Goal: Task Accomplishment & Management: Manage account settings

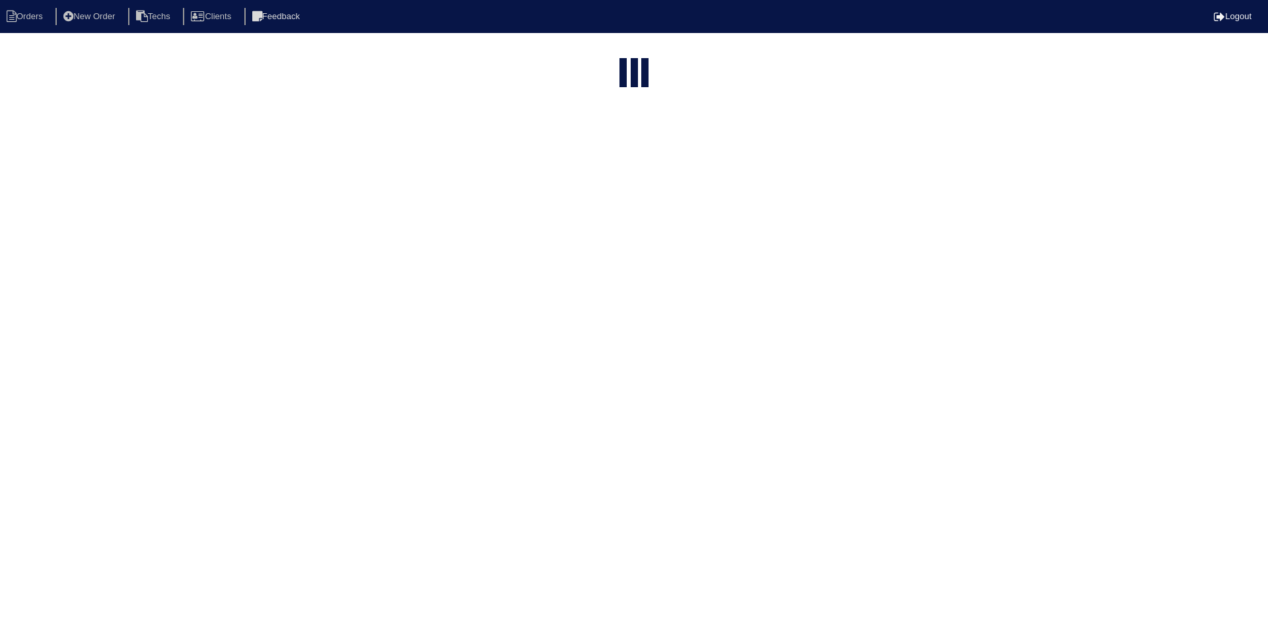
select select "15"
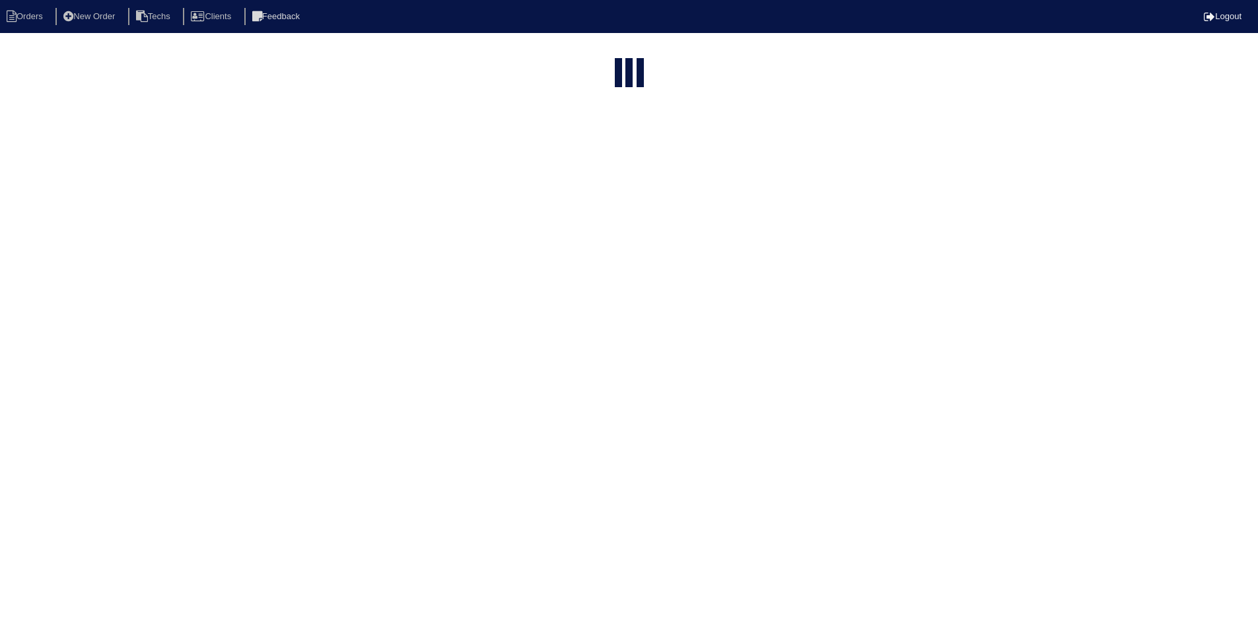
select select "field complete"
select select "need to quote"
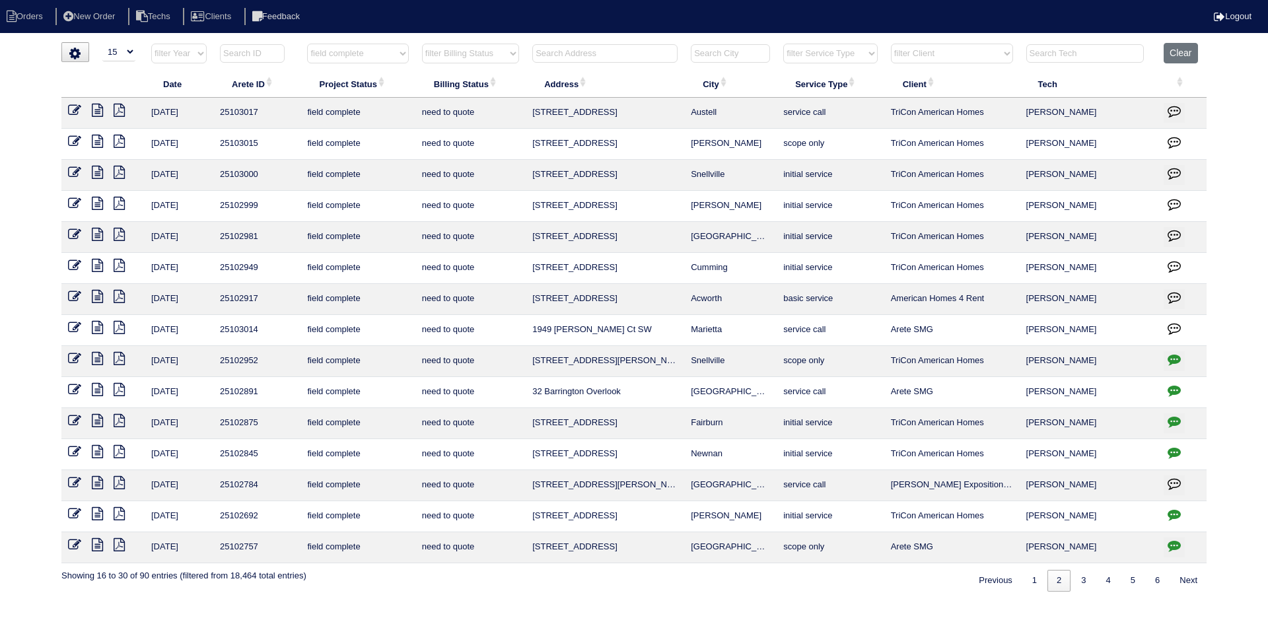
click at [98, 265] on icon at bounding box center [97, 265] width 11 height 13
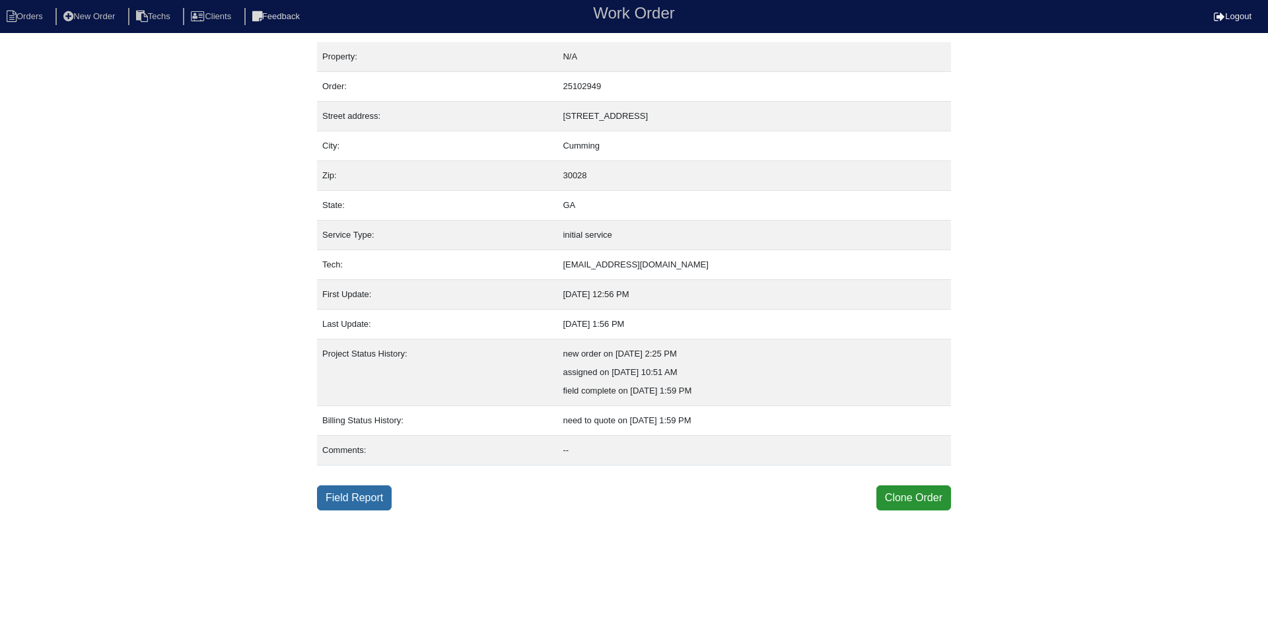
click at [353, 497] on link "Field Report" at bounding box center [354, 497] width 75 height 25
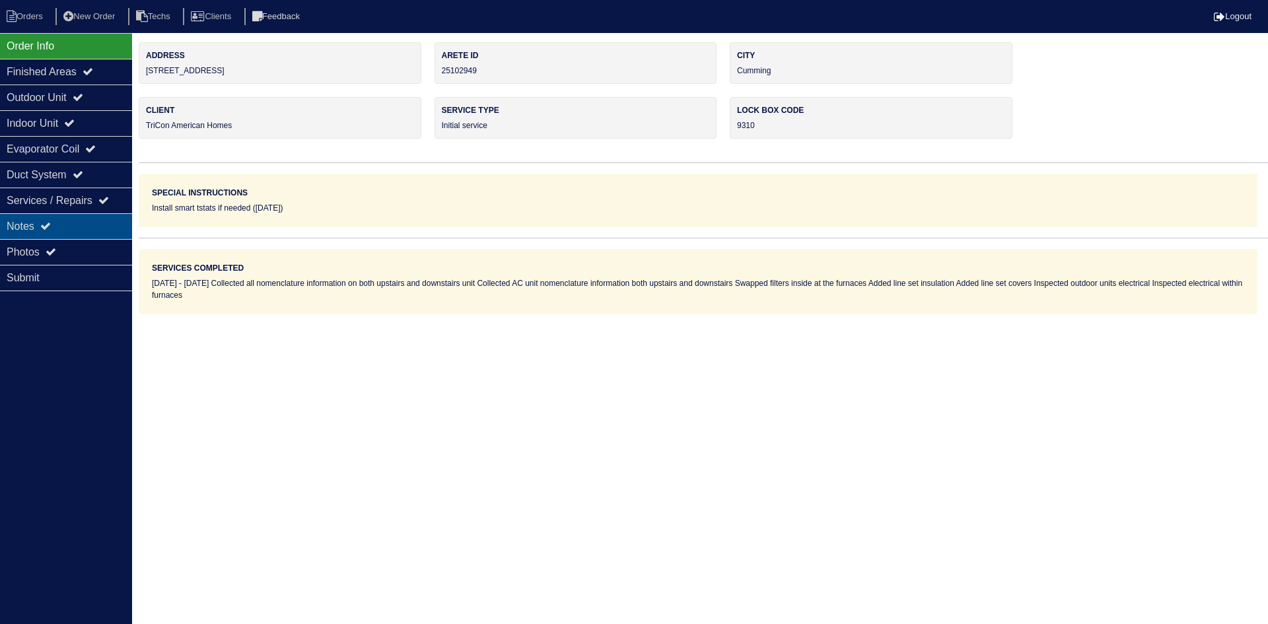
click at [76, 224] on div "Notes" at bounding box center [66, 226] width 132 height 26
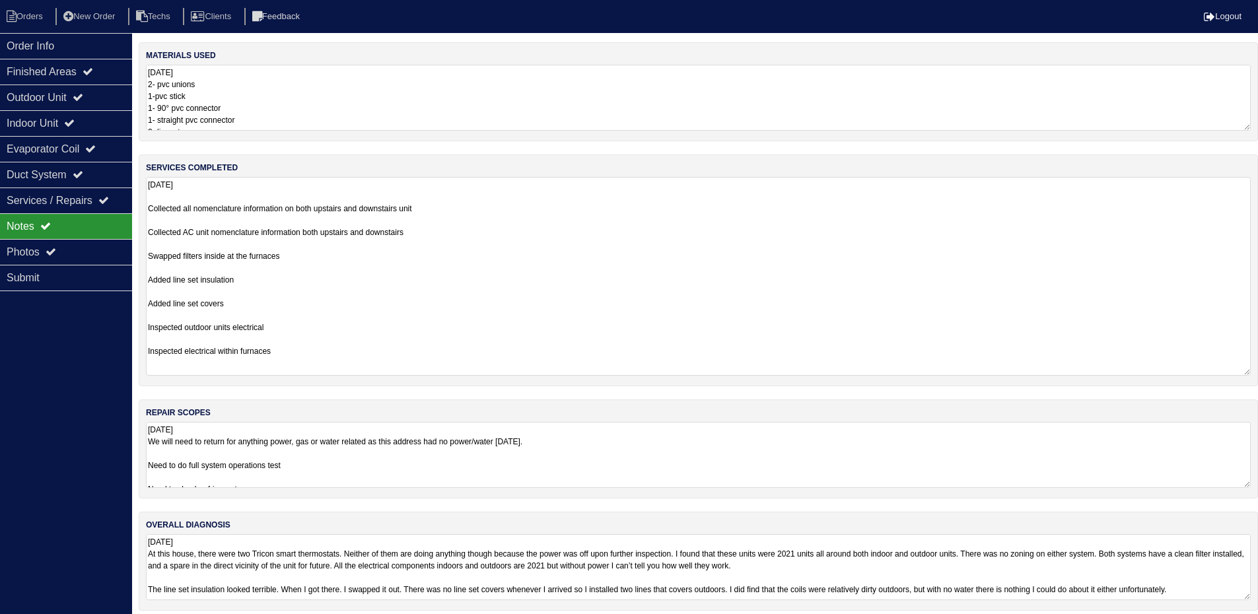
drag, startPoint x: 1255, startPoint y: 236, endPoint x: 1256, endPoint y: 369, distance: 132.7
click at [1256, 369] on div "services completed 8.14.25 Collected all nomenclature information on both upsta…" at bounding box center [698, 271] width 1119 height 232
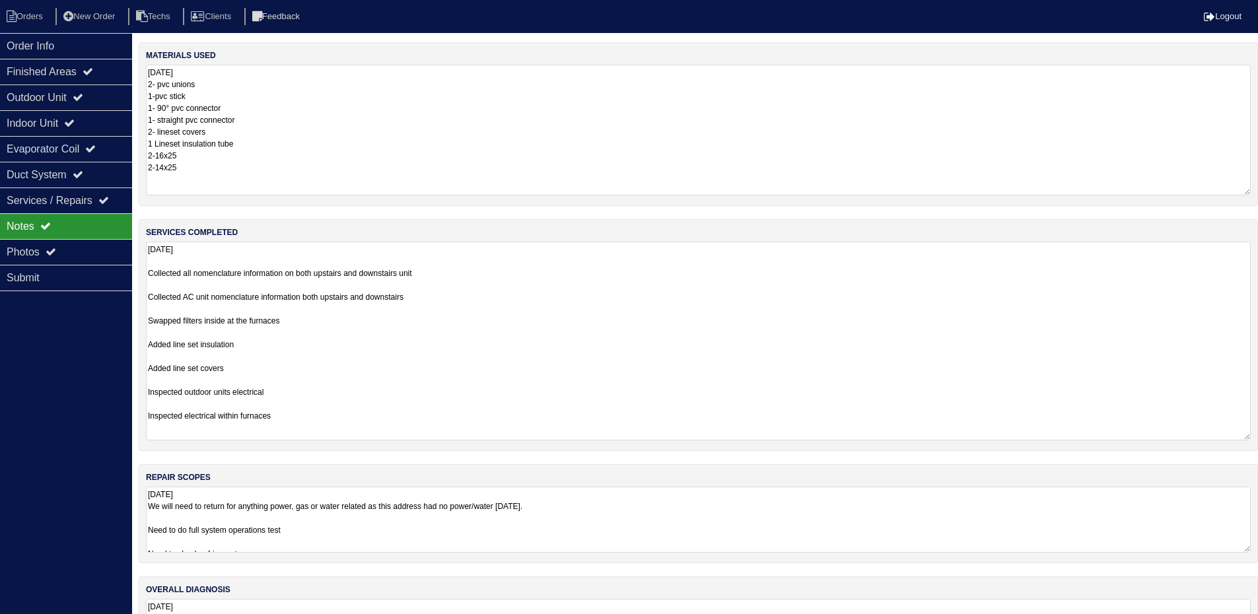
drag, startPoint x: 1244, startPoint y: 125, endPoint x: 1244, endPoint y: 190, distance: 64.7
click at [1244, 190] on textarea "8.14.25 2- pvc unions 1-pvc stick 1- 90° pvc connector 1- straight pvc connecto…" at bounding box center [698, 130] width 1105 height 131
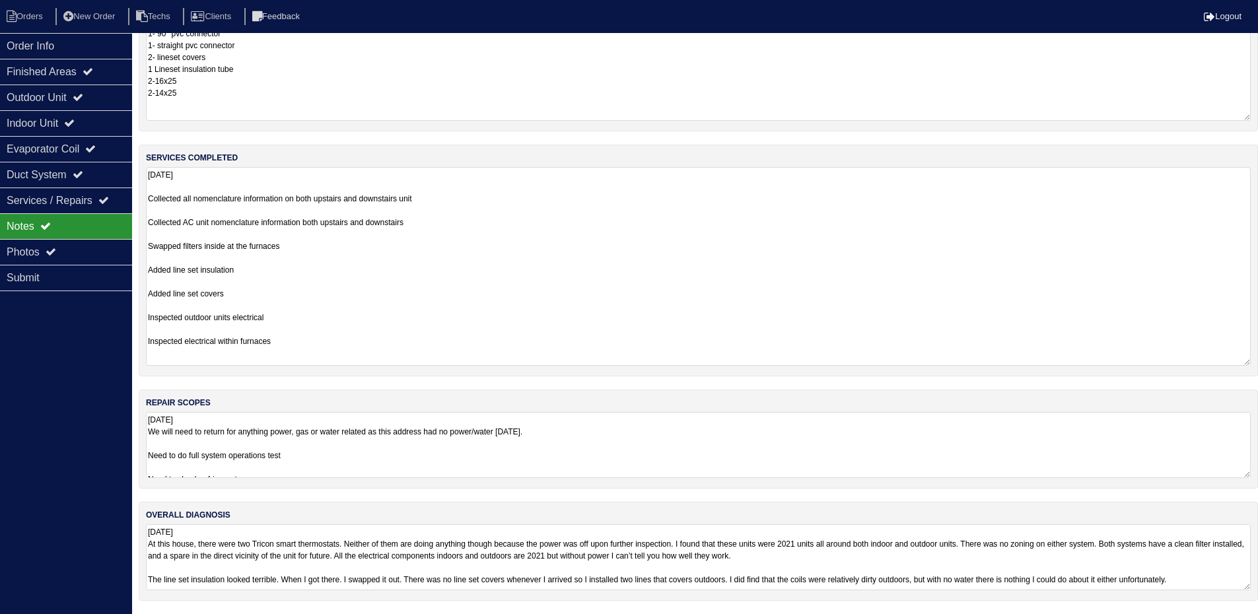
scroll to position [19, 0]
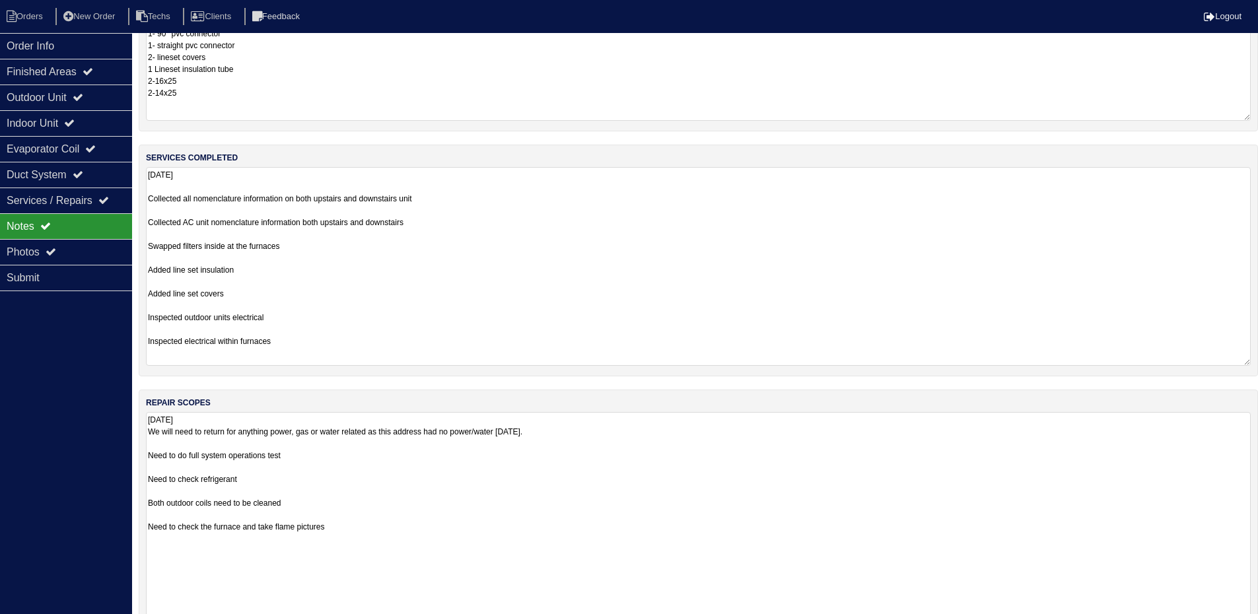
drag, startPoint x: 1246, startPoint y: 475, endPoint x: 1243, endPoint y: 651, distance: 176.4
click at [1243, 623] on html "Orders New Order Techs Clients Feedback Logout Orders New Order Users Clients M…" at bounding box center [629, 352] width 1258 height 855
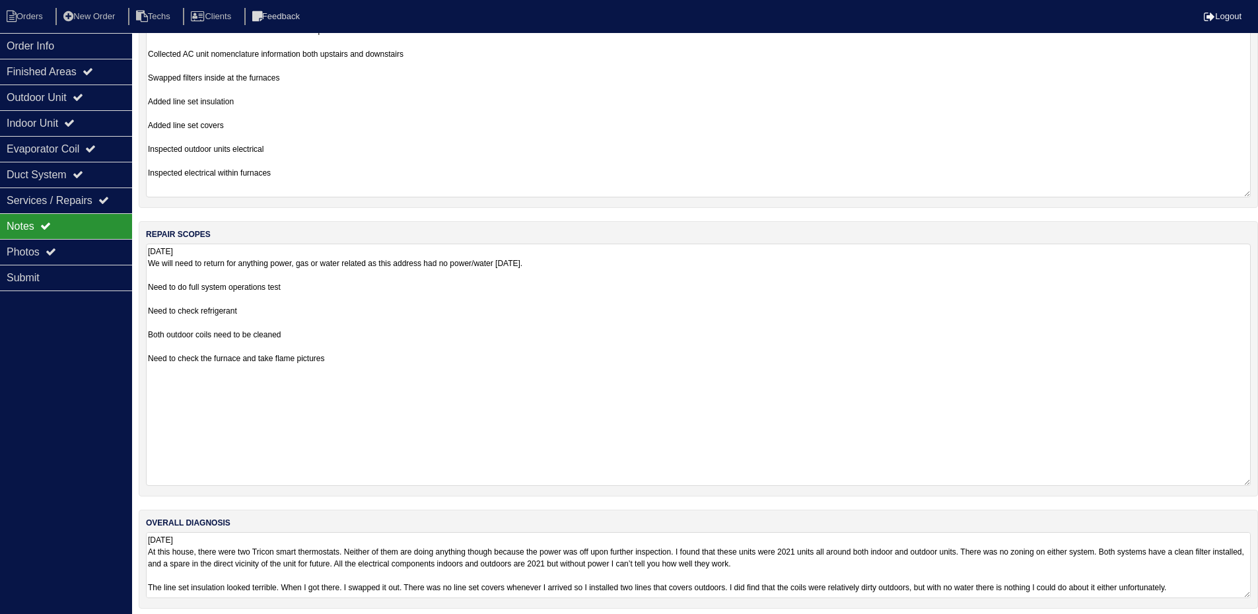
scroll to position [251, 0]
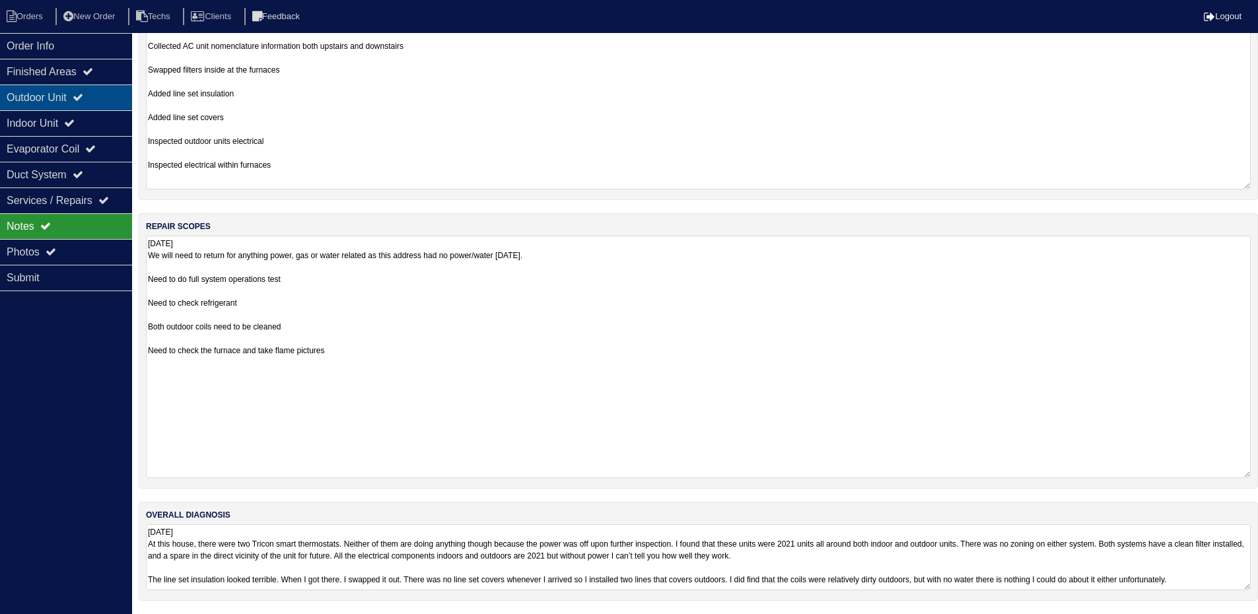
click at [83, 100] on icon at bounding box center [78, 97] width 11 height 11
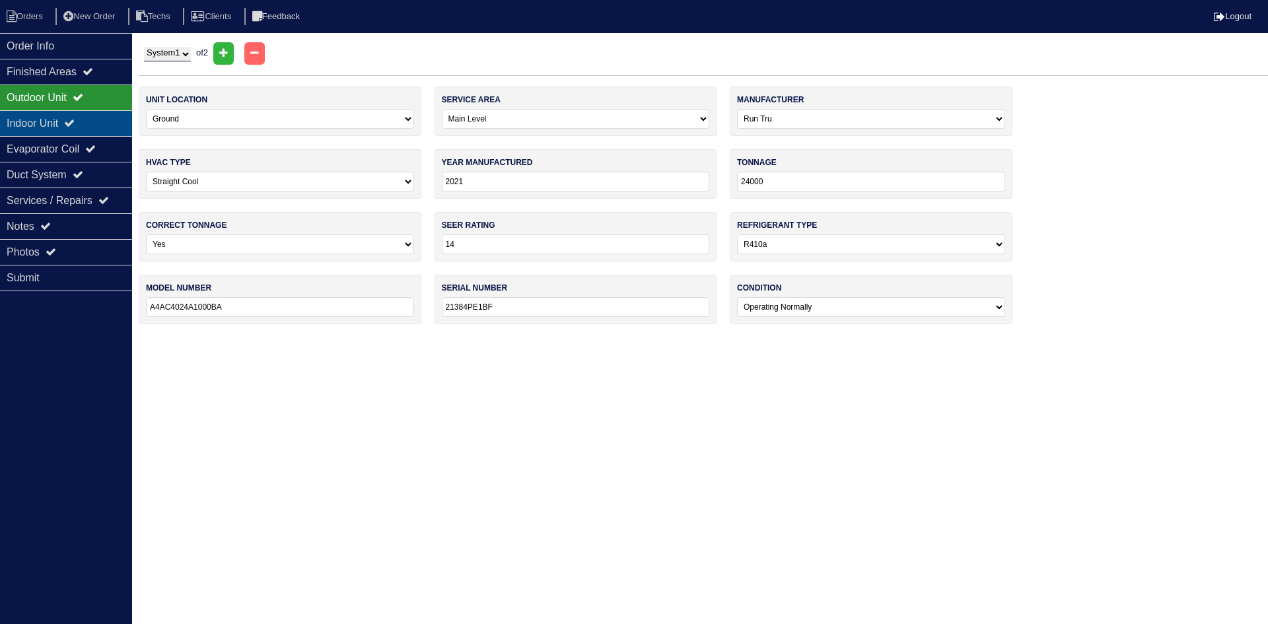
click at [88, 125] on div "Indoor Unit" at bounding box center [66, 123] width 132 height 26
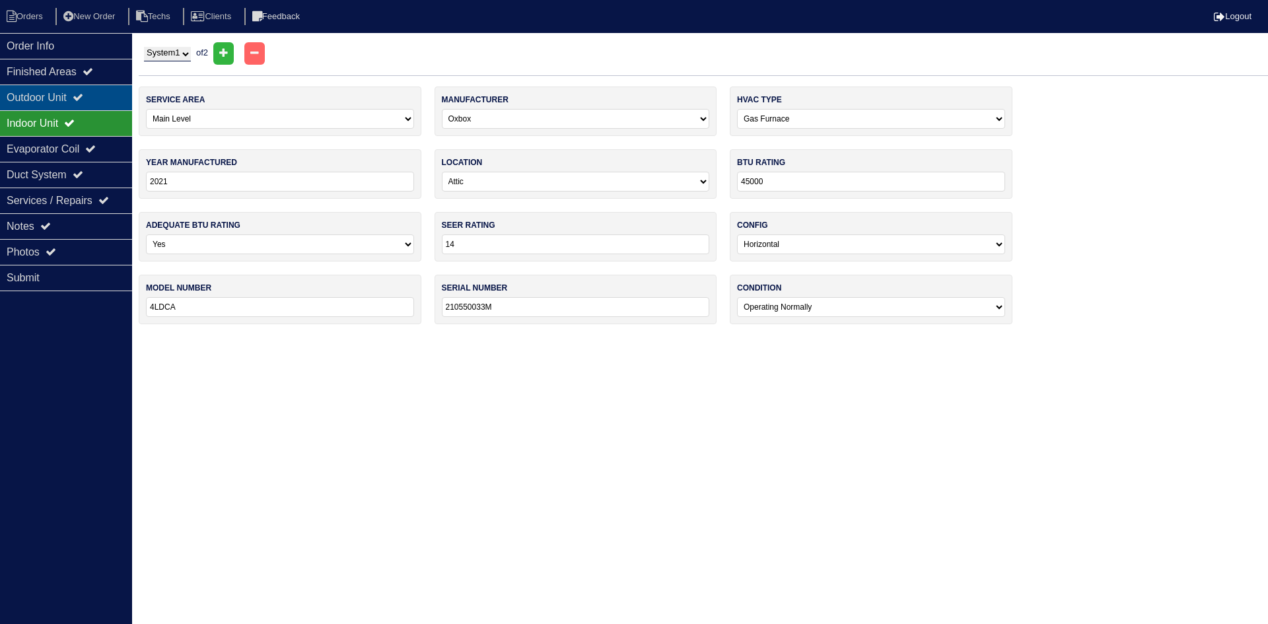
click at [83, 105] on div "Outdoor Unit" at bounding box center [66, 98] width 132 height 26
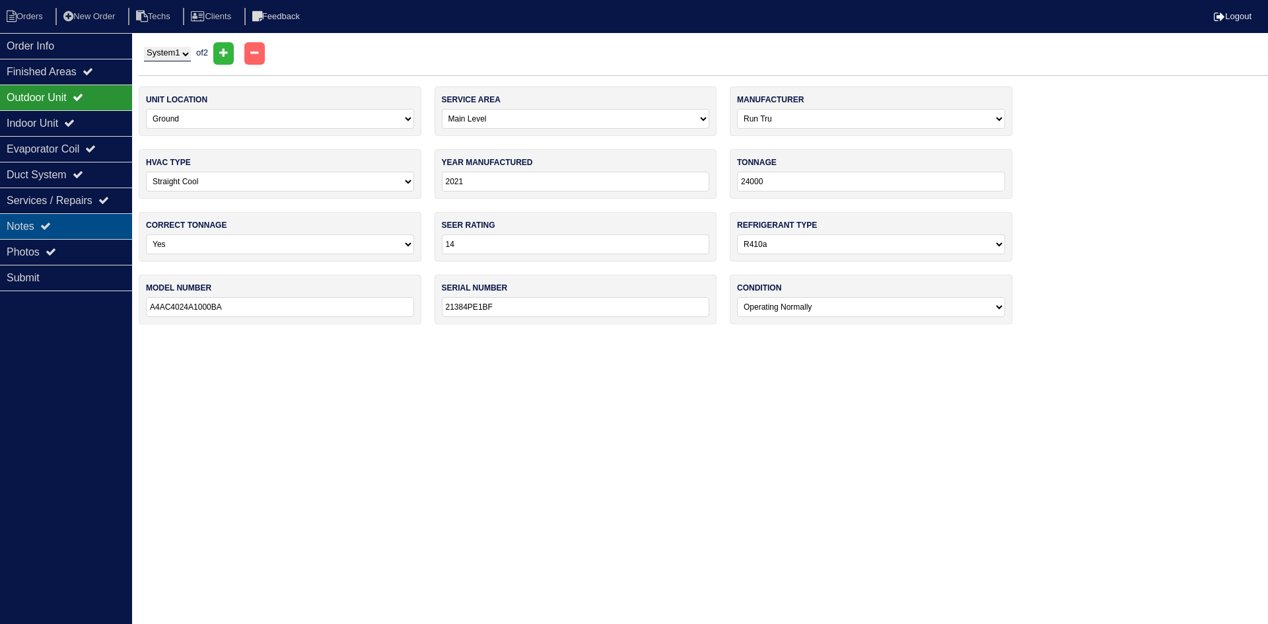
click at [76, 228] on div "Notes" at bounding box center [66, 226] width 132 height 26
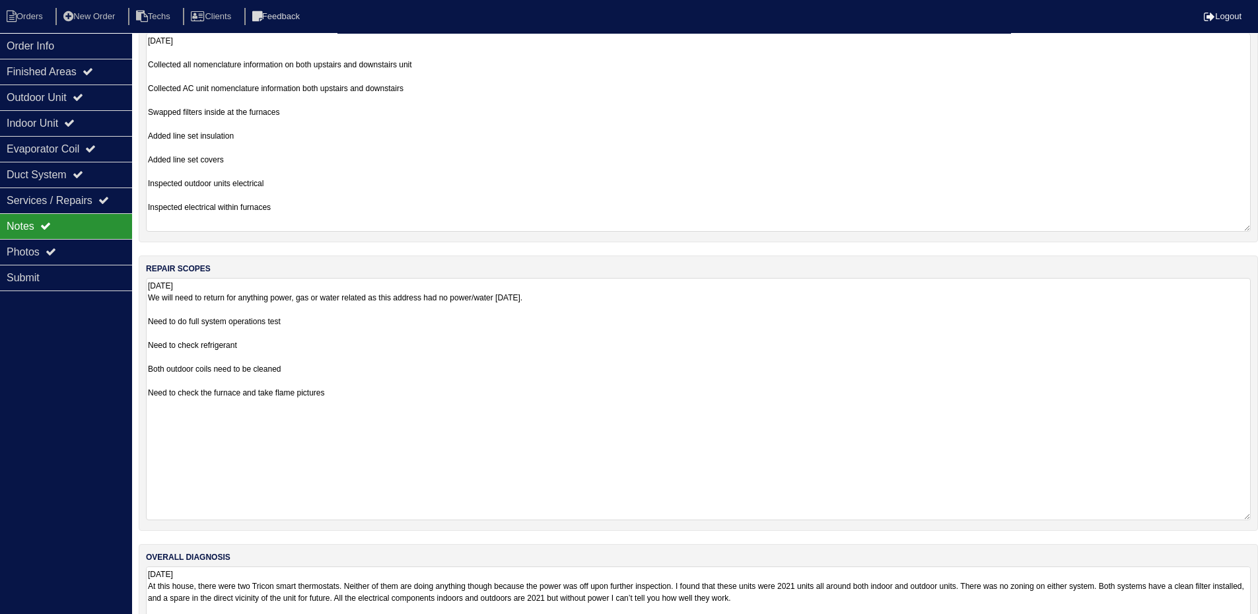
scroll to position [251, 0]
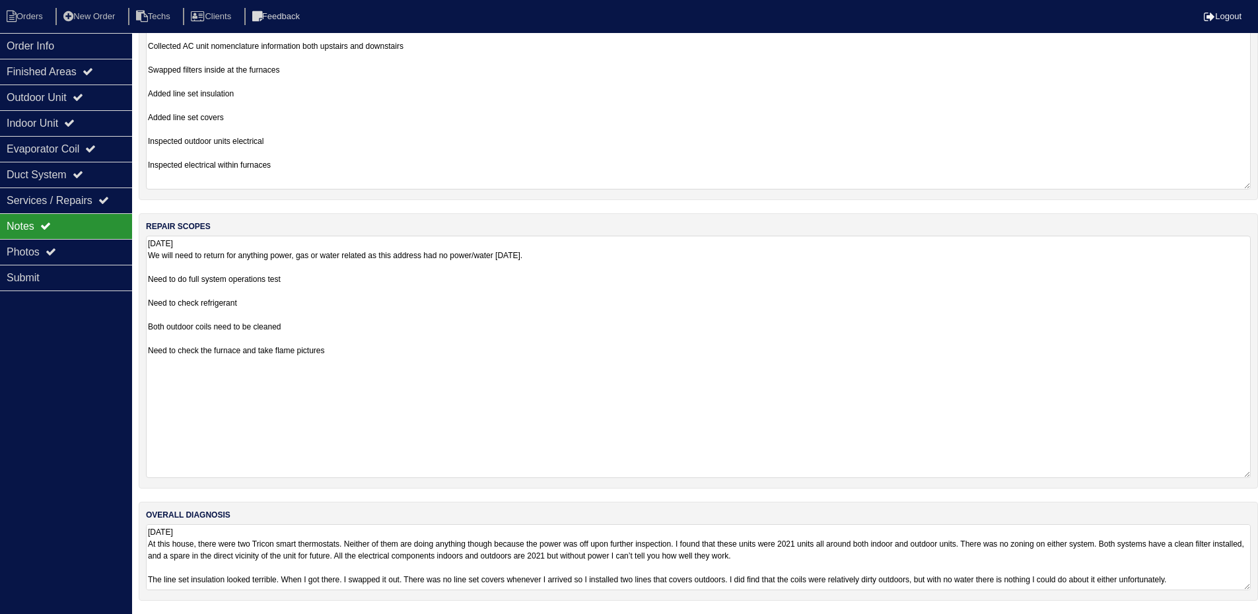
click at [1224, 554] on textarea "8.14.25 At this house, there were two Tricon smart thermostats. Neither of them…" at bounding box center [698, 557] width 1105 height 66
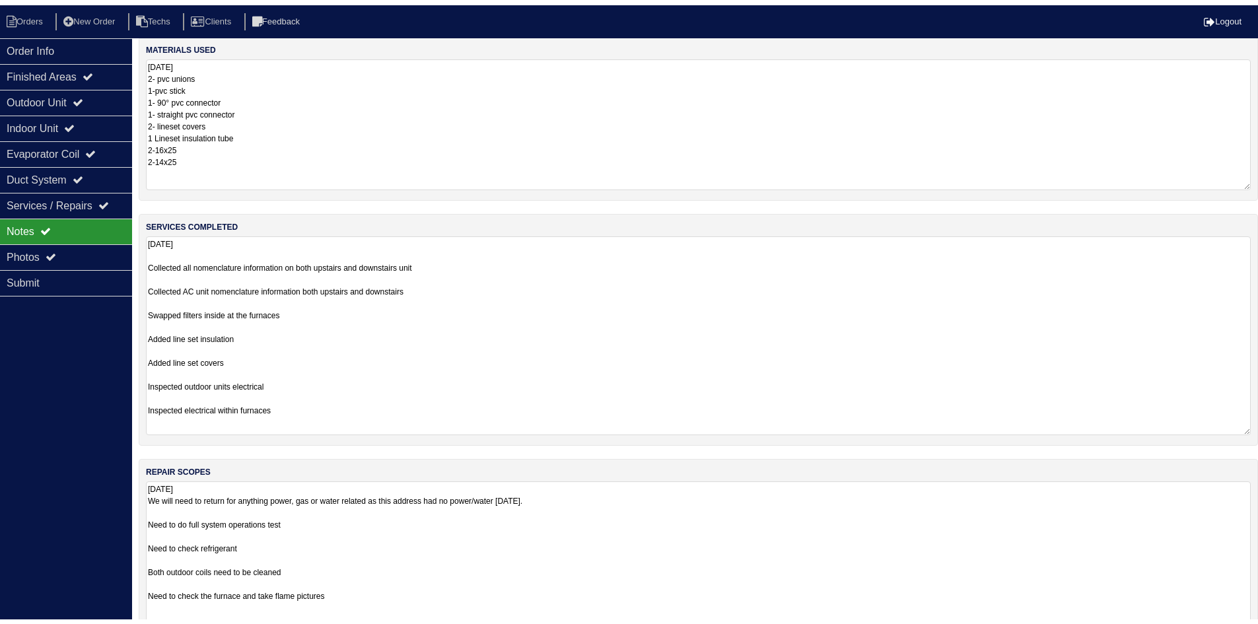
scroll to position [0, 0]
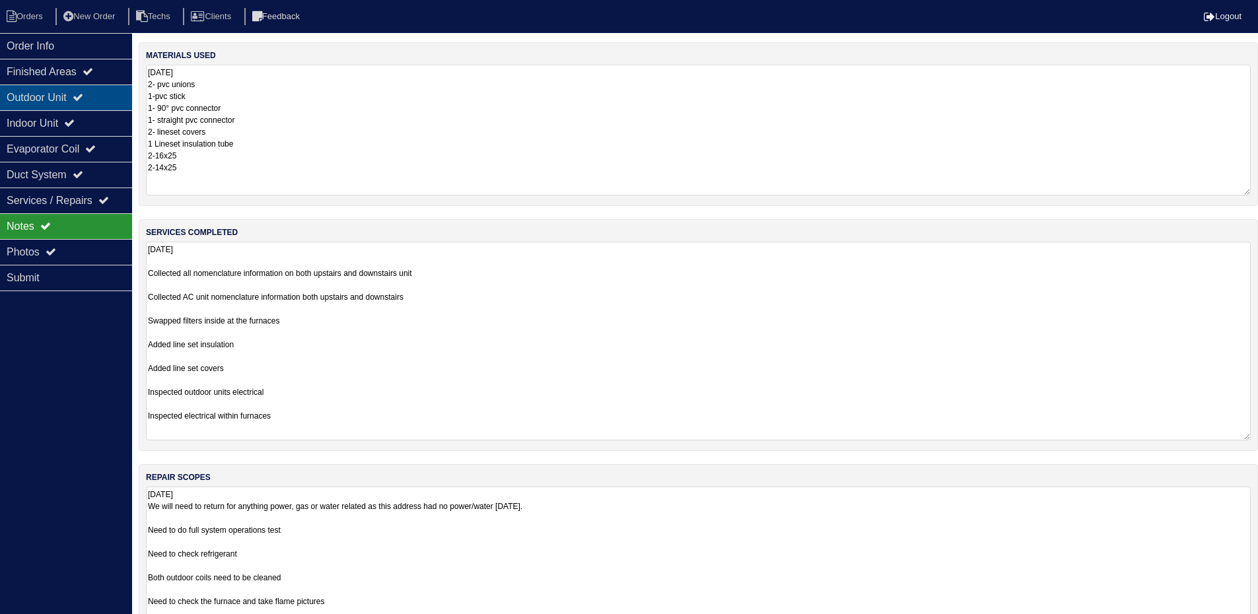
click at [100, 89] on div "Outdoor Unit" at bounding box center [66, 98] width 132 height 26
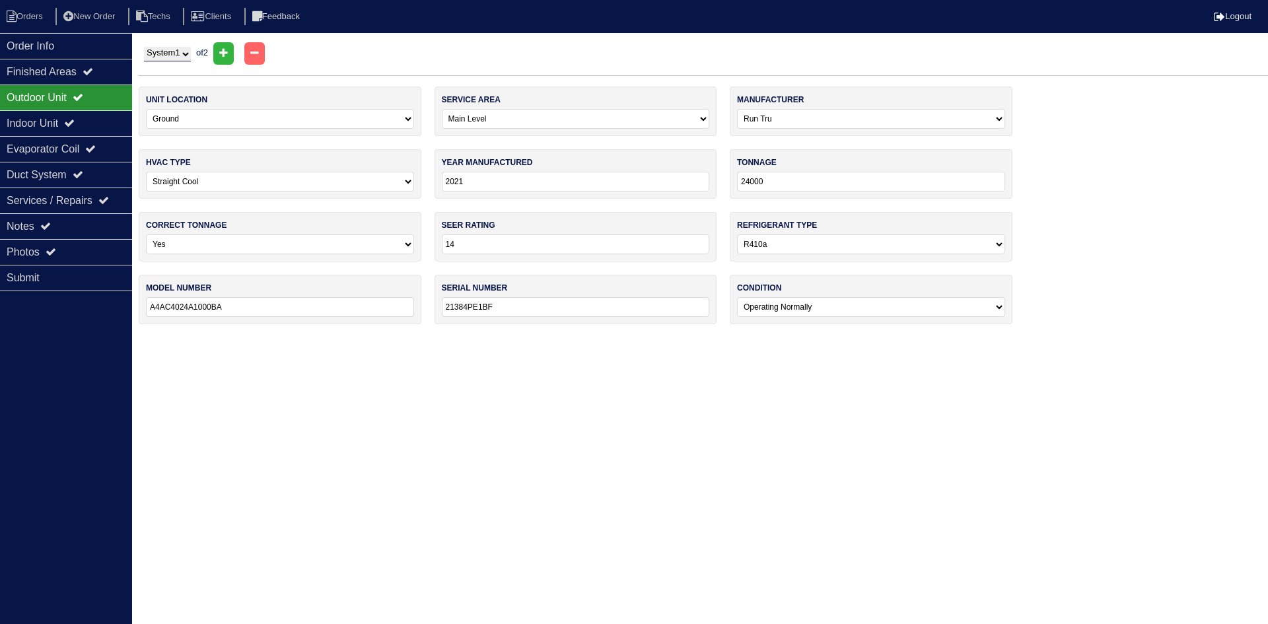
click at [187, 52] on select "System 1 System 2" at bounding box center [167, 54] width 47 height 15
select select "2"
click at [144, 47] on select "System 1 System 2" at bounding box center [167, 54] width 47 height 15
select select "2"
type input "21384PAPBF"
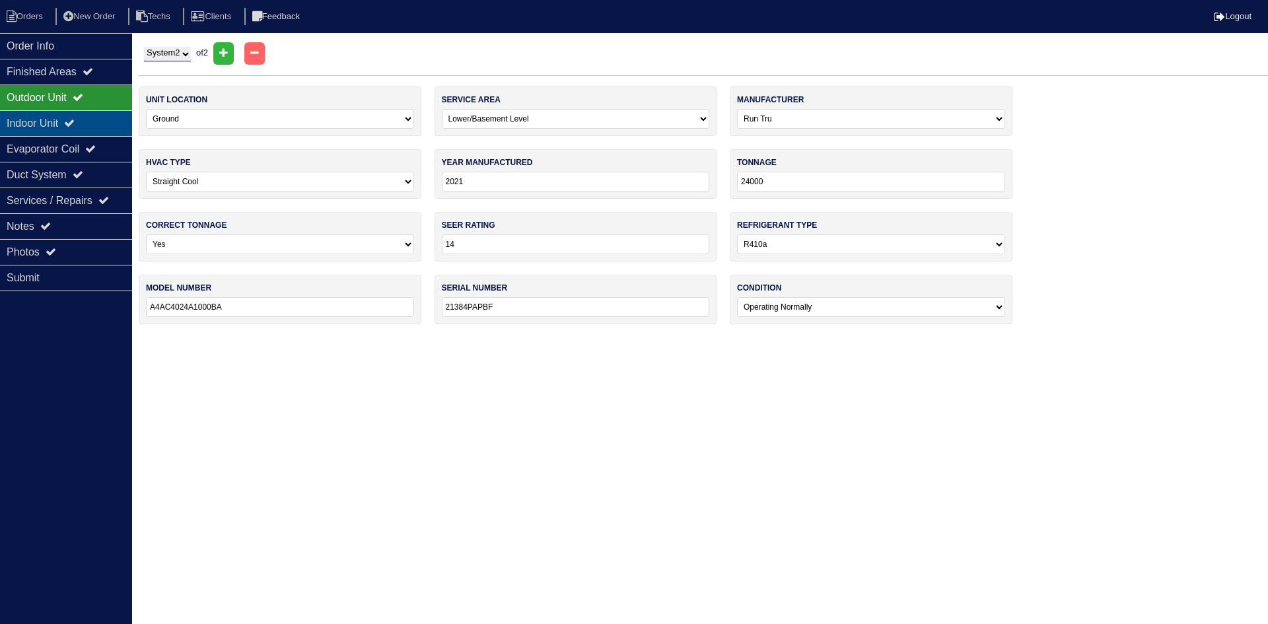
click at [101, 114] on div "Indoor Unit" at bounding box center [66, 123] width 132 height 26
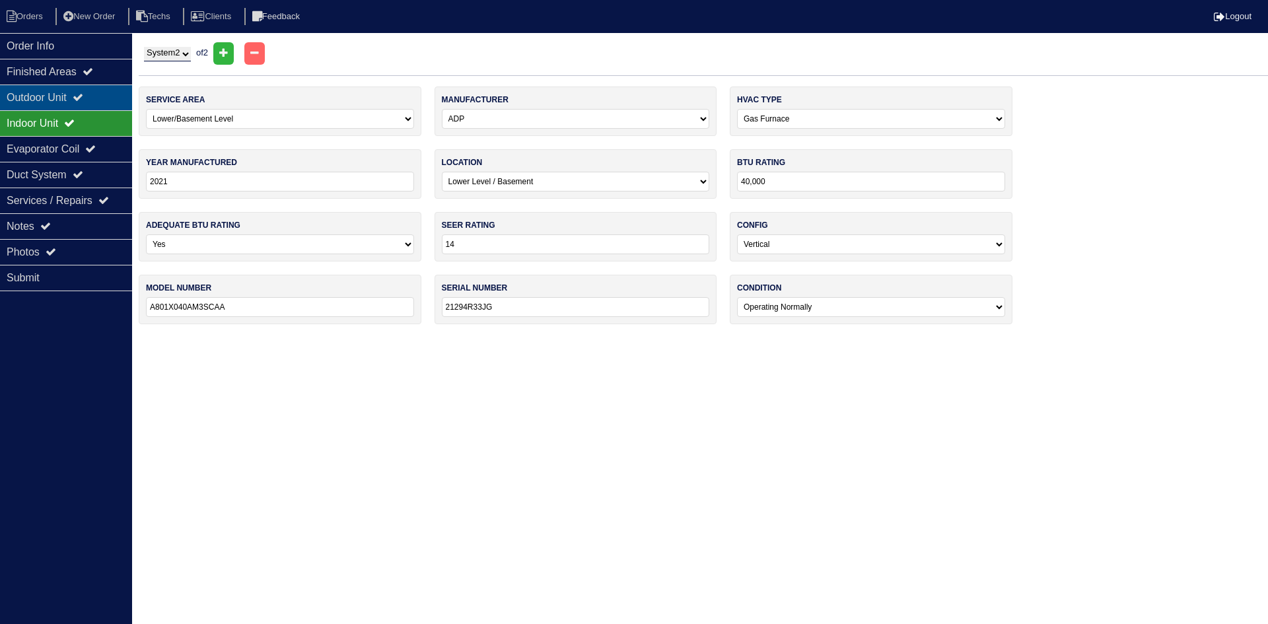
click at [101, 91] on div "Outdoor Unit" at bounding box center [66, 98] width 132 height 26
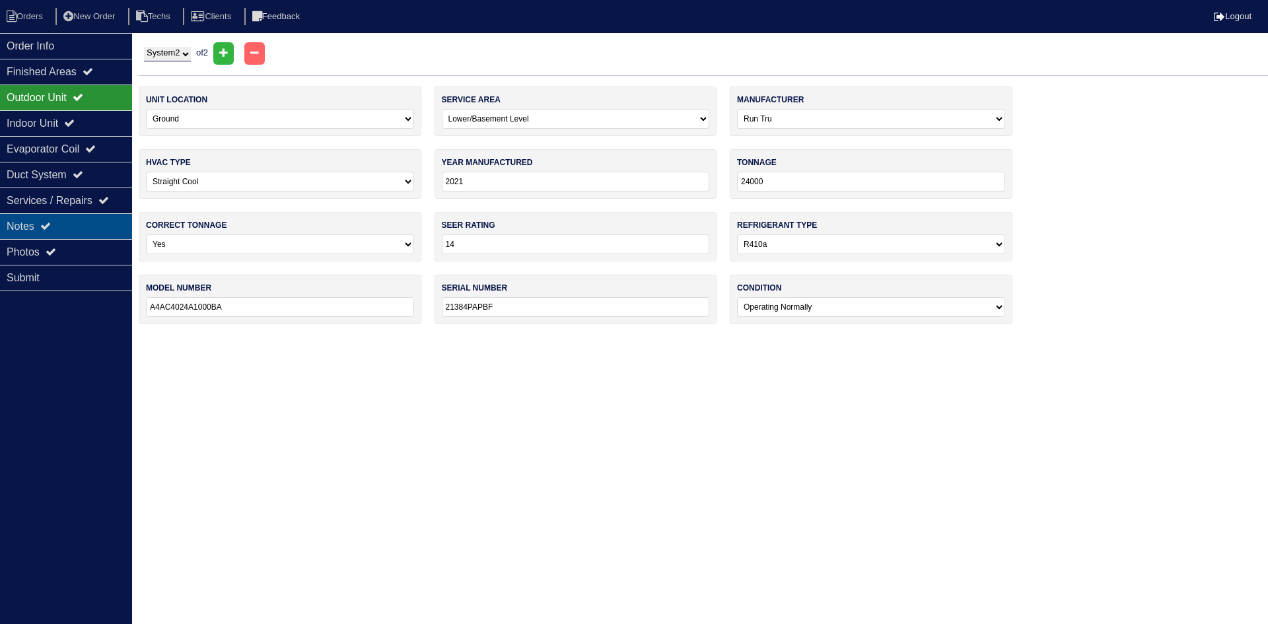
click at [64, 227] on div "Notes" at bounding box center [66, 226] width 132 height 26
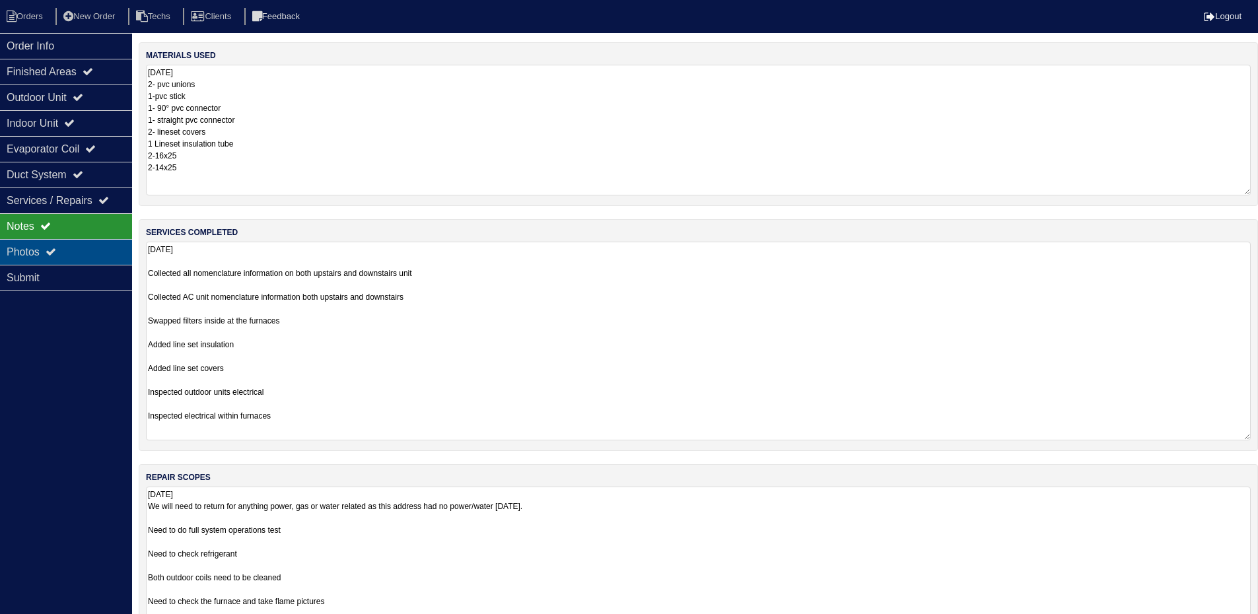
click at [75, 247] on div "Photos" at bounding box center [66, 252] width 132 height 26
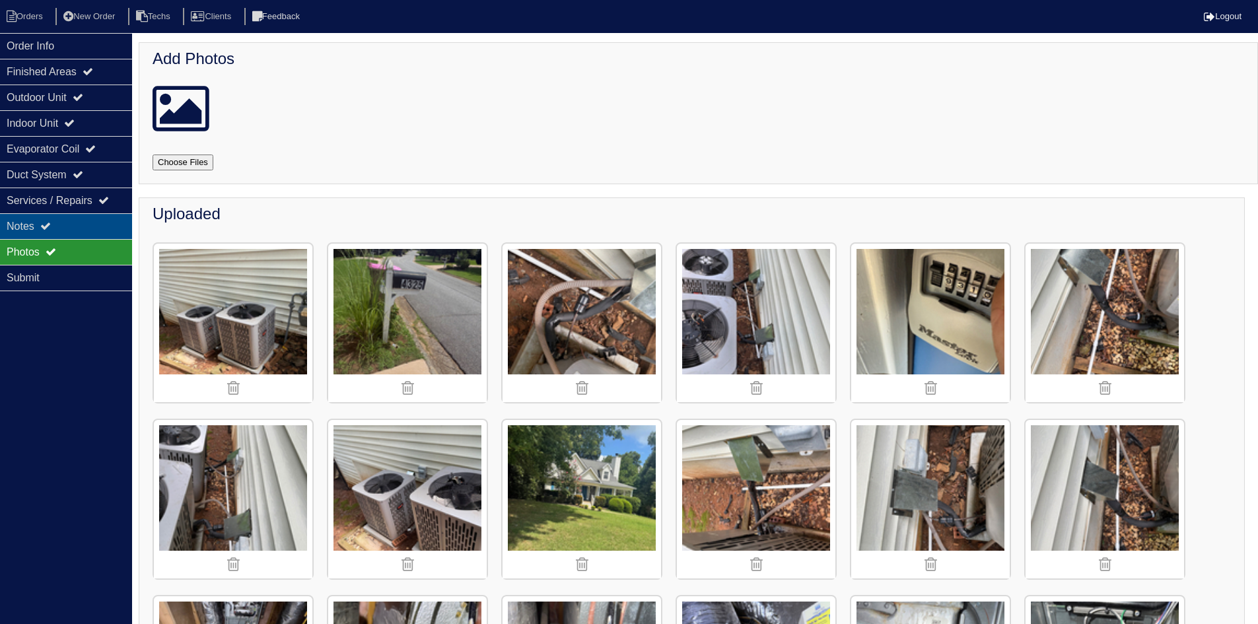
click at [66, 229] on div "Notes" at bounding box center [66, 226] width 132 height 26
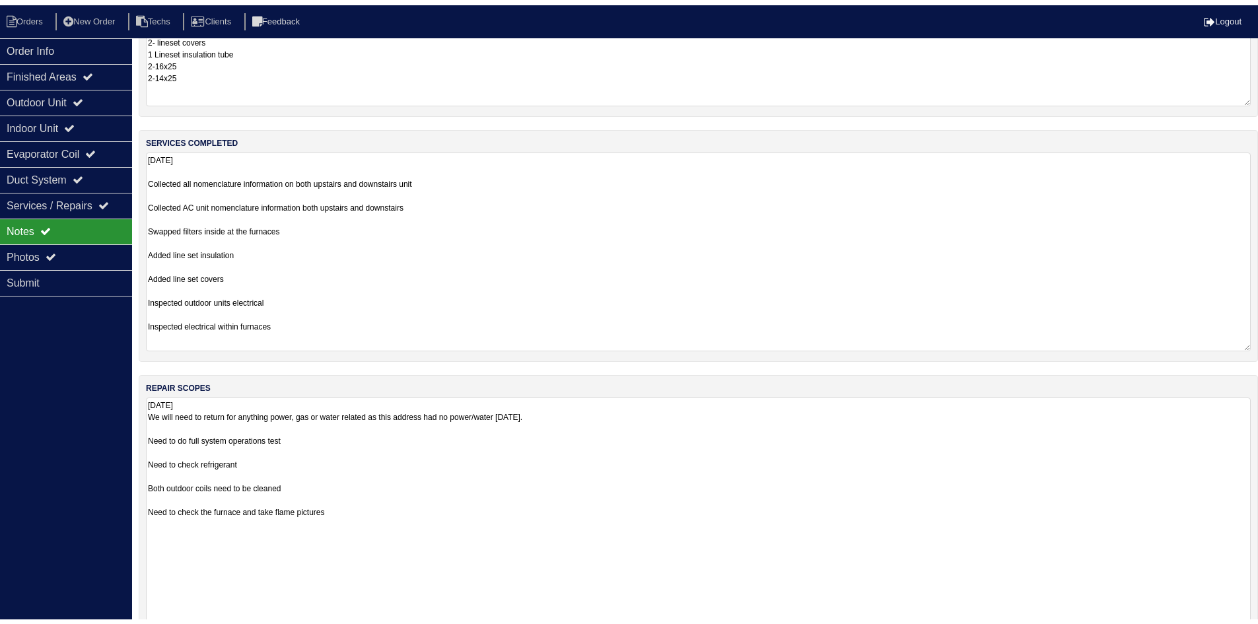
scroll to position [132, 0]
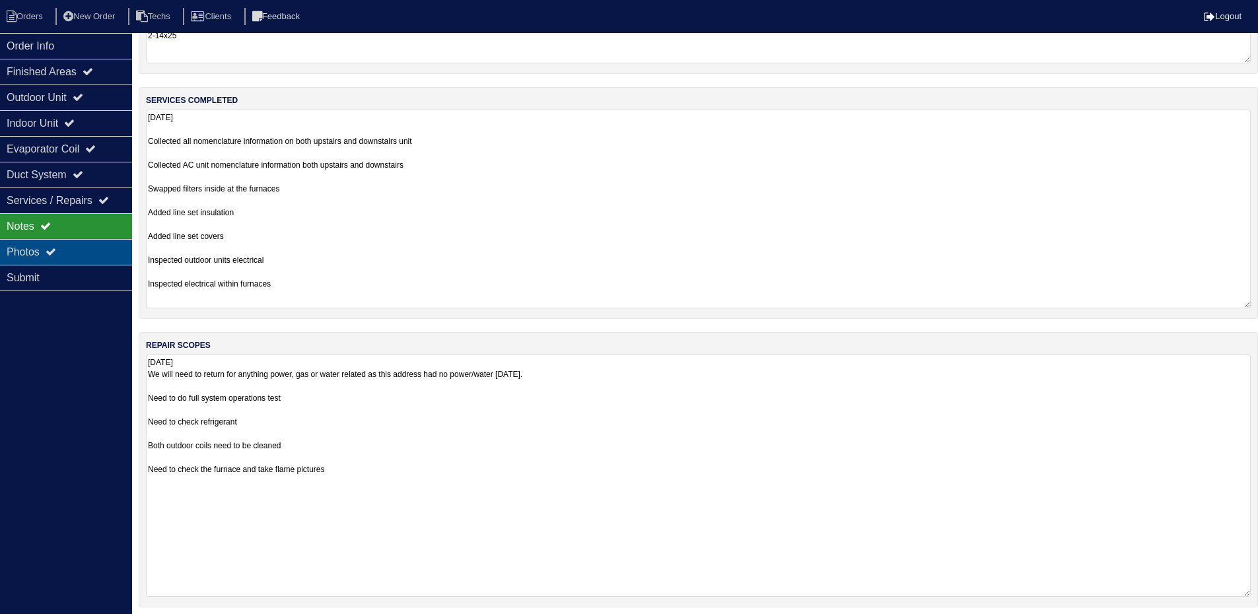
drag, startPoint x: 31, startPoint y: 248, endPoint x: 46, endPoint y: 249, distance: 15.2
click at [31, 247] on div "Photos" at bounding box center [66, 252] width 132 height 26
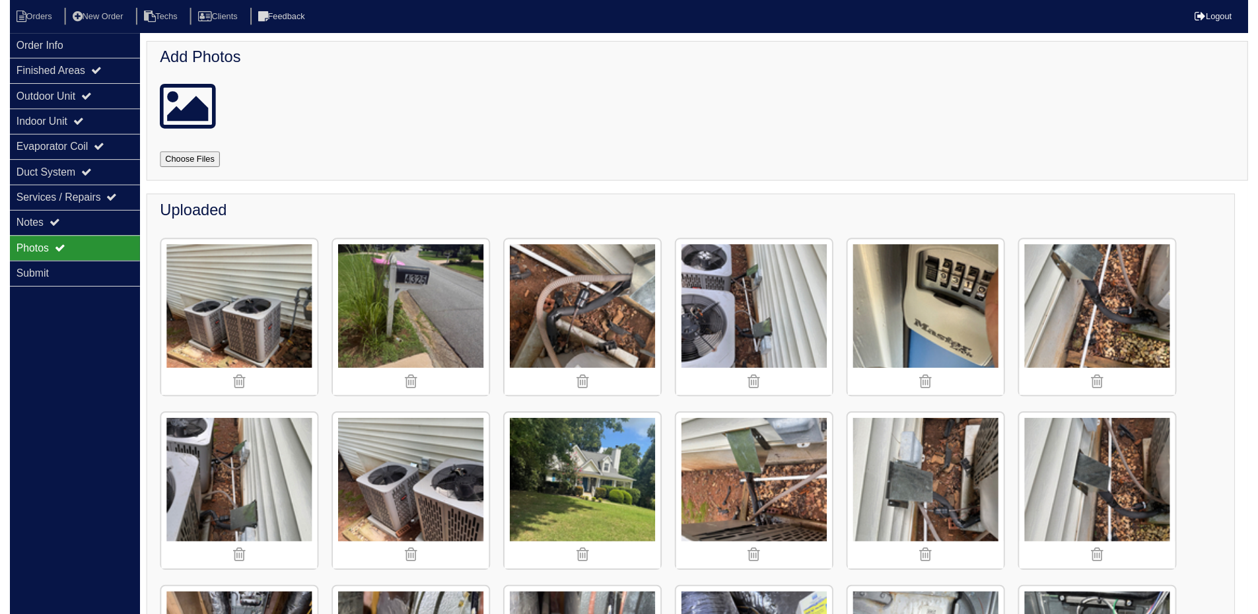
scroll to position [0, 0]
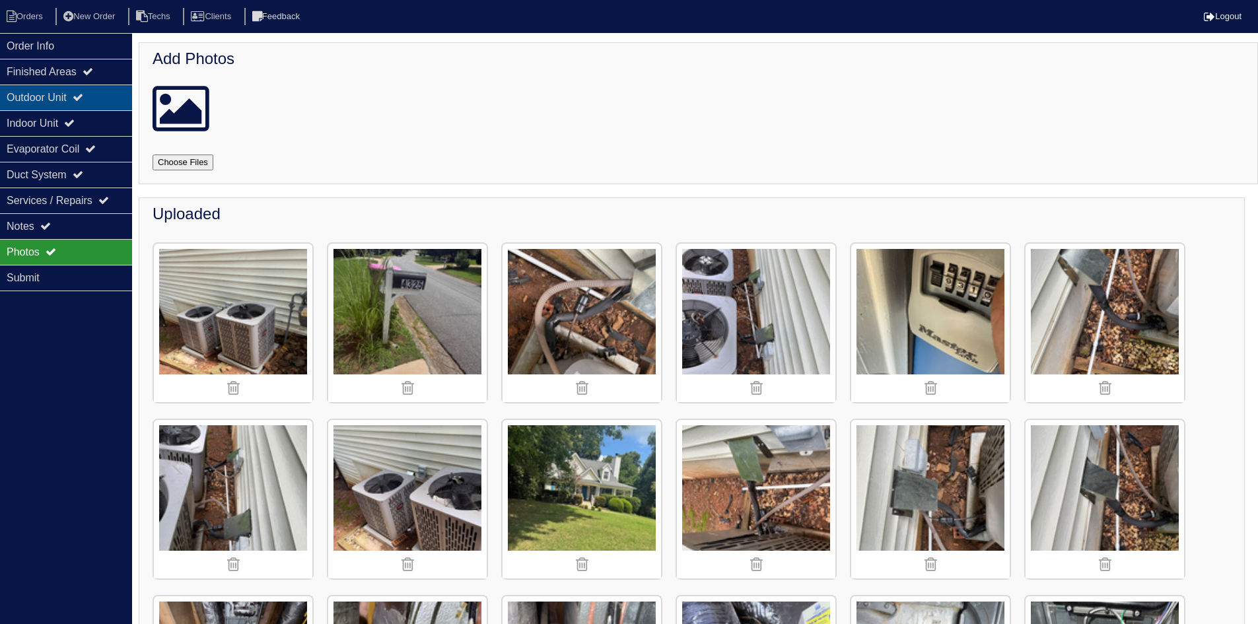
click at [83, 95] on icon at bounding box center [78, 97] width 11 height 11
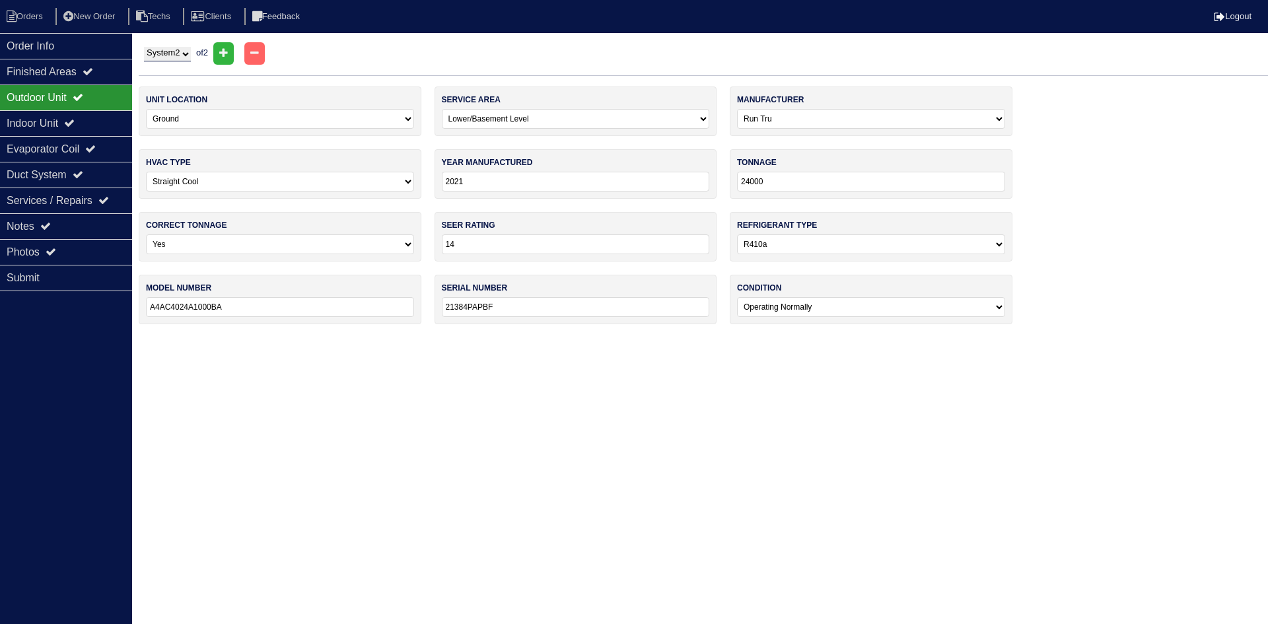
click at [175, 55] on select "System 1 System 2" at bounding box center [167, 54] width 47 height 15
select select "1"
click at [144, 47] on select "System 1 System 2" at bounding box center [167, 54] width 47 height 15
select select "0"
type input "21384PE1BF"
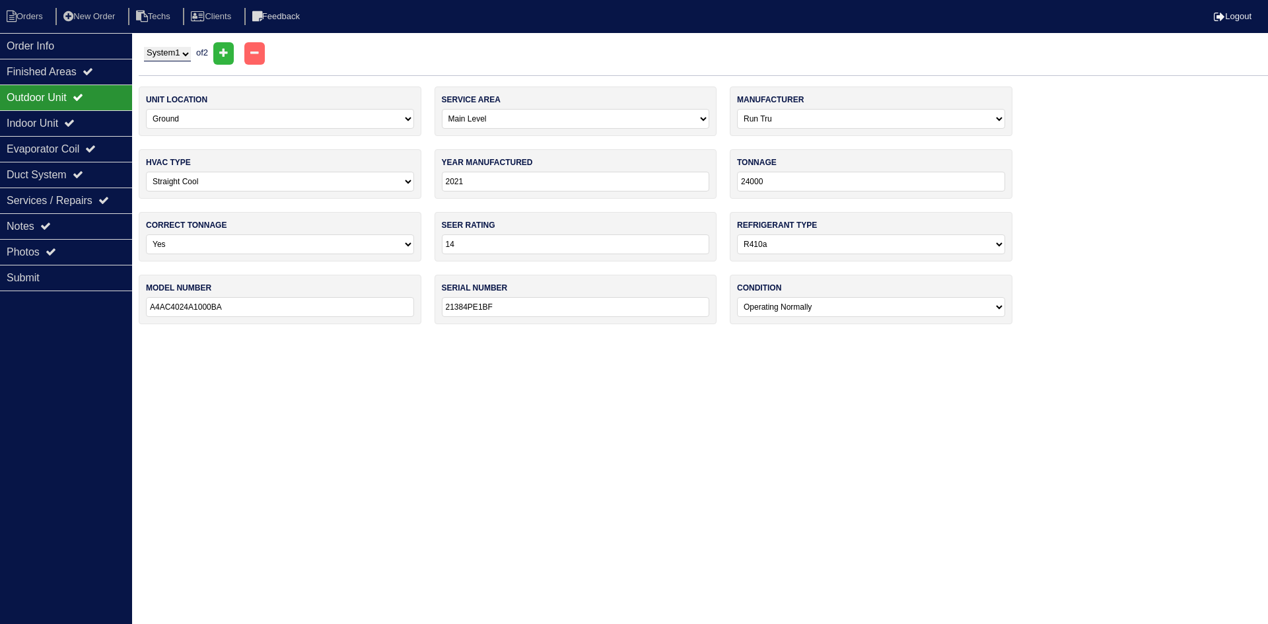
drag, startPoint x: 181, startPoint y: 52, endPoint x: 181, endPoint y: 61, distance: 9.2
click at [181, 52] on select "System 1 System 2" at bounding box center [167, 54] width 47 height 15
select select "2"
click at [144, 47] on select "System 1 System 2" at bounding box center [167, 54] width 47 height 15
select select "2"
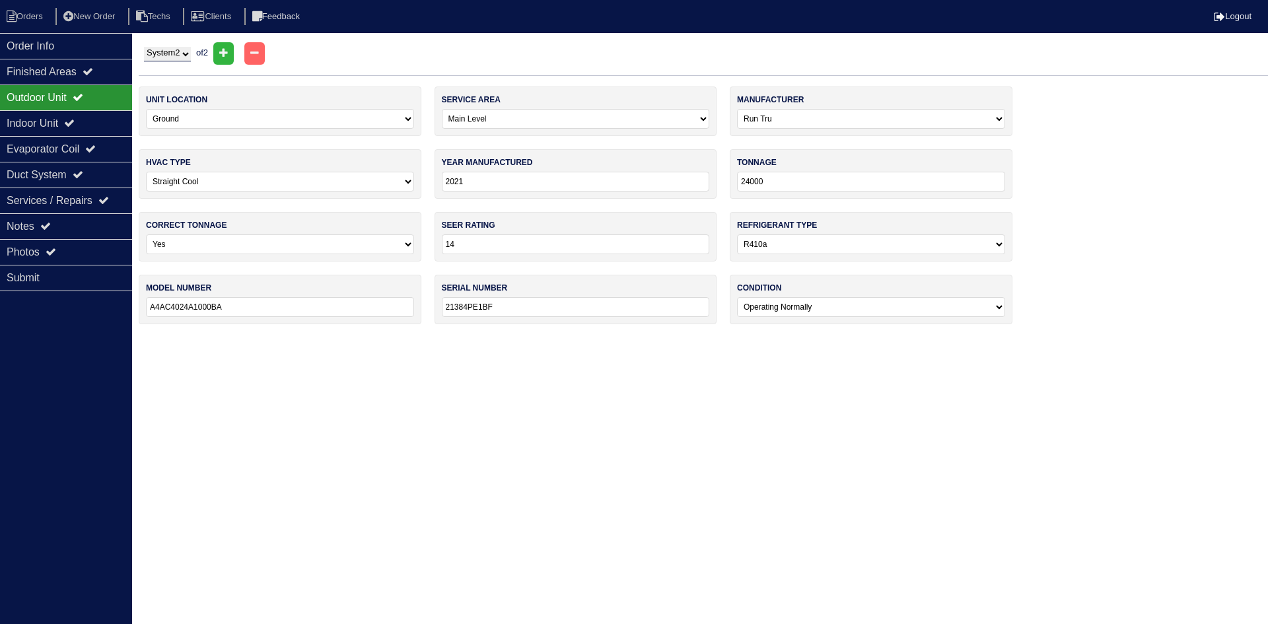
type input "21384PAPBF"
click at [54, 123] on div "Indoor Unit" at bounding box center [66, 123] width 132 height 26
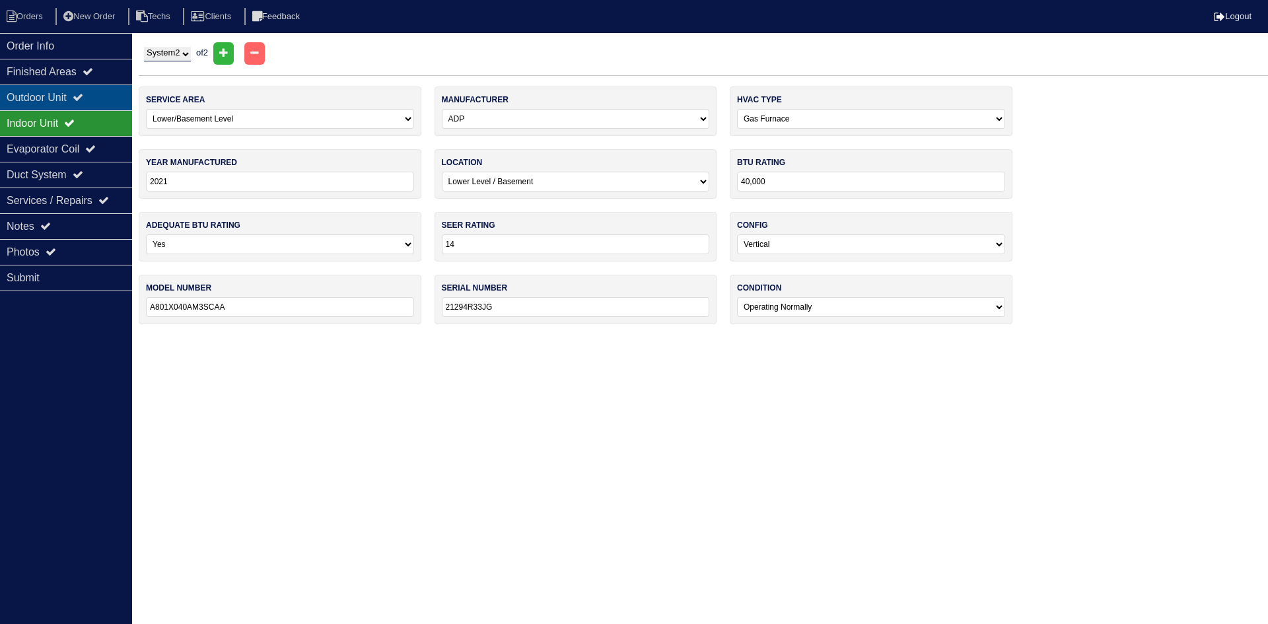
click at [57, 97] on div "Outdoor Unit" at bounding box center [66, 98] width 132 height 26
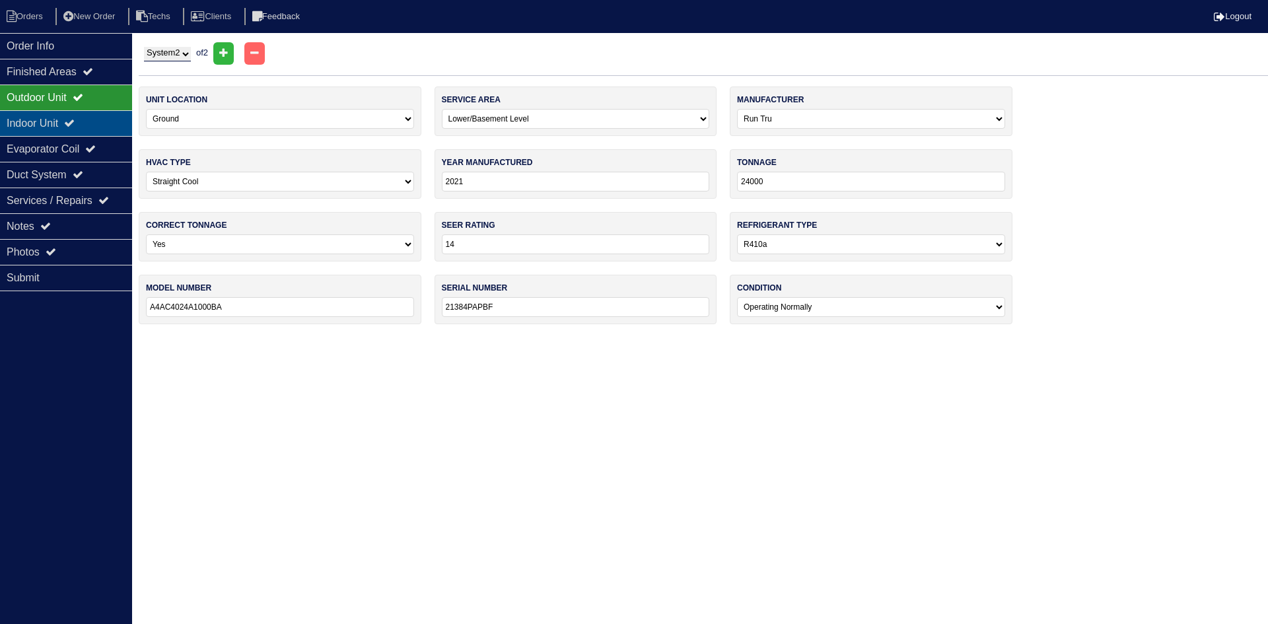
click at [109, 115] on div "Indoor Unit" at bounding box center [66, 123] width 132 height 26
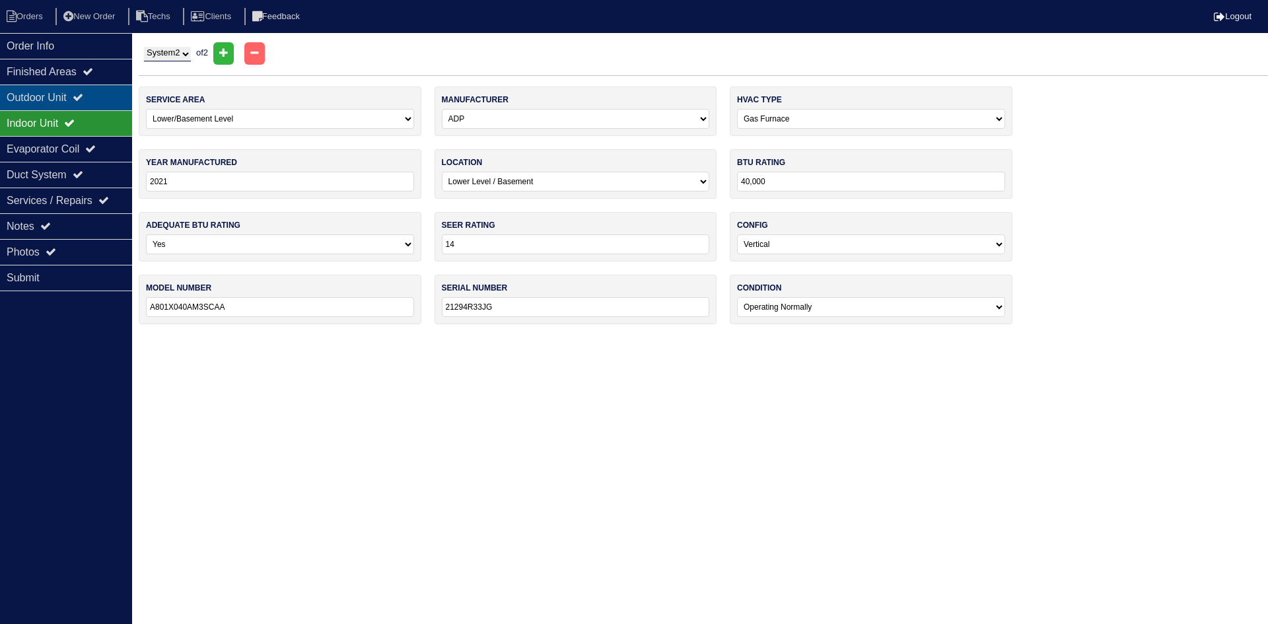
click at [106, 102] on div "Outdoor Unit" at bounding box center [66, 98] width 132 height 26
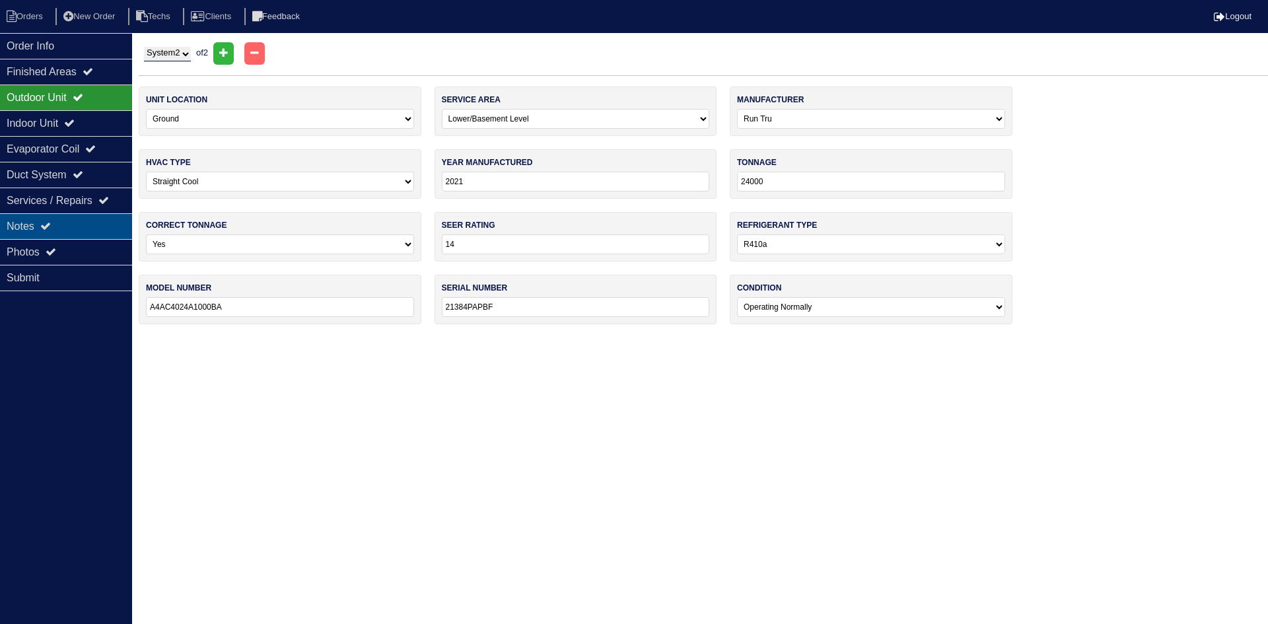
click at [81, 223] on div "Notes" at bounding box center [66, 226] width 132 height 26
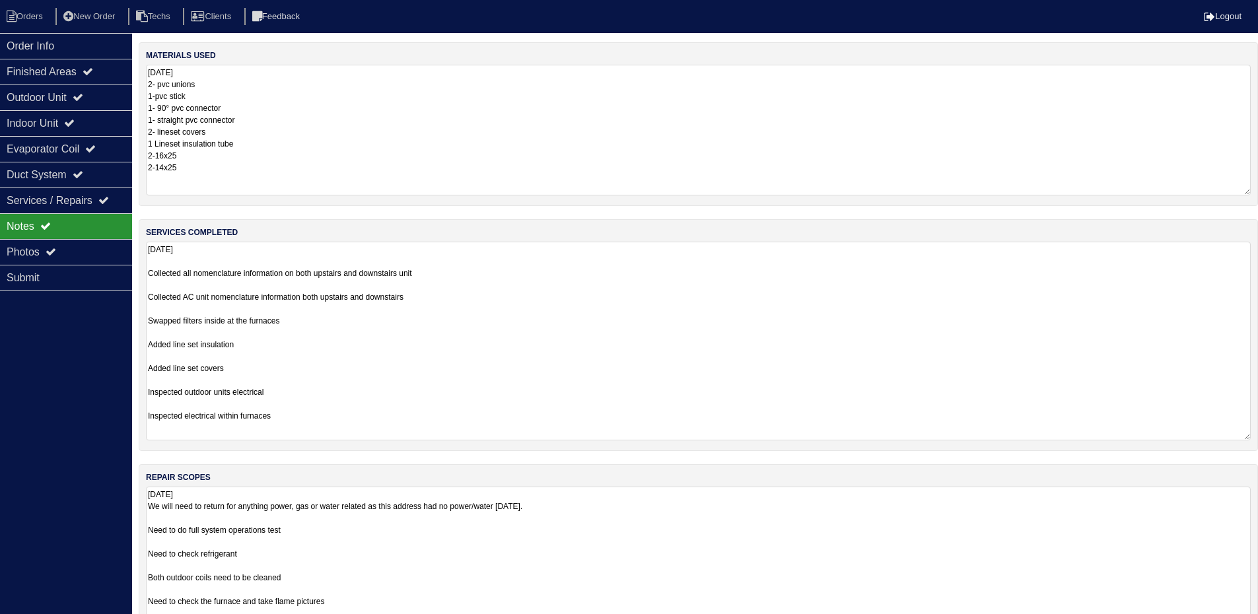
click at [325, 397] on textarea "8.14.25 Collected all nomenclature information on both upstairs and downstairs …" at bounding box center [698, 341] width 1105 height 199
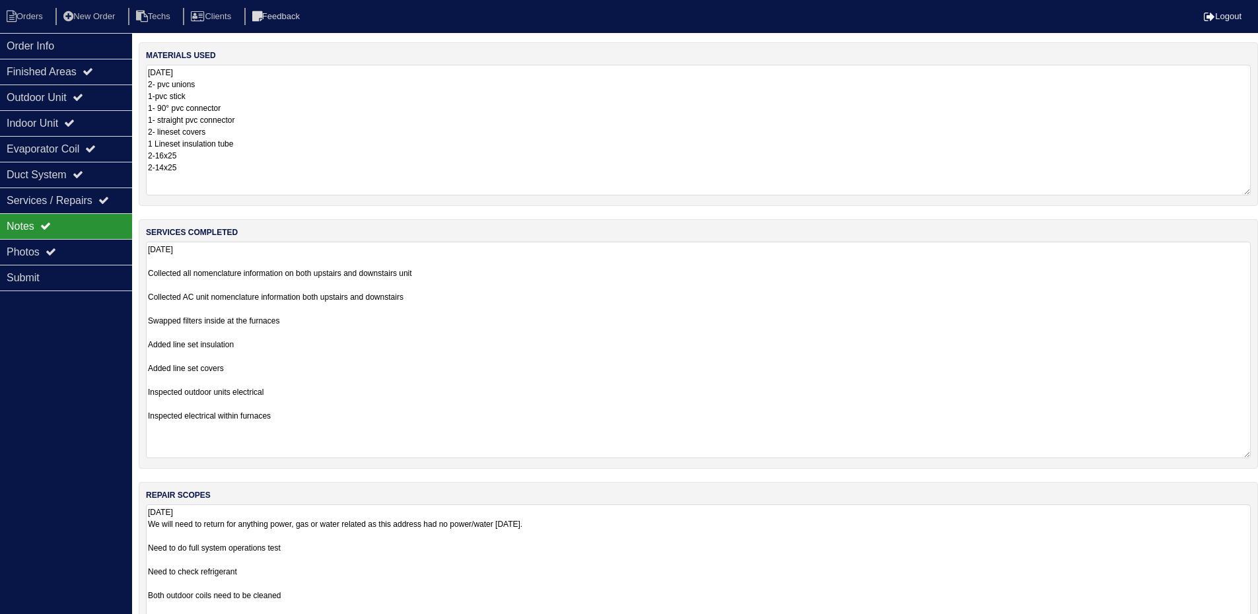
click at [310, 417] on textarea "8.14.25 Collected all nomenclature information on both upstairs and downstairs …" at bounding box center [698, 350] width 1105 height 217
type textarea "8.14.25 Collected all nomenclature information on both upstairs and downstairs …"
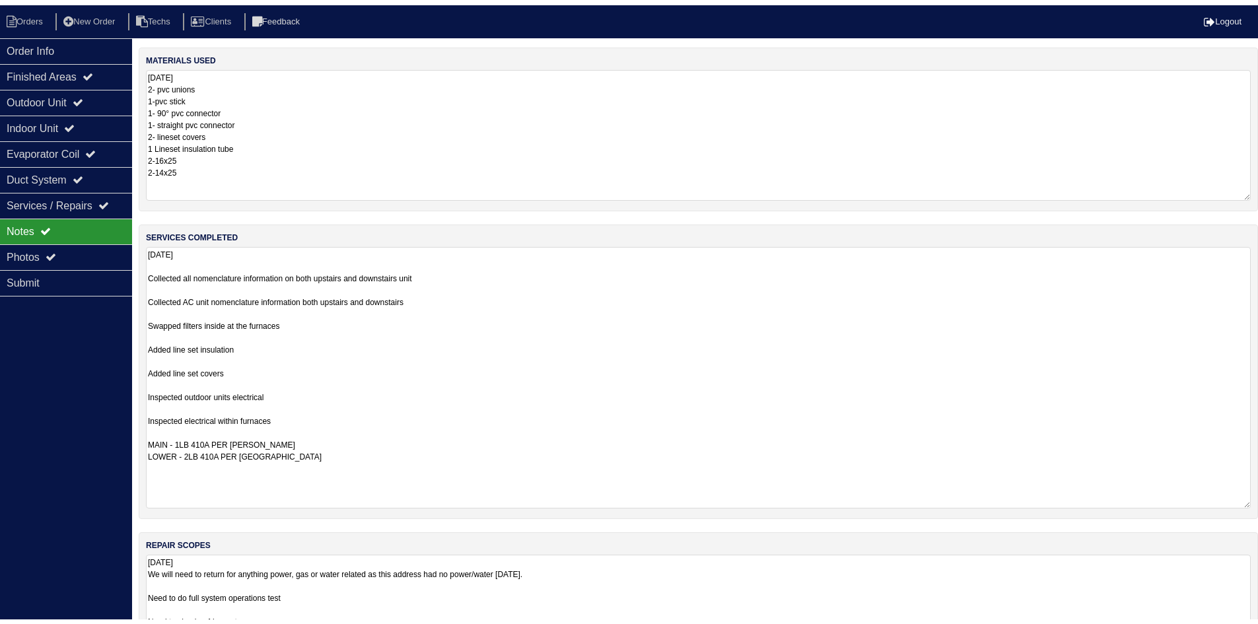
scroll to position [0, 0]
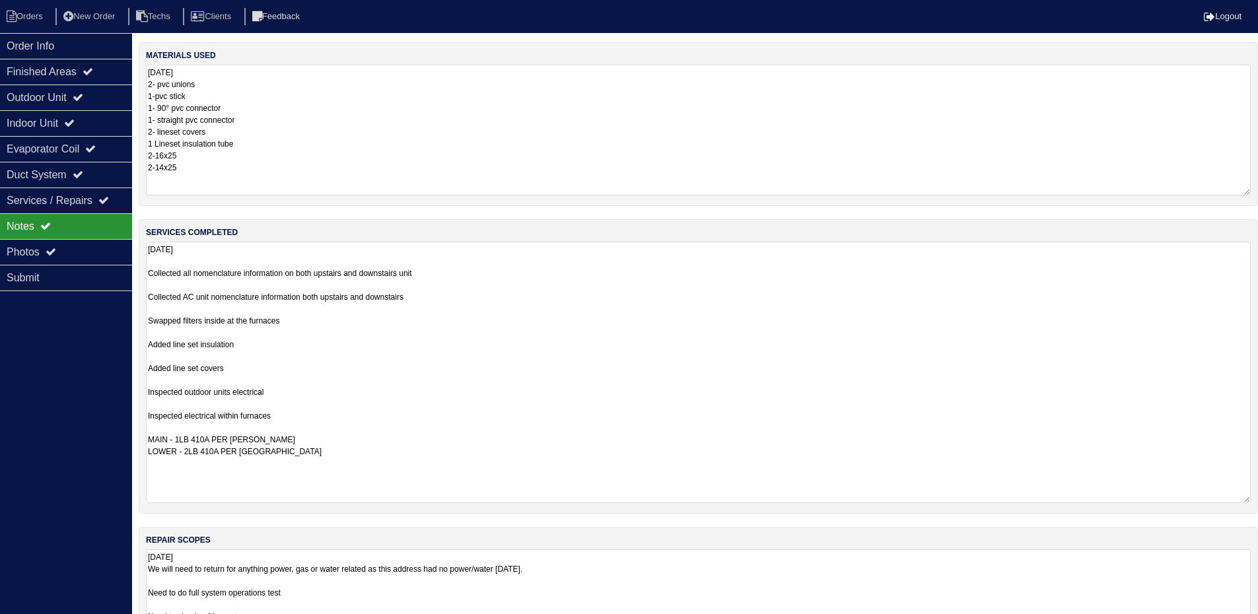
drag, startPoint x: 1246, startPoint y: 304, endPoint x: 1244, endPoint y: 500, distance: 195.5
click at [1244, 500] on textarea "8.14.25 Collected all nomenclature information on both upstairs and downstairs …" at bounding box center [698, 373] width 1105 height 262
click at [62, 249] on div "Photos" at bounding box center [66, 252] width 132 height 26
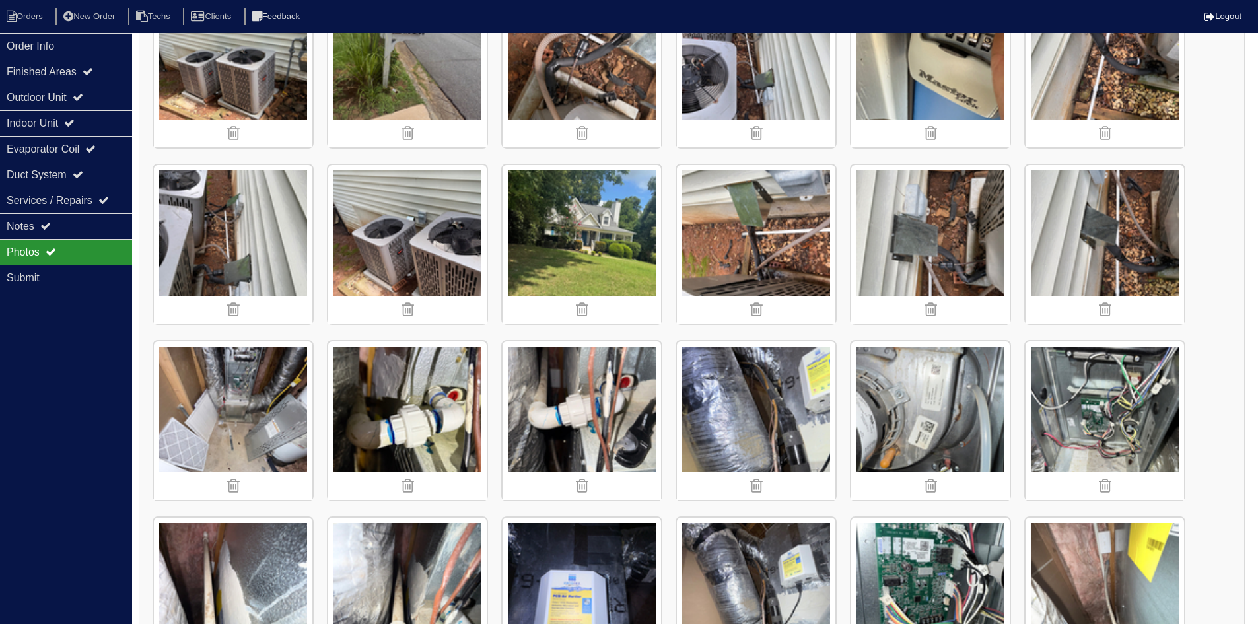
scroll to position [264, 0]
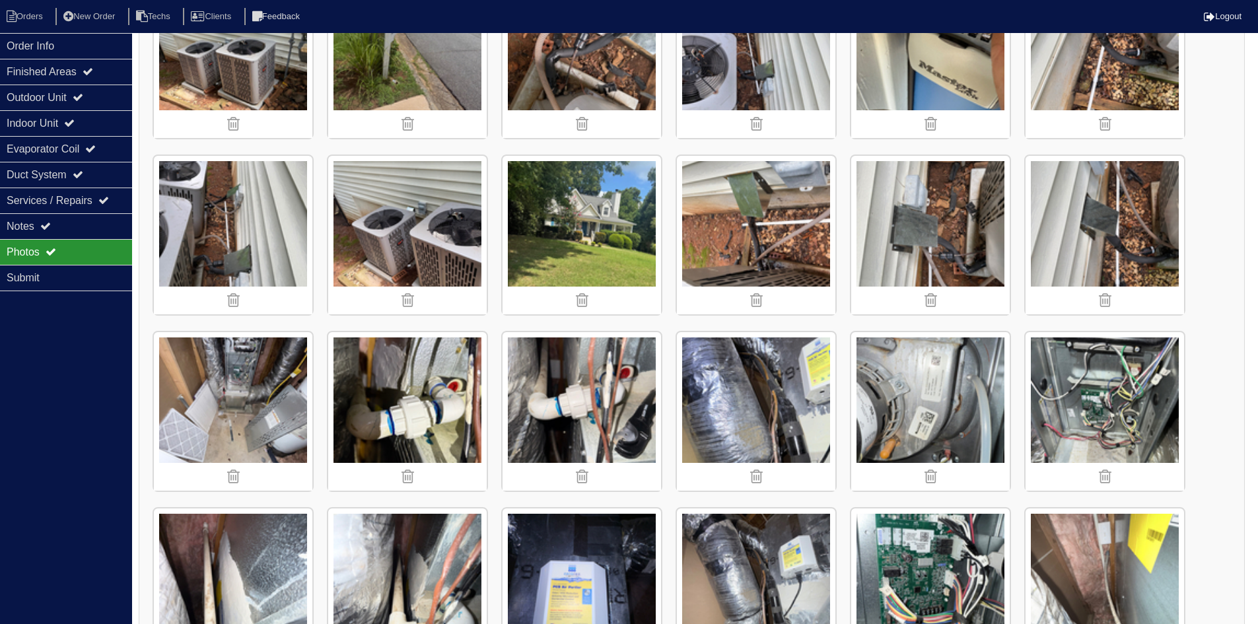
click at [719, 234] on img at bounding box center [756, 235] width 158 height 158
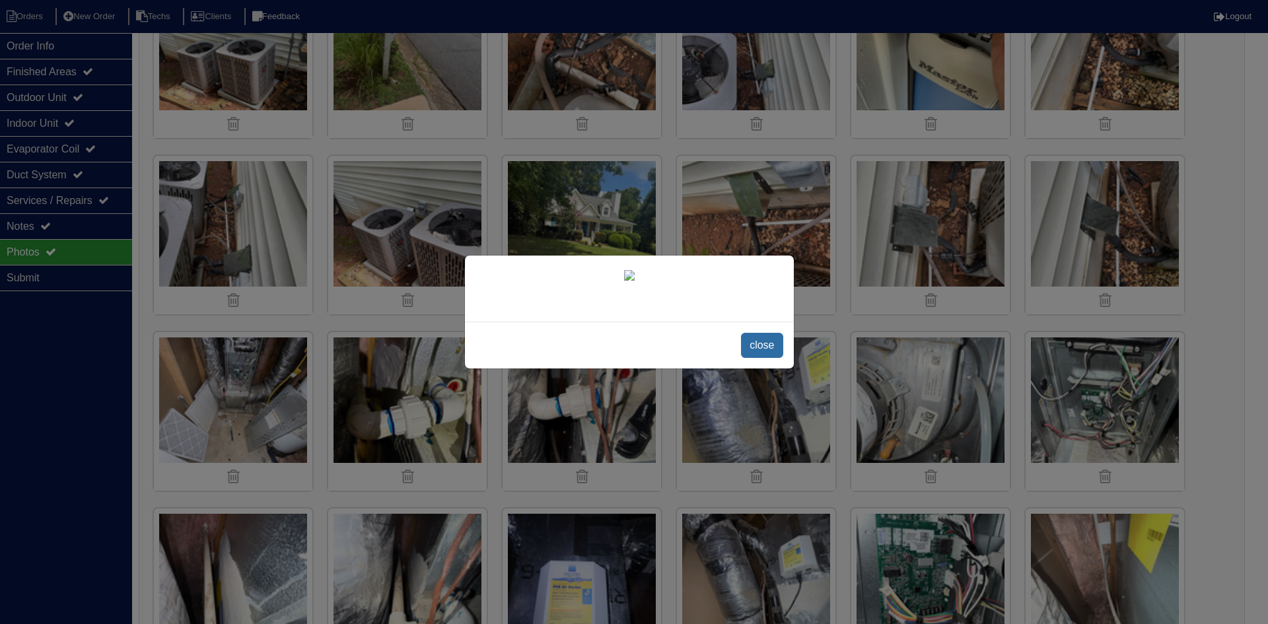
click at [748, 346] on span "close" at bounding box center [762, 345] width 42 height 25
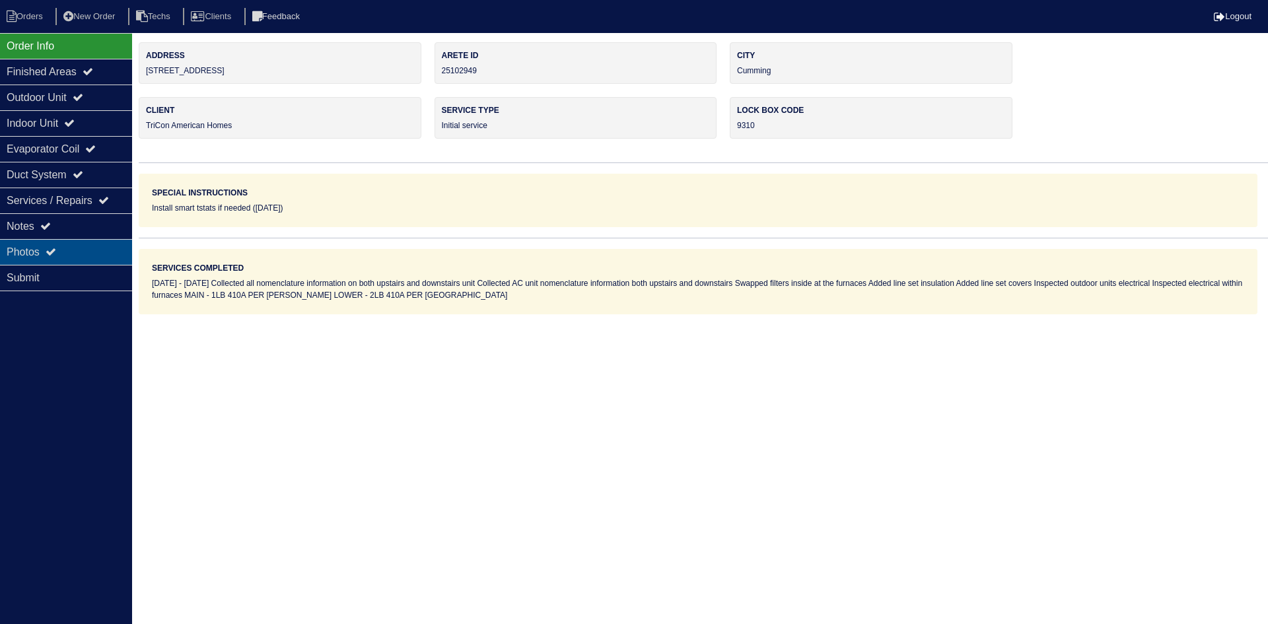
click at [71, 253] on div "Photos" at bounding box center [66, 252] width 132 height 26
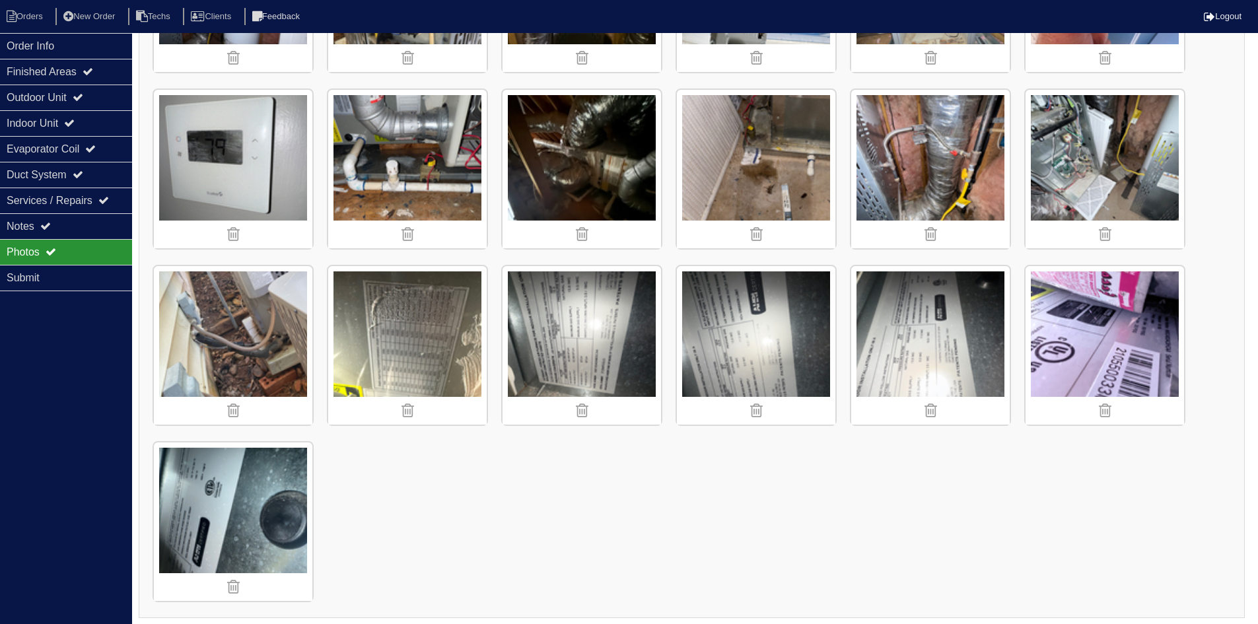
scroll to position [1389, 0]
click at [100, 119] on div "Indoor Unit" at bounding box center [66, 123] width 132 height 26
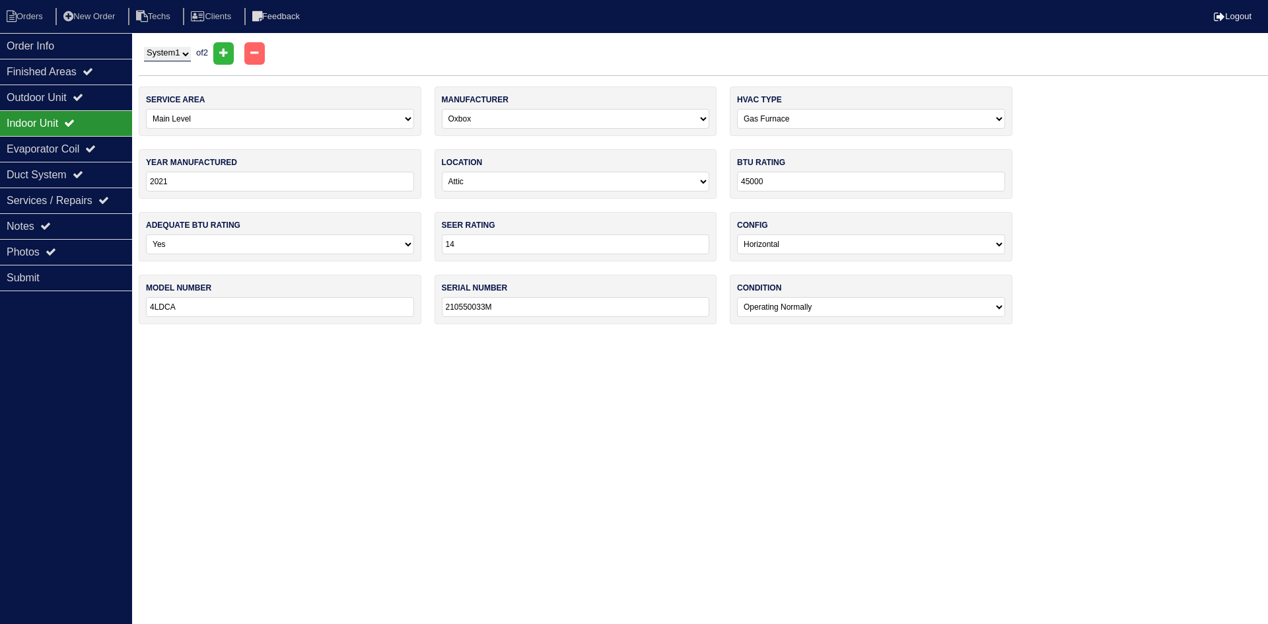
drag, startPoint x: 172, startPoint y: 50, endPoint x: 172, endPoint y: 60, distance: 9.9
click at [172, 50] on select "System 1 System 2" at bounding box center [167, 54] width 47 height 15
select select "2"
click at [144, 47] on select "System 1 System 2" at bounding box center [167, 54] width 47 height 15
select select "2"
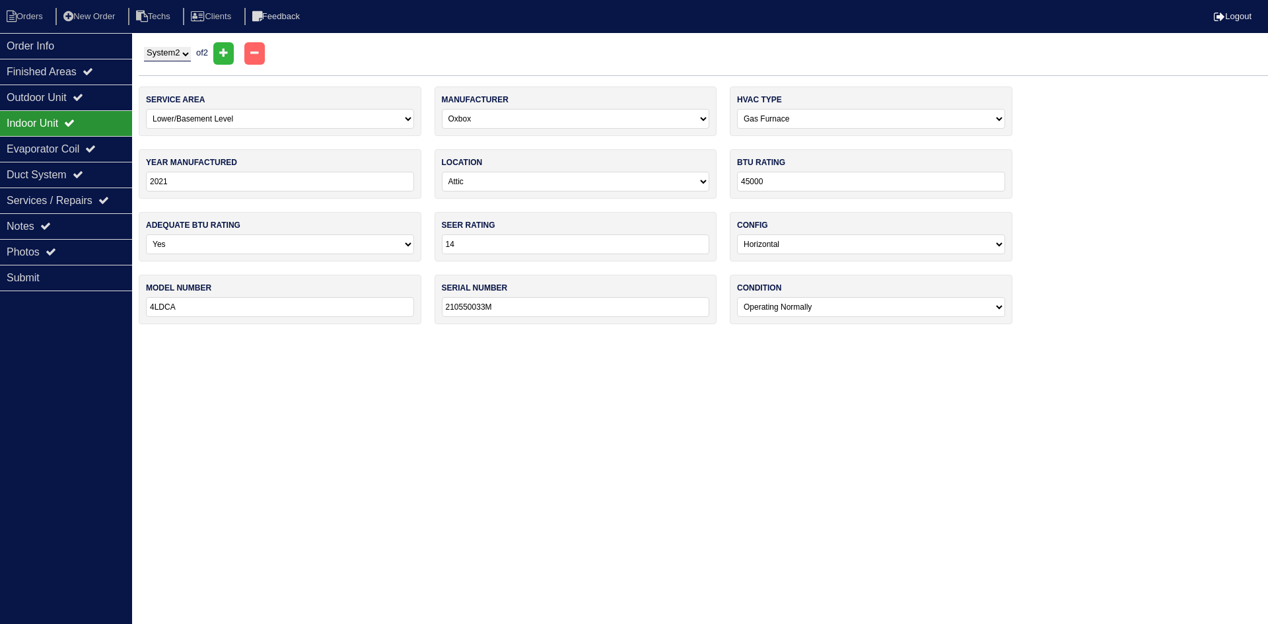
select select "ADP"
select select "3"
select select "0"
drag, startPoint x: 69, startPoint y: 256, endPoint x: 184, endPoint y: 273, distance: 115.4
click at [69, 256] on div "Photos" at bounding box center [66, 252] width 132 height 26
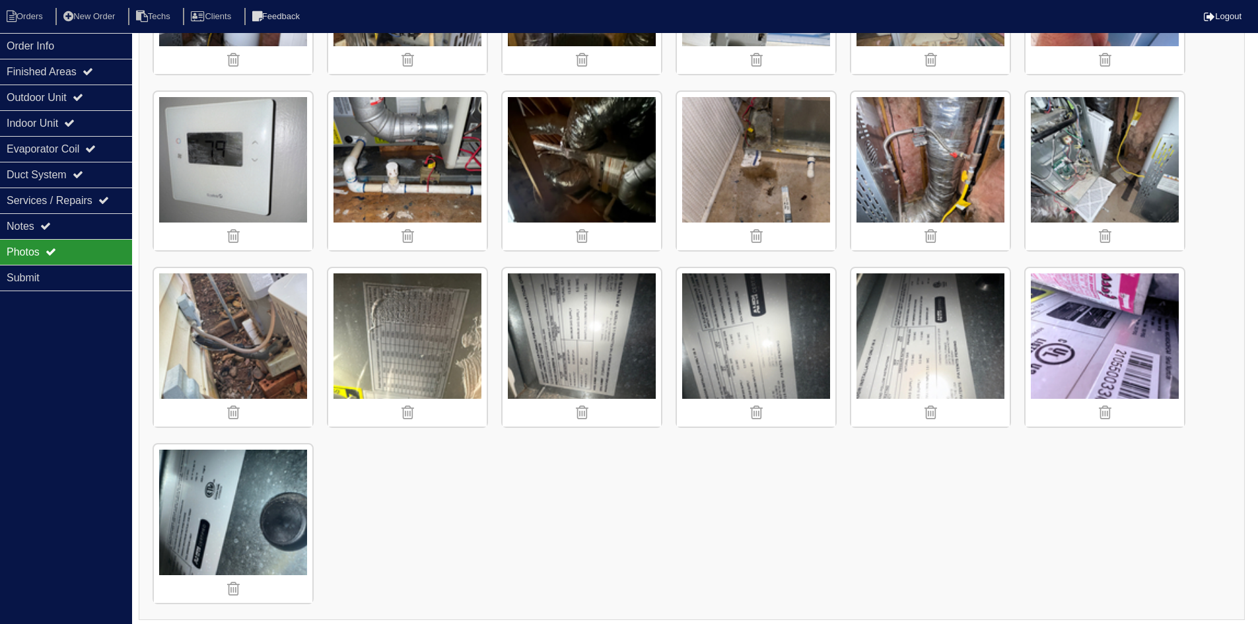
scroll to position [1389, 0]
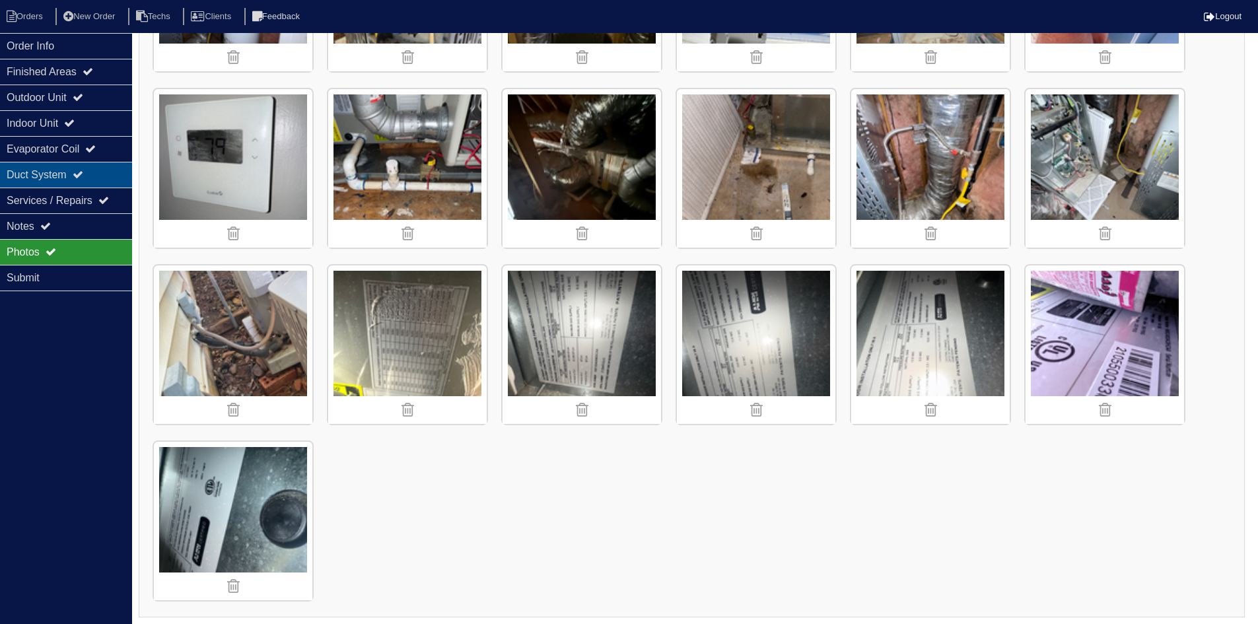
click at [83, 178] on icon at bounding box center [78, 174] width 11 height 11
select select "2"
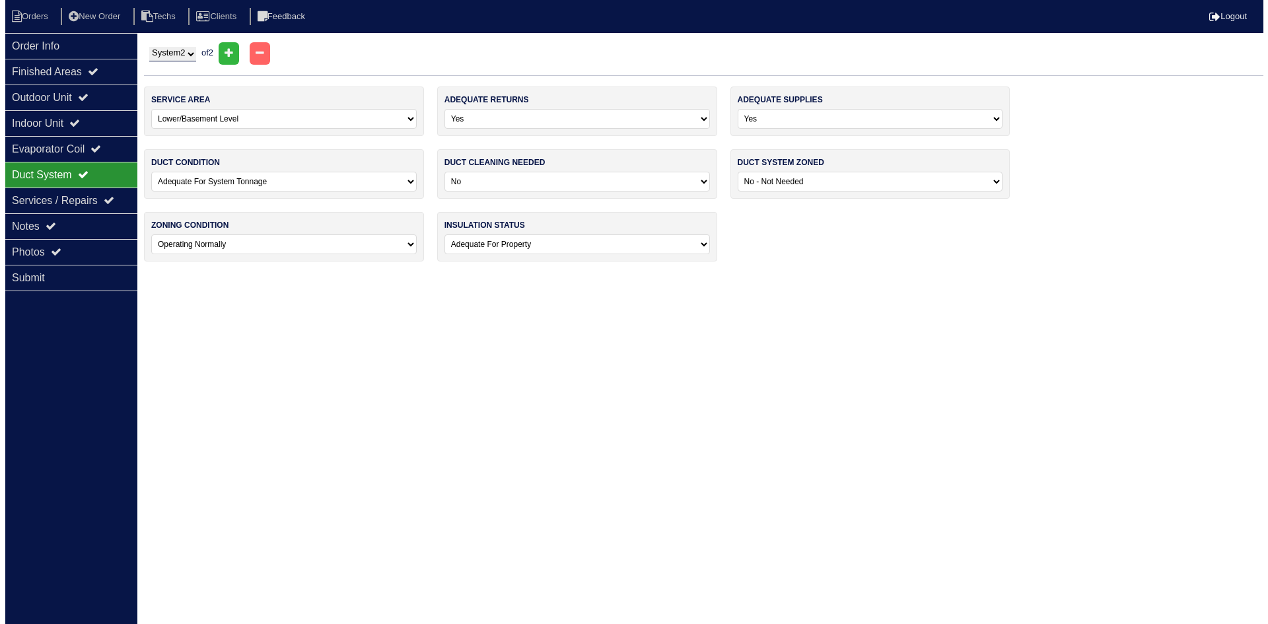
scroll to position [0, 0]
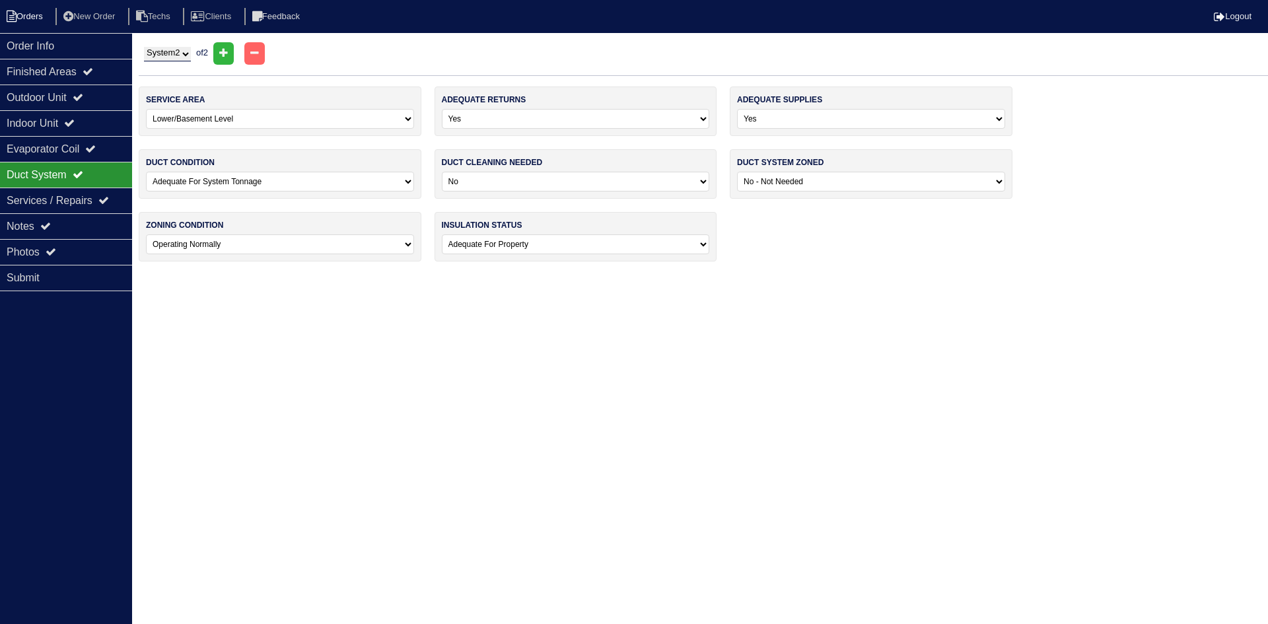
click at [26, 15] on li "Orders" at bounding box center [26, 17] width 53 height 18
select select "15"
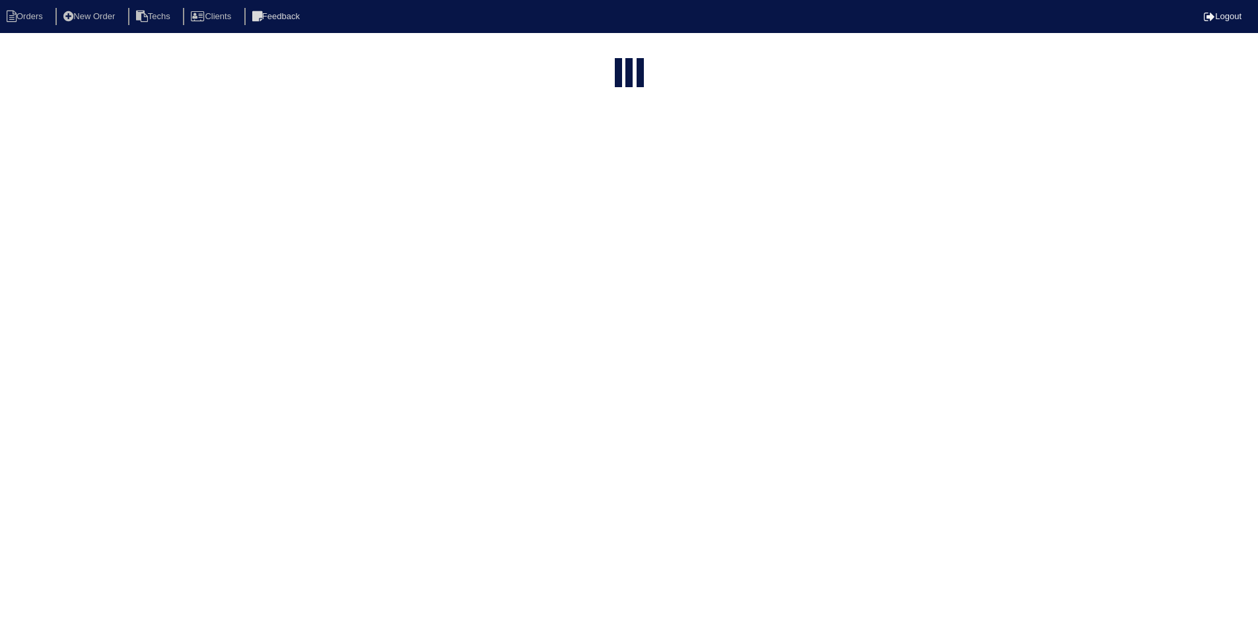
select select "field complete"
select select "need to quote"
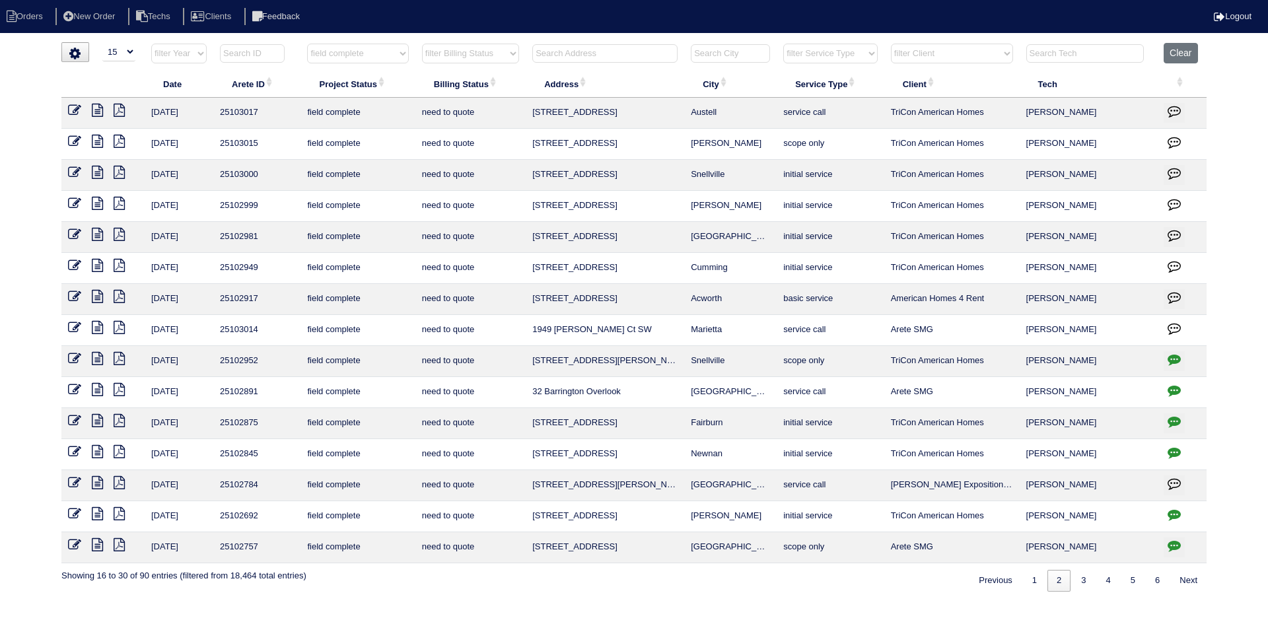
click at [1172, 418] on icon "button" at bounding box center [1174, 421] width 13 height 13
type textarea "8/5/25 - Changed from Scope only to Initial service due to WO being put in Appi…"
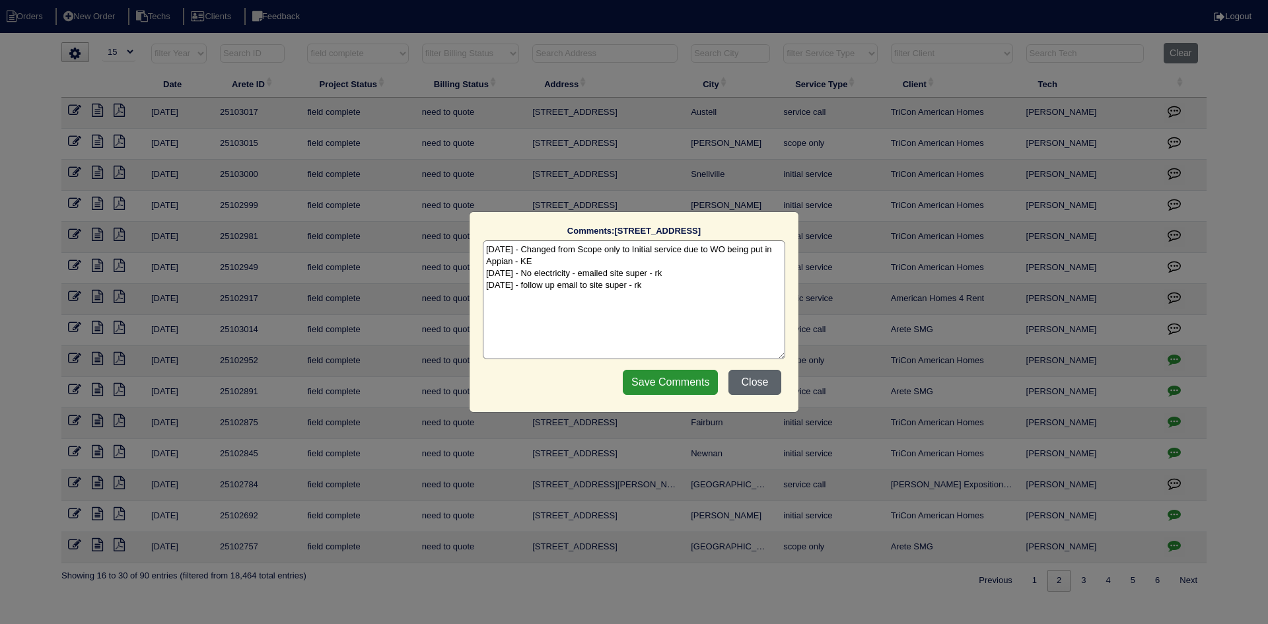
click at [750, 384] on button "Close" at bounding box center [754, 382] width 53 height 25
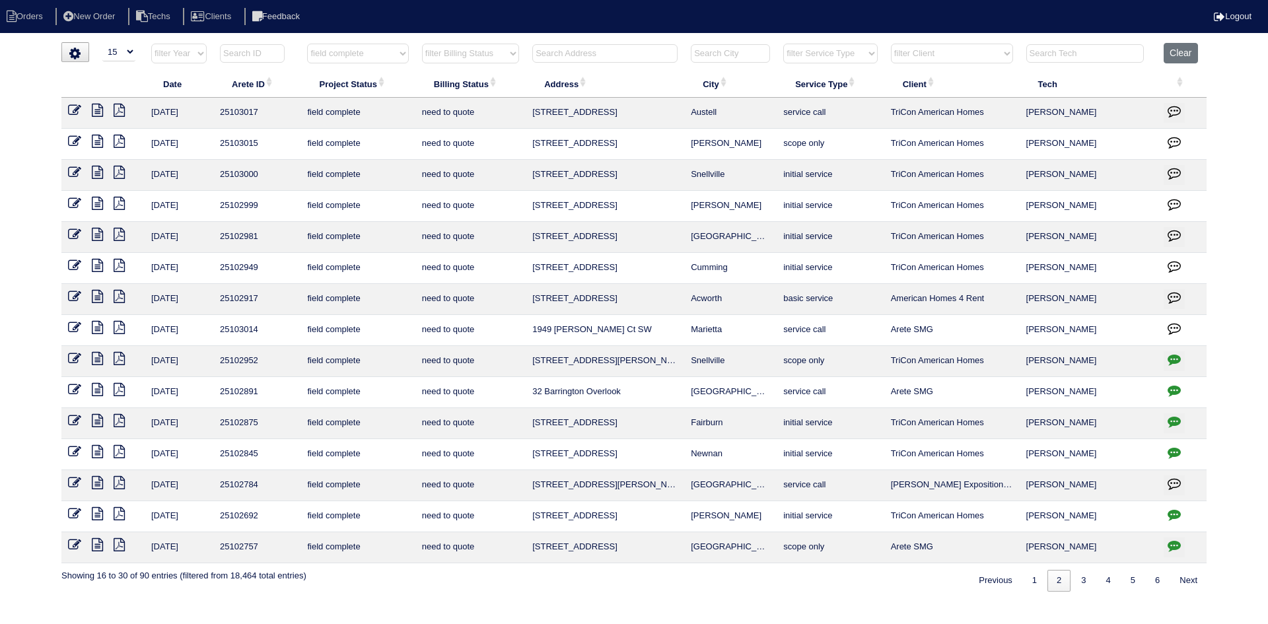
click at [98, 234] on icon at bounding box center [97, 234] width 11 height 13
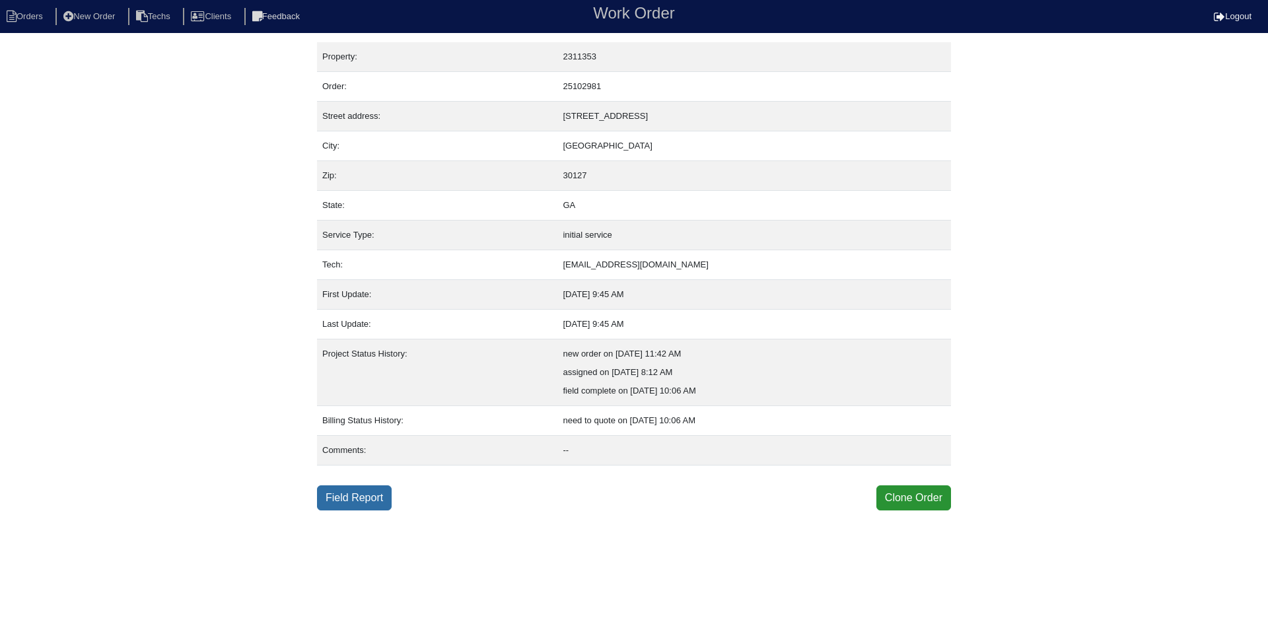
click at [366, 498] on link "Field Report" at bounding box center [354, 497] width 75 height 25
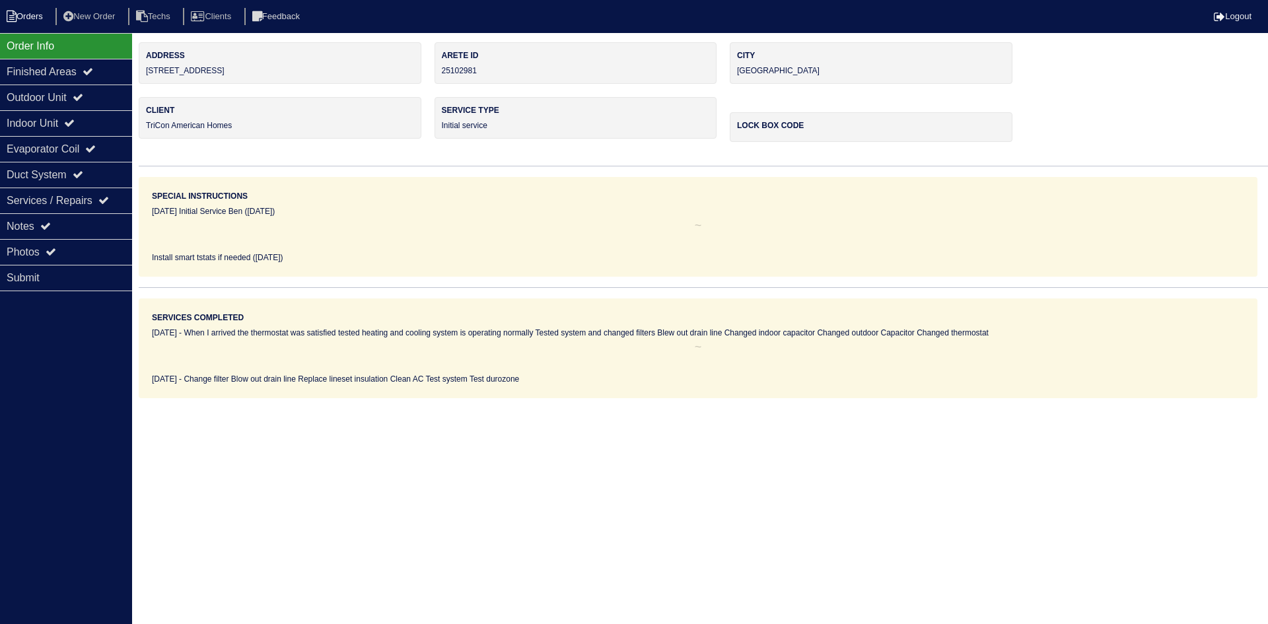
click at [31, 15] on li "Orders" at bounding box center [26, 17] width 53 height 18
select select "15"
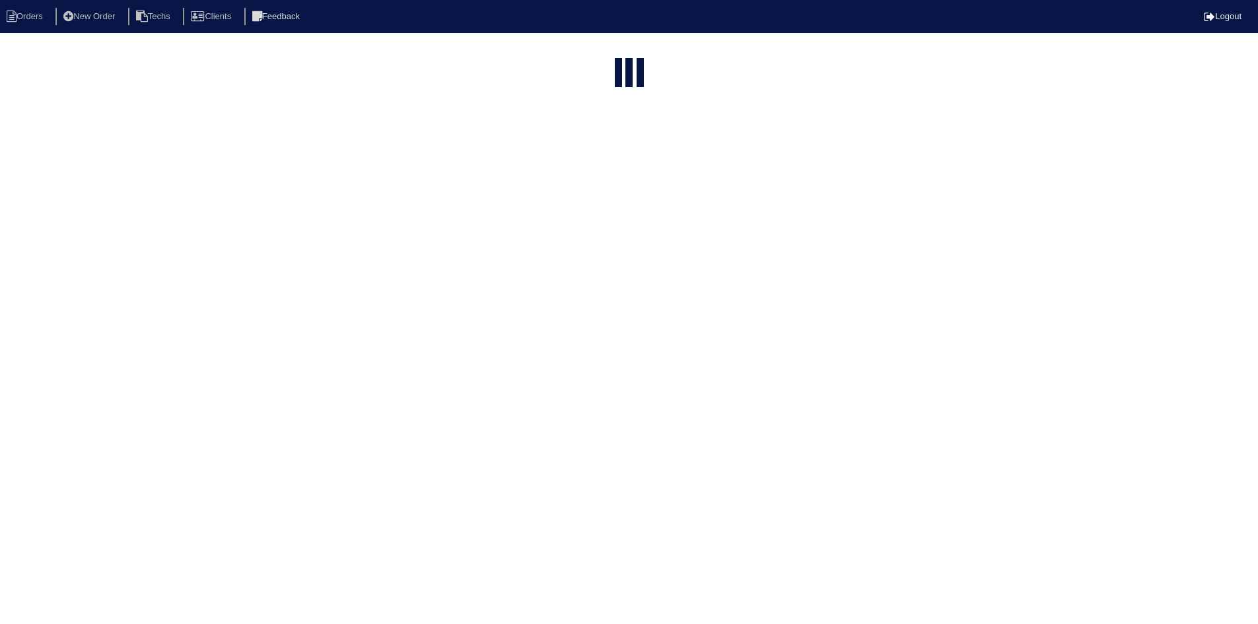
select select "field complete"
select select "need to quote"
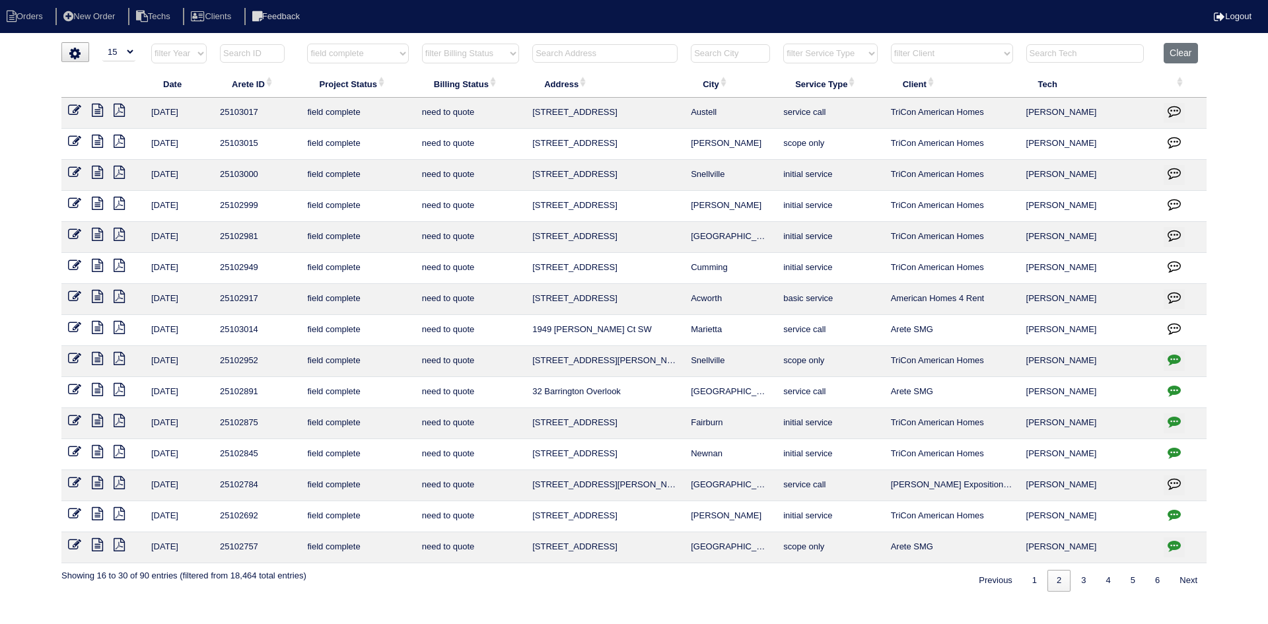
click at [97, 201] on icon at bounding box center [97, 203] width 11 height 13
click at [121, 205] on icon at bounding box center [119, 203] width 11 height 13
click at [98, 201] on icon at bounding box center [97, 203] width 11 height 13
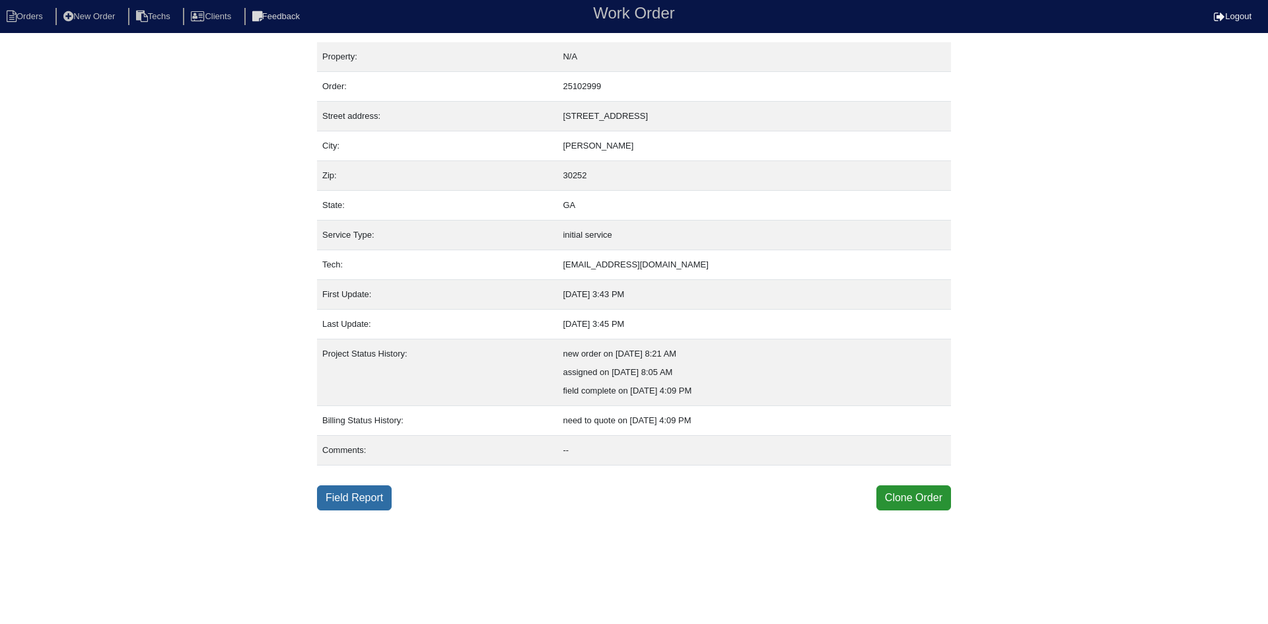
click at [359, 496] on link "Field Report" at bounding box center [354, 497] width 75 height 25
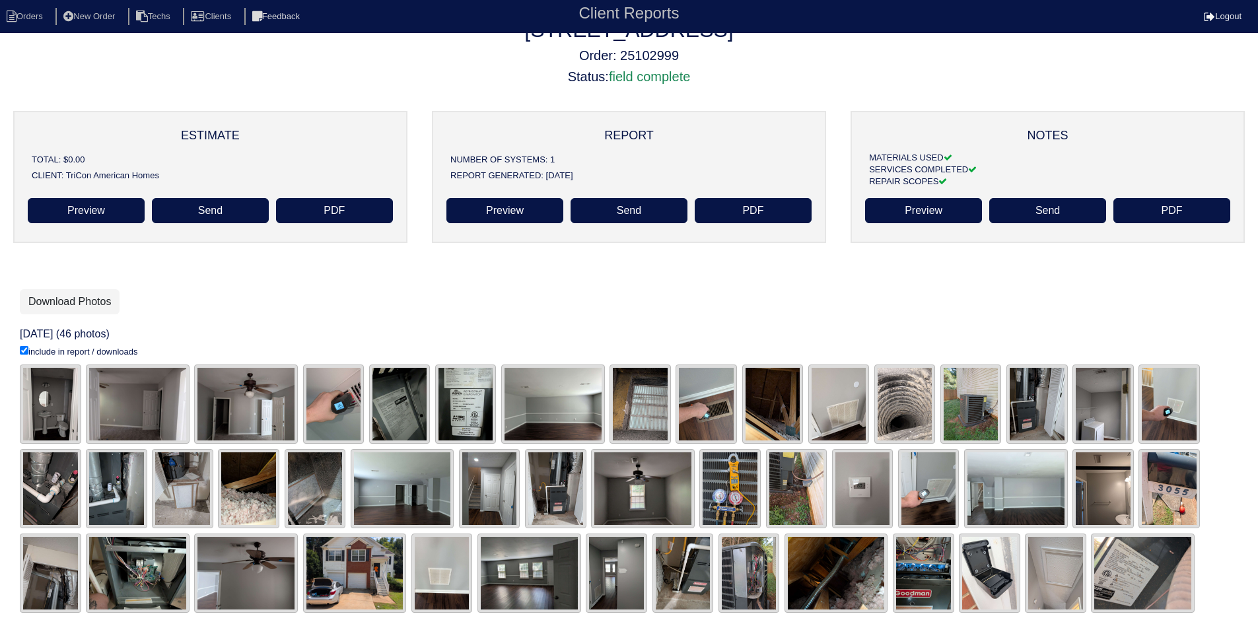
scroll to position [39, 0]
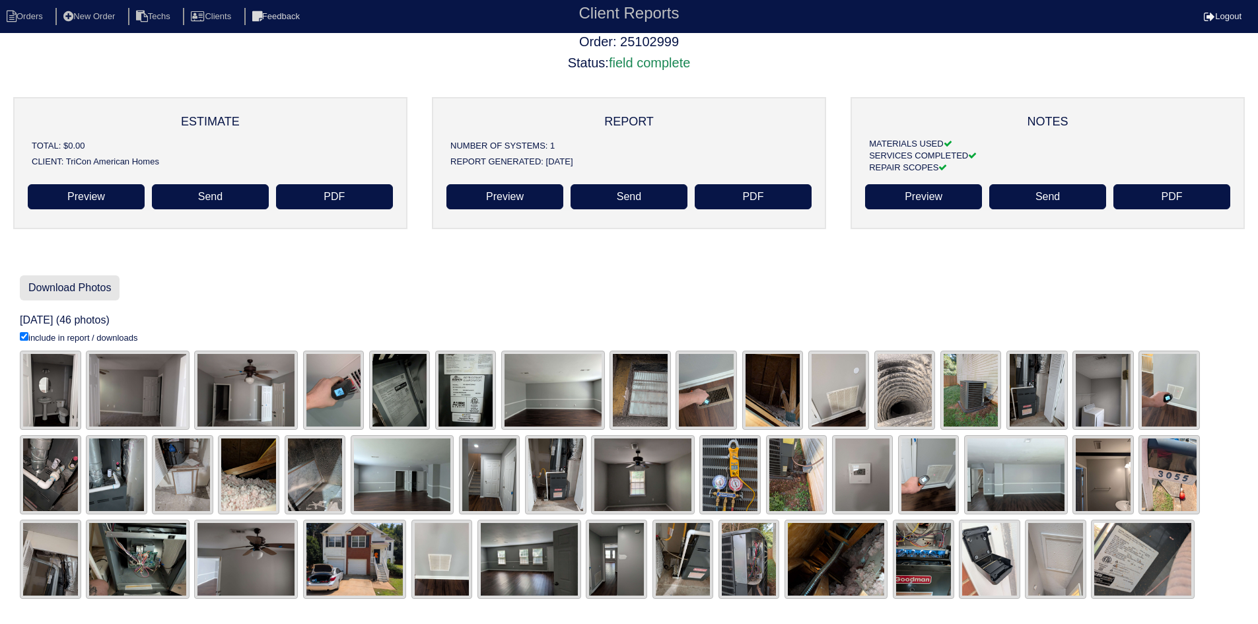
click at [88, 281] on link "Download Photos" at bounding box center [70, 287] width 100 height 25
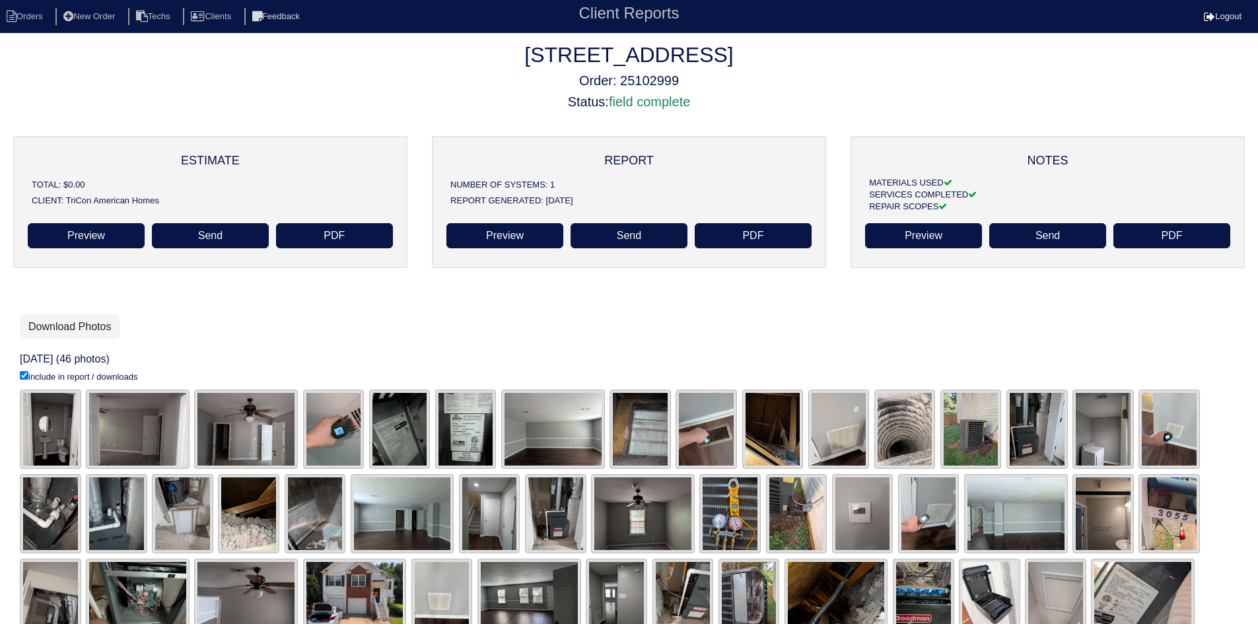
scroll to position [39, 0]
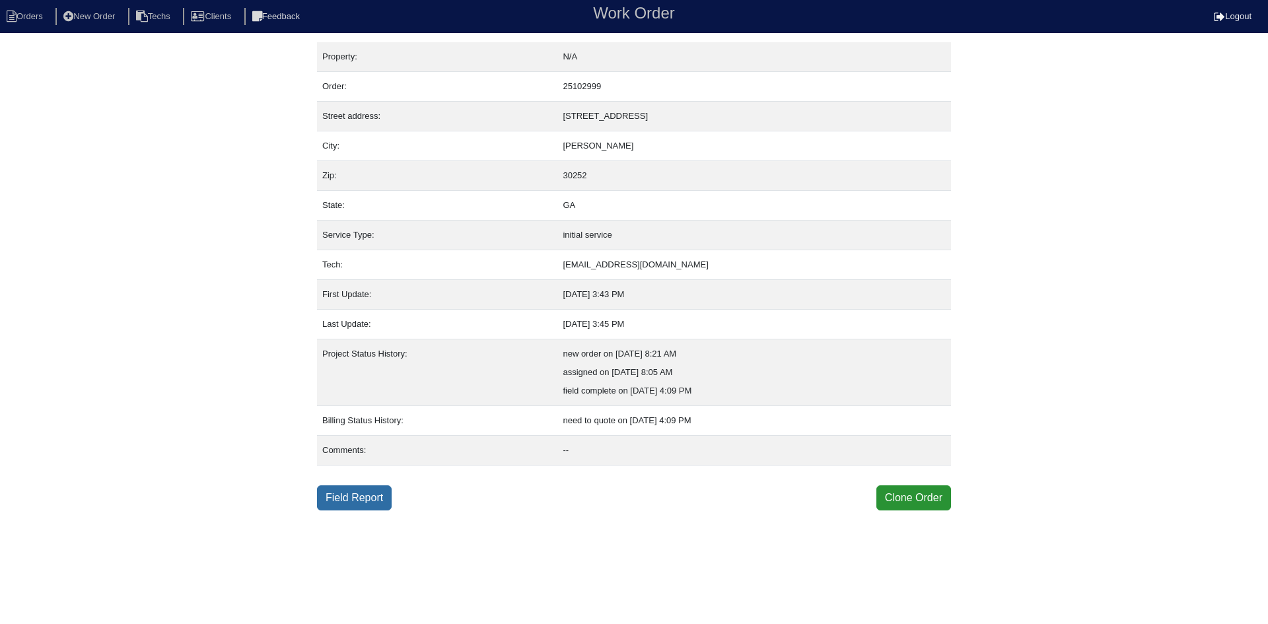
click at [363, 503] on link "Field Report" at bounding box center [354, 497] width 75 height 25
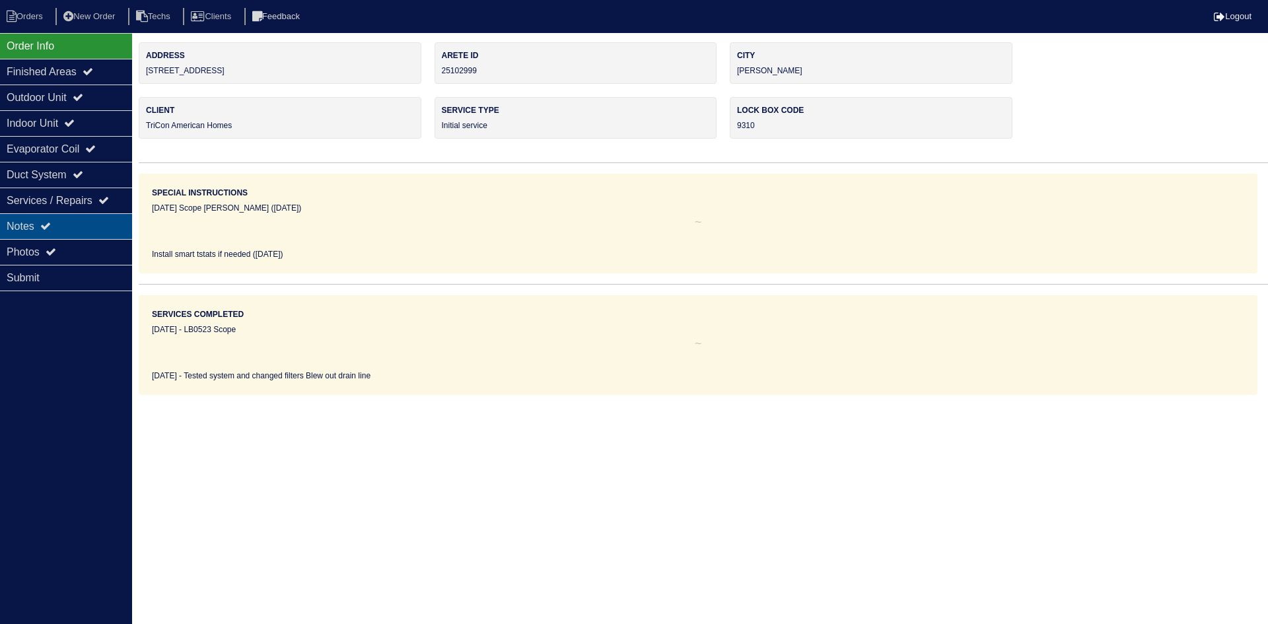
click at [93, 223] on div "Notes" at bounding box center [66, 226] width 132 height 26
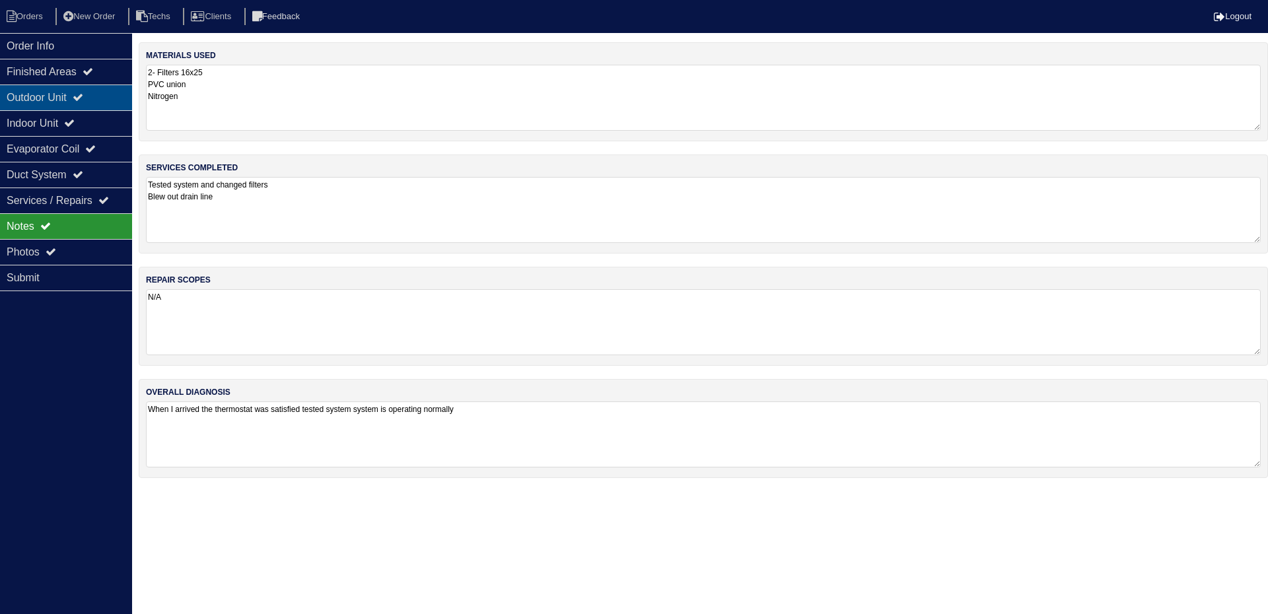
click at [110, 94] on div "Outdoor Unit" at bounding box center [66, 98] width 132 height 26
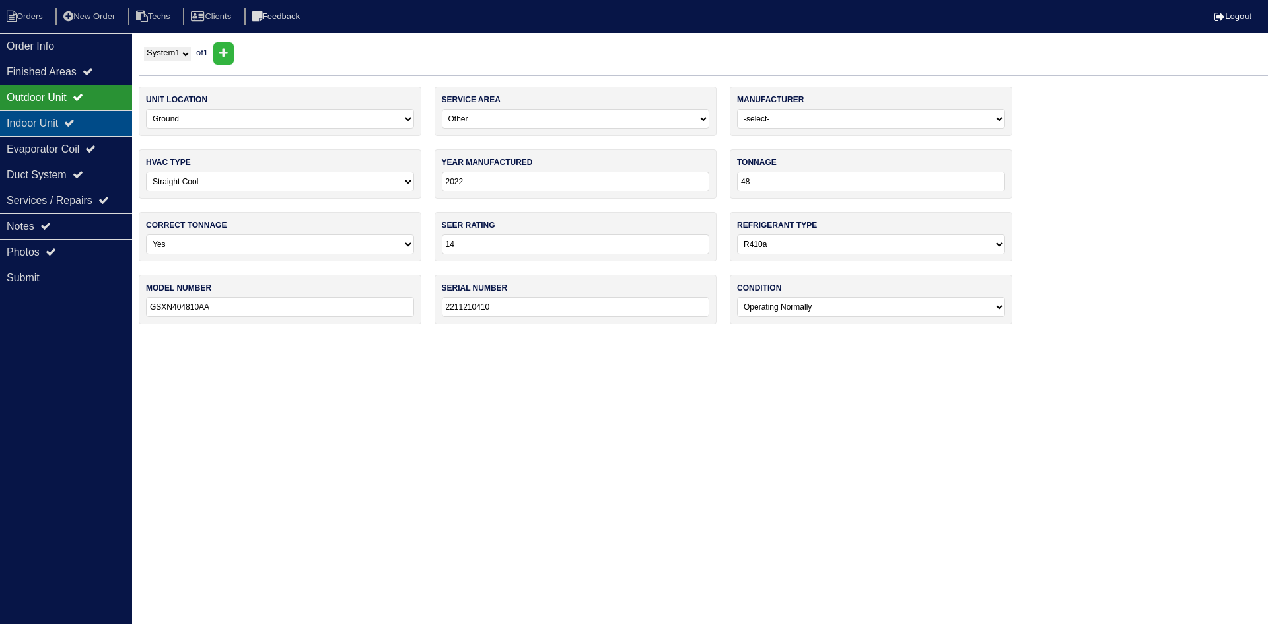
click at [94, 123] on div "Indoor Unit" at bounding box center [66, 123] width 132 height 26
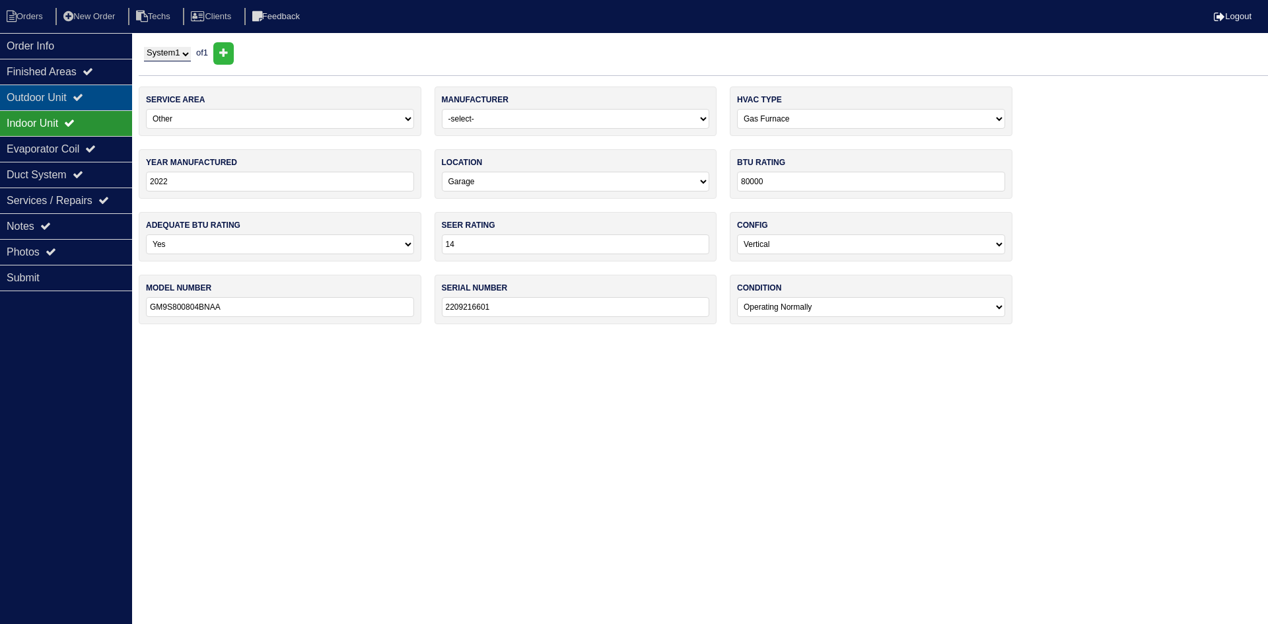
click at [94, 104] on div "Outdoor Unit" at bounding box center [66, 98] width 132 height 26
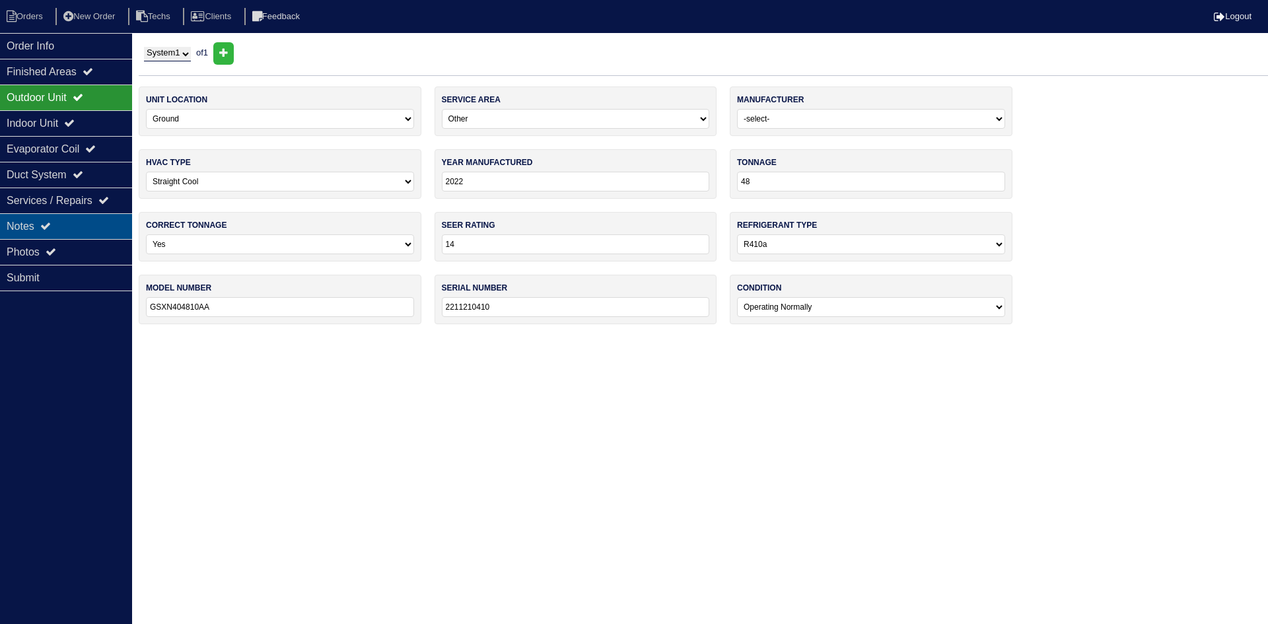
click at [88, 223] on div "Notes" at bounding box center [66, 226] width 132 height 26
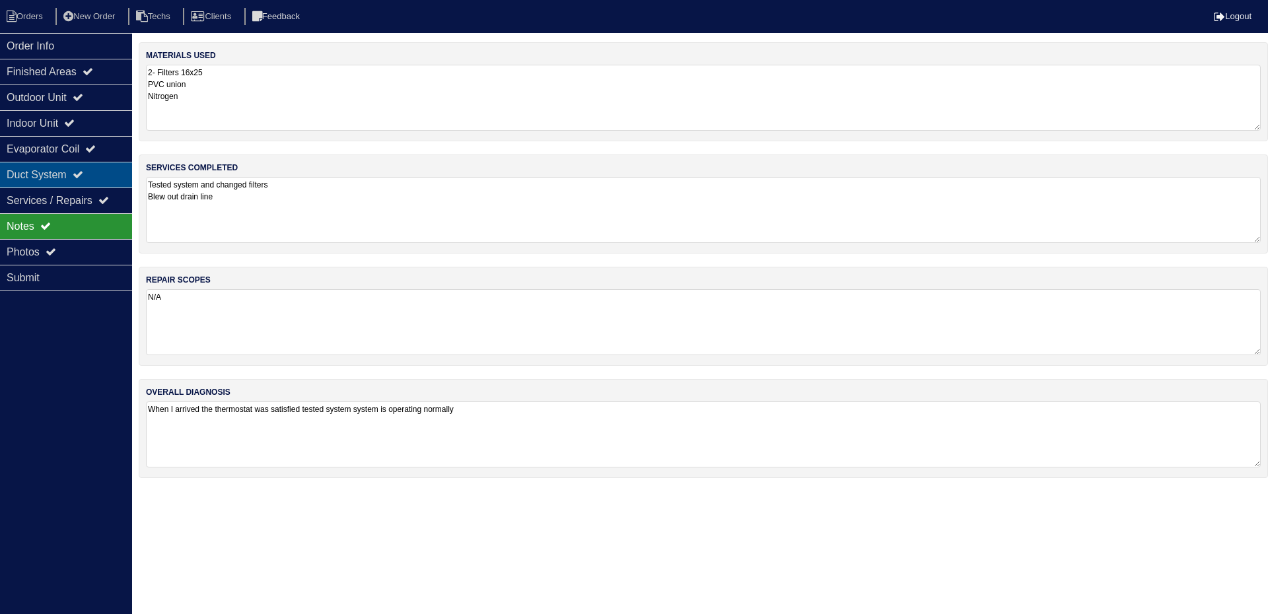
click at [79, 175] on div "Duct System" at bounding box center [66, 175] width 132 height 26
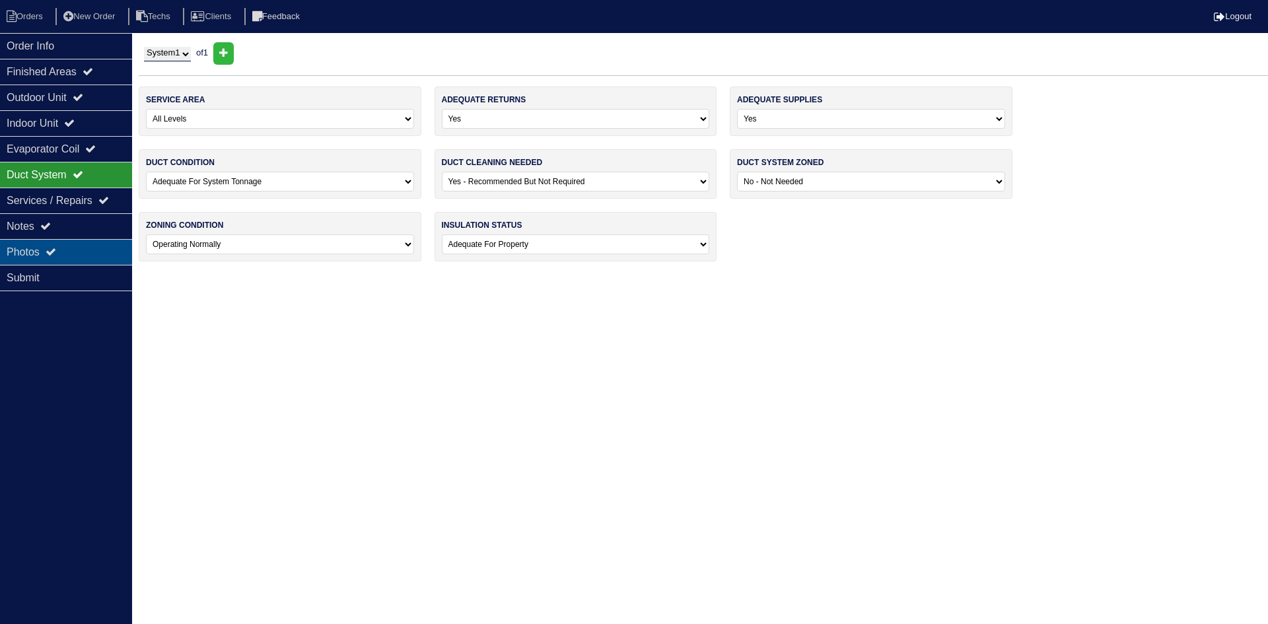
click at [73, 246] on div "Photos" at bounding box center [66, 252] width 132 height 26
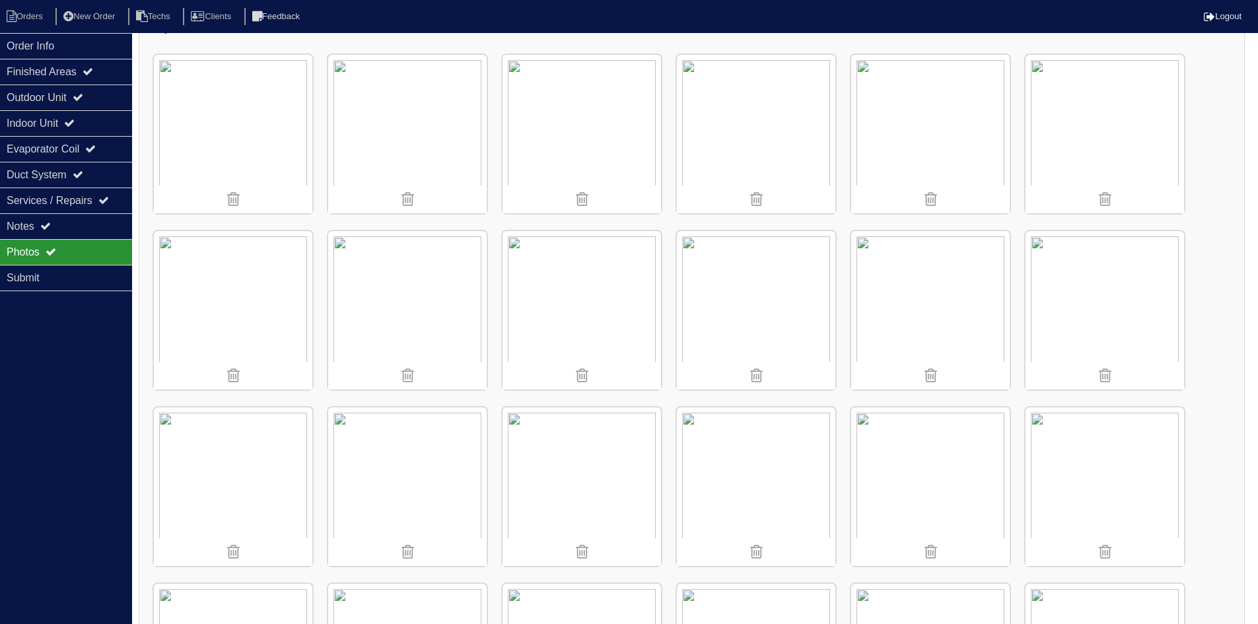
scroll to position [198, 0]
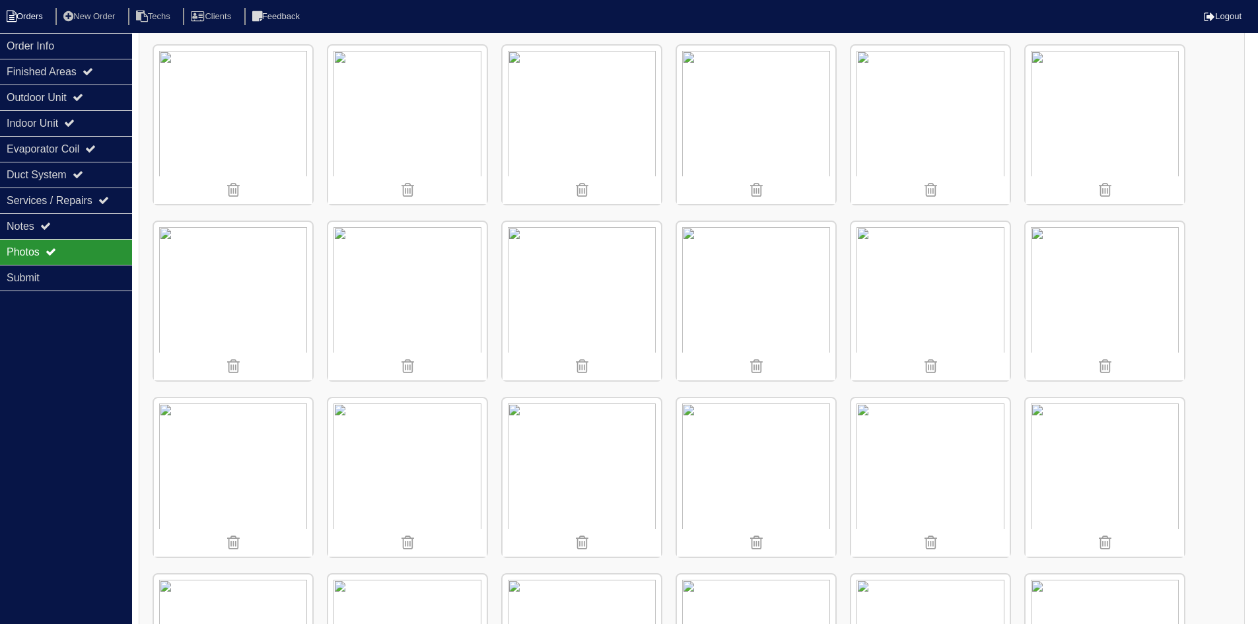
click at [28, 20] on li "Orders" at bounding box center [26, 17] width 53 height 18
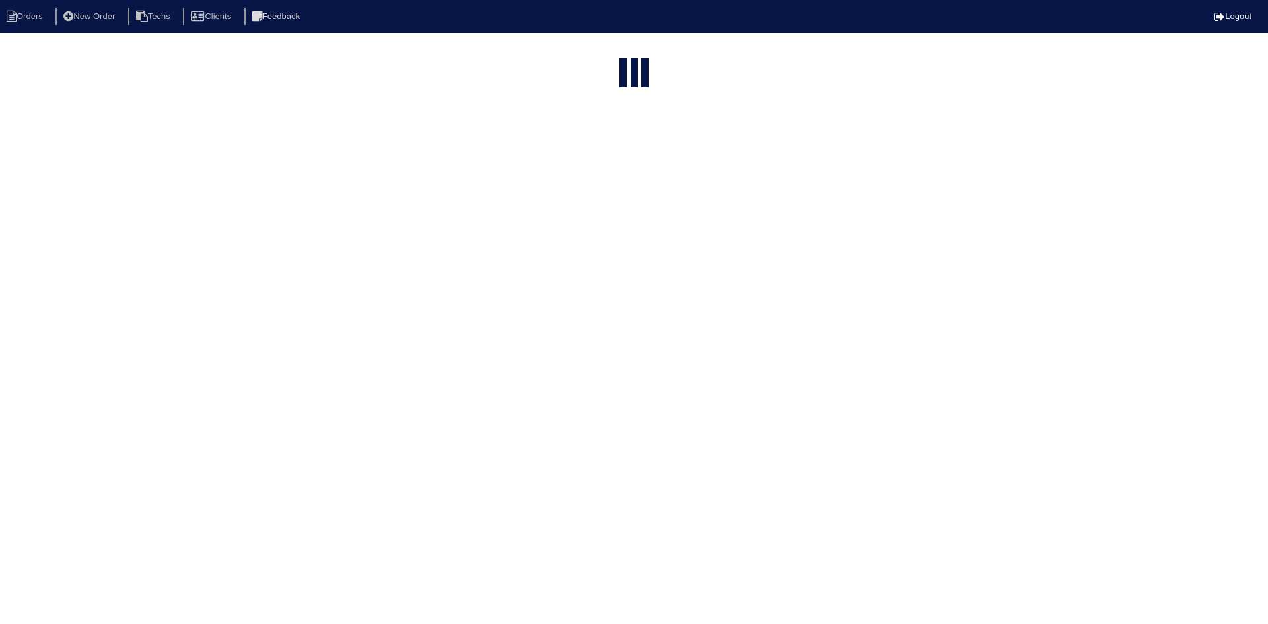
select select "15"
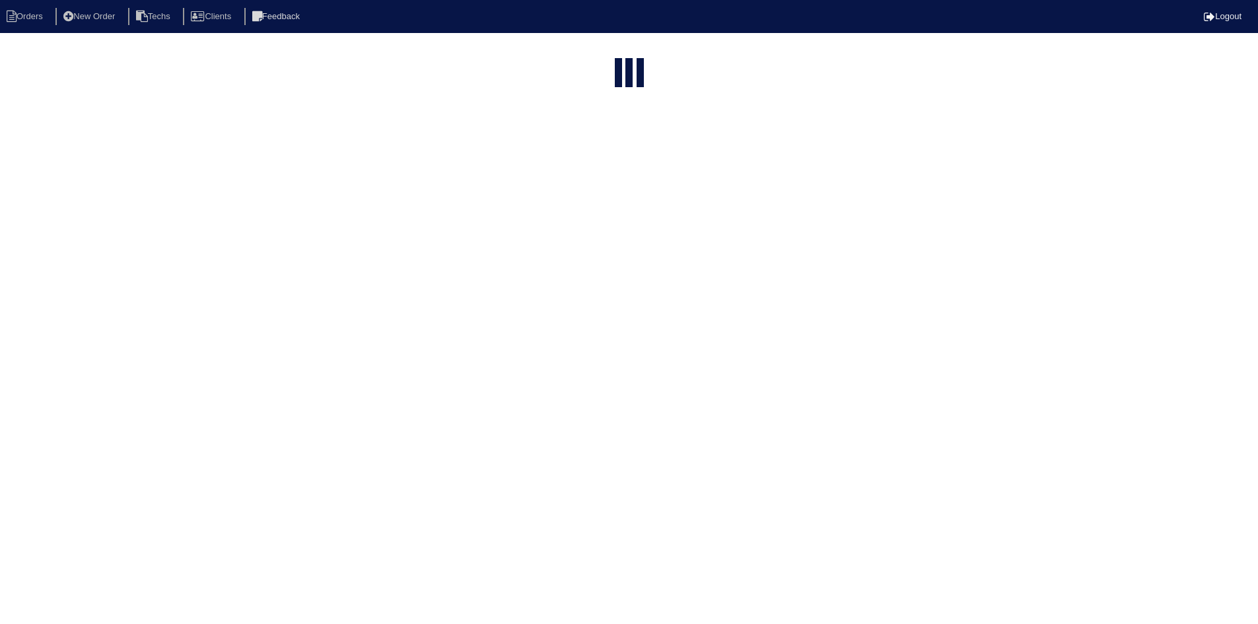
select select "field complete"
select select "need to quote"
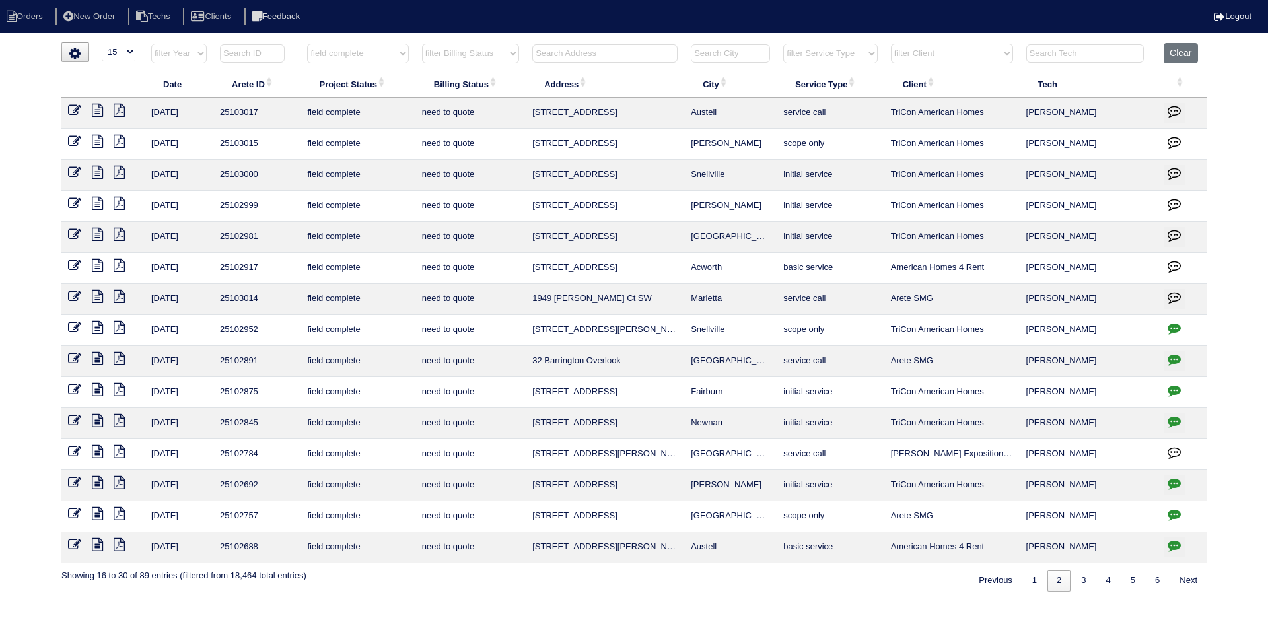
click at [94, 169] on icon at bounding box center [97, 172] width 11 height 13
click at [119, 172] on icon at bounding box center [119, 172] width 11 height 13
click at [97, 171] on icon at bounding box center [97, 172] width 11 height 13
click at [75, 173] on icon at bounding box center [74, 172] width 13 height 13
click at [1171, 169] on icon "button" at bounding box center [1174, 172] width 13 height 13
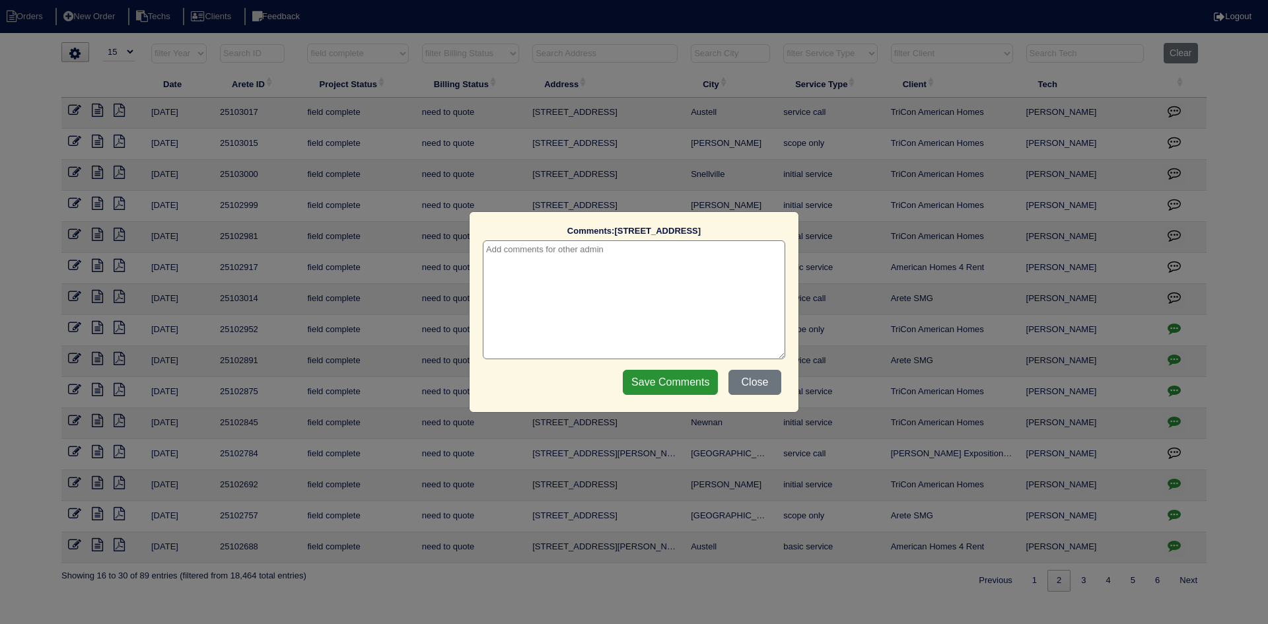
click at [612, 248] on textarea at bounding box center [634, 299] width 302 height 119
type textarea "8/18/25 - Need to return with a longer hose to clean the condenser - rk"
click at [676, 386] on input "Save Comments" at bounding box center [670, 382] width 95 height 25
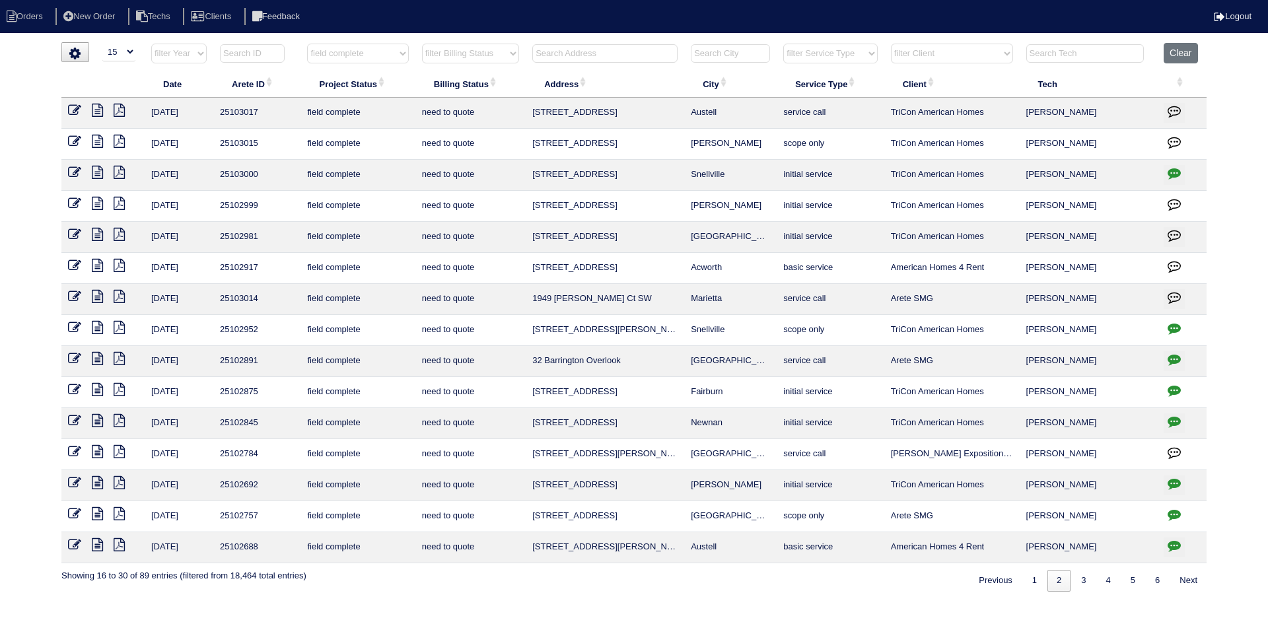
click at [78, 170] on icon at bounding box center [74, 172] width 13 height 13
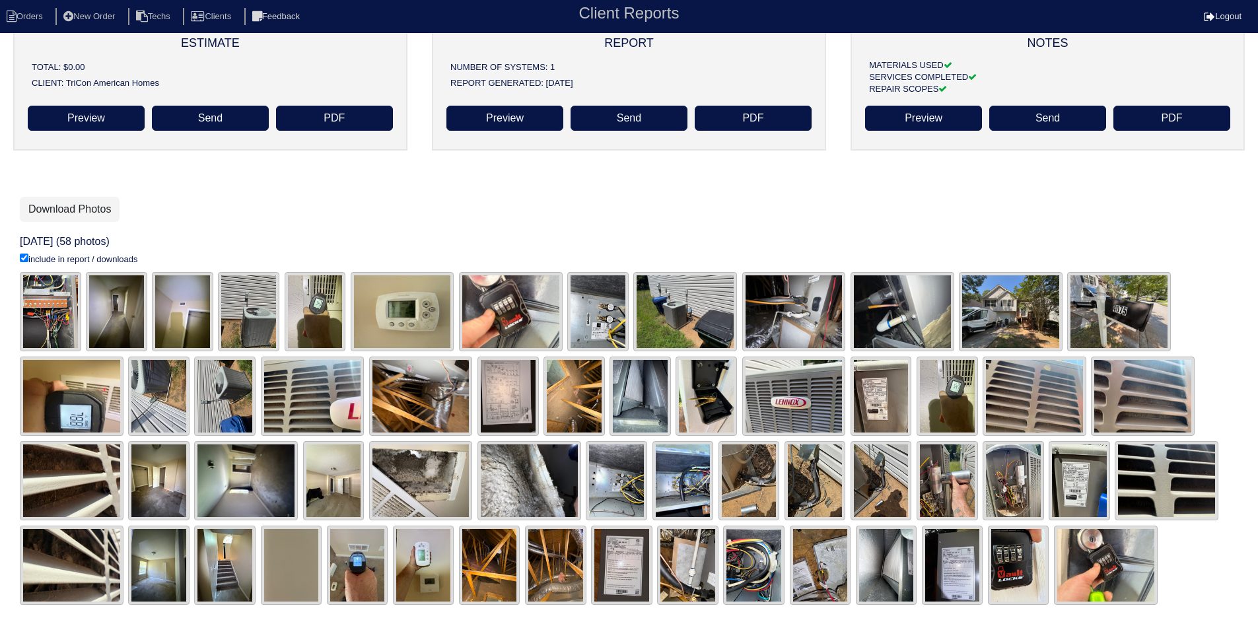
scroll to position [123, 0]
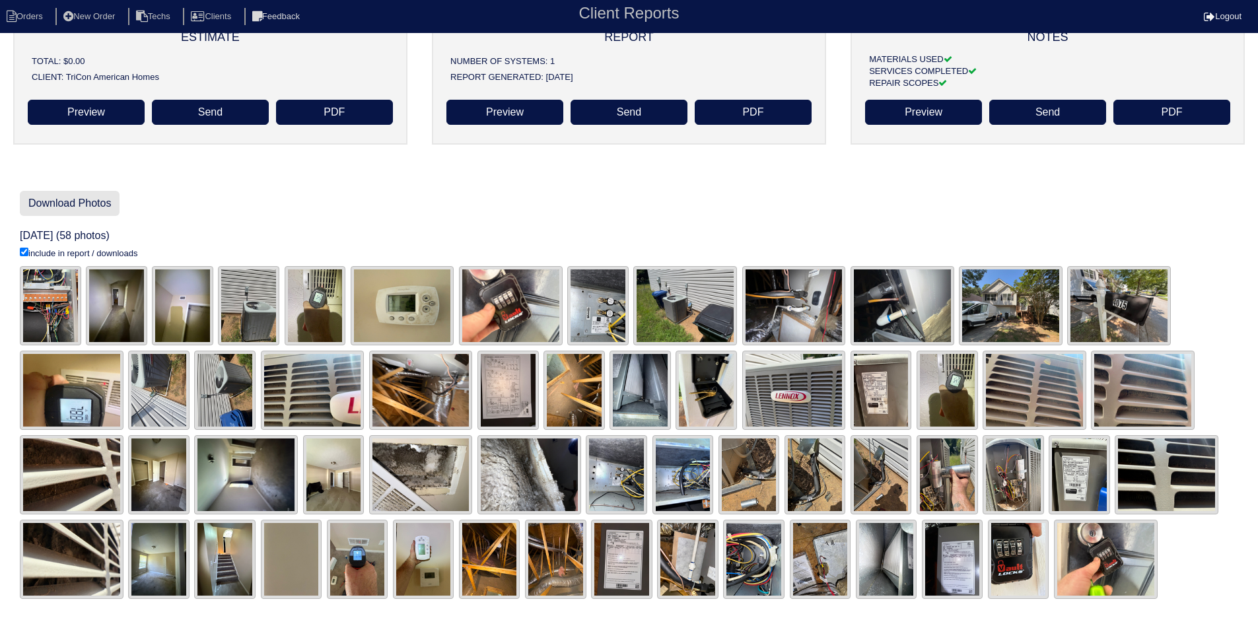
click at [66, 201] on link "Download Photos" at bounding box center [70, 203] width 100 height 25
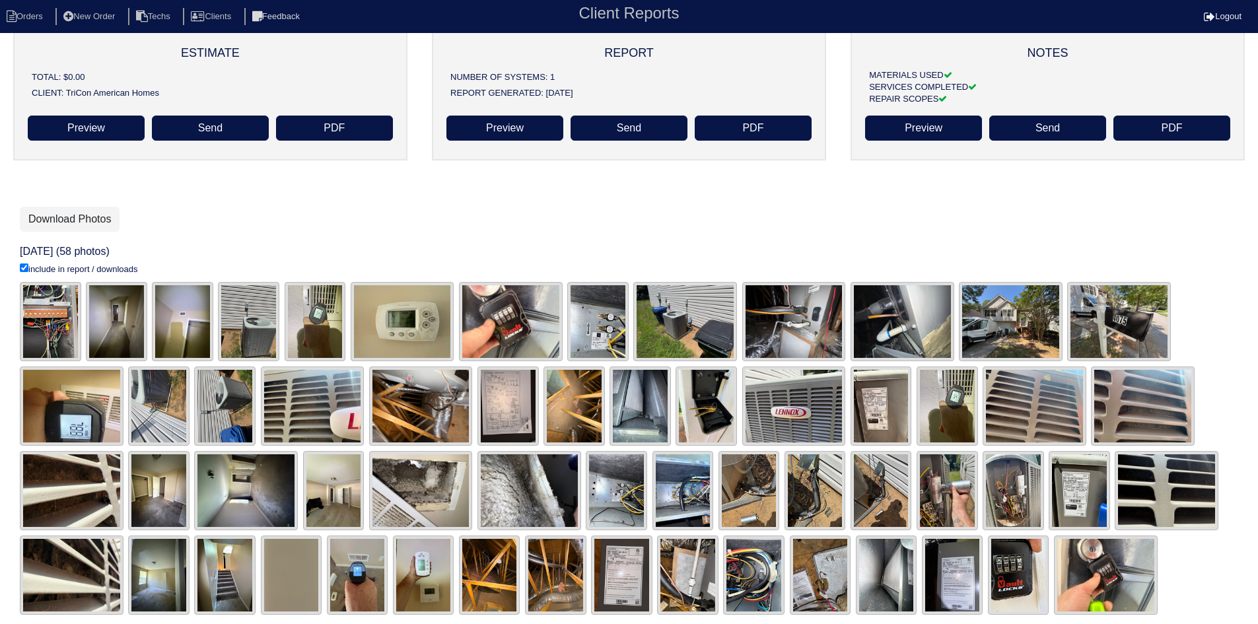
scroll to position [123, 0]
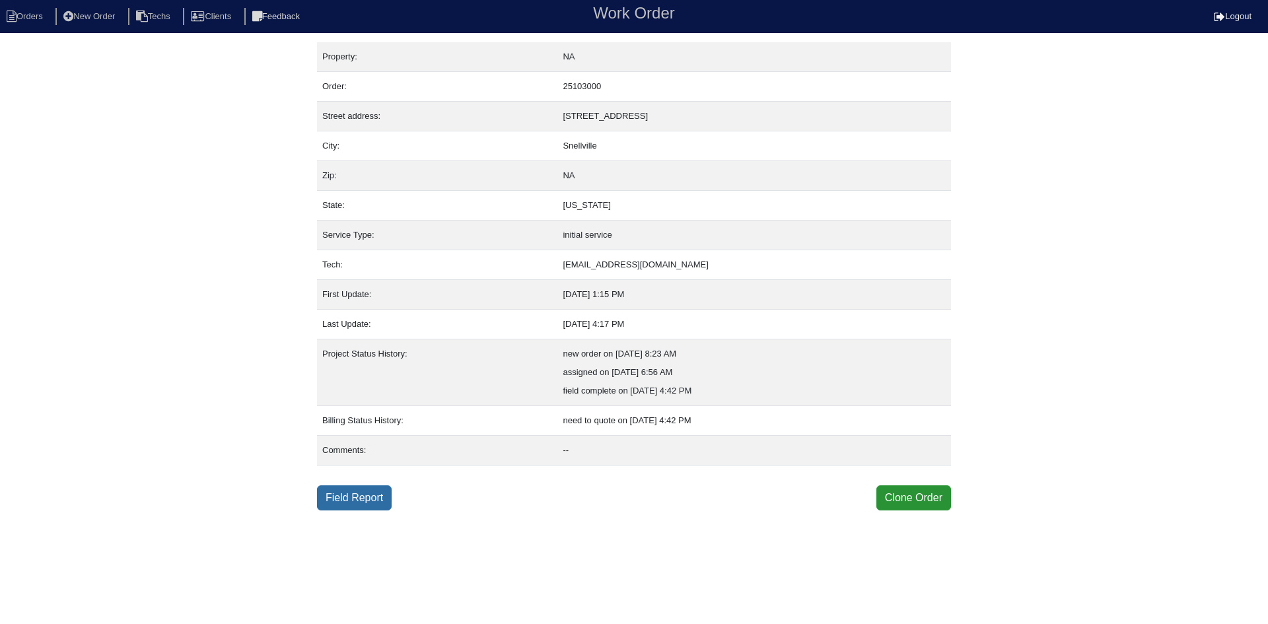
click at [372, 496] on link "Field Report" at bounding box center [354, 497] width 75 height 25
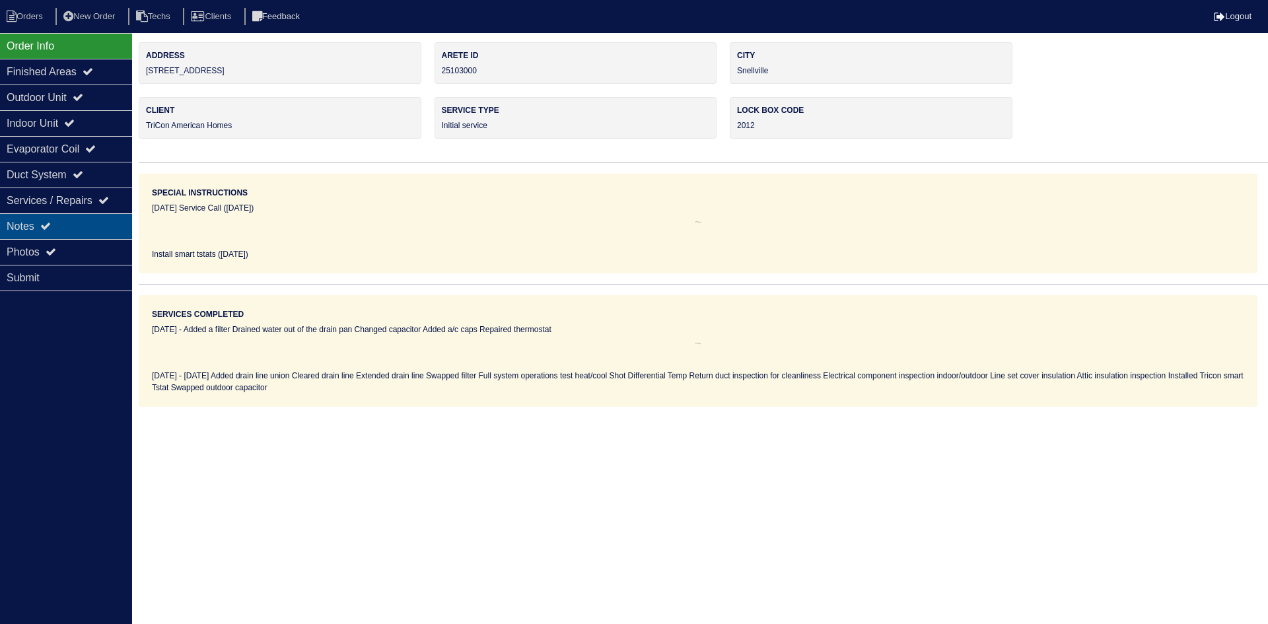
click at [81, 217] on div "Notes" at bounding box center [66, 226] width 132 height 26
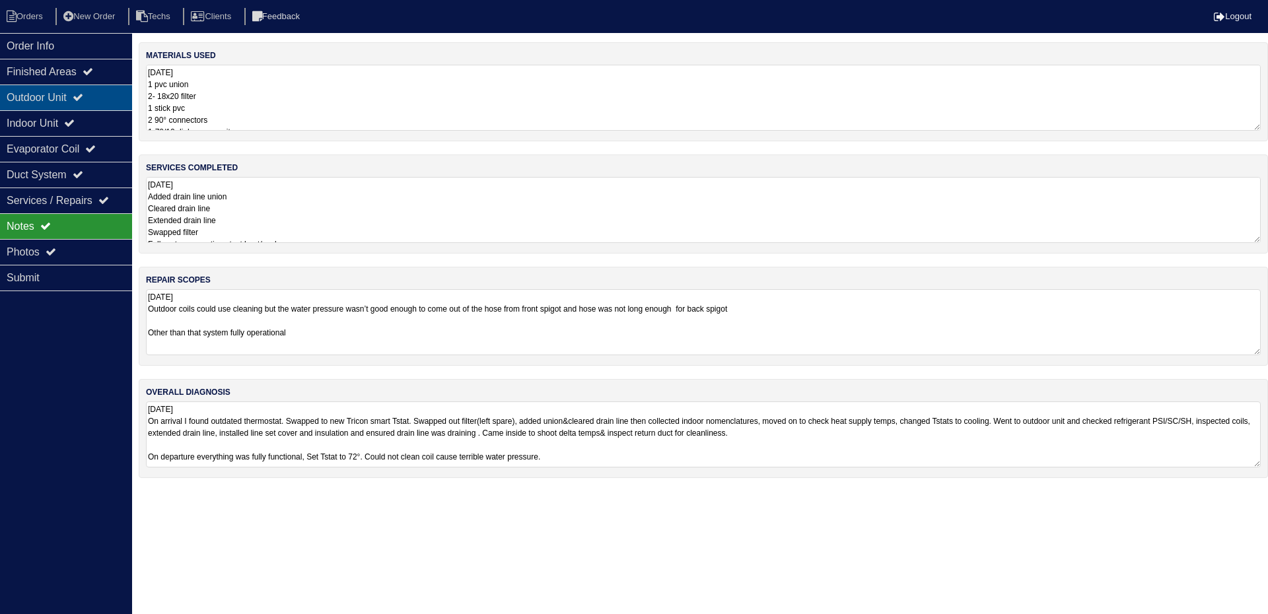
click at [83, 100] on icon at bounding box center [78, 97] width 11 height 11
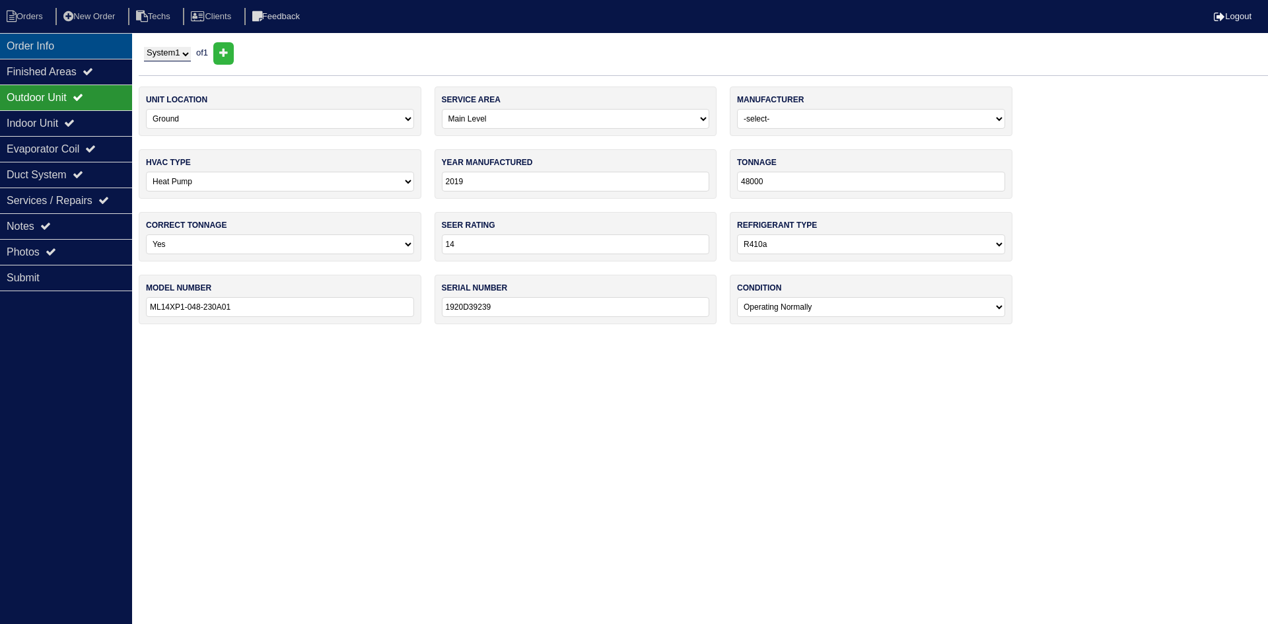
click at [102, 48] on div "Order Info" at bounding box center [66, 46] width 132 height 26
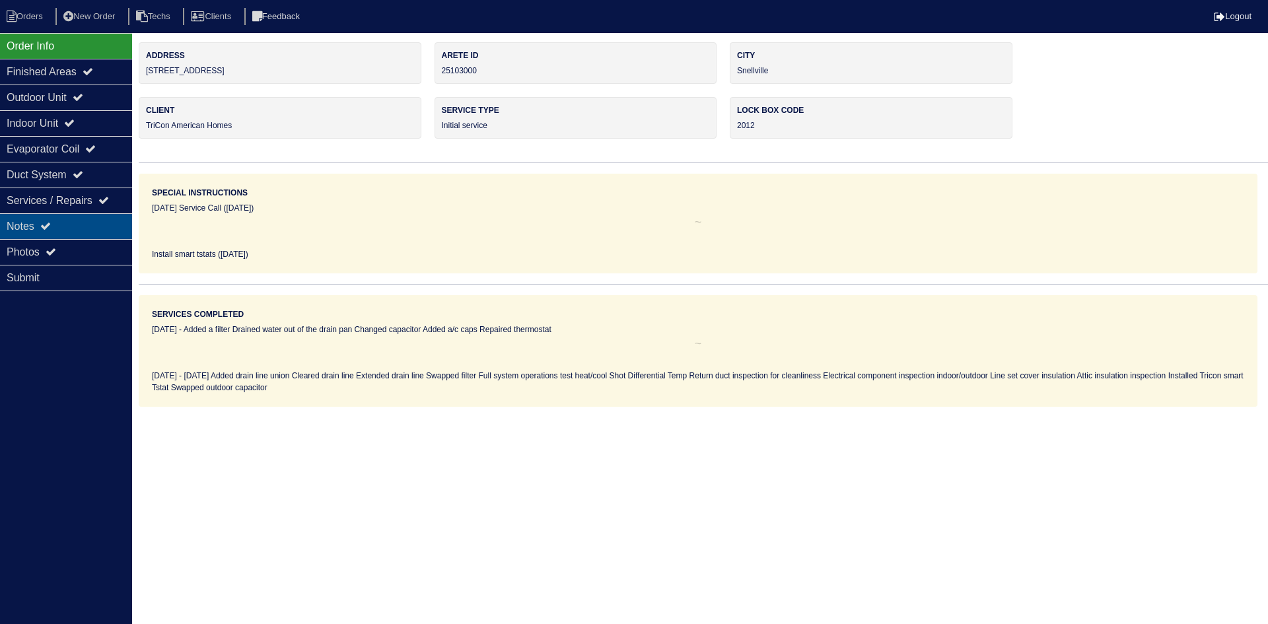
click at [92, 215] on div "Notes" at bounding box center [66, 226] width 132 height 26
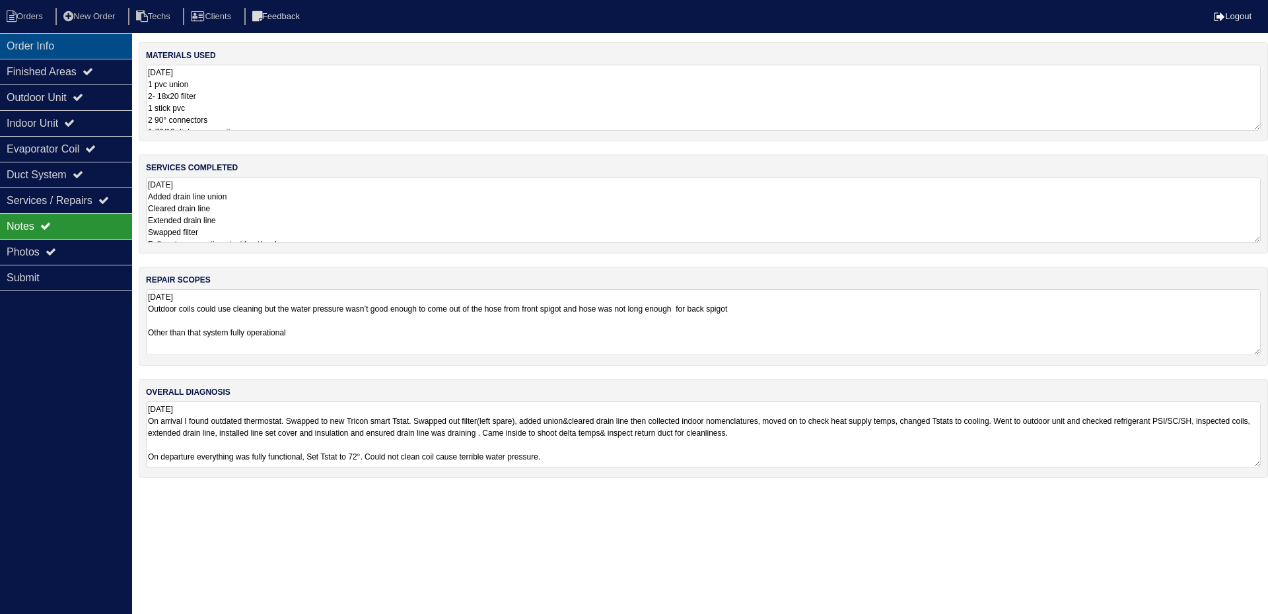
click at [75, 42] on div "Order Info" at bounding box center [66, 46] width 132 height 26
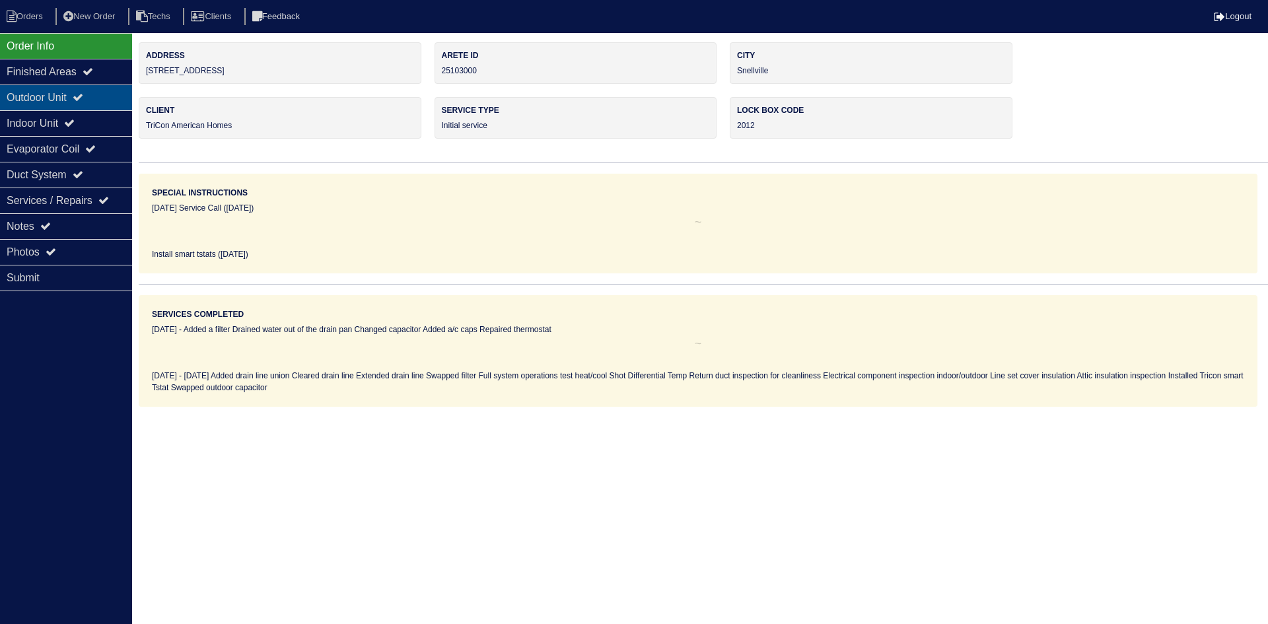
click at [75, 104] on div "Outdoor Unit" at bounding box center [66, 98] width 132 height 26
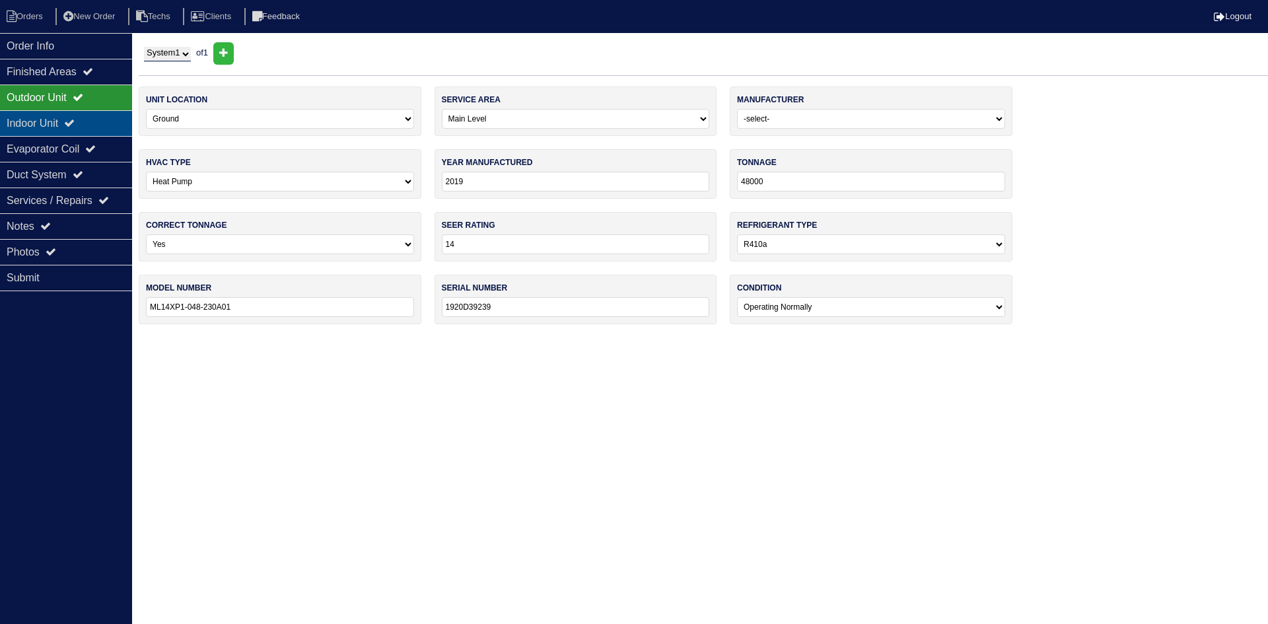
click at [73, 122] on div "Indoor Unit" at bounding box center [66, 123] width 132 height 26
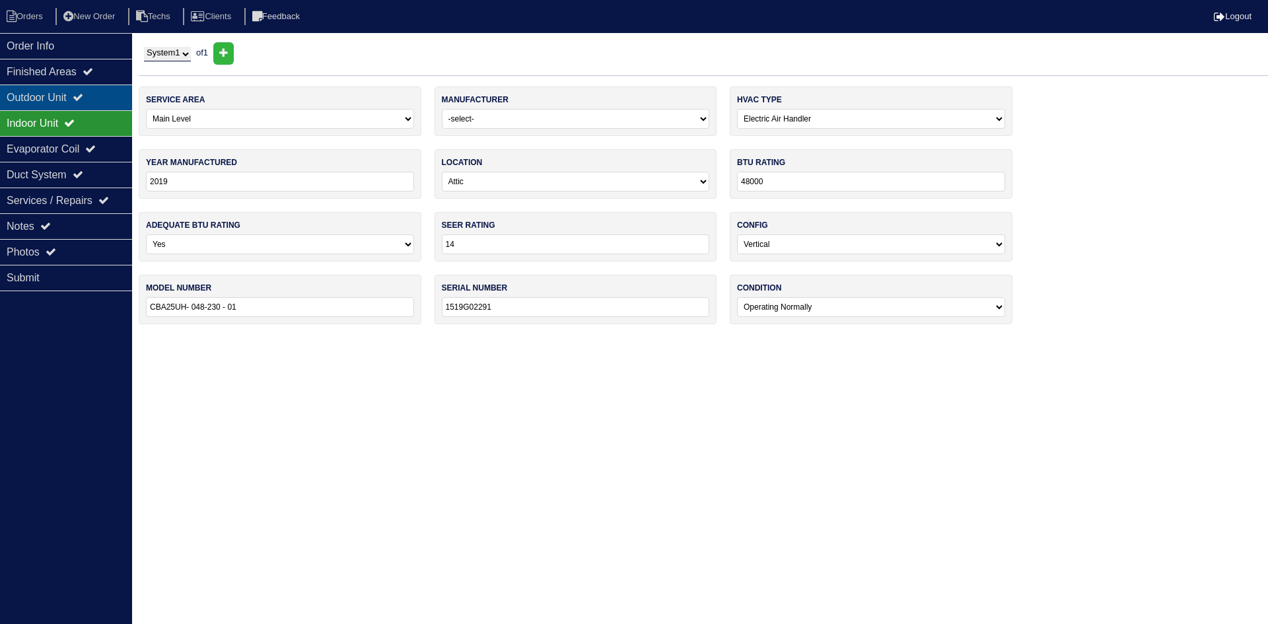
click at [72, 99] on div "Outdoor Unit" at bounding box center [66, 98] width 132 height 26
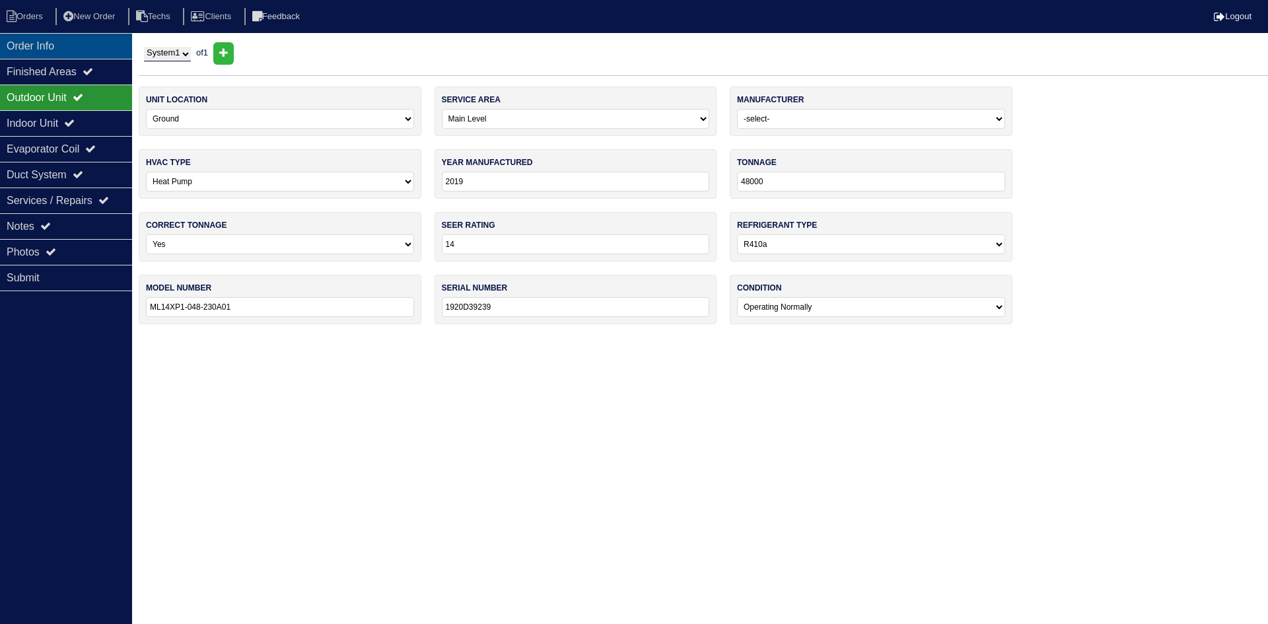
click at [75, 48] on div "Order Info" at bounding box center [66, 46] width 132 height 26
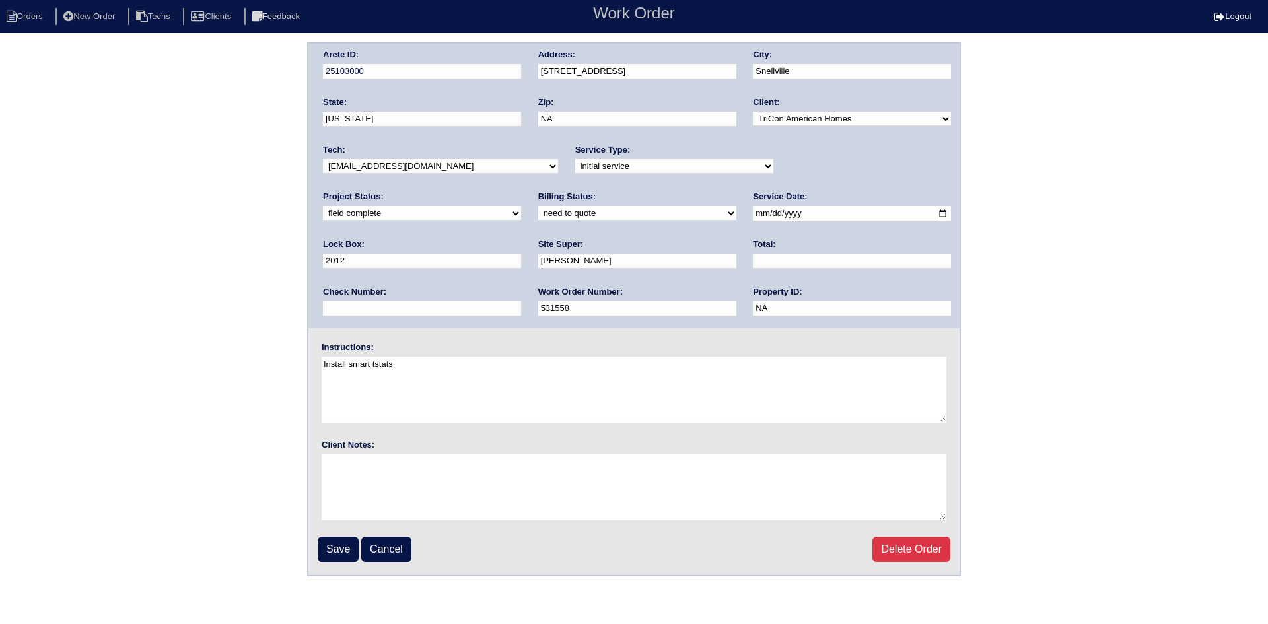
click at [521, 206] on select "new order assigned in progress field complete need to schedule admin review arc…" at bounding box center [422, 213] width 198 height 15
select select "need to schedule"
click at [521, 206] on select "new order assigned in progress field complete need to schedule admin review arc…" at bounding box center [422, 213] width 198 height 15
click at [341, 551] on input "Save" at bounding box center [338, 549] width 41 height 25
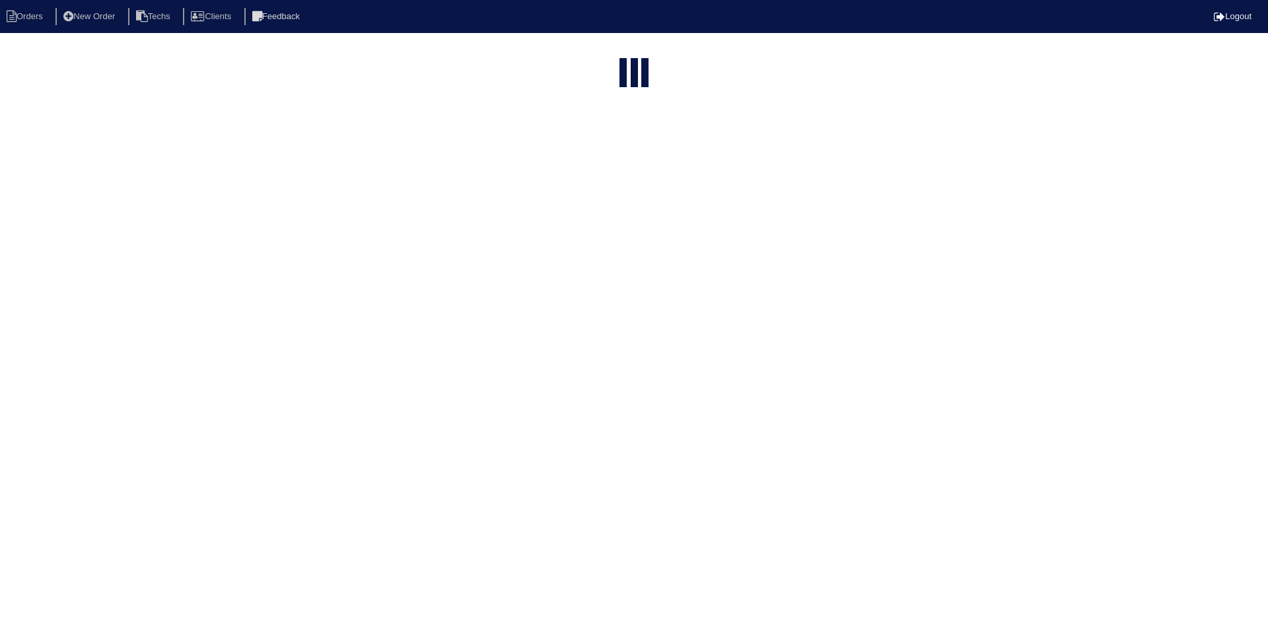
select select "15"
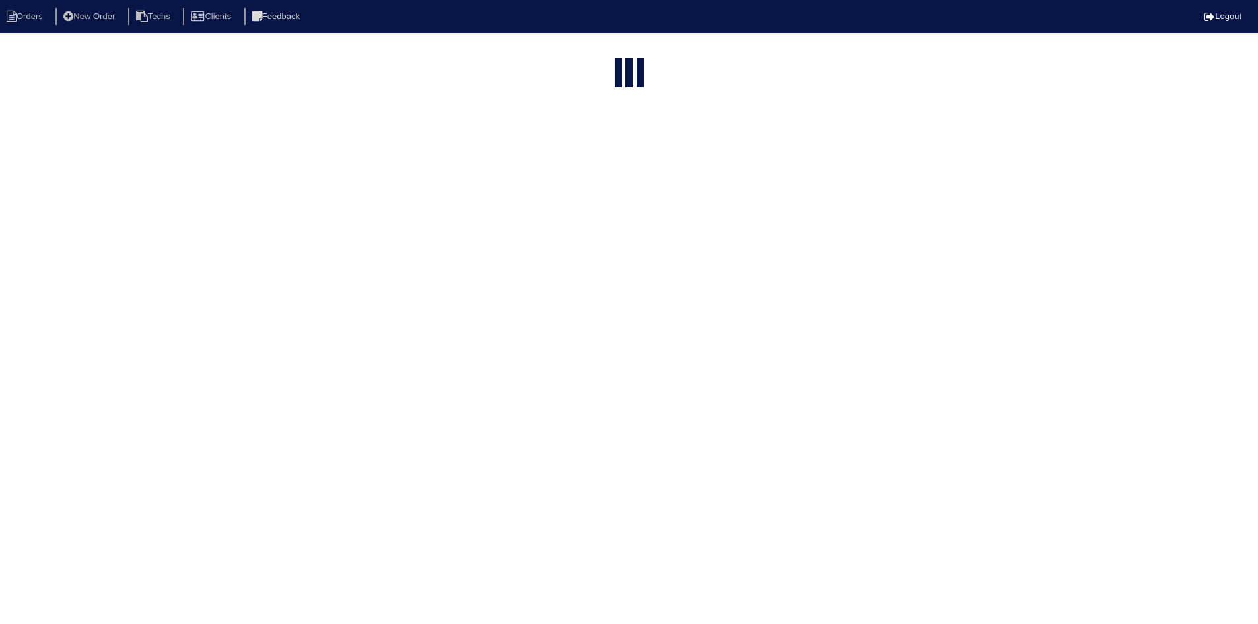
select select "field complete"
select select "need to quote"
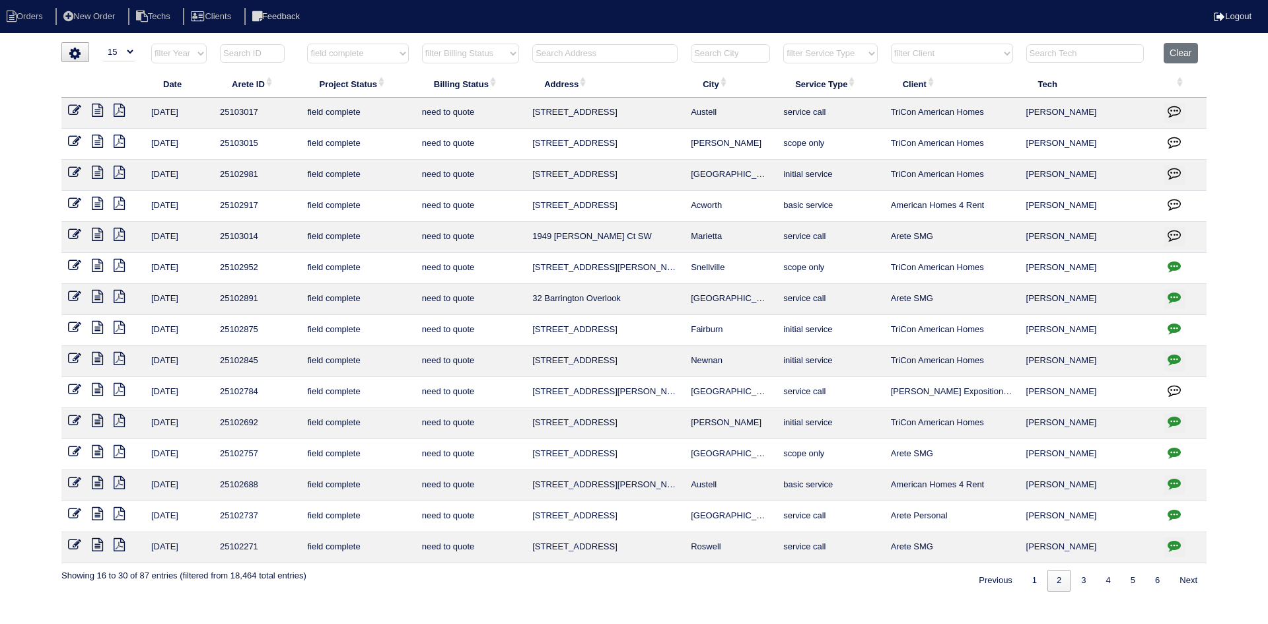
click at [96, 140] on icon at bounding box center [97, 141] width 11 height 13
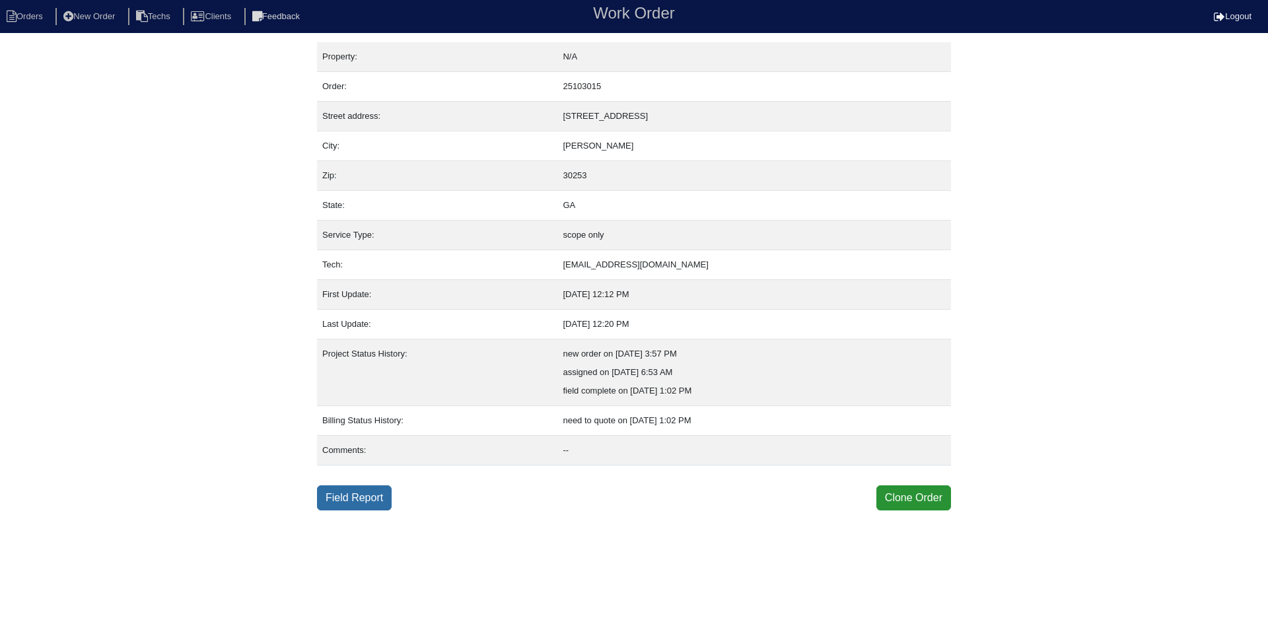
click at [347, 495] on link "Field Report" at bounding box center [354, 497] width 75 height 25
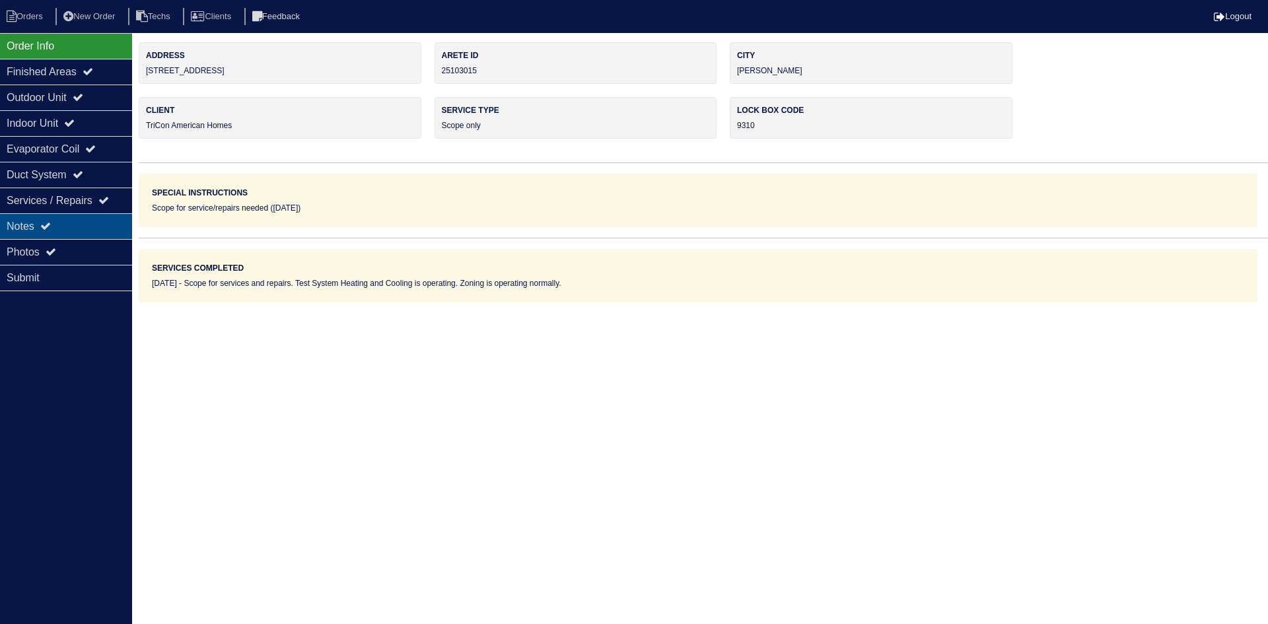
click at [63, 232] on div "Notes" at bounding box center [66, 226] width 132 height 26
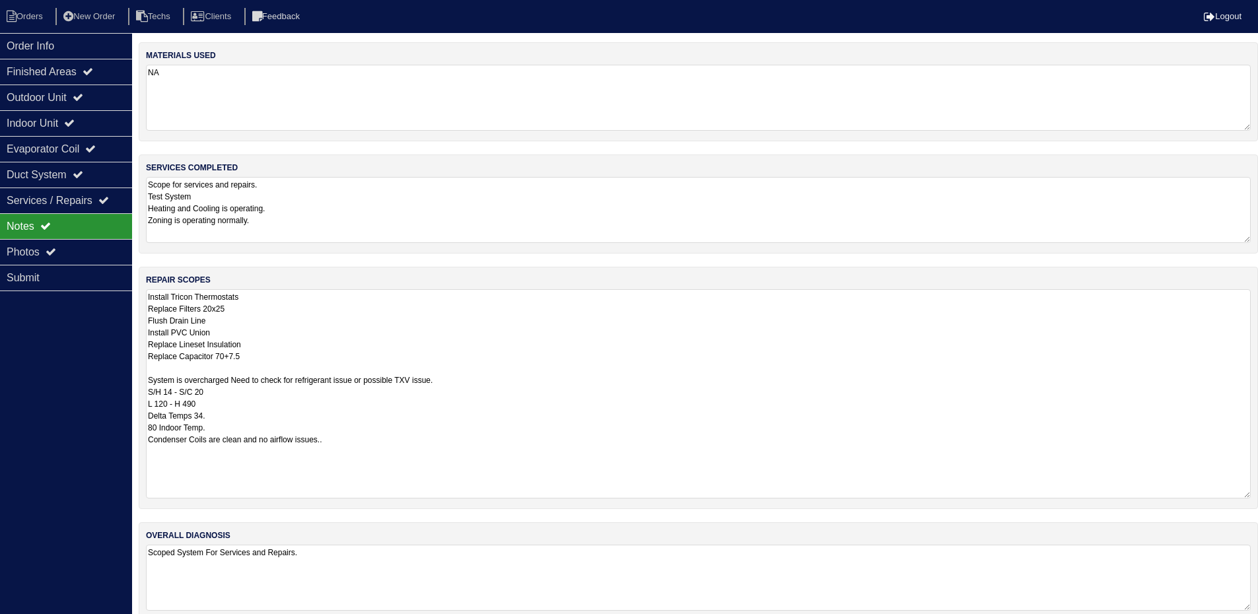
drag, startPoint x: 1253, startPoint y: 351, endPoint x: 1214, endPoint y: 457, distance: 113.2
click at [1258, 493] on html "Orders New Order Techs Clients Feedback Logout Orders New Order Users Clients M…" at bounding box center [629, 317] width 1258 height 635
click at [89, 90] on div "Outdoor Unit" at bounding box center [66, 98] width 132 height 26
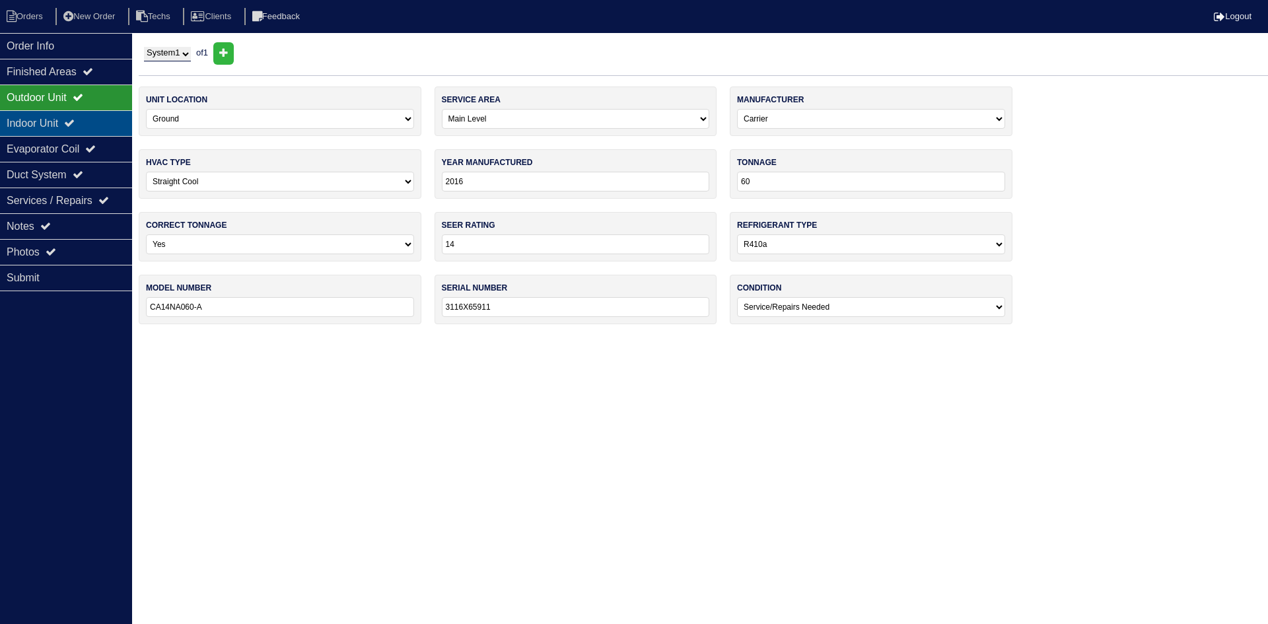
click at [106, 117] on div "Indoor Unit" at bounding box center [66, 123] width 132 height 26
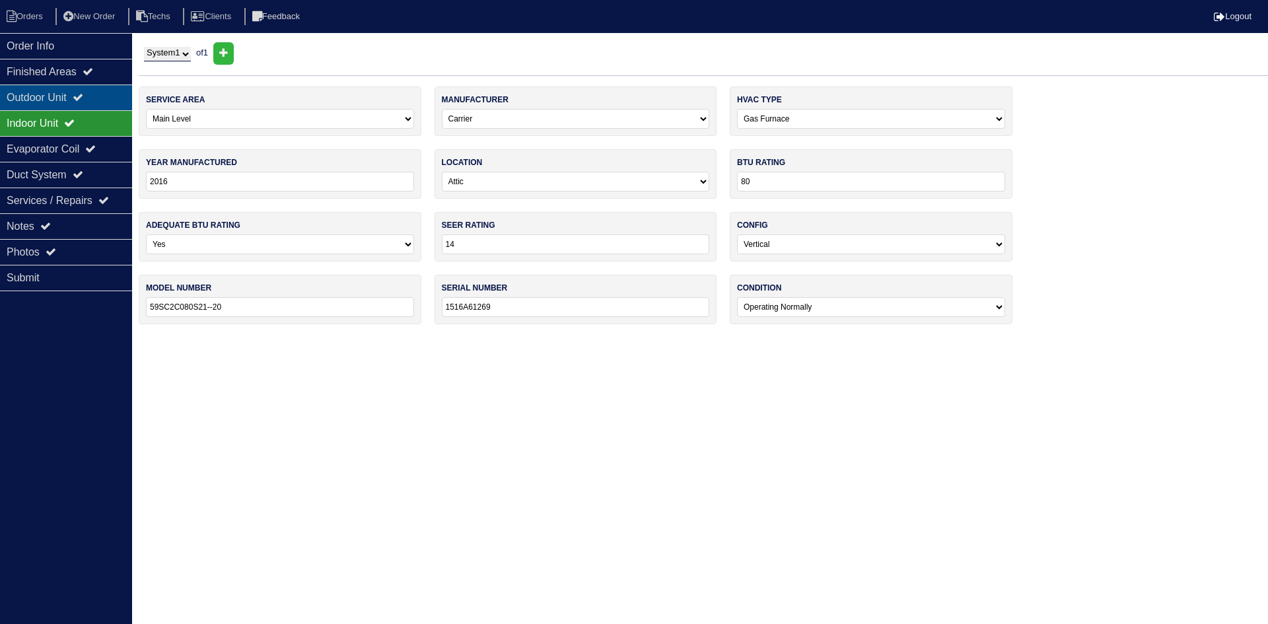
click at [106, 104] on div "Outdoor Unit" at bounding box center [66, 98] width 132 height 26
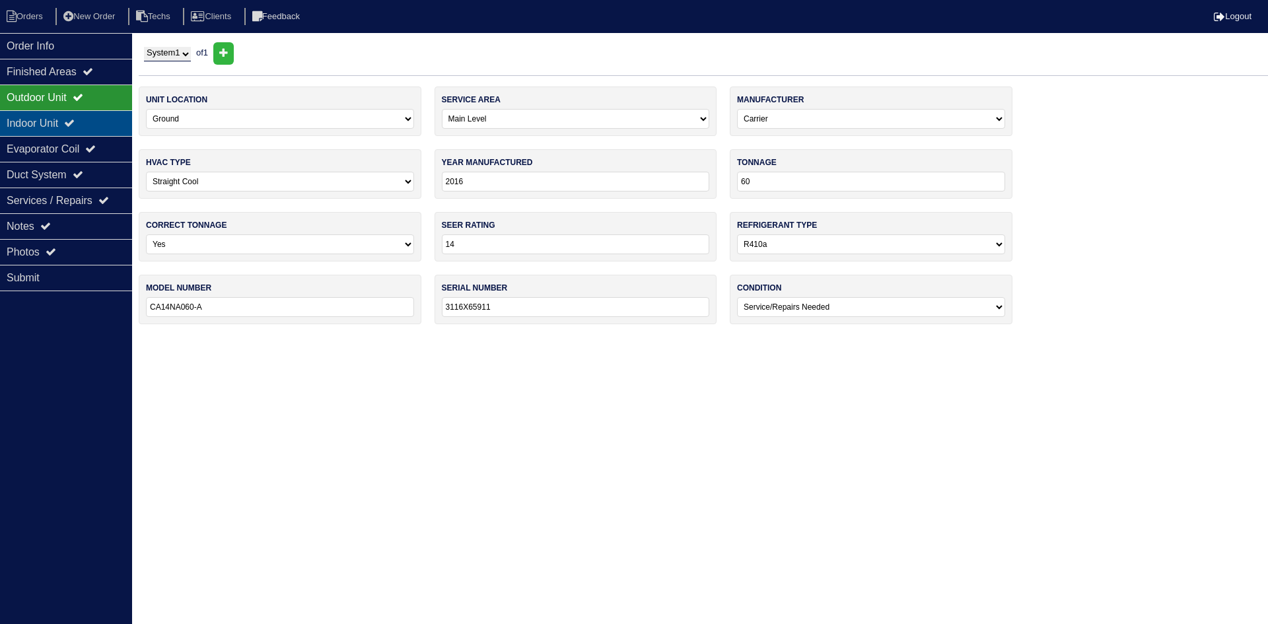
drag, startPoint x: 104, startPoint y: 120, endPoint x: 104, endPoint y: 113, distance: 7.3
click at [104, 120] on div "Indoor Unit" at bounding box center [66, 123] width 132 height 26
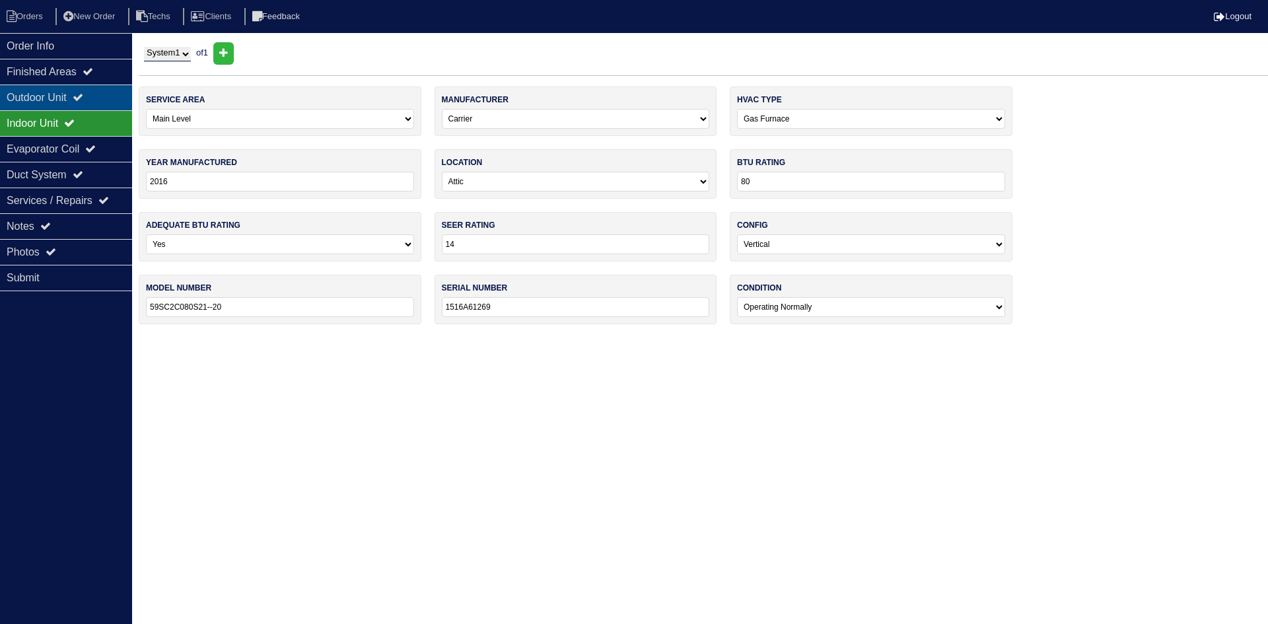
click at [102, 100] on div "Outdoor Unit" at bounding box center [66, 98] width 132 height 26
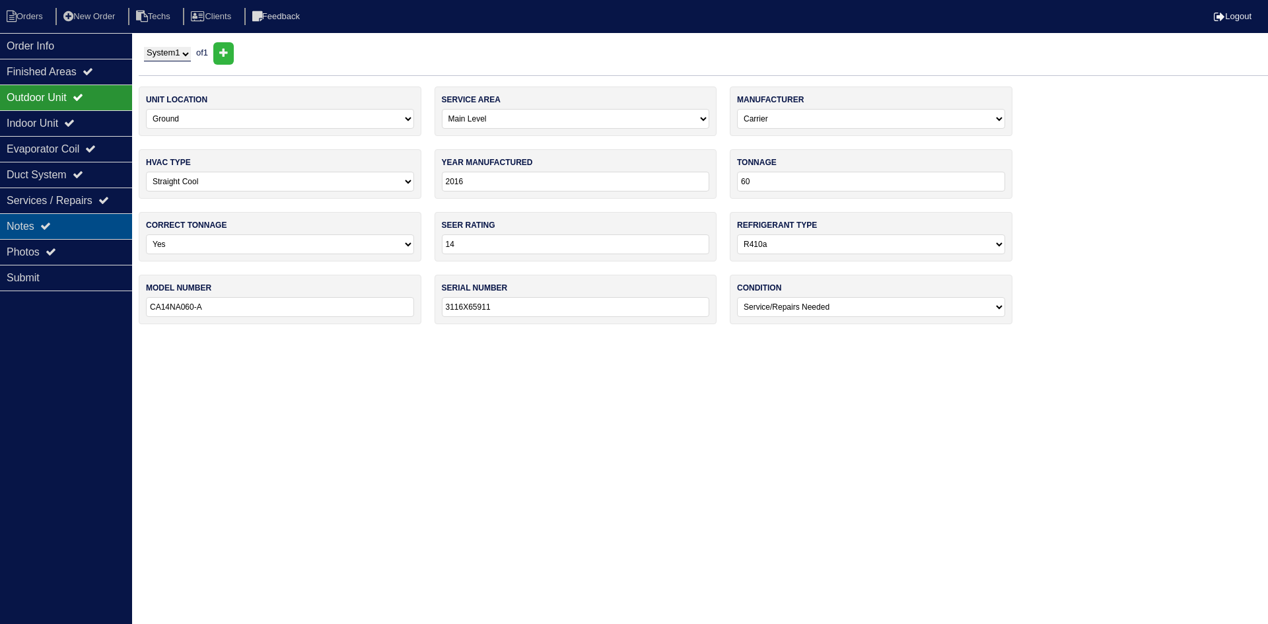
click at [38, 227] on div "Notes" at bounding box center [66, 226] width 132 height 26
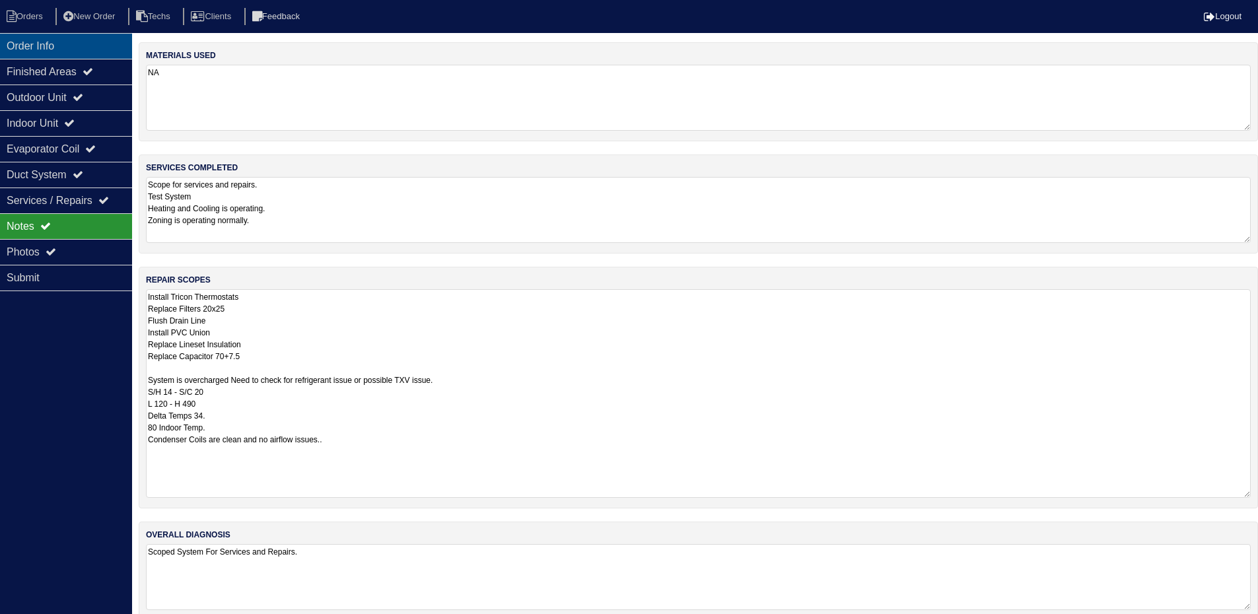
click at [74, 45] on div "Order Info" at bounding box center [66, 46] width 132 height 26
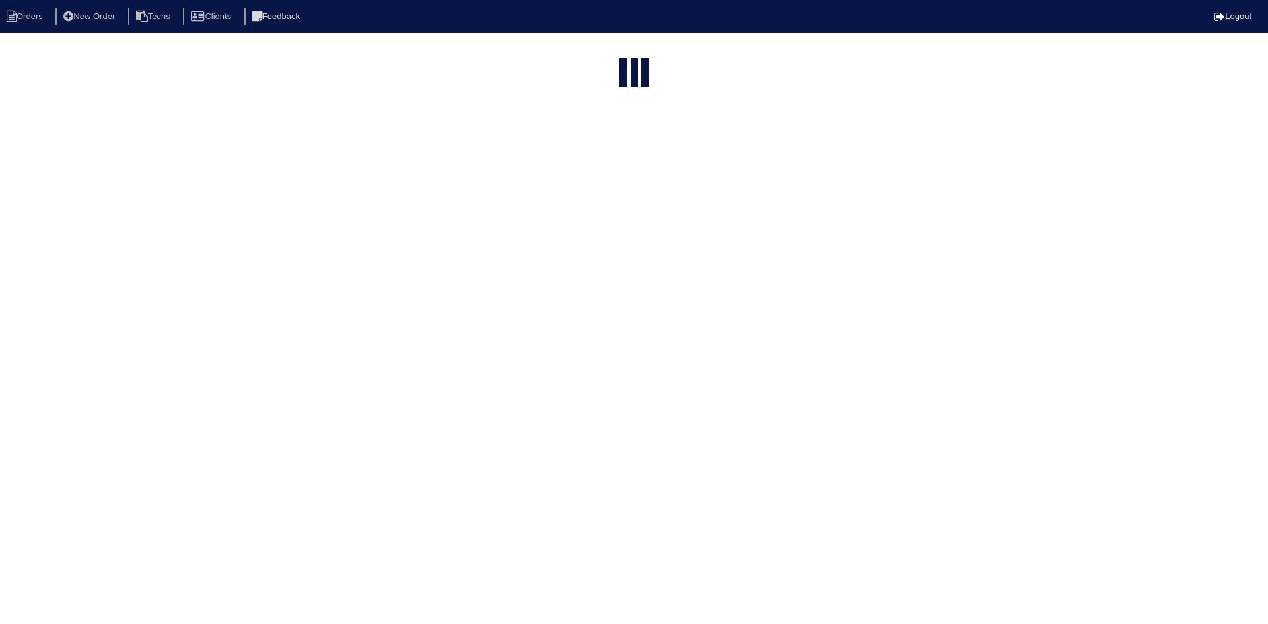
select select "15"
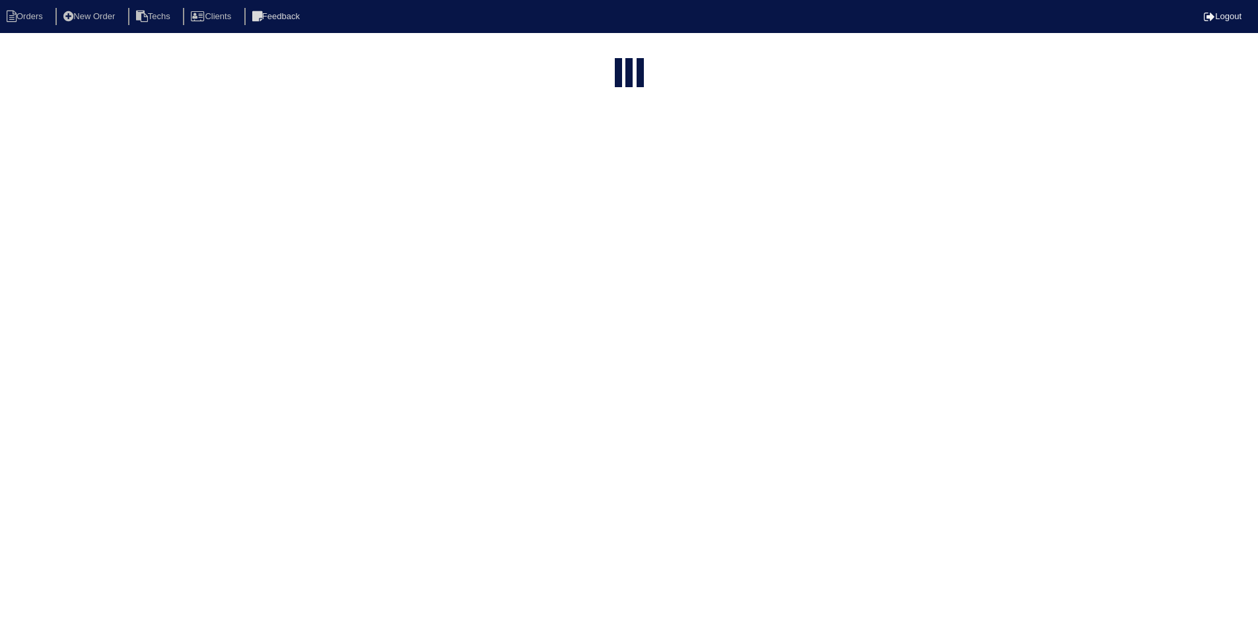
select select "field complete"
select select "need to quote"
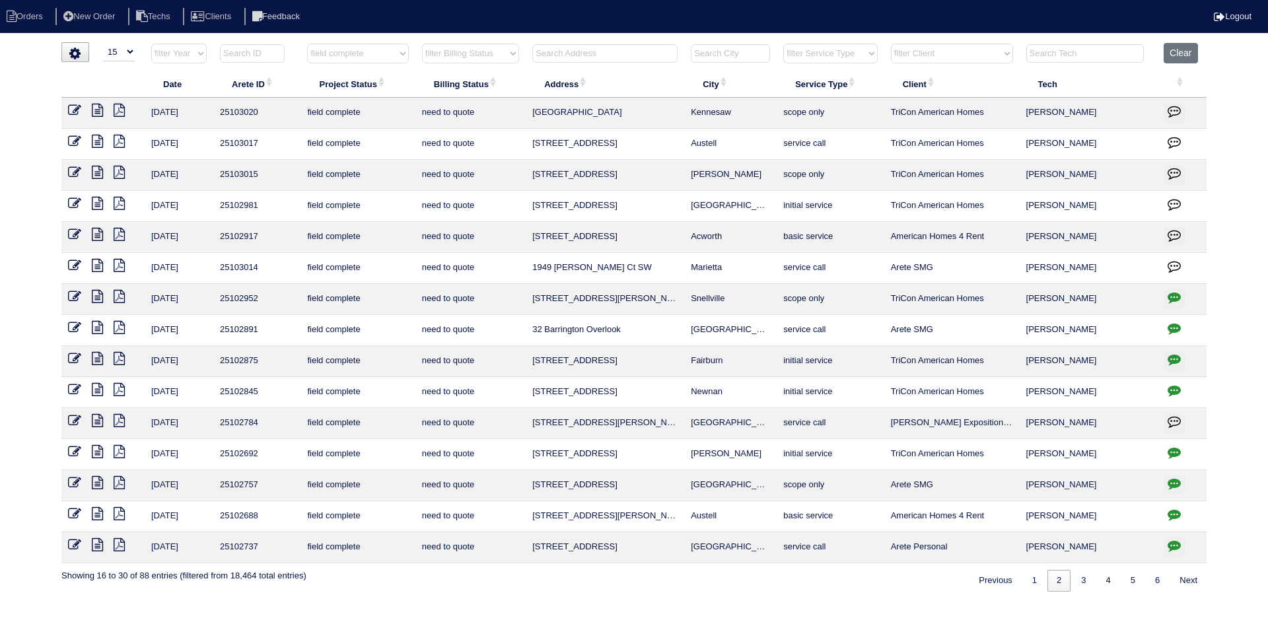
click at [1174, 170] on icon "button" at bounding box center [1174, 172] width 13 height 13
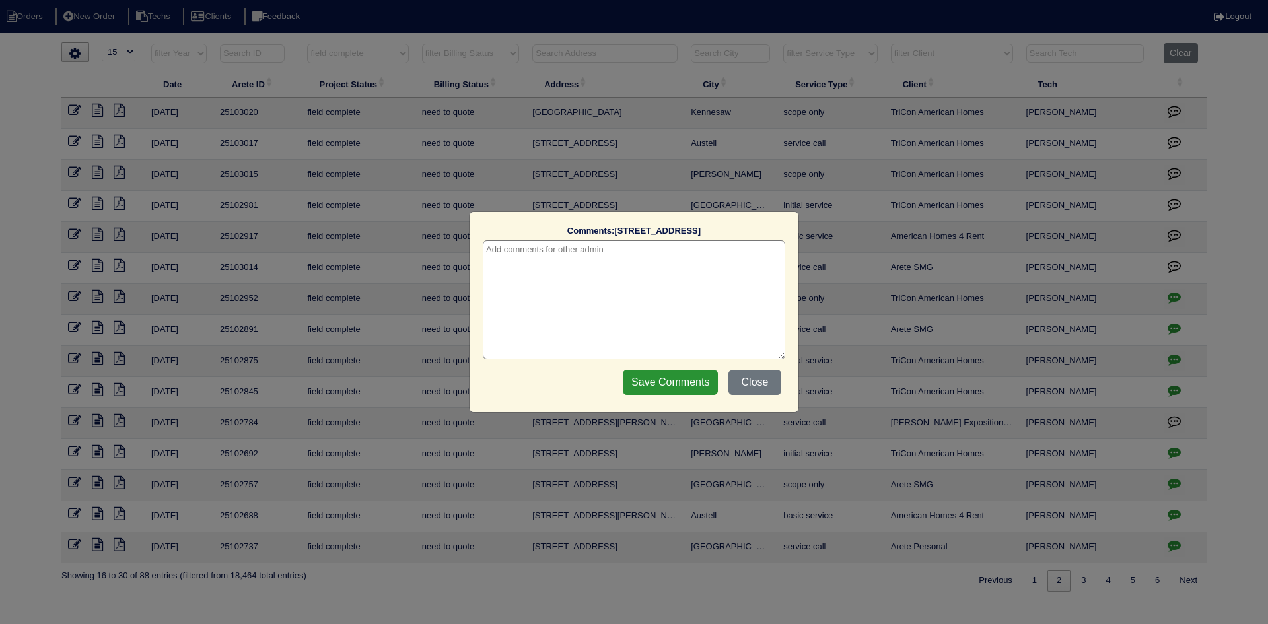
click at [639, 253] on textarea at bounding box center [634, 299] width 302 height 119
paste textarea "Tricon put the work order in after the fact - tech only scoped Mentioned proble…"
type textarea "8/18/25 - Tricon put the work order in after the fact - tech only scoped Mentio…"
click at [674, 383] on input "Save Comments" at bounding box center [670, 382] width 95 height 25
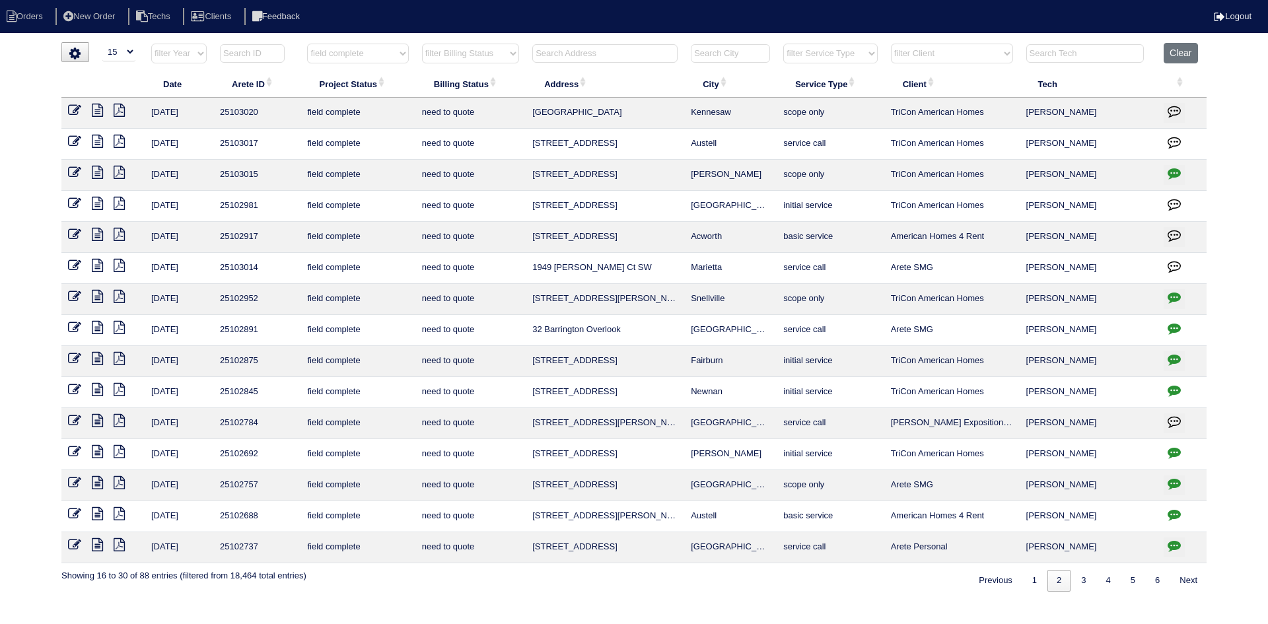
click at [69, 173] on icon at bounding box center [74, 172] width 13 height 13
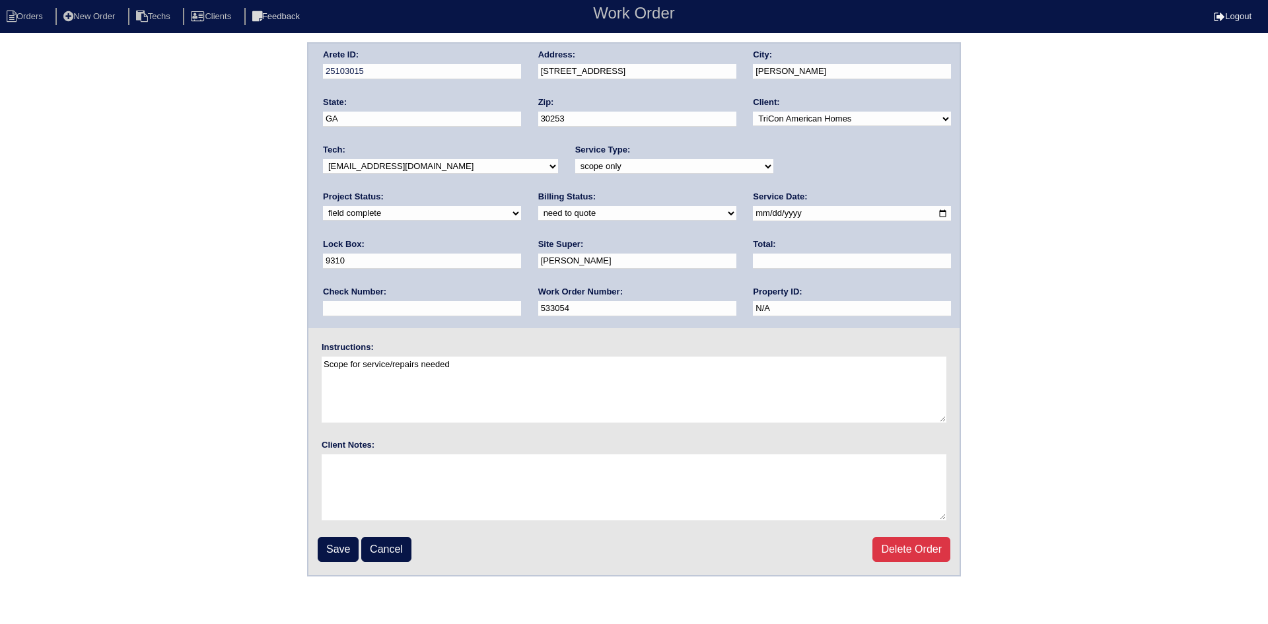
click at [521, 206] on select "new order assigned in progress field complete need to schedule admin review arc…" at bounding box center [422, 213] width 198 height 15
select select "need to schedule"
click at [521, 206] on select "new order assigned in progress field complete need to schedule admin review arc…" at bounding box center [422, 213] width 198 height 15
click at [343, 549] on input "Save" at bounding box center [338, 549] width 41 height 25
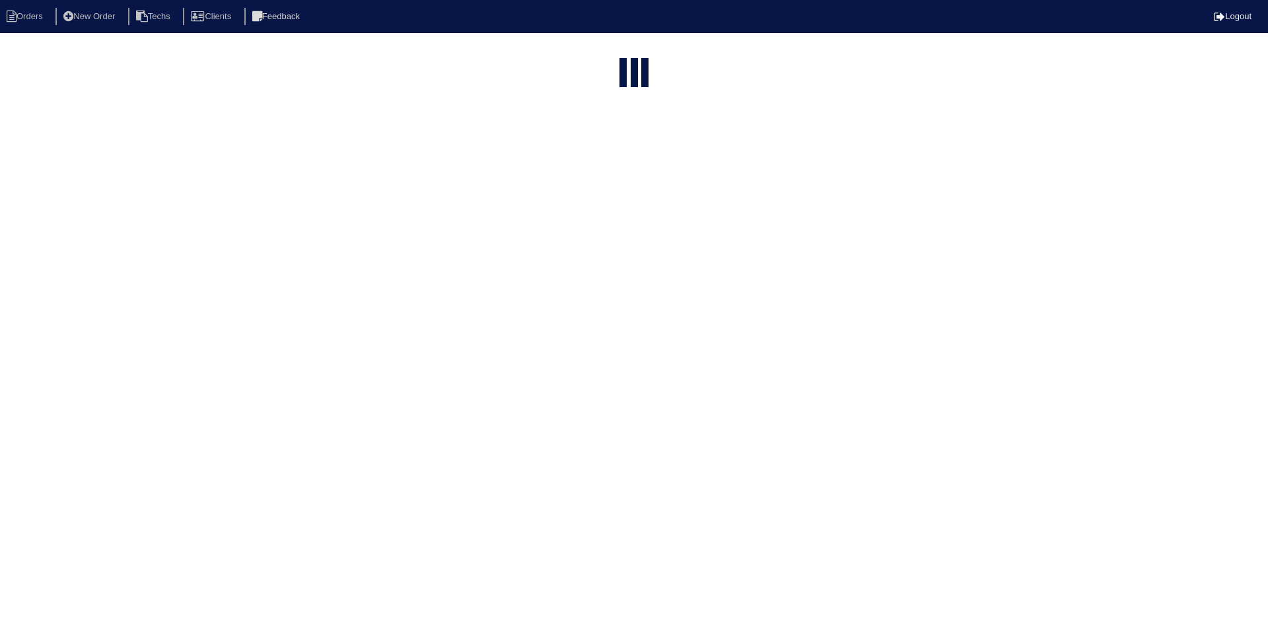
select select "15"
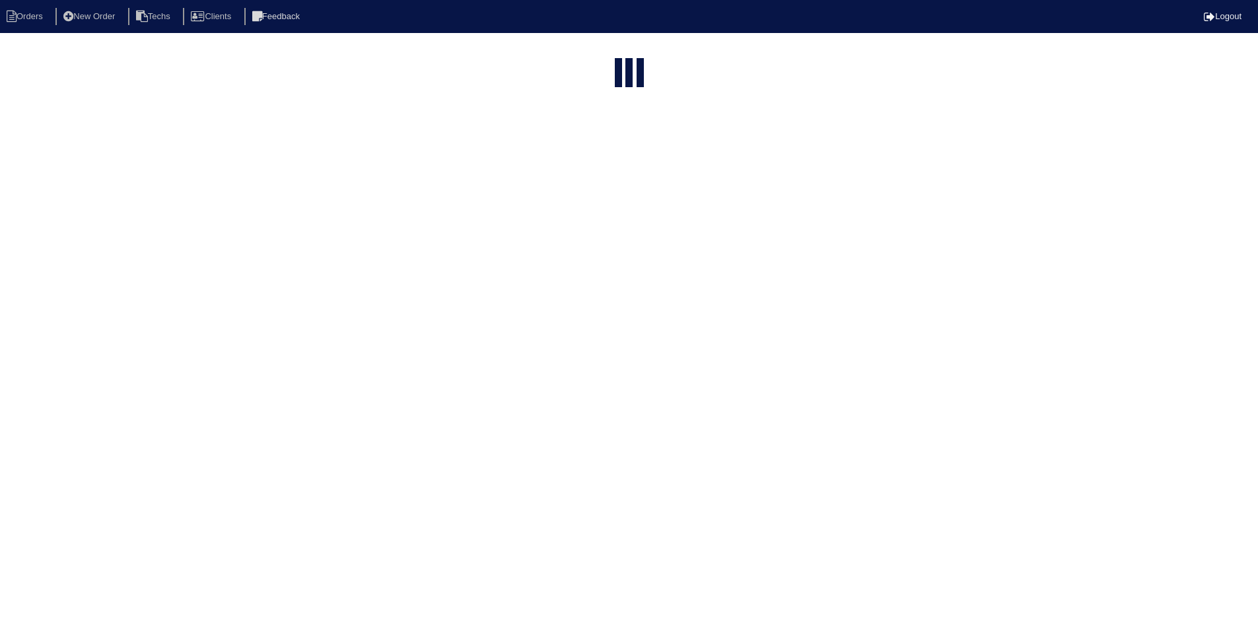
select select "field complete"
select select "need to quote"
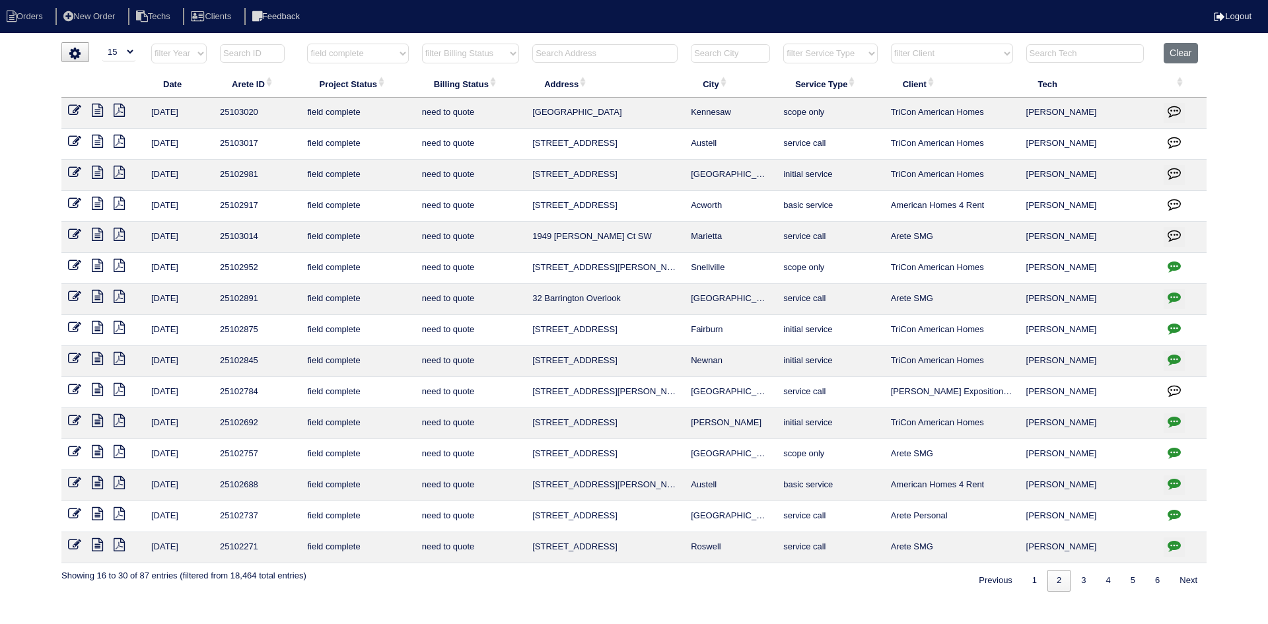
click at [94, 143] on icon at bounding box center [97, 141] width 11 height 13
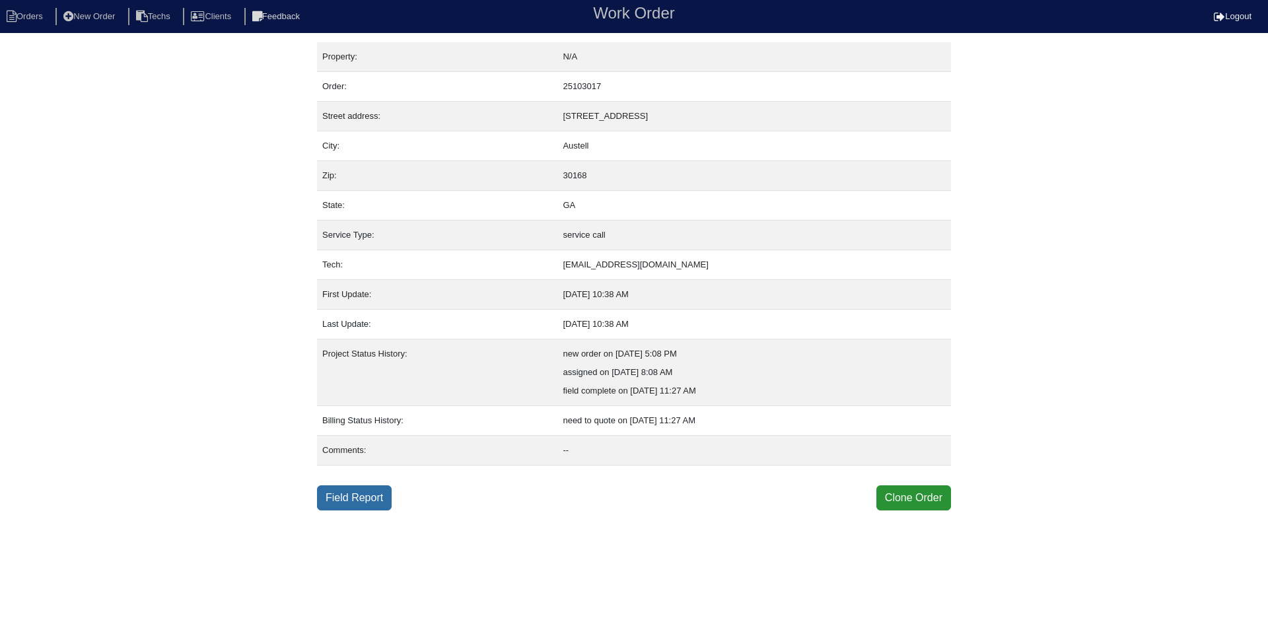
click at [387, 490] on link "Field Report" at bounding box center [354, 497] width 75 height 25
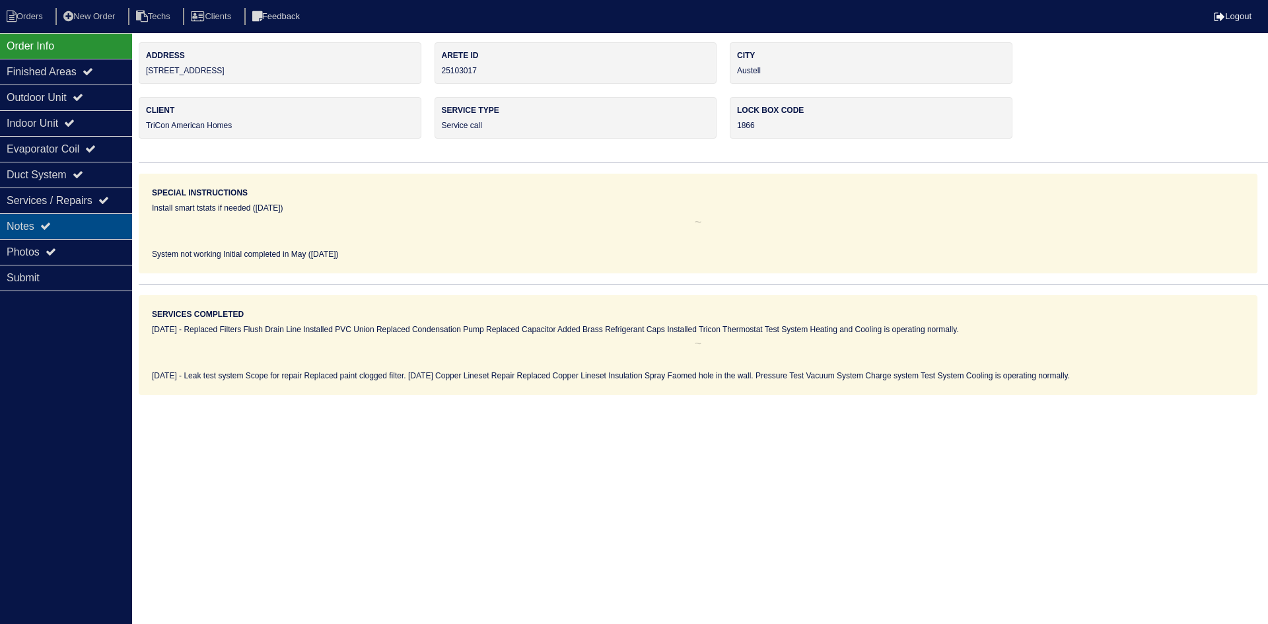
click at [94, 219] on div "Notes" at bounding box center [66, 226] width 132 height 26
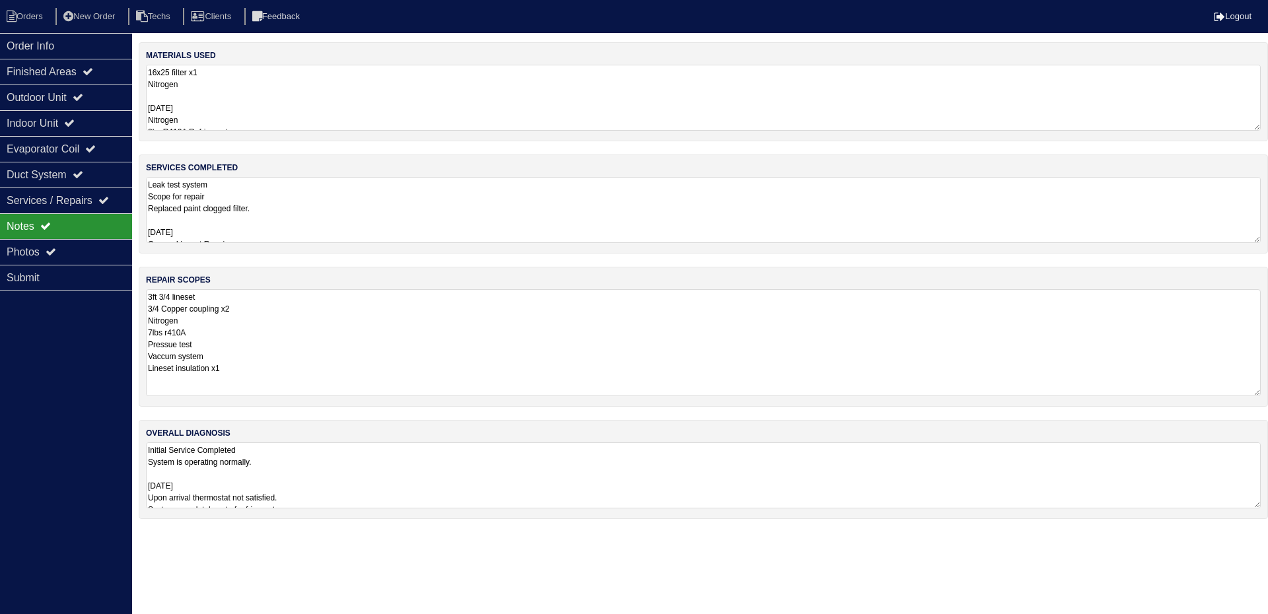
drag, startPoint x: 1253, startPoint y: 351, endPoint x: 1260, endPoint y: 392, distance: 41.5
click at [1260, 392] on textarea "3ft 3/4 lineset 3/4 Copper coupling x2 Nitrogen 7lbs r410A Pressue test Vaccum …" at bounding box center [703, 342] width 1115 height 107
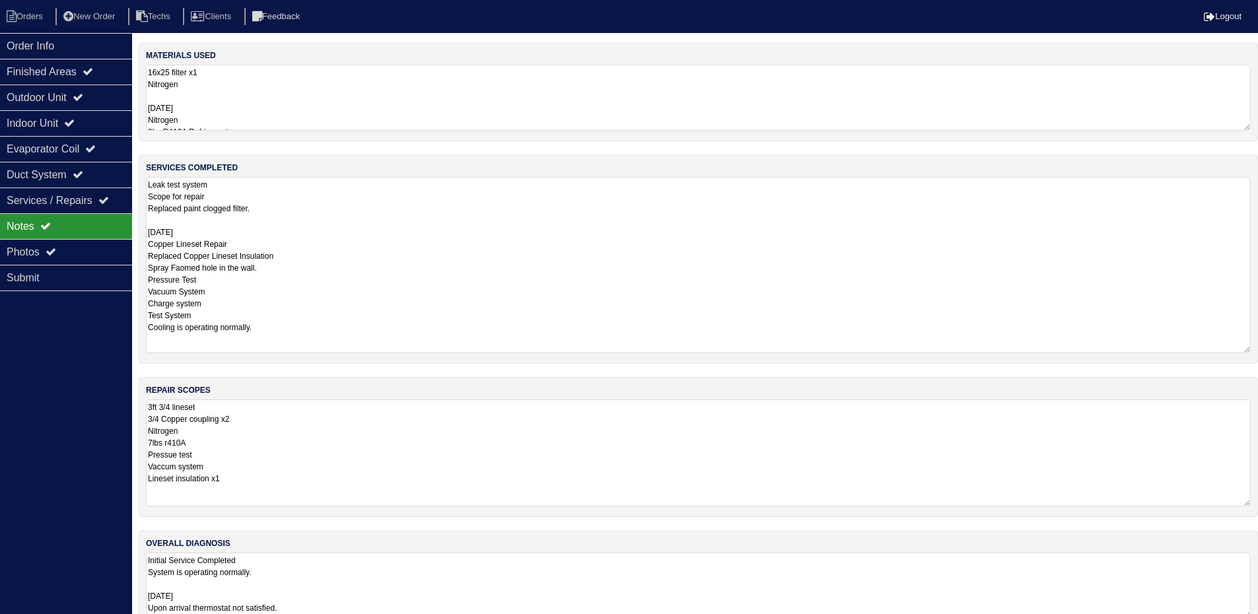
drag, startPoint x: 1257, startPoint y: 240, endPoint x: 1258, endPoint y: 320, distance: 80.6
click at [1258, 350] on html "Orders New Order Techs Clients Feedback Logout Orders New Order Users Clients M…" at bounding box center [629, 321] width 1258 height 643
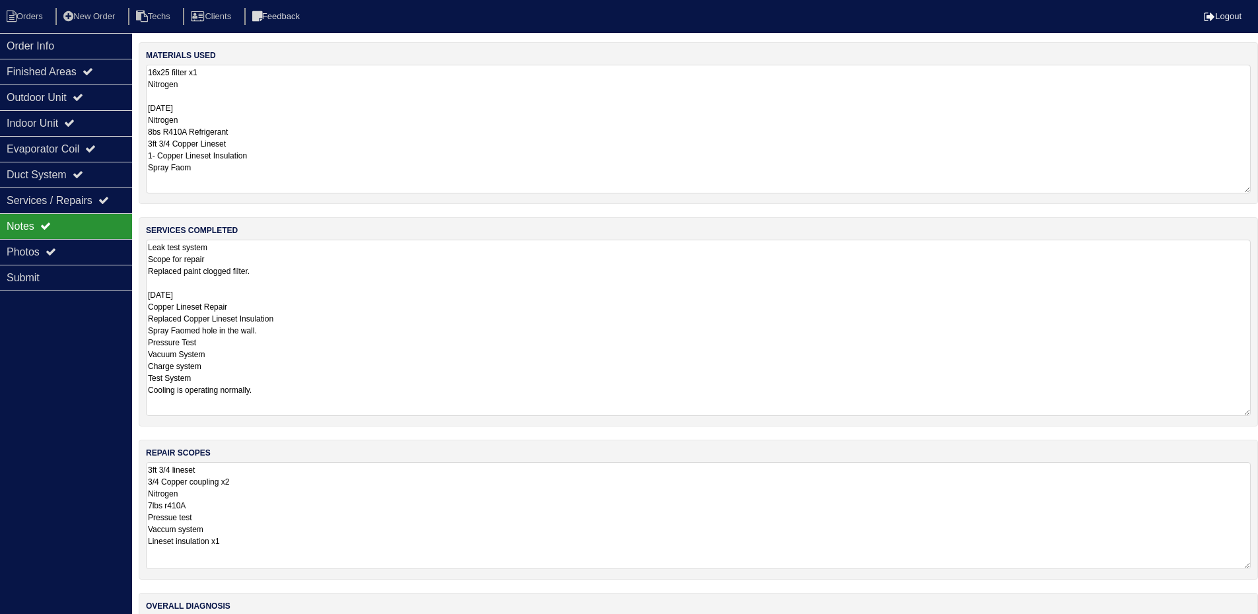
drag, startPoint x: 1245, startPoint y: 127, endPoint x: 1249, endPoint y: 190, distance: 62.9
click at [1249, 190] on textarea "16x25 filter x1 Nitrogen 8/15/25 Nitrogen 8bs R410A Refrigerant 3ft 3/4 Copper …" at bounding box center [698, 129] width 1105 height 129
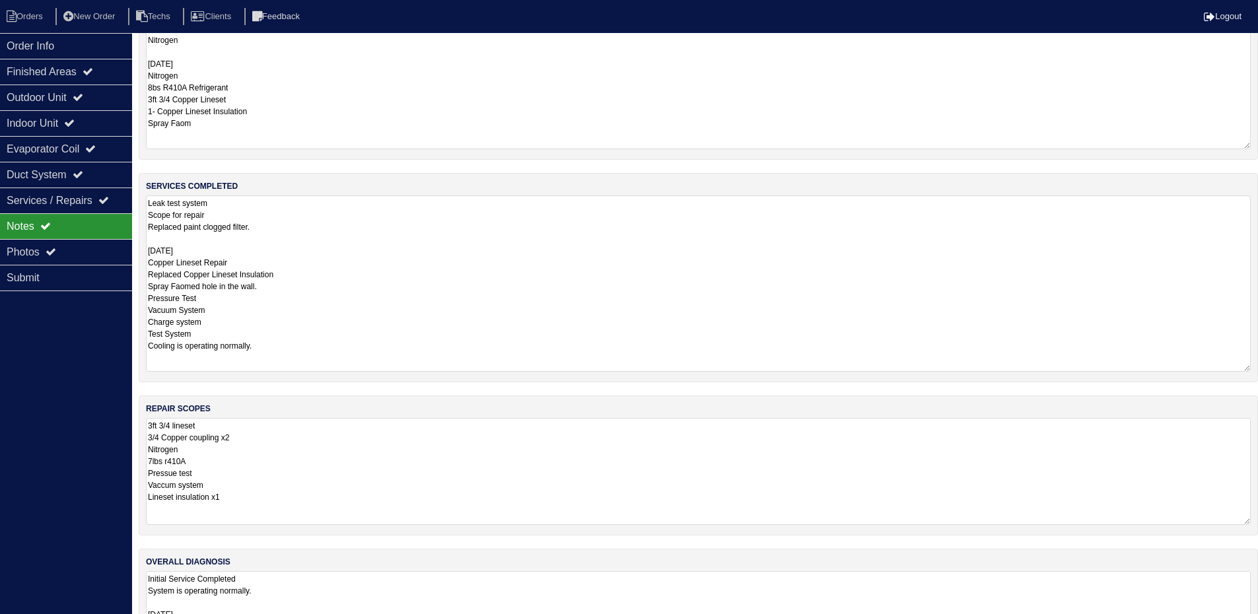
scroll to position [91, 0]
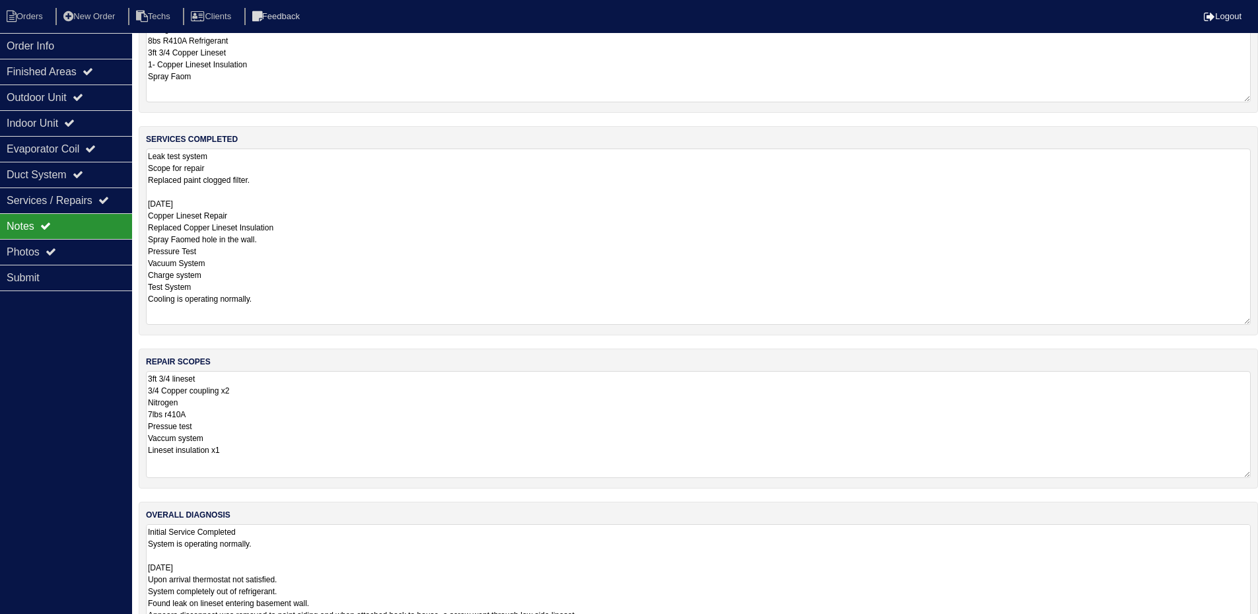
drag, startPoint x: 1245, startPoint y: 587, endPoint x: 1244, endPoint y: 638, distance: 50.9
click at [1244, 623] on html "Orders New Order Techs Clients Feedback Logout Orders New Order Users Clients M…" at bounding box center [629, 288] width 1258 height 758
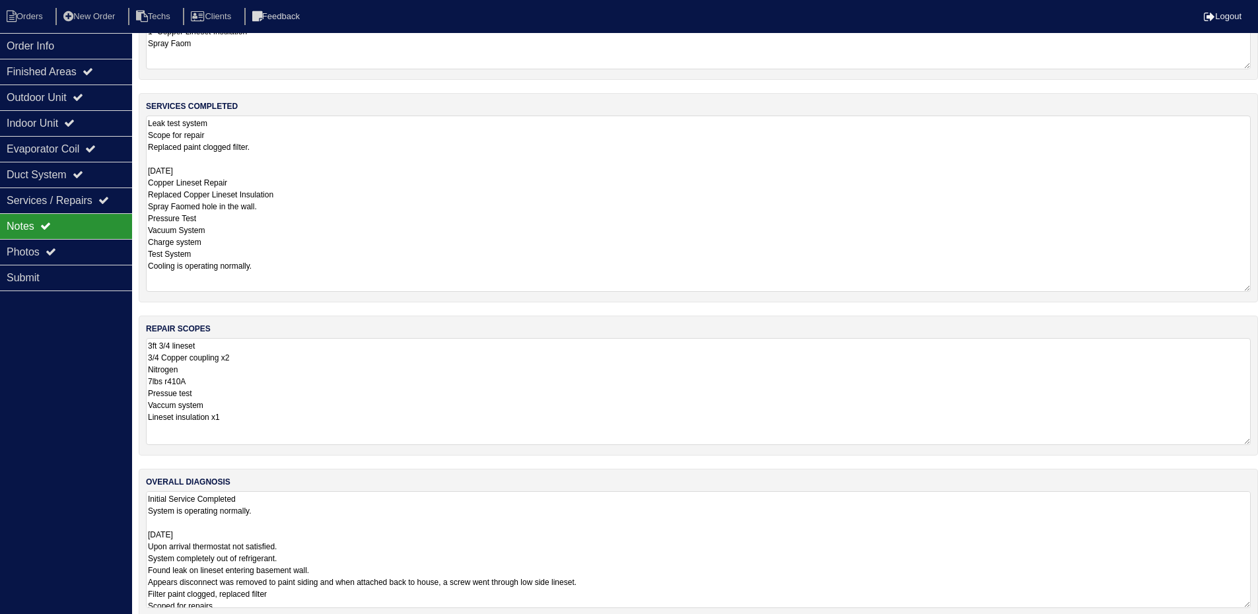
scroll to position [142, 0]
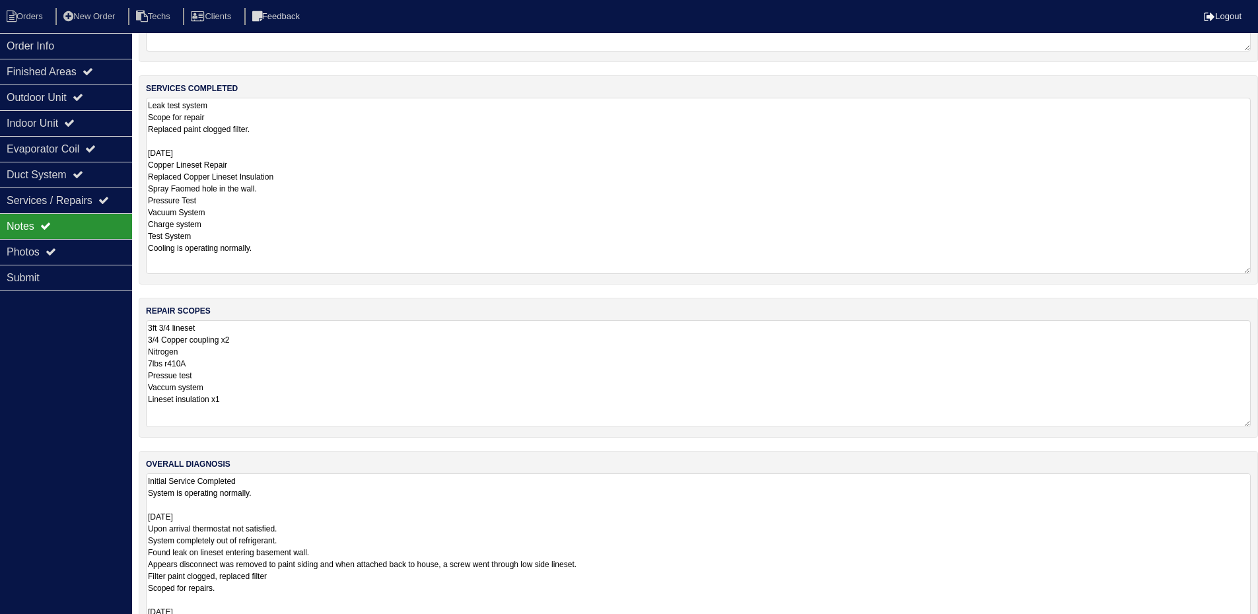
drag, startPoint x: 1244, startPoint y: 582, endPoint x: 1253, endPoint y: 610, distance: 28.6
click at [1253, 616] on html "Orders New Order Techs Clients Feedback Logout Orders New Order Users Clients M…" at bounding box center [629, 253] width 1258 height 791
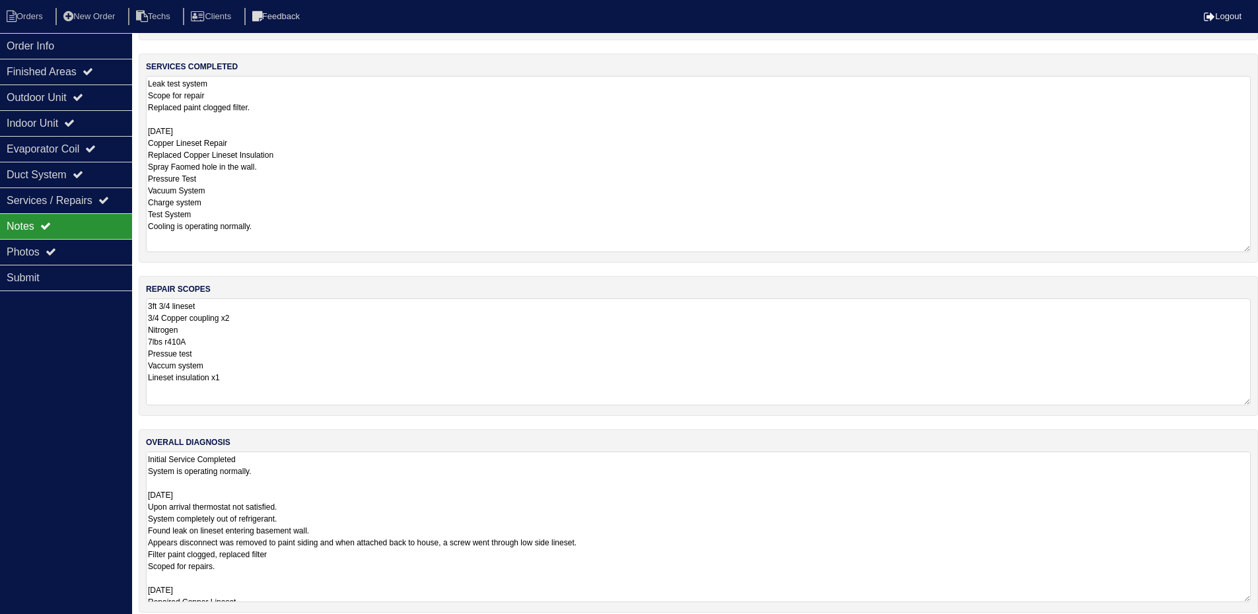
scroll to position [176, 0]
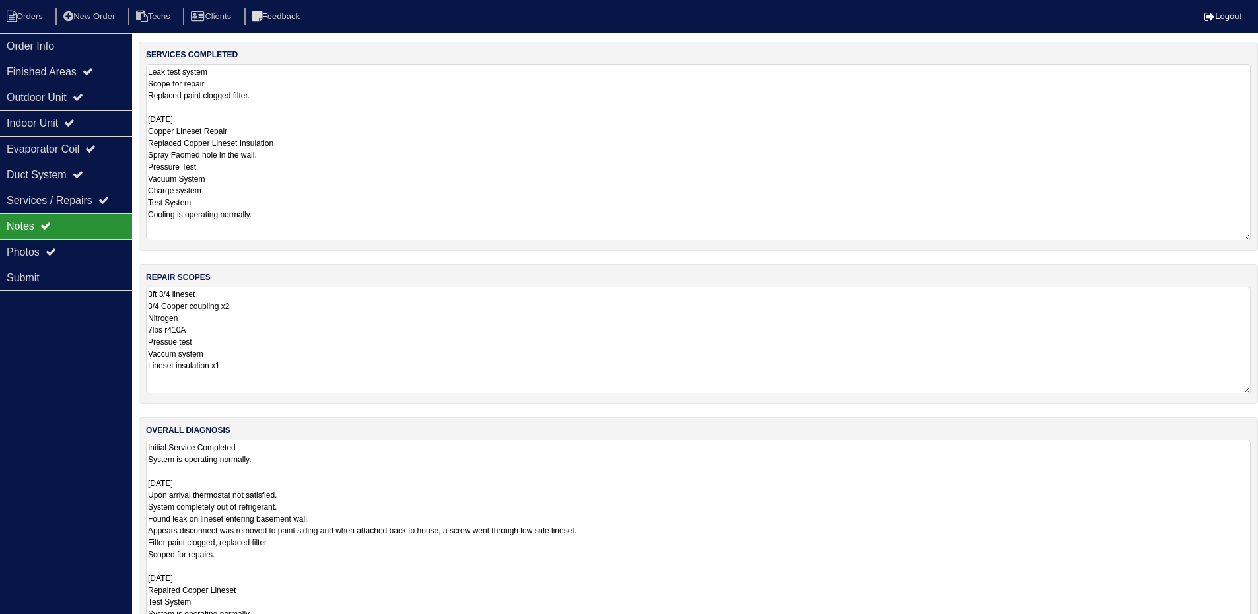
drag, startPoint x: 1246, startPoint y: 586, endPoint x: 1252, endPoint y: 655, distance: 69.6
click at [1252, 623] on html "Orders New Order Techs Clients Feedback Logout Orders New Order Users Clients M…" at bounding box center [629, 253] width 1258 height 859
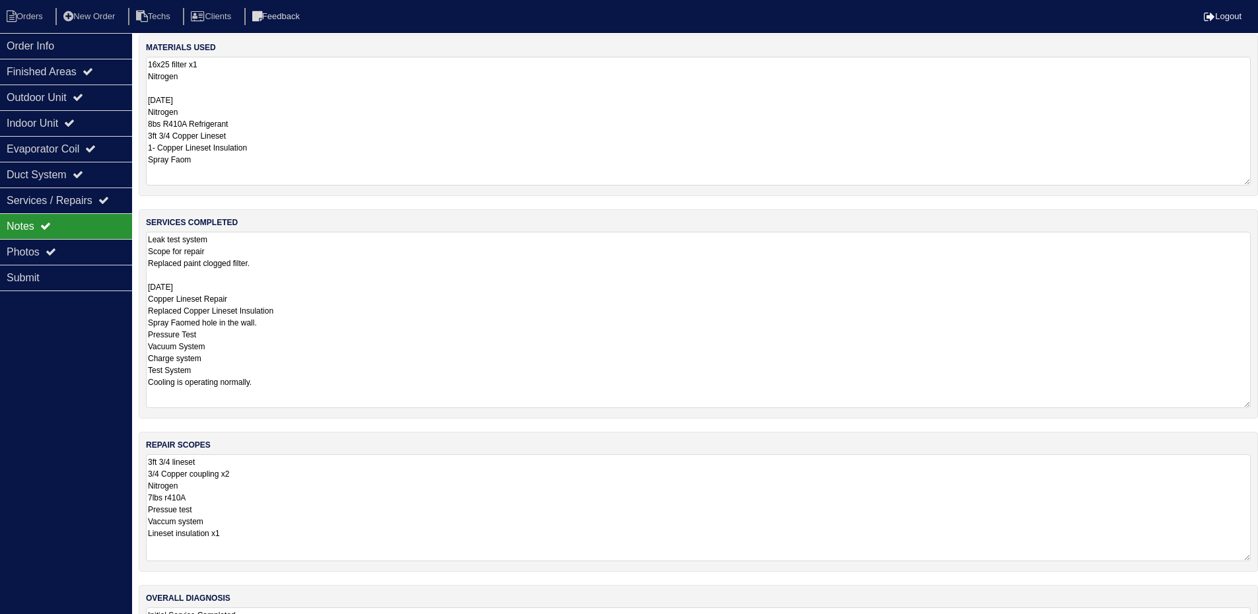
scroll to position [0, 0]
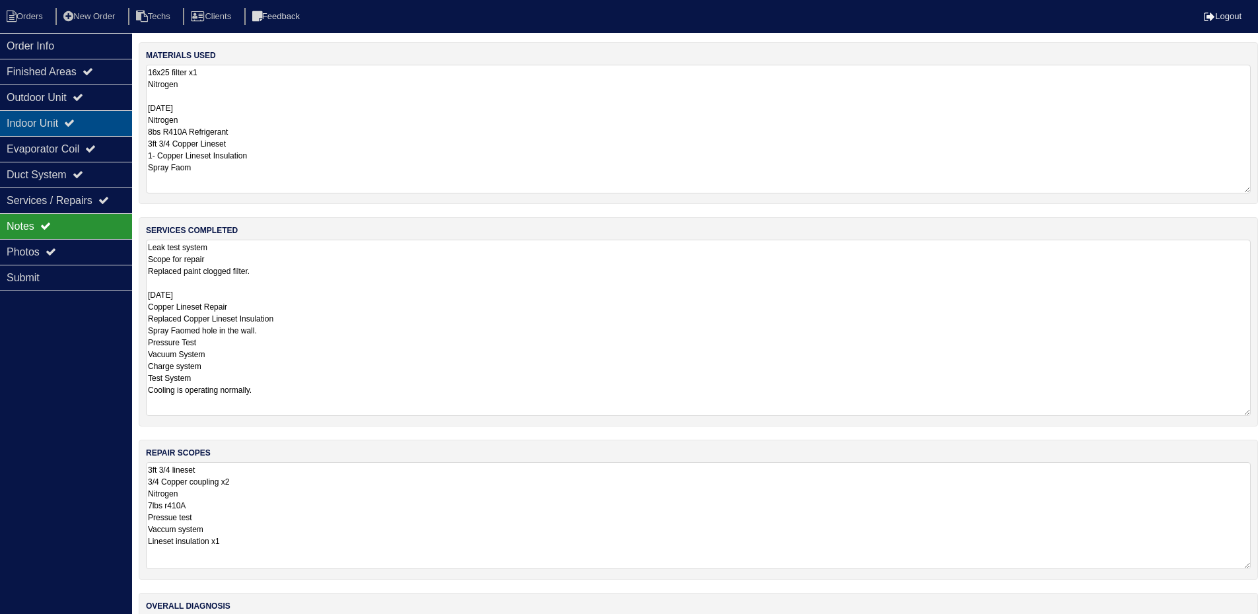
drag, startPoint x: 114, startPoint y: 93, endPoint x: 102, endPoint y: 116, distance: 26.0
click at [114, 93] on div "Outdoor Unit" at bounding box center [66, 98] width 132 height 26
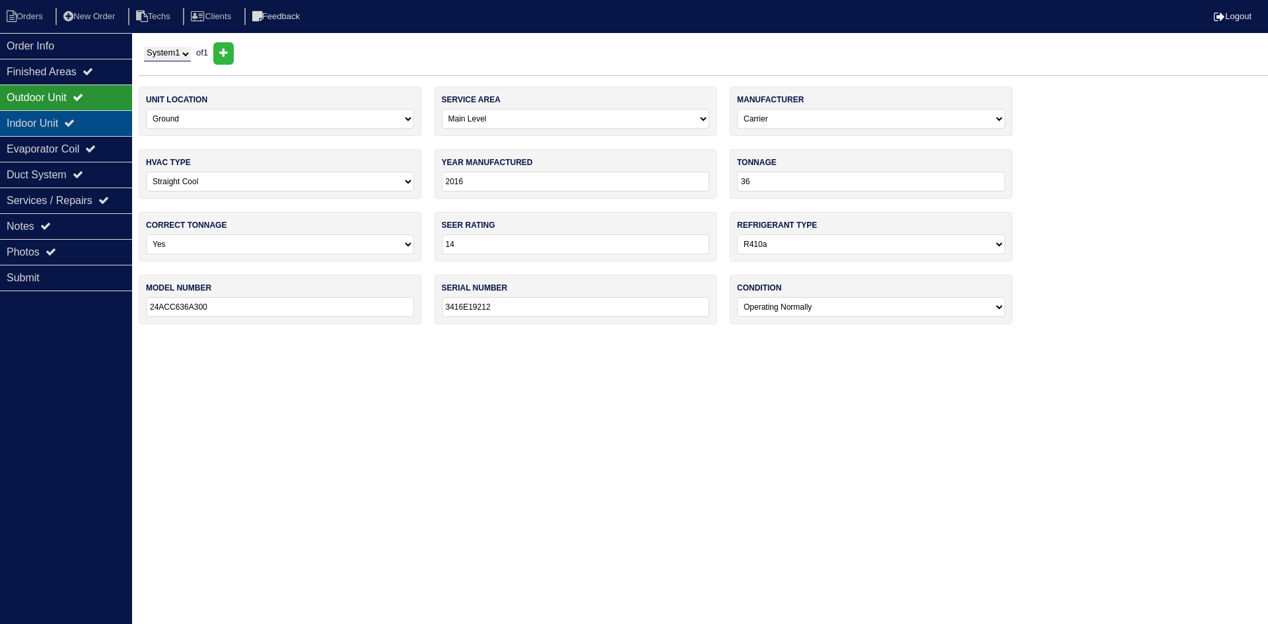
drag, startPoint x: 99, startPoint y: 125, endPoint x: 102, endPoint y: 117, distance: 8.4
click at [99, 124] on div "Indoor Unit" at bounding box center [66, 123] width 132 height 26
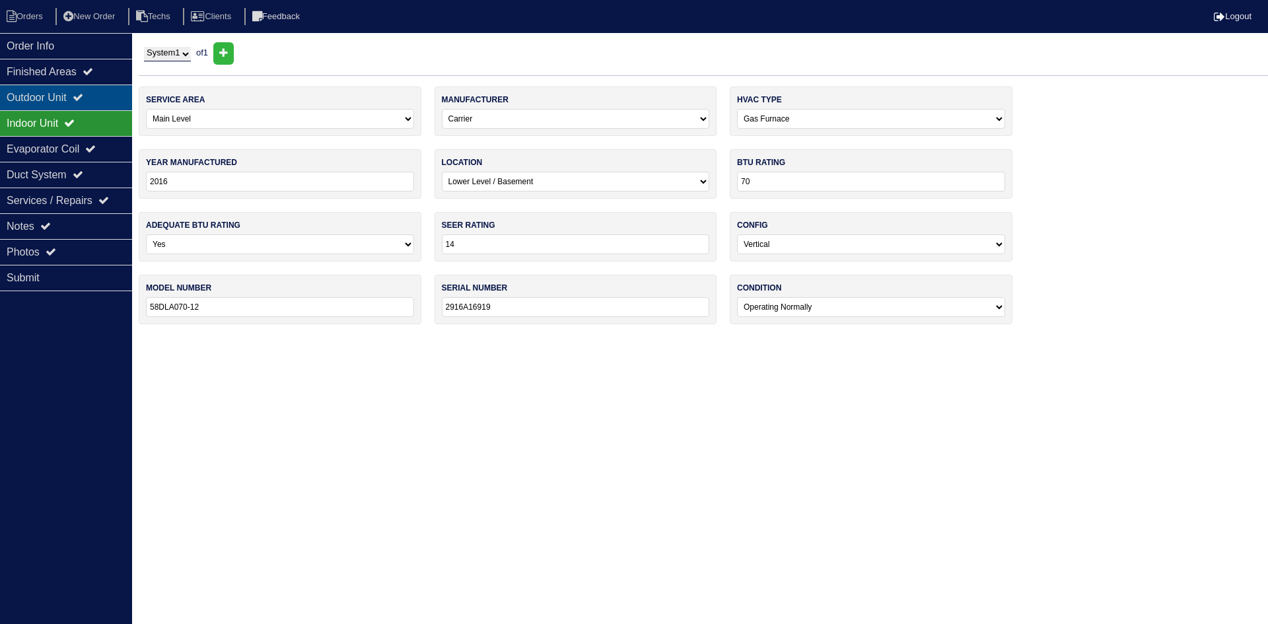
drag, startPoint x: 101, startPoint y: 99, endPoint x: 108, endPoint y: 96, distance: 8.0
click at [102, 98] on div "Outdoor Unit" at bounding box center [66, 98] width 132 height 26
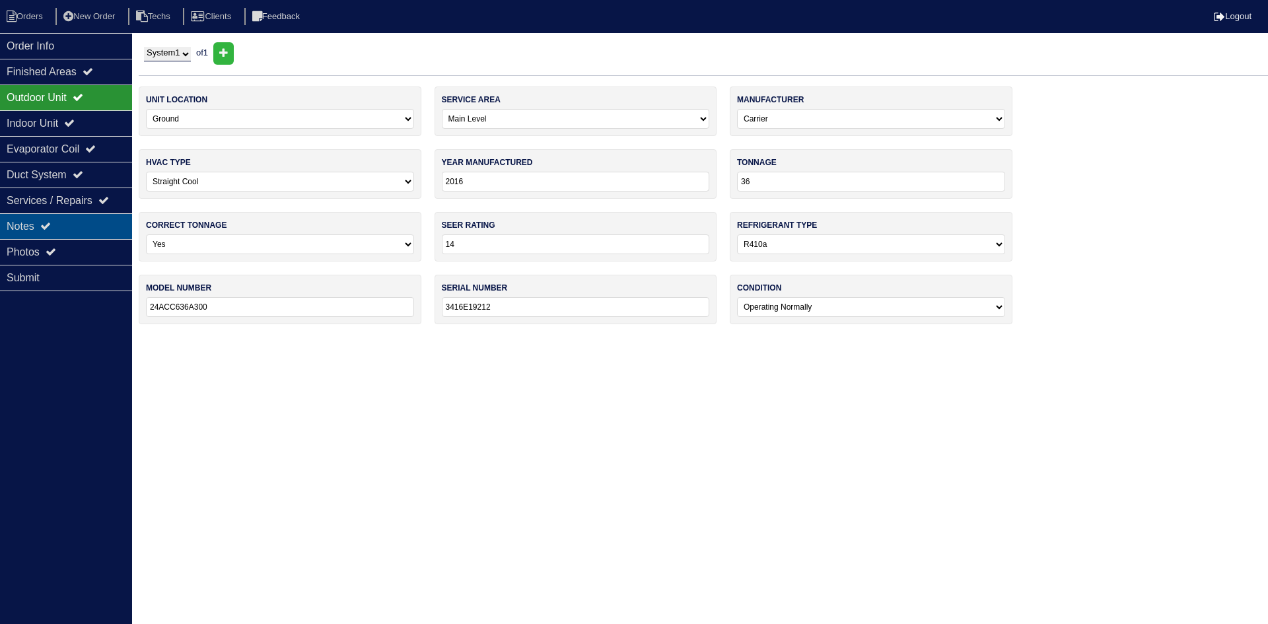
click at [59, 220] on div "Notes" at bounding box center [66, 226] width 132 height 26
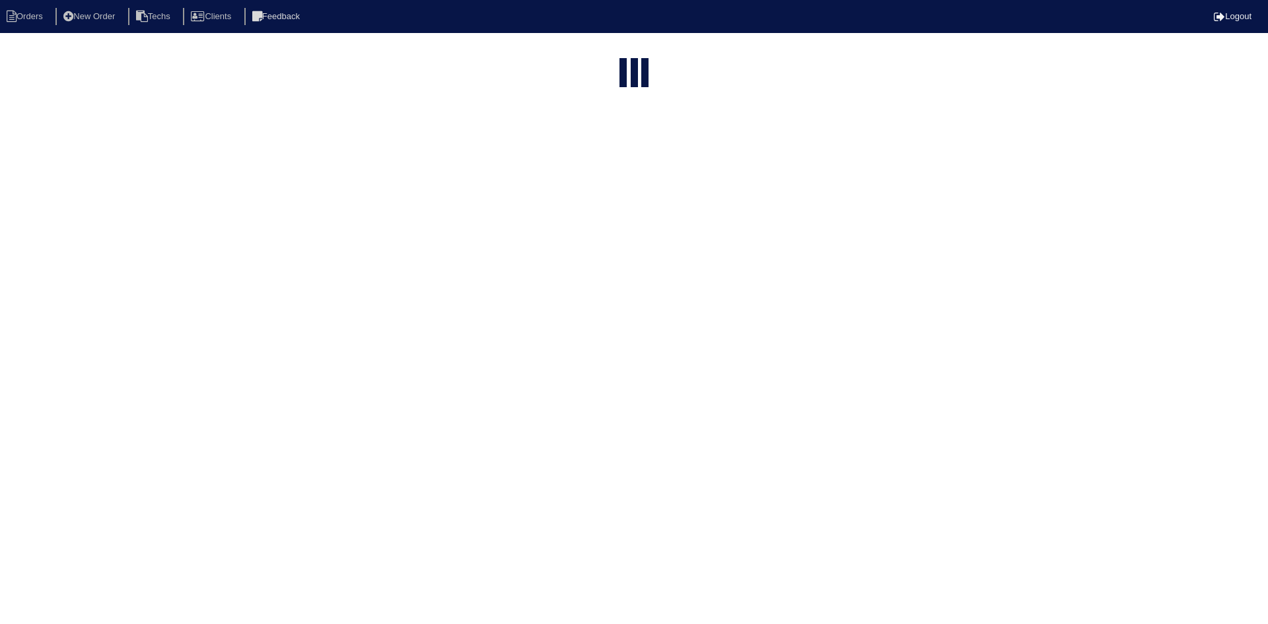
select select "15"
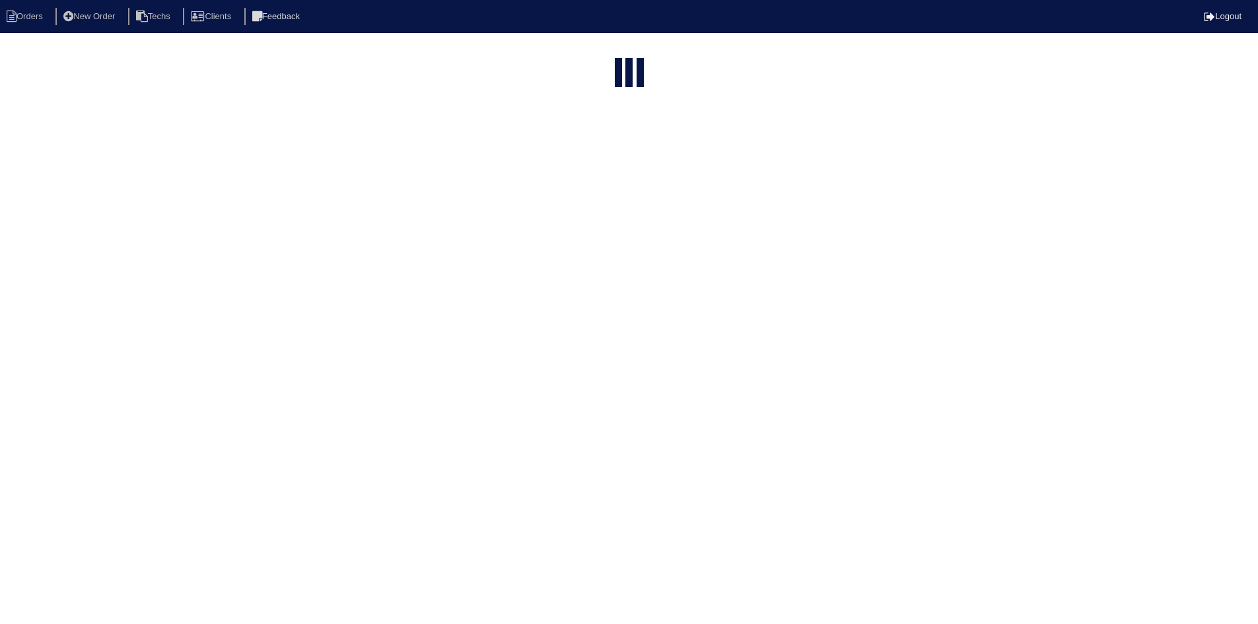
select select "field complete"
select select "need to quote"
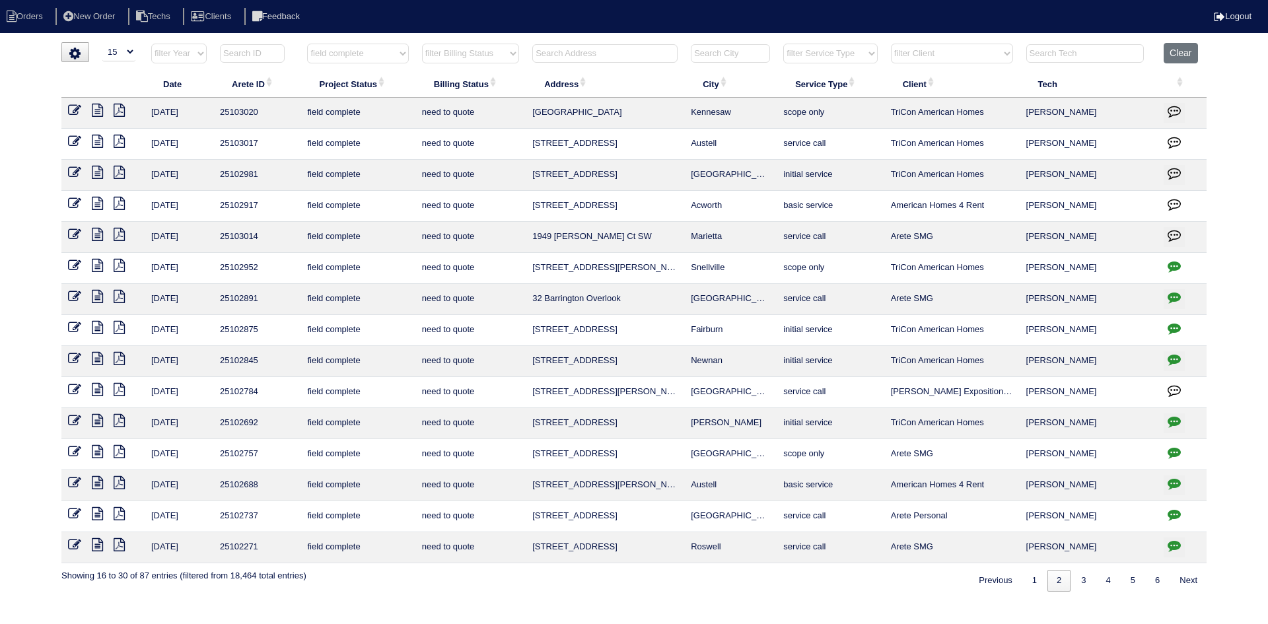
click at [593, 52] on input "text" at bounding box center [604, 53] width 145 height 18
type input "71"
select select "field complete"
select select "need to quote"
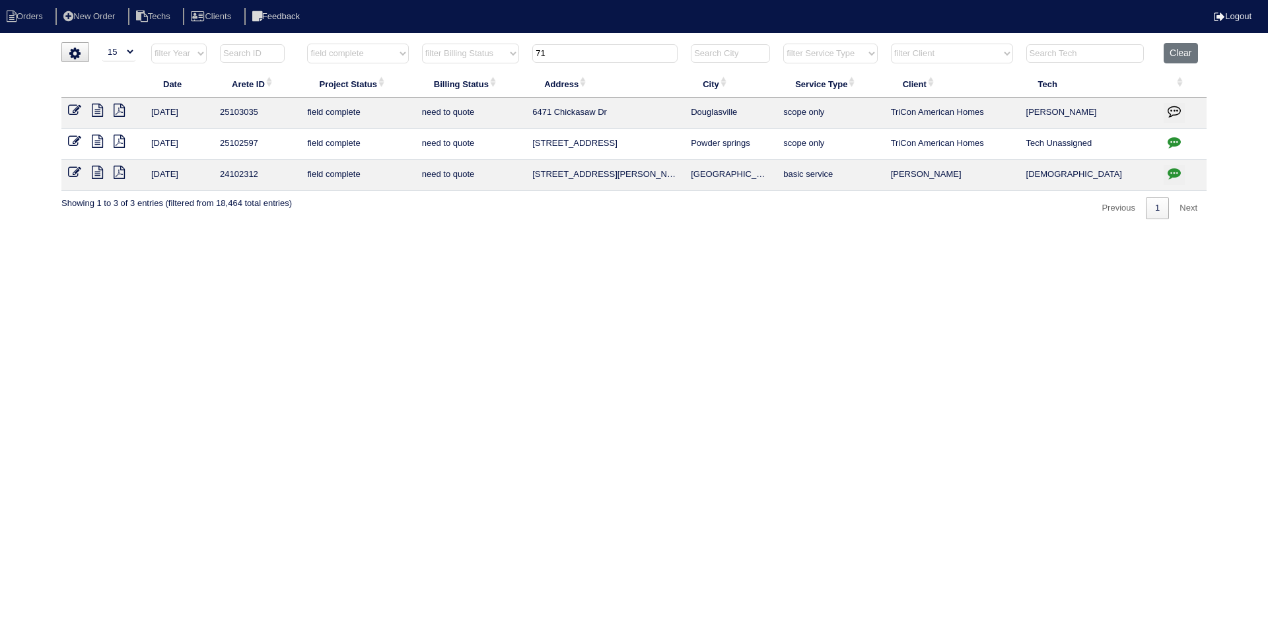
click at [558, 55] on input "71" at bounding box center [604, 53] width 145 height 18
click at [559, 54] on input "71" at bounding box center [604, 53] width 145 height 18
click at [558, 52] on input "71" at bounding box center [604, 53] width 145 height 18
type input "3745"
select select "field complete"
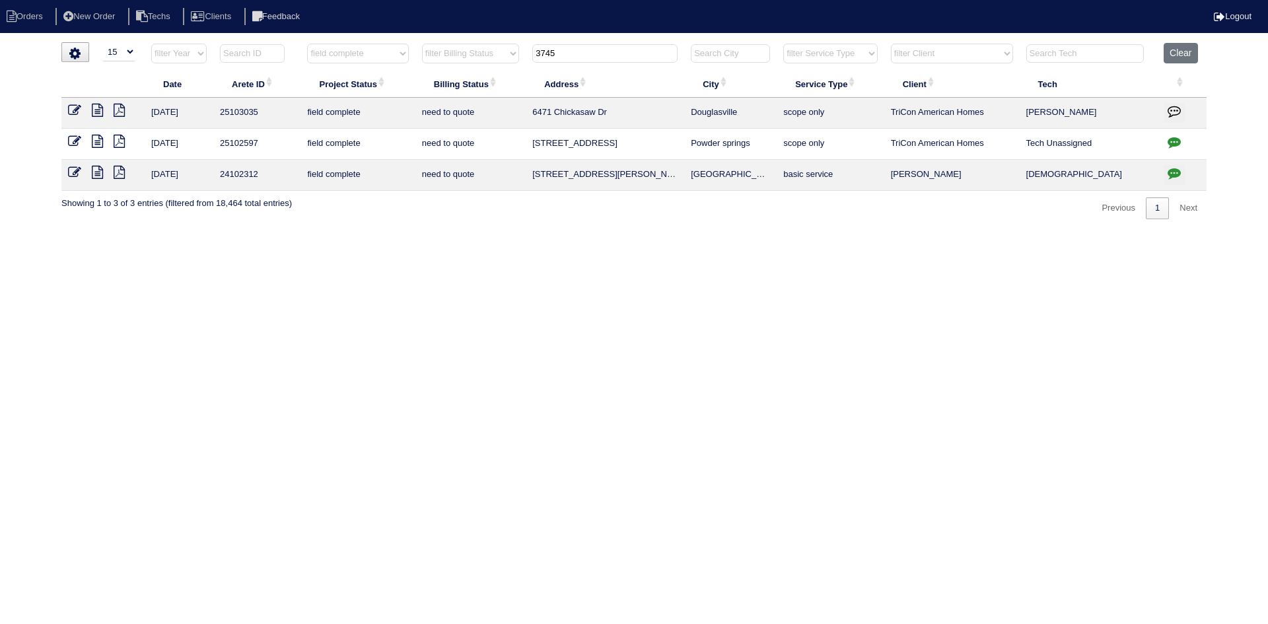
select select "need to quote"
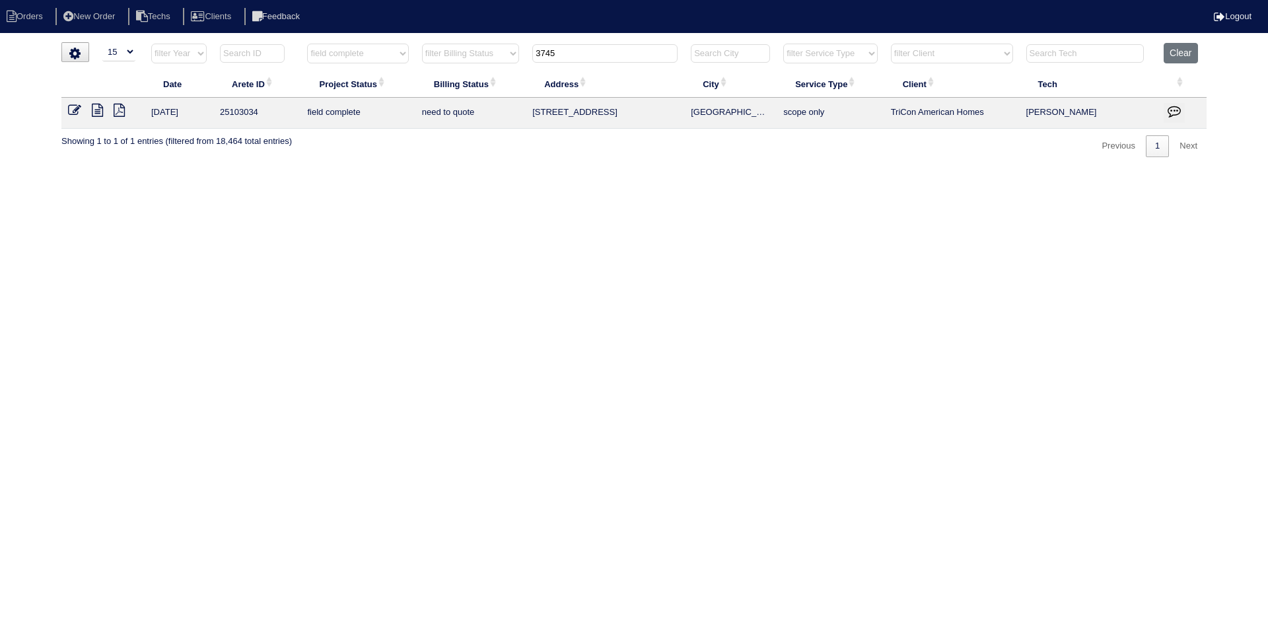
type input "3745"
click at [123, 113] on icon at bounding box center [119, 110] width 11 height 13
click at [96, 112] on icon at bounding box center [97, 110] width 11 height 13
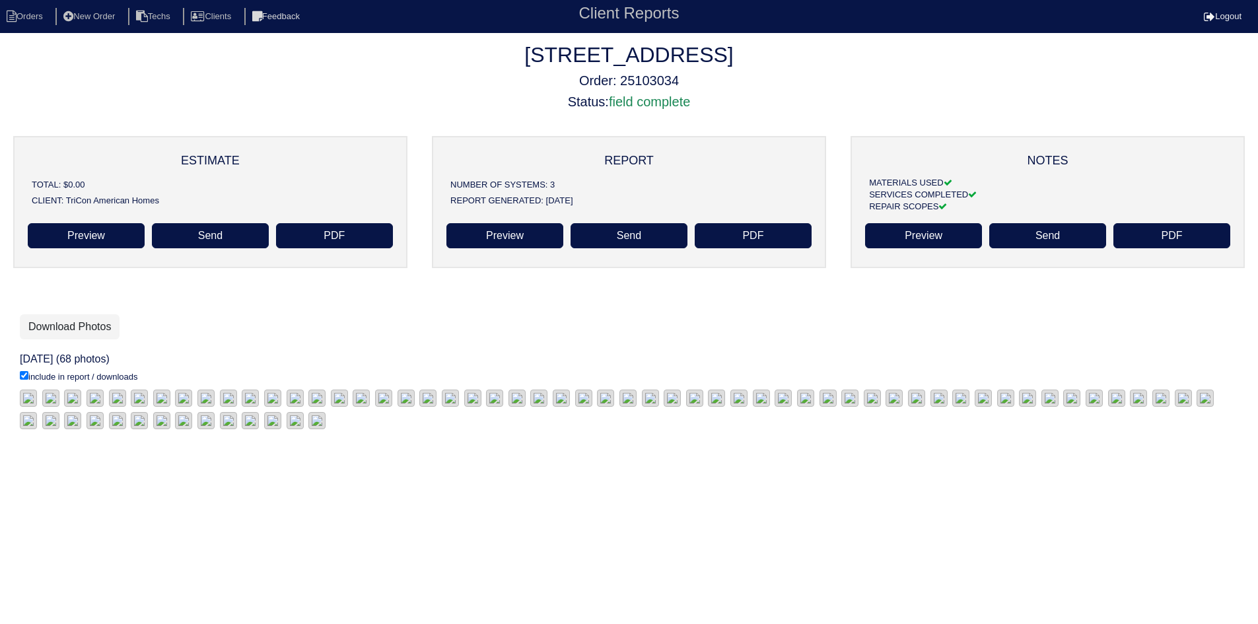
scroll to position [208, 0]
click at [81, 314] on link "Download Photos" at bounding box center [70, 326] width 100 height 25
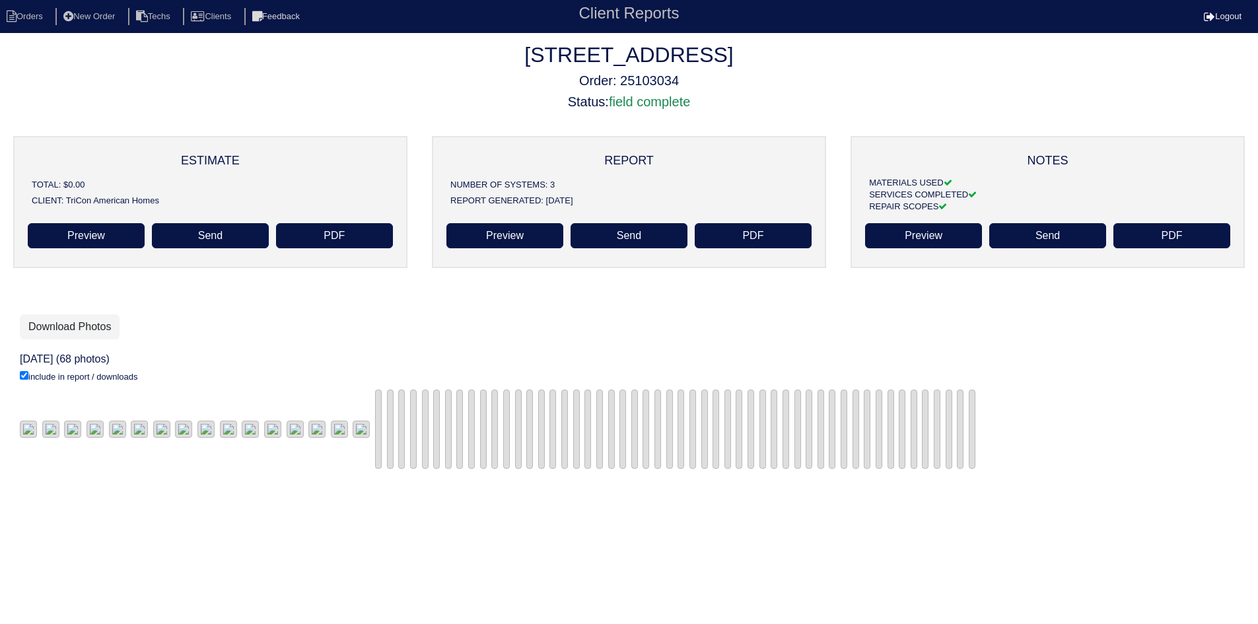
scroll to position [208, 0]
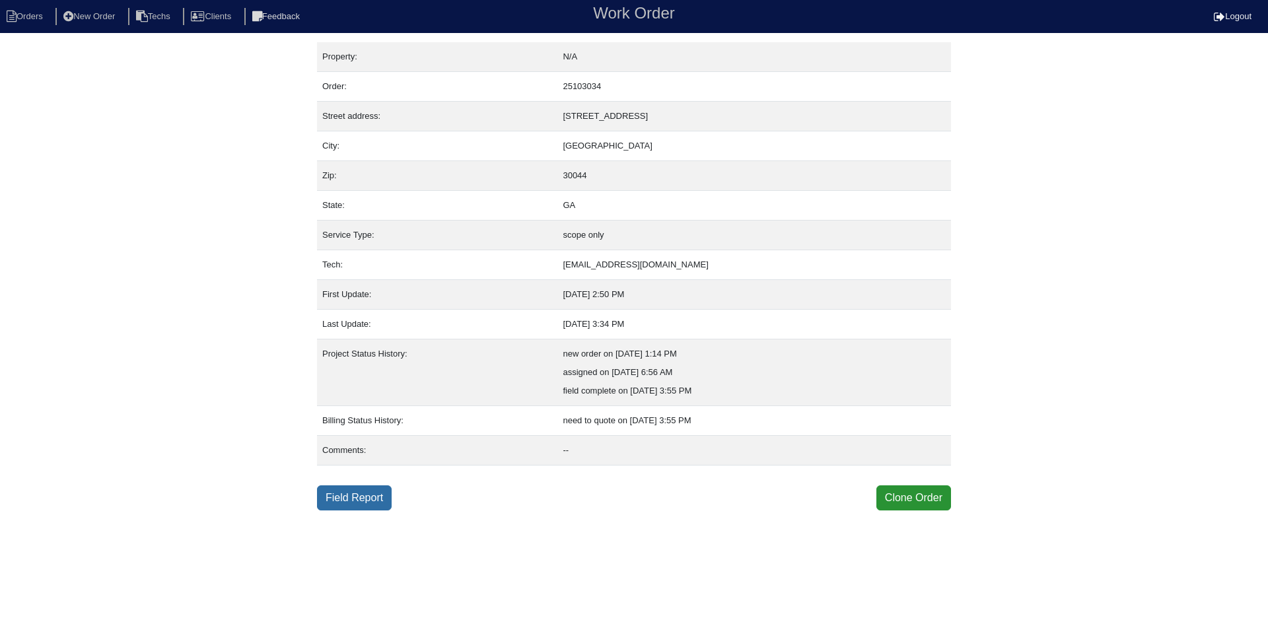
click at [358, 497] on link "Field Report" at bounding box center [354, 497] width 75 height 25
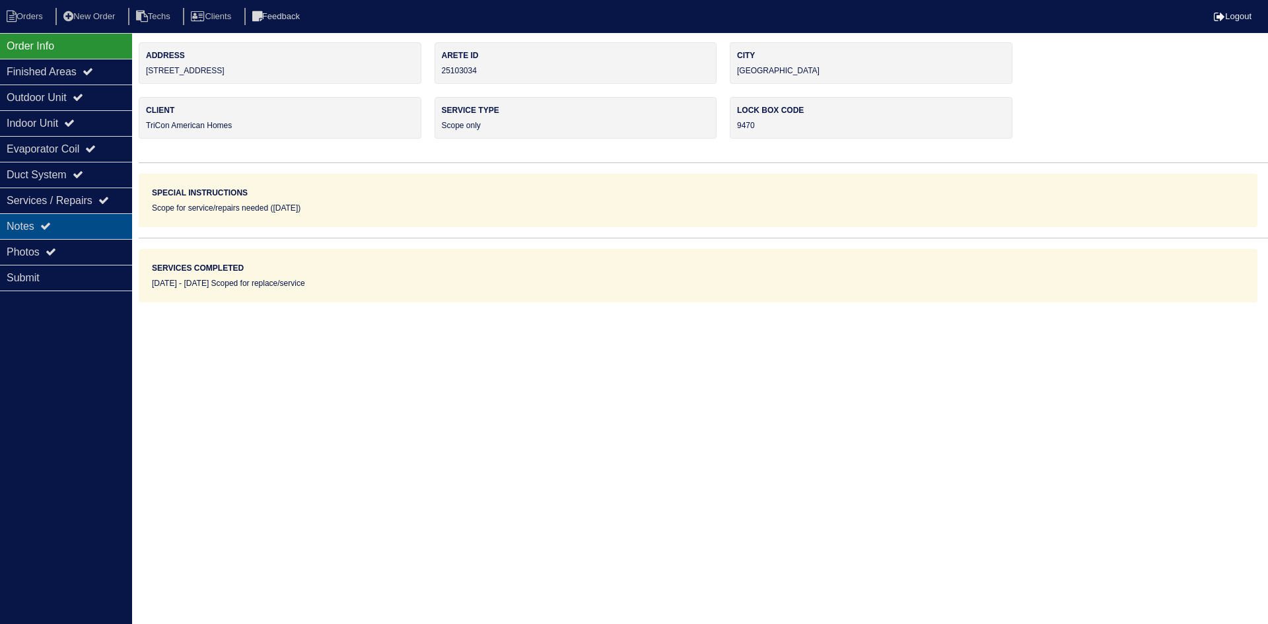
click at [94, 225] on div "Notes" at bounding box center [66, 226] width 132 height 26
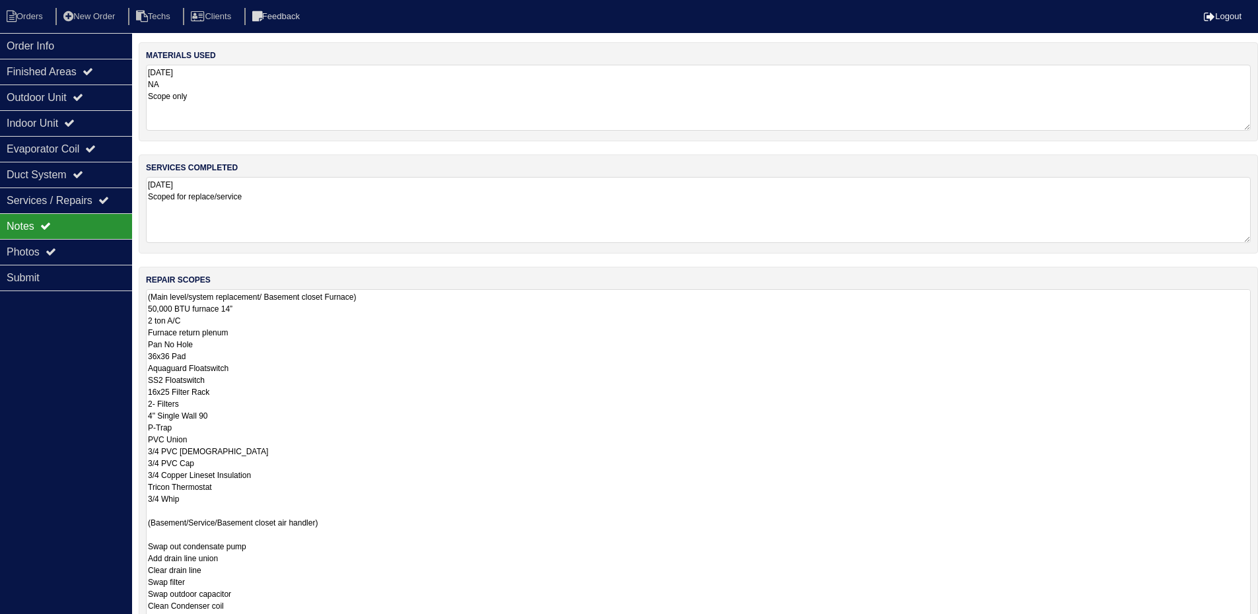
drag, startPoint x: 1257, startPoint y: 351, endPoint x: 1104, endPoint y: 555, distance: 255.3
click at [1251, 623] on html "Orders New Order Techs Clients Feedback Logout Orders New Order Users Clients M…" at bounding box center [629, 398] width 1258 height 796
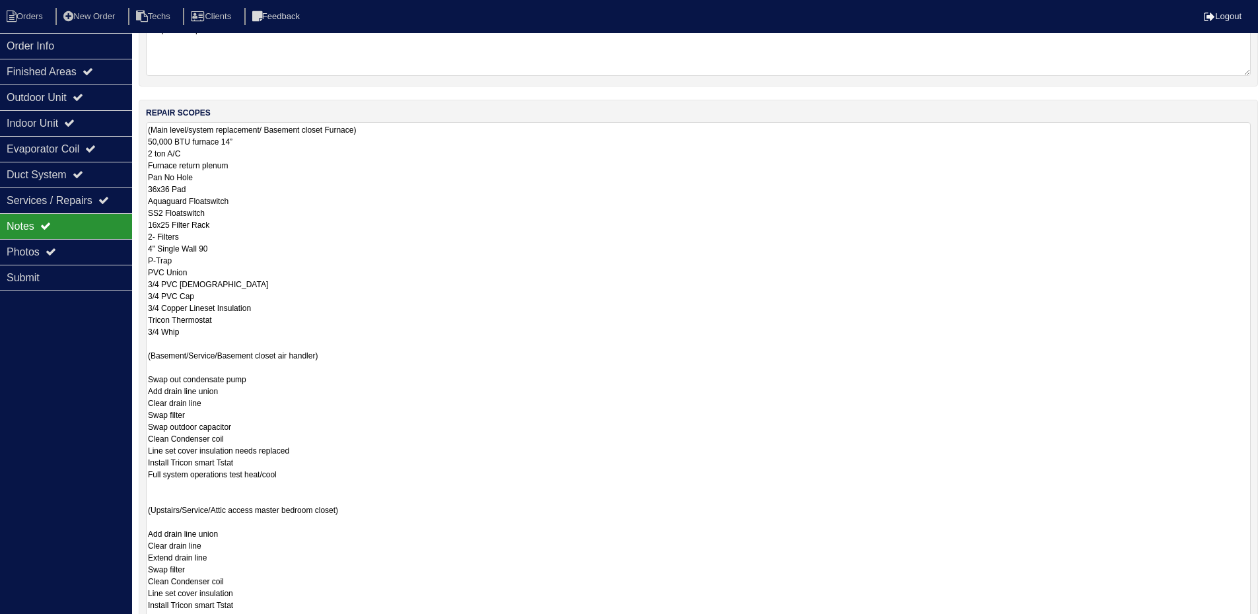
drag, startPoint x: 1244, startPoint y: 476, endPoint x: 1260, endPoint y: 621, distance: 145.5
click at [1258, 623] on html "Orders New Order Techs Clients Feedback Logout Orders New Order Users Clients M…" at bounding box center [629, 313] width 1258 height 960
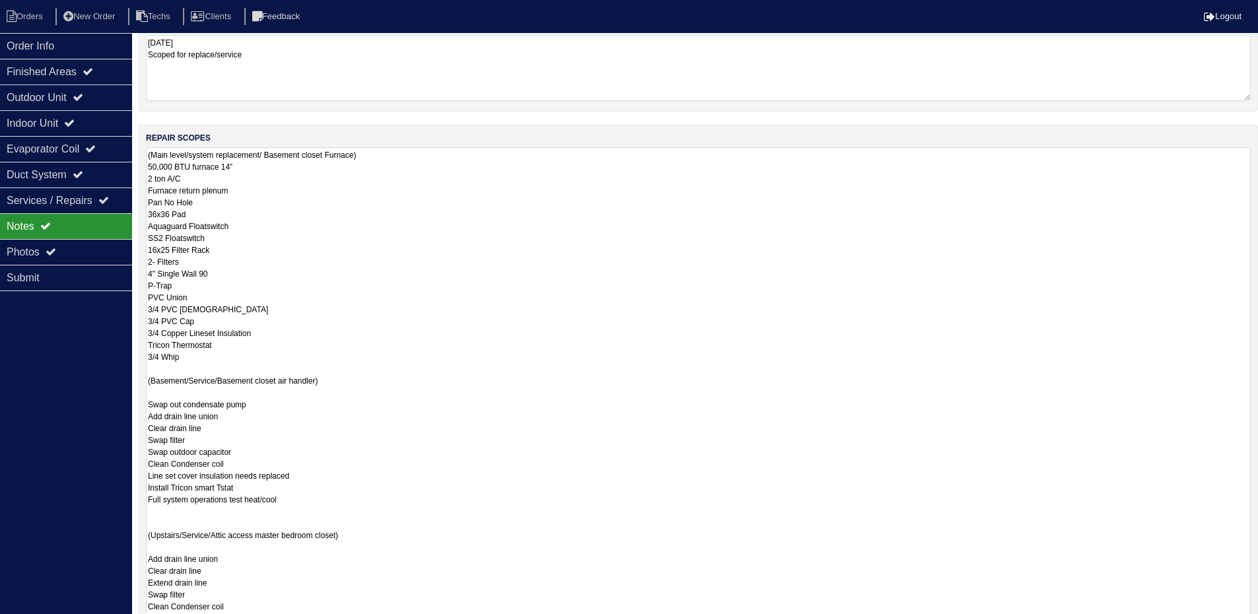
scroll to position [67, 0]
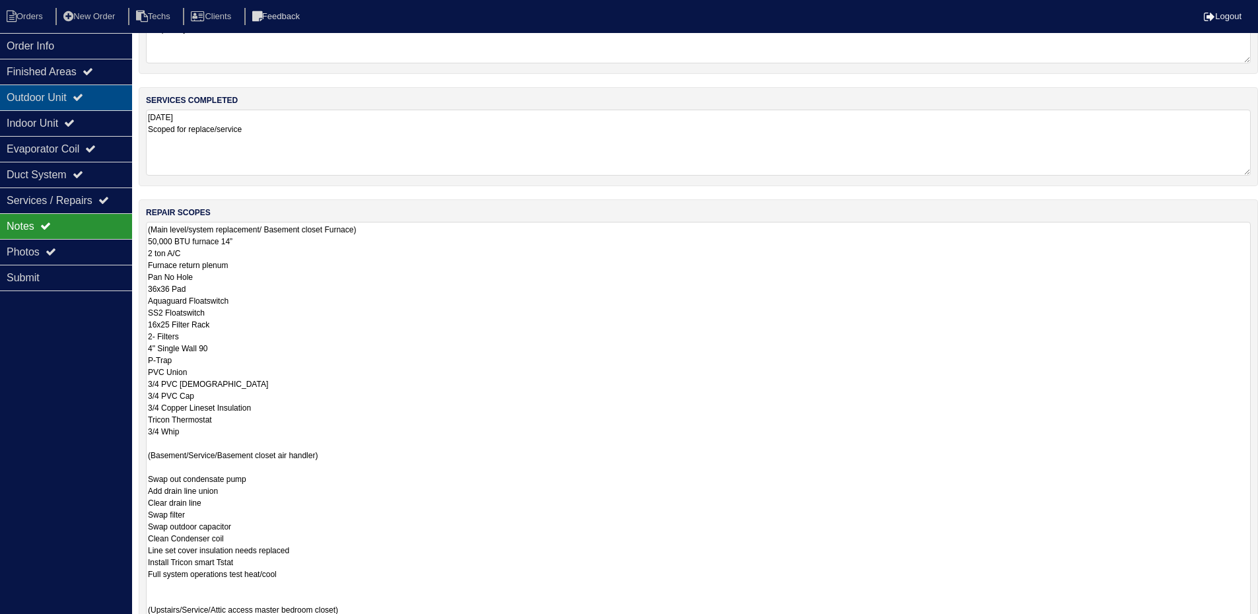
click at [67, 101] on div "Outdoor Unit" at bounding box center [66, 98] width 132 height 26
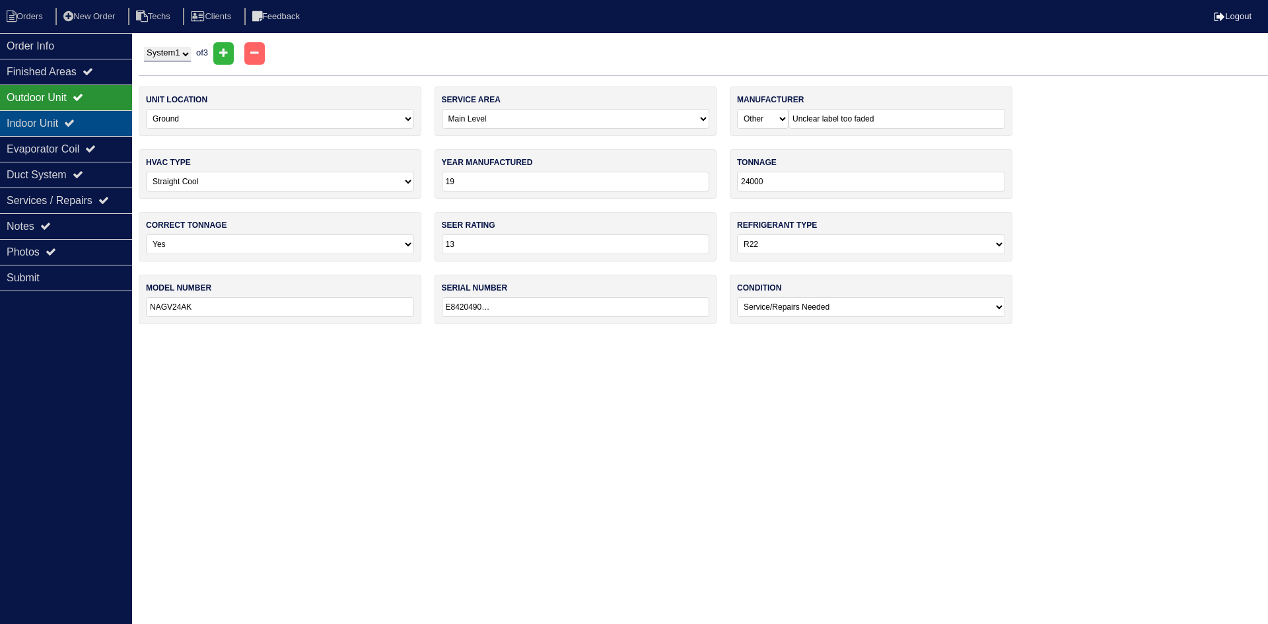
click at [68, 118] on div "Indoor Unit" at bounding box center [66, 123] width 132 height 26
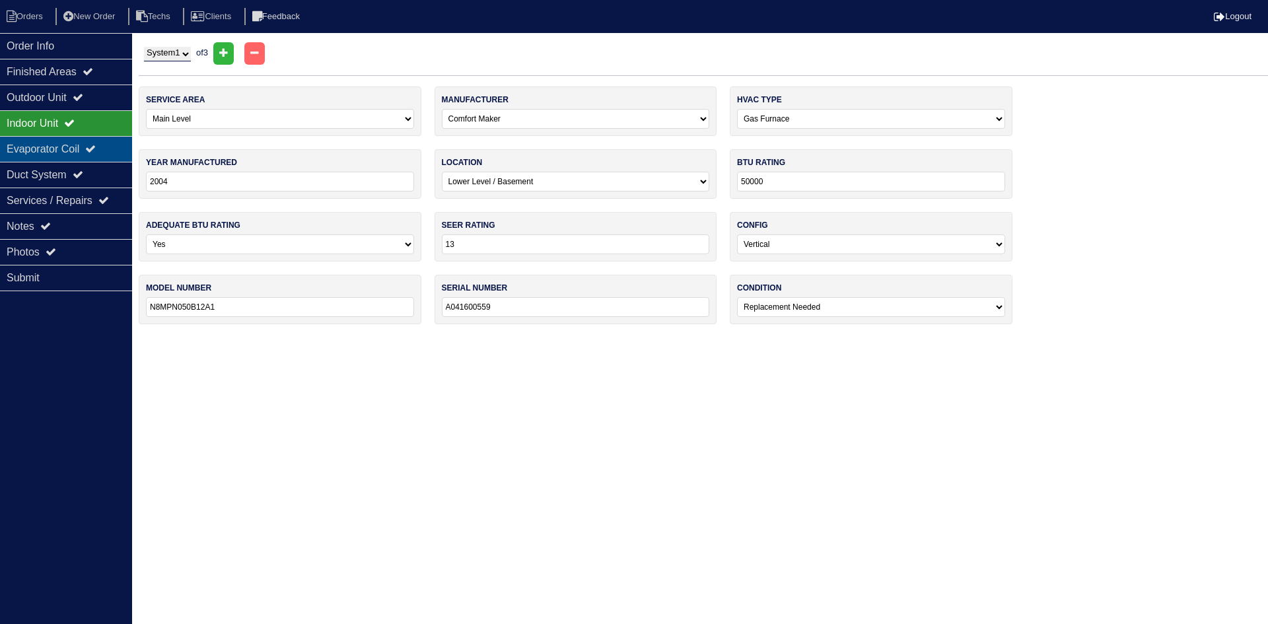
click at [67, 140] on div "Evaporator Coil" at bounding box center [66, 149] width 132 height 26
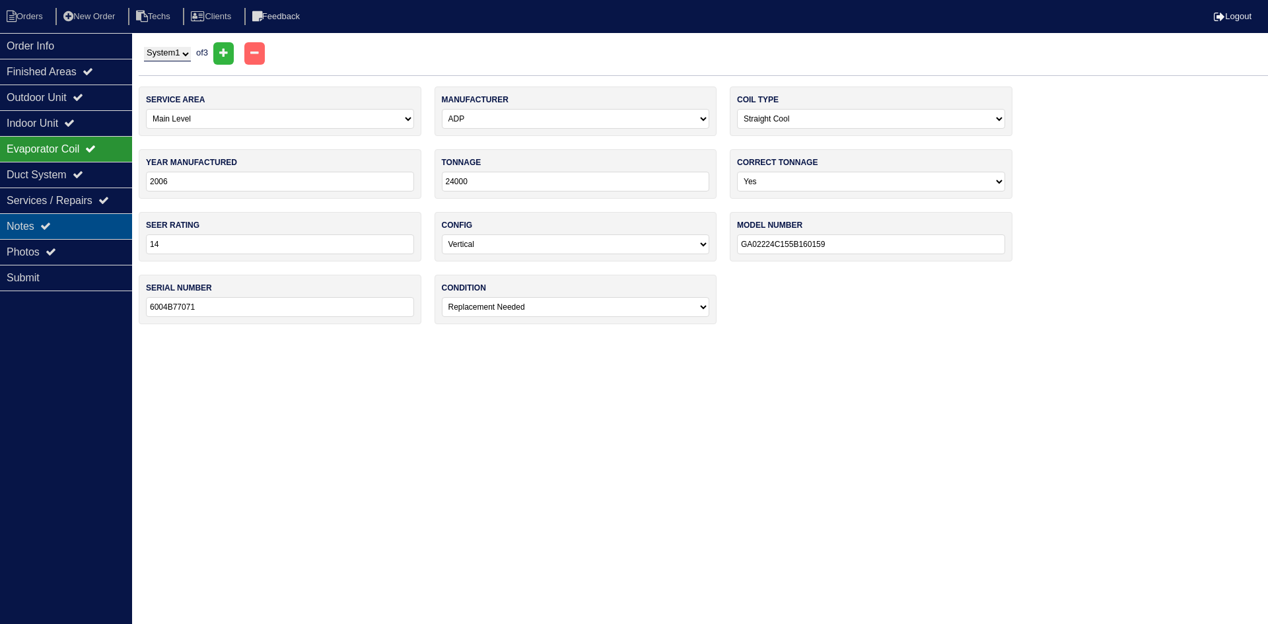
drag, startPoint x: 62, startPoint y: 226, endPoint x: 86, endPoint y: 234, distance: 25.3
click at [63, 226] on div "Notes" at bounding box center [66, 226] width 132 height 26
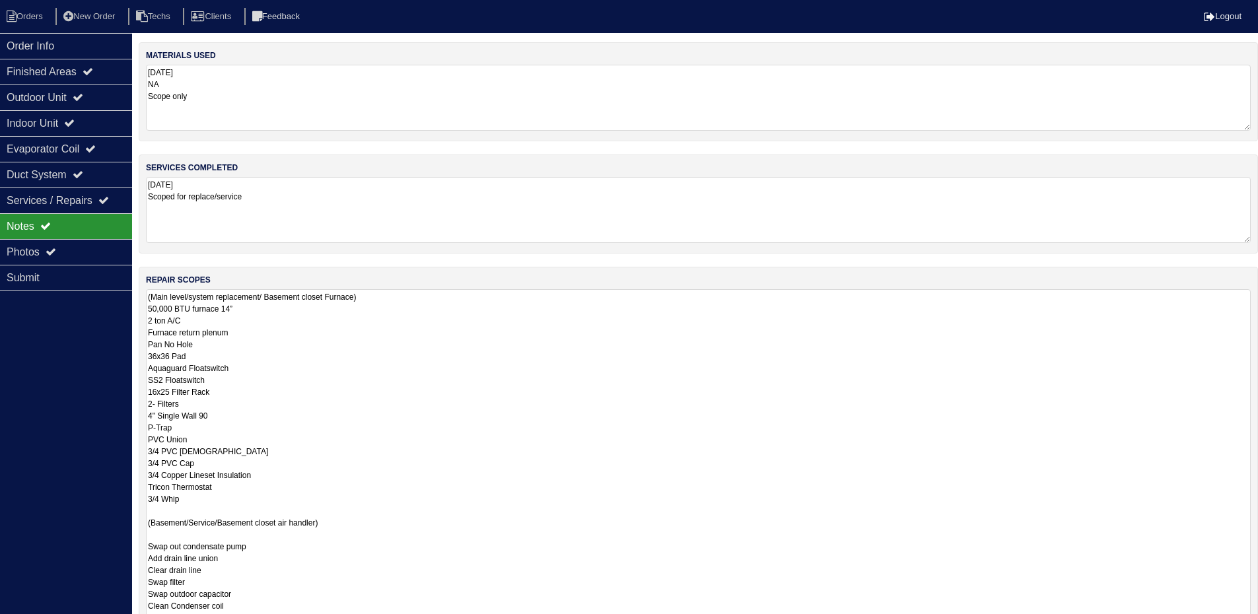
click at [205, 322] on textarea "(Main level/system replacement/ Basement closet Furnace) 50,000 BTU furnace 14”…" at bounding box center [698, 549] width 1105 height 520
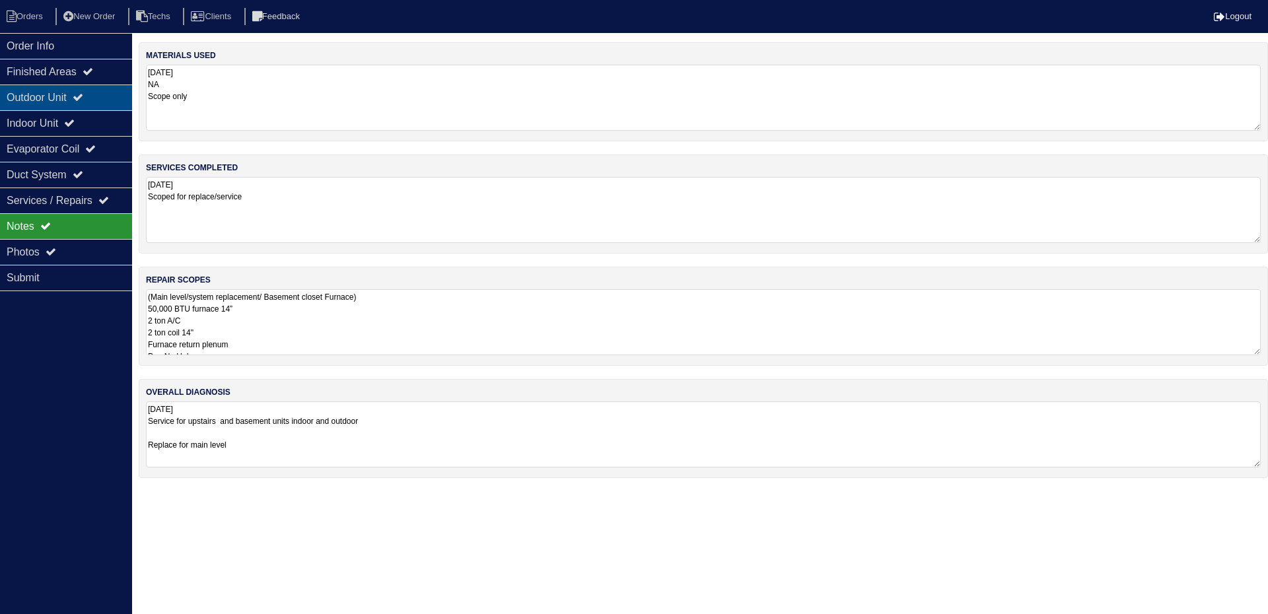
click at [76, 109] on div "Outdoor Unit" at bounding box center [66, 98] width 132 height 26
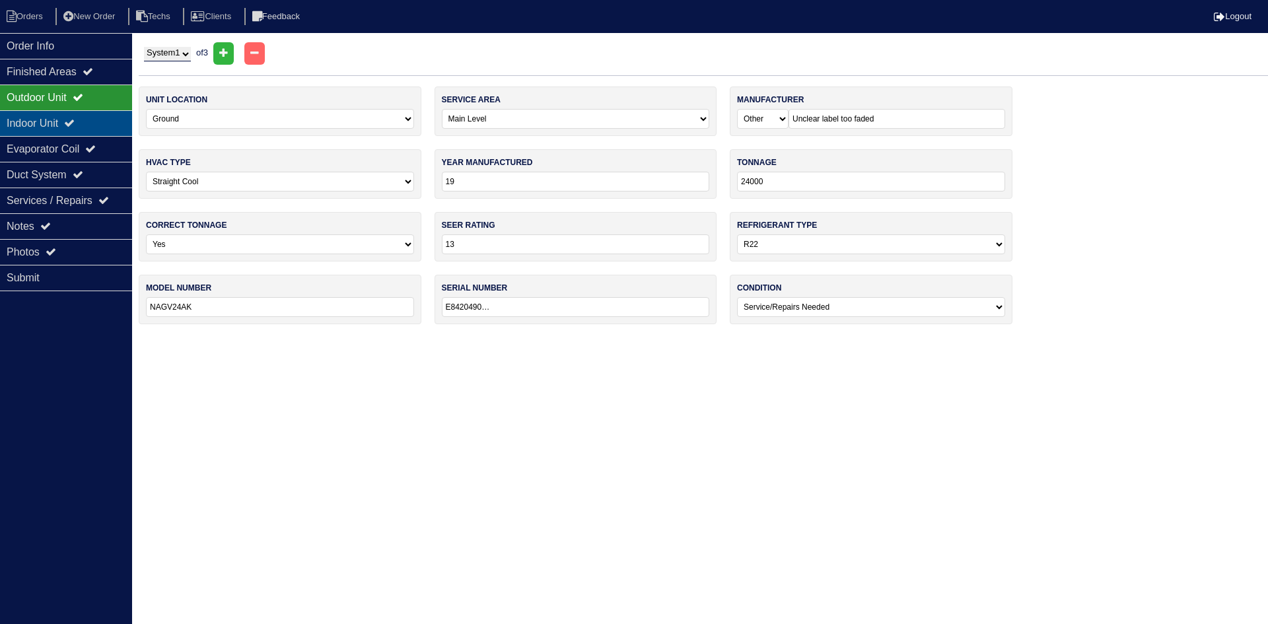
click at [76, 118] on div "Indoor Unit" at bounding box center [66, 123] width 132 height 26
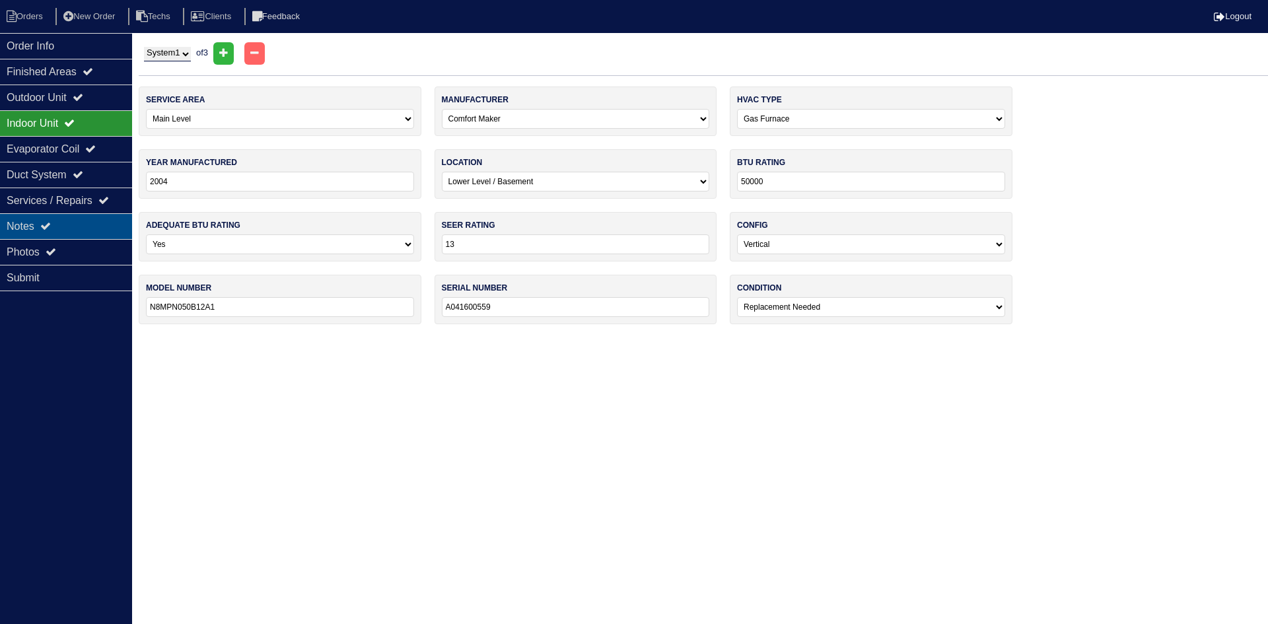
click at [60, 219] on div "Notes" at bounding box center [66, 226] width 132 height 26
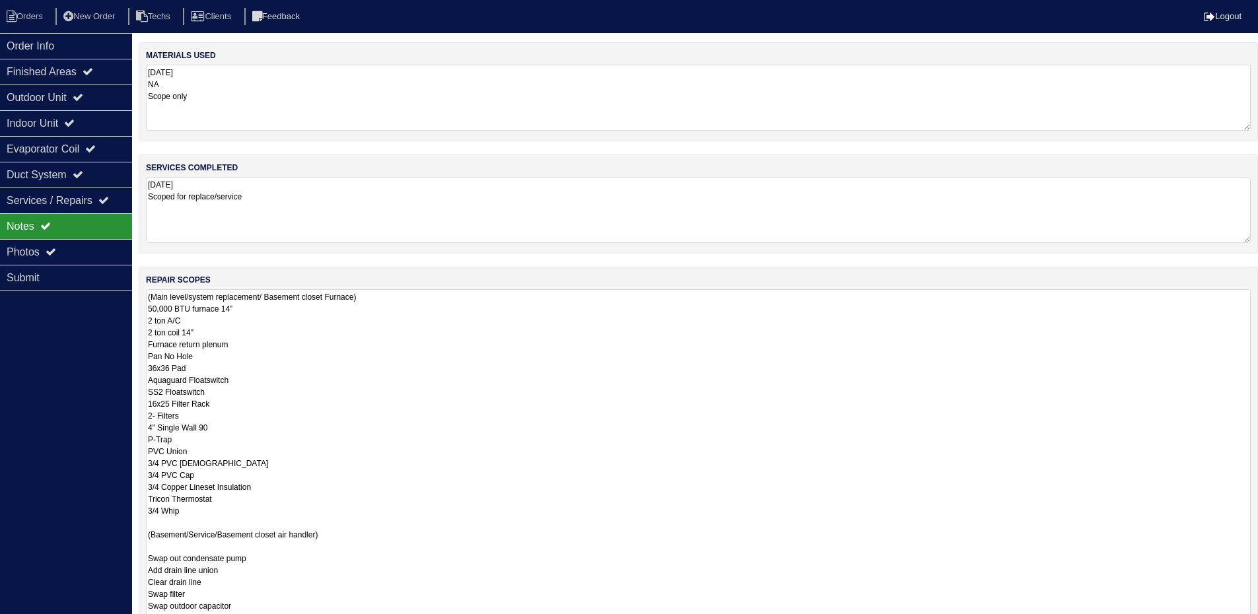
click at [264, 327] on textarea "(Main level/system replacement/ Basement closet Furnace) 50,000 BTU furnace 14”…" at bounding box center [698, 552] width 1105 height 526
type textarea "(Main level/system replacement/ Basement closet Furnace) 50,000 BTU furnace 14”…"
click at [54, 369] on div "Order Info Finished Areas Outdoor Unit Indoor Unit Evaporator Coil Duct System …" at bounding box center [66, 340] width 132 height 614
drag, startPoint x: 1259, startPoint y: 353, endPoint x: 1267, endPoint y: 655, distance: 302.6
click at [1258, 623] on html "Orders New Order Techs Clients Feedback Logout Orders New Order Users Clients M…" at bounding box center [629, 397] width 1258 height 794
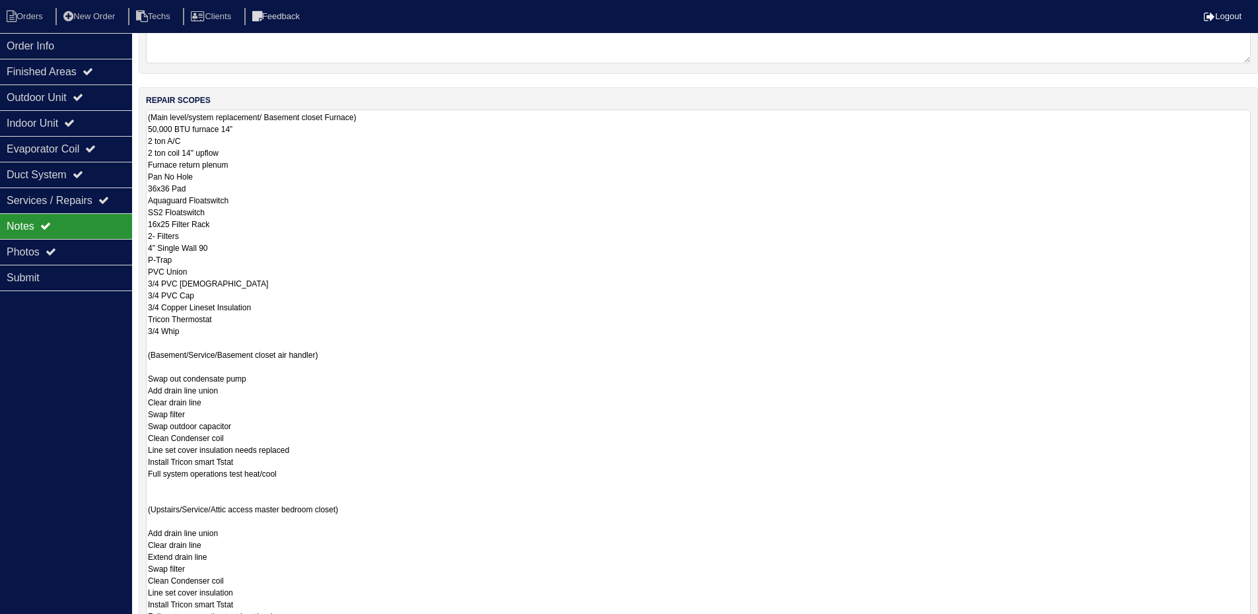
drag, startPoint x: 1246, startPoint y: 474, endPoint x: 1237, endPoint y: 654, distance: 179.8
click at [1237, 623] on html "Orders New Order Techs Clients Feedback Logout Orders New Order Users Clients M…" at bounding box center [629, 307] width 1258 height 975
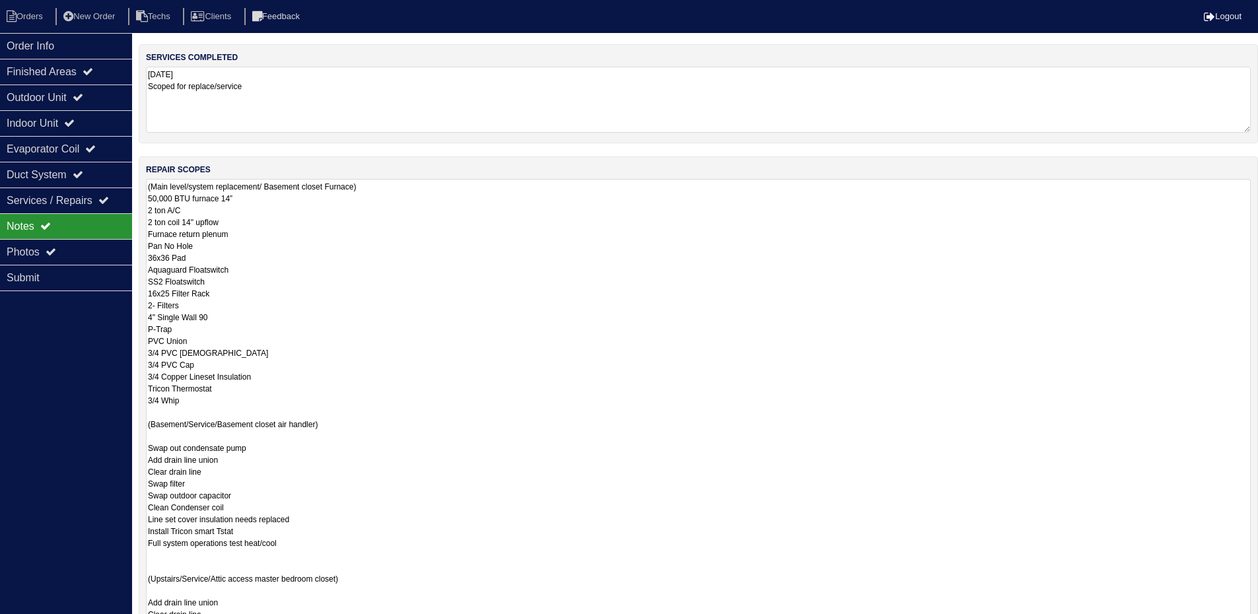
scroll to position [48, 0]
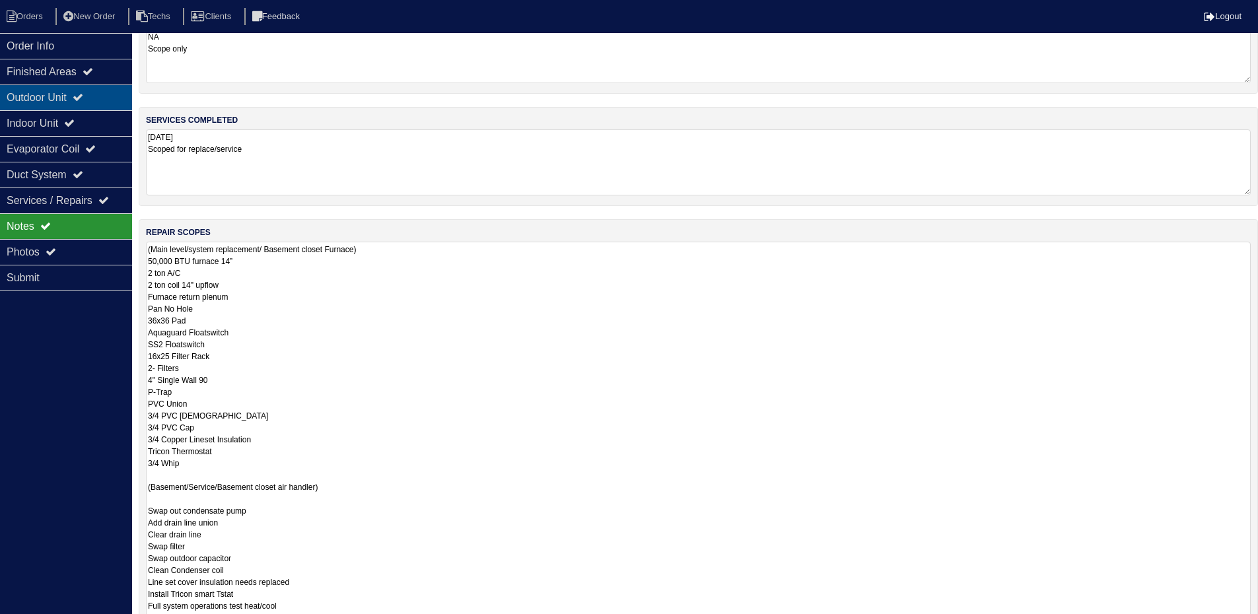
click at [94, 104] on div "Outdoor Unit" at bounding box center [66, 98] width 132 height 26
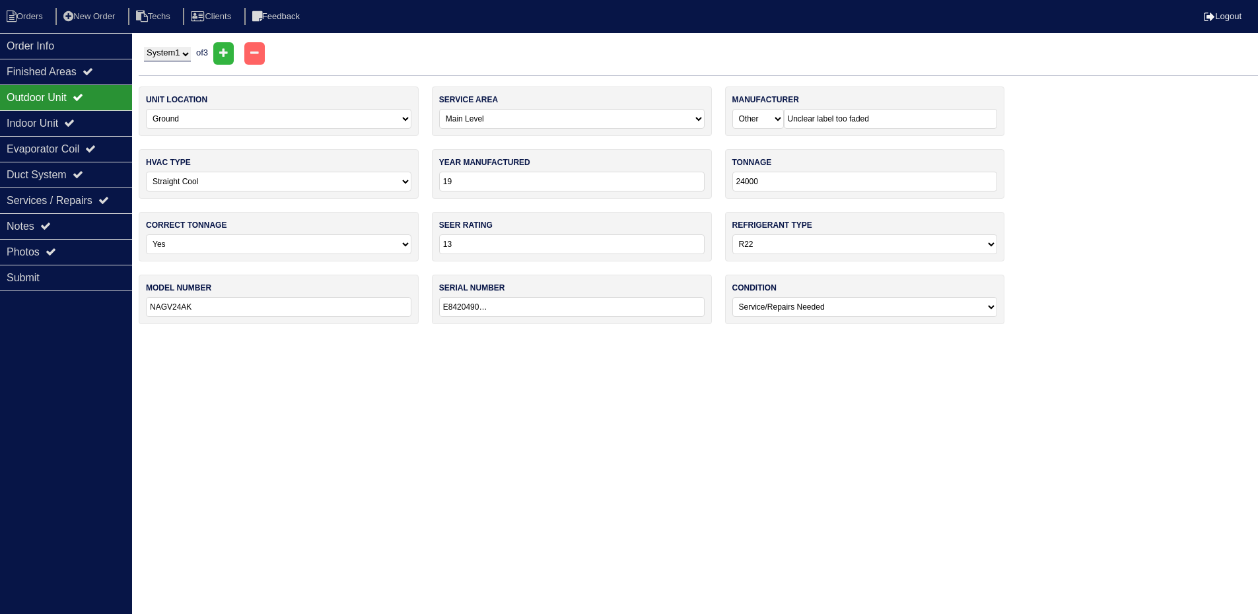
scroll to position [0, 0]
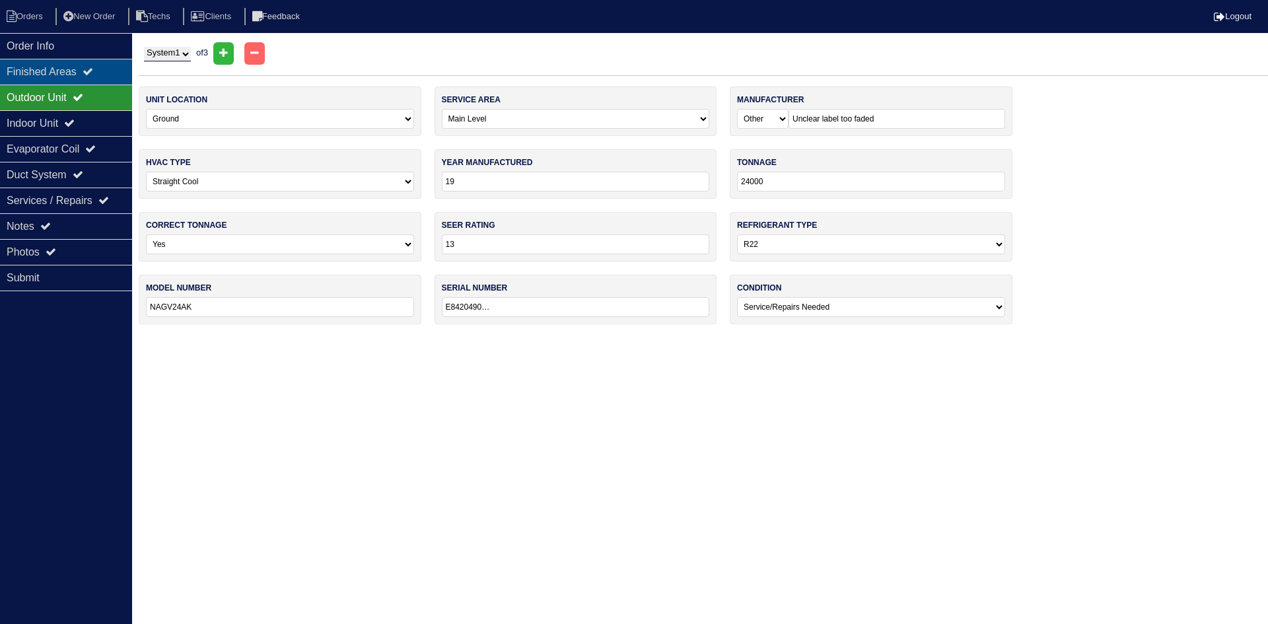
click at [93, 71] on icon at bounding box center [88, 71] width 11 height 11
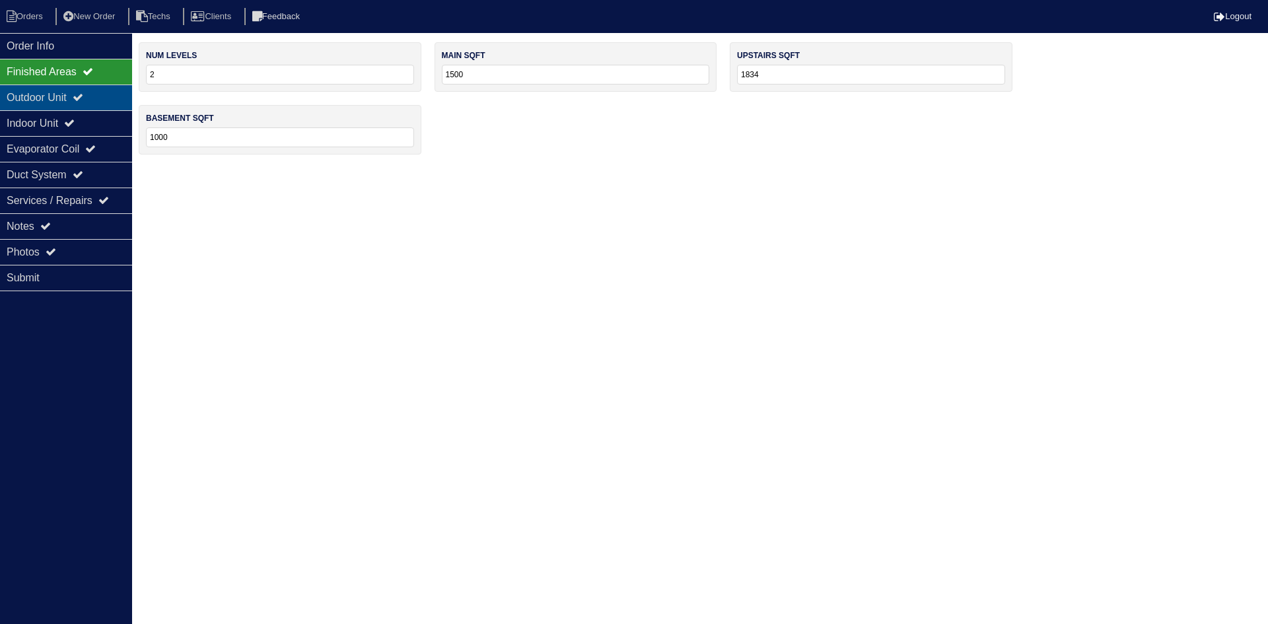
click at [98, 97] on div "Outdoor Unit" at bounding box center [66, 98] width 132 height 26
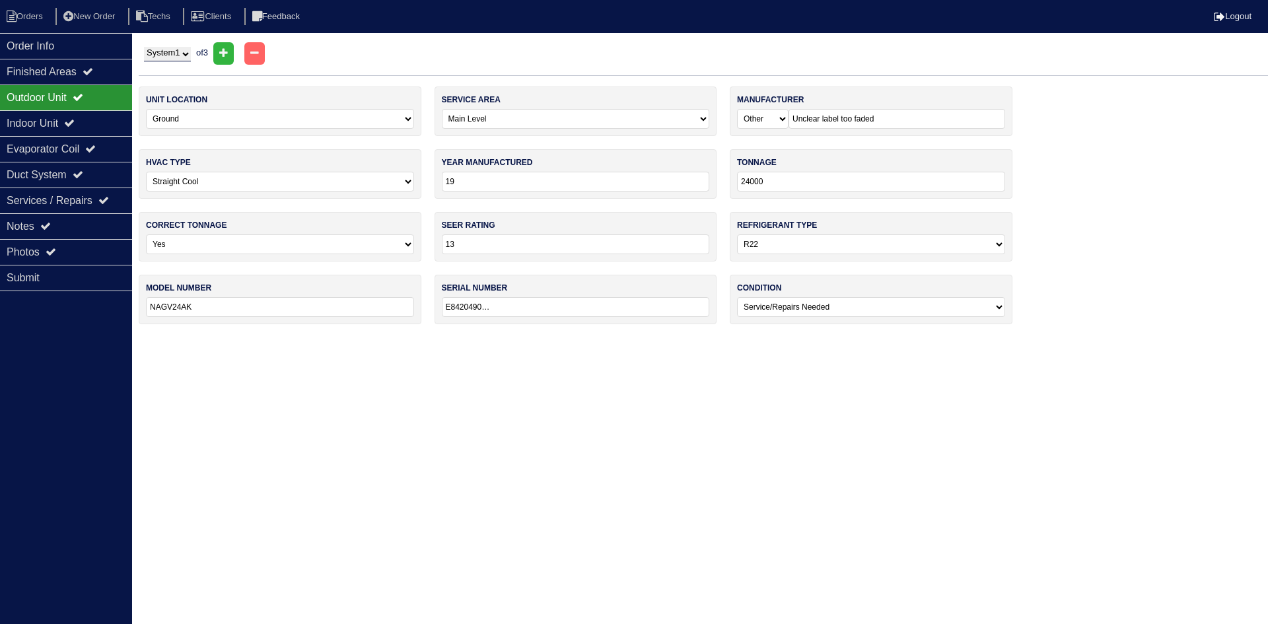
click at [458, 179] on input "19" at bounding box center [576, 182] width 268 height 20
type input "1998"
click at [45, 129] on div "Indoor Unit" at bounding box center [66, 123] width 132 height 26
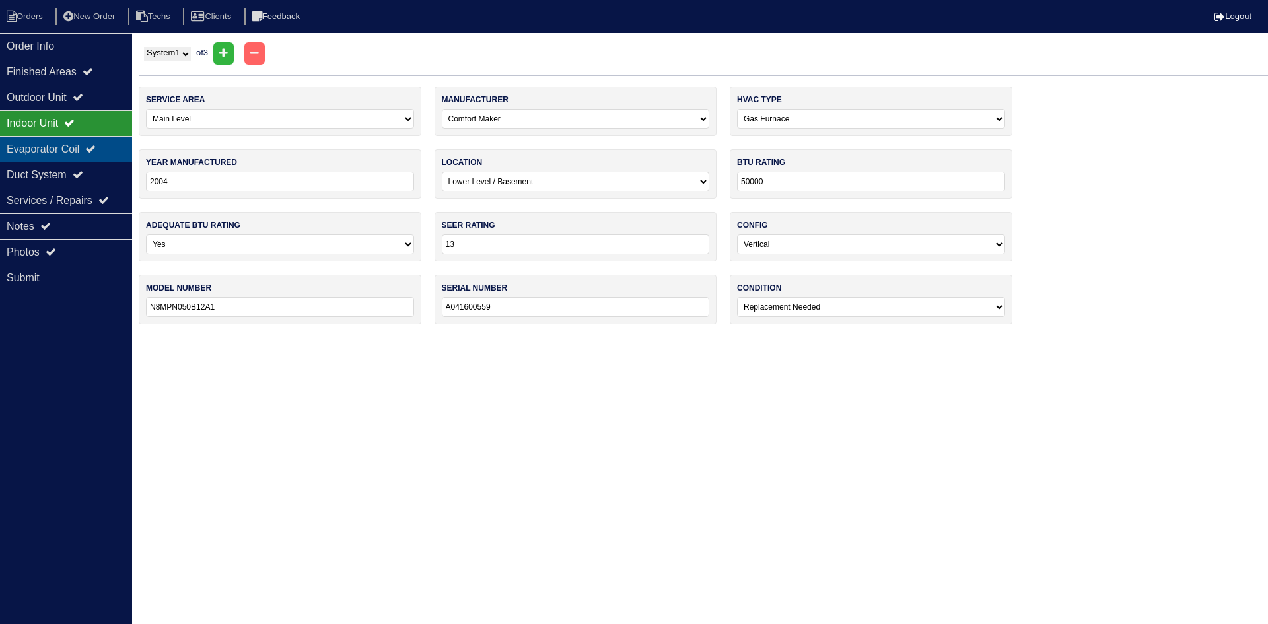
click at [45, 144] on div "Evaporator Coil" at bounding box center [66, 149] width 132 height 26
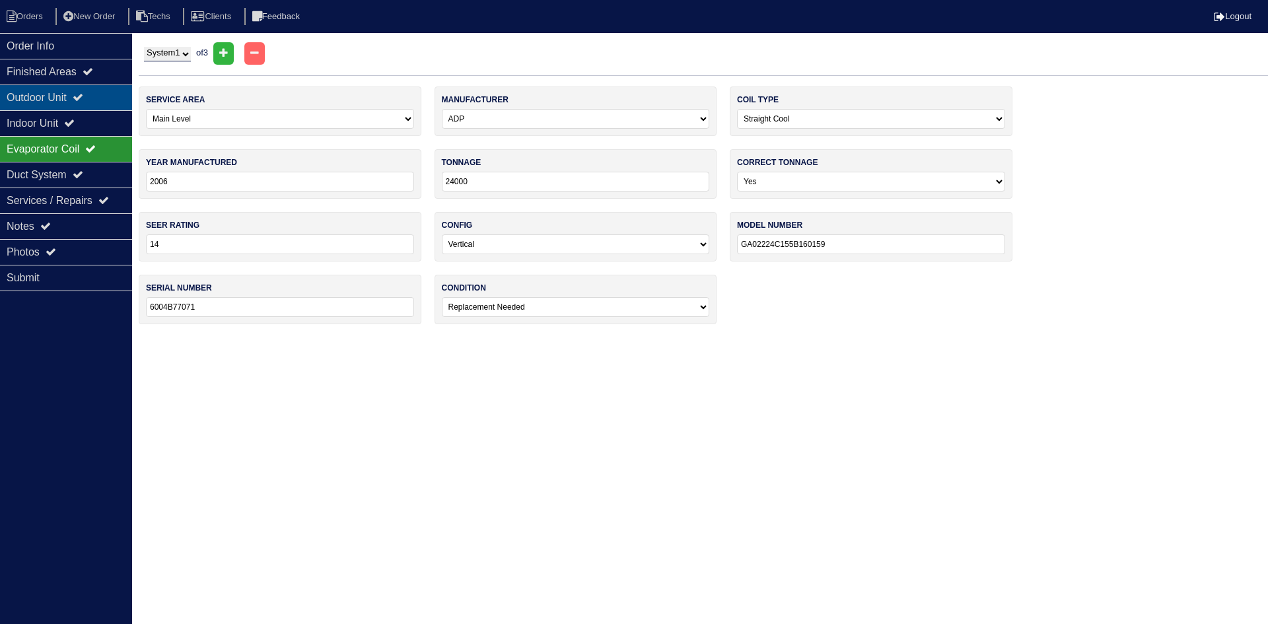
click at [47, 94] on div "Outdoor Unit" at bounding box center [66, 98] width 132 height 26
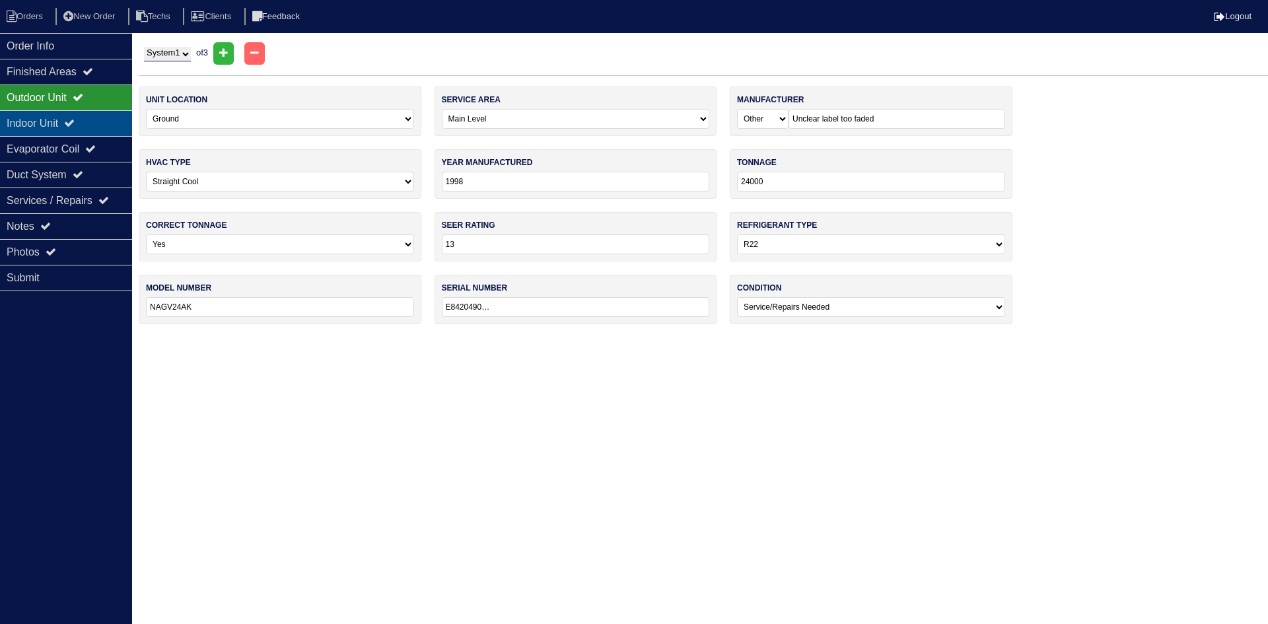
click at [88, 129] on div "Indoor Unit" at bounding box center [66, 123] width 132 height 26
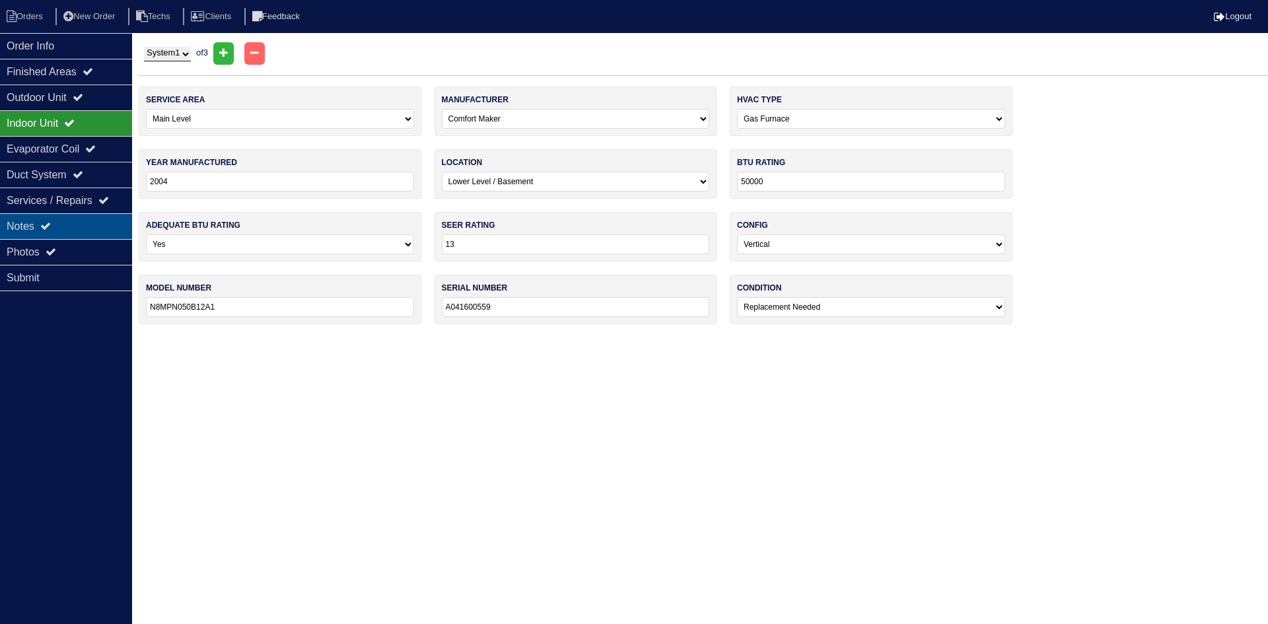
click at [81, 222] on div "Notes" at bounding box center [66, 226] width 132 height 26
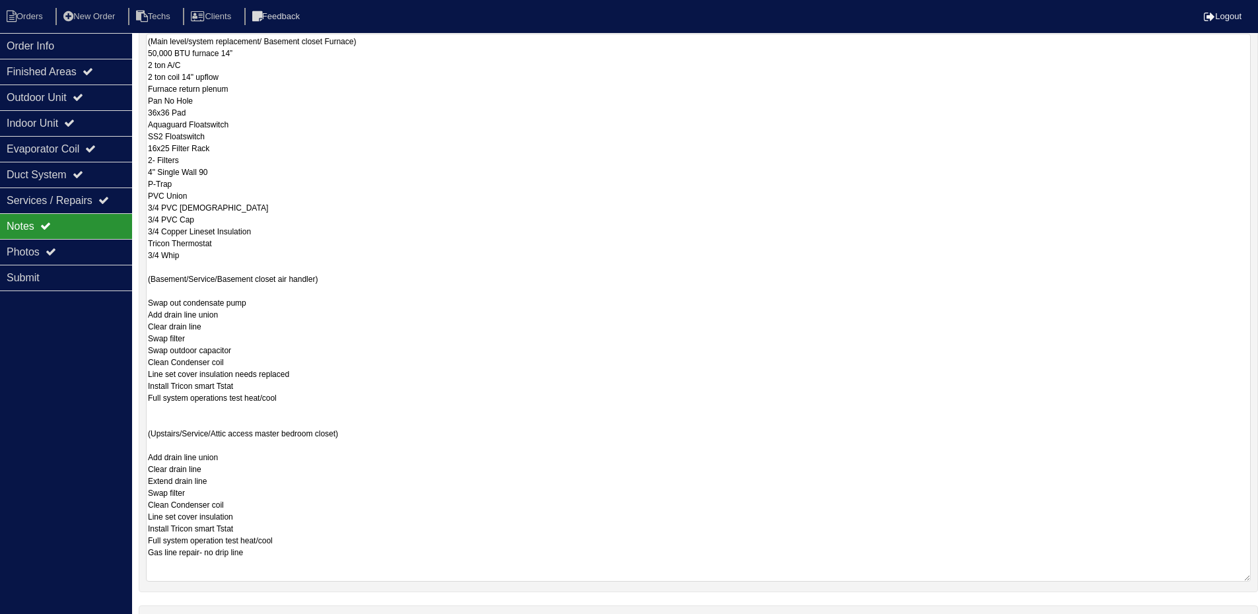
scroll to position [264, 0]
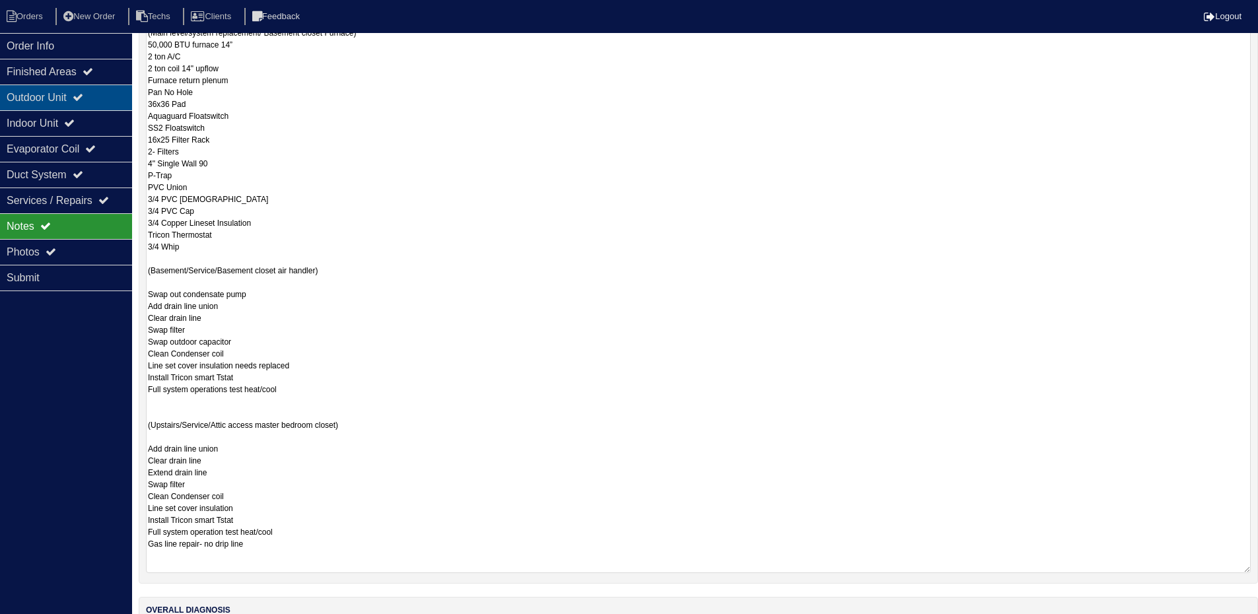
click at [73, 96] on div "Outdoor Unit" at bounding box center [66, 98] width 132 height 26
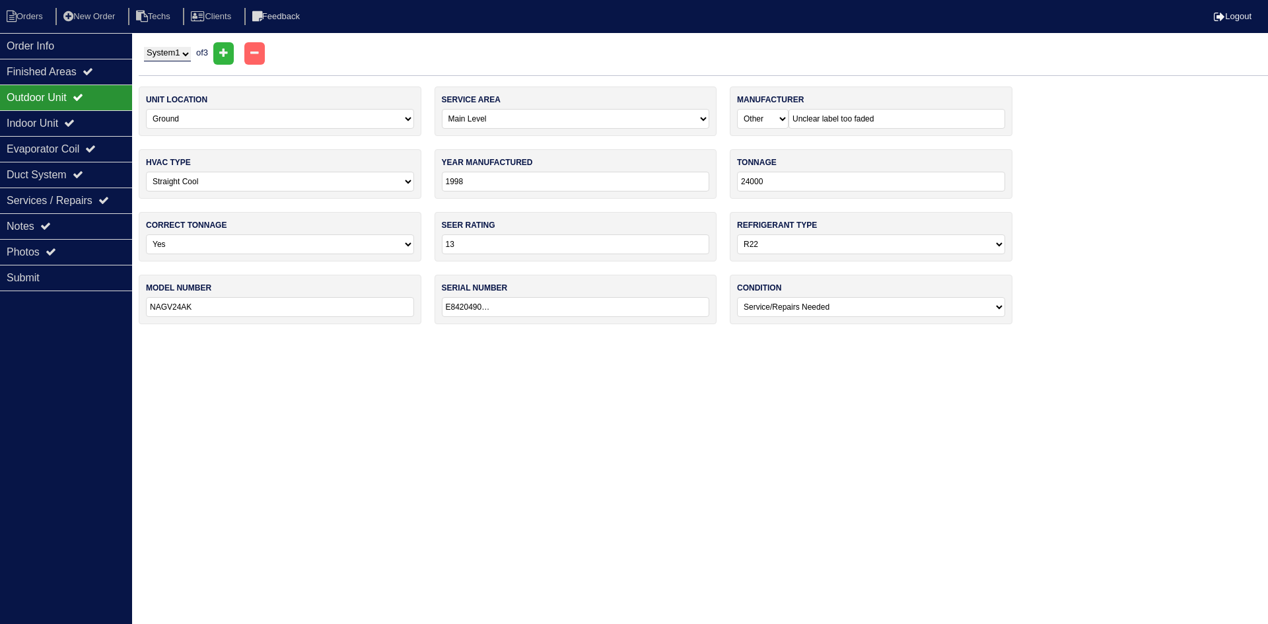
click at [162, 53] on select "System 1 System 2 System 3" at bounding box center [167, 54] width 47 height 15
select select "2"
click at [144, 47] on select "System 1 System 2 System 3" at bounding box center [167, 54] width 47 height 15
select select "1"
select select "Air Temp"
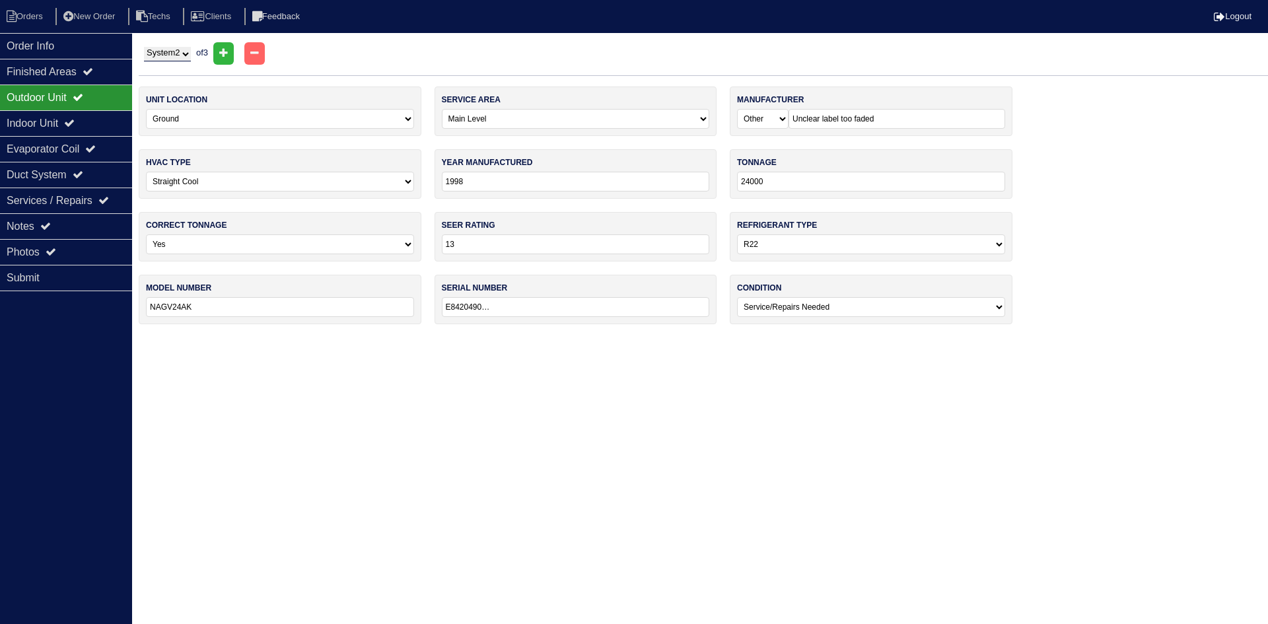
type input "2023"
type input "14"
select select "1"
type input "VSA3BE4M1SN24K"
type input "VSG2306027654"
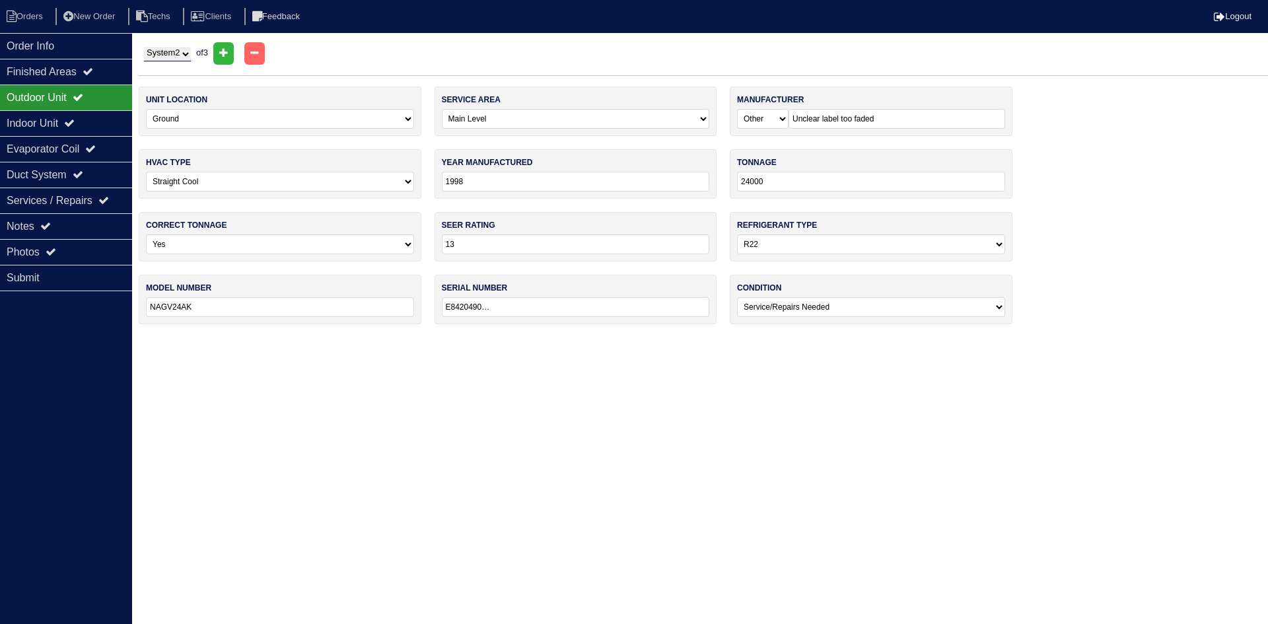
select select "0"
click at [71, 123] on div "Indoor Unit" at bounding box center [66, 123] width 132 height 26
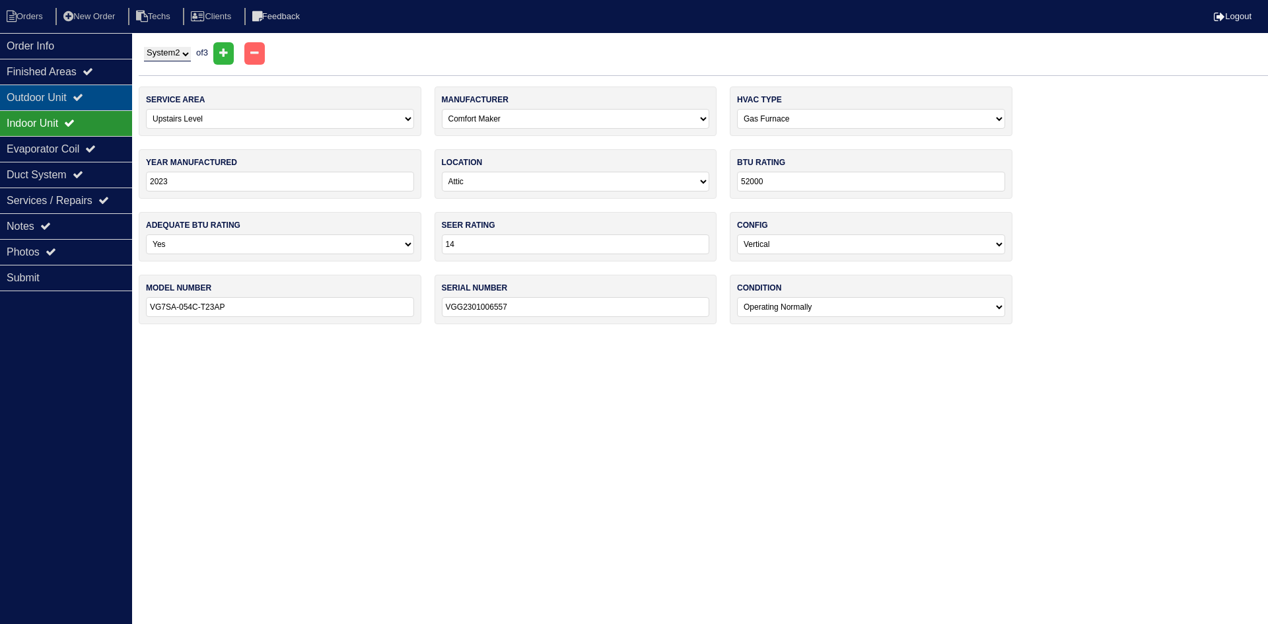
click at [80, 96] on div "Outdoor Unit" at bounding box center [66, 98] width 132 height 26
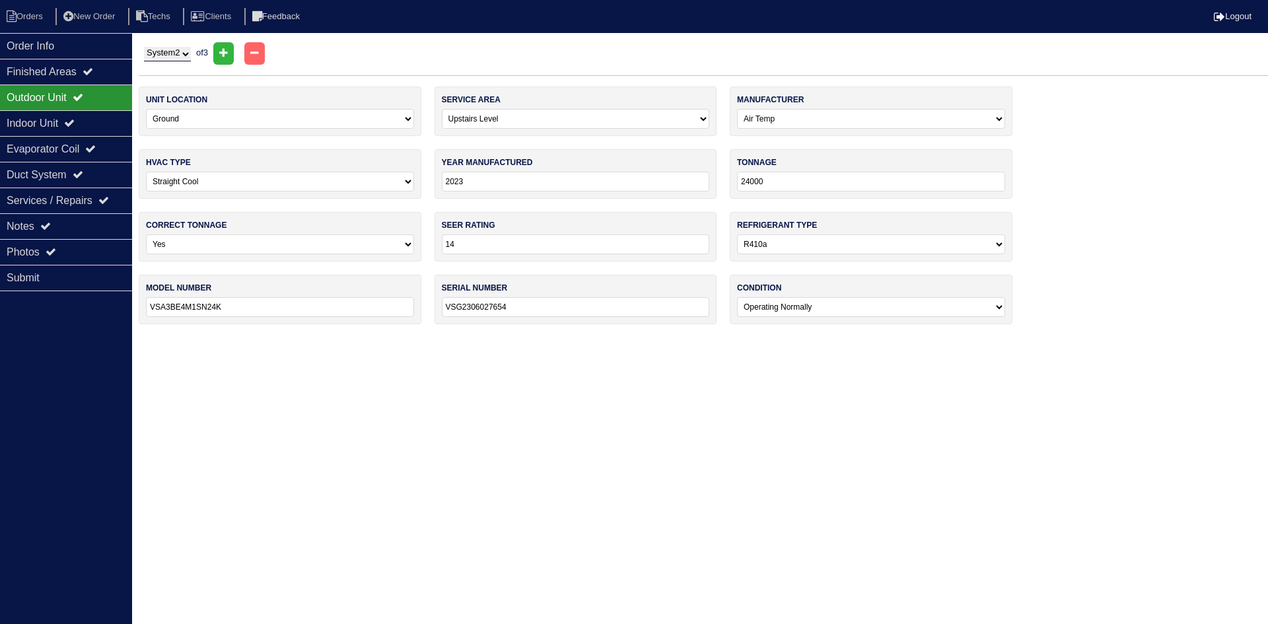
click at [172, 55] on select "System 1 System 2 System 3" at bounding box center [167, 54] width 47 height 15
select select "3"
click at [144, 47] on select "System 1 System 2 System 3" at bounding box center [167, 54] width 47 height 15
select select "2"
select select "Other"
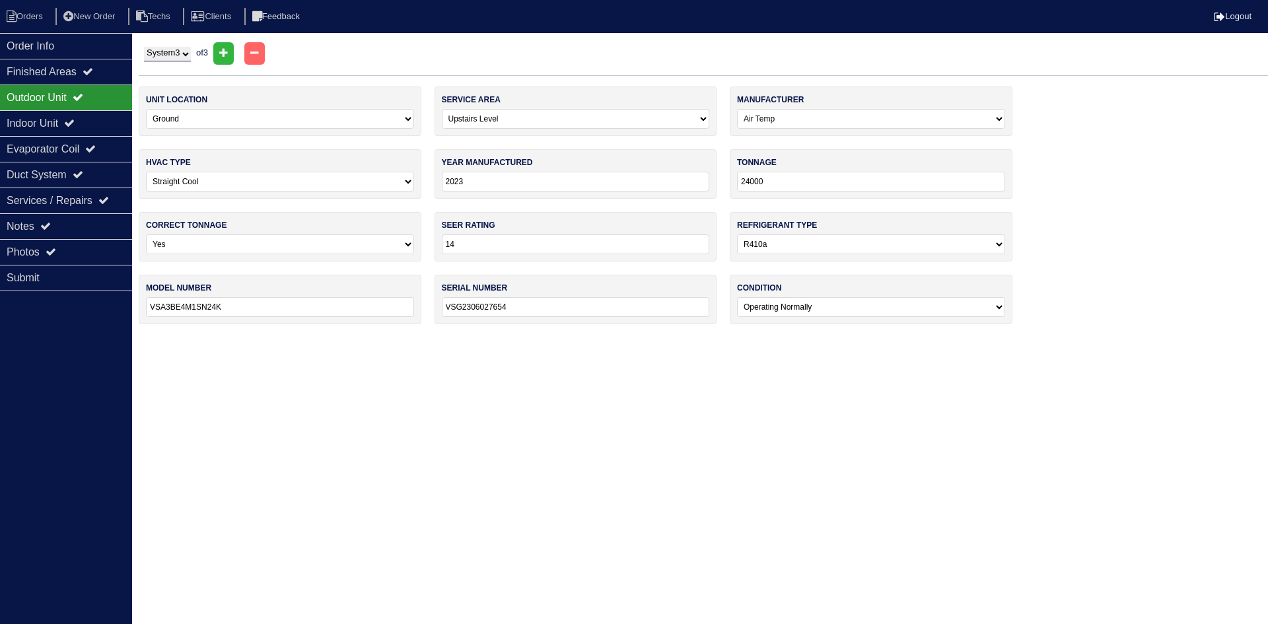
select select "1"
type input "2019"
type input "MHP15024A-1"
type input "1920B30093"
select select "1"
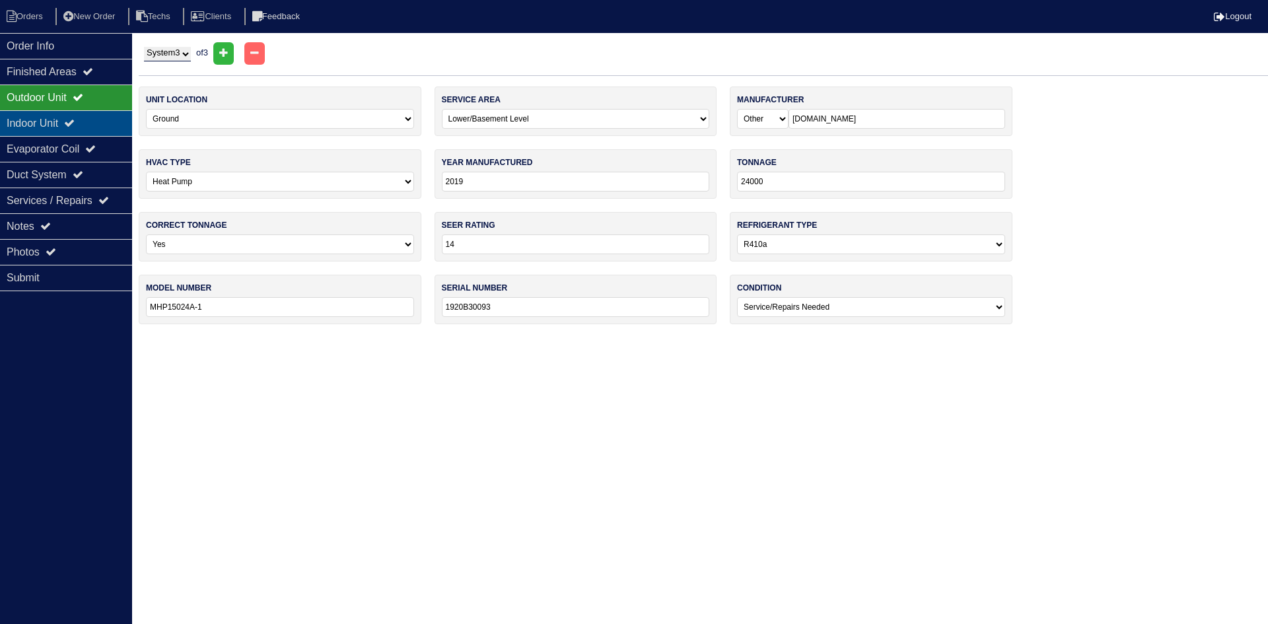
click at [109, 119] on div "Indoor Unit" at bounding box center [66, 123] width 132 height 26
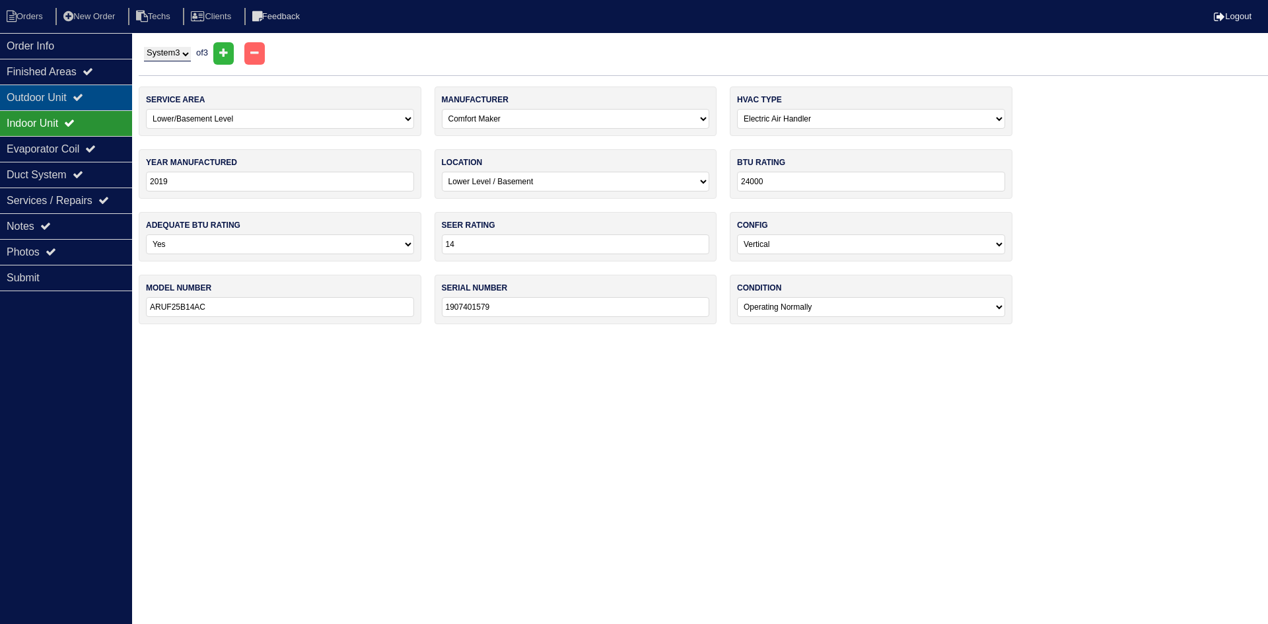
click at [101, 93] on div "Outdoor Unit" at bounding box center [66, 98] width 132 height 26
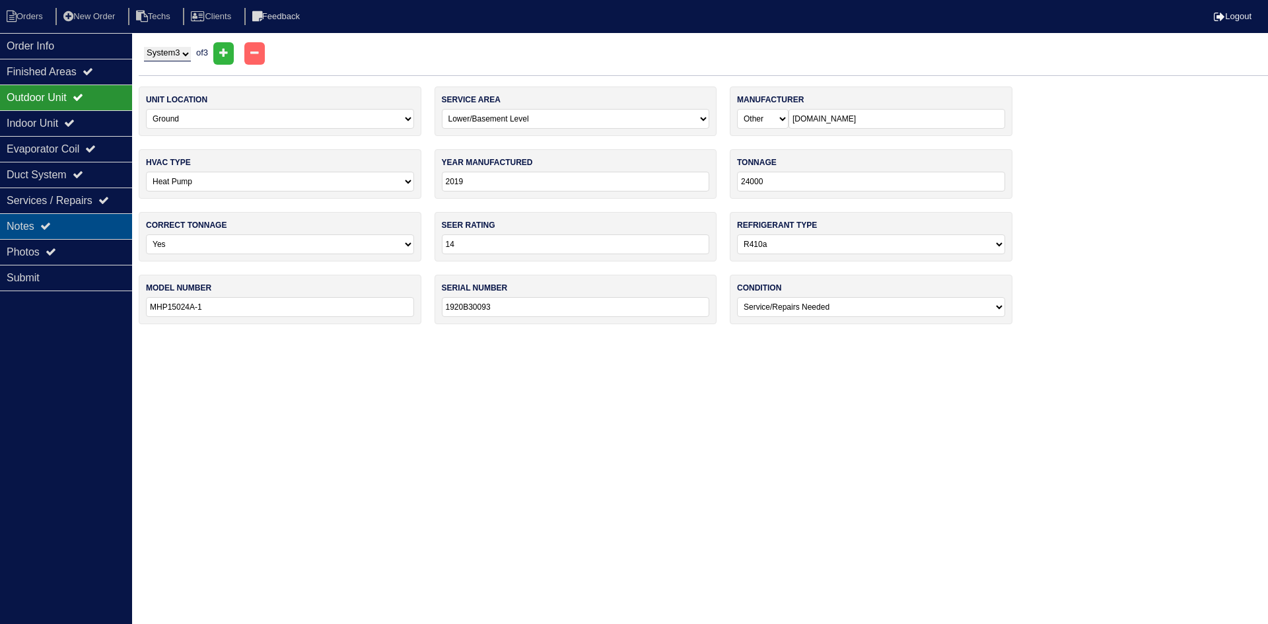
click at [36, 223] on div "Notes" at bounding box center [66, 226] width 132 height 26
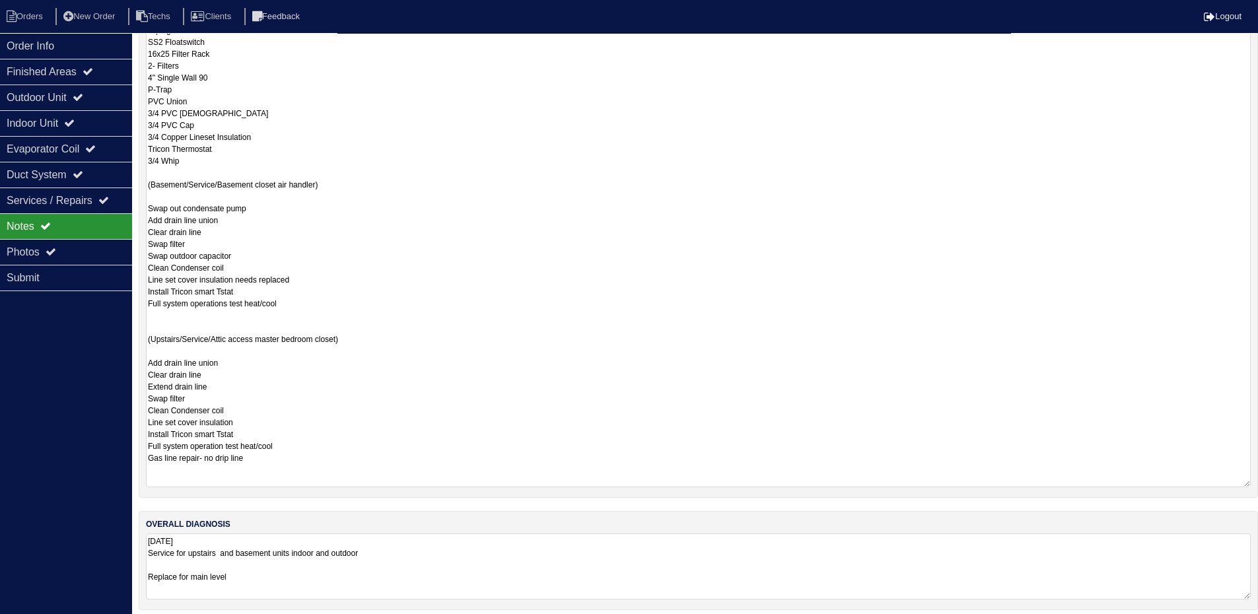
scroll to position [359, 0]
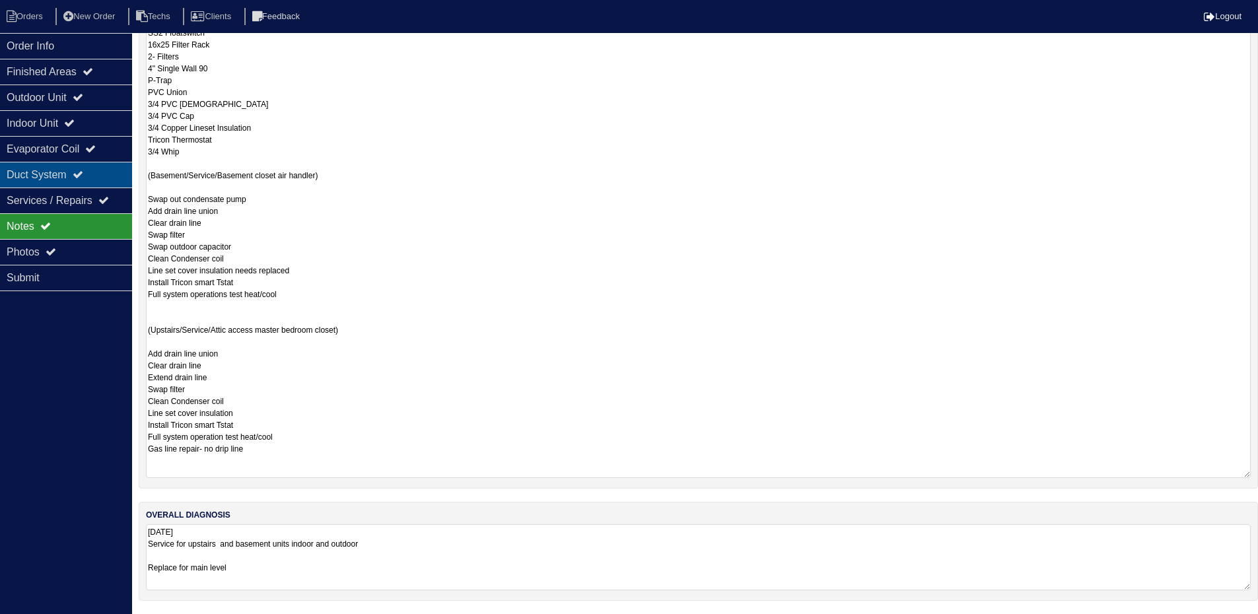
click at [110, 178] on div "Duct System" at bounding box center [66, 175] width 132 height 26
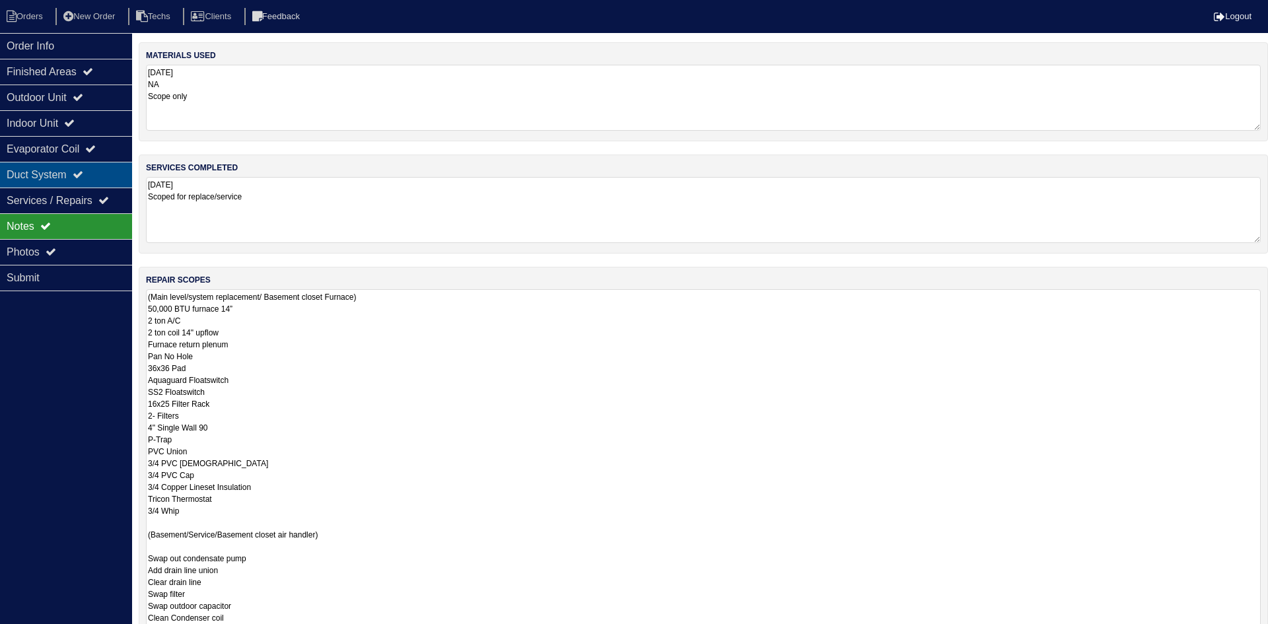
select select "3"
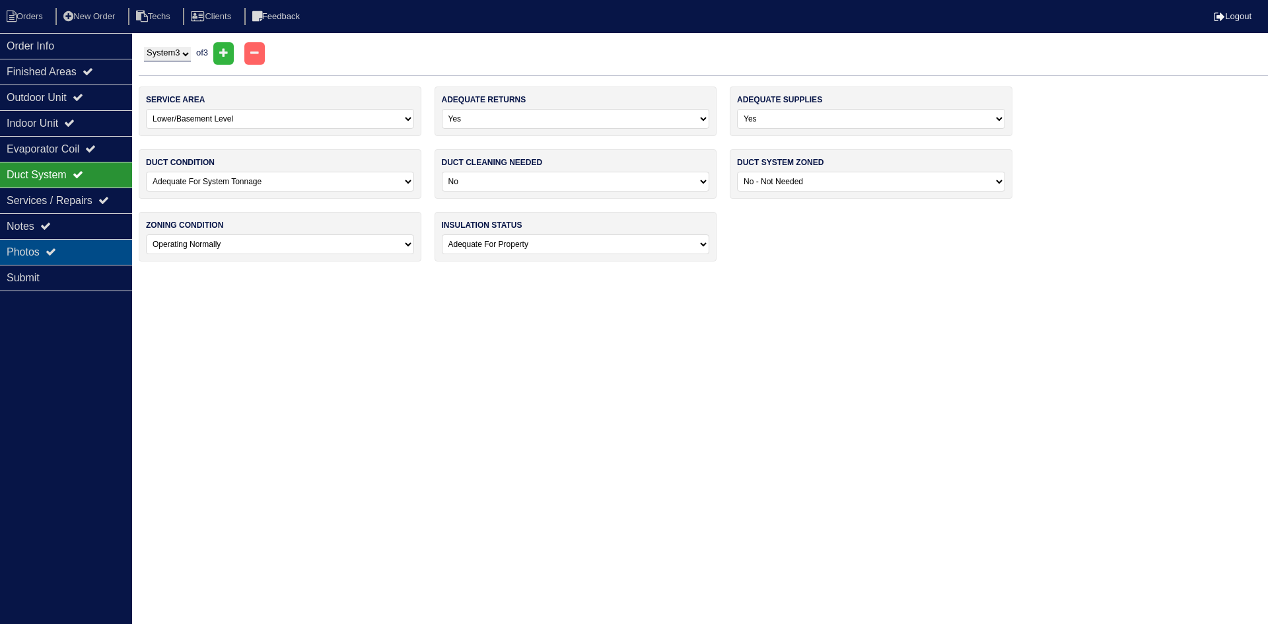
click at [84, 245] on div "Photos" at bounding box center [66, 252] width 132 height 26
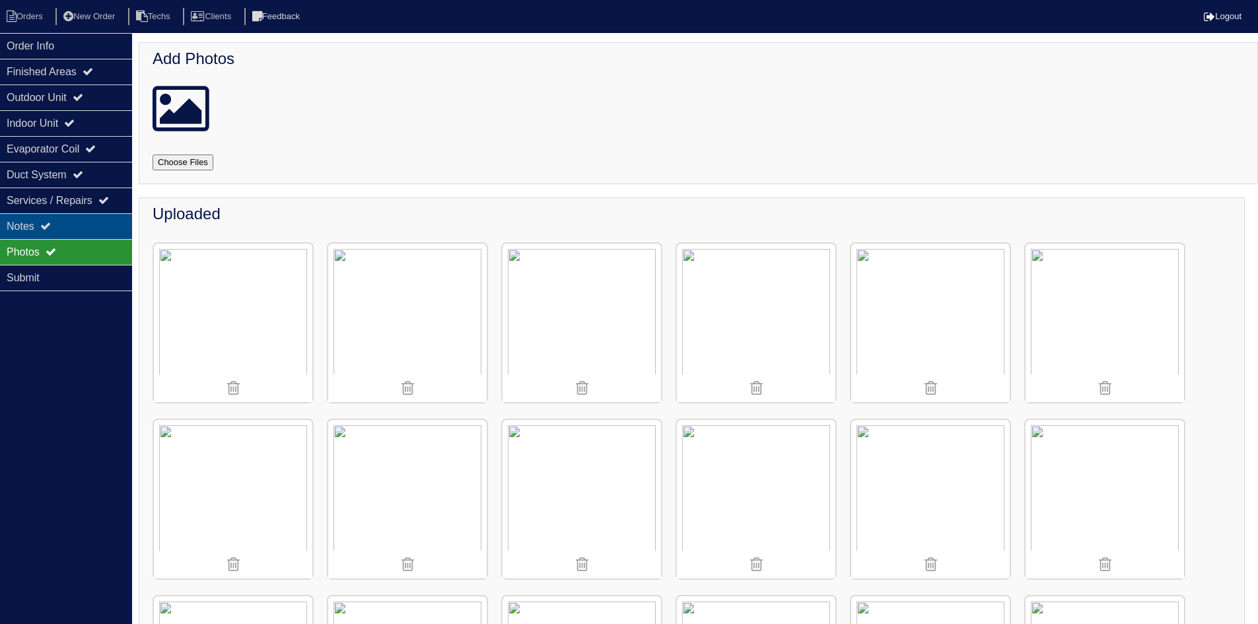
click at [87, 220] on div "Notes" at bounding box center [66, 226] width 132 height 26
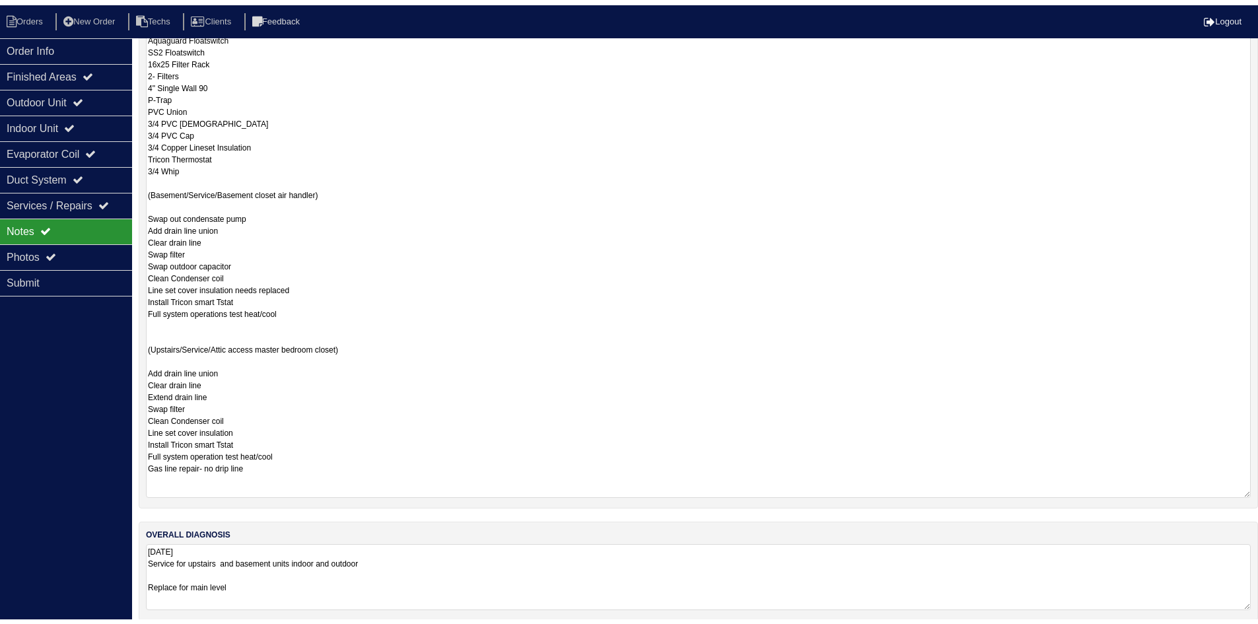
scroll to position [359, 0]
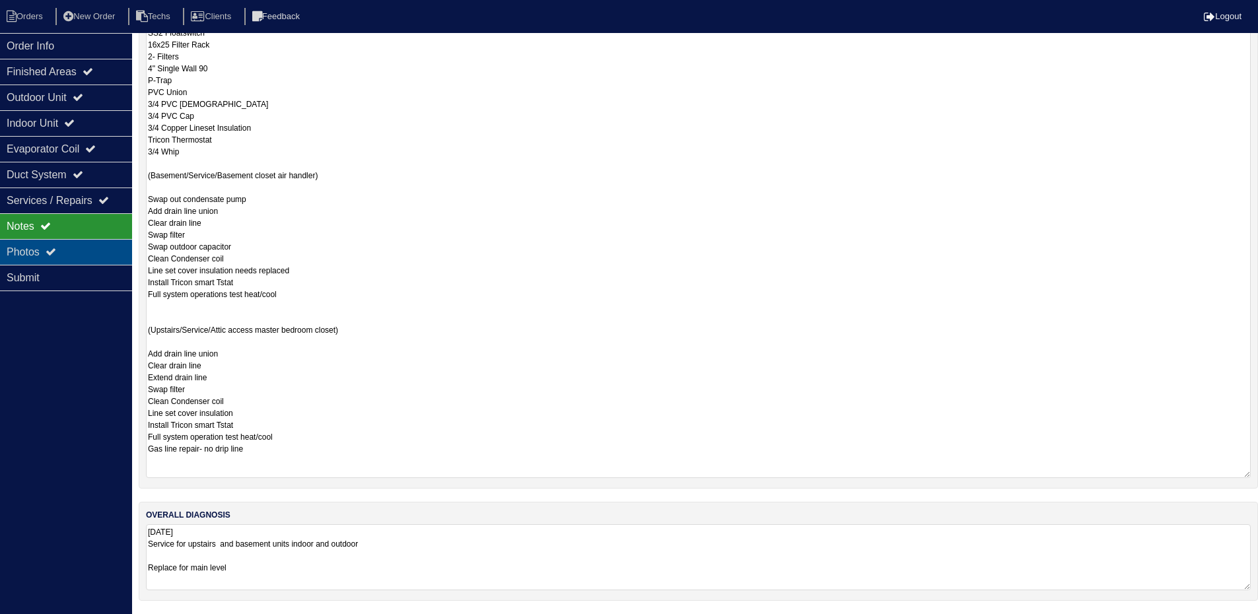
click at [95, 254] on div "Photos" at bounding box center [66, 252] width 132 height 26
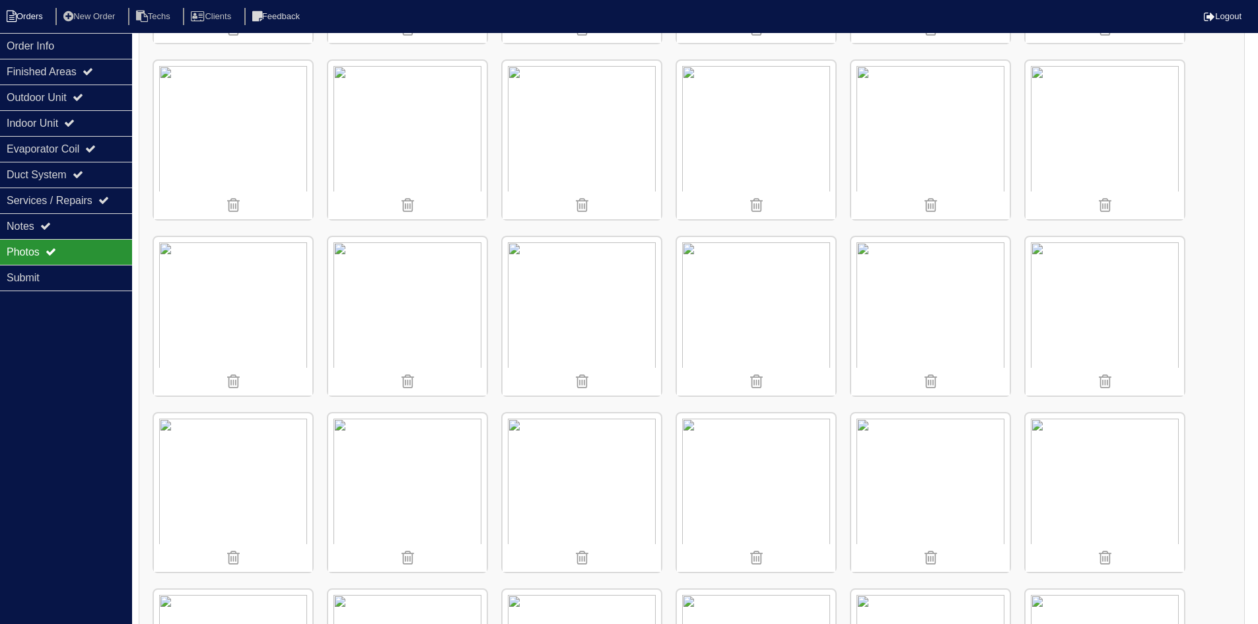
click at [2, 11] on li "Orders" at bounding box center [26, 17] width 53 height 18
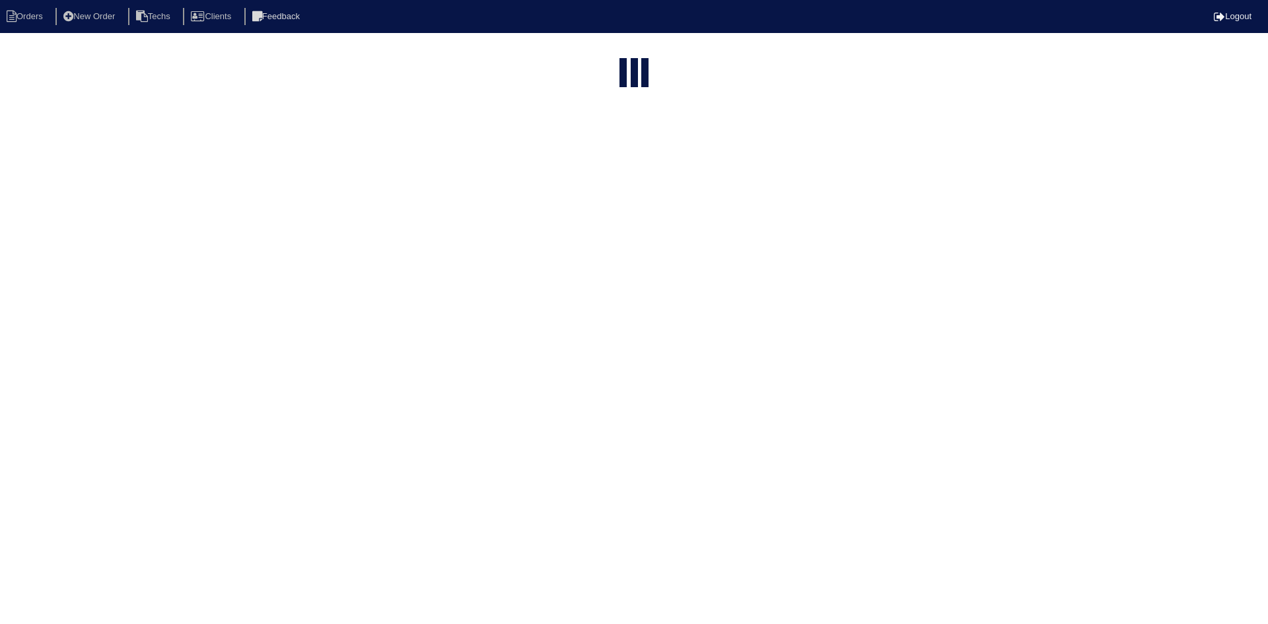
select select "15"
select select "field complete"
select select "need to quote"
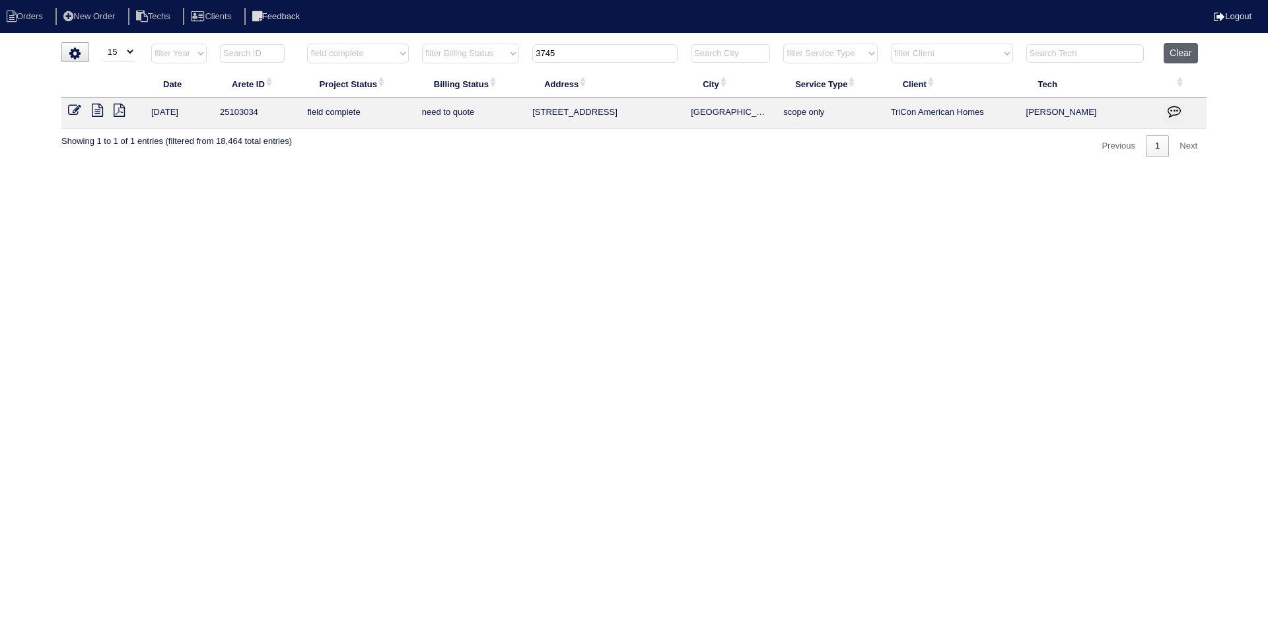
click at [1182, 54] on button "Clear" at bounding box center [1181, 53] width 34 height 20
select select
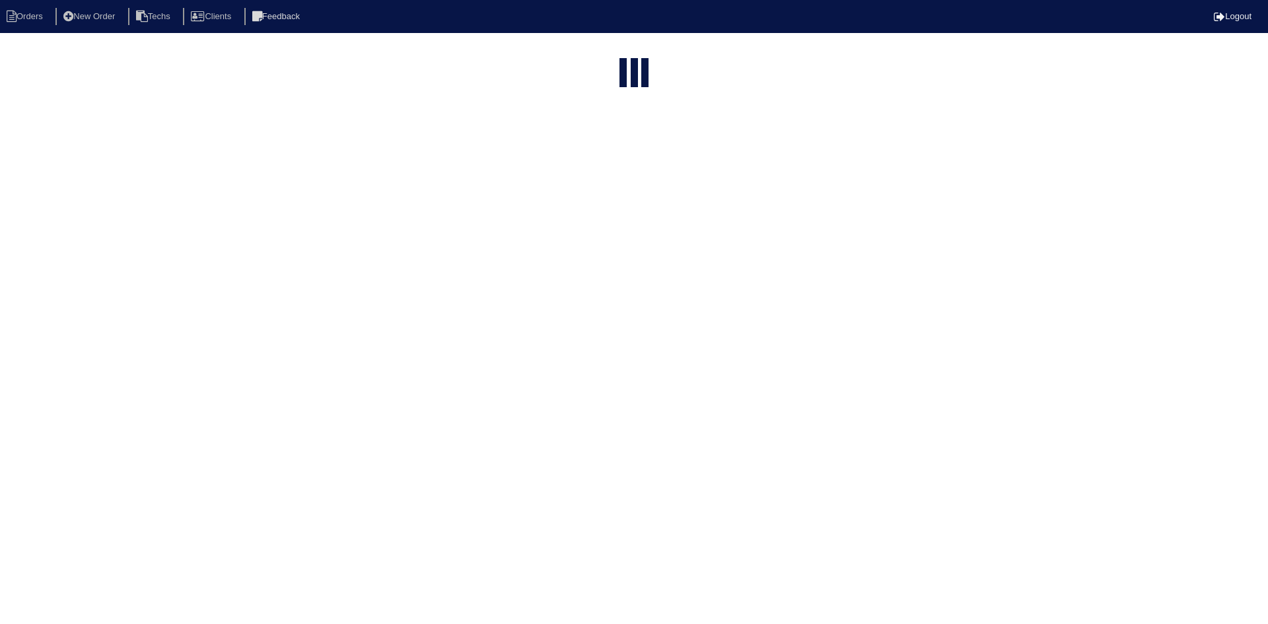
select select "15"
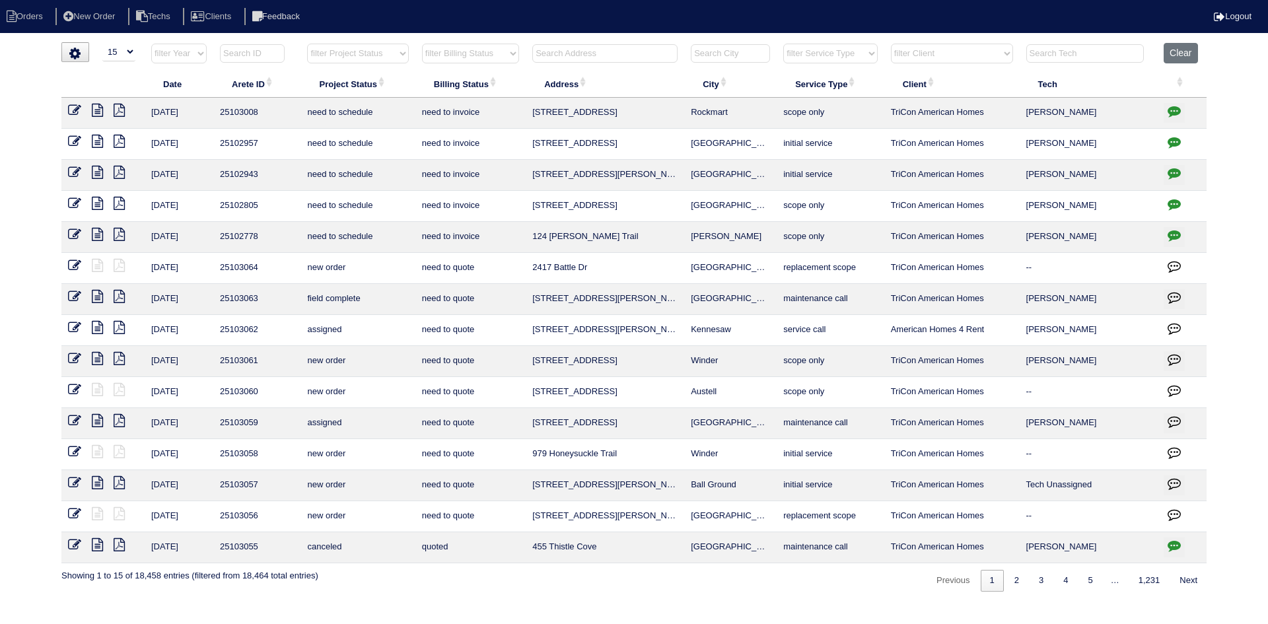
click at [397, 58] on select "filter Project Status -- Any Project Status -- new order assigned in progress f…" at bounding box center [357, 54] width 101 height 20
click at [307, 44] on select "filter Project Status -- Any Project Status -- new order assigned in progress f…" at bounding box center [357, 54] width 101 height 20
select select "field complete"
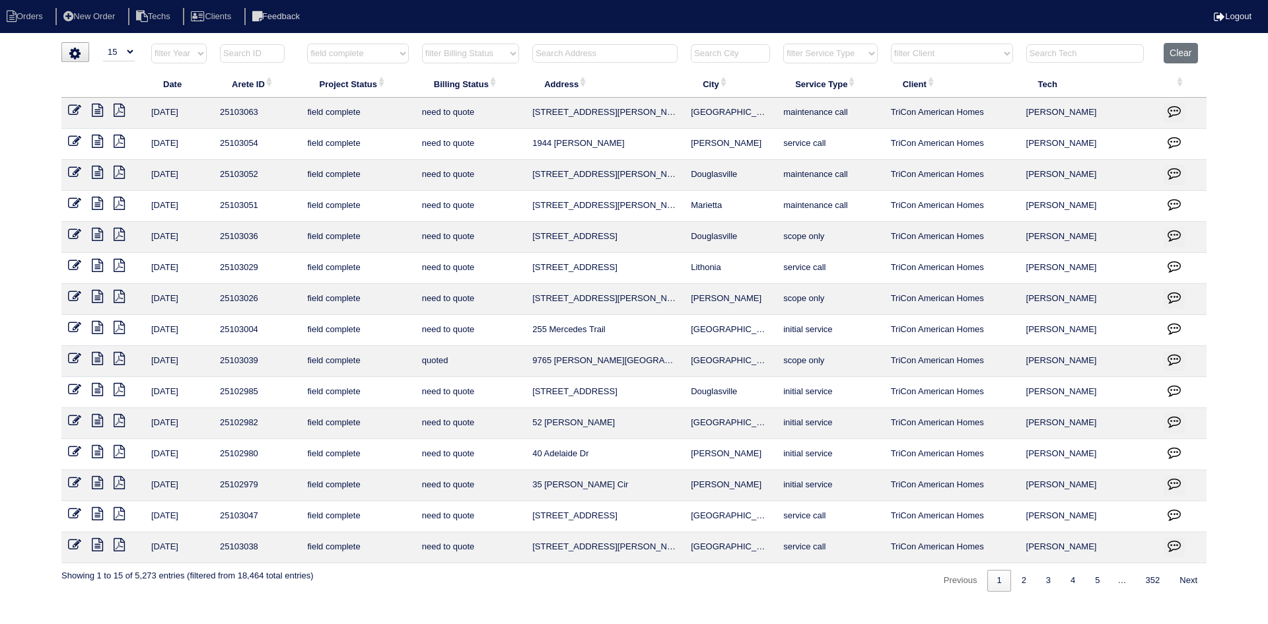
drag, startPoint x: 492, startPoint y: 52, endPoint x: 493, endPoint y: 63, distance: 10.6
click at [492, 52] on select "filter Billing Status -- Any Billing Status -- need to quote quoted need to inv…" at bounding box center [470, 54] width 97 height 20
select select "need to quote"
click at [422, 44] on select "filter Billing Status -- Any Billing Status -- need to quote quoted need to inv…" at bounding box center [470, 54] width 97 height 20
select select "field complete"
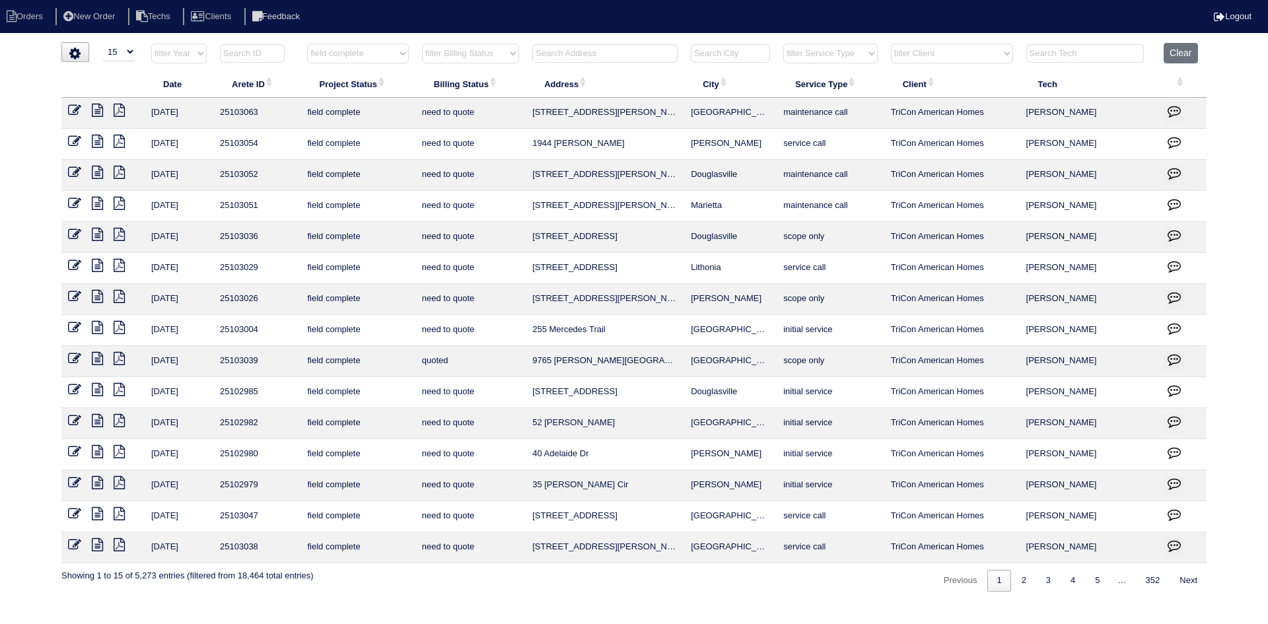
select select "need to quote"
click at [1053, 586] on link "2" at bounding box center [1058, 581] width 23 height 22
select select "field complete"
select select "need to quote"
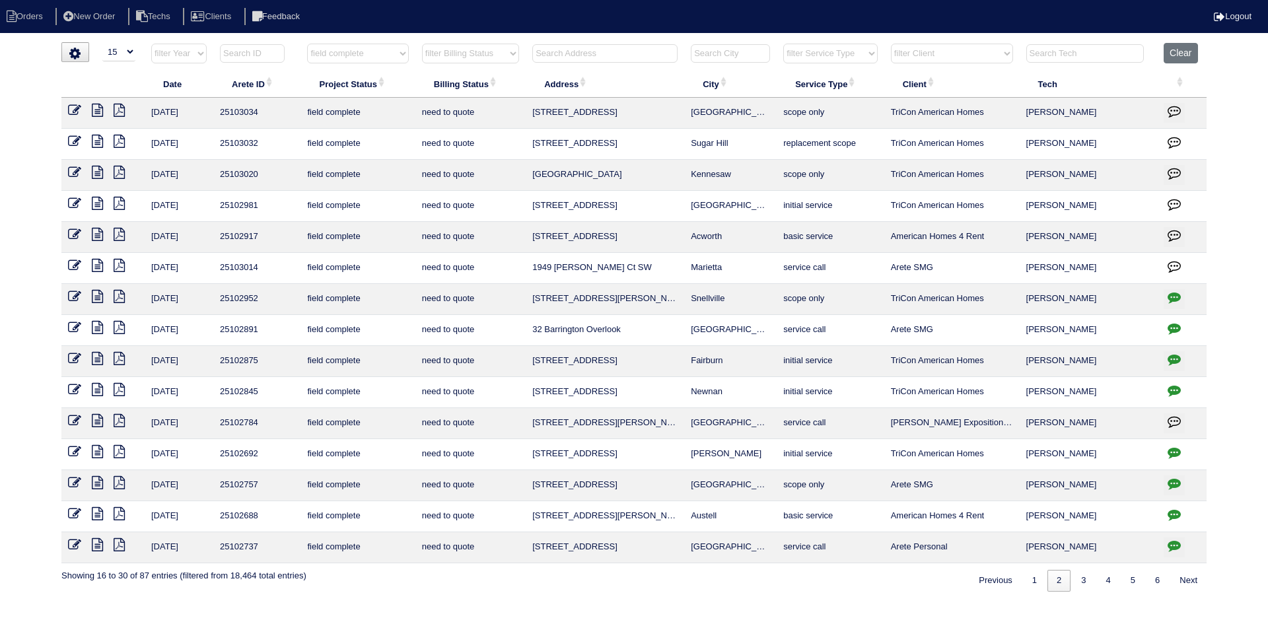
click at [102, 174] on icon at bounding box center [97, 172] width 11 height 13
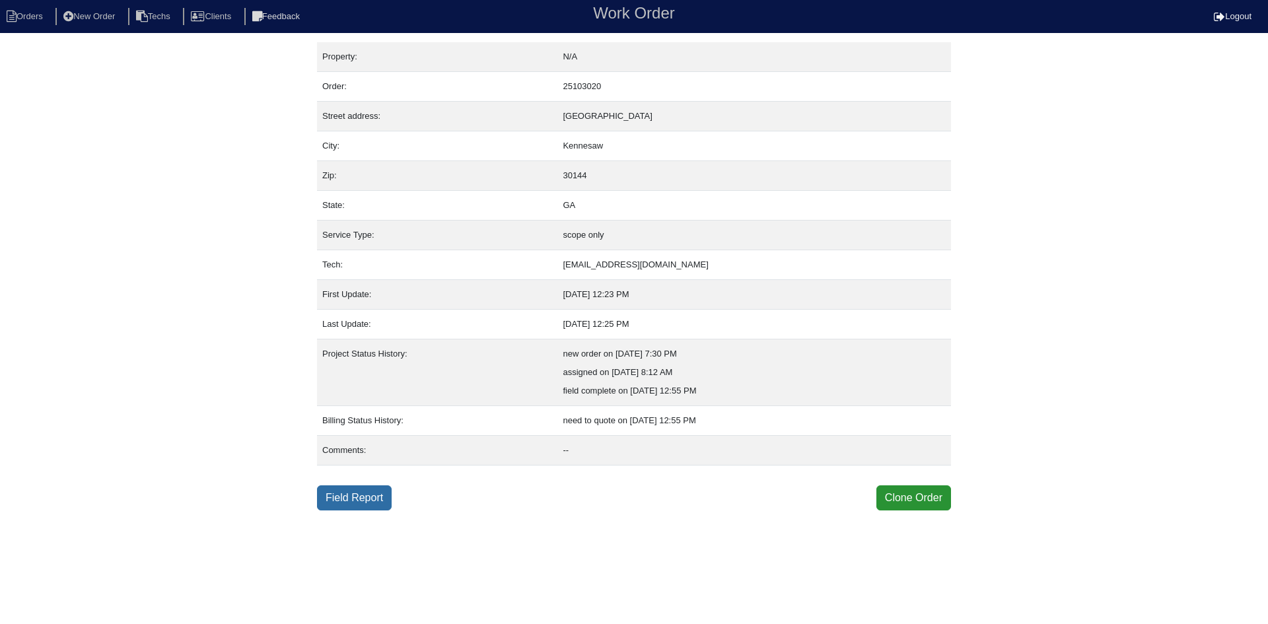
click at [353, 497] on link "Field Report" at bounding box center [354, 497] width 75 height 25
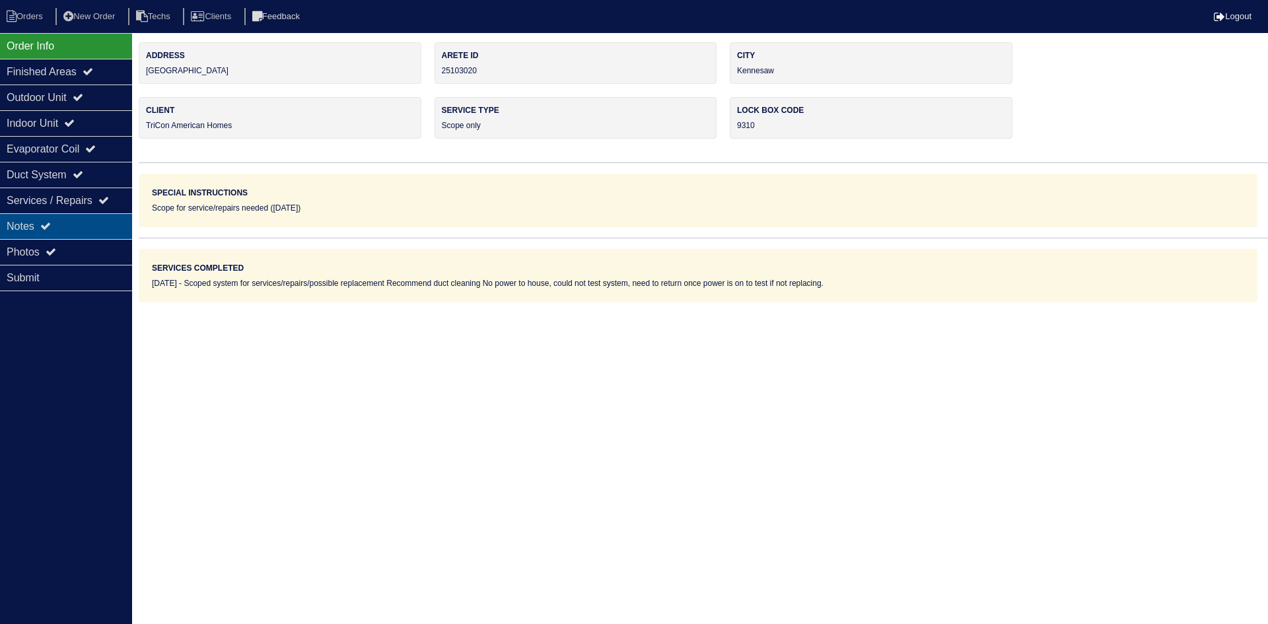
click at [100, 223] on div "Notes" at bounding box center [66, 226] width 132 height 26
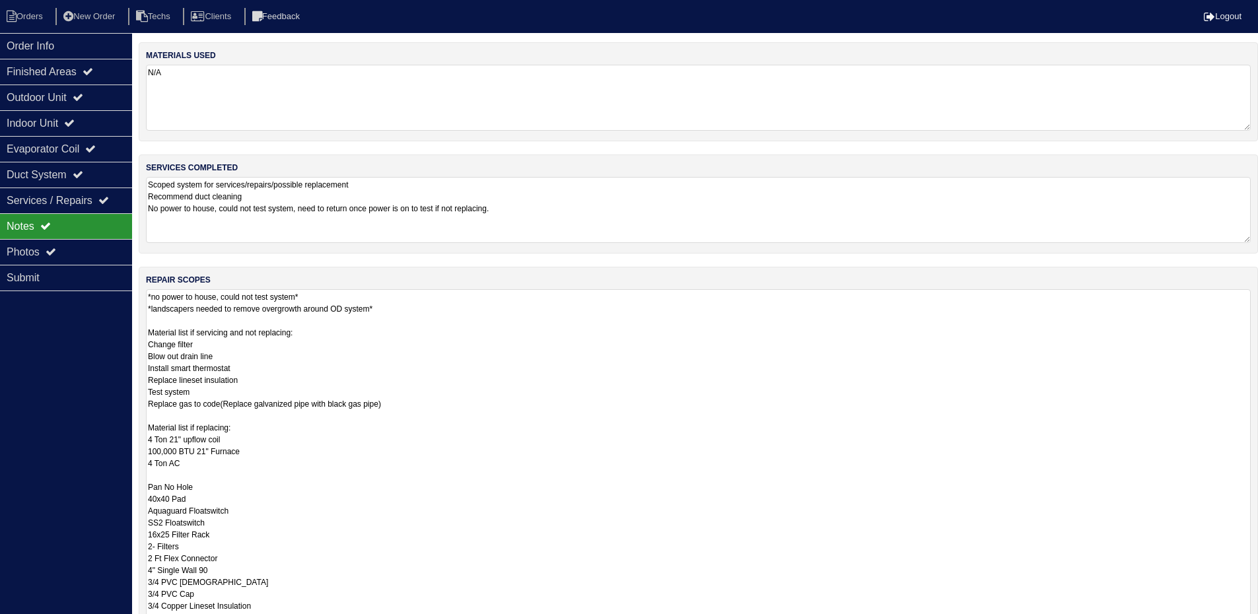
drag, startPoint x: 1258, startPoint y: 347, endPoint x: 1160, endPoint y: 582, distance: 254.6
click at [1195, 623] on html "Orders New Order Techs Clients Feedback Logout Orders New Order Users Clients M…" at bounding box center [629, 399] width 1258 height 799
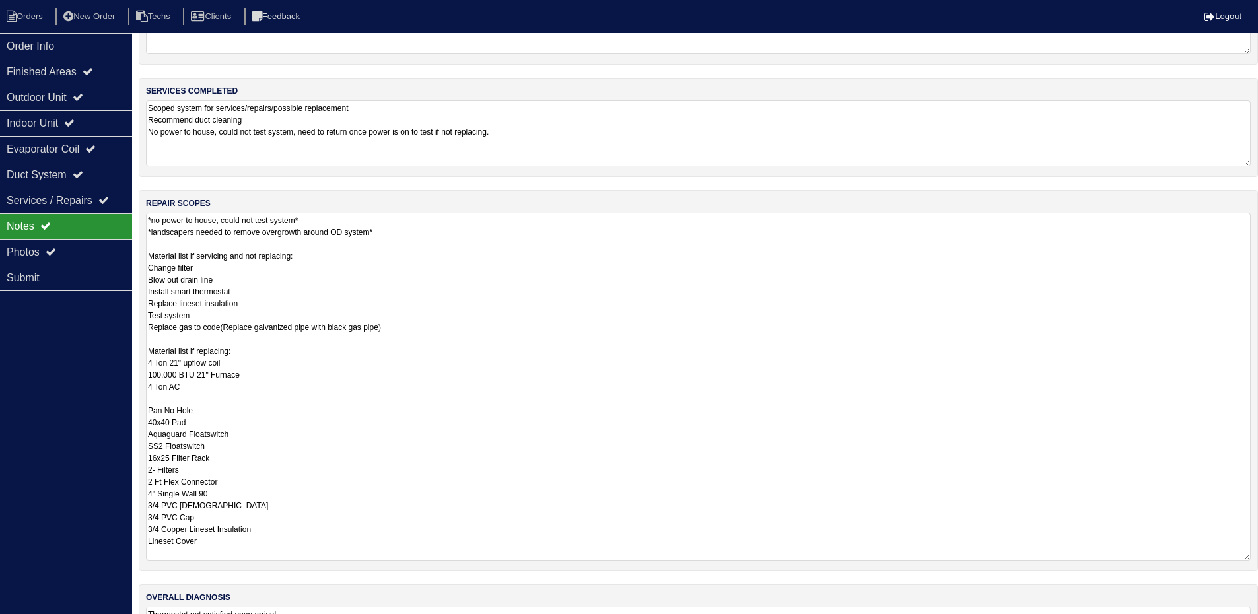
scroll to position [159, 0]
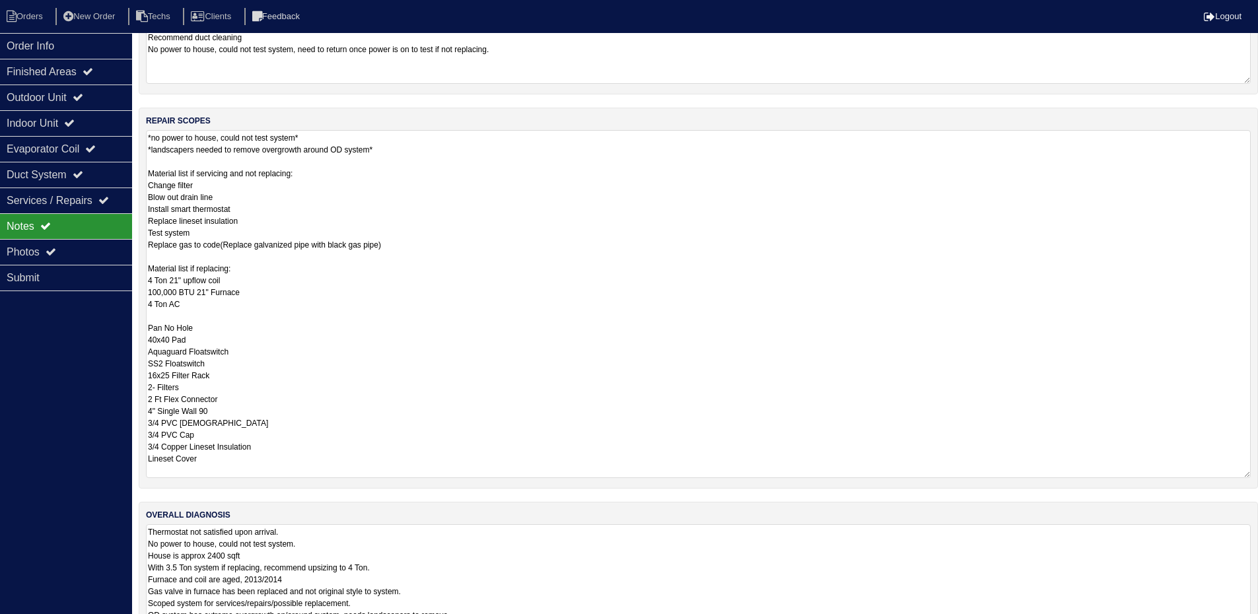
drag, startPoint x: 1246, startPoint y: 585, endPoint x: 1255, endPoint y: 494, distance: 91.6
click at [1244, 623] on html "Orders New Order Techs Clients Feedback Logout Orders New Order Users Clients M…" at bounding box center [629, 262] width 1258 height 843
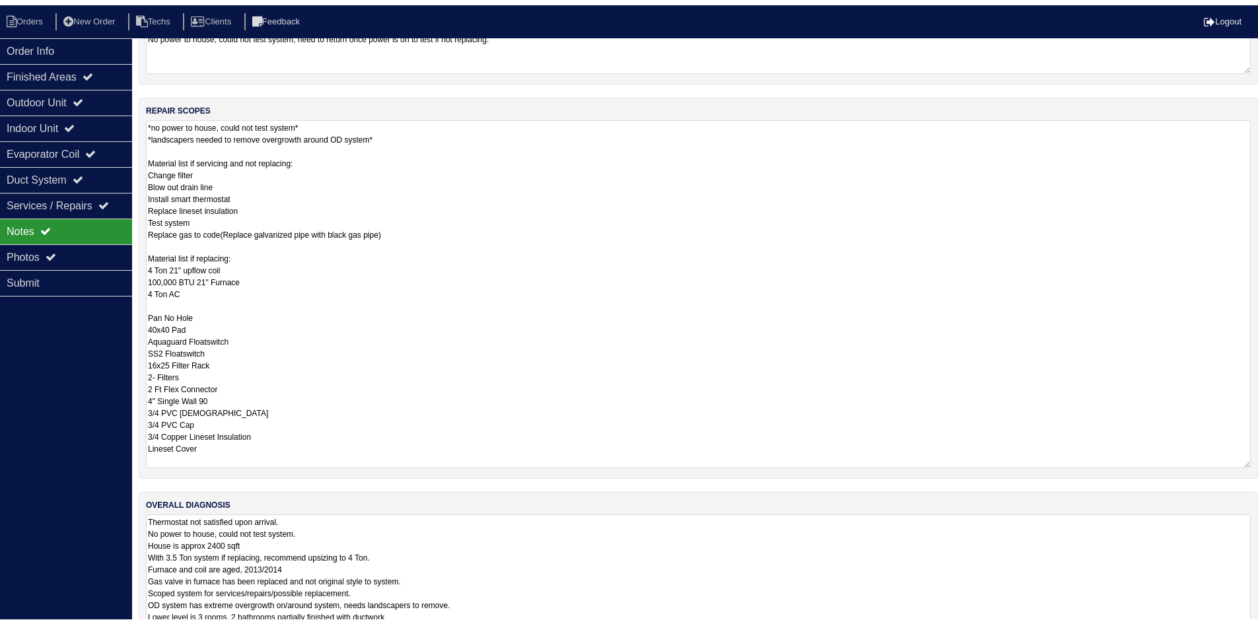
scroll to position [96, 0]
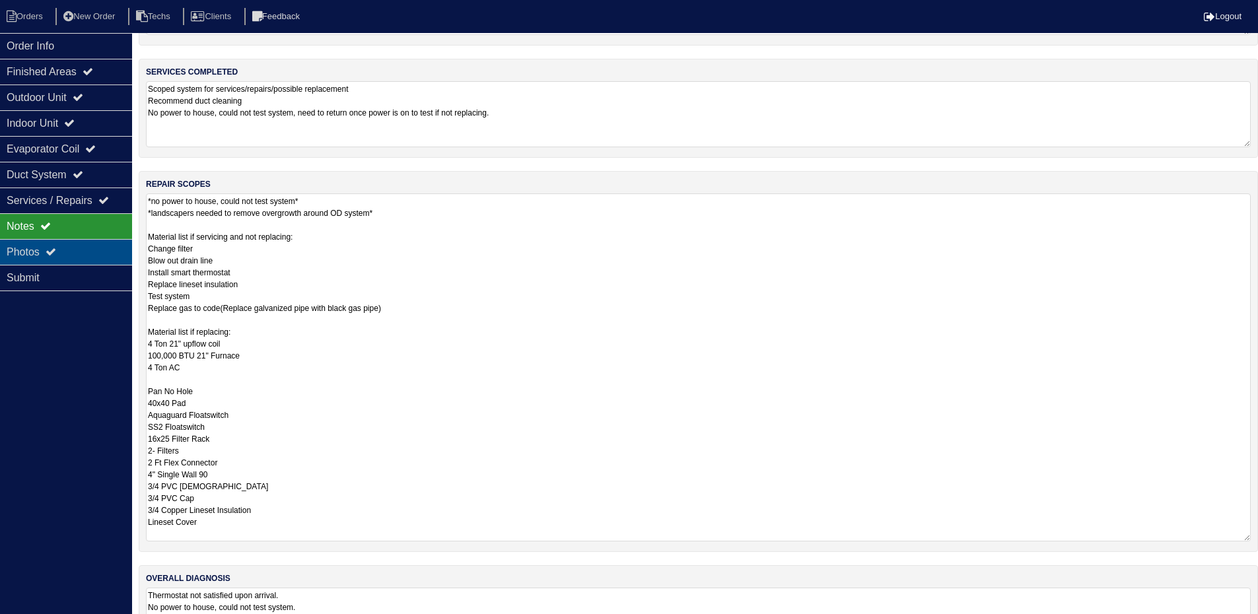
click at [74, 248] on div "Photos" at bounding box center [66, 252] width 132 height 26
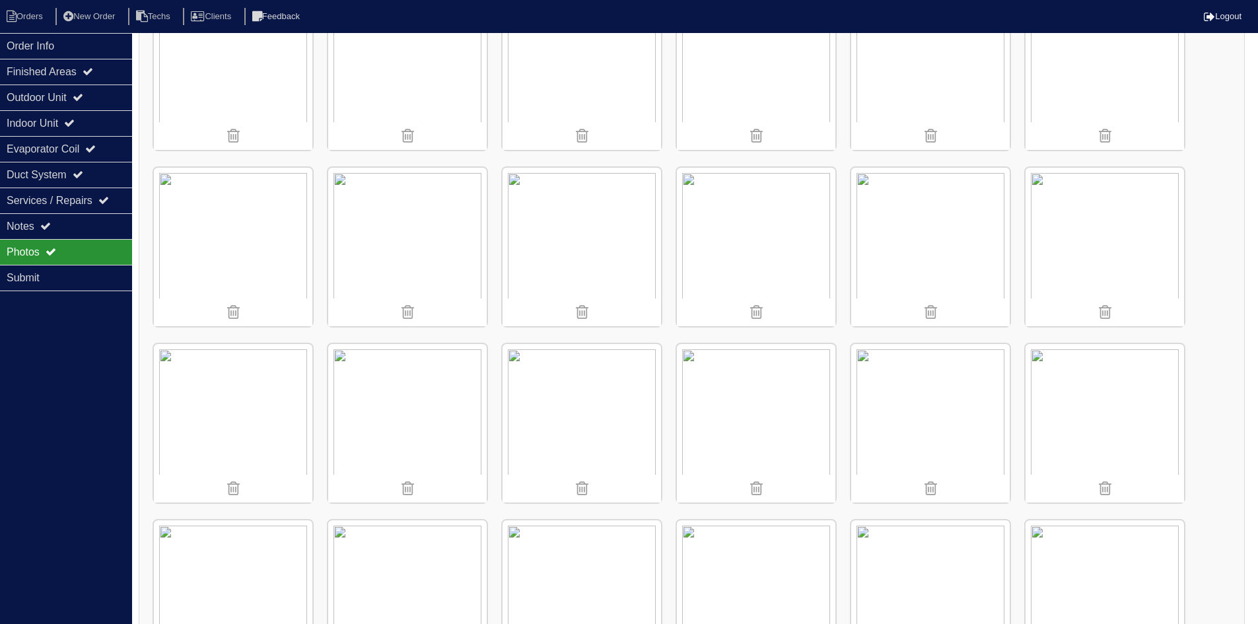
scroll to position [822, 0]
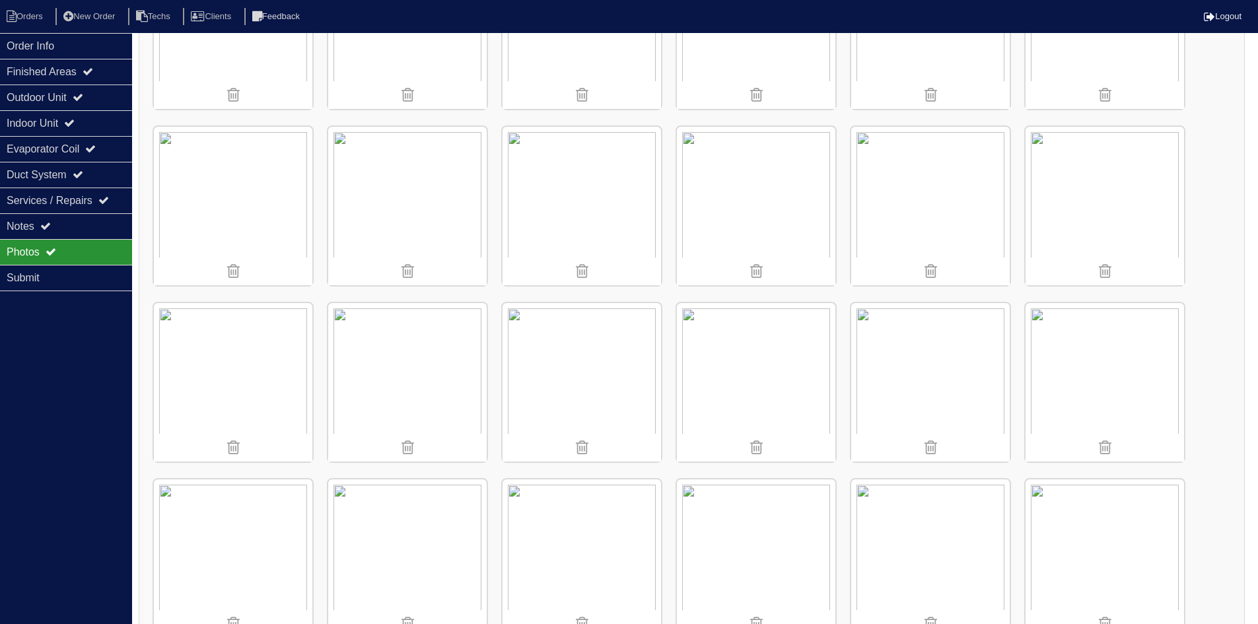
click at [572, 193] on img at bounding box center [582, 206] width 158 height 158
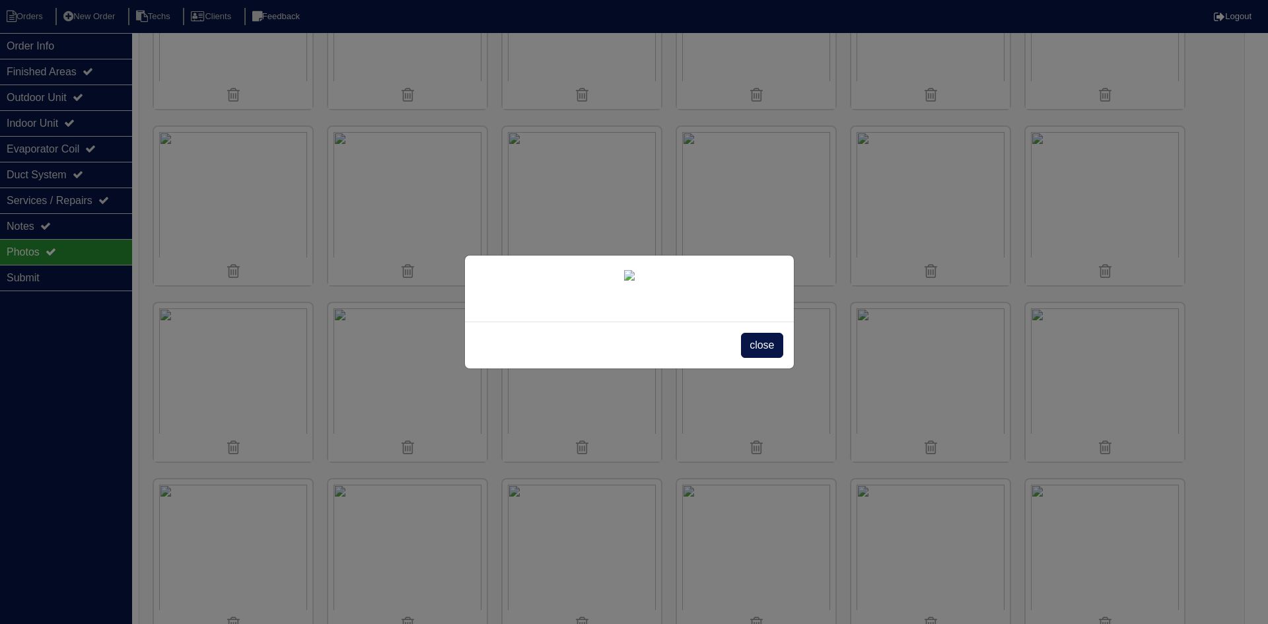
click at [760, 358] on span "close" at bounding box center [762, 345] width 42 height 25
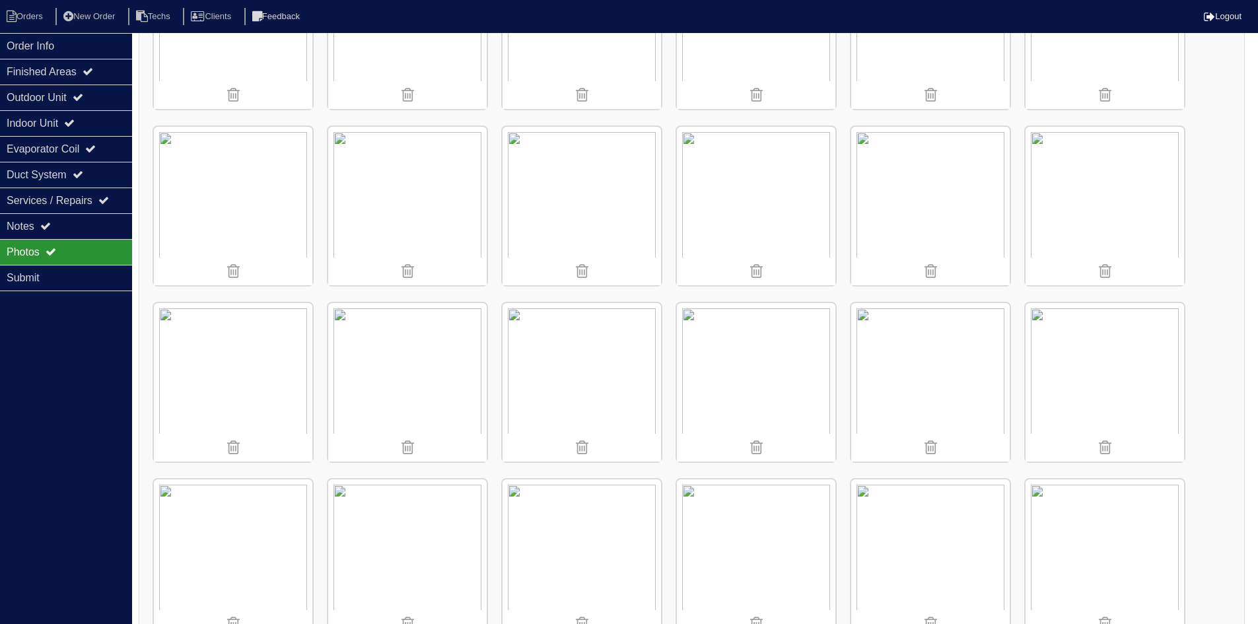
click at [432, 203] on img at bounding box center [407, 206] width 158 height 158
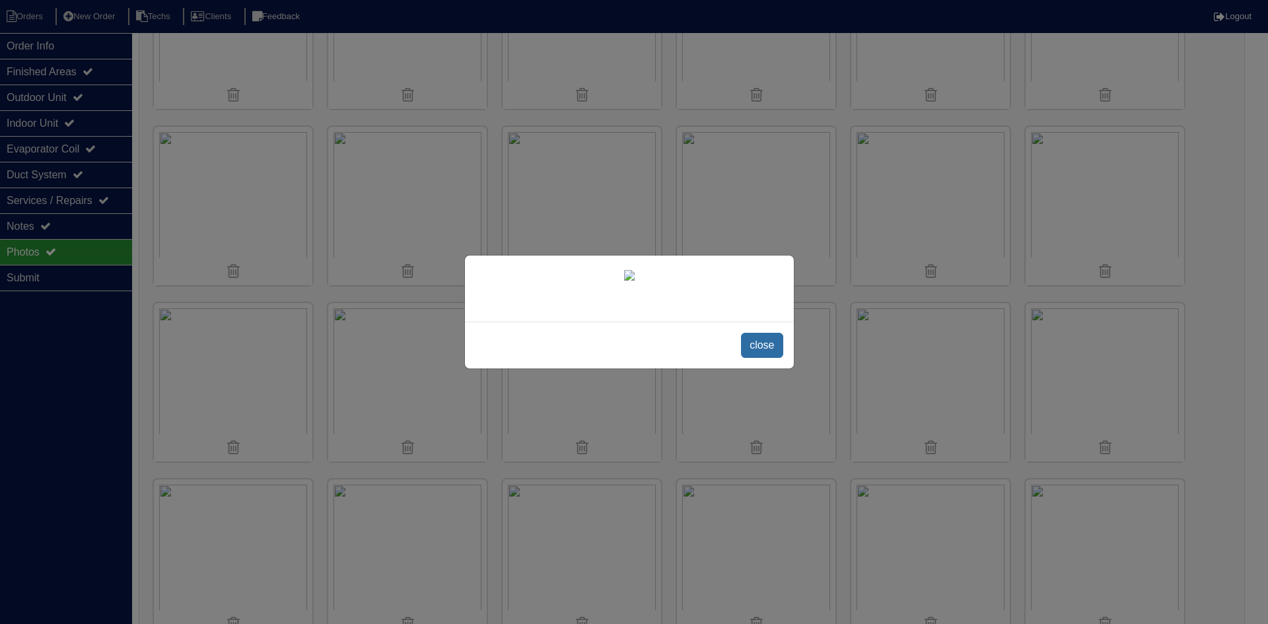
click at [756, 358] on span "close" at bounding box center [762, 345] width 42 height 25
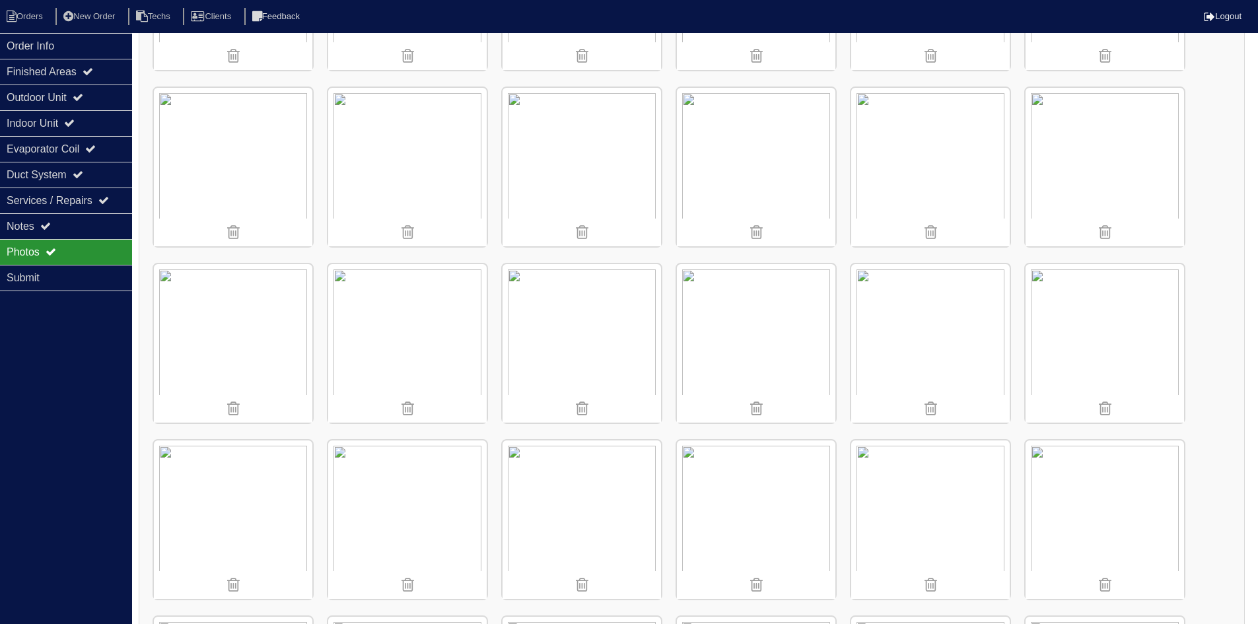
scroll to position [1218, 0]
click at [440, 323] on img at bounding box center [407, 339] width 158 height 158
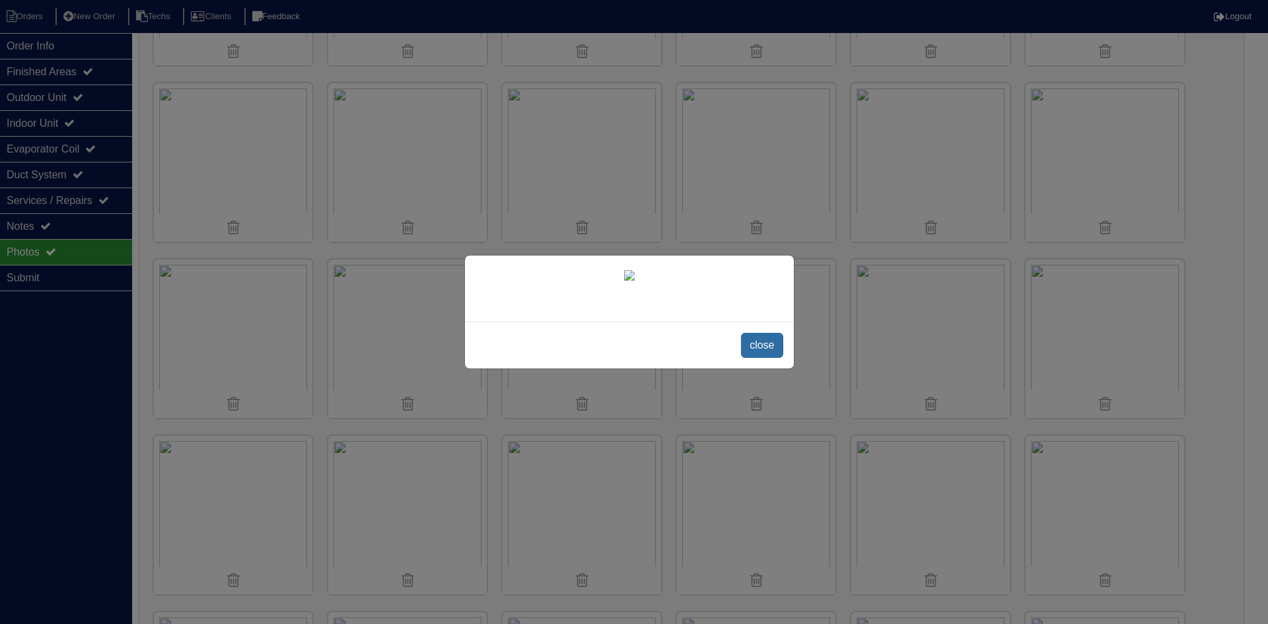
click at [757, 358] on span "close" at bounding box center [762, 345] width 42 height 25
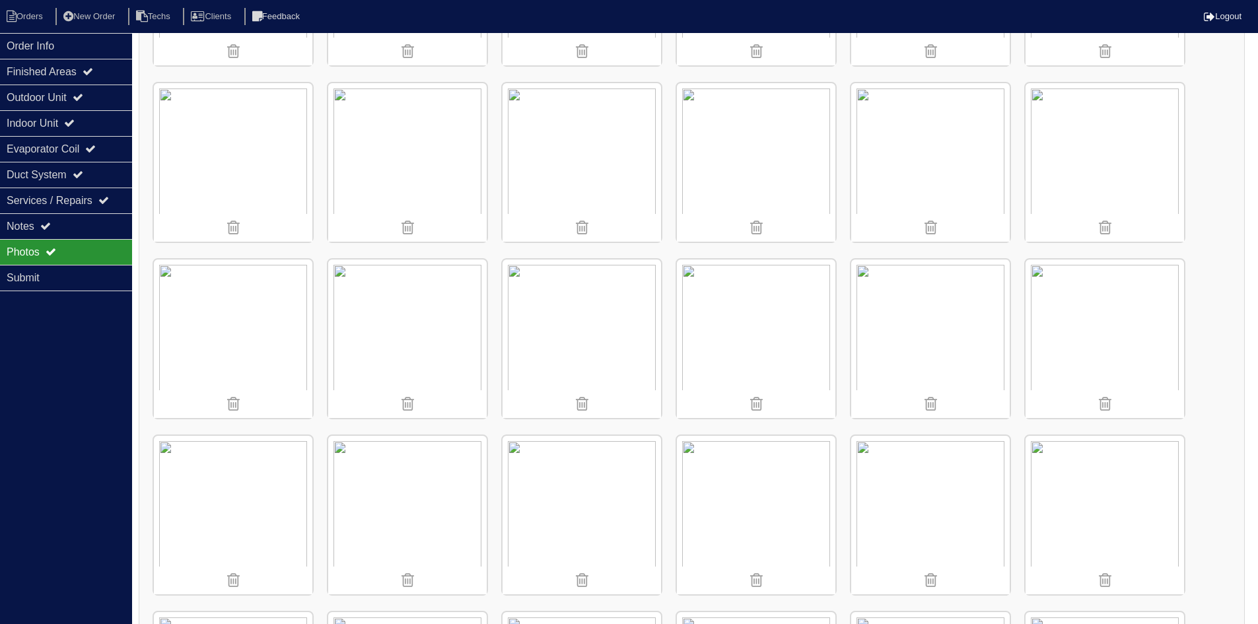
click at [586, 326] on img at bounding box center [582, 339] width 158 height 158
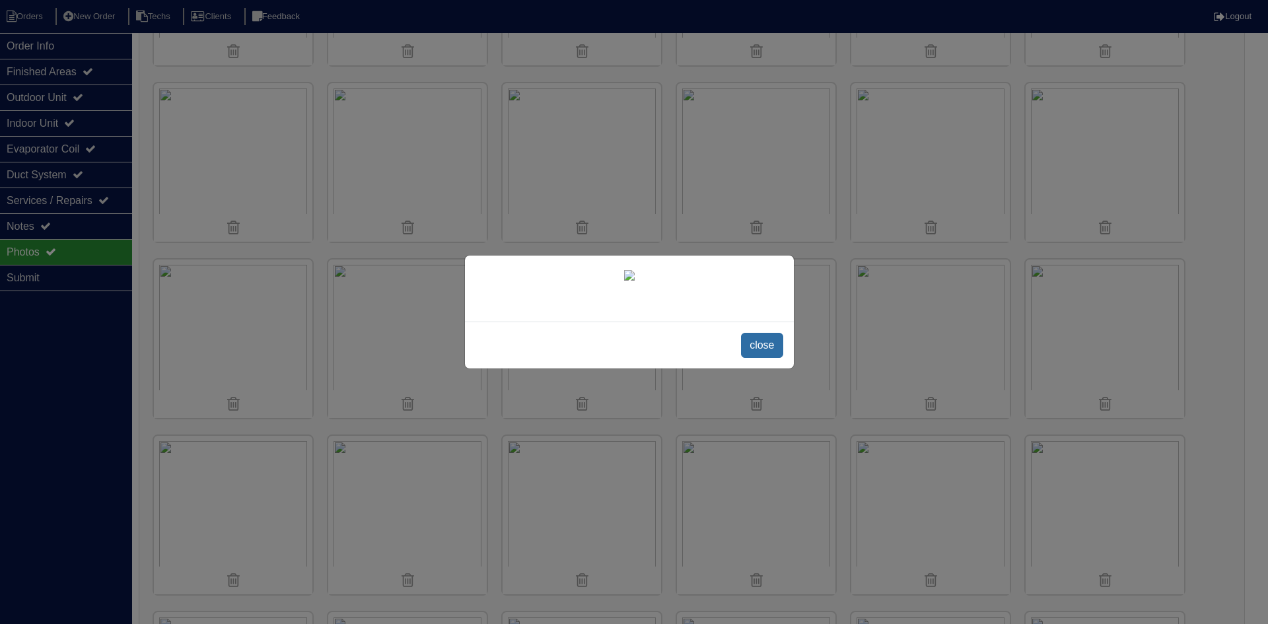
click at [756, 358] on span "close" at bounding box center [762, 345] width 42 height 25
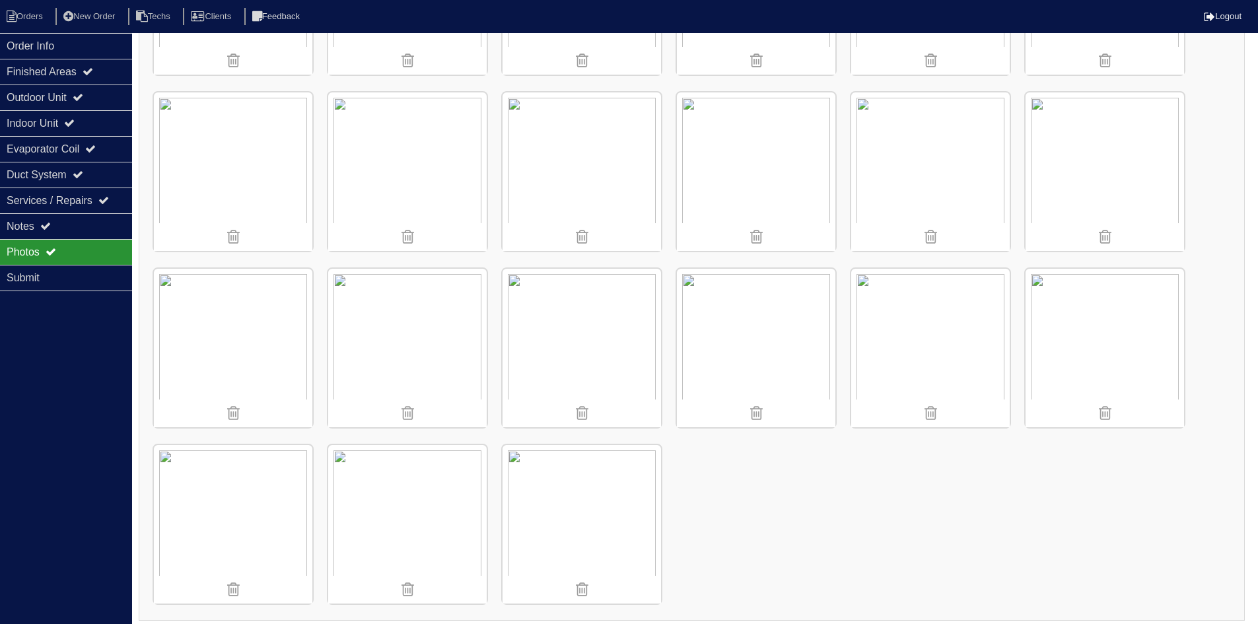
scroll to position [1565, 0]
click at [558, 295] on img at bounding box center [582, 345] width 158 height 158
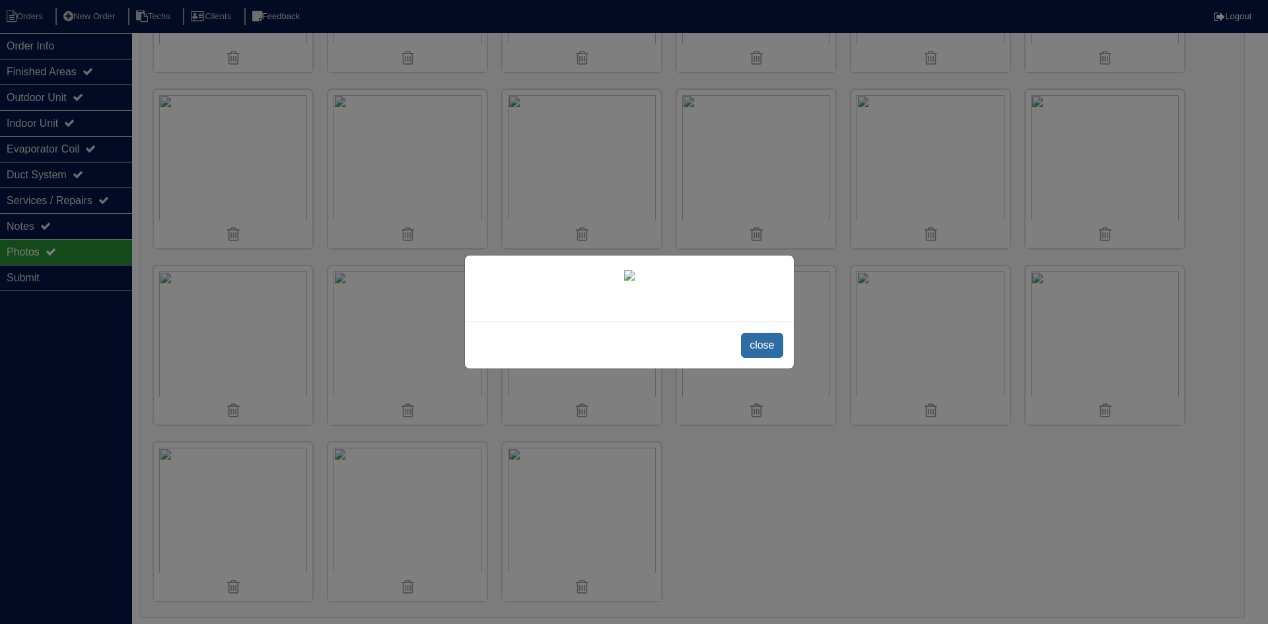
click at [750, 358] on span "close" at bounding box center [762, 345] width 42 height 25
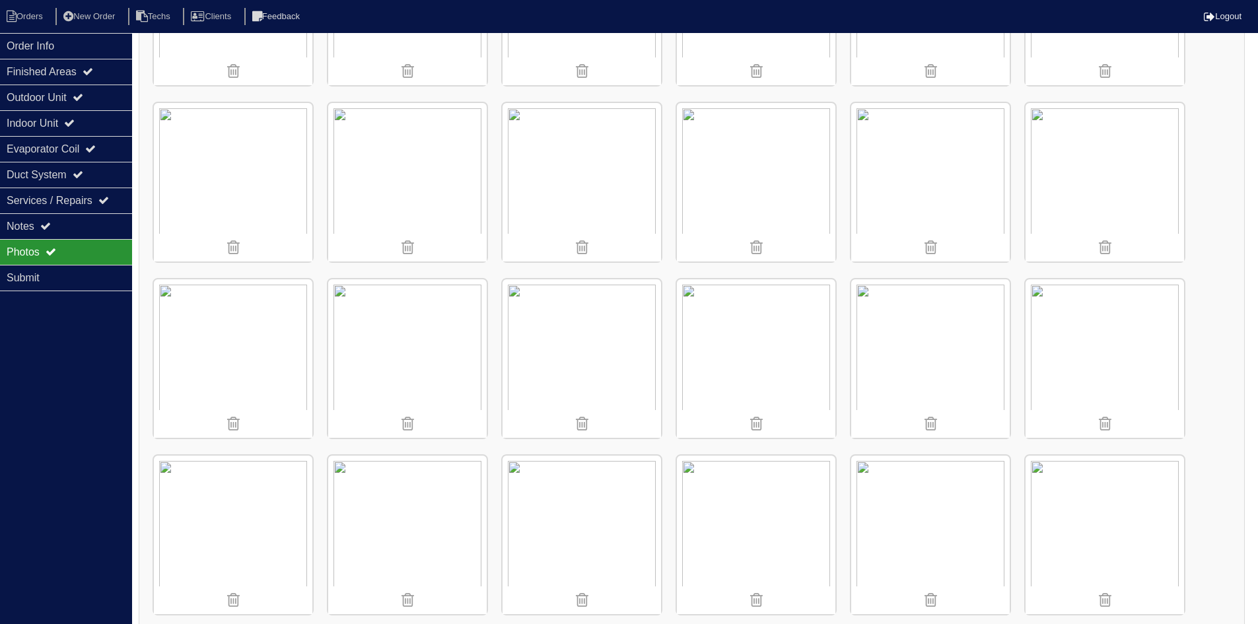
scroll to position [838, 0]
click at [567, 370] on img at bounding box center [582, 366] width 158 height 158
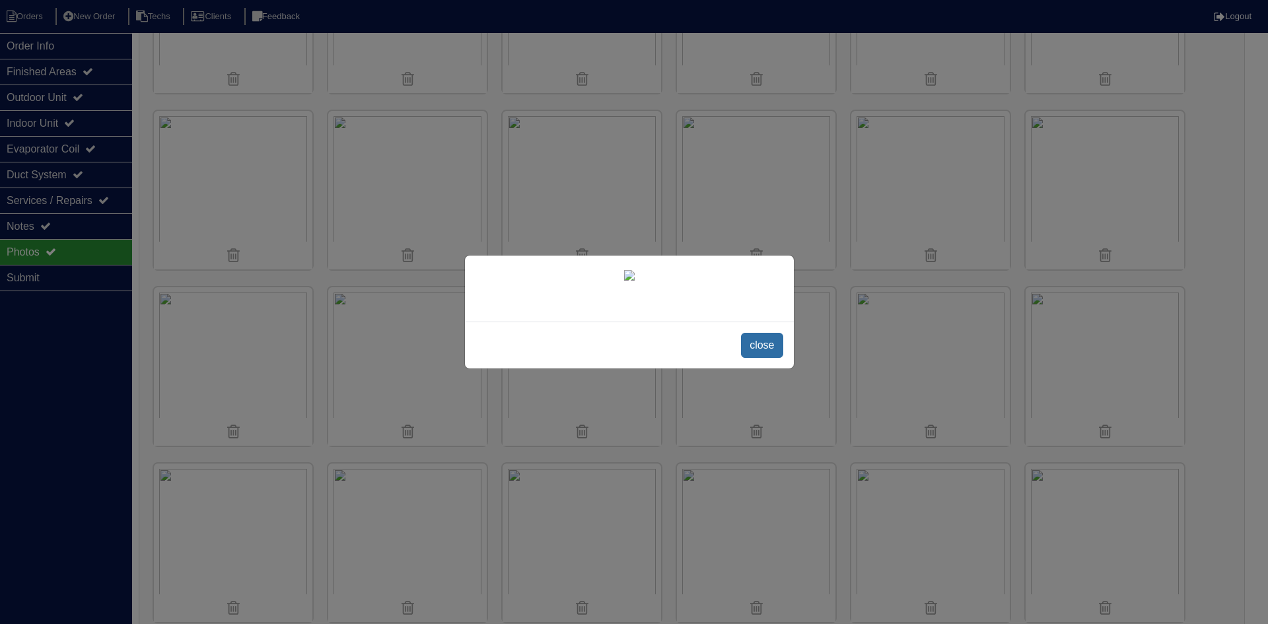
click at [754, 358] on span "close" at bounding box center [762, 345] width 42 height 25
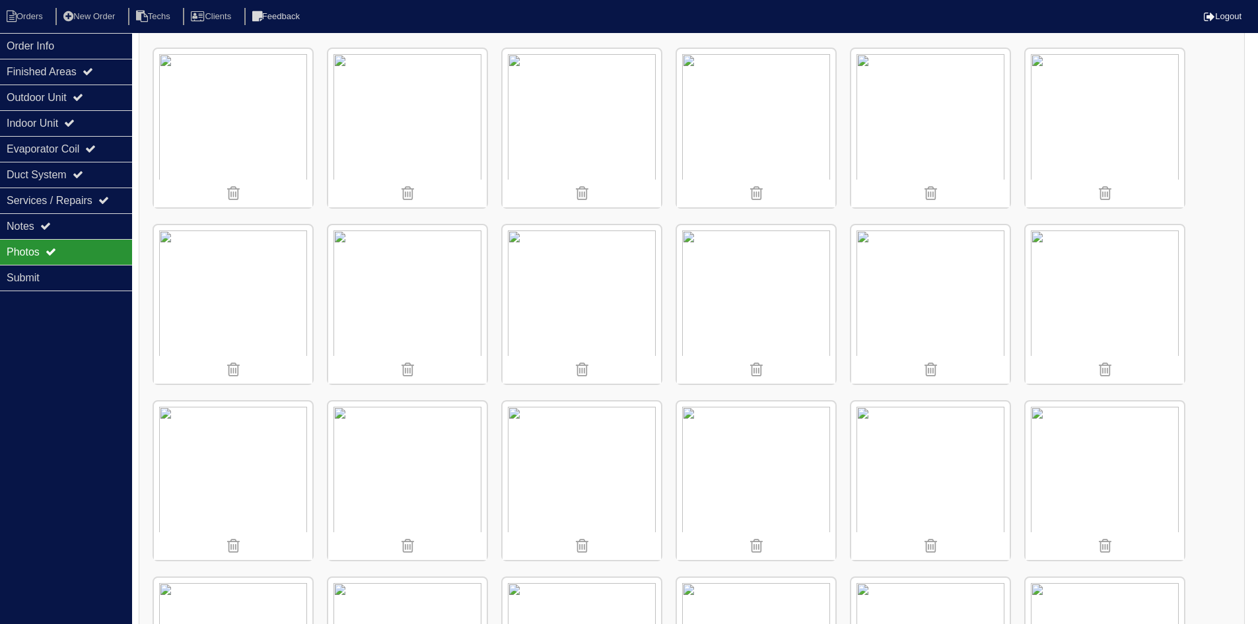
scroll to position [1234, 0]
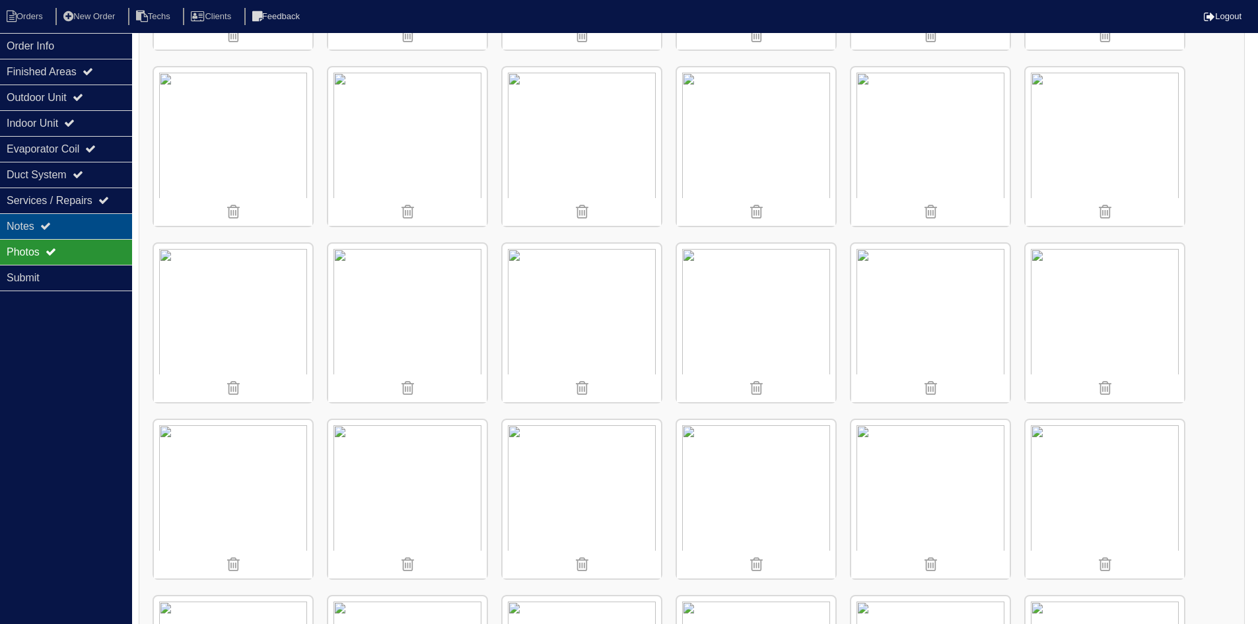
click at [69, 220] on div "Notes" at bounding box center [66, 226] width 132 height 26
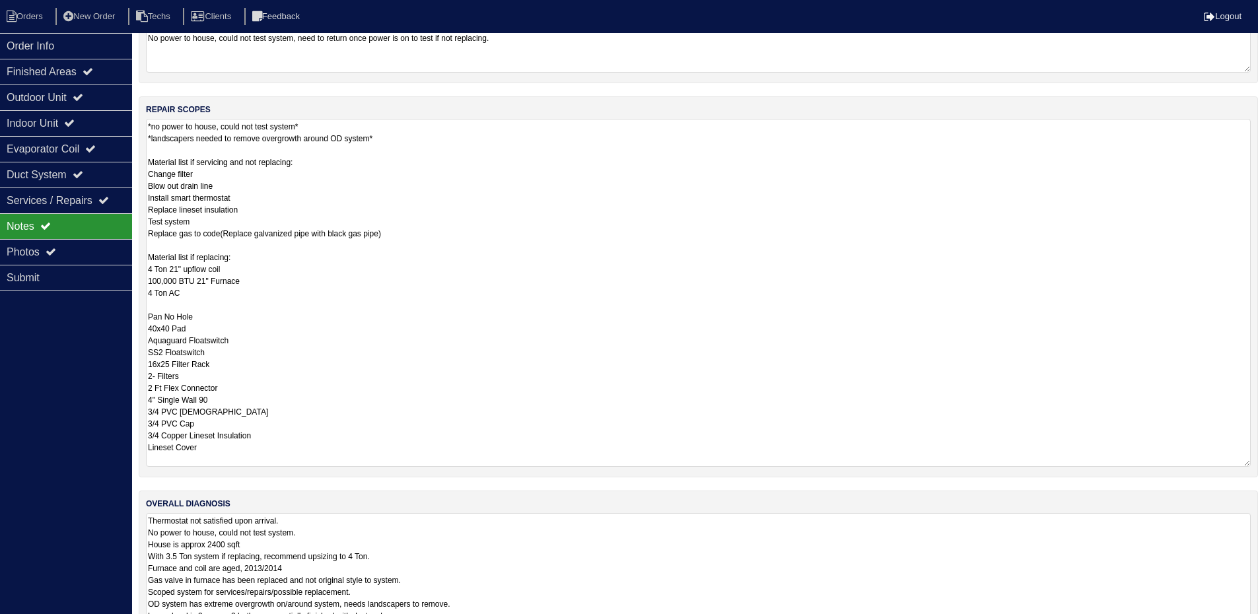
scroll to position [198, 0]
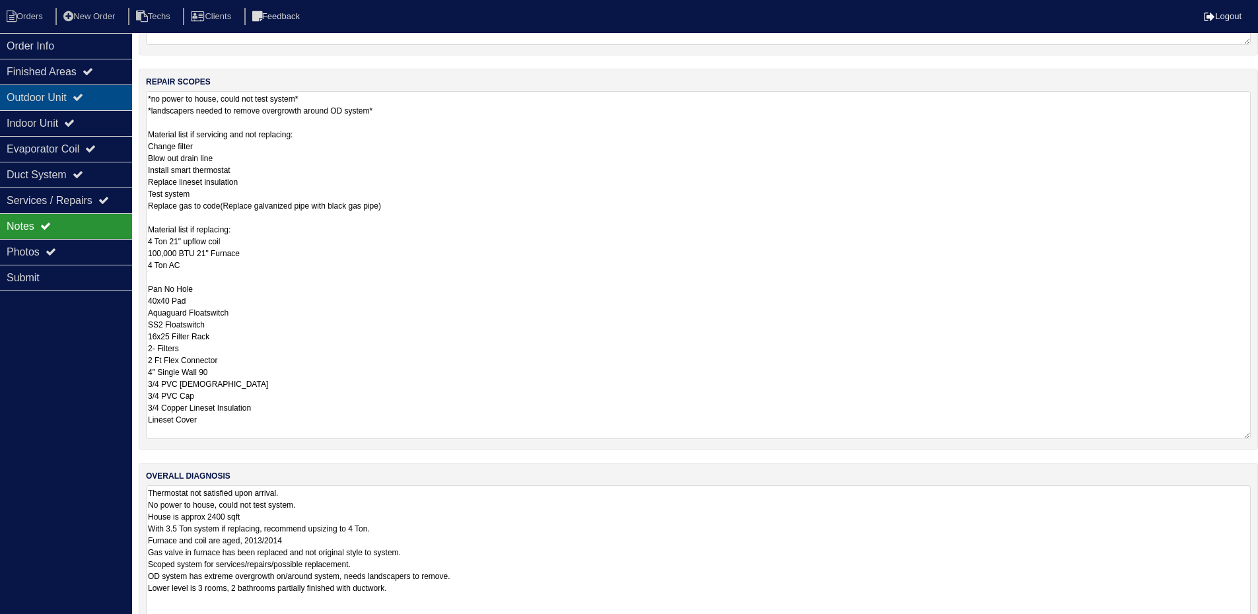
click at [69, 88] on div "Outdoor Unit" at bounding box center [66, 98] width 132 height 26
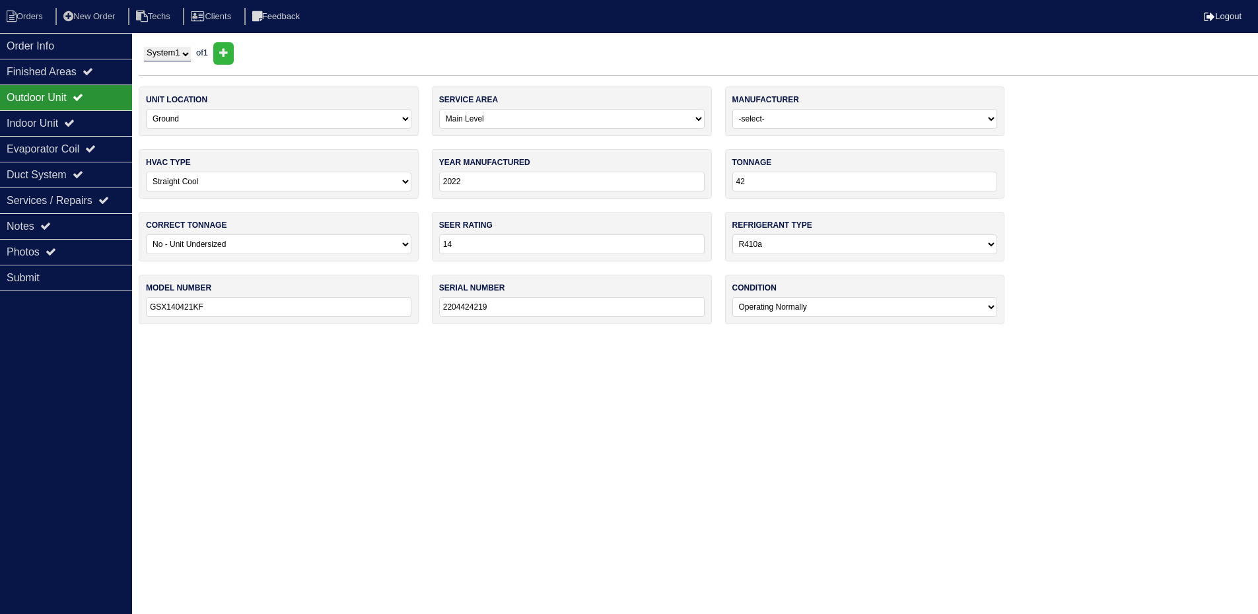
scroll to position [0, 0]
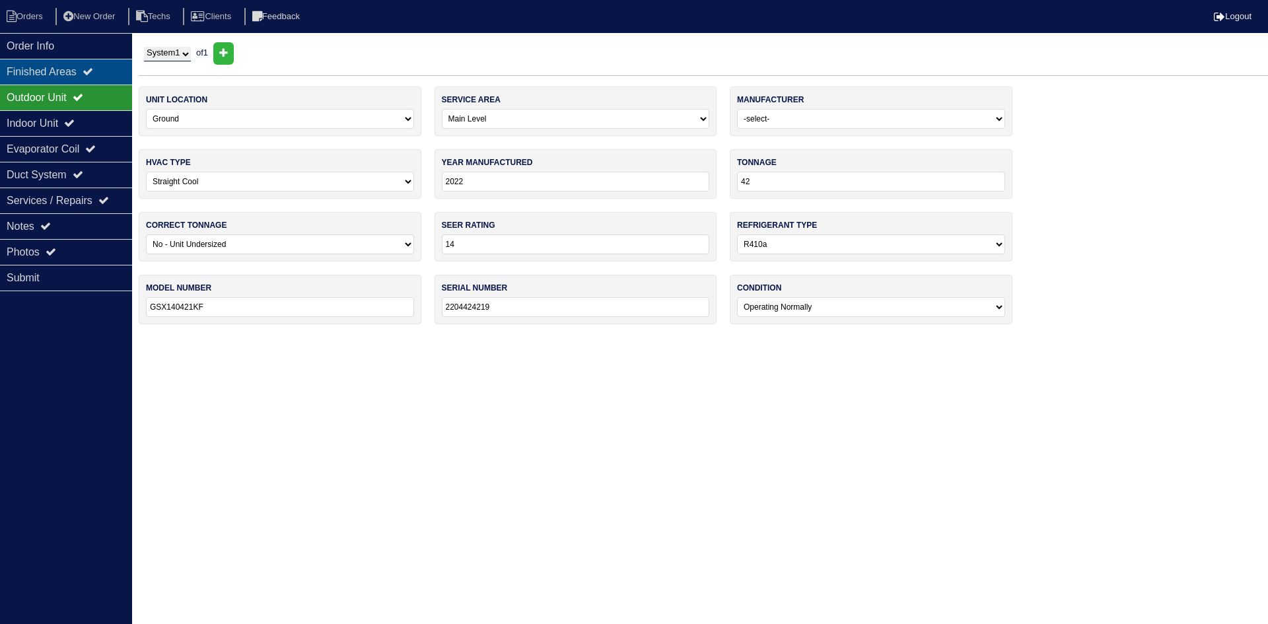
click at [92, 72] on icon at bounding box center [88, 71] width 11 height 11
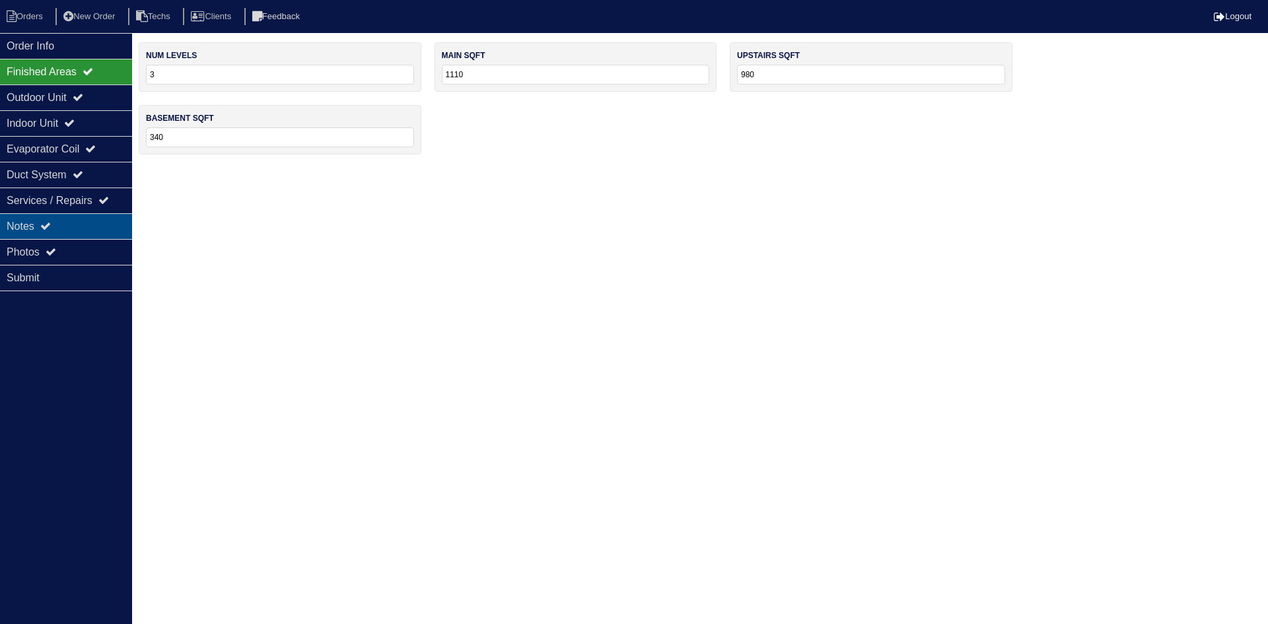
click at [92, 225] on div "Notes" at bounding box center [66, 226] width 132 height 26
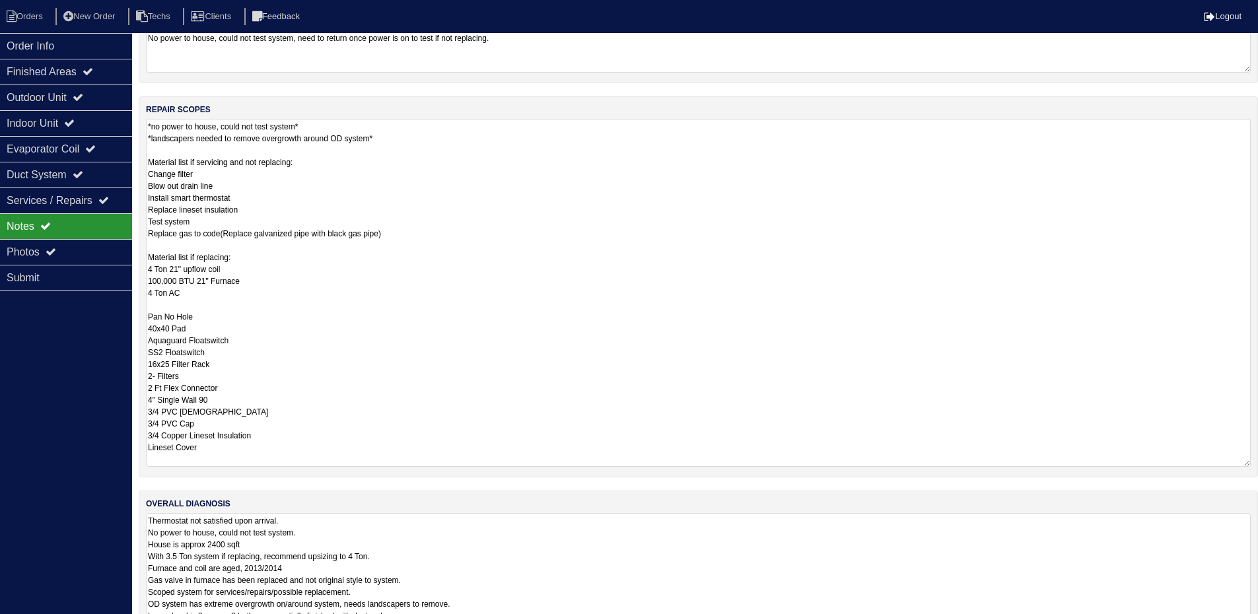
scroll to position [198, 0]
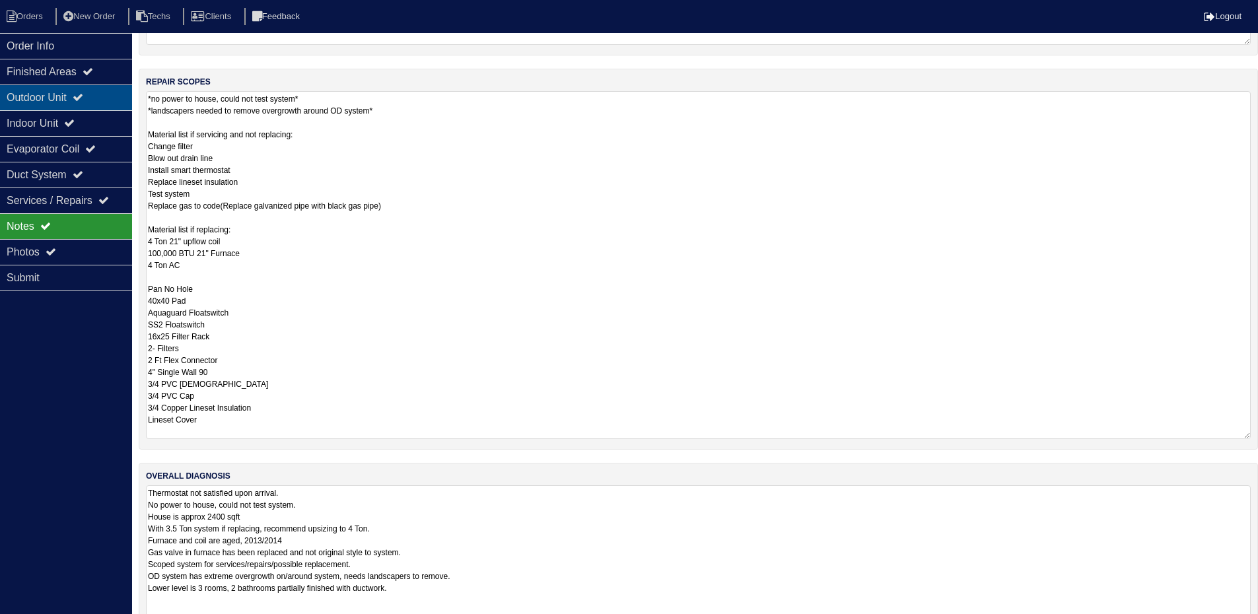
click at [99, 94] on div "Outdoor Unit" at bounding box center [66, 98] width 132 height 26
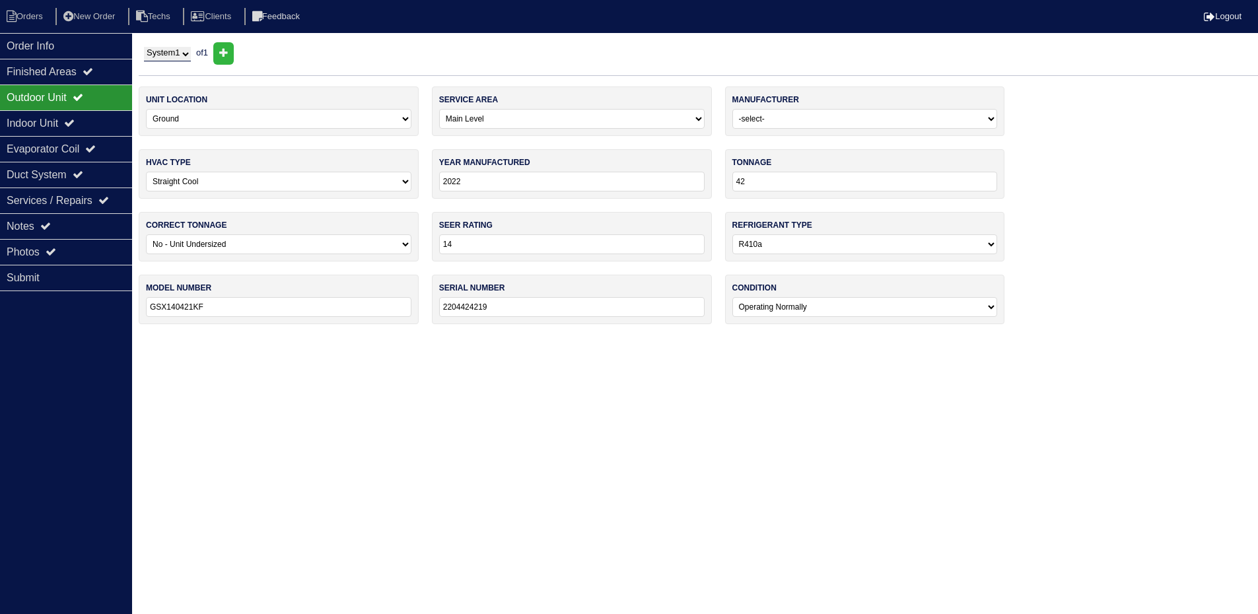
scroll to position [0, 0]
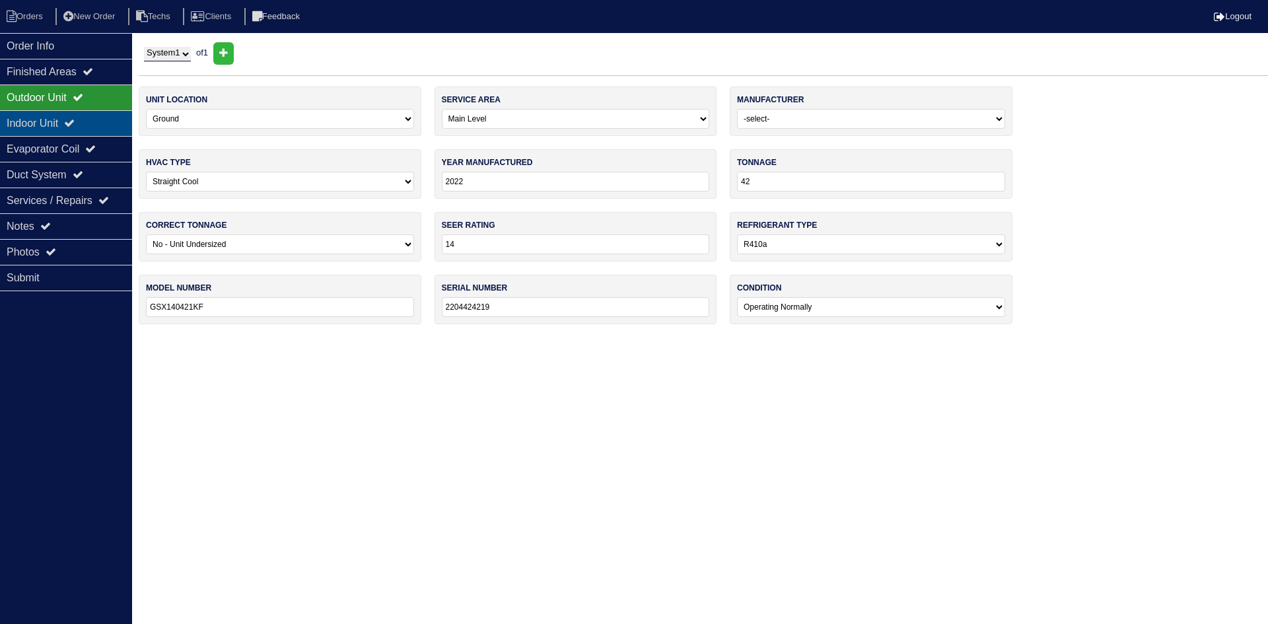
click at [75, 123] on icon at bounding box center [69, 123] width 11 height 11
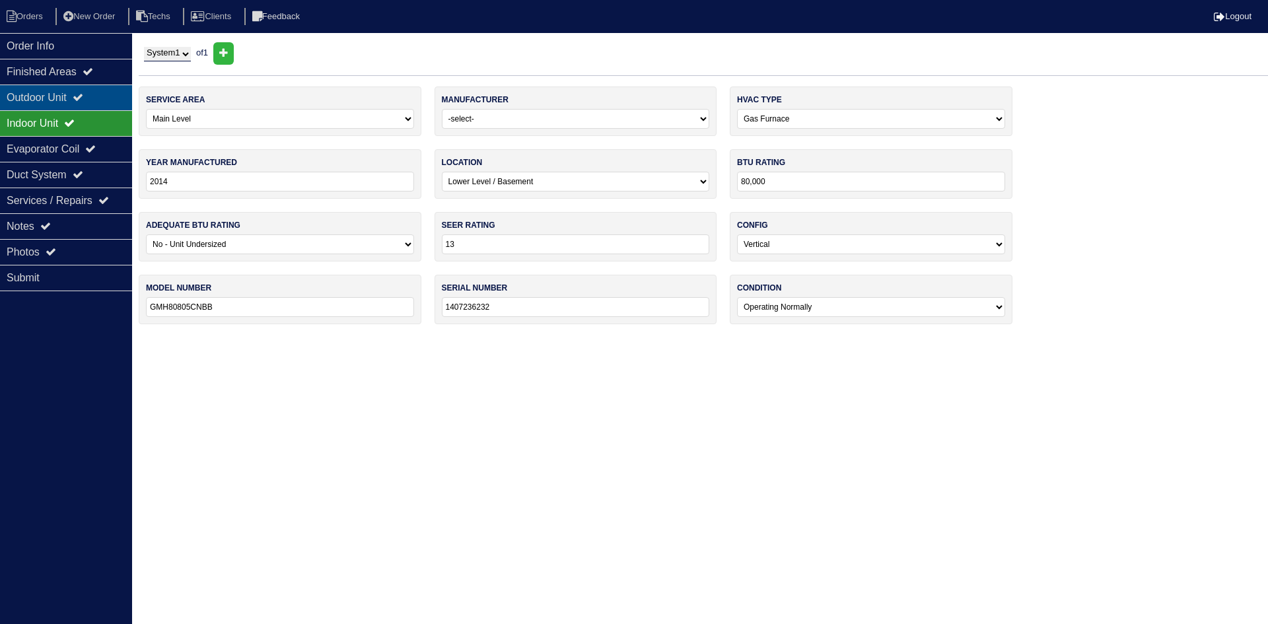
click at [95, 96] on div "Outdoor Unit" at bounding box center [66, 98] width 132 height 26
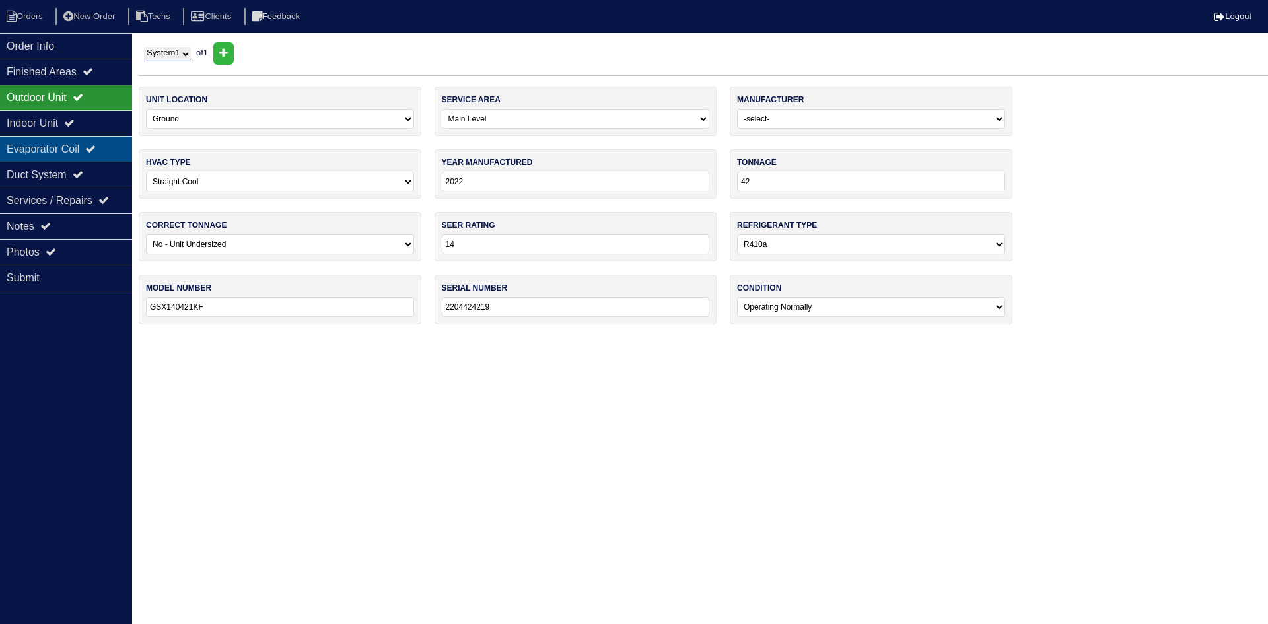
click at [90, 146] on div "Evaporator Coil" at bounding box center [66, 149] width 132 height 26
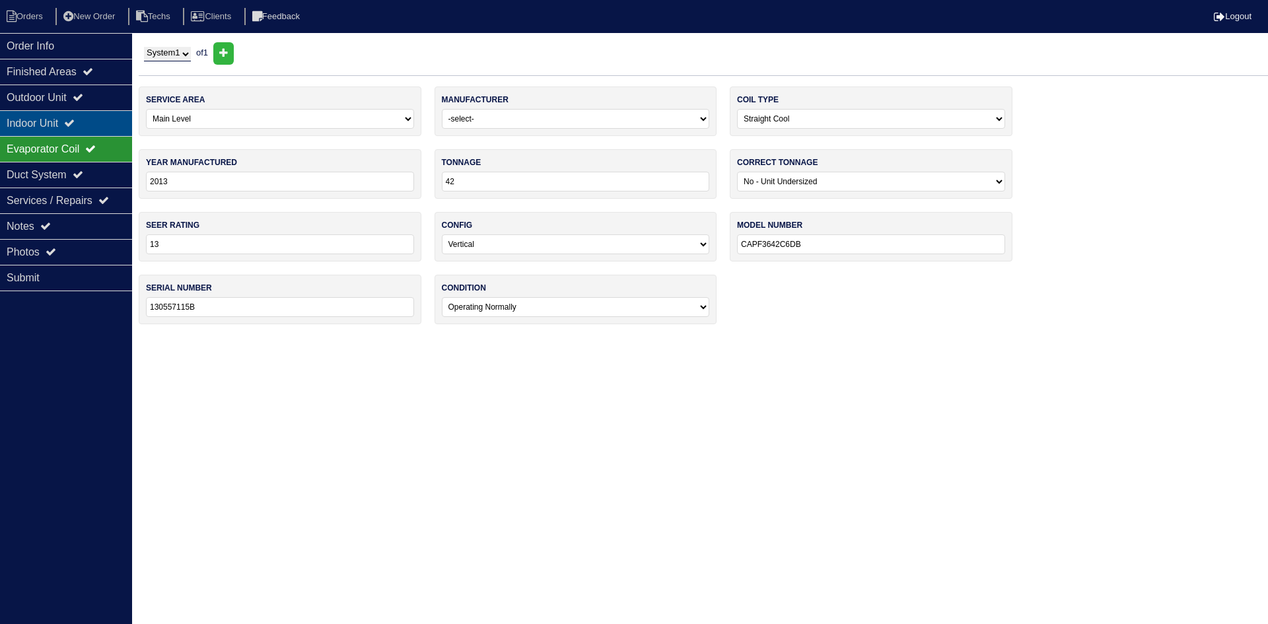
click at [98, 125] on div "Indoor Unit" at bounding box center [66, 123] width 132 height 26
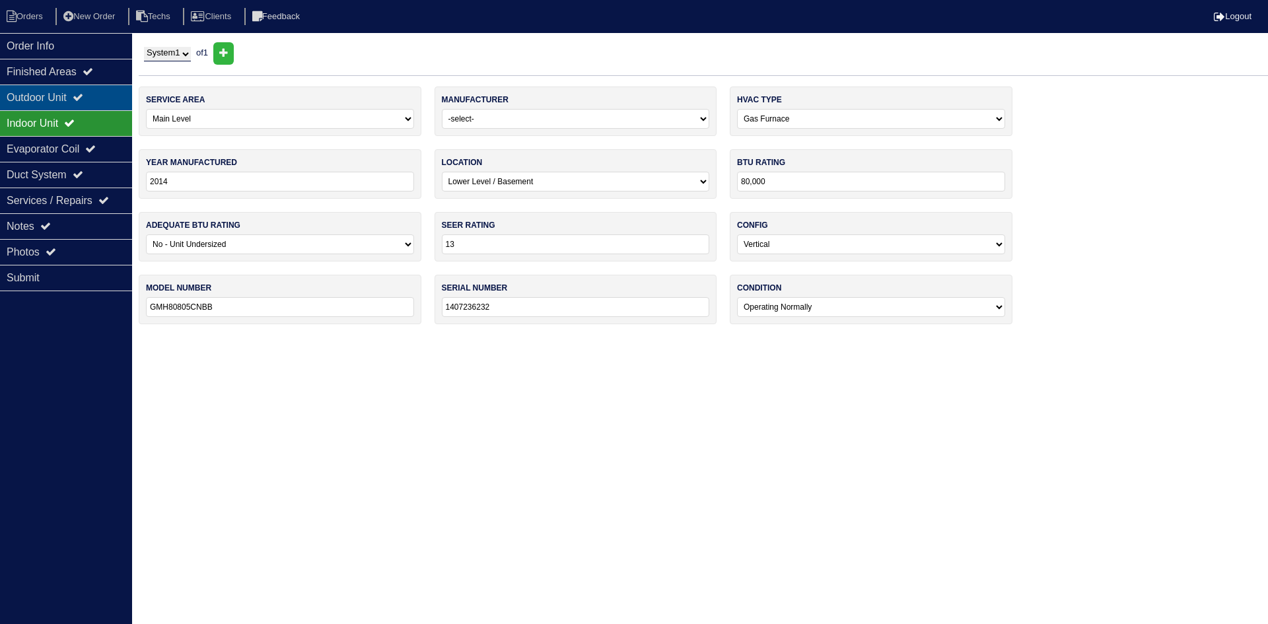
click at [104, 96] on div "Outdoor Unit" at bounding box center [66, 98] width 132 height 26
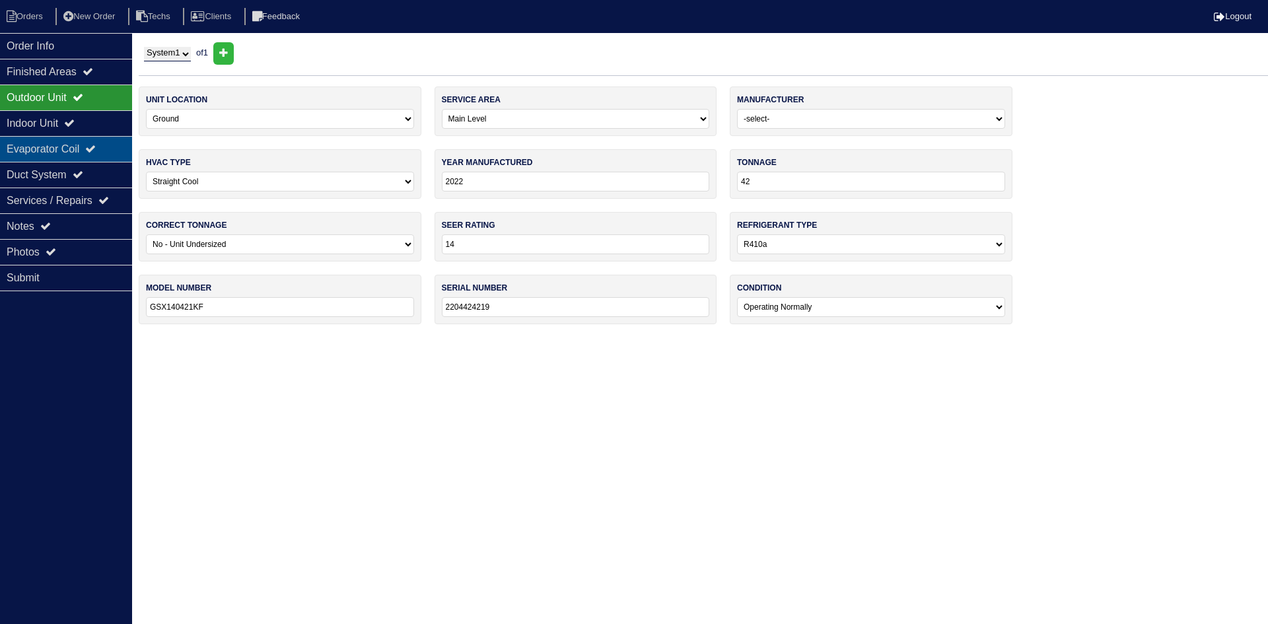
click at [80, 145] on div "Evaporator Coil" at bounding box center [66, 149] width 132 height 26
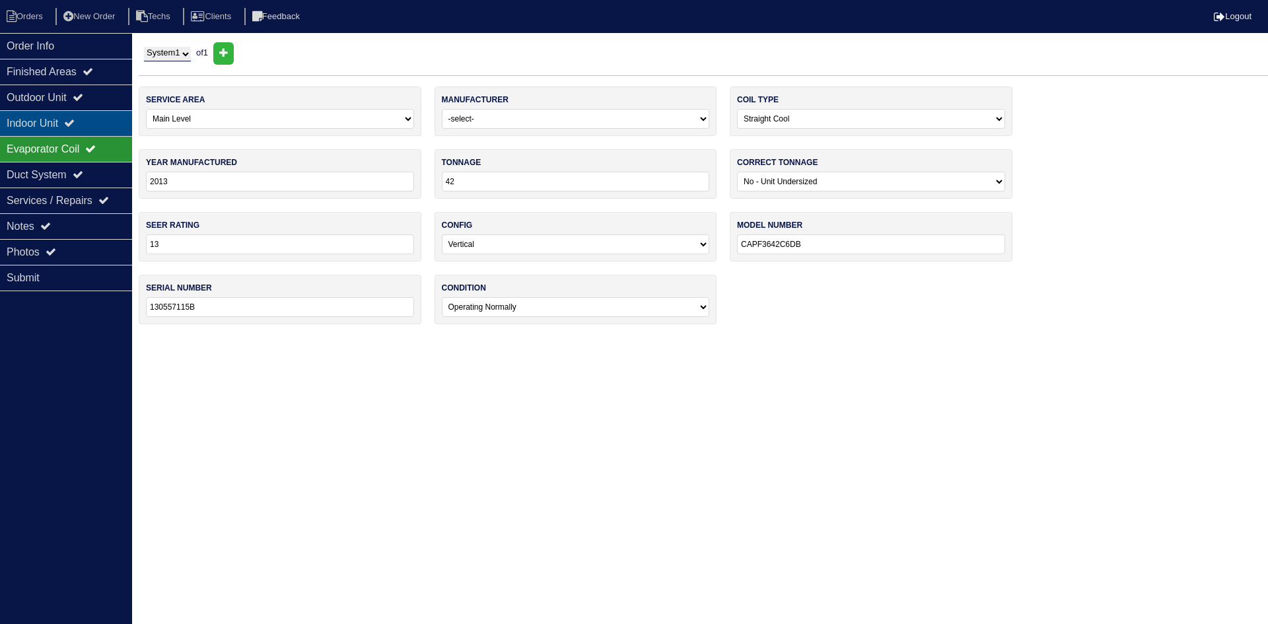
click at [68, 129] on div "Indoor Unit" at bounding box center [66, 123] width 132 height 26
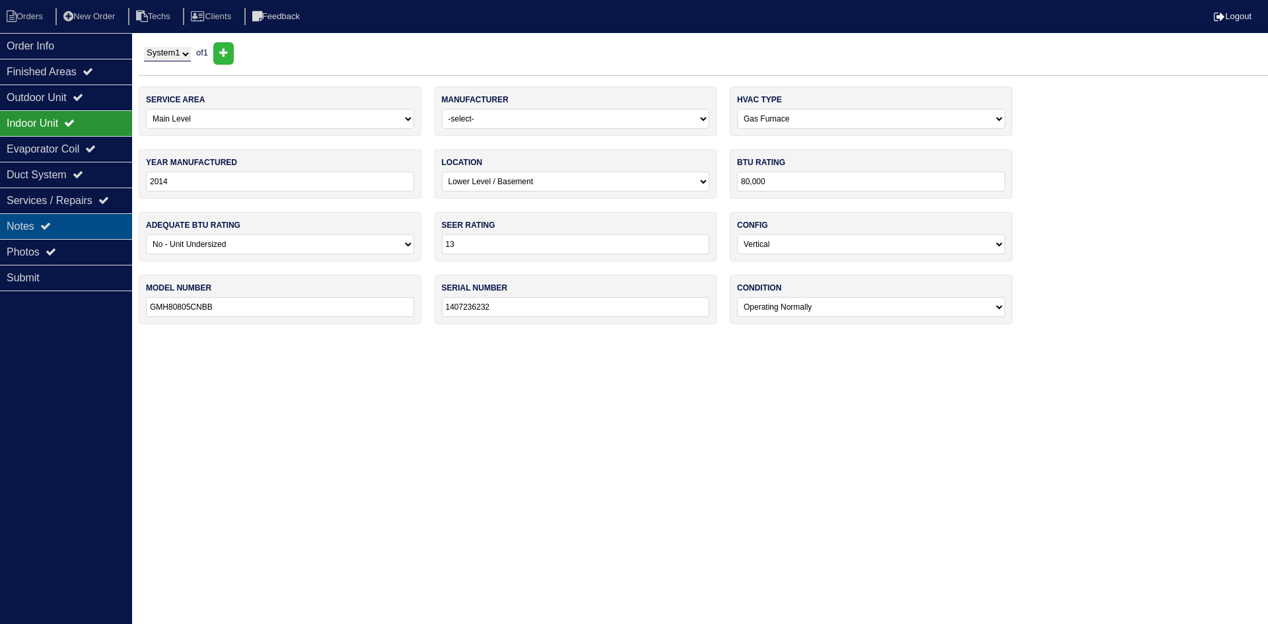
click at [63, 220] on div "Notes" at bounding box center [66, 226] width 132 height 26
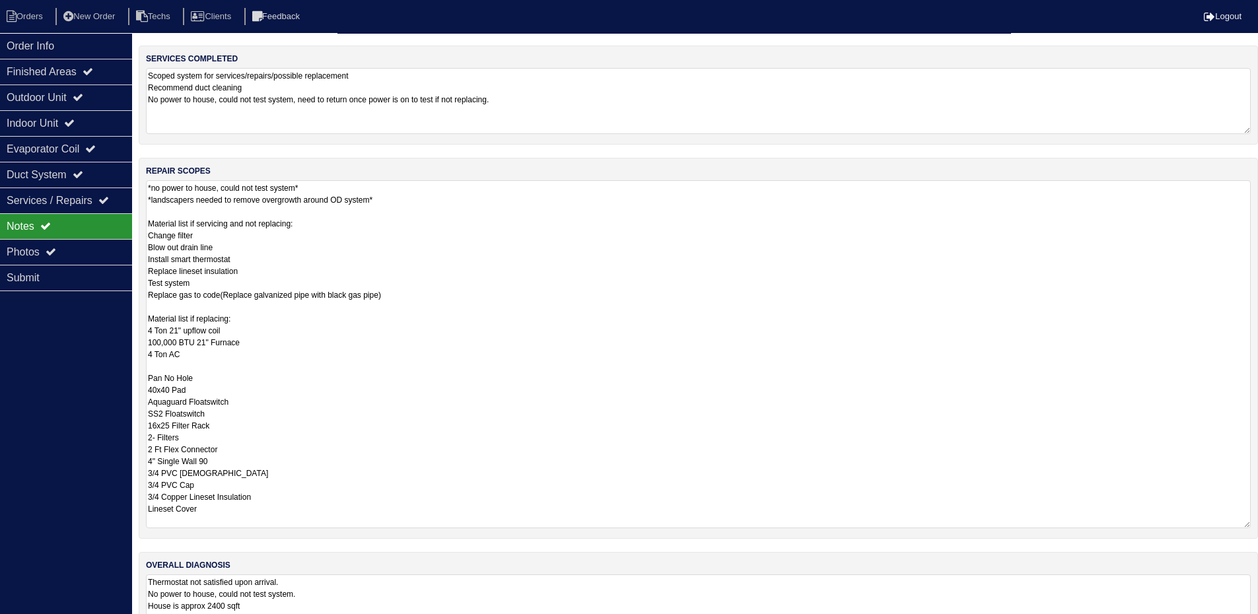
scroll to position [96, 0]
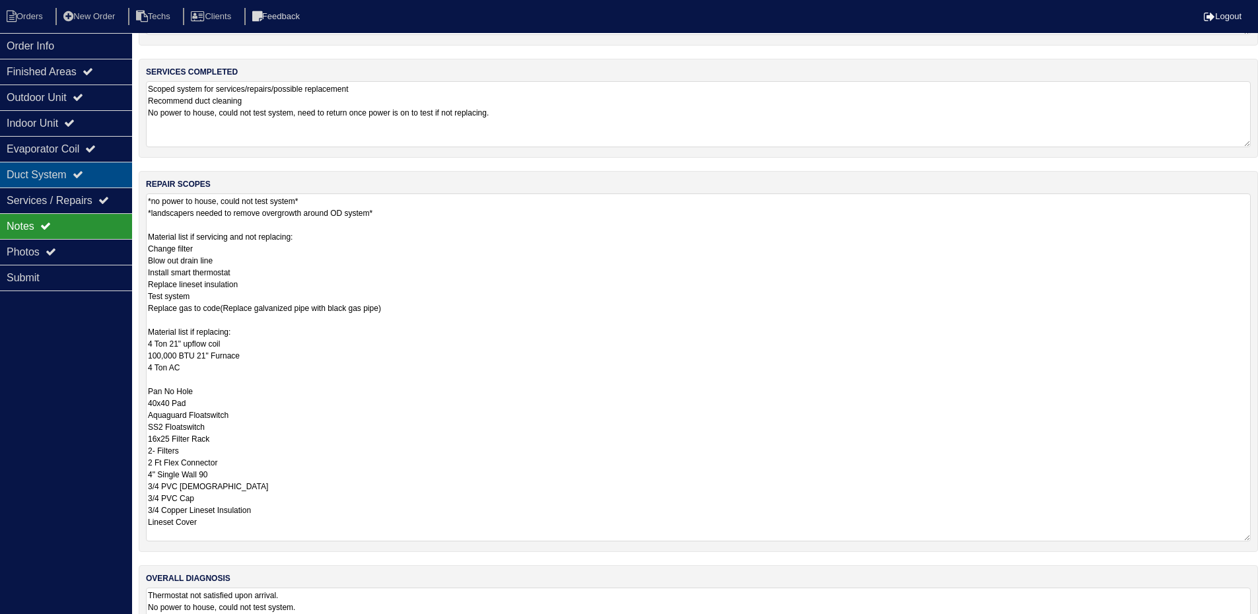
click at [88, 169] on div "Duct System" at bounding box center [66, 175] width 132 height 26
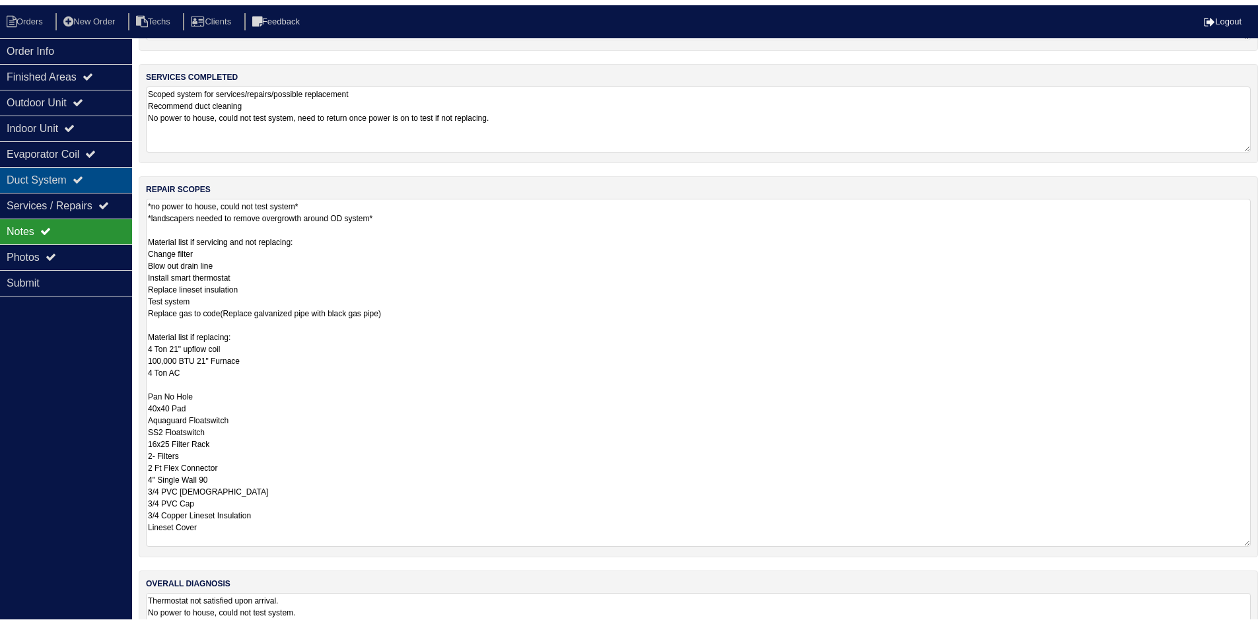
scroll to position [0, 0]
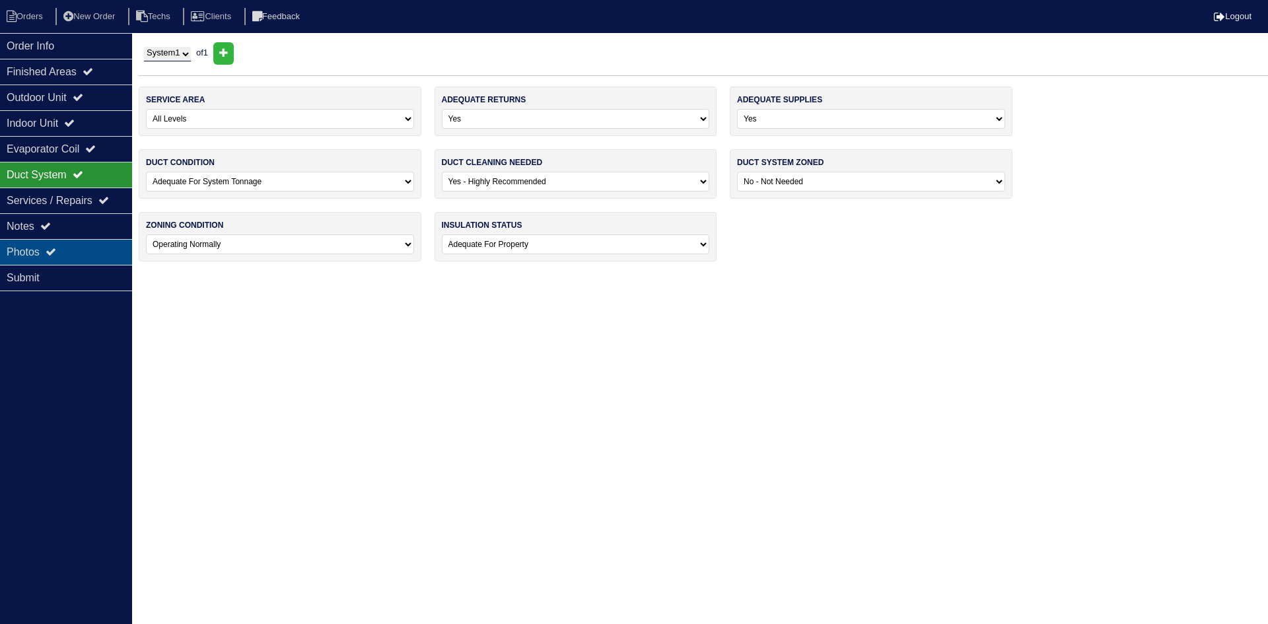
click at [89, 250] on div "Photos" at bounding box center [66, 252] width 132 height 26
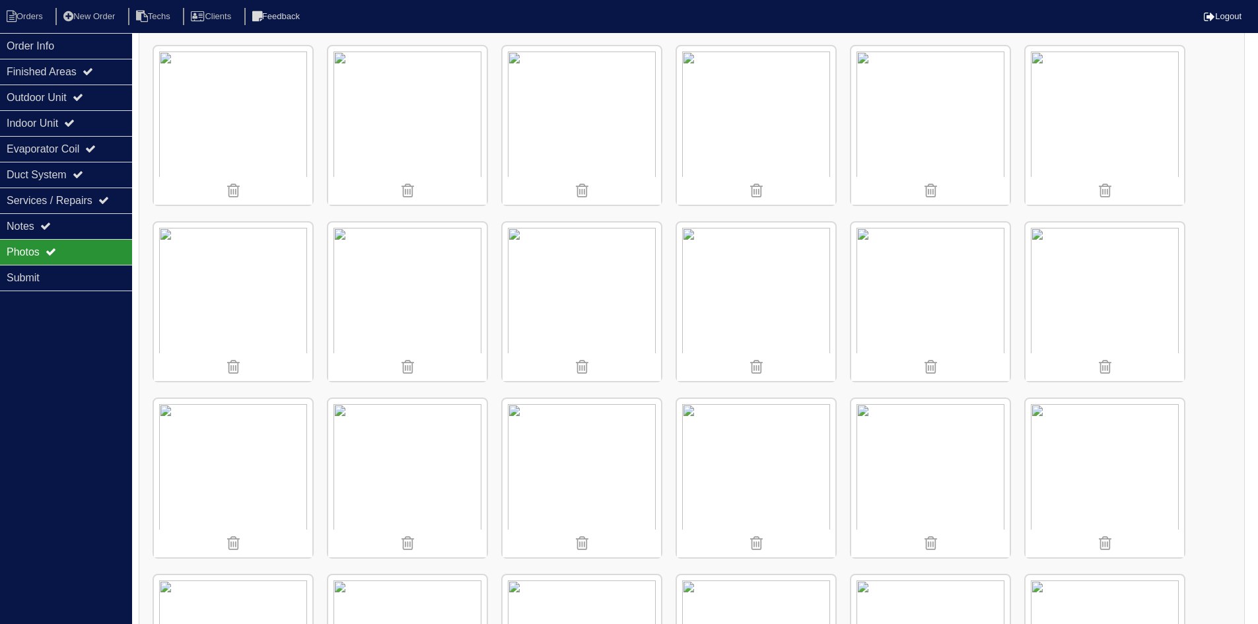
scroll to position [991, 0]
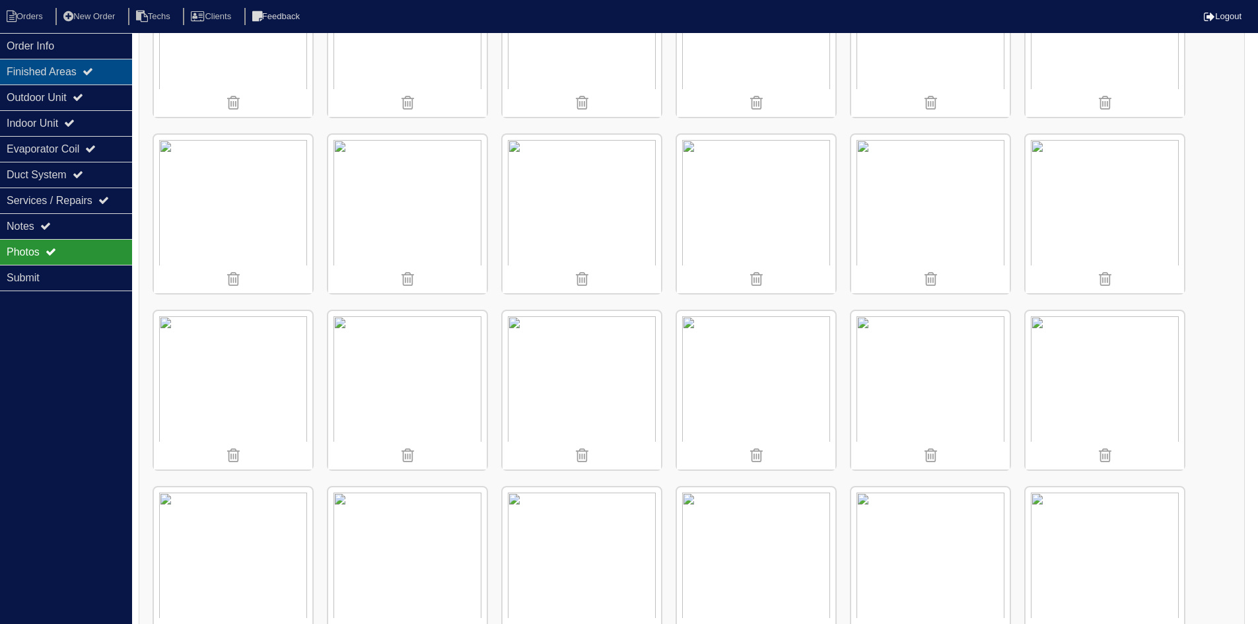
click at [71, 74] on div "Finished Areas" at bounding box center [66, 72] width 132 height 26
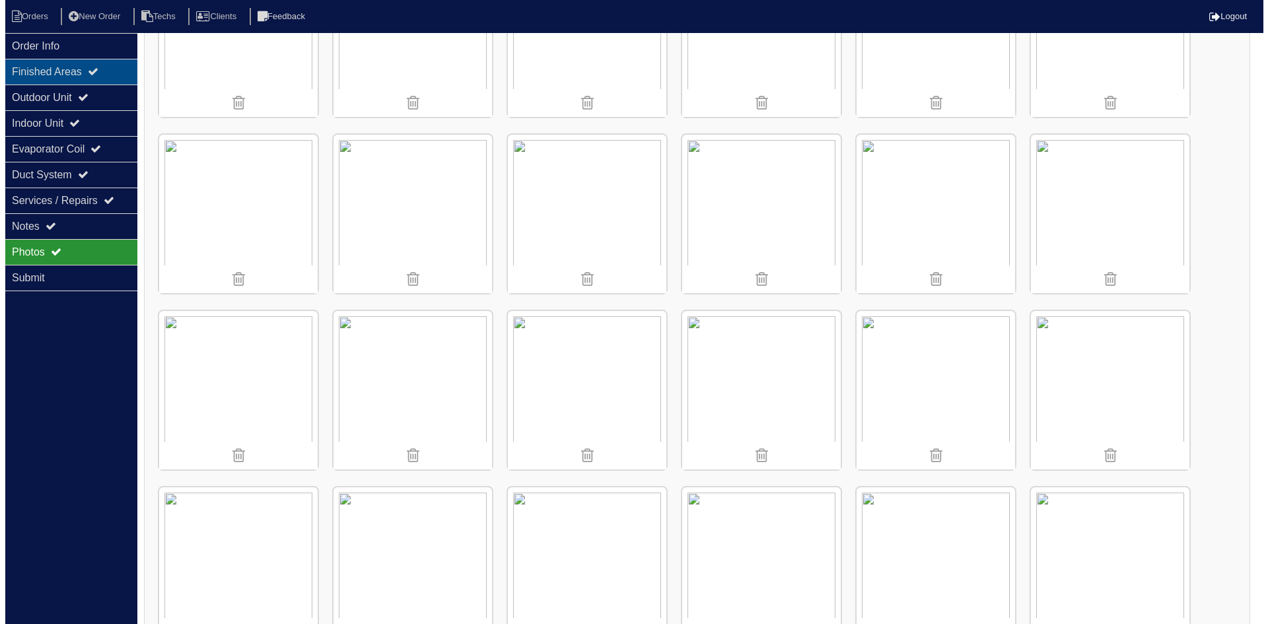
scroll to position [0, 0]
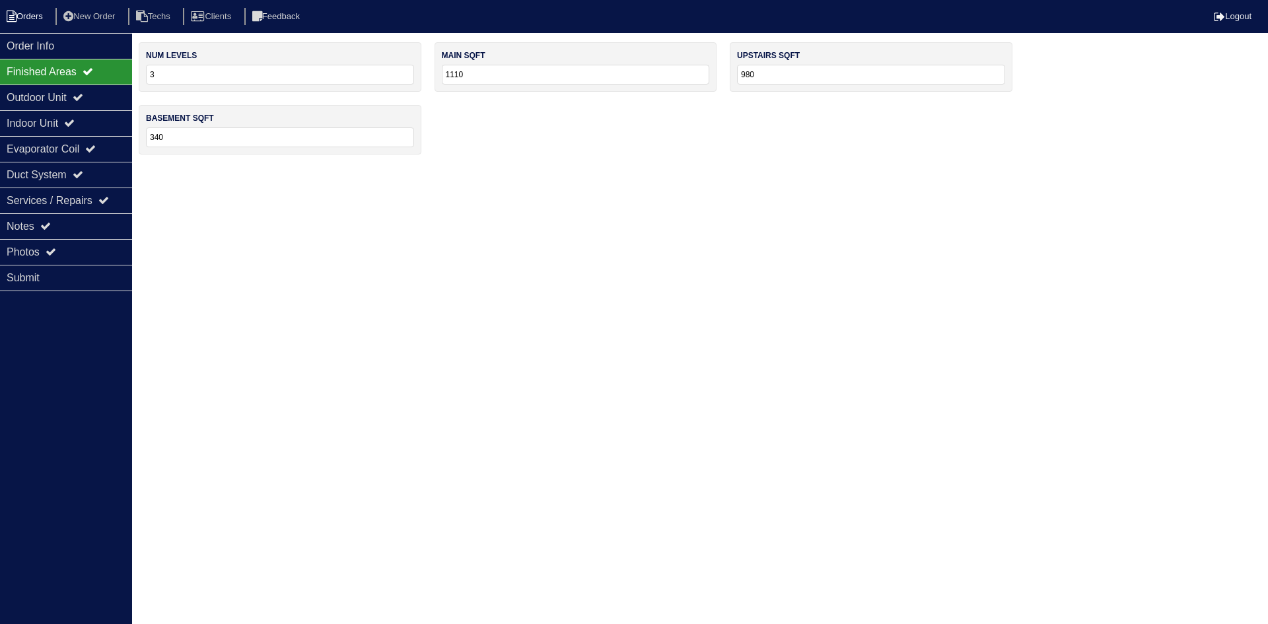
click at [36, 20] on li "Orders" at bounding box center [26, 17] width 53 height 18
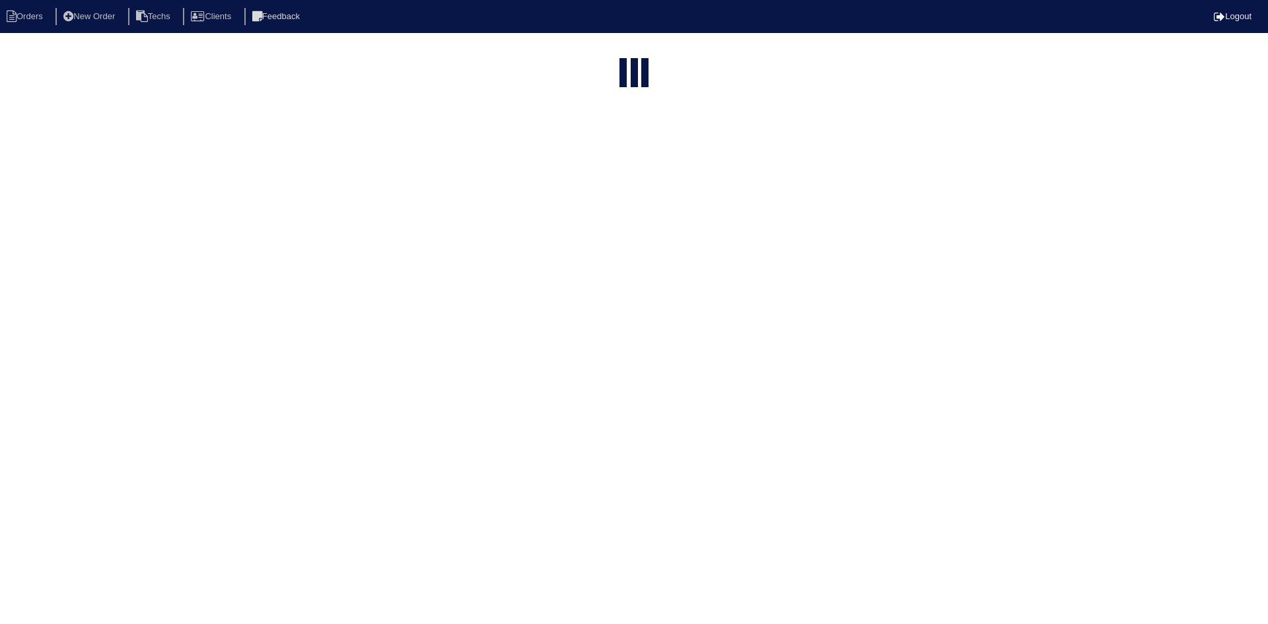
select select "15"
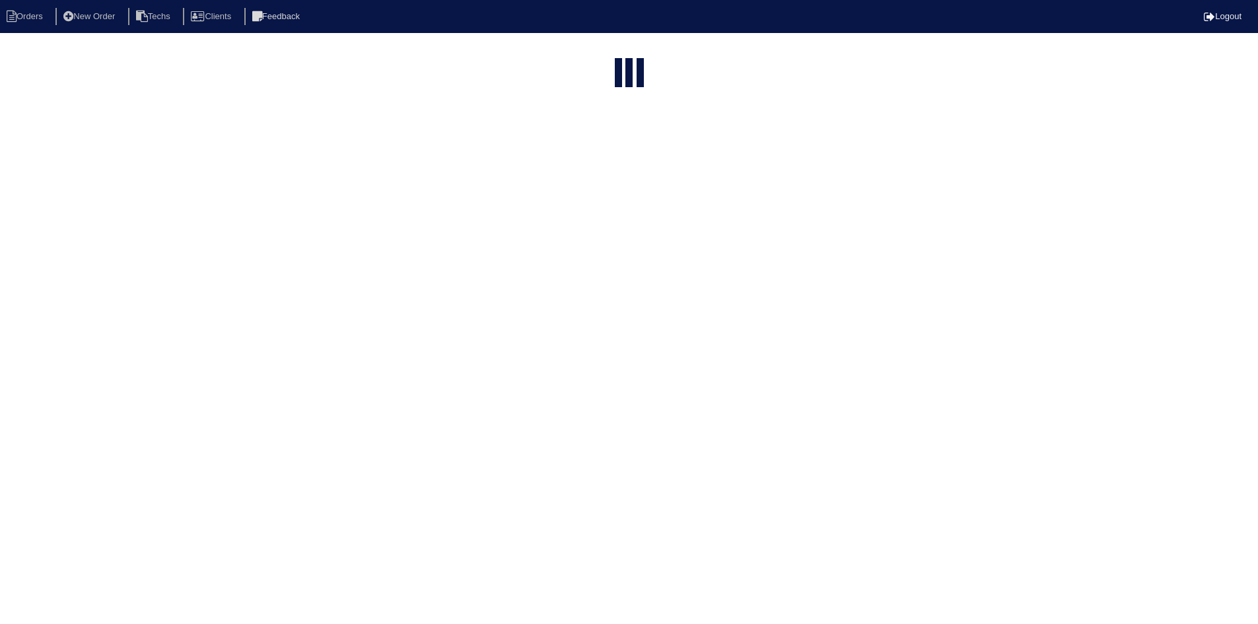
select select "field complete"
select select "need to quote"
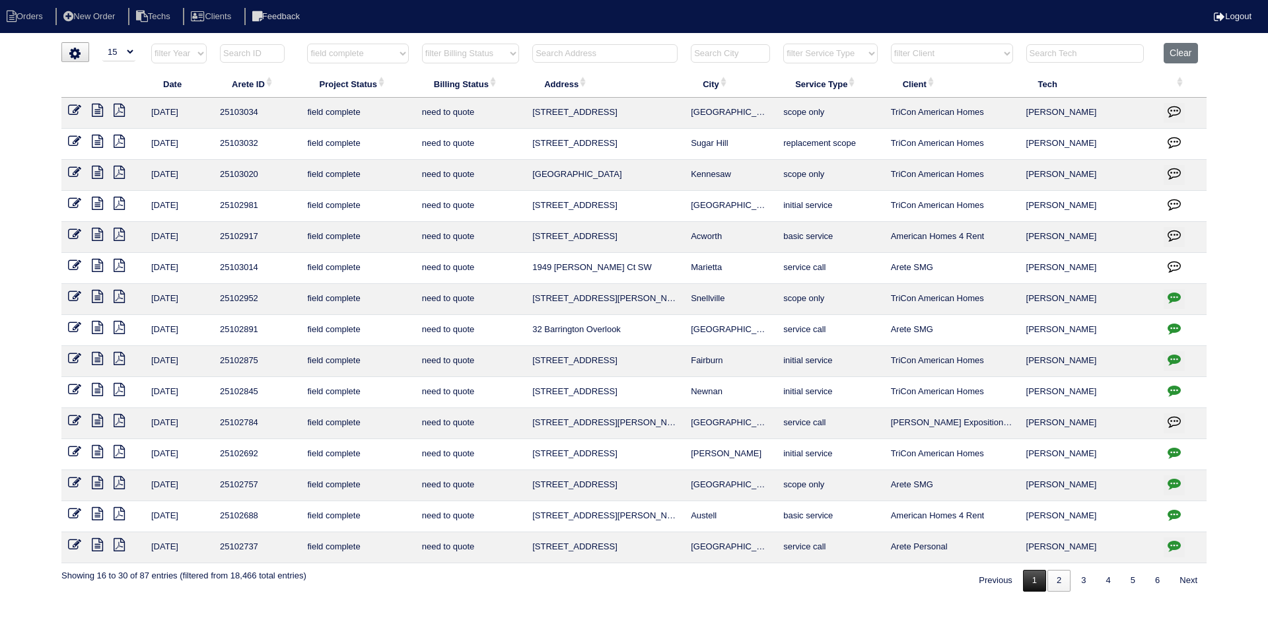
click at [1023, 582] on link "1" at bounding box center [1034, 581] width 23 height 22
select select "field complete"
select select "need to quote"
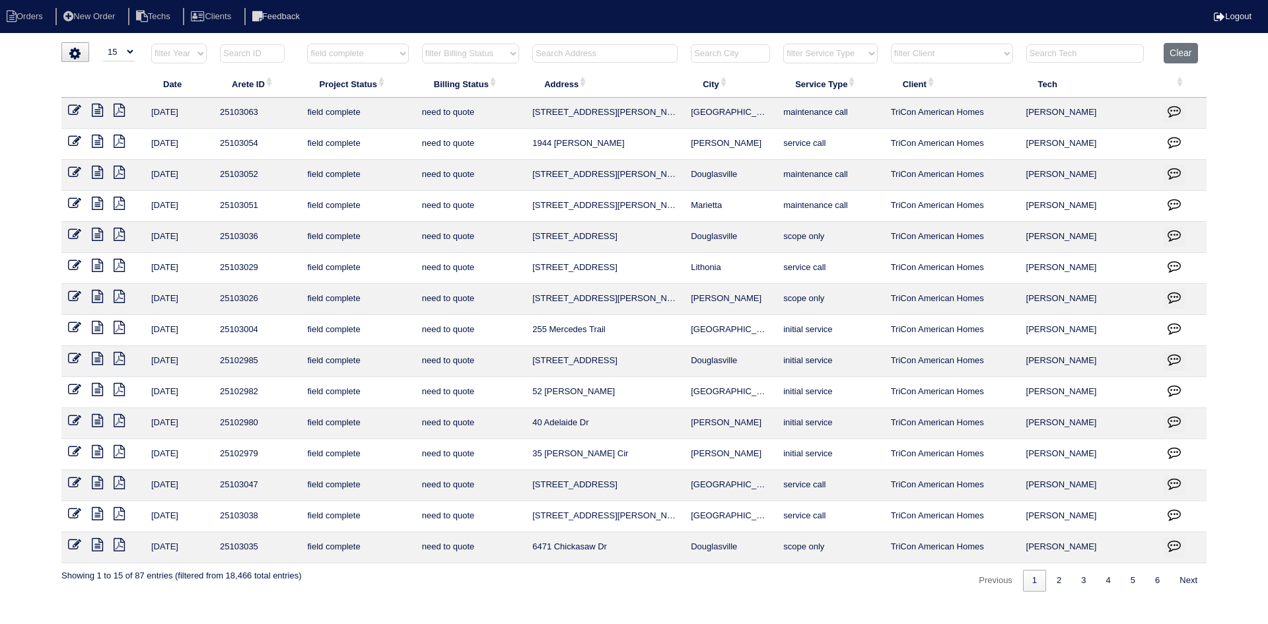
click at [1052, 595] on html "Orders New Order Techs Clients Feedback Logout Orders New Order Users Clients M…" at bounding box center [634, 302] width 1268 height 605
click at [1052, 578] on link "2" at bounding box center [1058, 581] width 23 height 22
select select "field complete"
select select "need to quote"
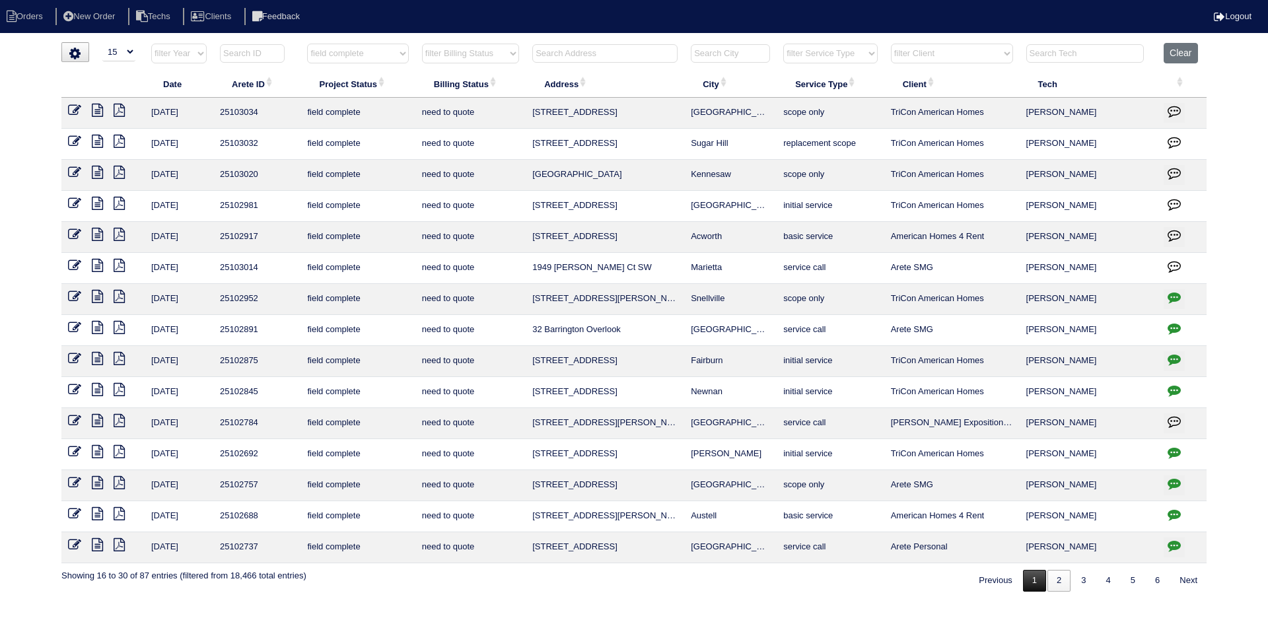
click at [1026, 584] on link "1" at bounding box center [1034, 581] width 23 height 22
select select "field complete"
select select "need to quote"
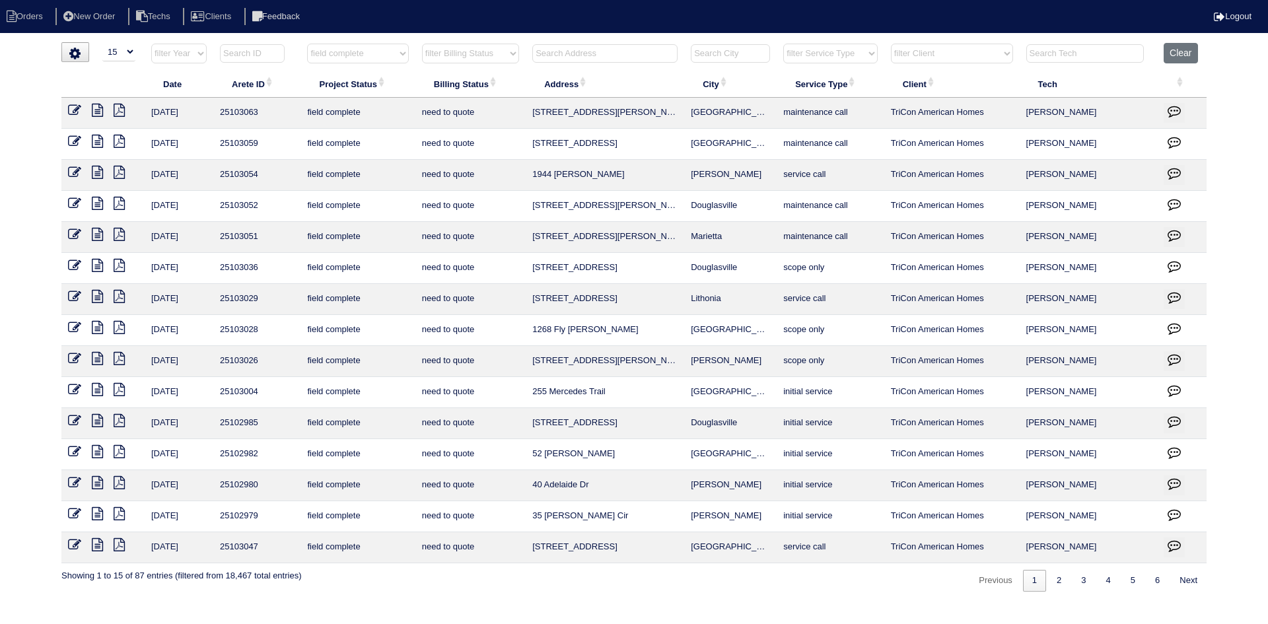
click at [99, 512] on icon at bounding box center [97, 513] width 11 height 13
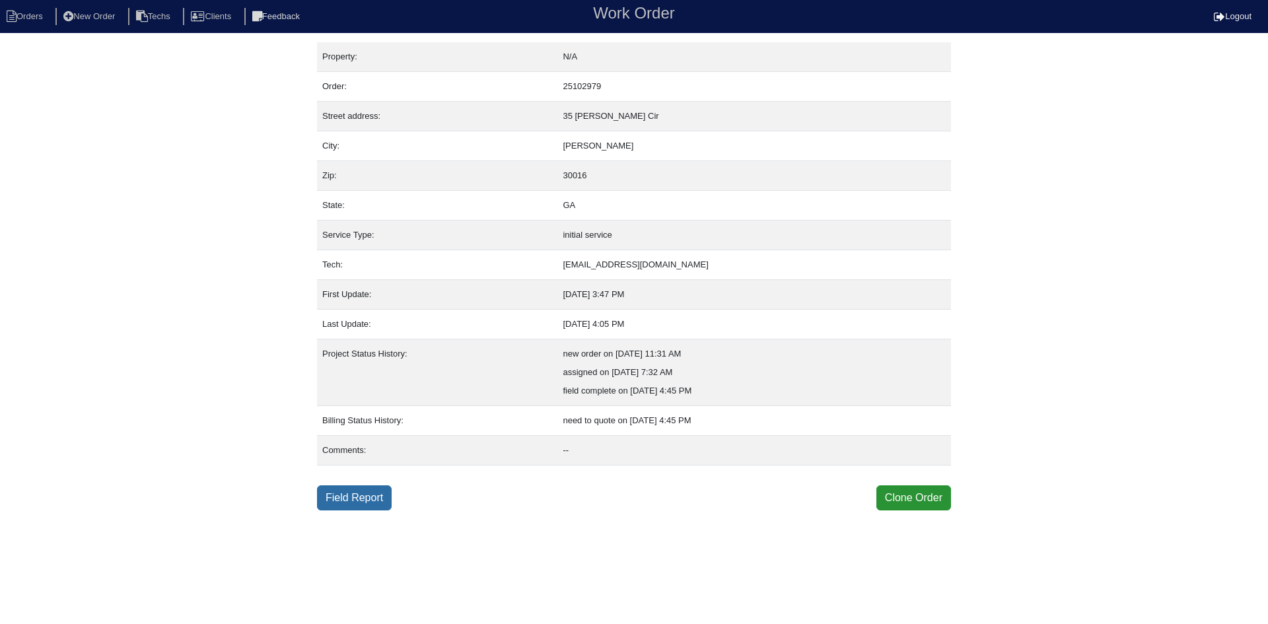
click at [347, 492] on link "Field Report" at bounding box center [354, 497] width 75 height 25
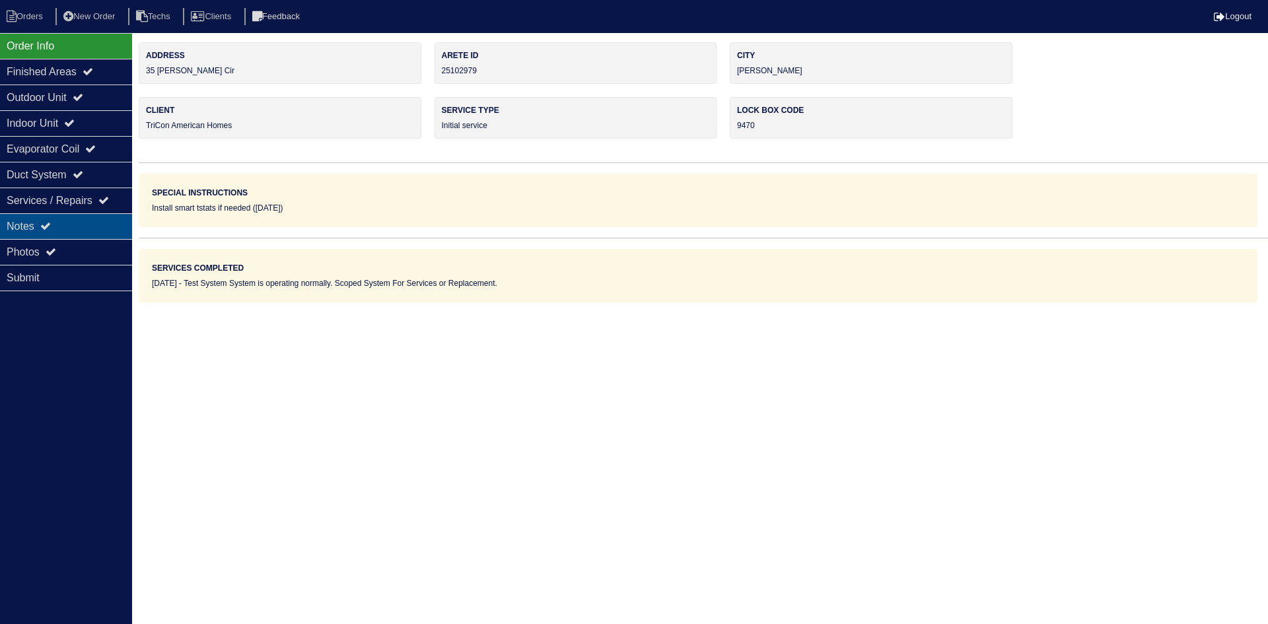
click at [71, 225] on div "Notes" at bounding box center [66, 226] width 132 height 26
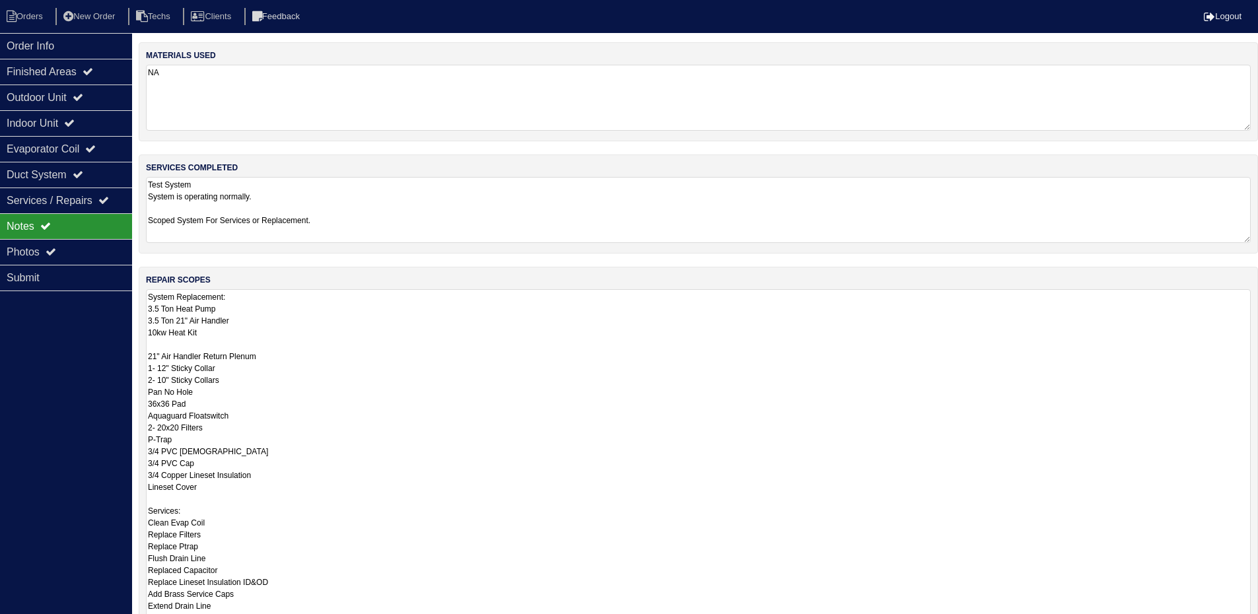
drag, startPoint x: 1256, startPoint y: 351, endPoint x: 756, endPoint y: 593, distance: 556.2
click at [1248, 623] on html "Orders New Order Techs Clients Feedback Logout Orders New Order Users Clients M…" at bounding box center [629, 398] width 1258 height 796
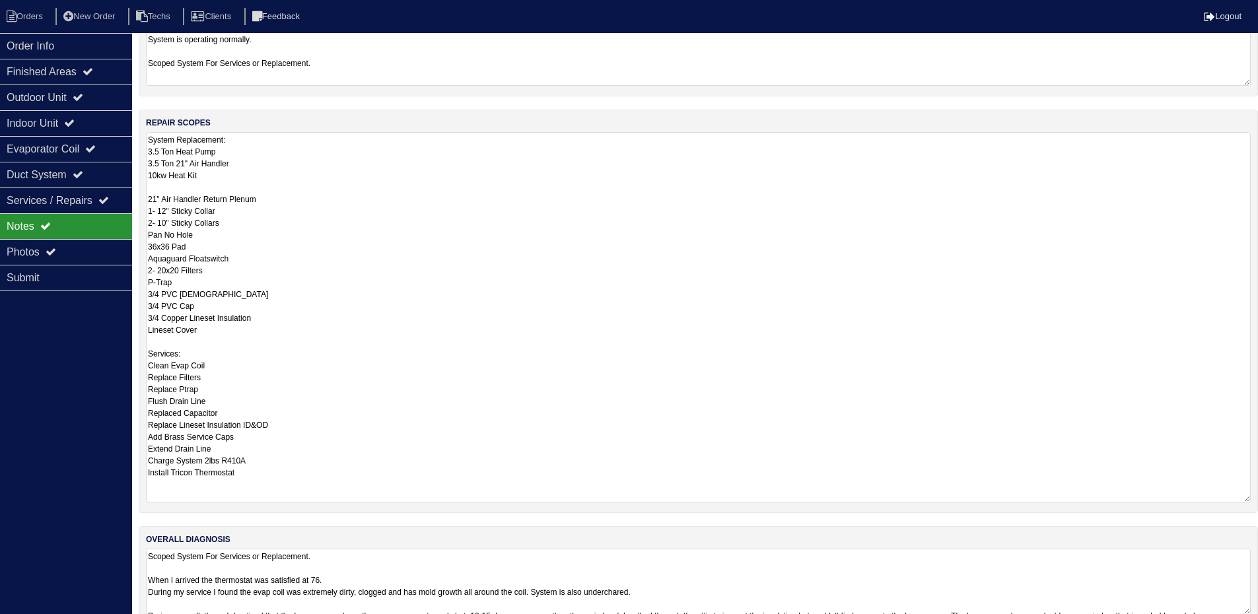
scroll to position [182, 0]
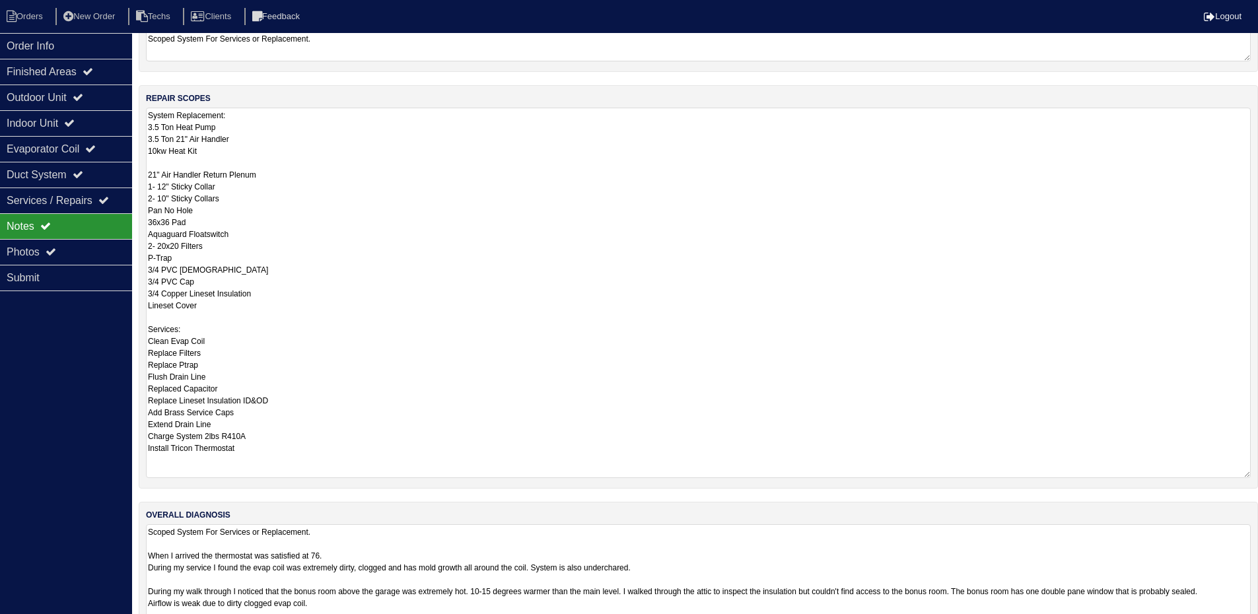
click at [812, 549] on textarea "Scoped System For Services or Replacement. When I arrived the thermostat was sa…" at bounding box center [698, 579] width 1105 height 110
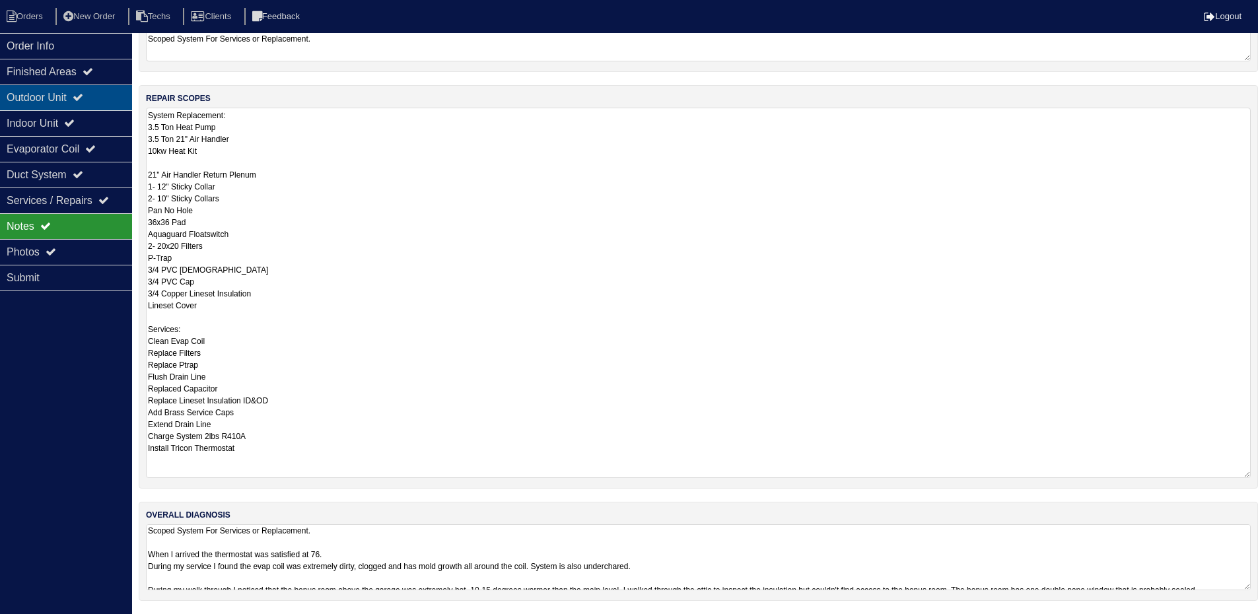
scroll to position [0, 0]
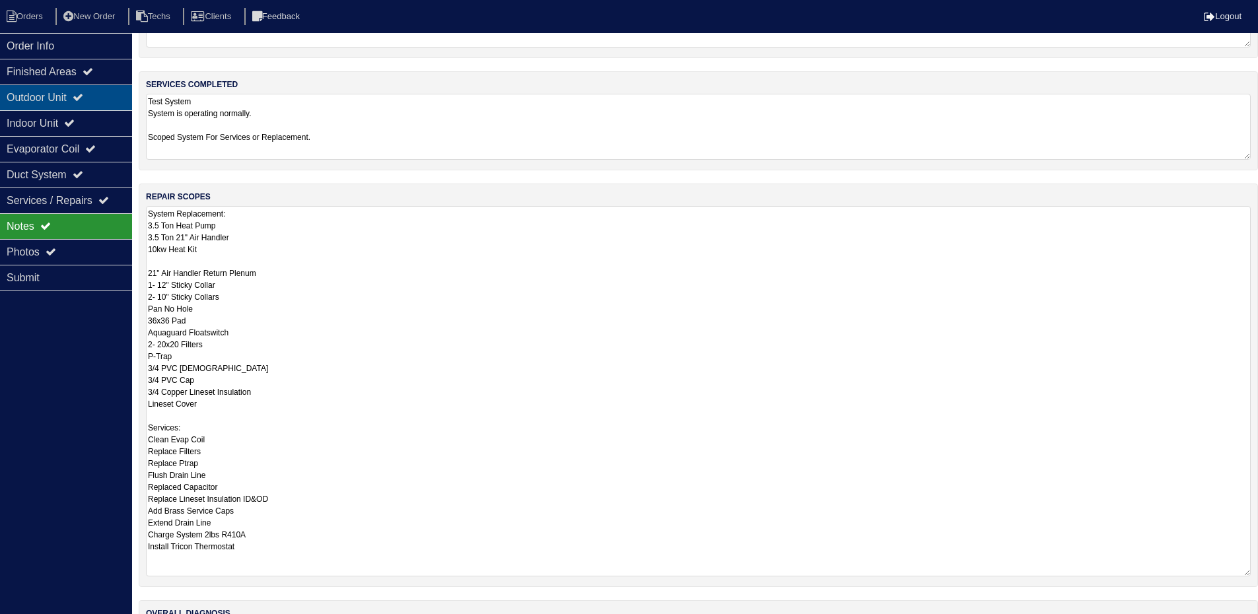
click at [71, 100] on div "Outdoor Unit" at bounding box center [66, 98] width 132 height 26
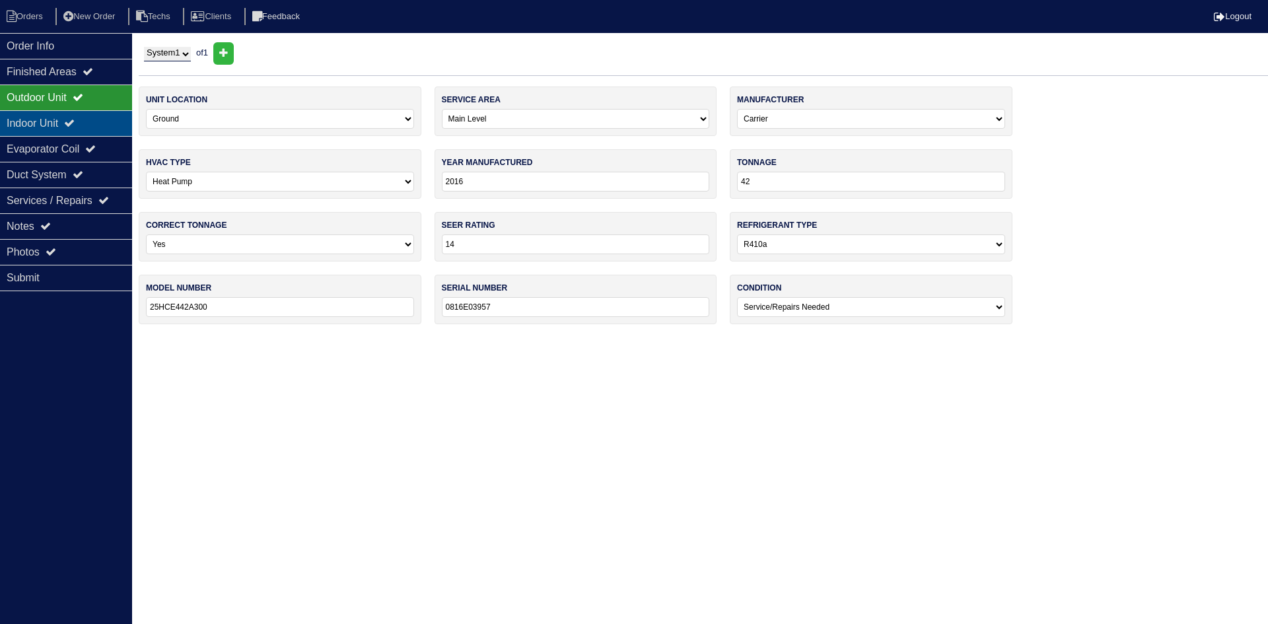
click at [75, 121] on icon at bounding box center [69, 123] width 11 height 11
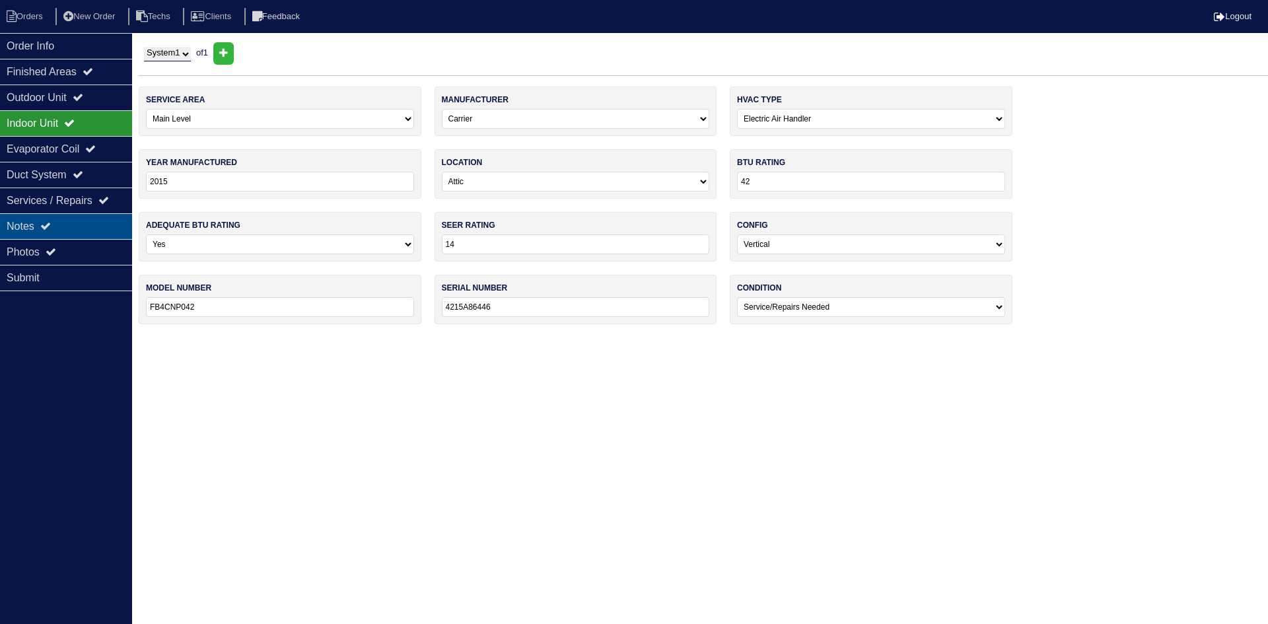
click at [81, 220] on div "Notes" at bounding box center [66, 226] width 132 height 26
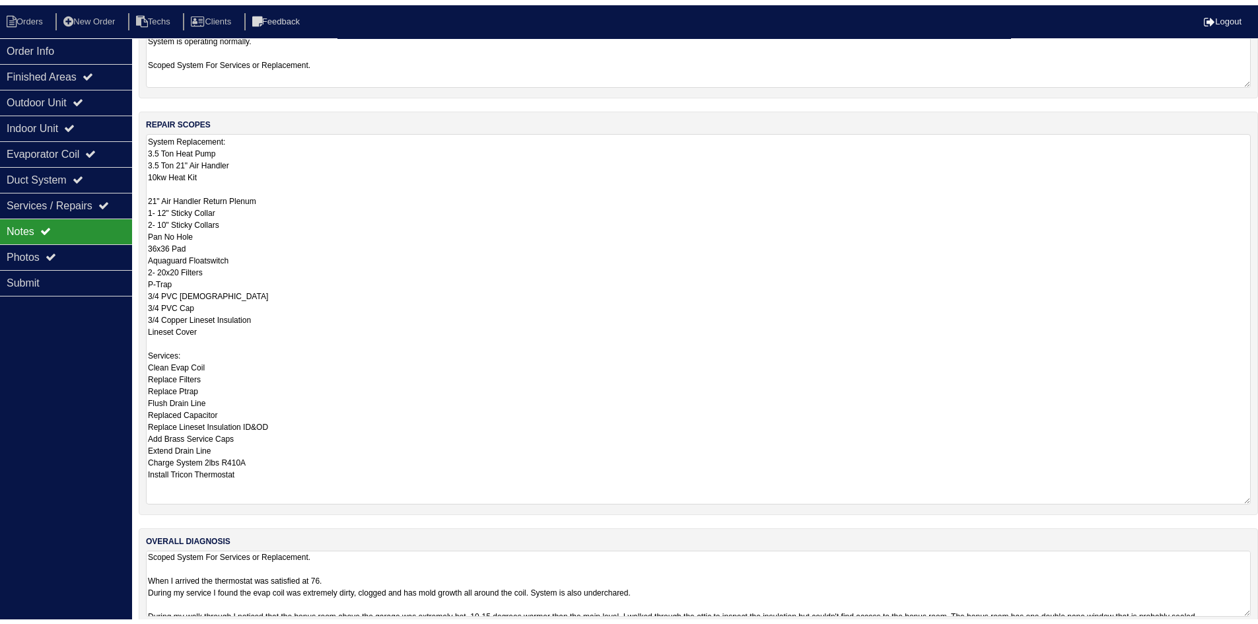
scroll to position [182, 0]
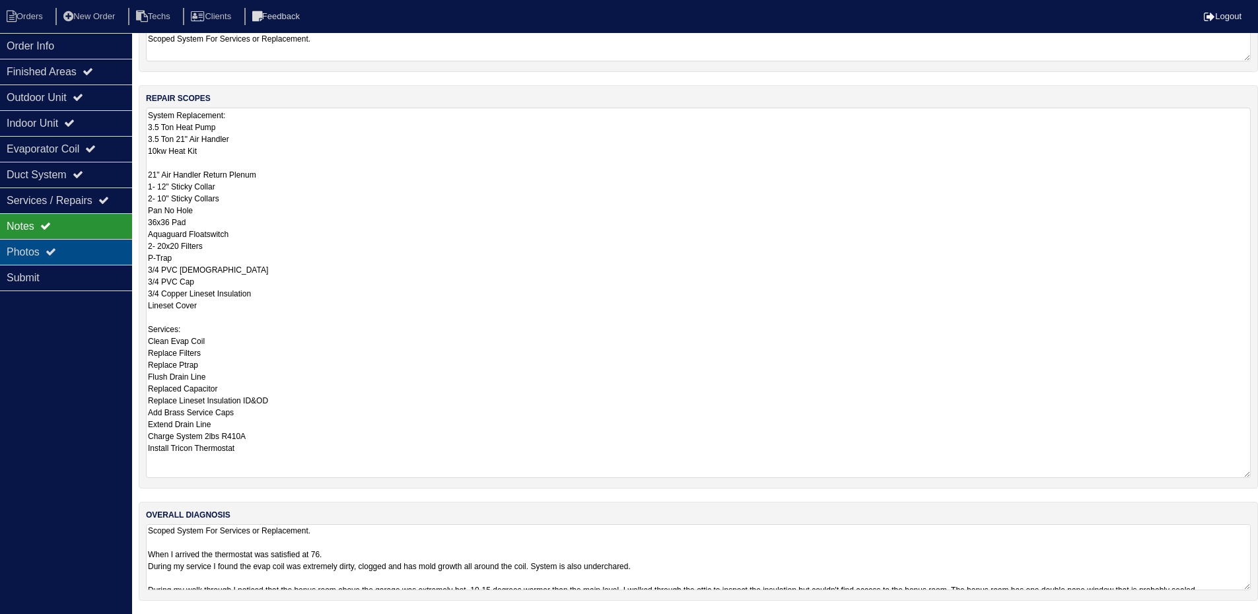
click at [46, 242] on div "Photos" at bounding box center [66, 252] width 132 height 26
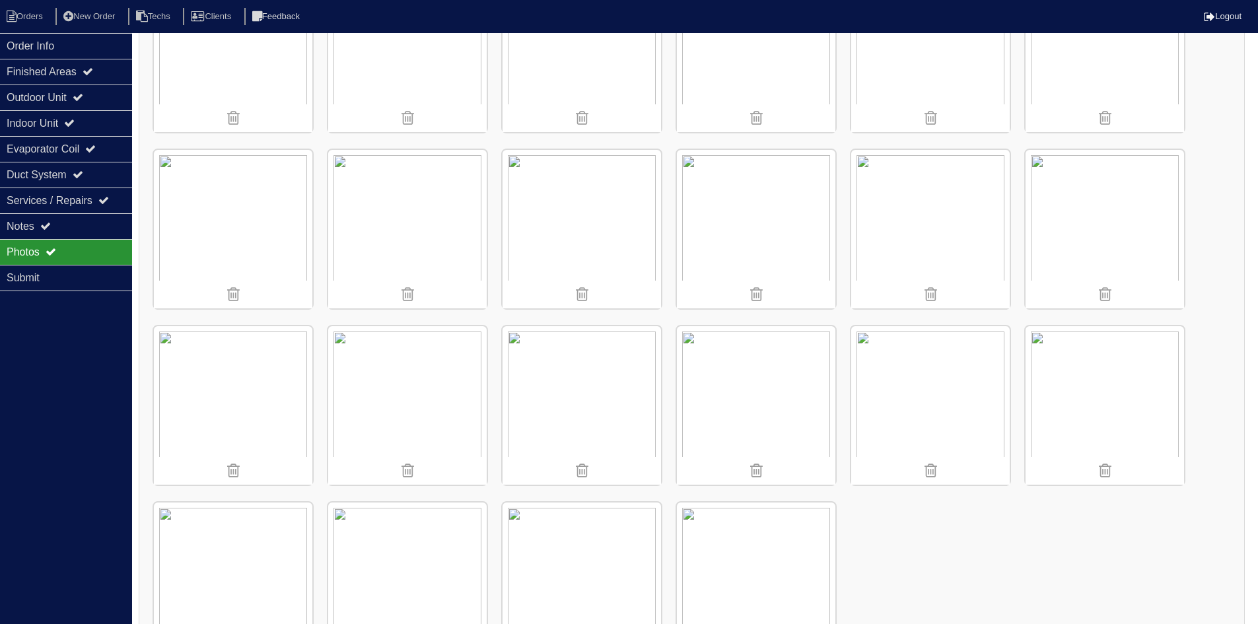
scroll to position [862, 0]
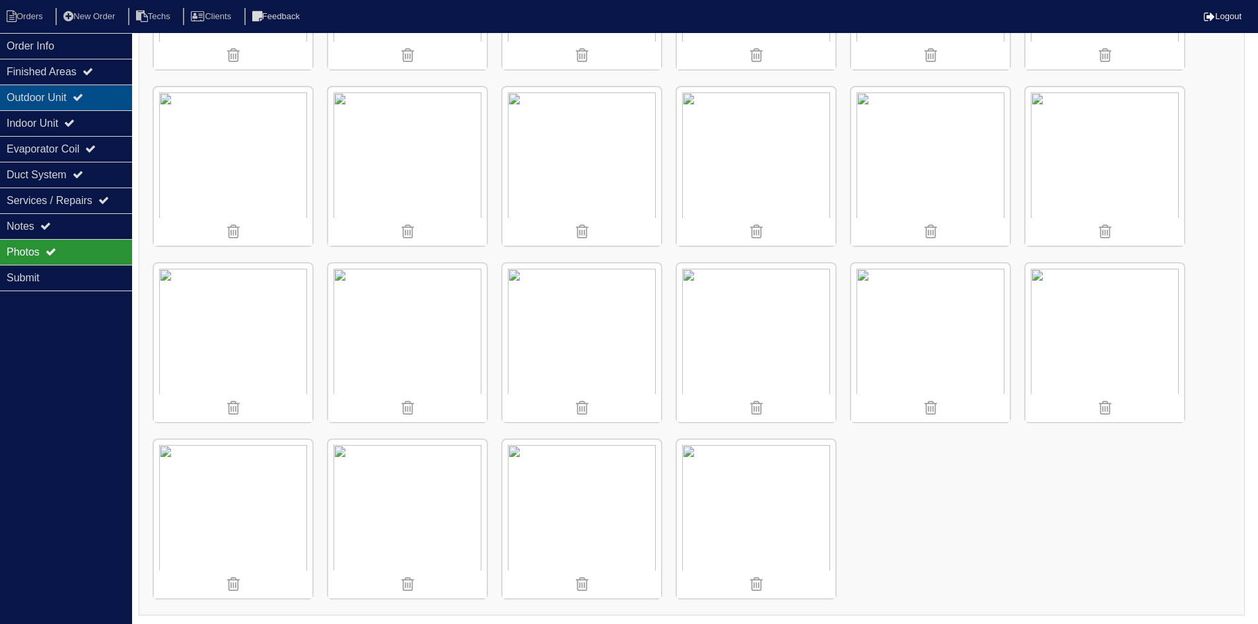
click at [105, 98] on div "Outdoor Unit" at bounding box center [66, 98] width 132 height 26
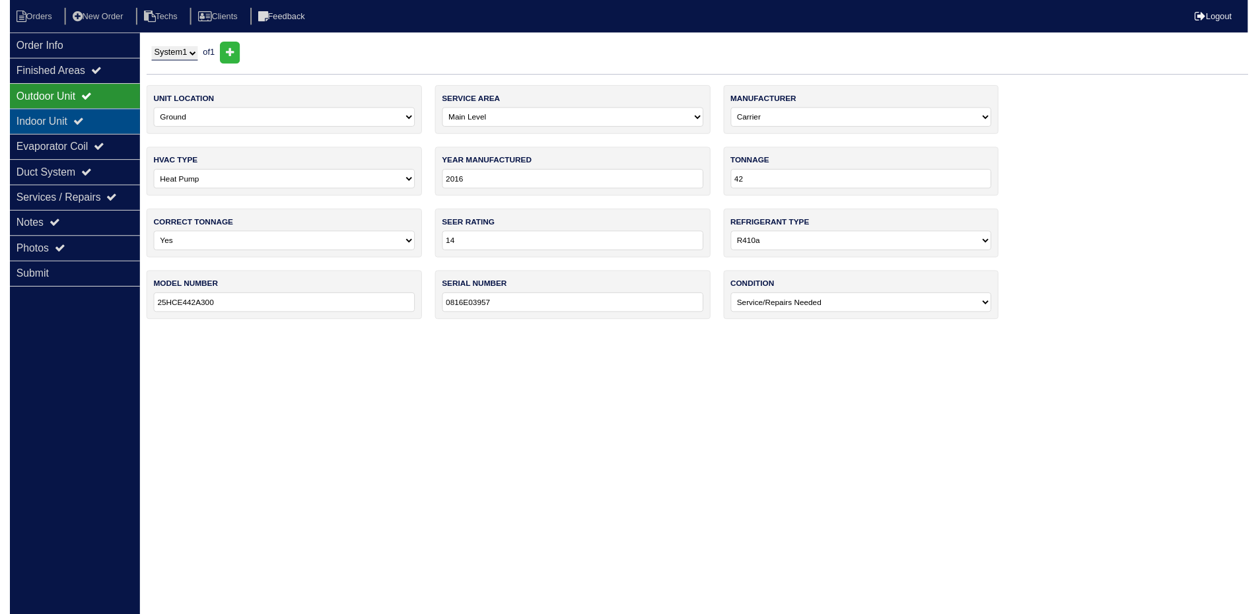
scroll to position [0, 0]
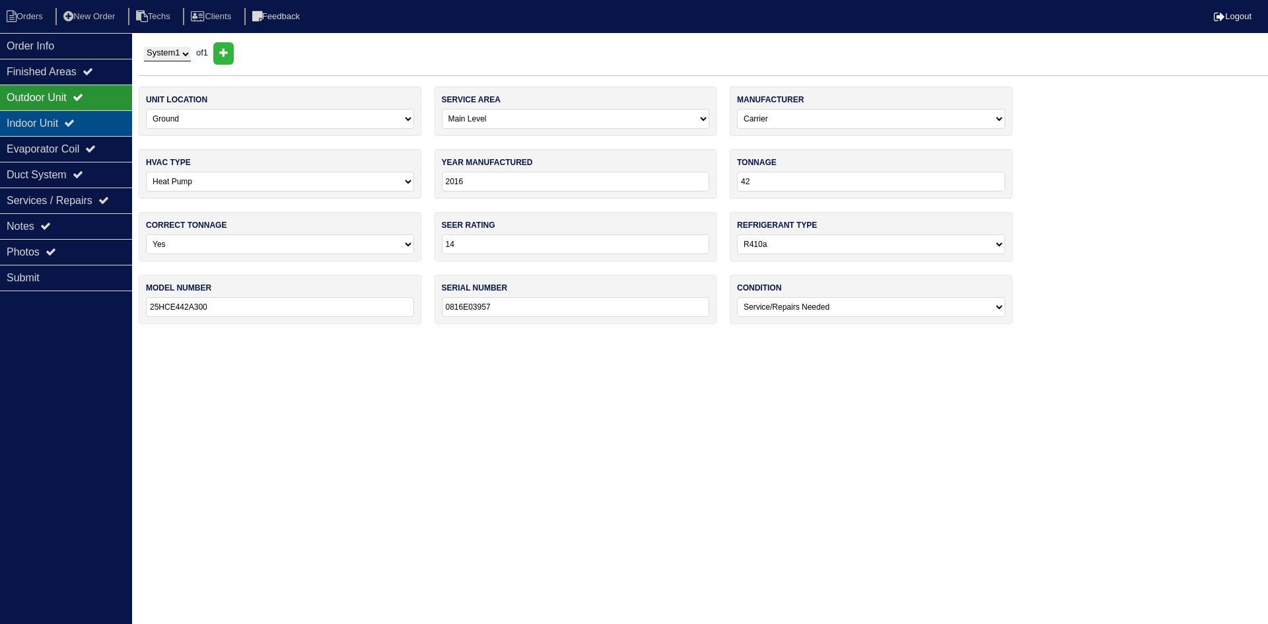
click at [97, 116] on div "Indoor Unit" at bounding box center [66, 123] width 132 height 26
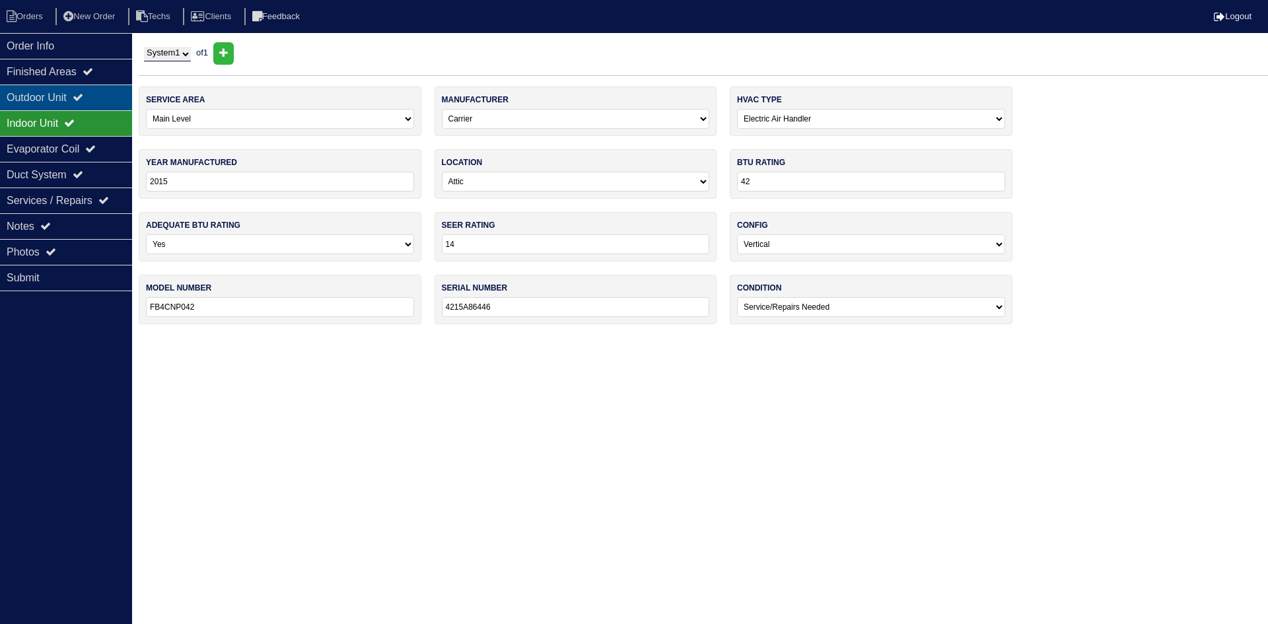
click at [97, 92] on div "Outdoor Unit" at bounding box center [66, 98] width 132 height 26
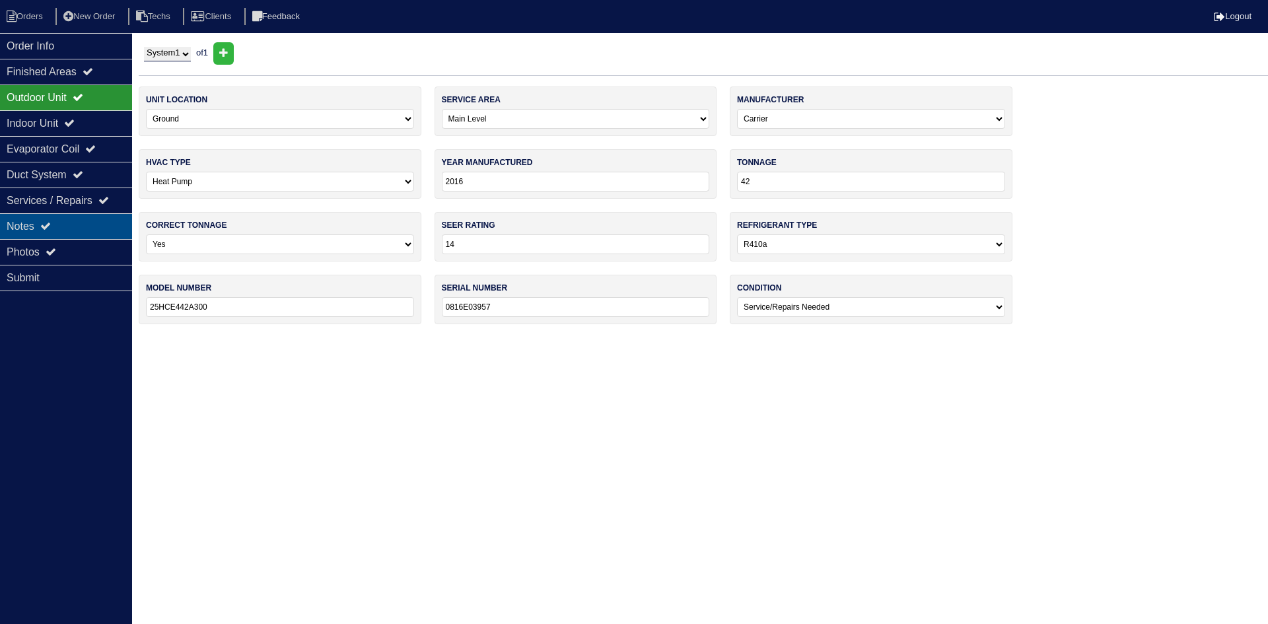
click at [62, 223] on div "Notes" at bounding box center [66, 226] width 132 height 26
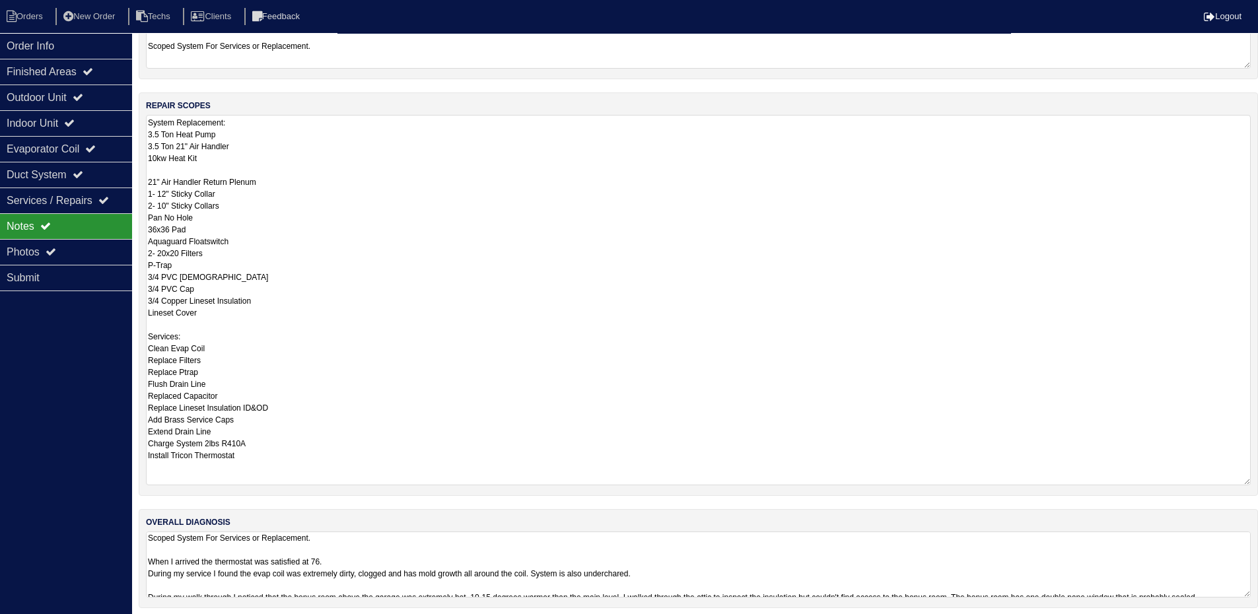
scroll to position [182, 0]
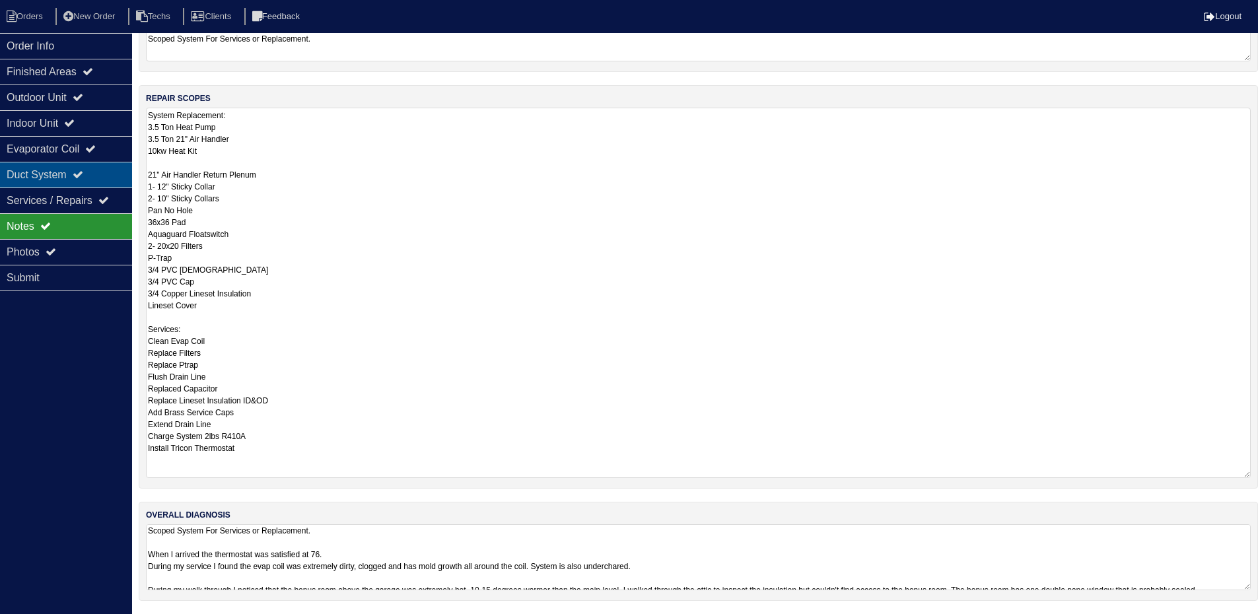
click at [83, 176] on icon at bounding box center [78, 174] width 11 height 11
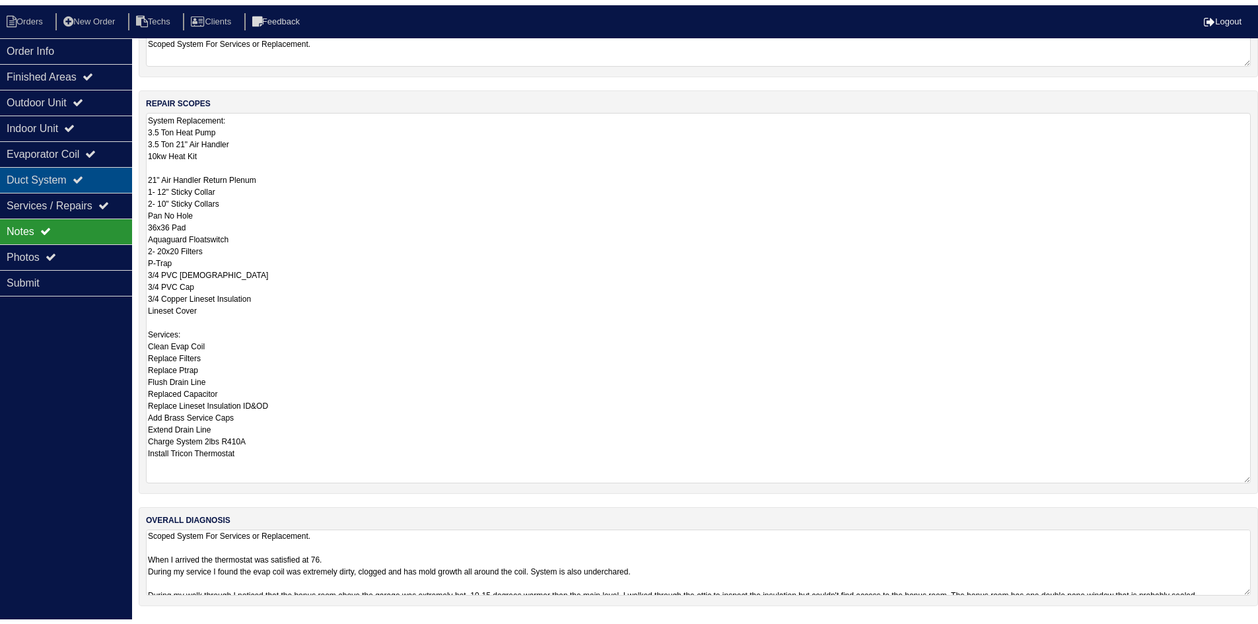
scroll to position [0, 0]
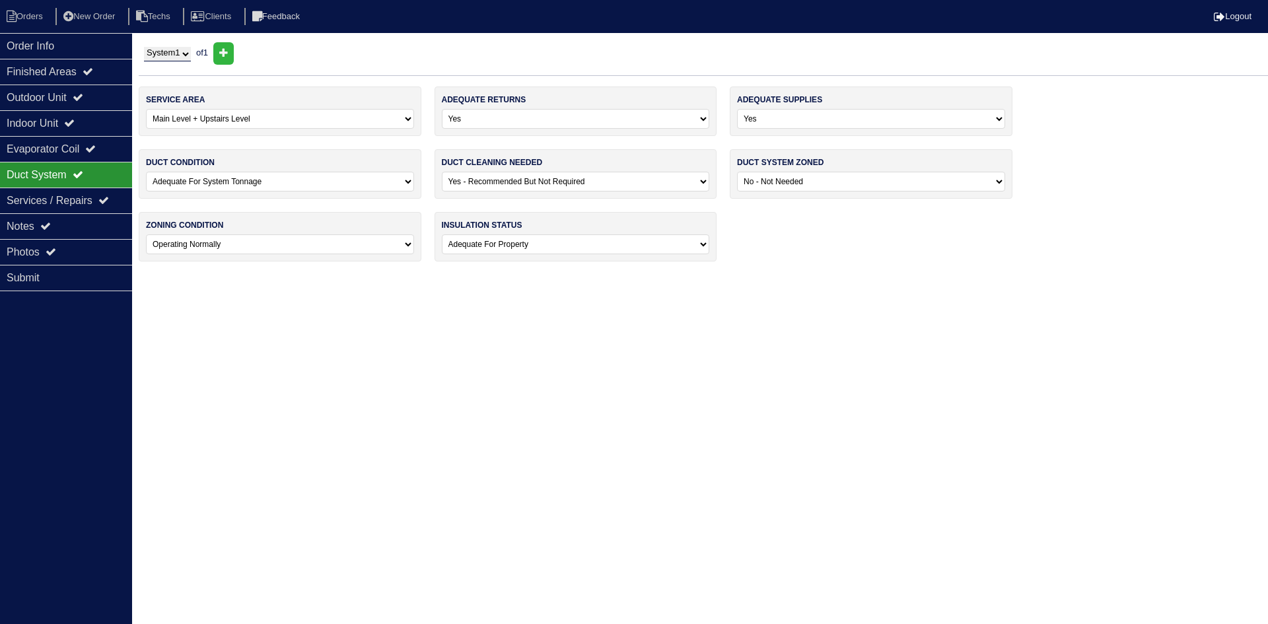
drag, startPoint x: 67, startPoint y: 258, endPoint x: 165, endPoint y: 297, distance: 105.6
click at [67, 258] on div "Photos" at bounding box center [66, 252] width 132 height 26
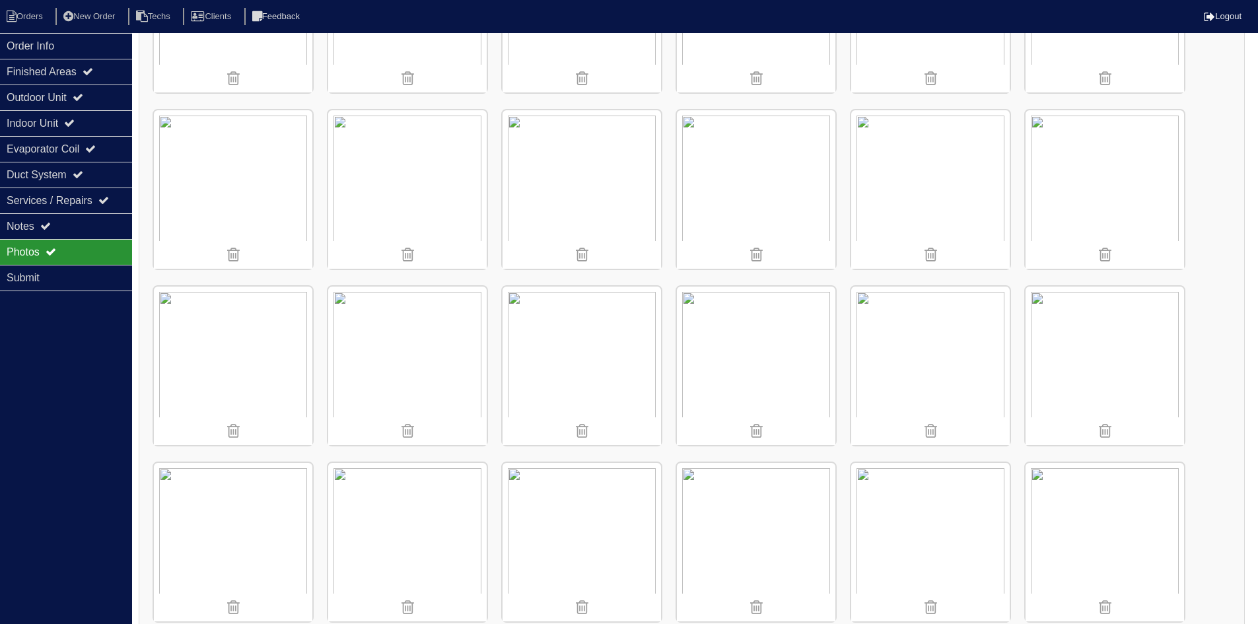
scroll to position [330, 0]
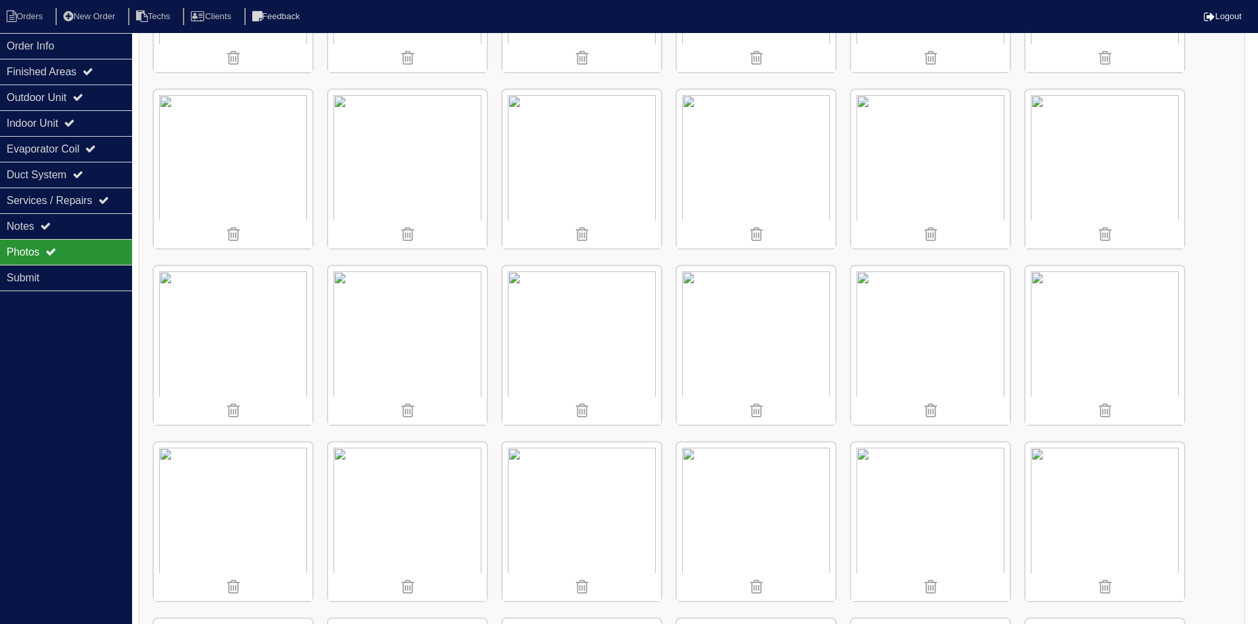
click at [1084, 320] on img at bounding box center [1105, 345] width 158 height 158
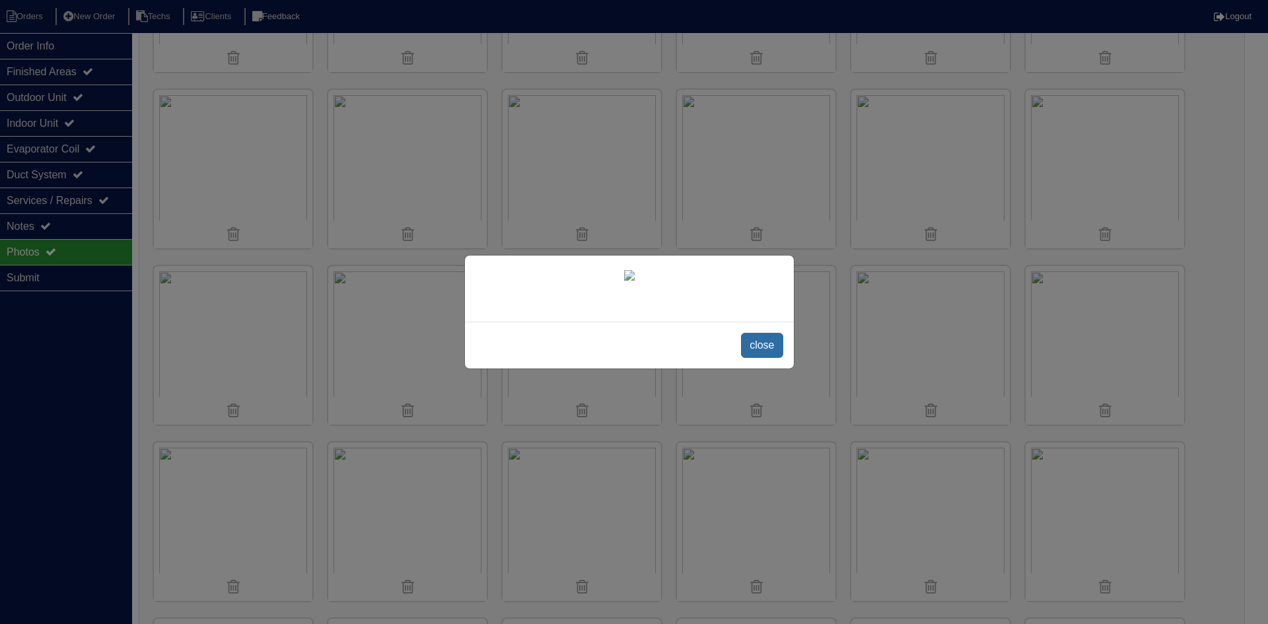
drag, startPoint x: 759, startPoint y: 526, endPoint x: 742, endPoint y: 524, distance: 17.9
click at [759, 358] on span "close" at bounding box center [762, 345] width 42 height 25
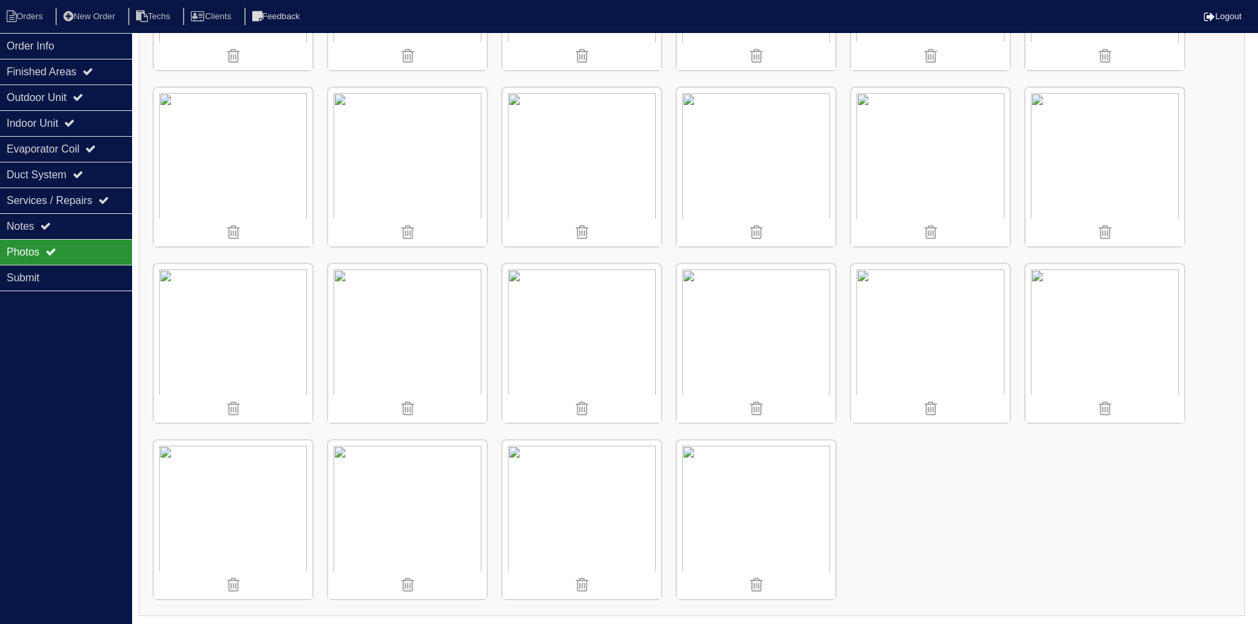
scroll to position [862, 0]
click at [20, 28] on nav "Orders New Order Techs Clients Feedback Logout" at bounding box center [629, 16] width 1258 height 33
click at [30, 13] on li "Orders" at bounding box center [26, 17] width 53 height 18
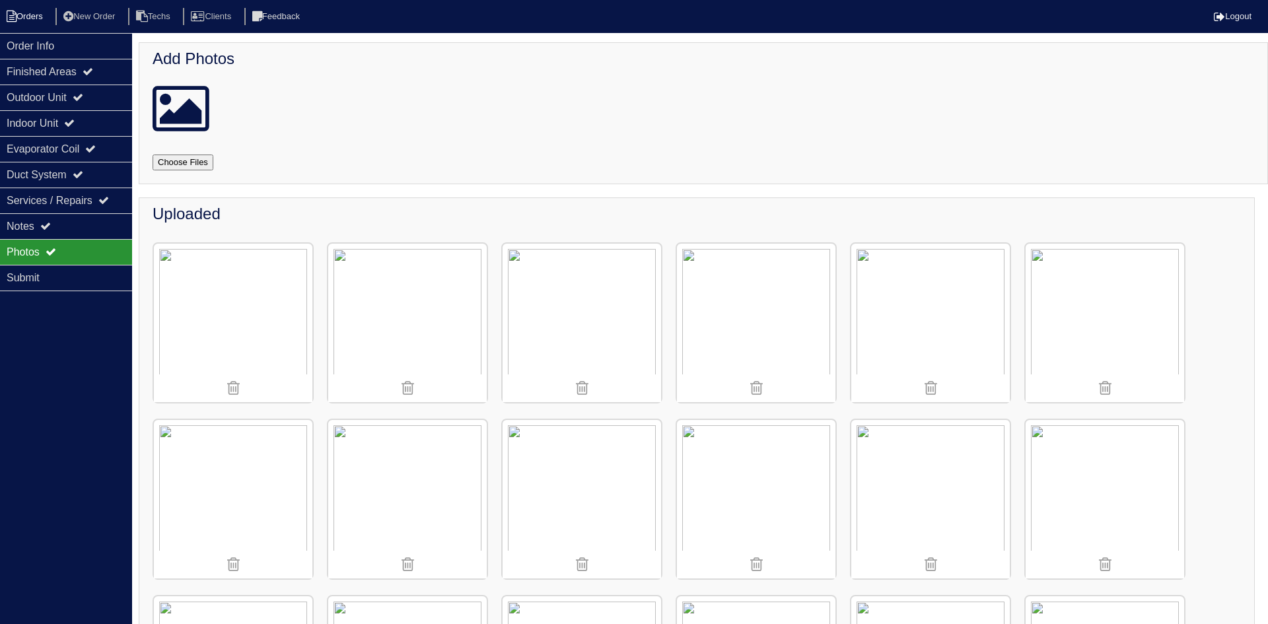
select select "15"
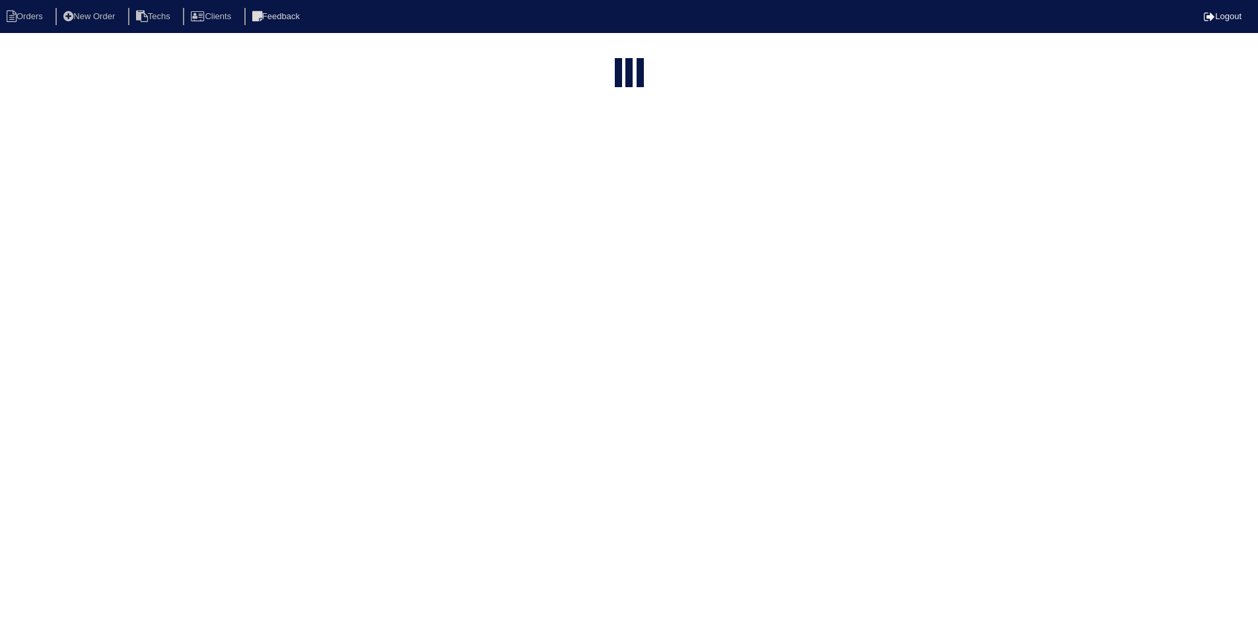
select select "field complete"
select select "need to quote"
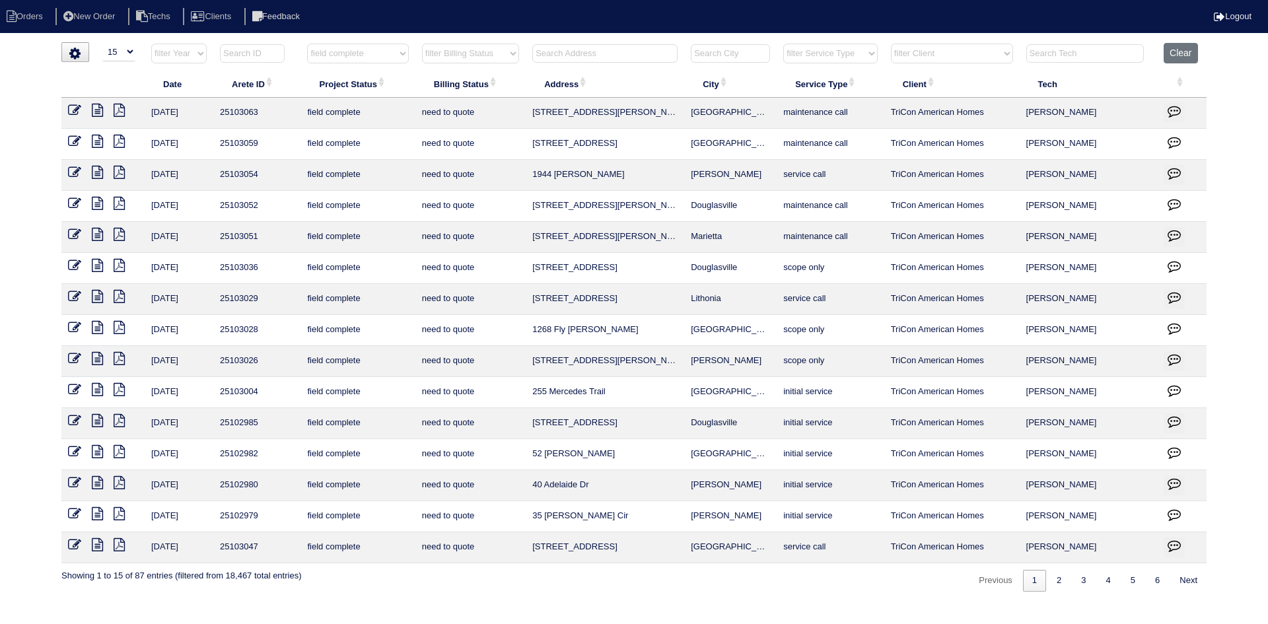
click at [98, 483] on icon at bounding box center [97, 482] width 11 height 13
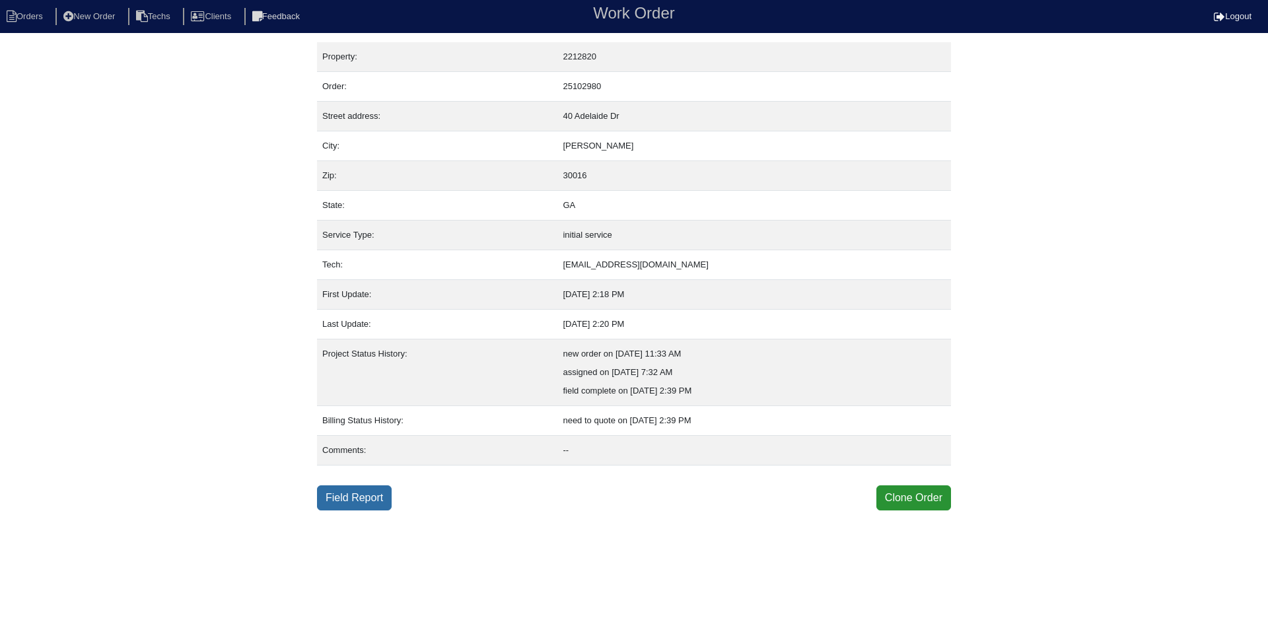
click at [357, 493] on link "Field Report" at bounding box center [354, 497] width 75 height 25
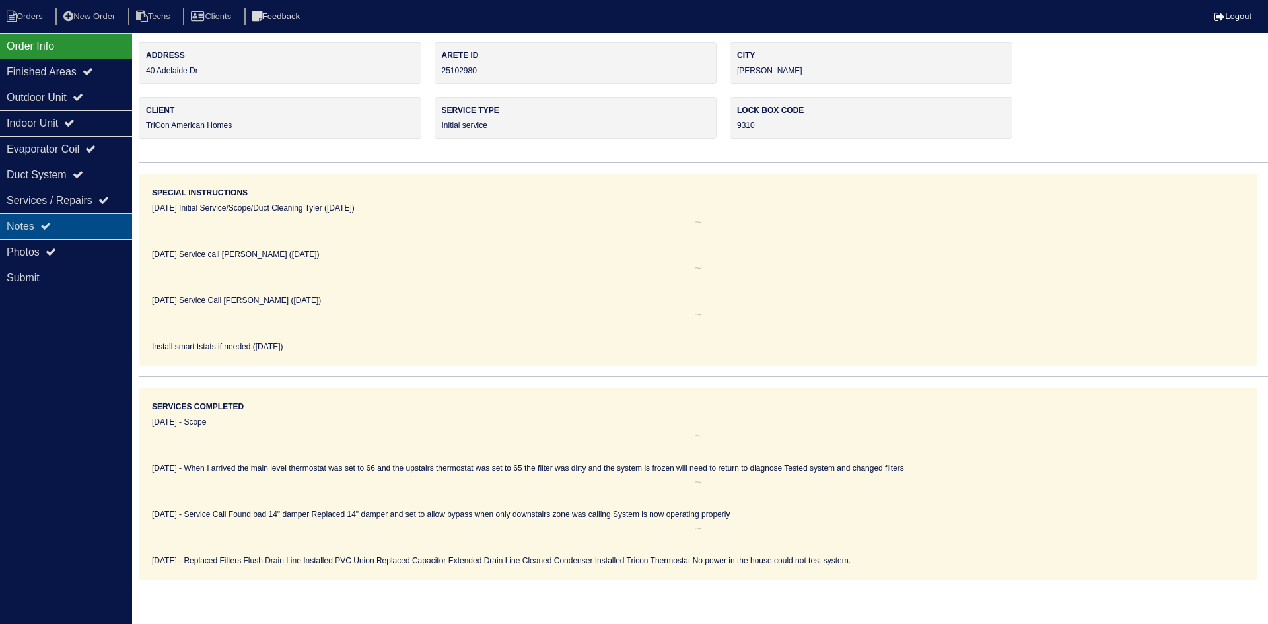
click at [65, 225] on div "Notes" at bounding box center [66, 226] width 132 height 26
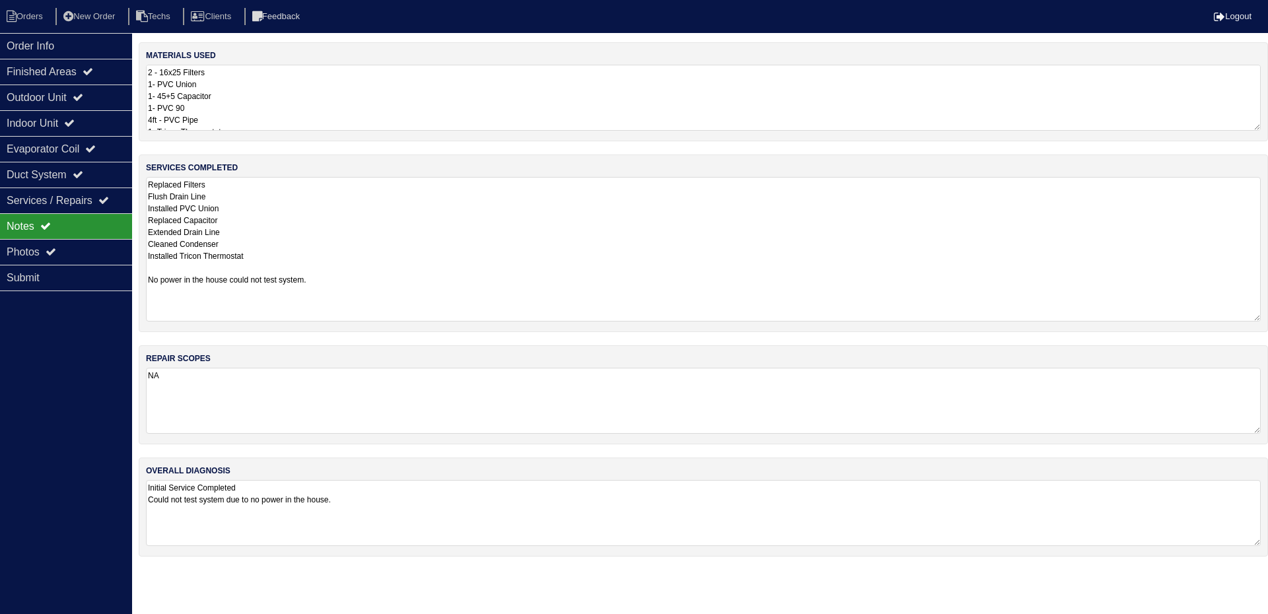
drag, startPoint x: 1257, startPoint y: 235, endPoint x: 1254, endPoint y: 314, distance: 78.7
click at [1254, 314] on textarea "Replaced Filters Flush Drain Line Installed PVC Union Replaced Capacitor Extend…" at bounding box center [703, 249] width 1115 height 145
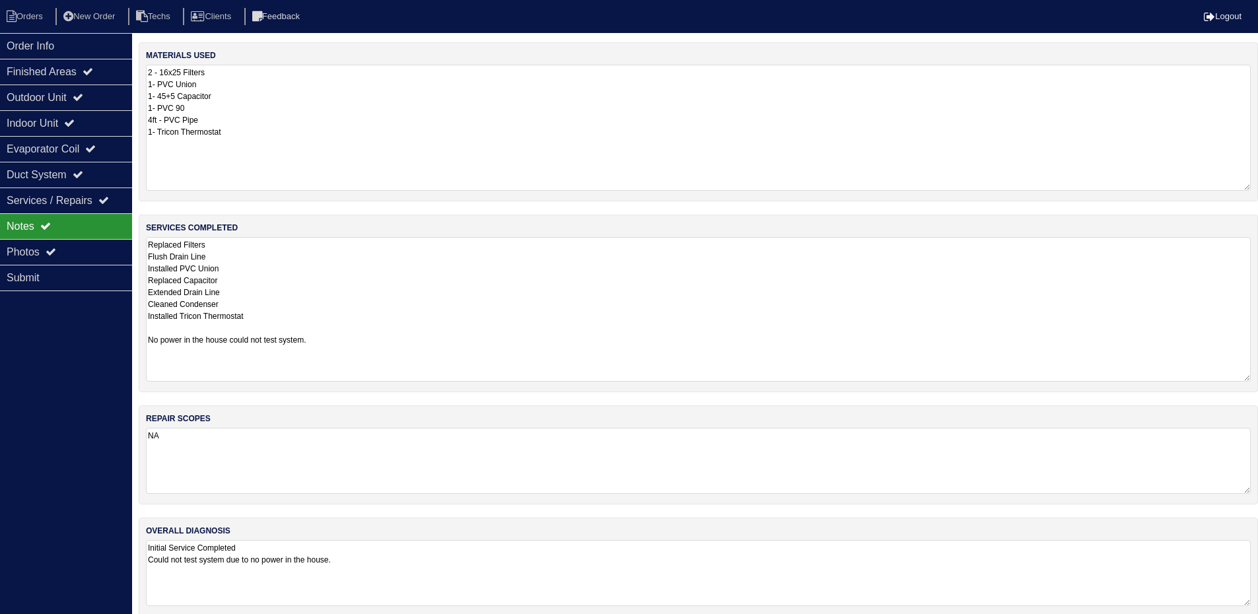
drag, startPoint x: 1257, startPoint y: 128, endPoint x: 1261, endPoint y: 186, distance: 57.6
click at [1258, 186] on html "Orders New Order Techs Clients Feedback Logout Orders New Order Users Clients M…" at bounding box center [629, 315] width 1258 height 630
click at [69, 90] on div "Outdoor Unit" at bounding box center [66, 98] width 132 height 26
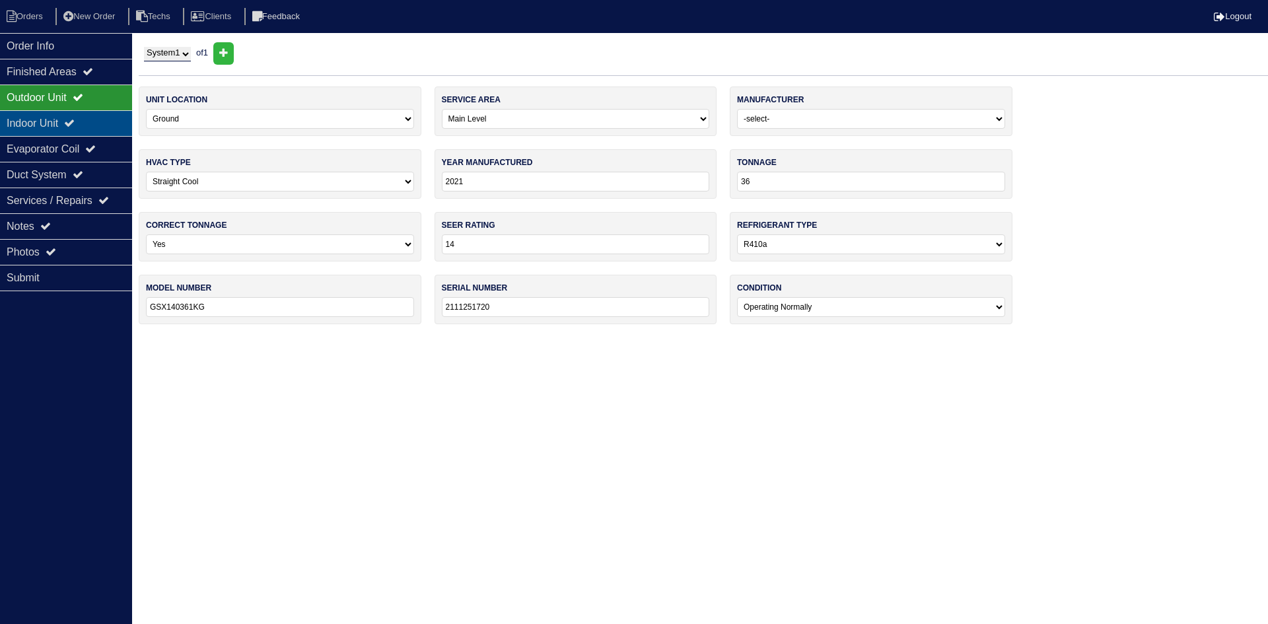
click at [67, 121] on div "Indoor Unit" at bounding box center [66, 123] width 132 height 26
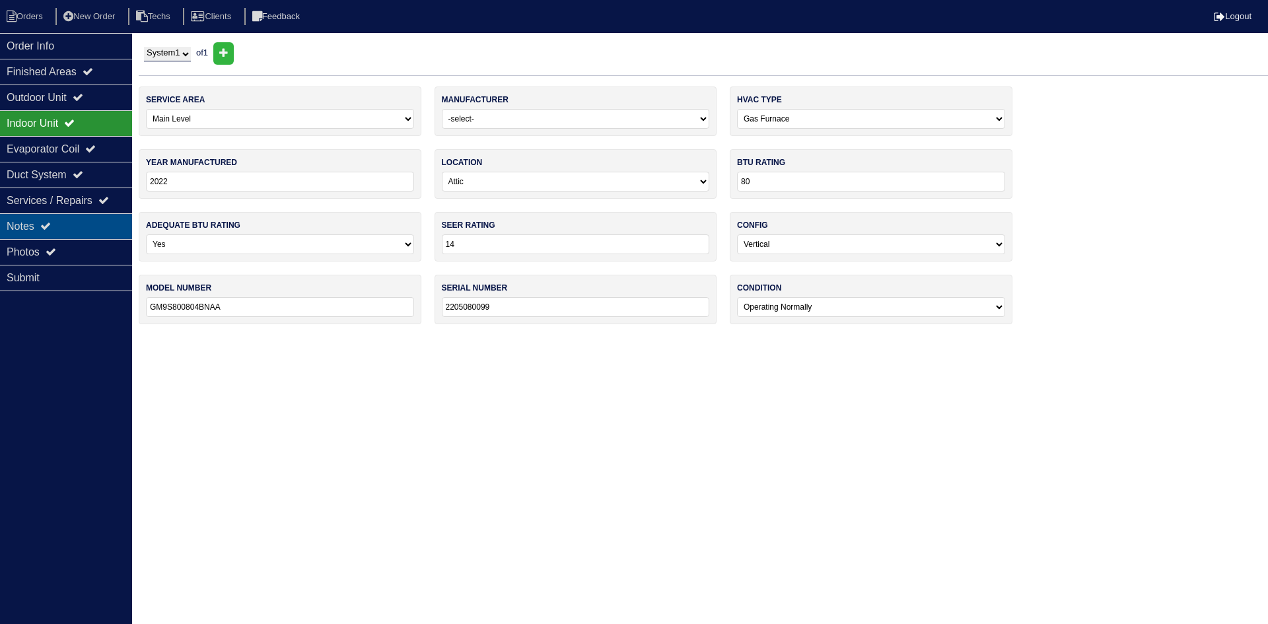
click at [69, 228] on div "Notes" at bounding box center [66, 226] width 132 height 26
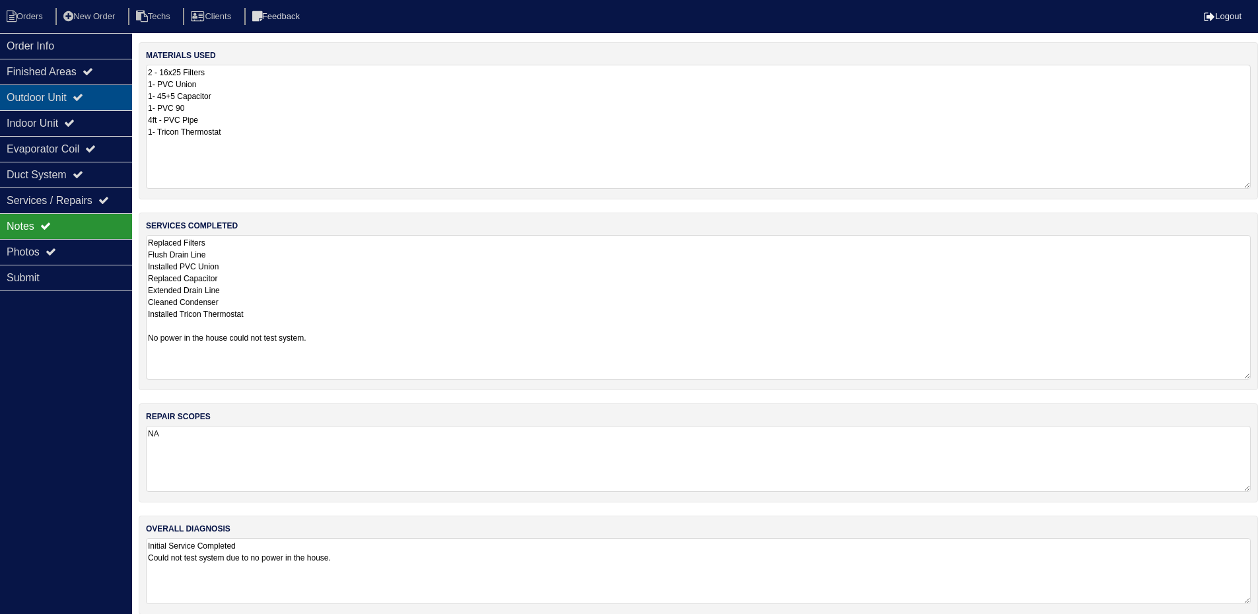
click at [77, 100] on div "Outdoor Unit" at bounding box center [66, 98] width 132 height 26
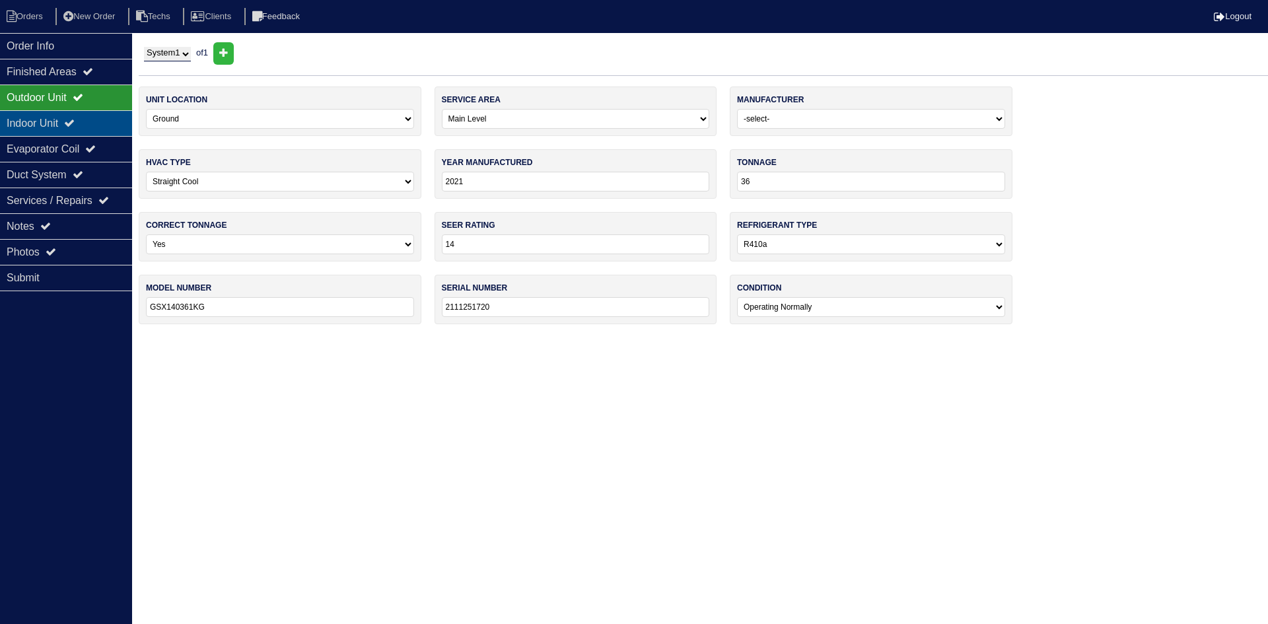
click at [75, 128] on icon at bounding box center [69, 123] width 11 height 11
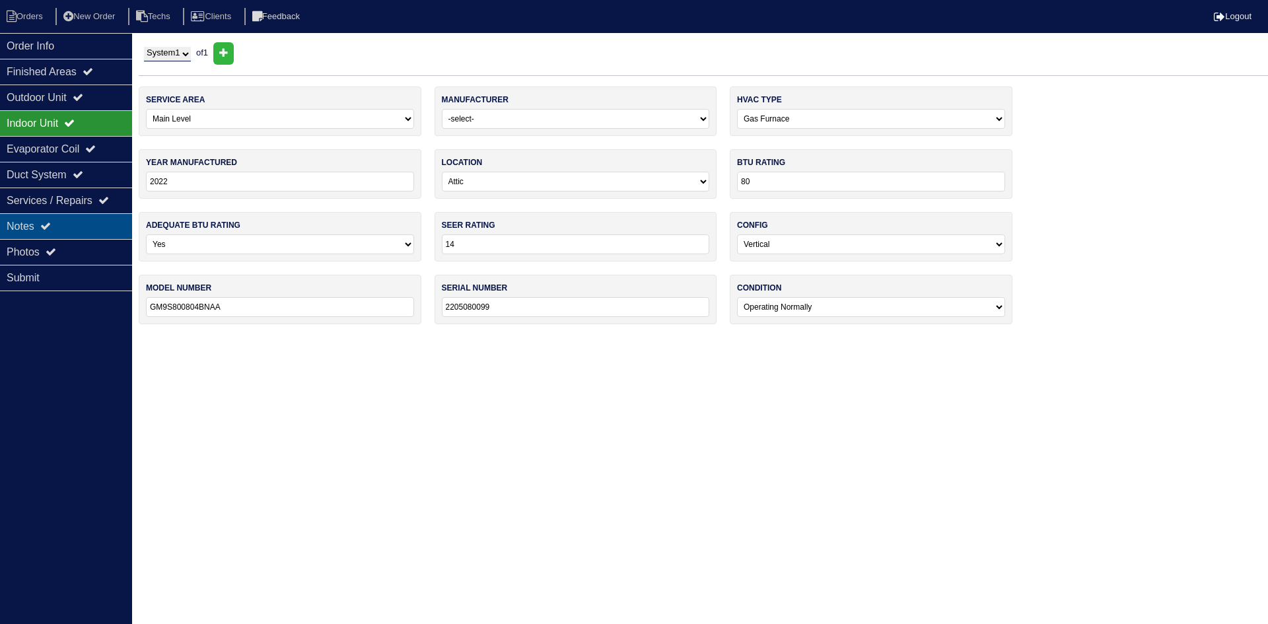
click at [68, 223] on div "Notes" at bounding box center [66, 226] width 132 height 26
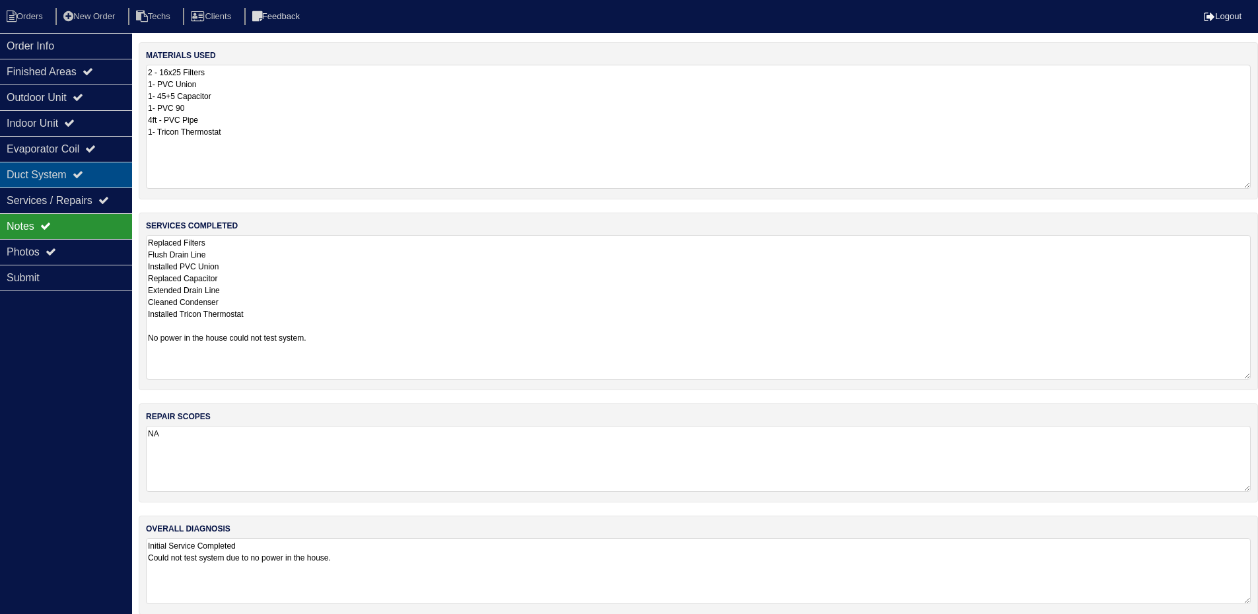
click at [102, 178] on div "Duct System" at bounding box center [66, 175] width 132 height 26
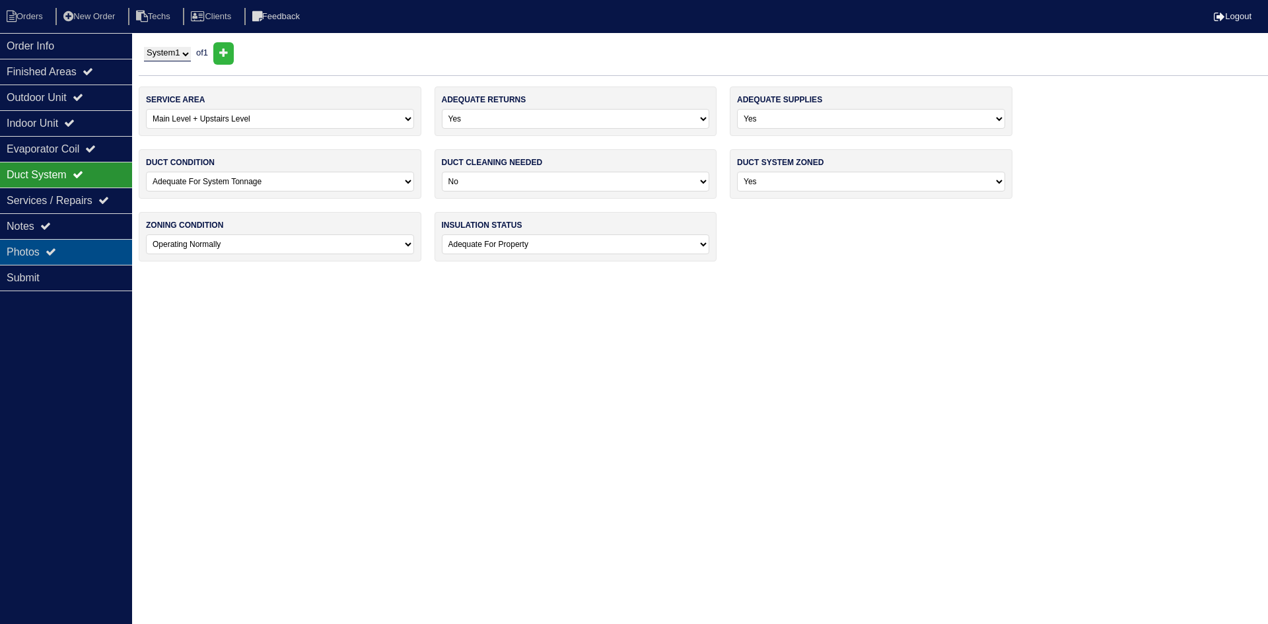
click at [85, 252] on div "Photos" at bounding box center [66, 252] width 132 height 26
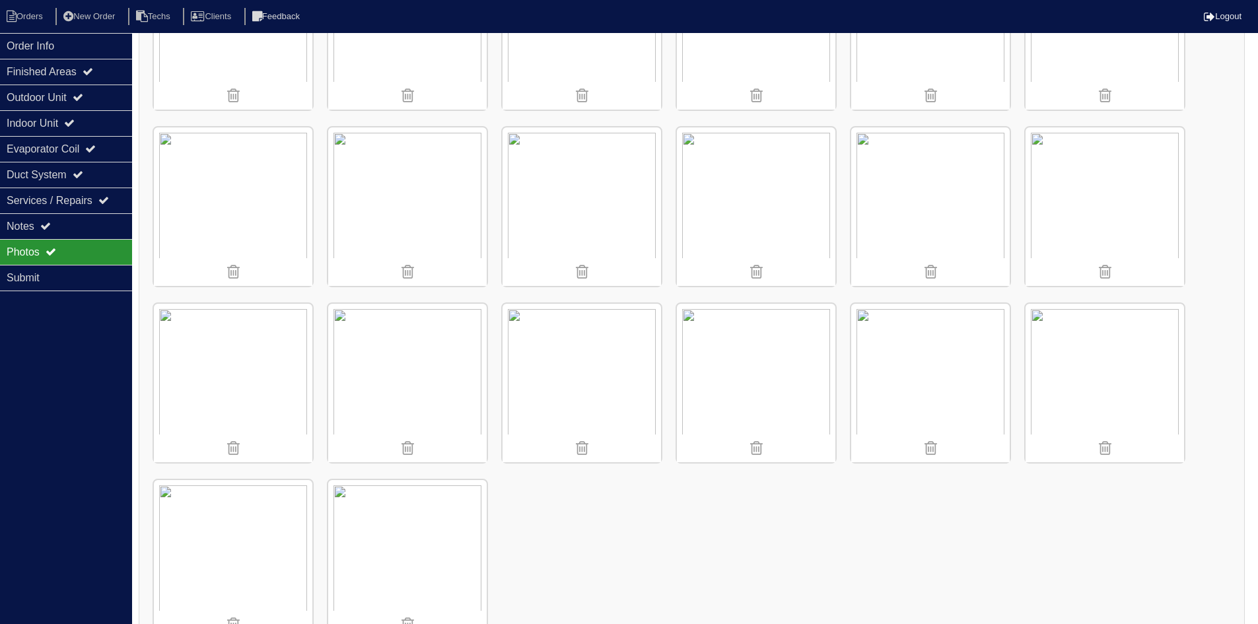
scroll to position [862, 0]
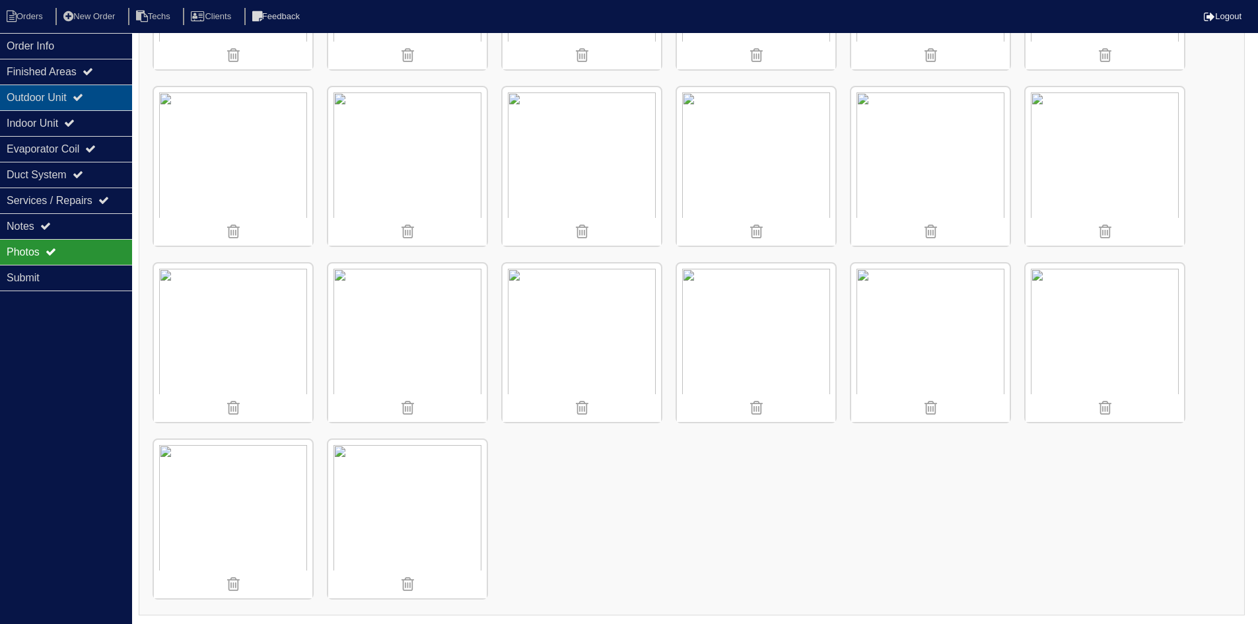
click at [75, 90] on div "Outdoor Unit" at bounding box center [66, 98] width 132 height 26
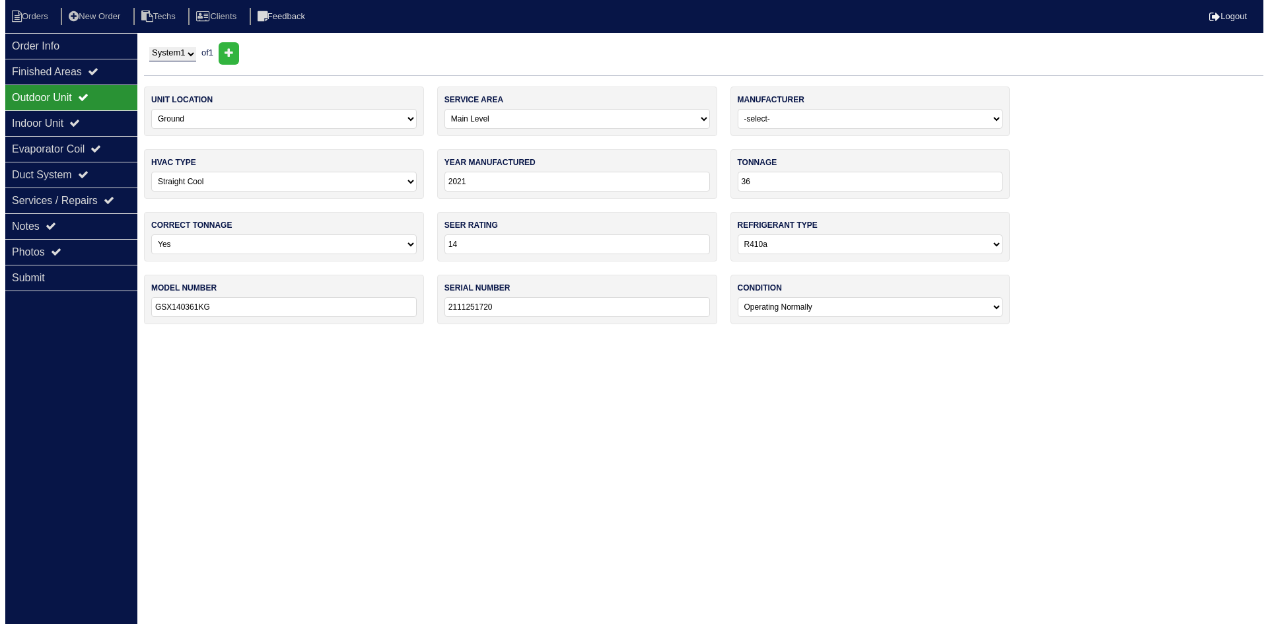
scroll to position [0, 0]
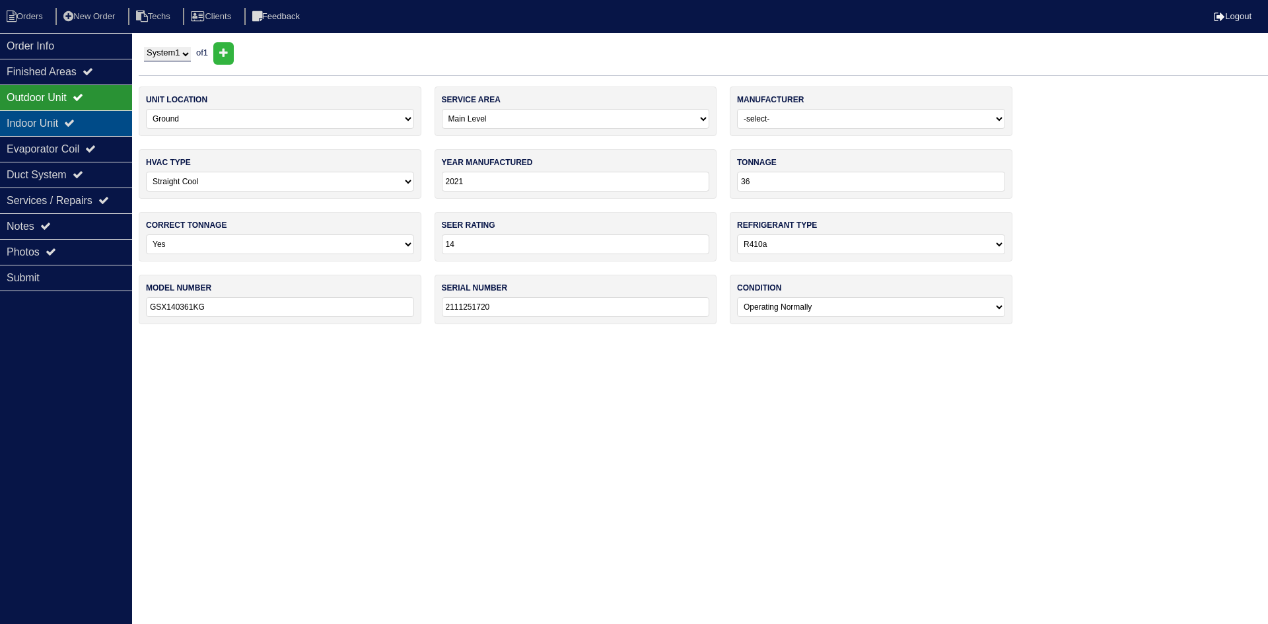
click at [105, 120] on div "Indoor Unit" at bounding box center [66, 123] width 132 height 26
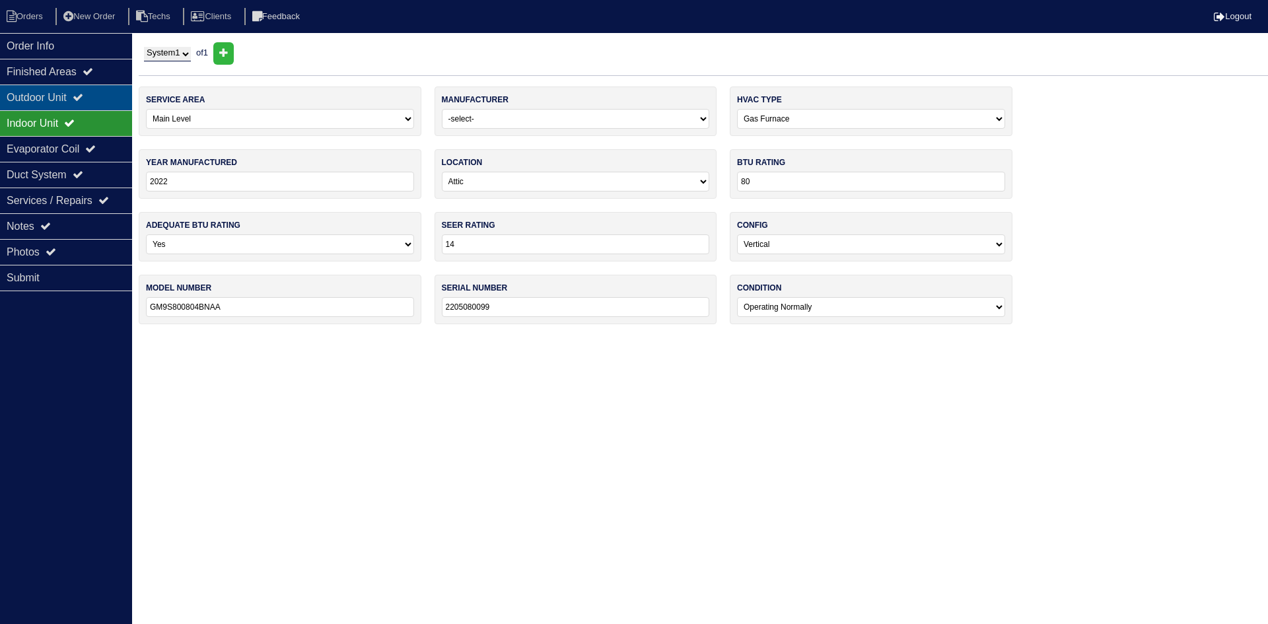
click at [100, 99] on div "Outdoor Unit" at bounding box center [66, 98] width 132 height 26
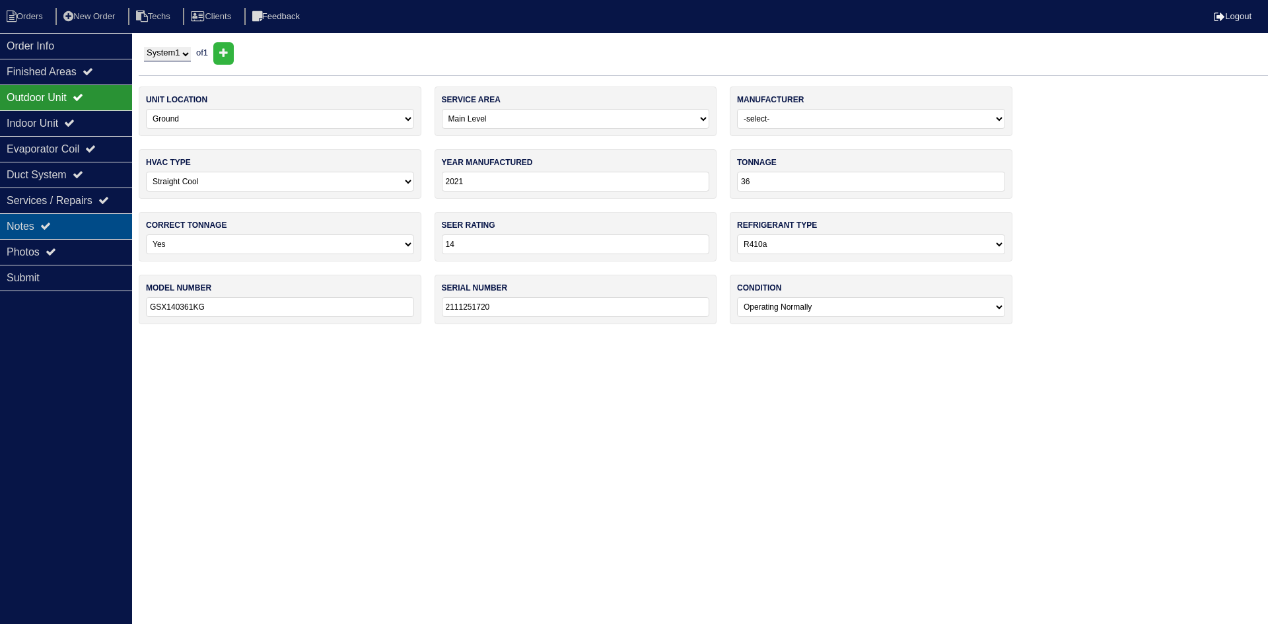
click at [90, 225] on div "Notes" at bounding box center [66, 226] width 132 height 26
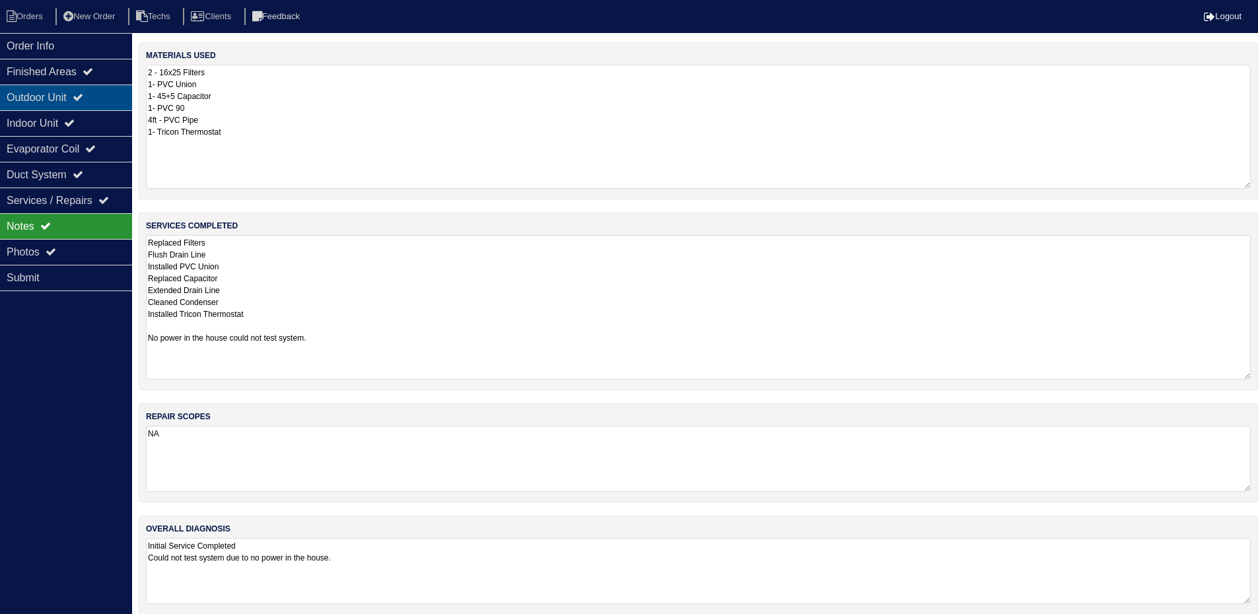
click at [100, 102] on div "Outdoor Unit" at bounding box center [66, 98] width 132 height 26
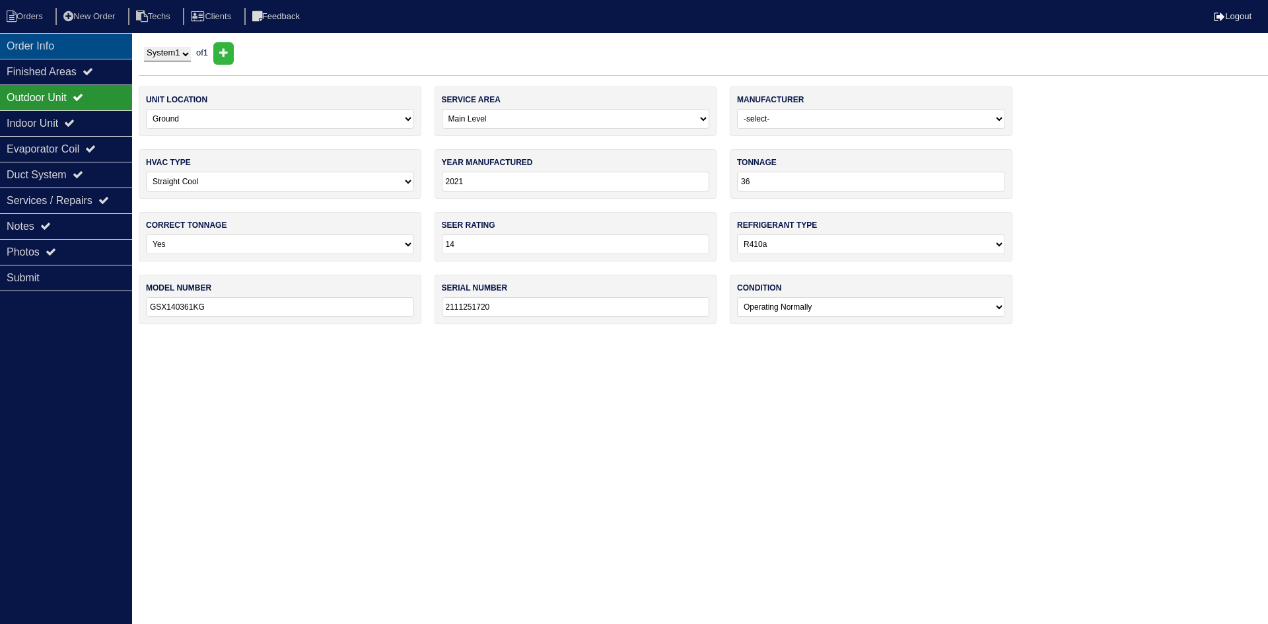
click at [86, 42] on div "Order Info" at bounding box center [66, 46] width 132 height 26
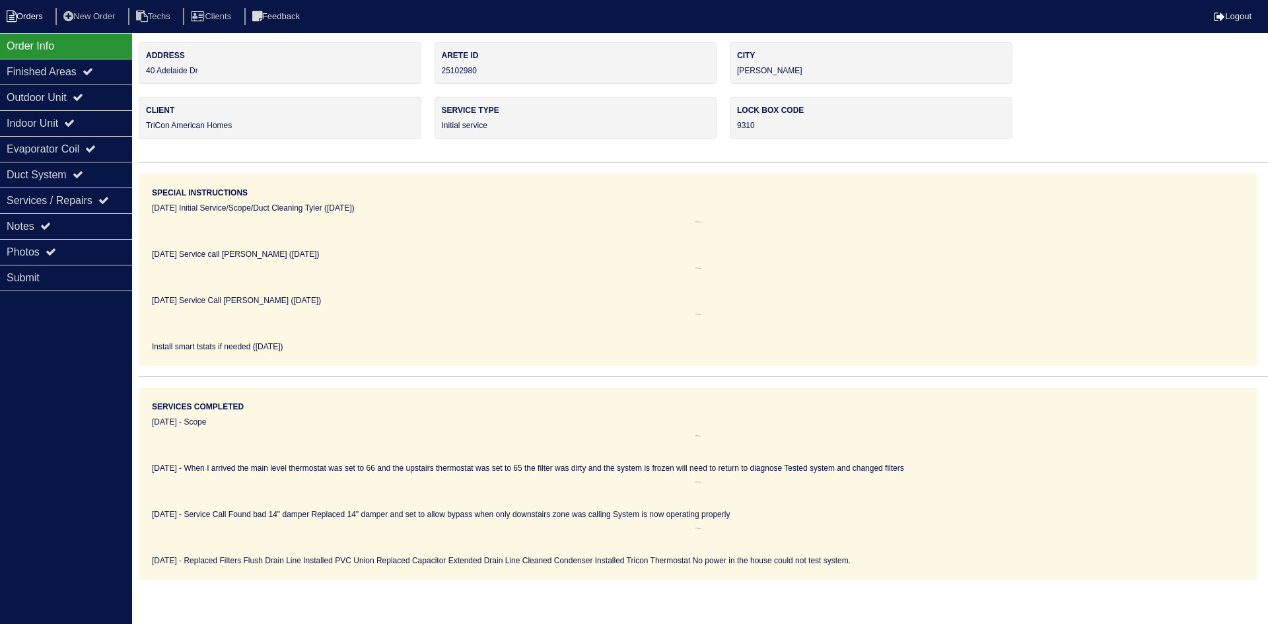
click at [38, 21] on li "Orders" at bounding box center [26, 17] width 53 height 18
select select "15"
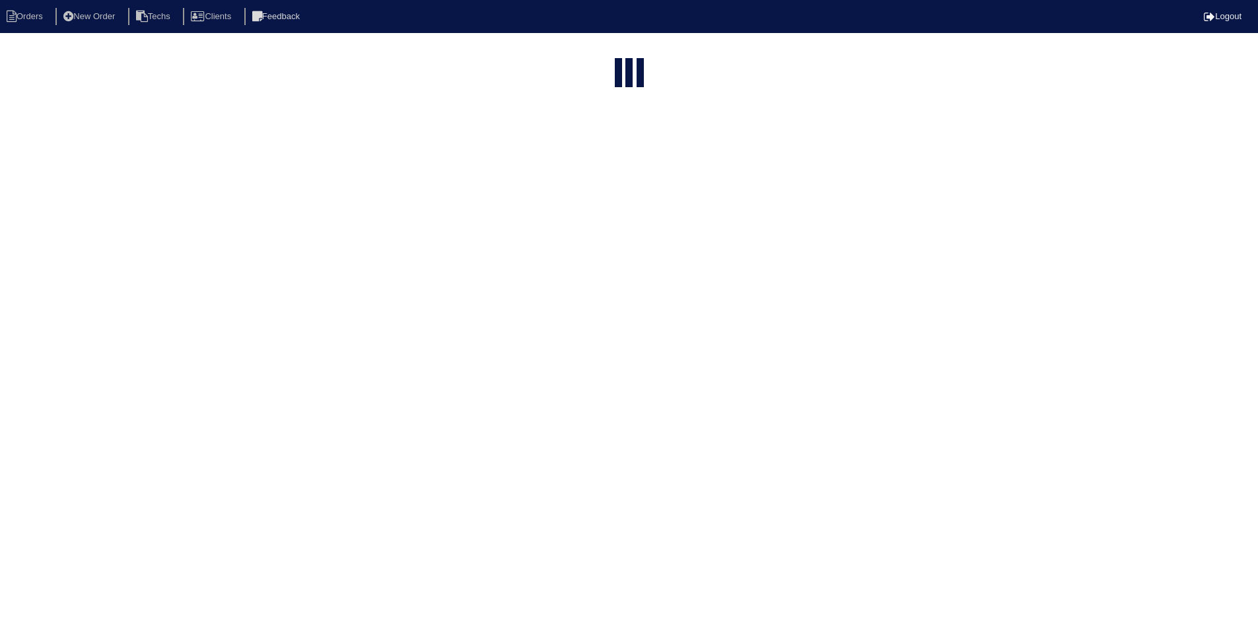
select select "field complete"
select select "need to quote"
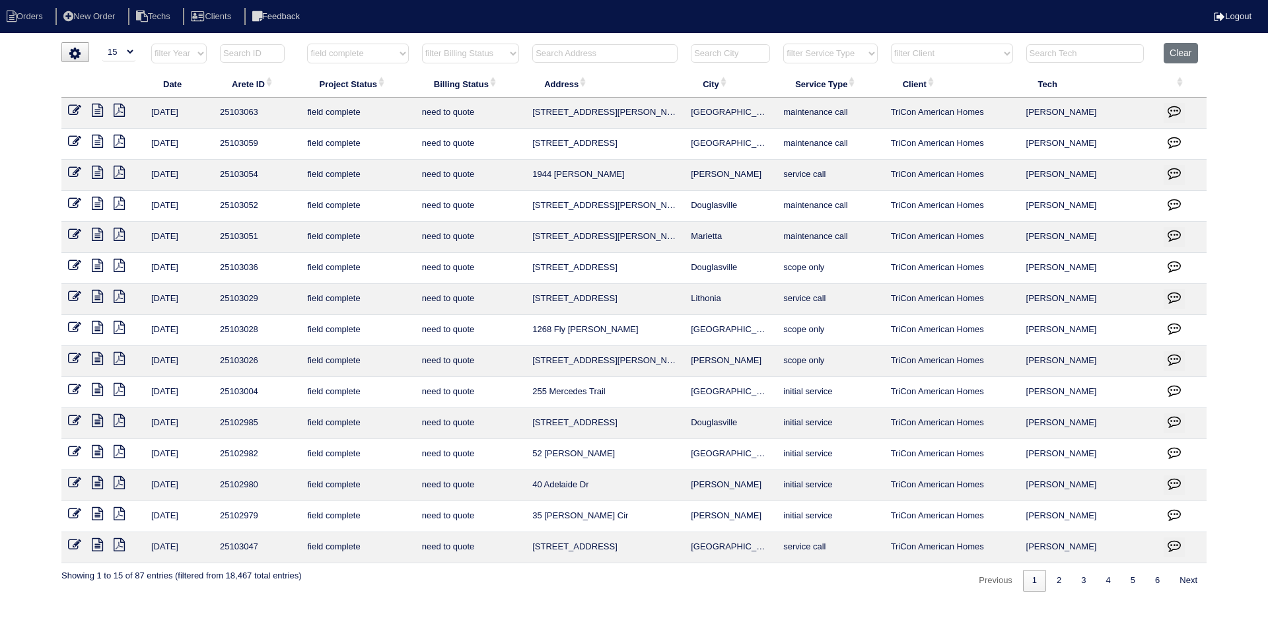
click at [584, 52] on input "text" at bounding box center [604, 53] width 145 height 18
type input "78 grandv"
select select "field complete"
select select "need to quote"
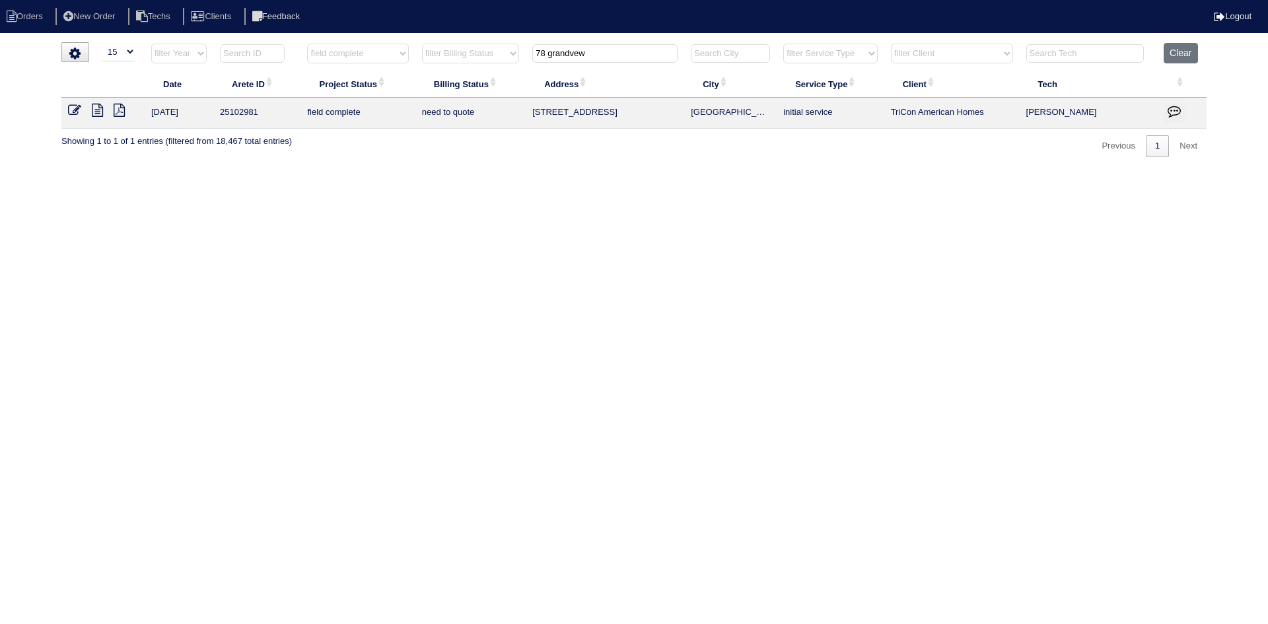
type input "78 grandvew"
select select "field complete"
select select "need to quote"
type input "78 grand"
select select "field complete"
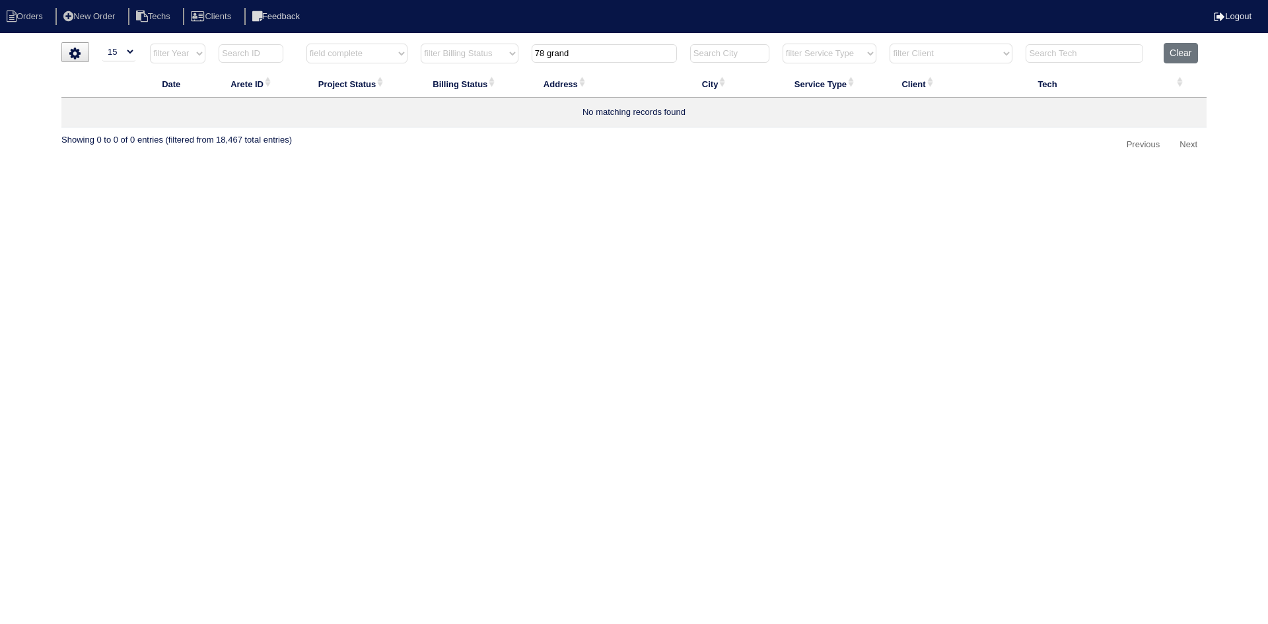
select select "need to quote"
type input "78 grand"
click at [94, 110] on icon at bounding box center [97, 110] width 11 height 13
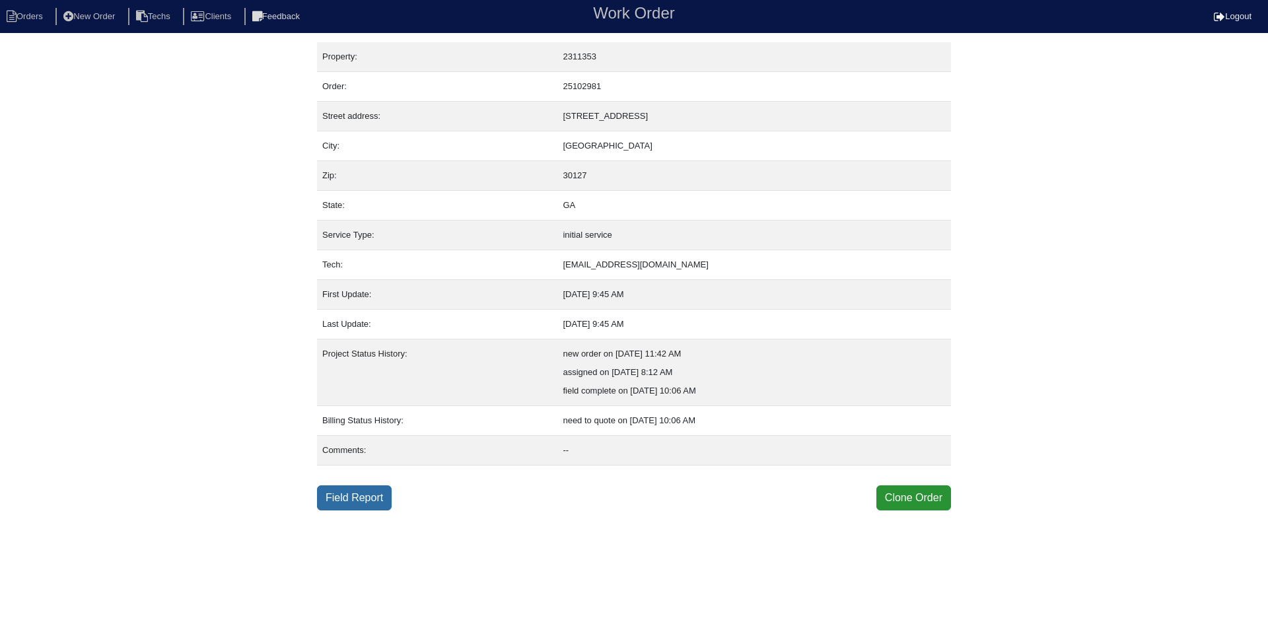
click at [355, 501] on link "Field Report" at bounding box center [354, 497] width 75 height 25
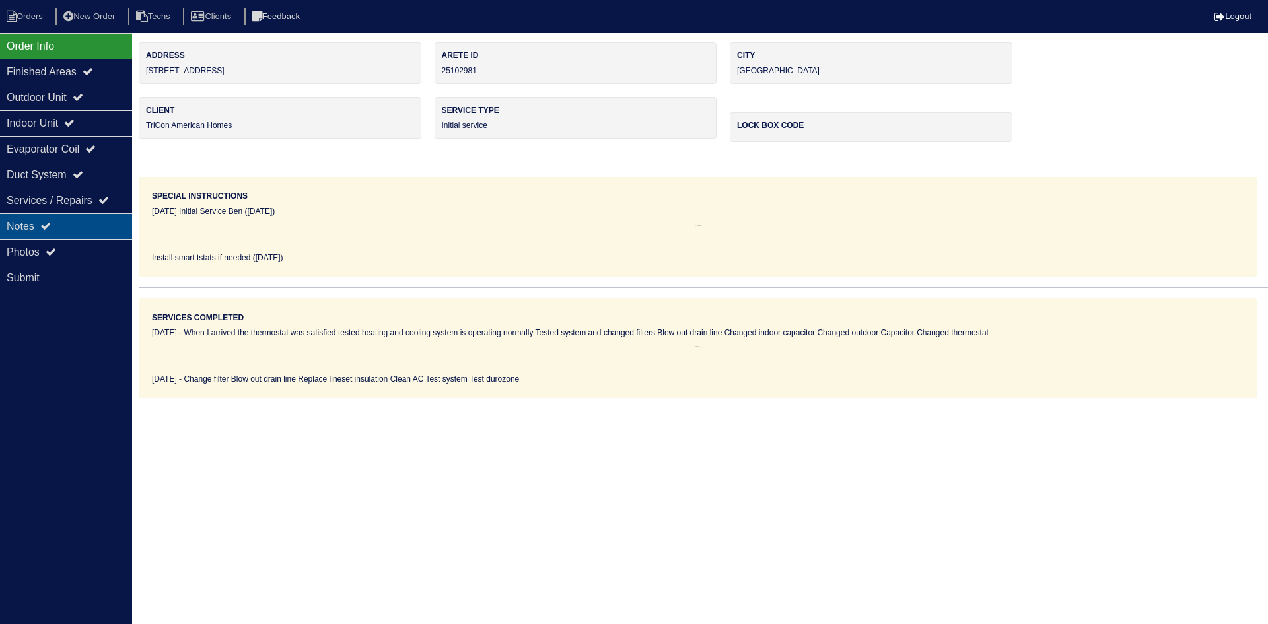
click at [36, 225] on div "Notes" at bounding box center [66, 226] width 132 height 26
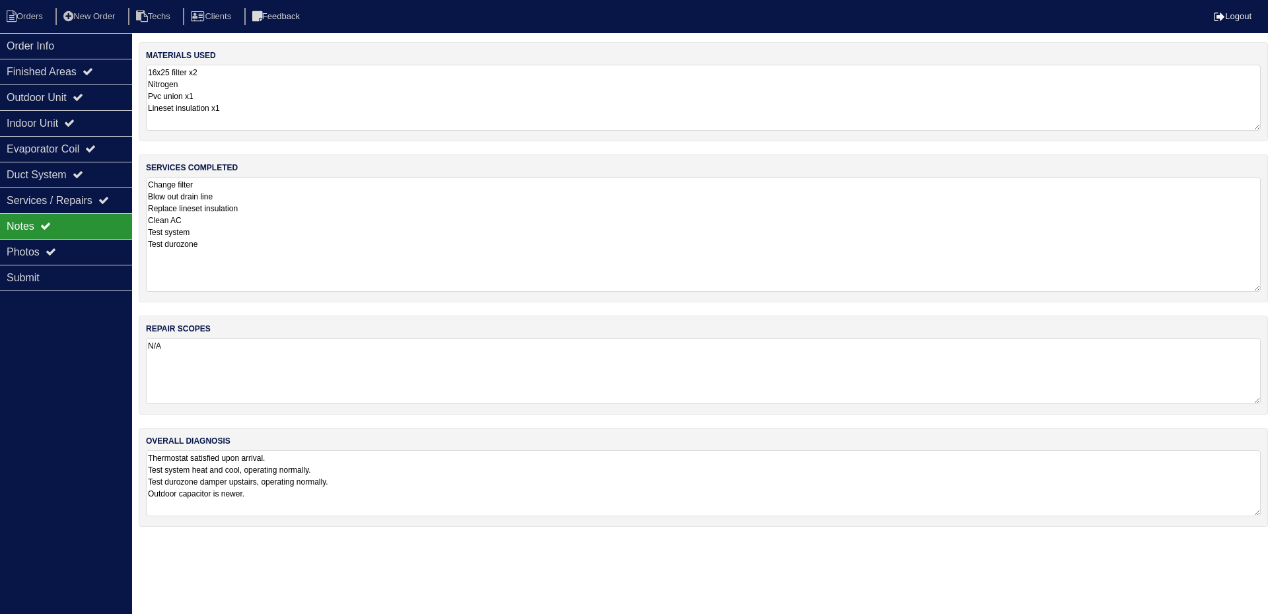
drag, startPoint x: 1255, startPoint y: 238, endPoint x: 1143, endPoint y: 249, distance: 112.8
click at [1251, 287] on textarea "Change filter Blow out drain line Replace lineset insulation Clean AC Test syst…" at bounding box center [703, 234] width 1115 height 115
click at [71, 99] on div "Outdoor Unit" at bounding box center [66, 98] width 132 height 26
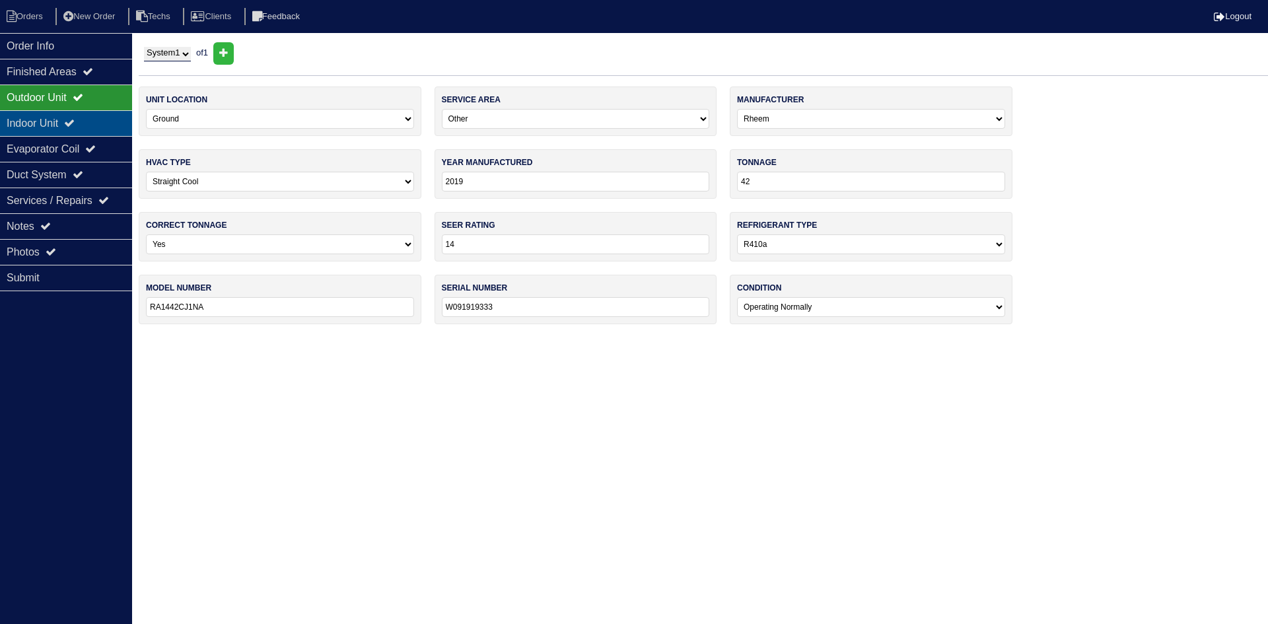
click at [71, 119] on div "Indoor Unit" at bounding box center [66, 123] width 132 height 26
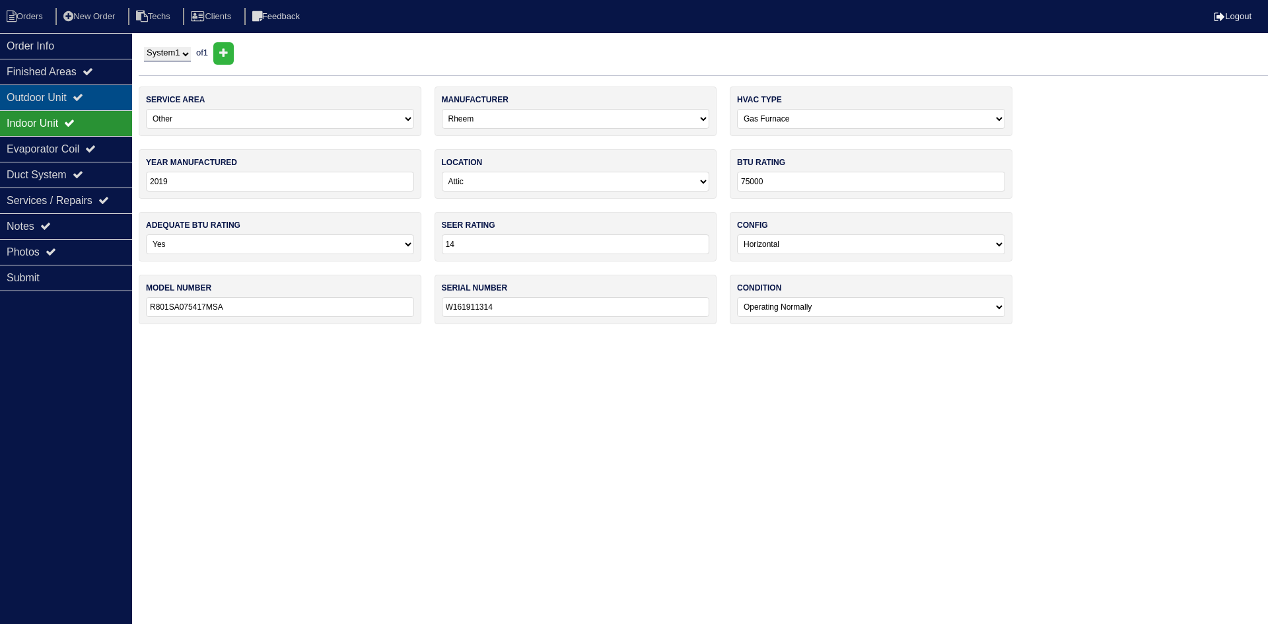
click at [68, 98] on div "Outdoor Unit" at bounding box center [66, 98] width 132 height 26
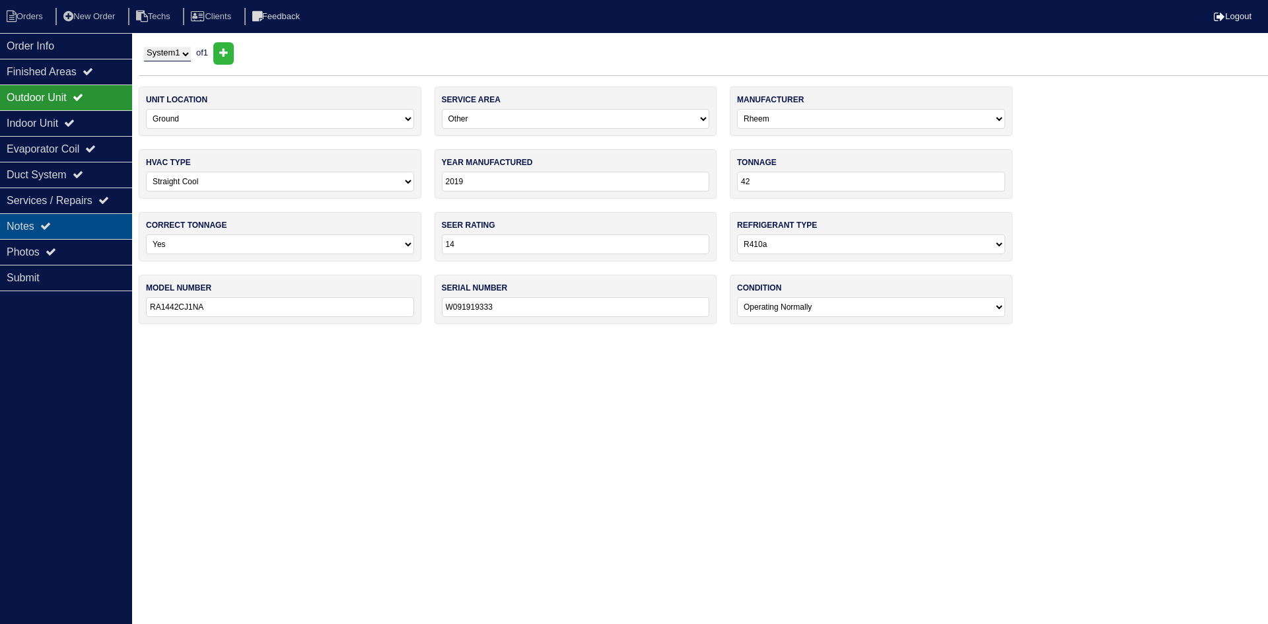
click at [87, 216] on div "Notes" at bounding box center [66, 226] width 132 height 26
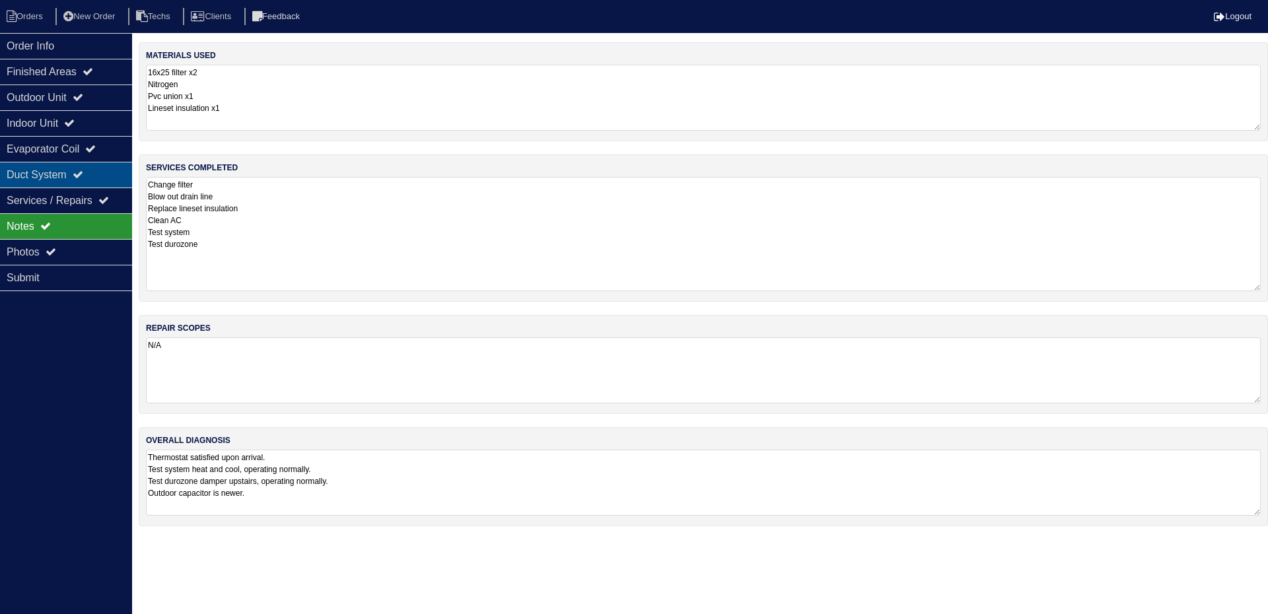
click at [59, 180] on div "Duct System" at bounding box center [66, 175] width 132 height 26
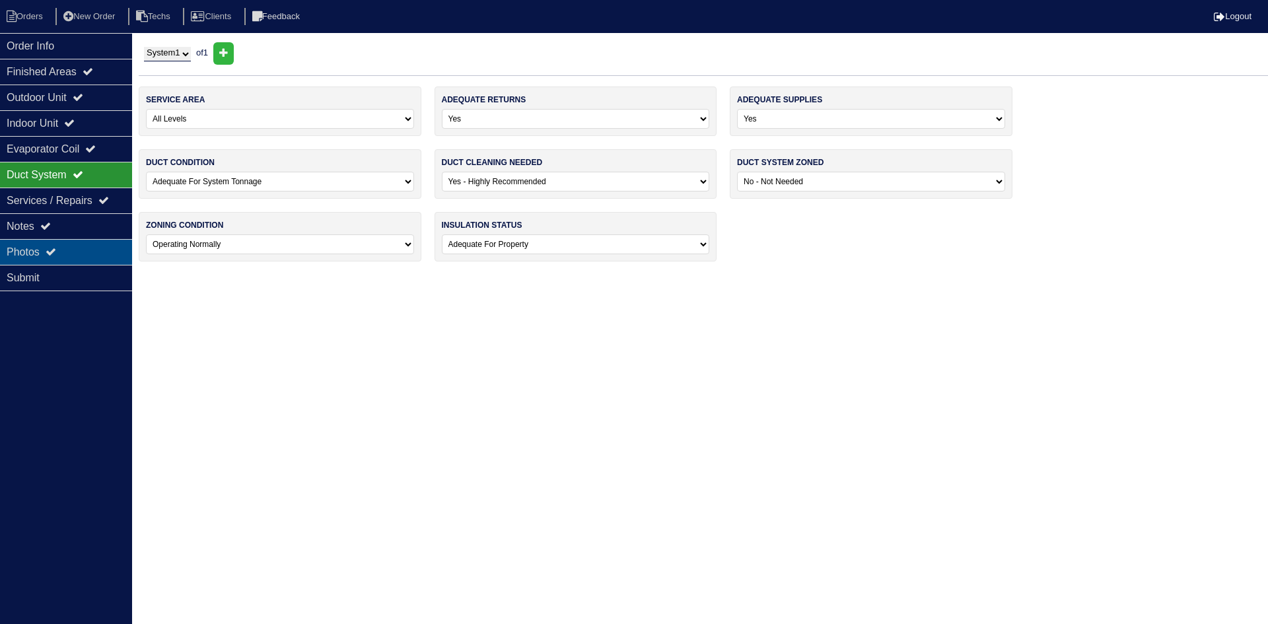
click at [78, 246] on div "Photos" at bounding box center [66, 252] width 132 height 26
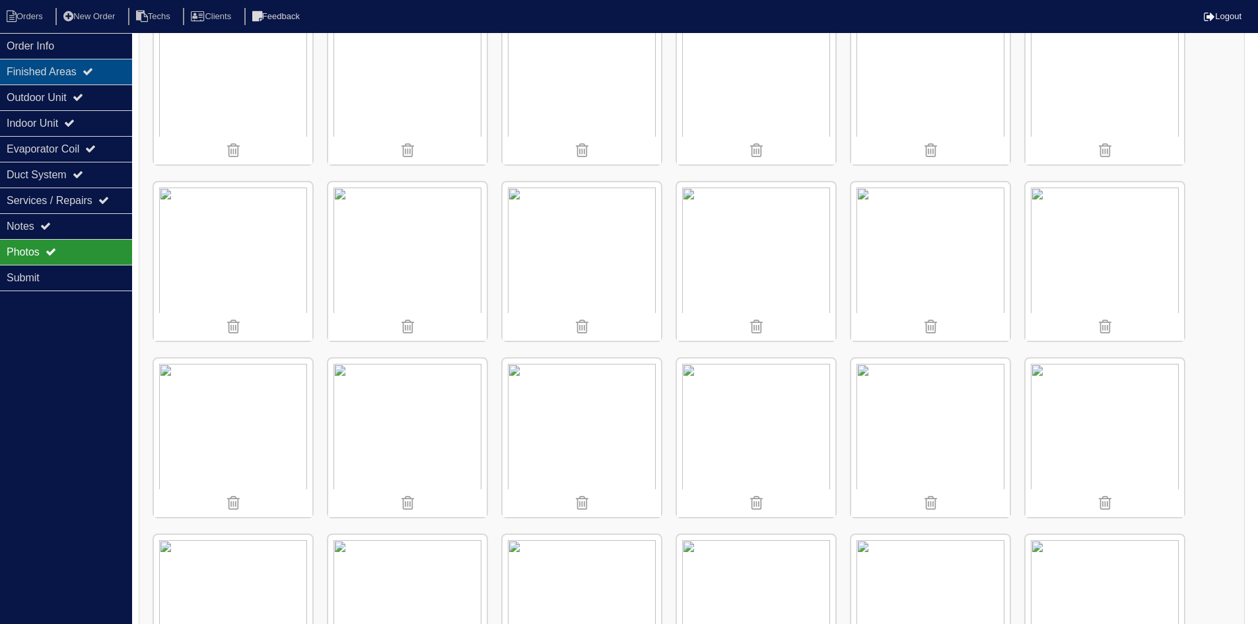
scroll to position [574, 0]
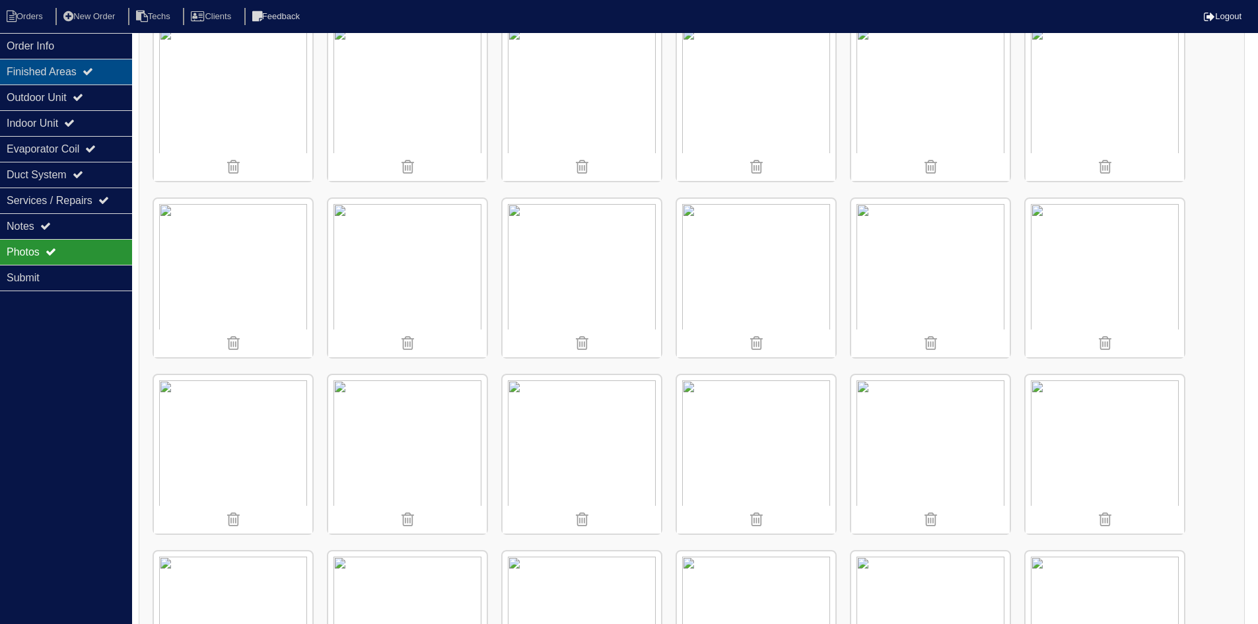
click at [58, 74] on div "Finished Areas" at bounding box center [66, 72] width 132 height 26
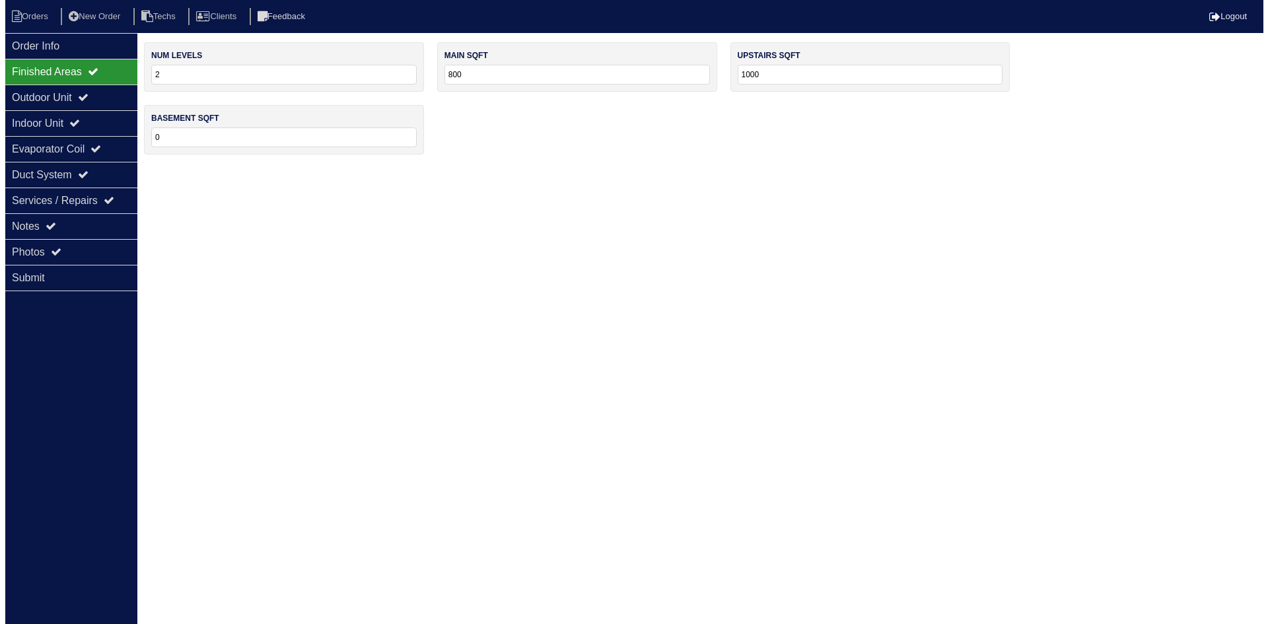
scroll to position [0, 0]
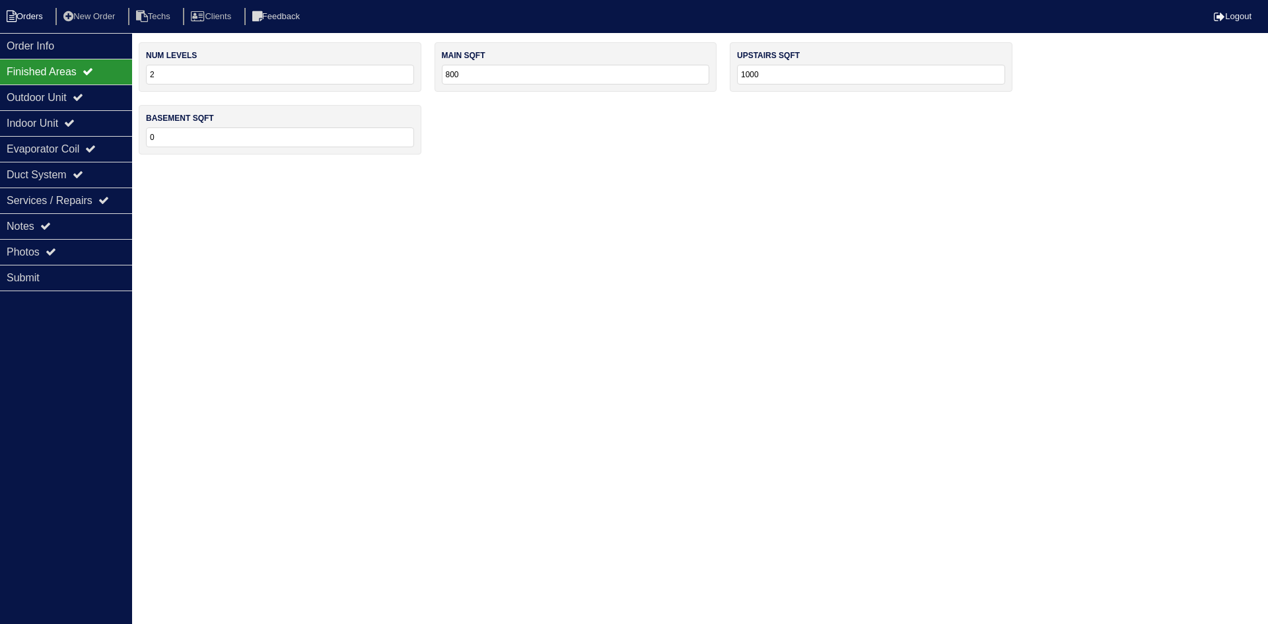
click at [38, 15] on li "Orders" at bounding box center [26, 17] width 53 height 18
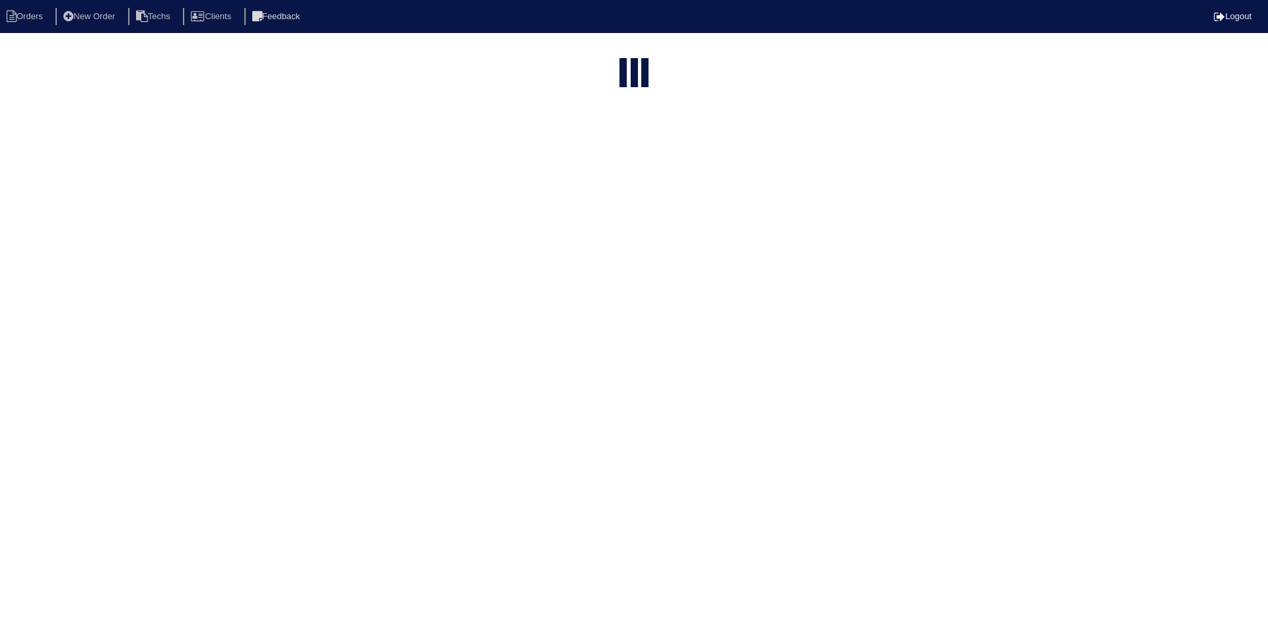
select select "15"
select select "field complete"
select select "need to quote"
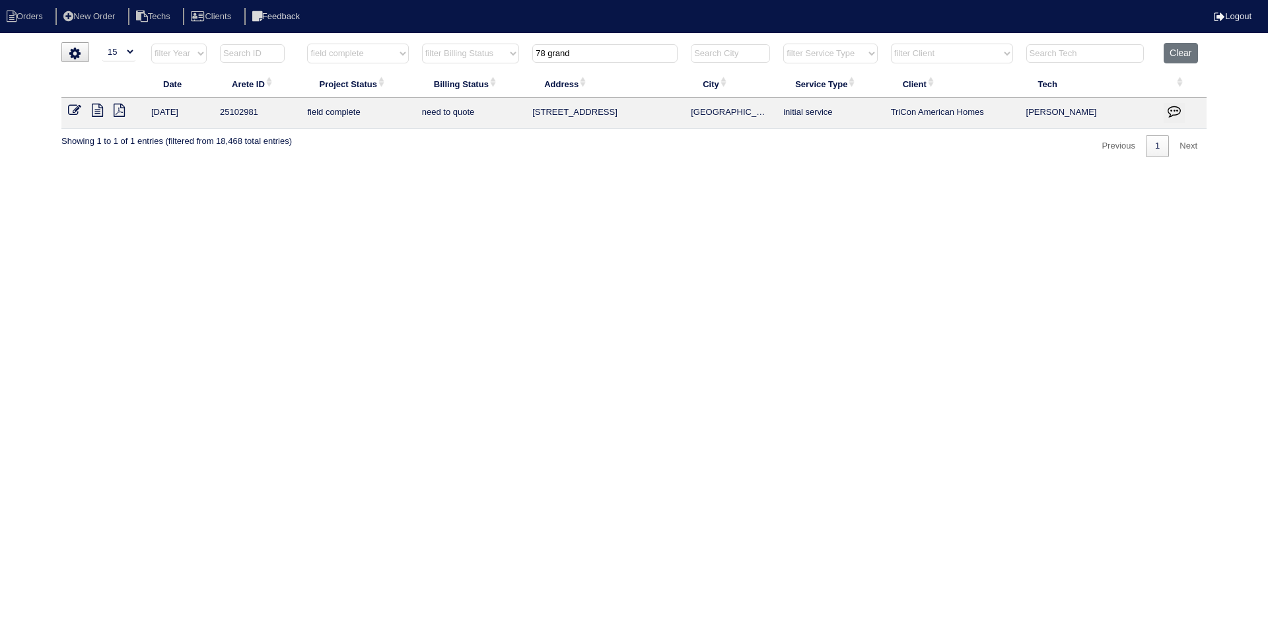
click at [551, 51] on input "78 grand" at bounding box center [604, 53] width 145 height 18
type input "52"
select select "field complete"
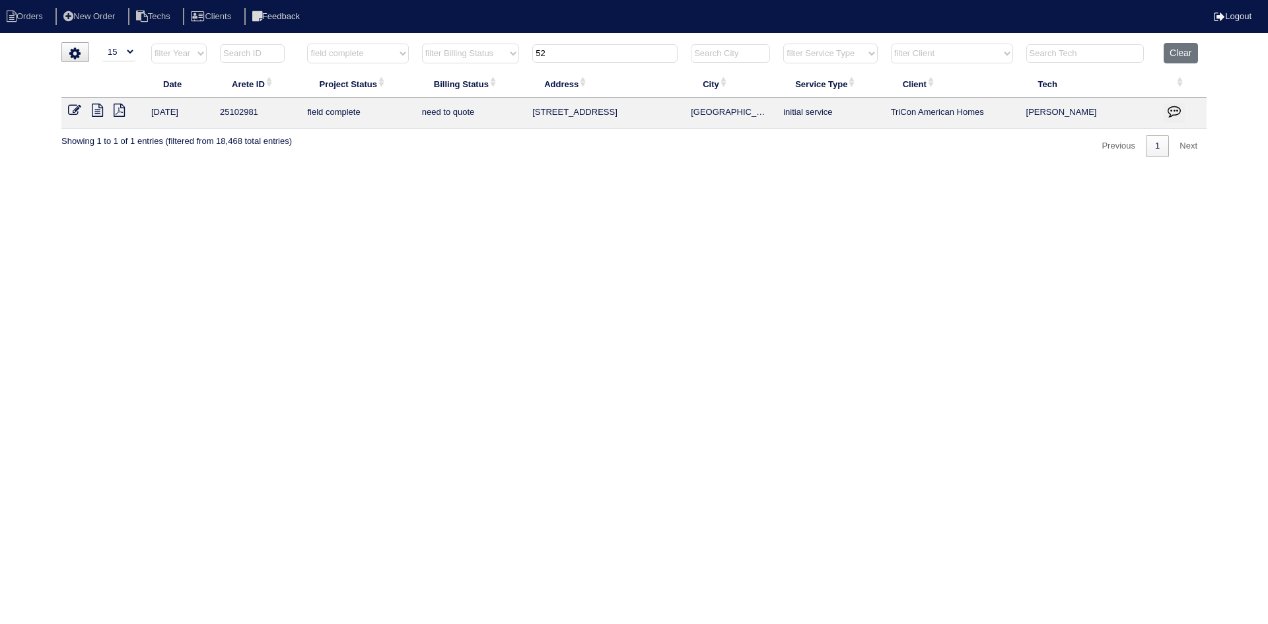
select select "need to quote"
type input "52"
click at [99, 112] on icon at bounding box center [97, 110] width 11 height 13
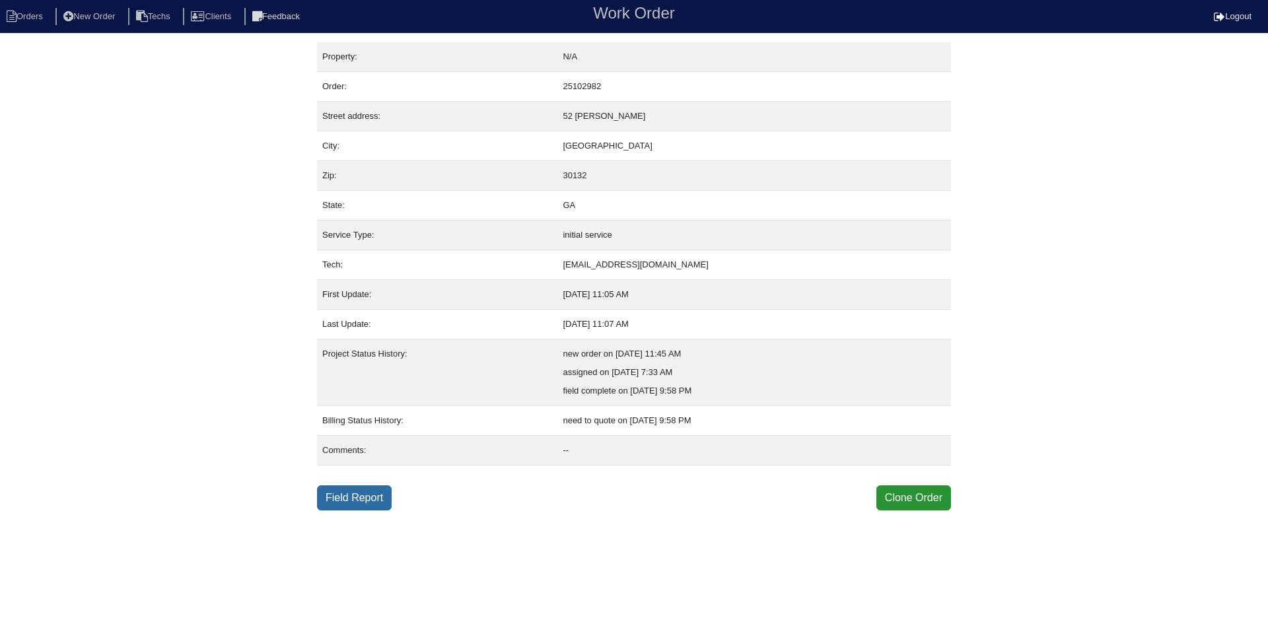
click at [350, 497] on link "Field Report" at bounding box center [354, 497] width 75 height 25
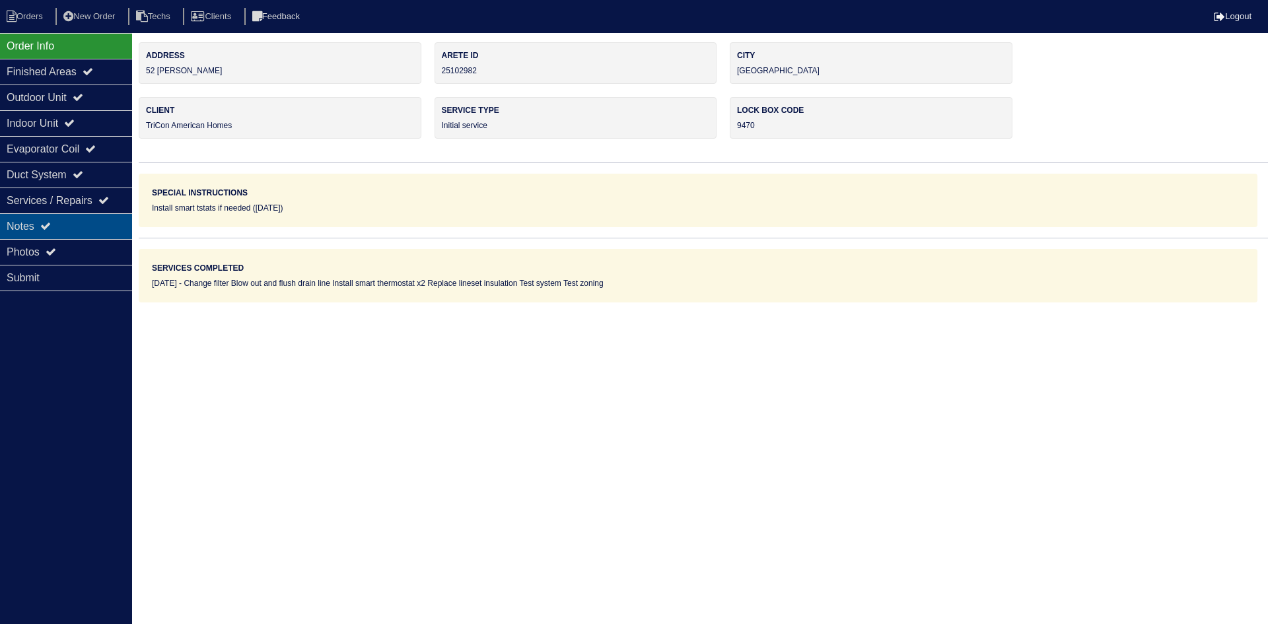
click at [51, 222] on icon at bounding box center [45, 226] width 11 height 11
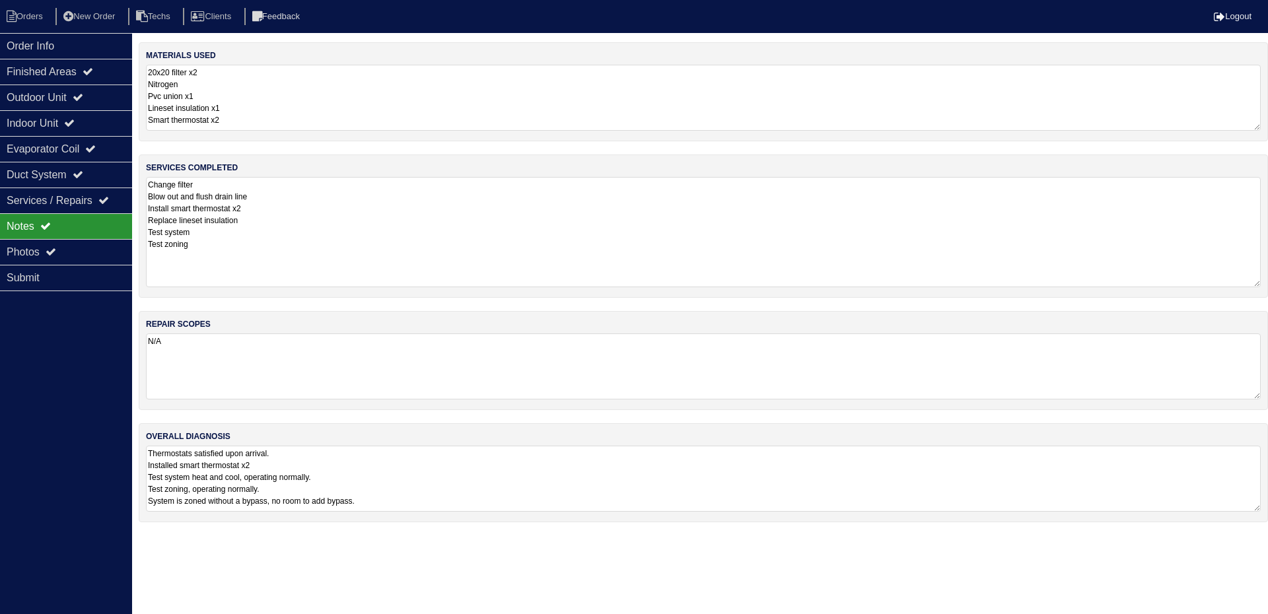
drag, startPoint x: 1257, startPoint y: 238, endPoint x: 1250, endPoint y: 283, distance: 44.8
click at [1250, 283] on textarea "Change filter Blow out and flush drain line Install smart thermostat x2 Replace…" at bounding box center [703, 232] width 1115 height 110
click at [71, 88] on div "Outdoor Unit" at bounding box center [66, 98] width 132 height 26
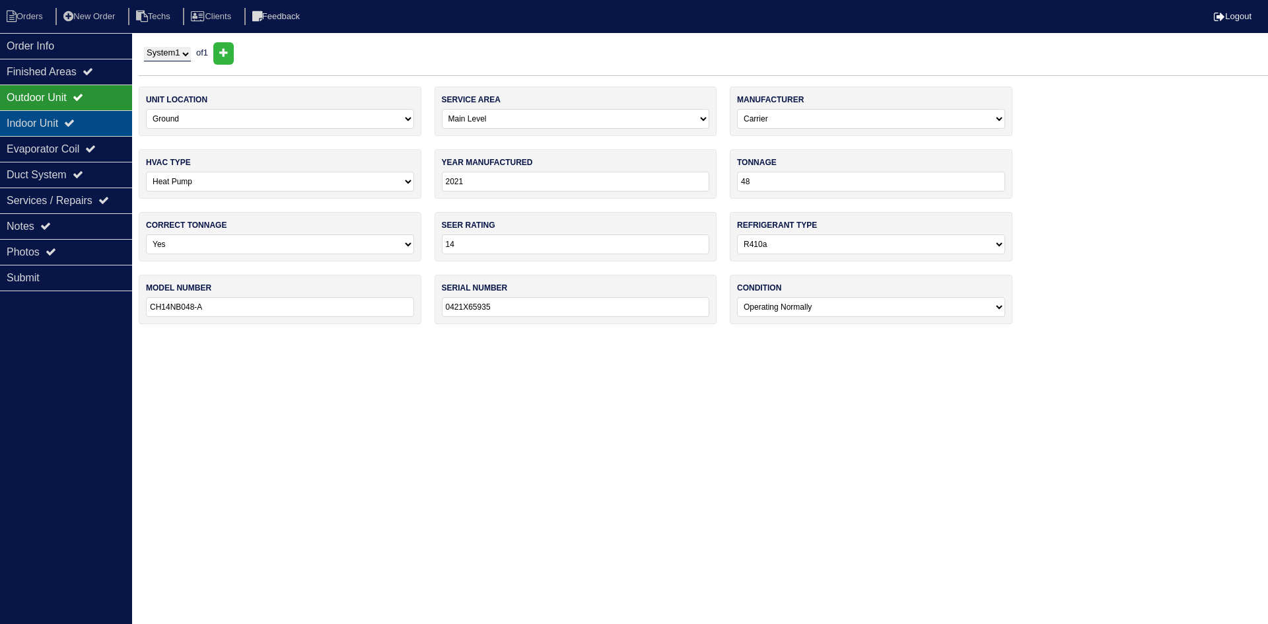
click at [64, 118] on div "Indoor Unit" at bounding box center [66, 123] width 132 height 26
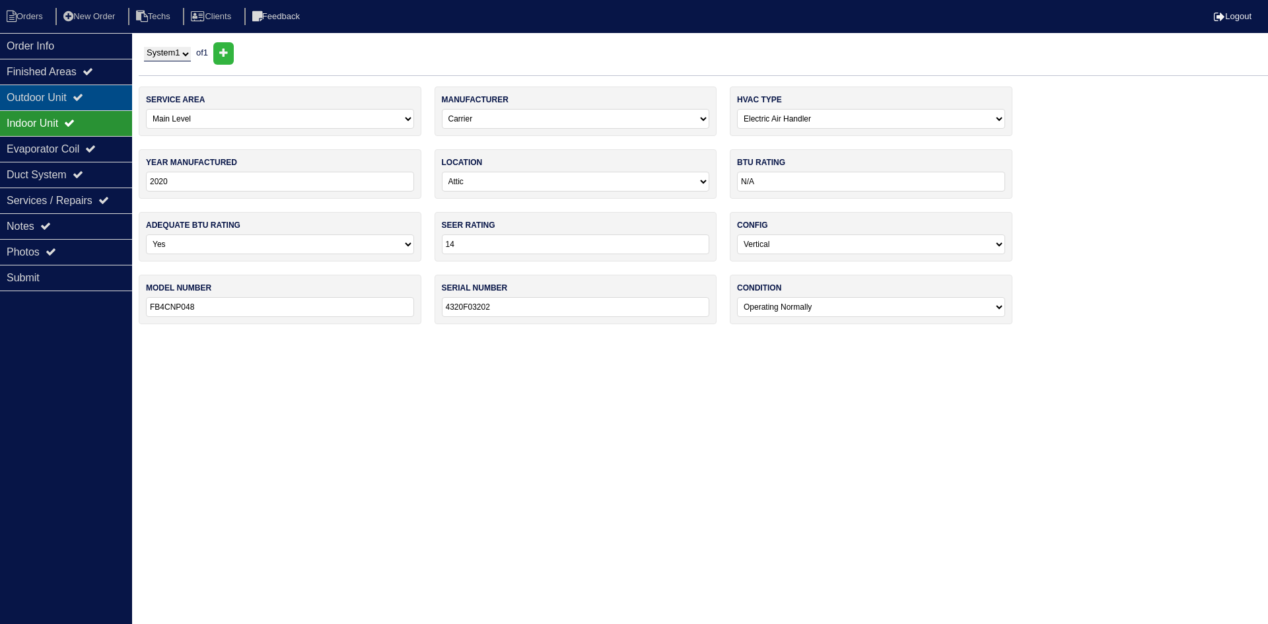
click at [64, 94] on div "Outdoor Unit" at bounding box center [66, 98] width 132 height 26
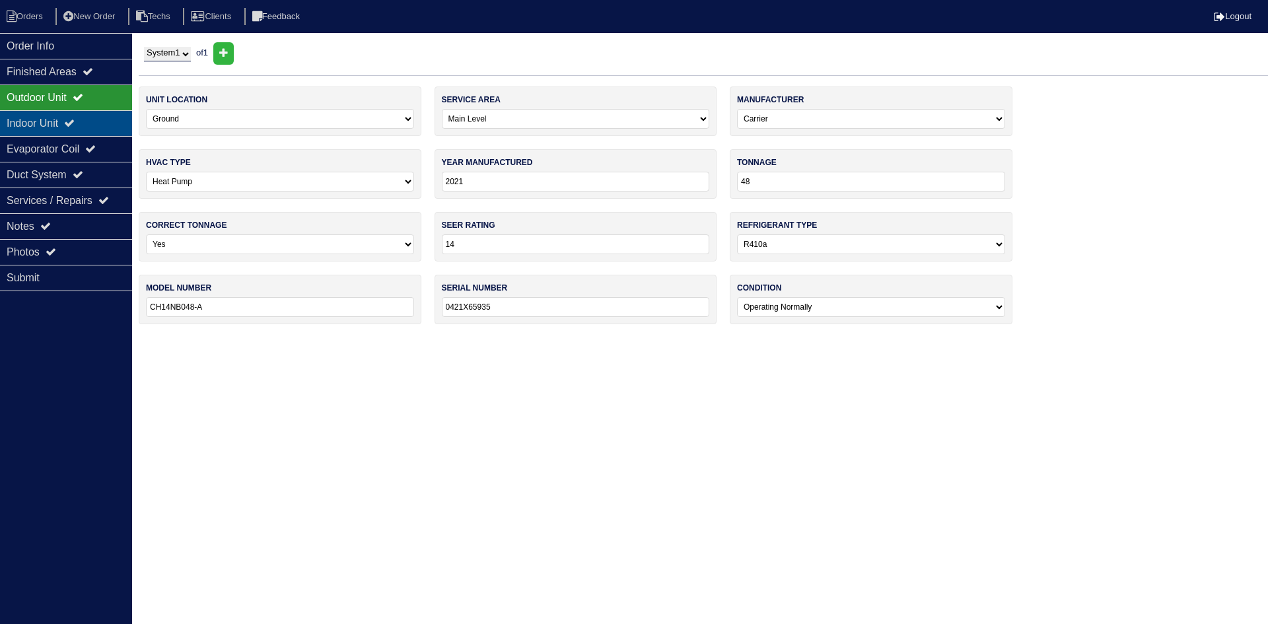
click at [61, 117] on div "Indoor Unit" at bounding box center [66, 123] width 132 height 26
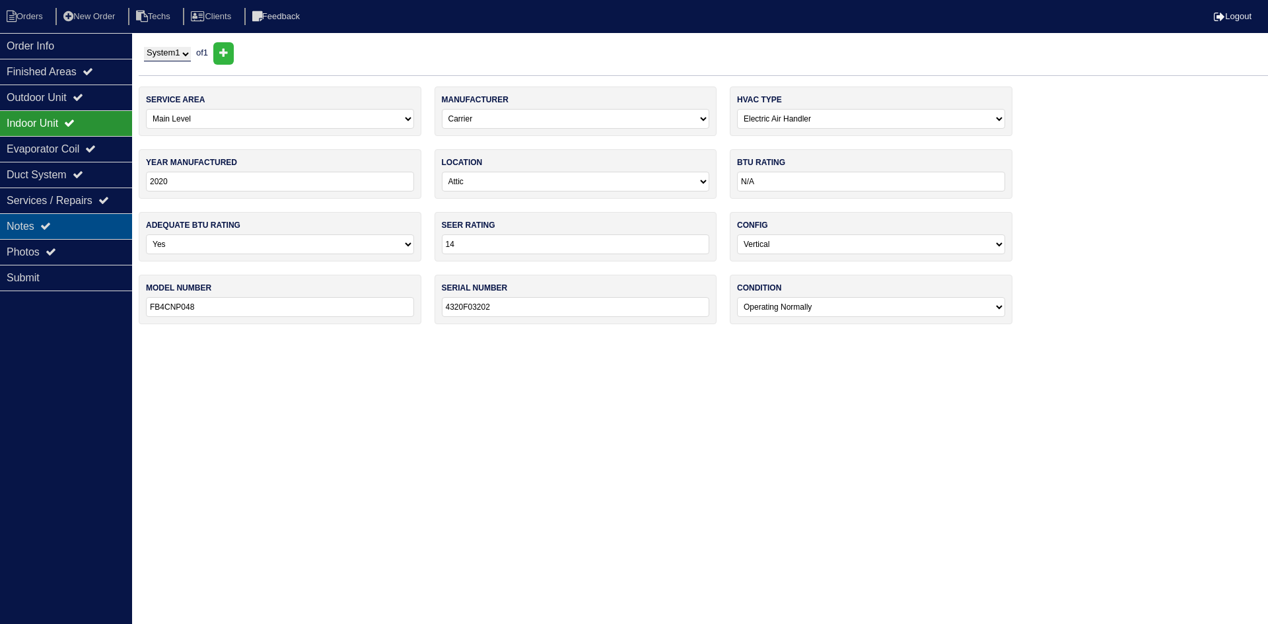
click at [23, 219] on div "Notes" at bounding box center [66, 226] width 132 height 26
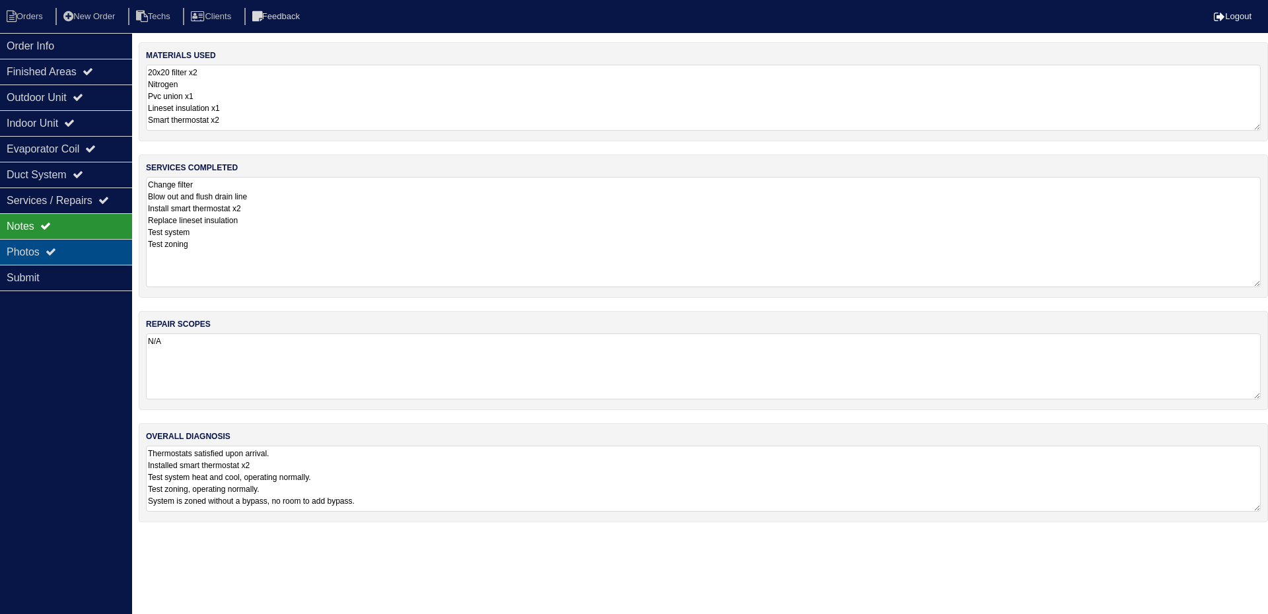
click at [56, 258] on div "Photos" at bounding box center [66, 252] width 132 height 26
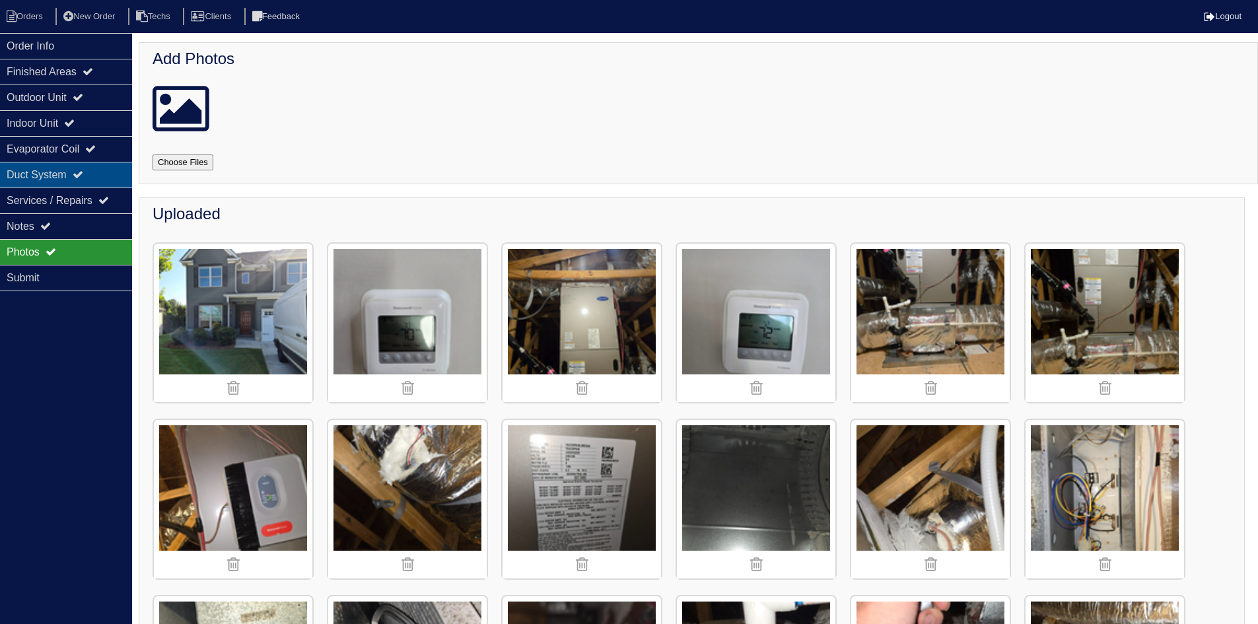
click at [87, 168] on div "Duct System" at bounding box center [66, 175] width 132 height 26
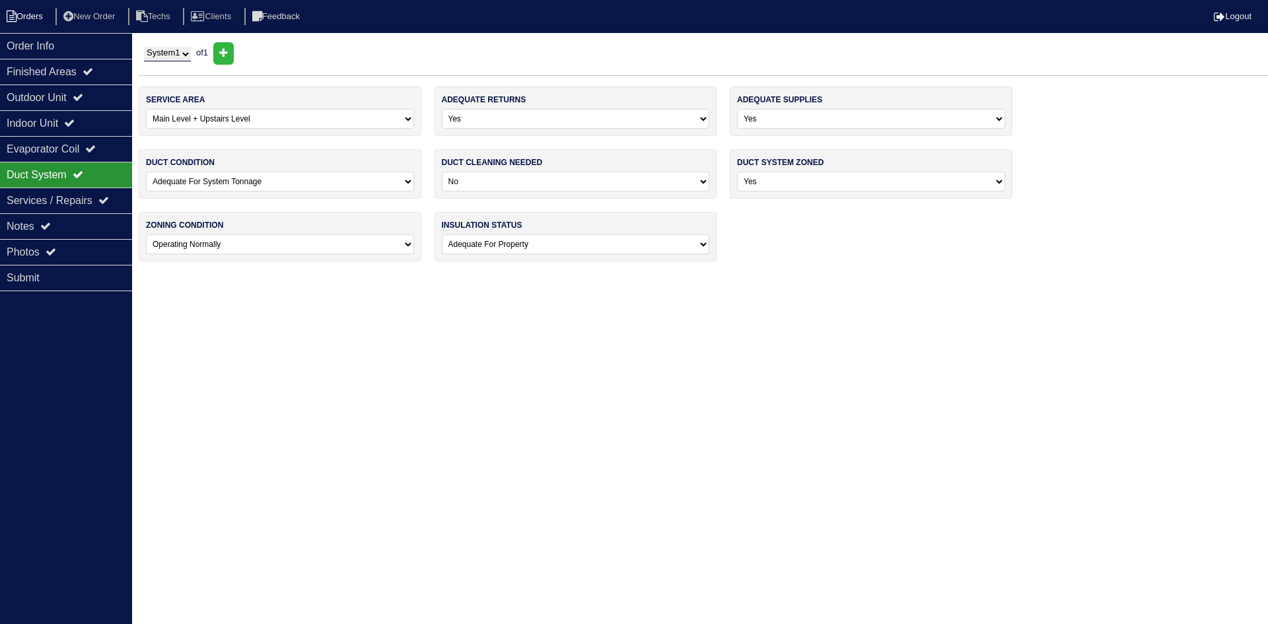
click at [34, 15] on li "Orders" at bounding box center [26, 17] width 53 height 18
select select "15"
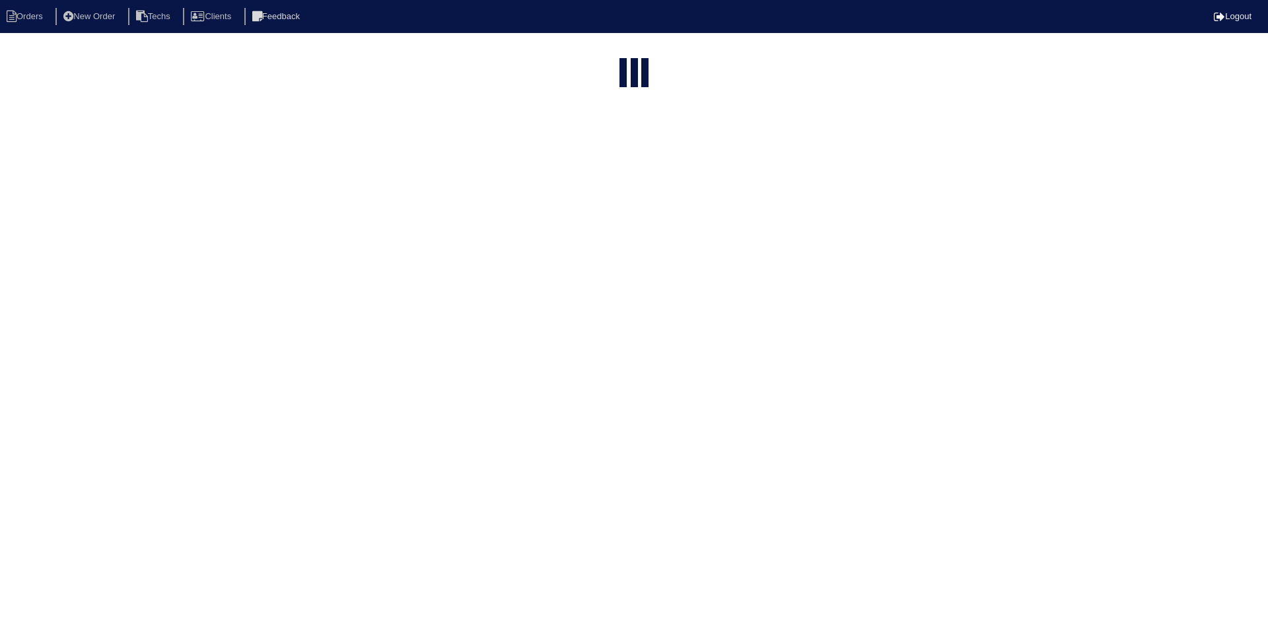
select select "field complete"
select select "need to quote"
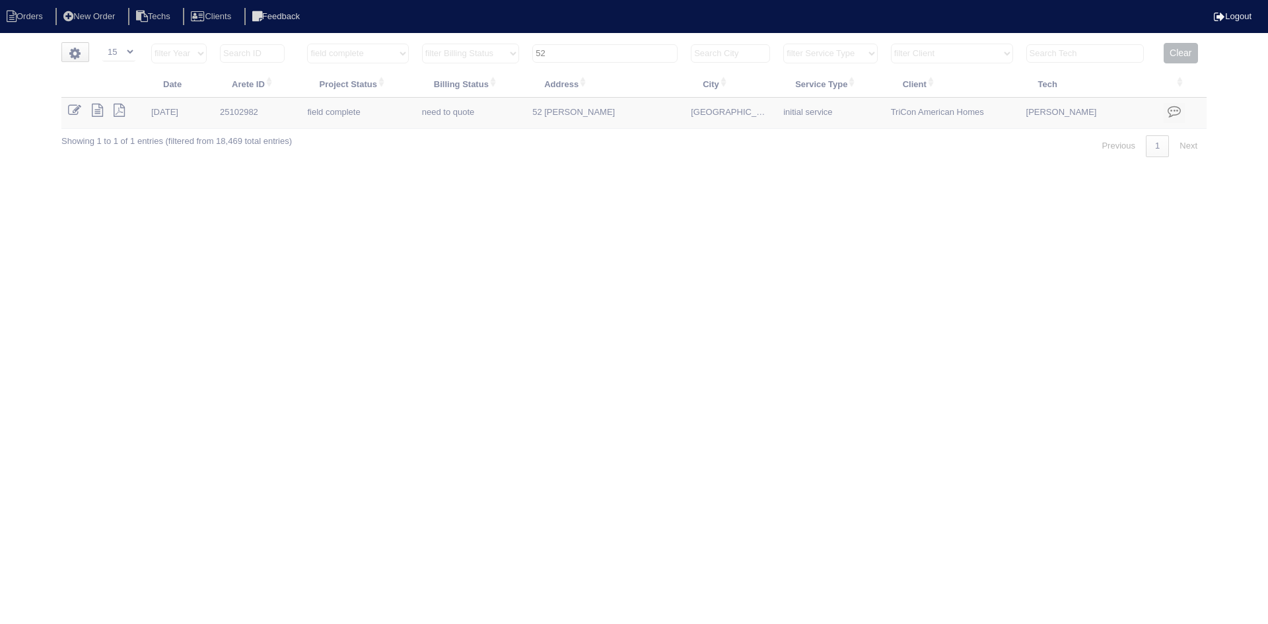
click at [592, 54] on input "52" at bounding box center [604, 53] width 145 height 18
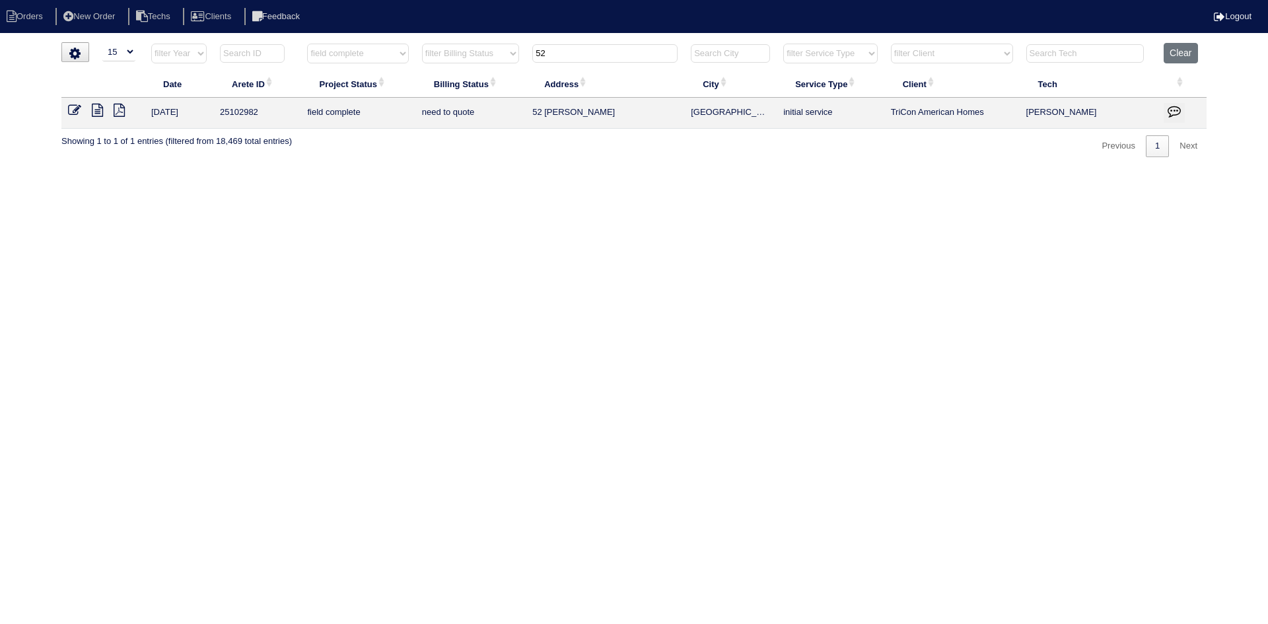
click at [592, 54] on input "52" at bounding box center [604, 53] width 145 height 18
click at [592, 53] on input "52" at bounding box center [604, 53] width 145 height 18
type input "6 wat"
select select "field complete"
select select "need to quote"
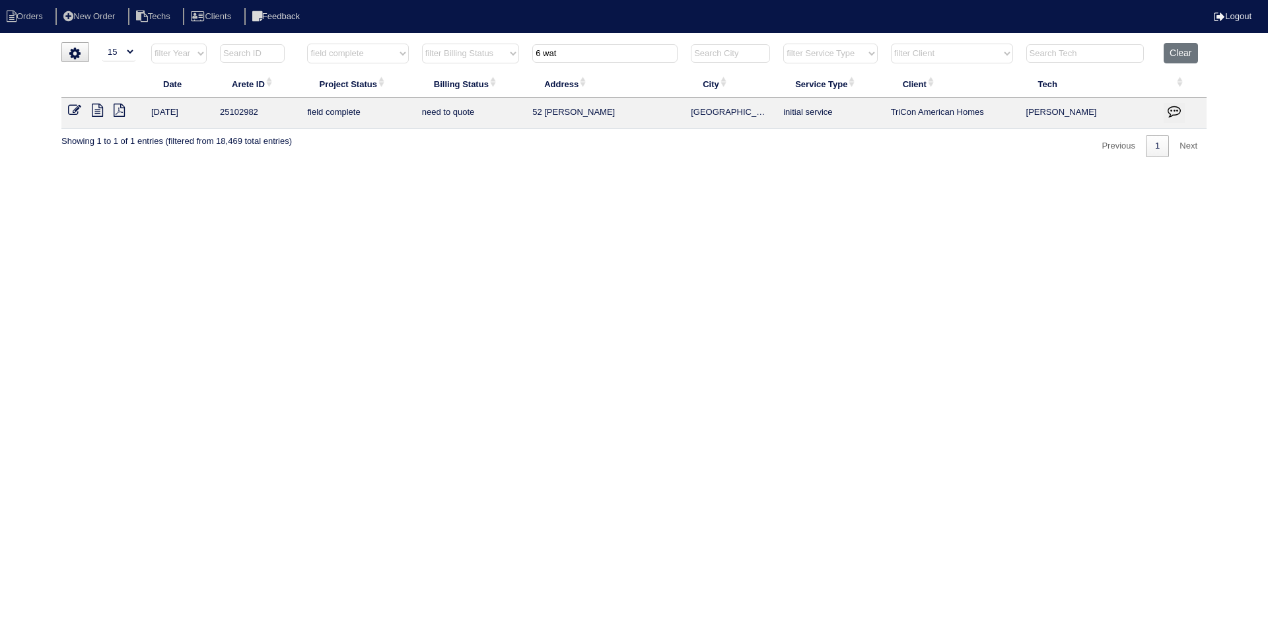
type input "6 wat"
click at [92, 107] on icon at bounding box center [97, 110] width 11 height 13
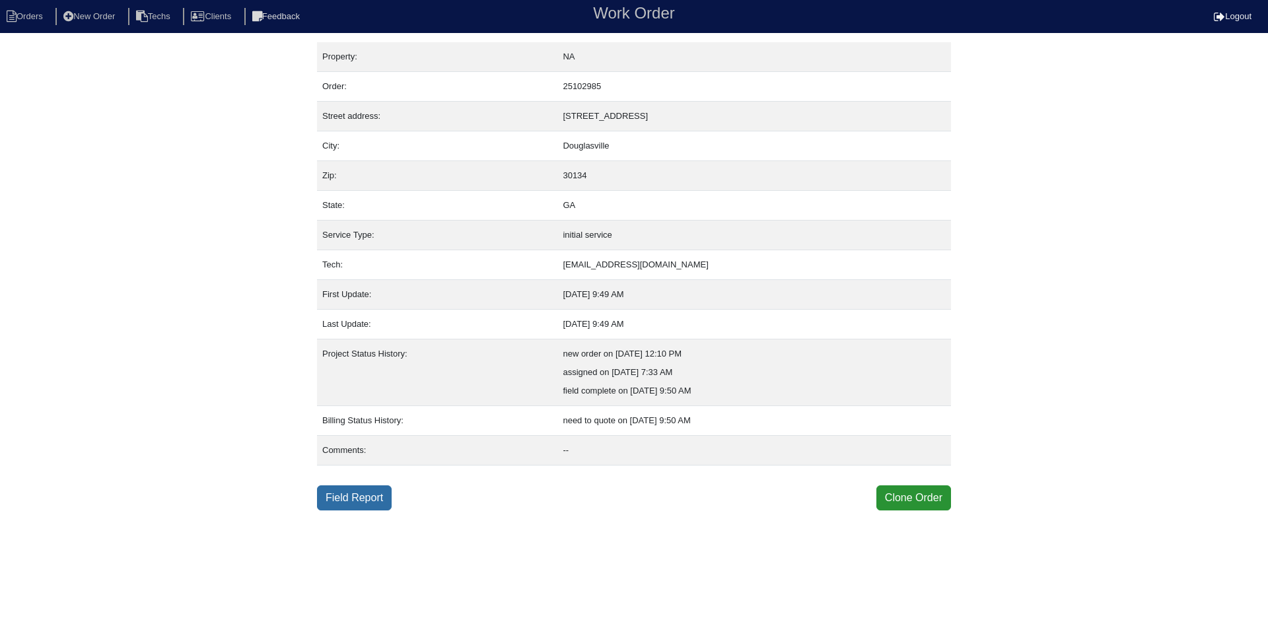
click at [361, 500] on link "Field Report" at bounding box center [354, 497] width 75 height 25
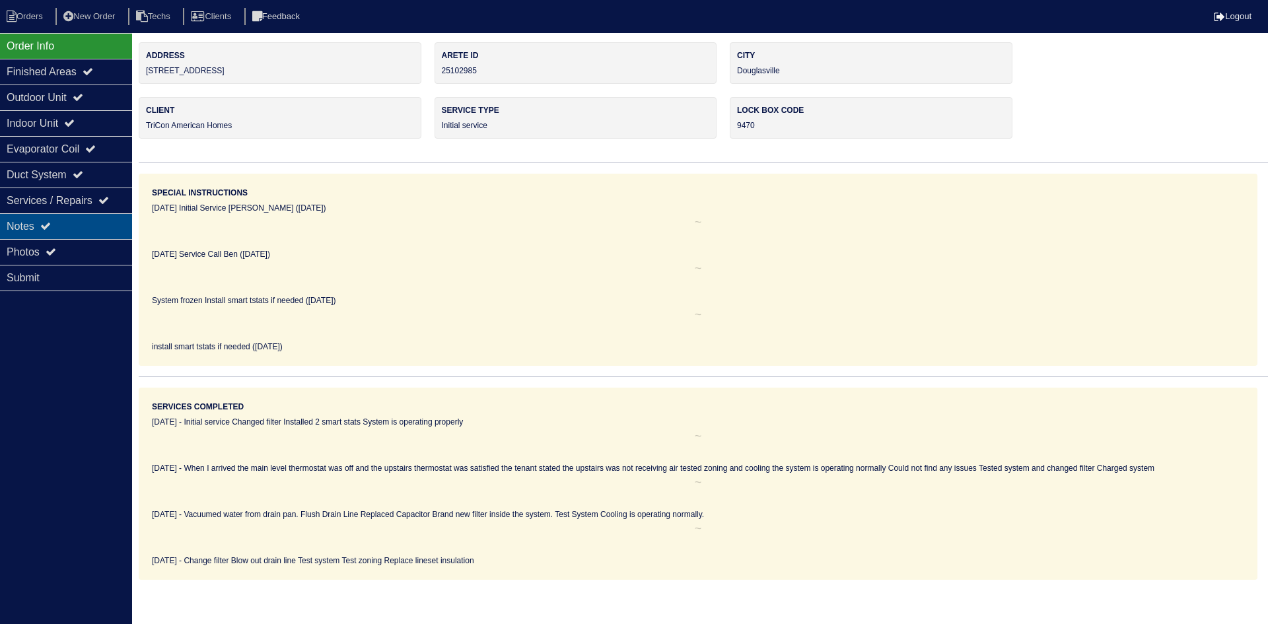
click at [70, 218] on div "Notes" at bounding box center [66, 226] width 132 height 26
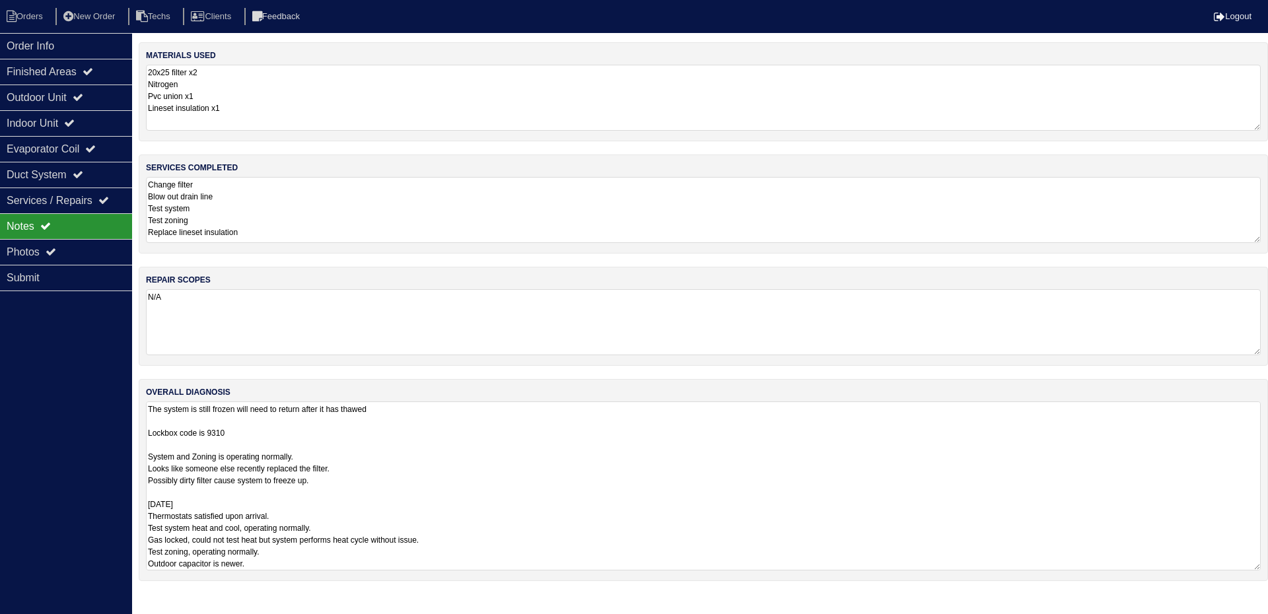
click at [470, 429] on textarea "The system is still frozen will need to return after it has thawed Lockbox code…" at bounding box center [703, 486] width 1115 height 169
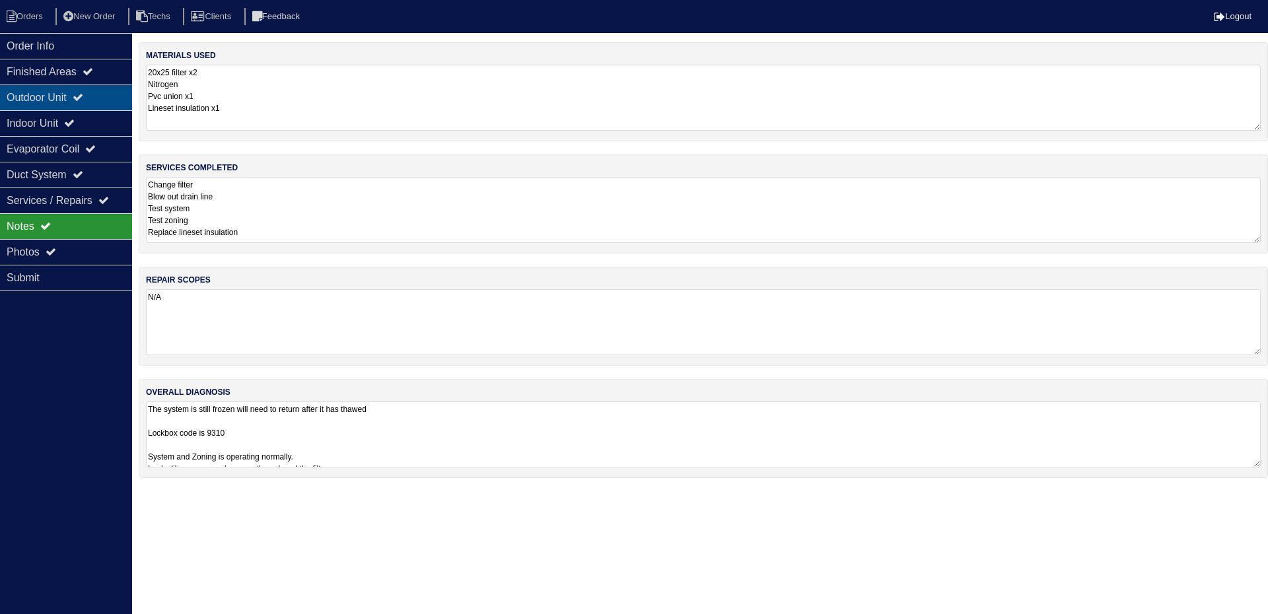
click at [83, 97] on icon at bounding box center [78, 97] width 11 height 11
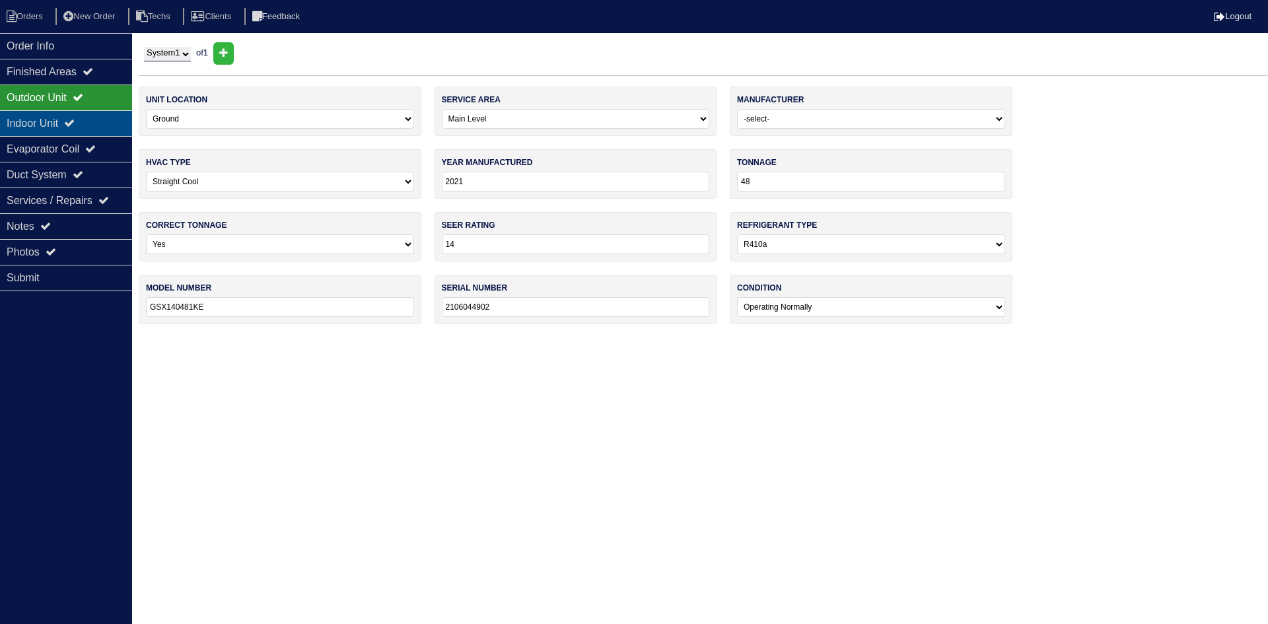
click at [55, 123] on div "Indoor Unit" at bounding box center [66, 123] width 132 height 26
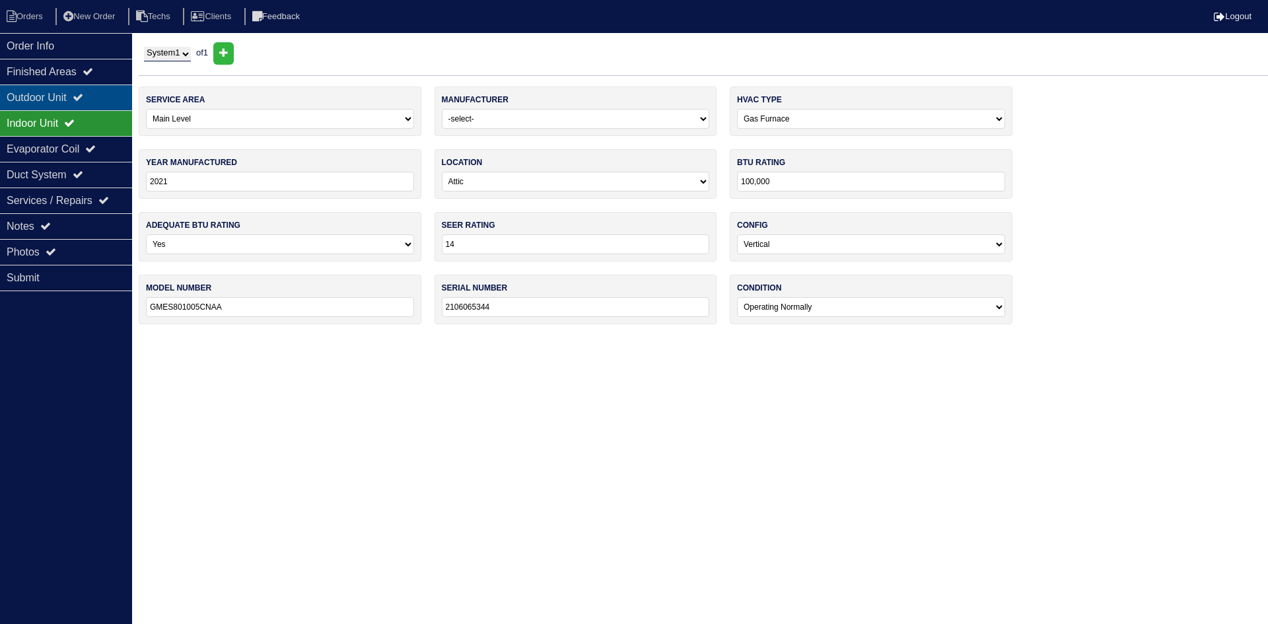
click at [60, 101] on div "Outdoor Unit" at bounding box center [66, 98] width 132 height 26
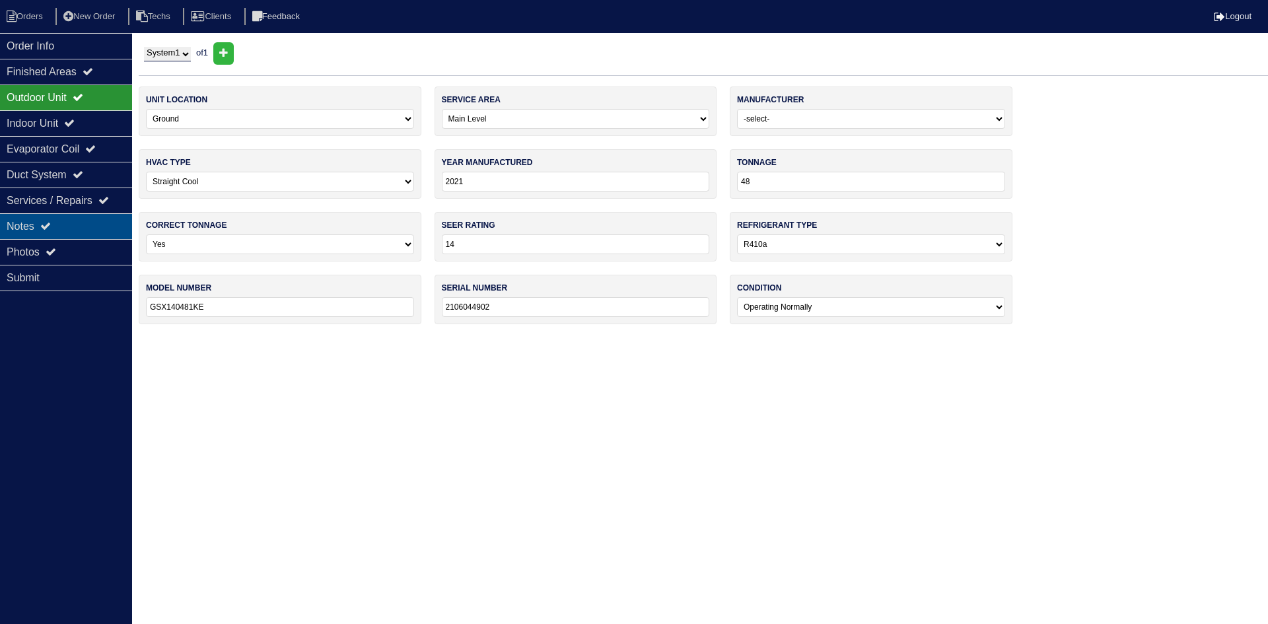
click at [88, 214] on div "Notes" at bounding box center [66, 226] width 132 height 26
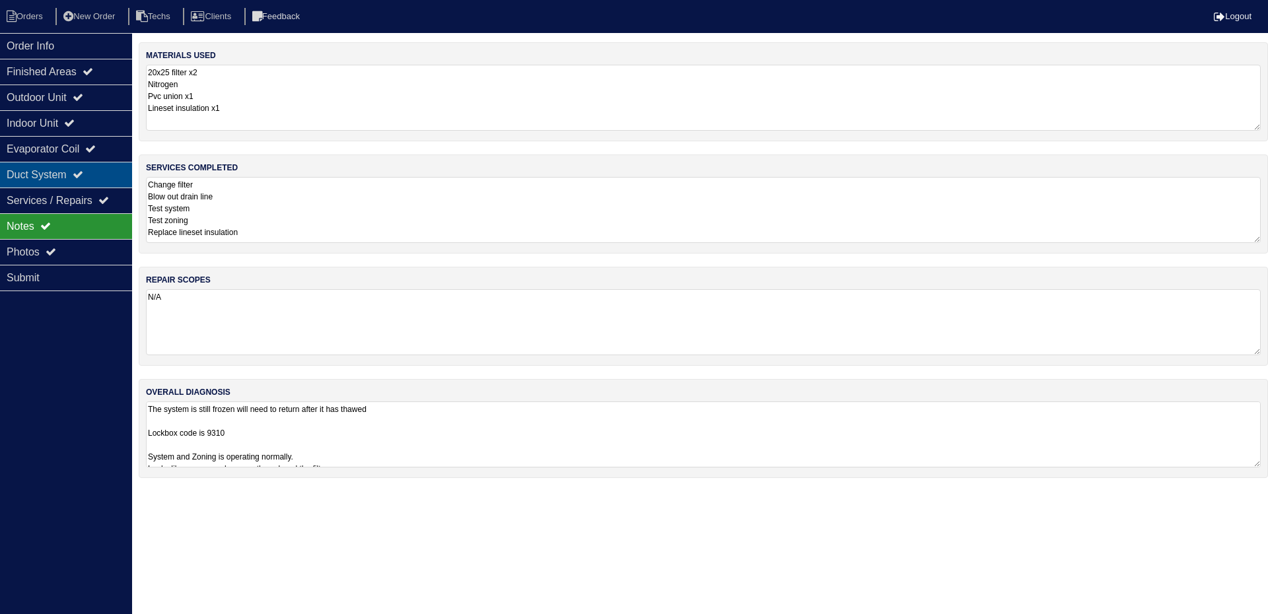
click at [106, 170] on div "Duct System" at bounding box center [66, 175] width 132 height 26
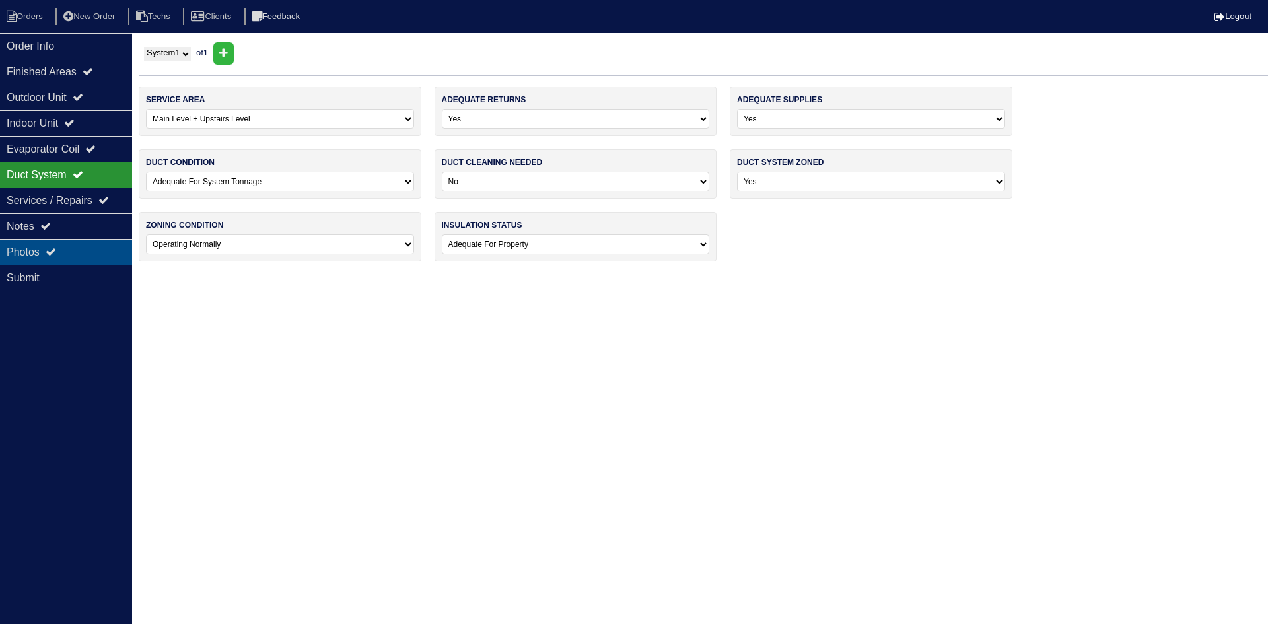
click at [88, 244] on div "Photos" at bounding box center [66, 252] width 132 height 26
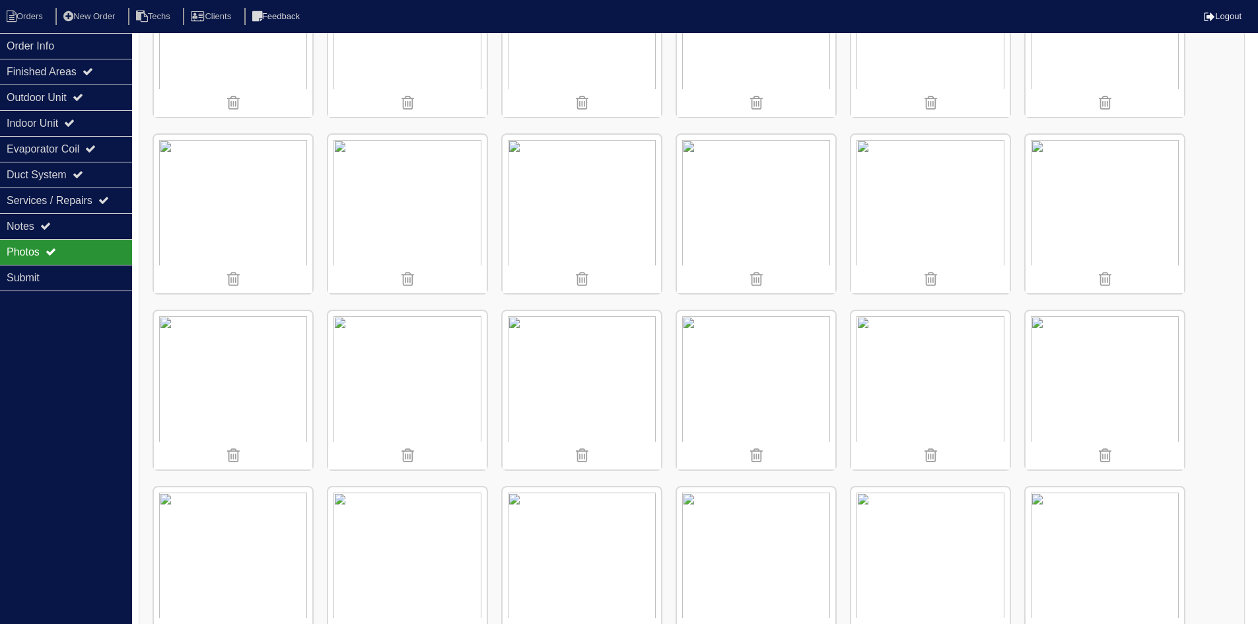
scroll to position [660, 0]
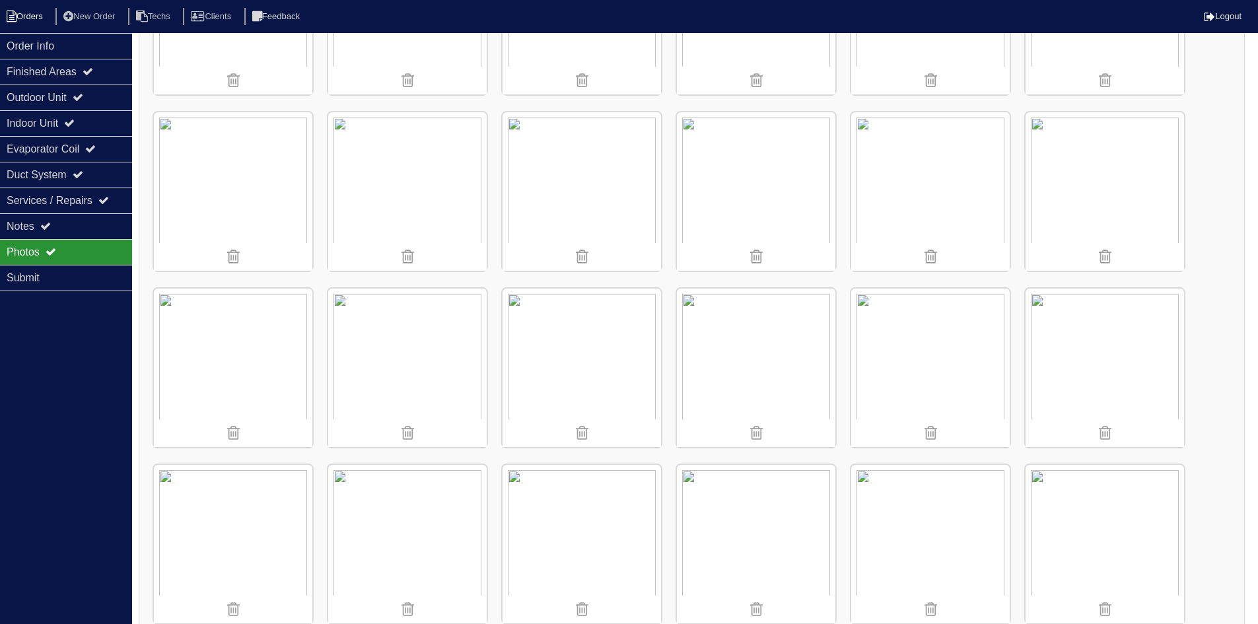
click at [34, 15] on li "Orders" at bounding box center [26, 17] width 53 height 18
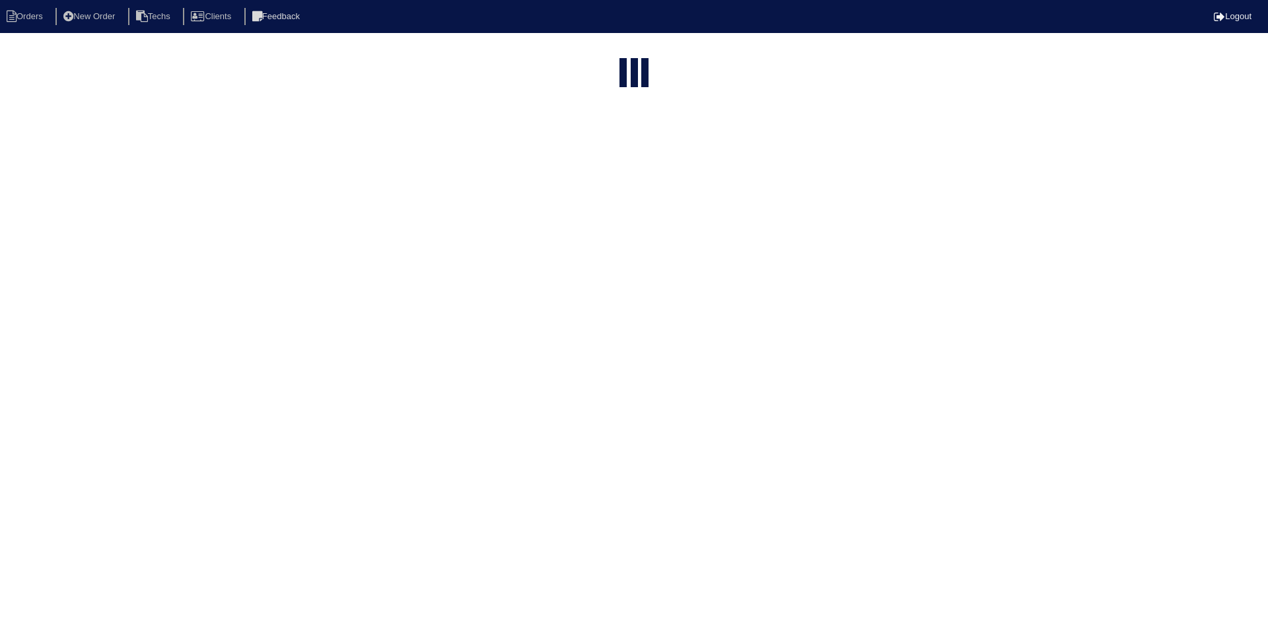
select select "15"
select select "field complete"
select select "need to quote"
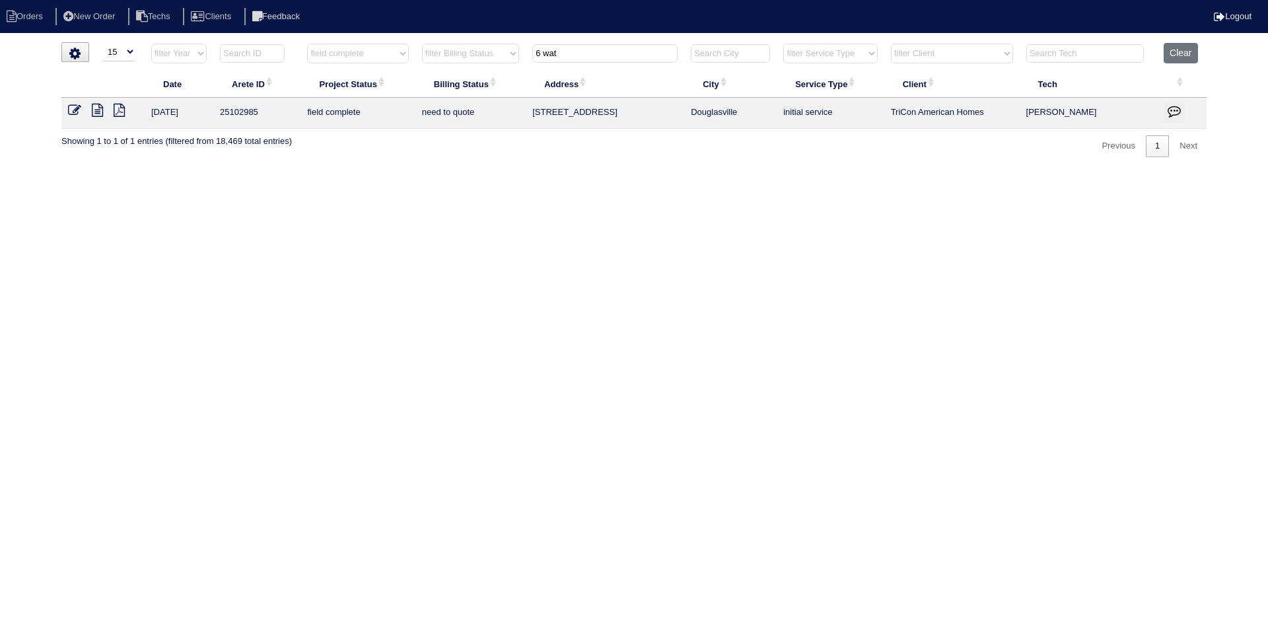
click at [566, 52] on input "6 wat" at bounding box center [604, 53] width 145 height 18
type input "1440"
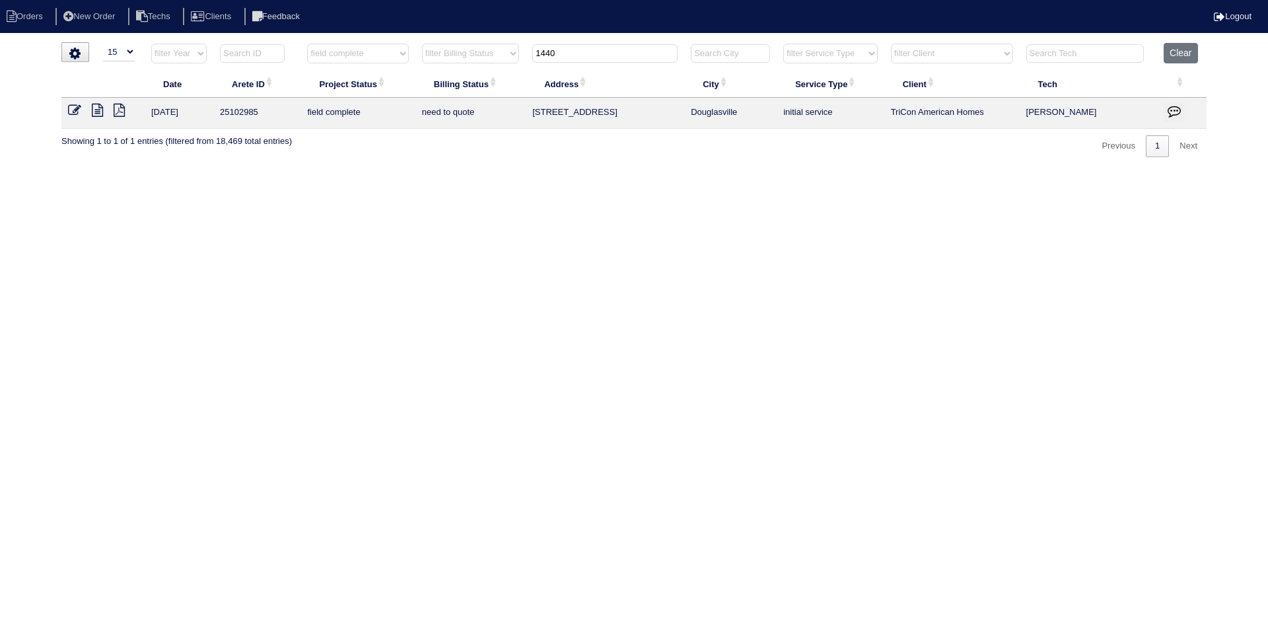
select select "field complete"
select select "need to quote"
type input "1440"
click at [97, 113] on icon at bounding box center [97, 110] width 11 height 13
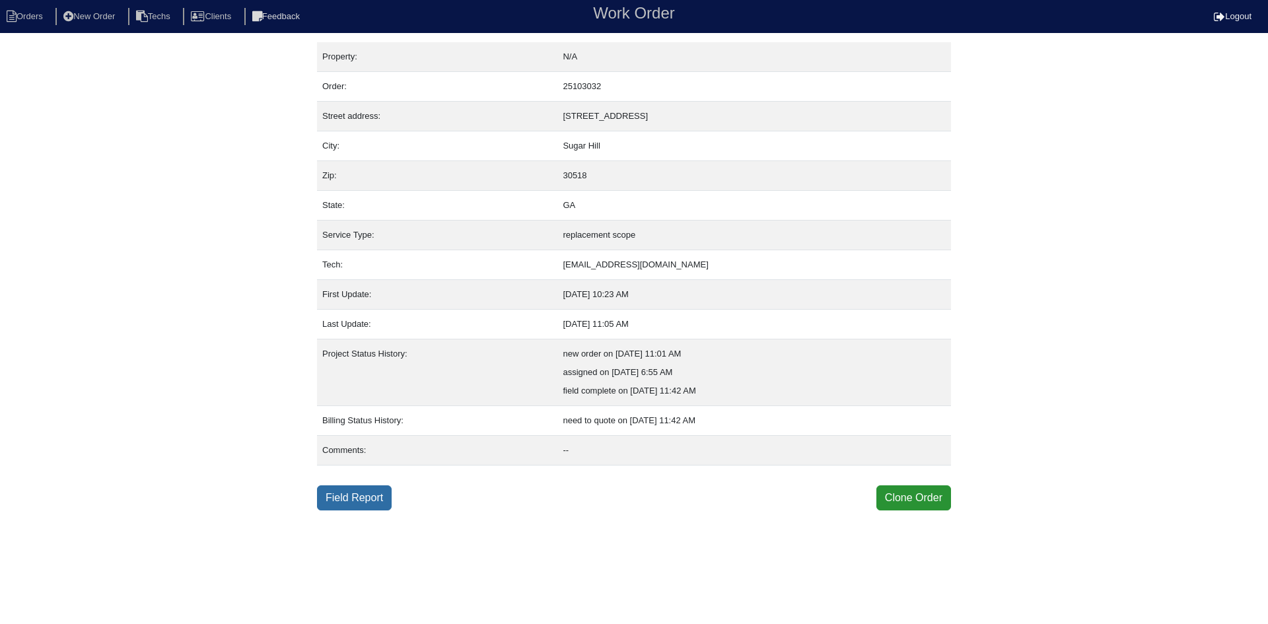
click at [334, 497] on link "Field Report" at bounding box center [354, 497] width 75 height 25
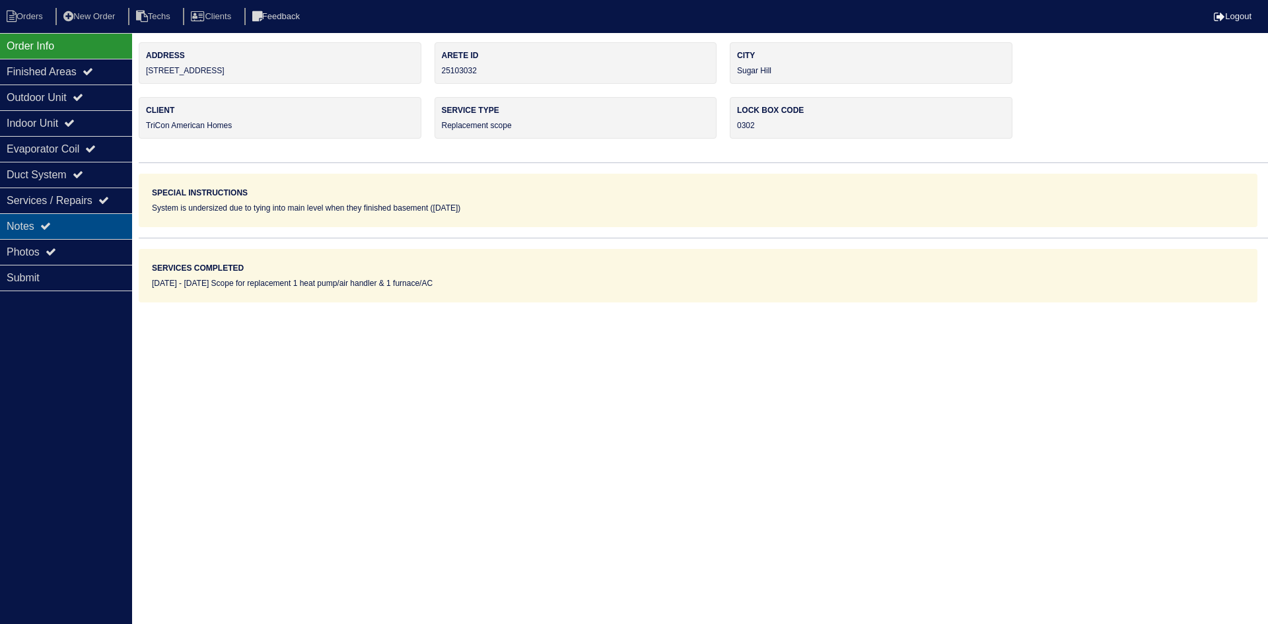
click at [92, 217] on div "Notes" at bounding box center [66, 226] width 132 height 26
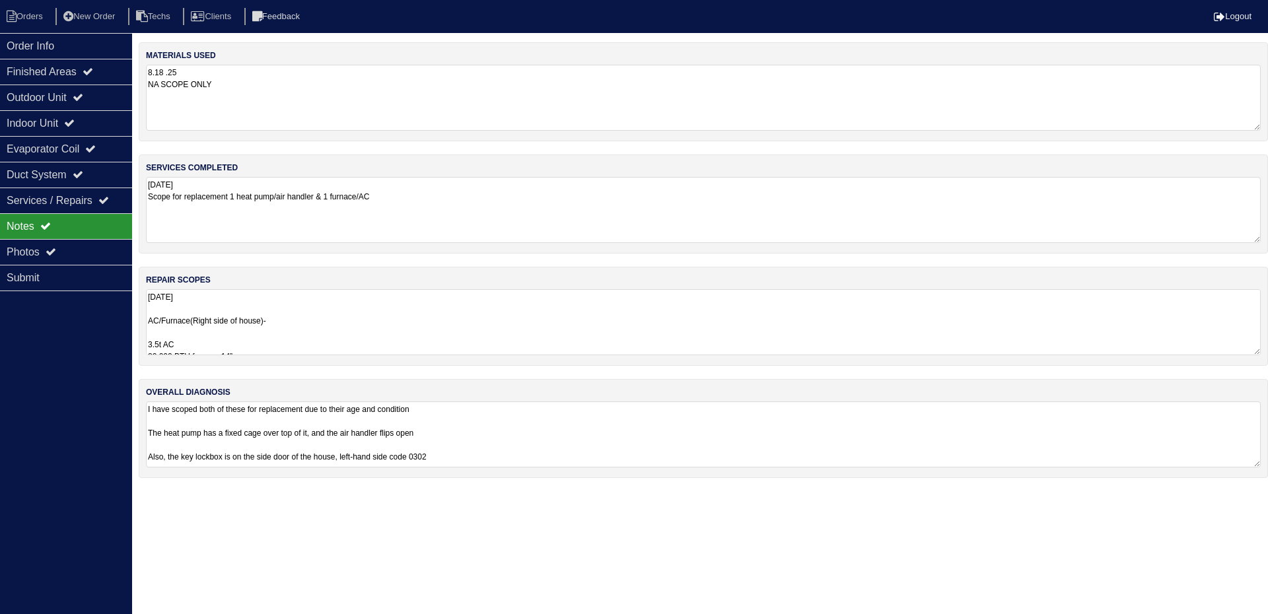
click at [559, 328] on textarea "[DATE] AC/Furnace(Right side of house)- 3.5t AC 80,000 BTU furnace 14” 3.5t eva…" at bounding box center [703, 322] width 1115 height 66
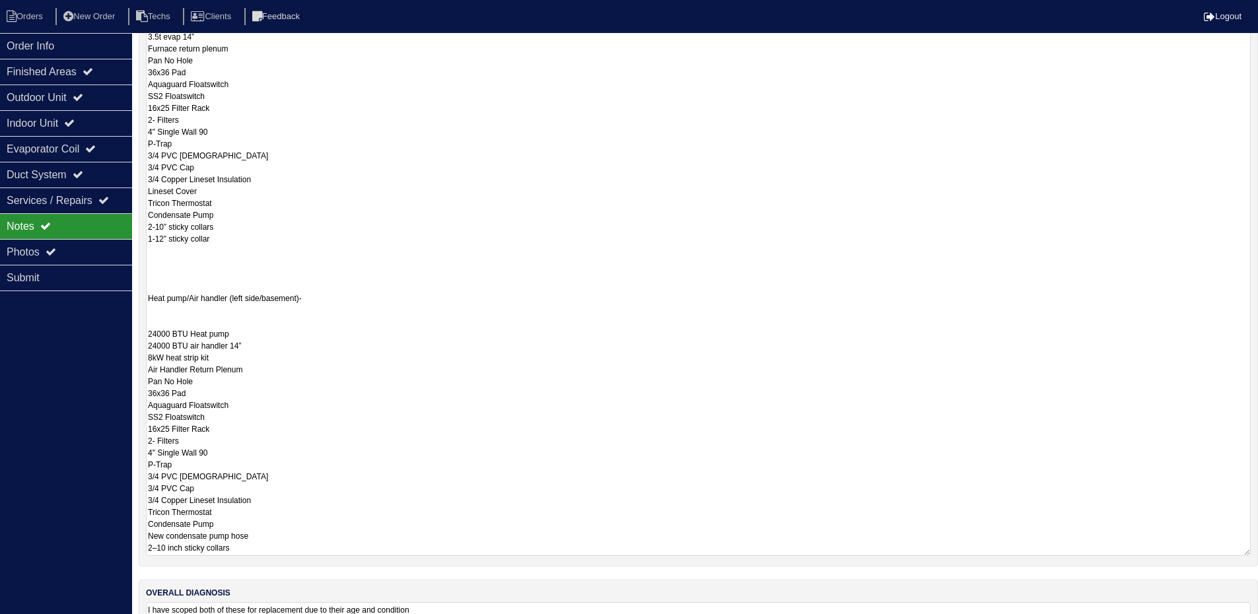
scroll to position [396, 0]
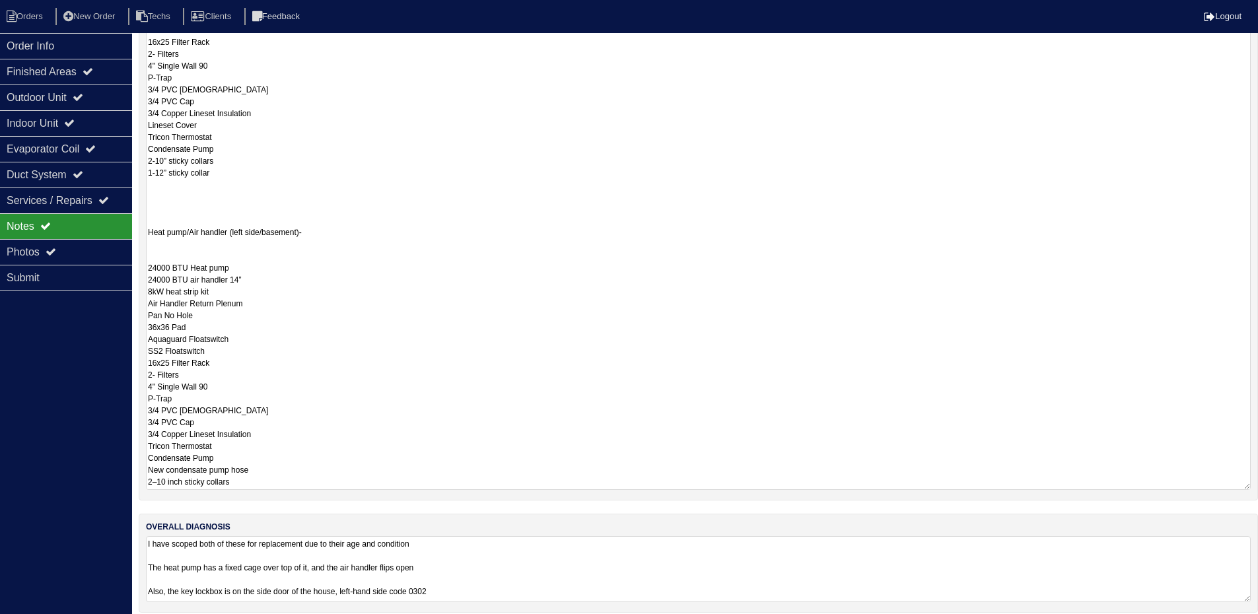
click at [166, 192] on textarea "[DATE] AC/Furnace(Right side of house)- 3.5t AC 80,000 BTU furnace 14” 3.5t eva…" at bounding box center [698, 191] width 1105 height 597
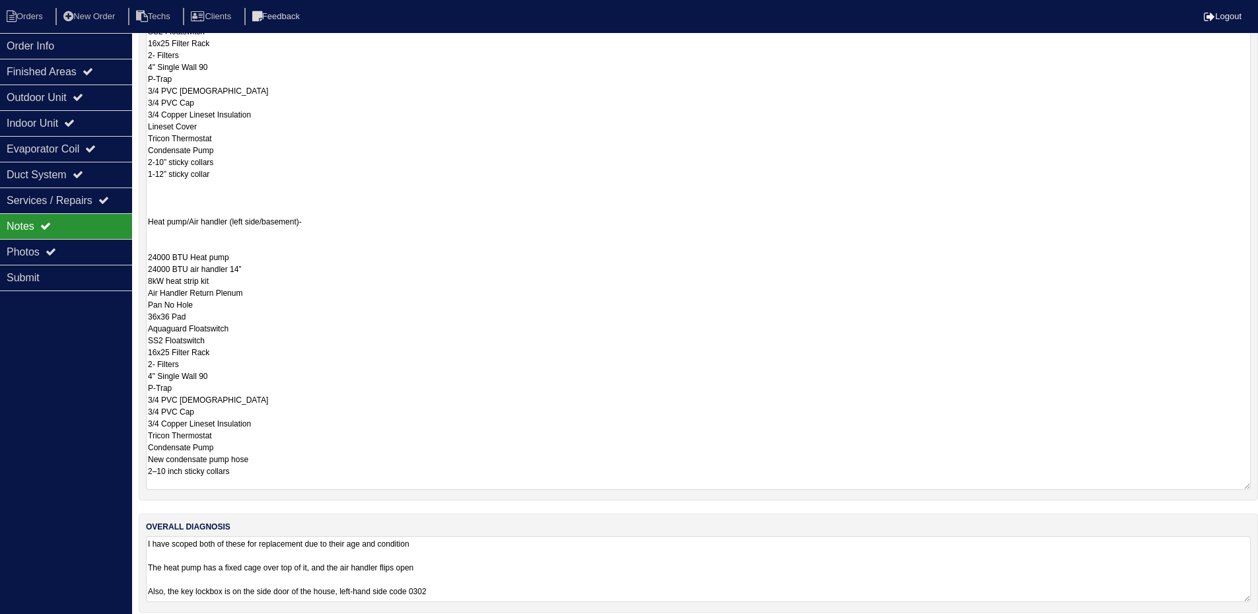
scroll to position [0, 0]
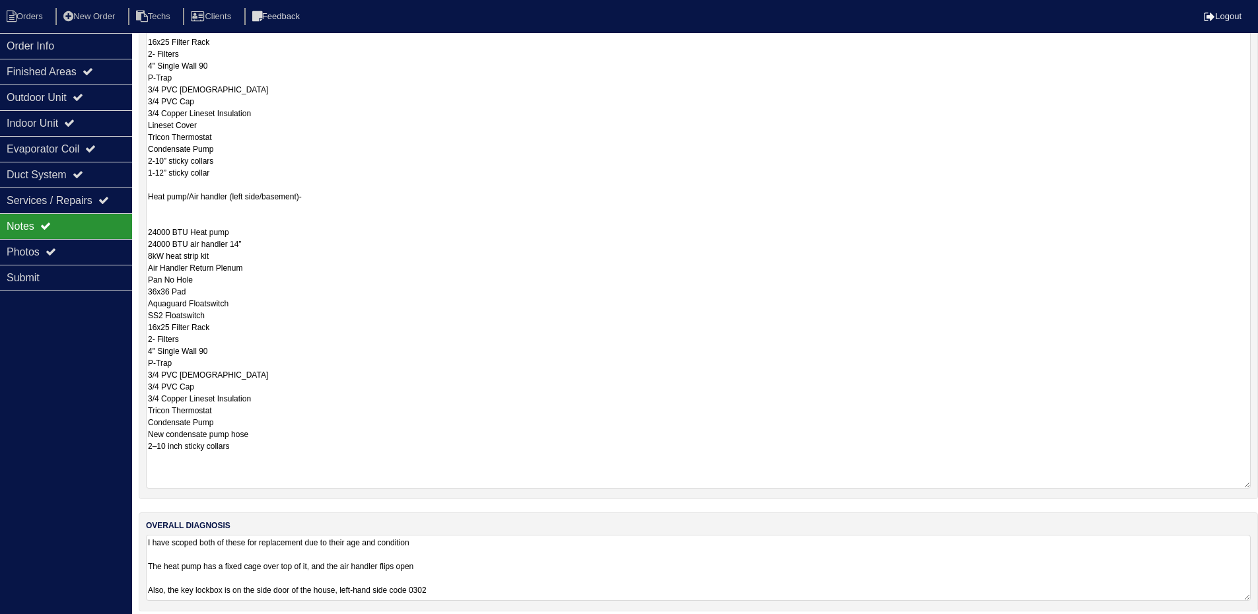
type textarea "[DATE] AC/Furnace(Right side of house)- 3.5t AC 80,000 BTU furnace 14” 3.5t eva…"
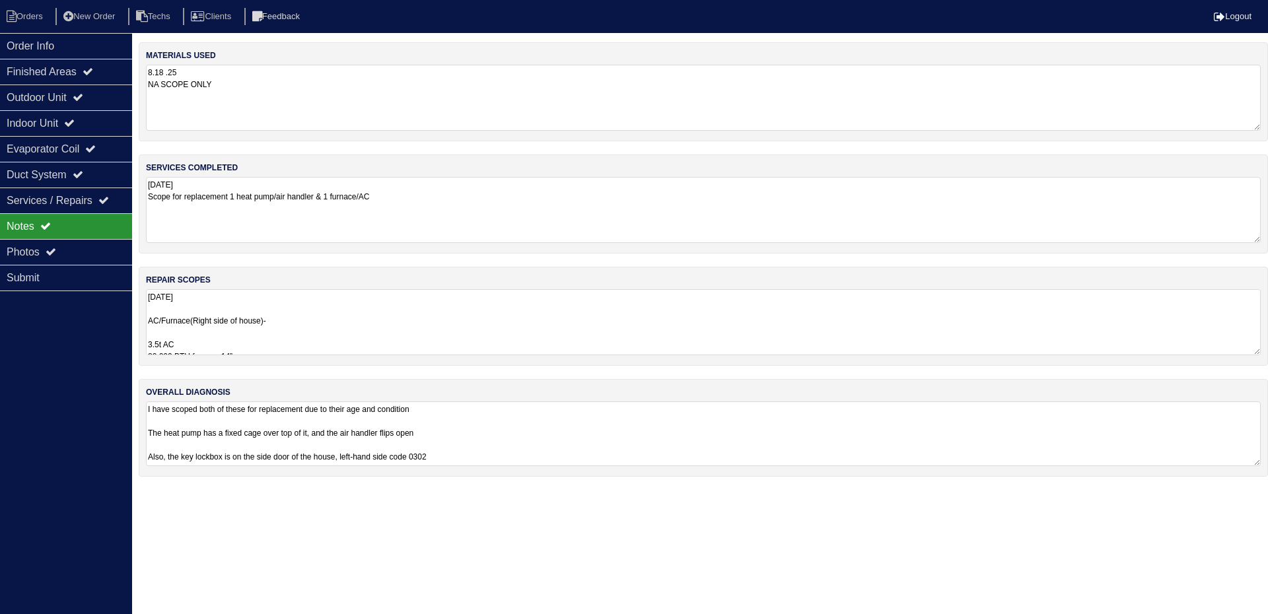
click at [689, 490] on html "Orders New Order Techs Clients Feedback Logout Orders New Order Users Clients M…" at bounding box center [634, 245] width 1268 height 490
click at [540, 452] on textarea "I have scoped both of these for replacement due to their age and condition The …" at bounding box center [703, 434] width 1115 height 65
click at [450, 490] on html "Orders New Order Techs Clients Feedback Logout Orders New Order Users Clients M…" at bounding box center [634, 245] width 1268 height 490
click at [80, 96] on div "Outdoor Unit" at bounding box center [66, 98] width 132 height 26
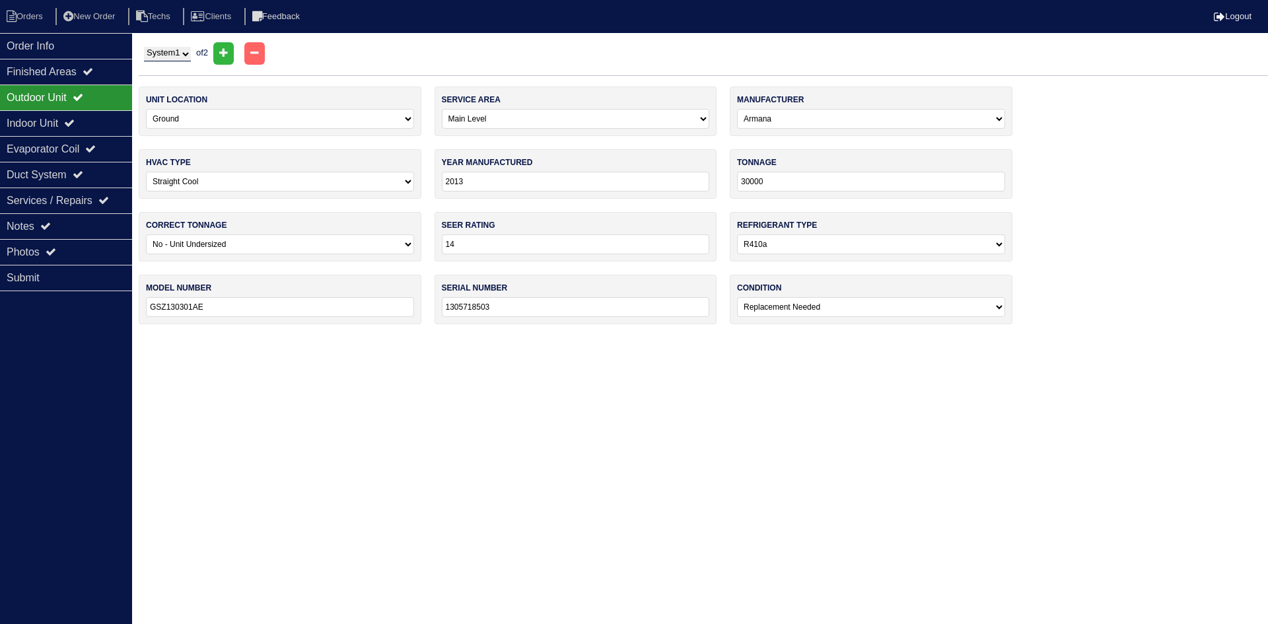
click at [171, 55] on select "System 1 System 2" at bounding box center [167, 54] width 47 height 15
select select "2"
click at [144, 47] on select "System 1 System 2" at bounding box center [167, 54] width 47 height 15
select select "2"
select select "[PERSON_NAME]"
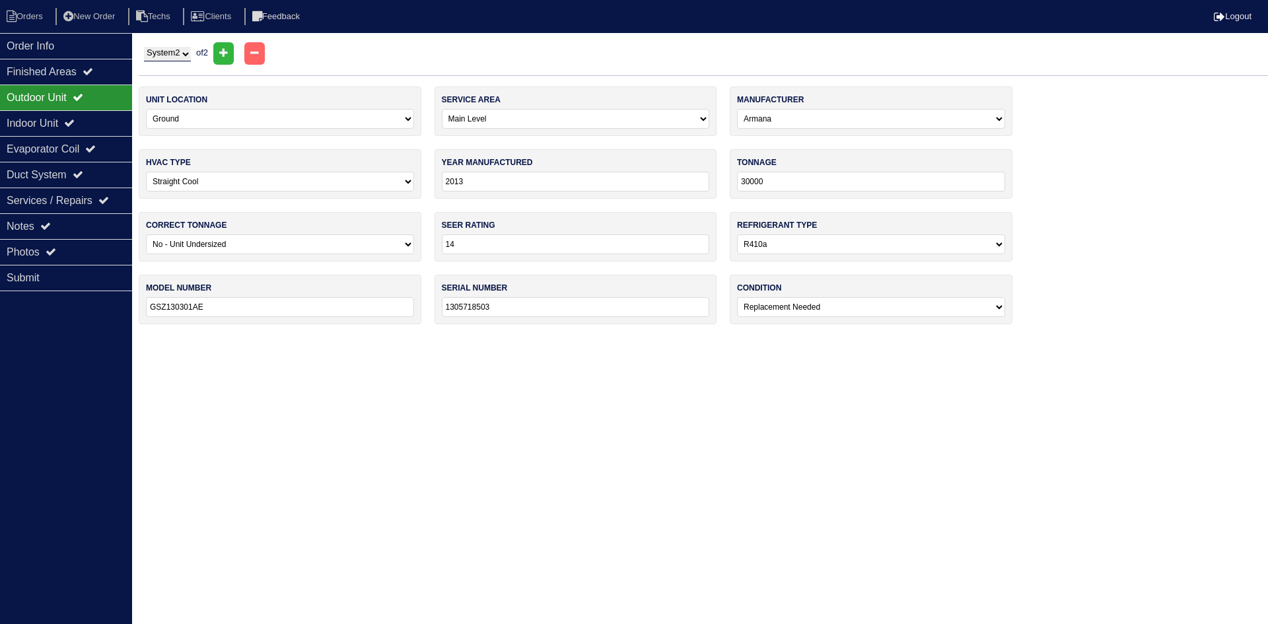
select select "1"
select select "0"
type input "GSZ1302418C"
type input "1306698484"
click at [171, 55] on select "System 1 System 2" at bounding box center [167, 54] width 47 height 15
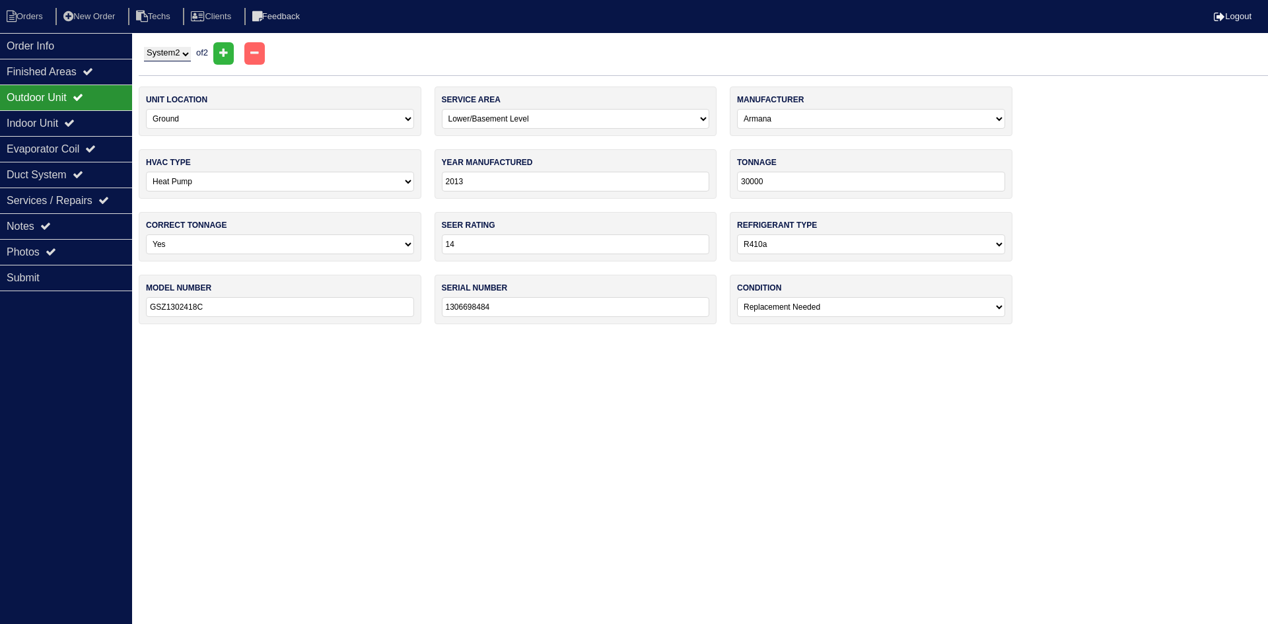
select select "1"
click at [144, 47] on select "System 1 System 2" at bounding box center [167, 54] width 47 height 15
select select "0"
select select "Armana"
select select "0"
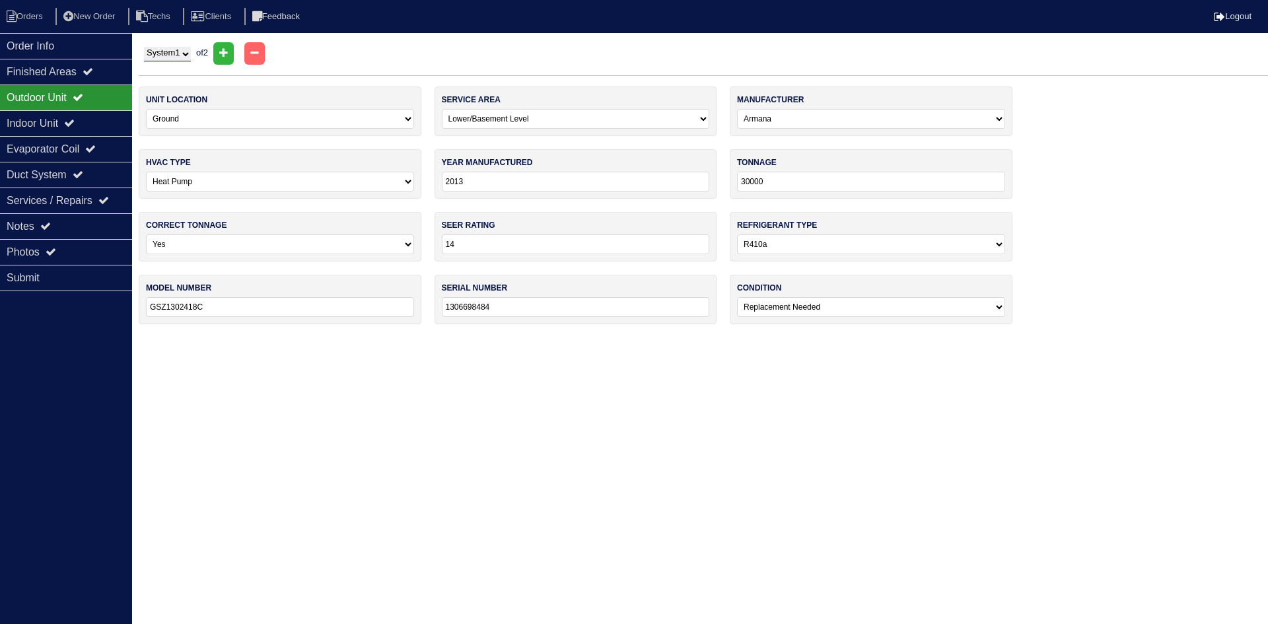
select select "1"
type input "GSZ130301AE"
type input "1305718503"
click at [84, 227] on div "Notes" at bounding box center [66, 226] width 132 height 26
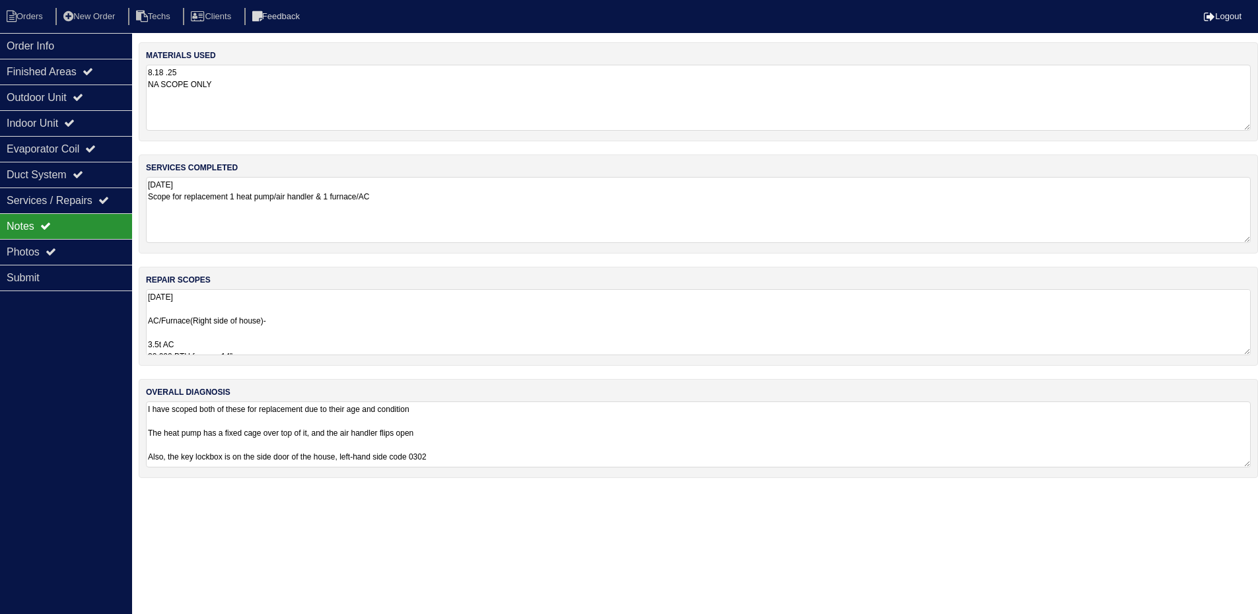
click at [174, 328] on textarea "8.18.25 AC/Furnace(Right side of house)- 3.5t AC 80,000 BTU furnace 14” 3.5t ev…" at bounding box center [698, 322] width 1105 height 66
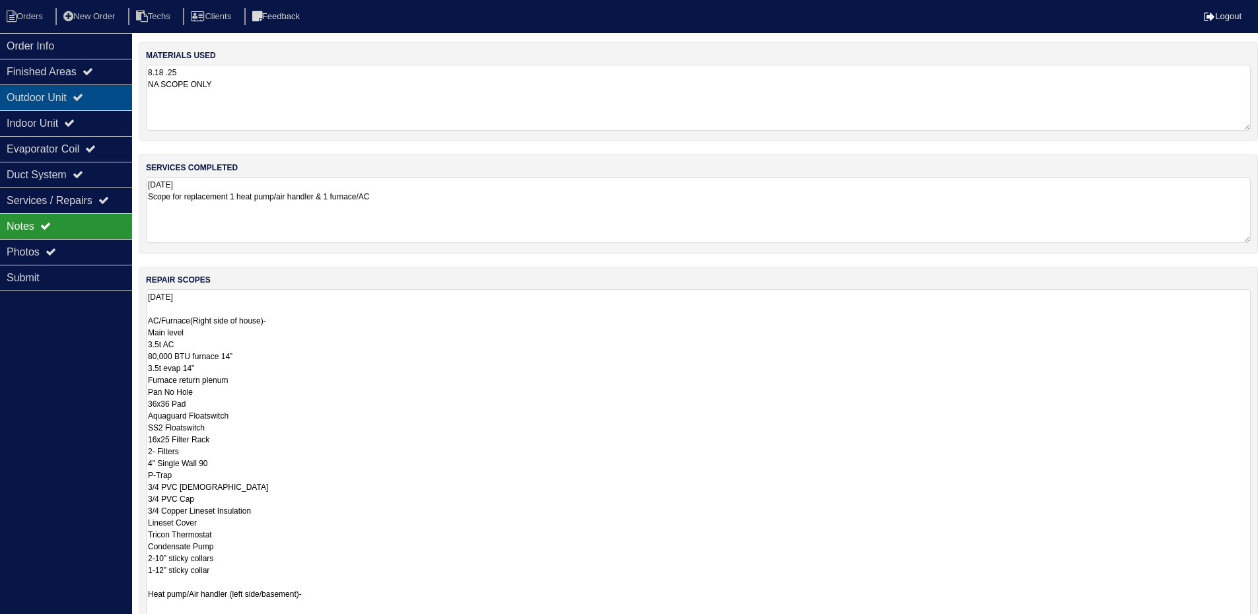
type textarea "8.18.25 AC/Furnace(Right side of house)- Main level 3.5t AC 80,000 BTU furnace …"
click at [96, 96] on div "Outdoor Unit" at bounding box center [66, 98] width 132 height 26
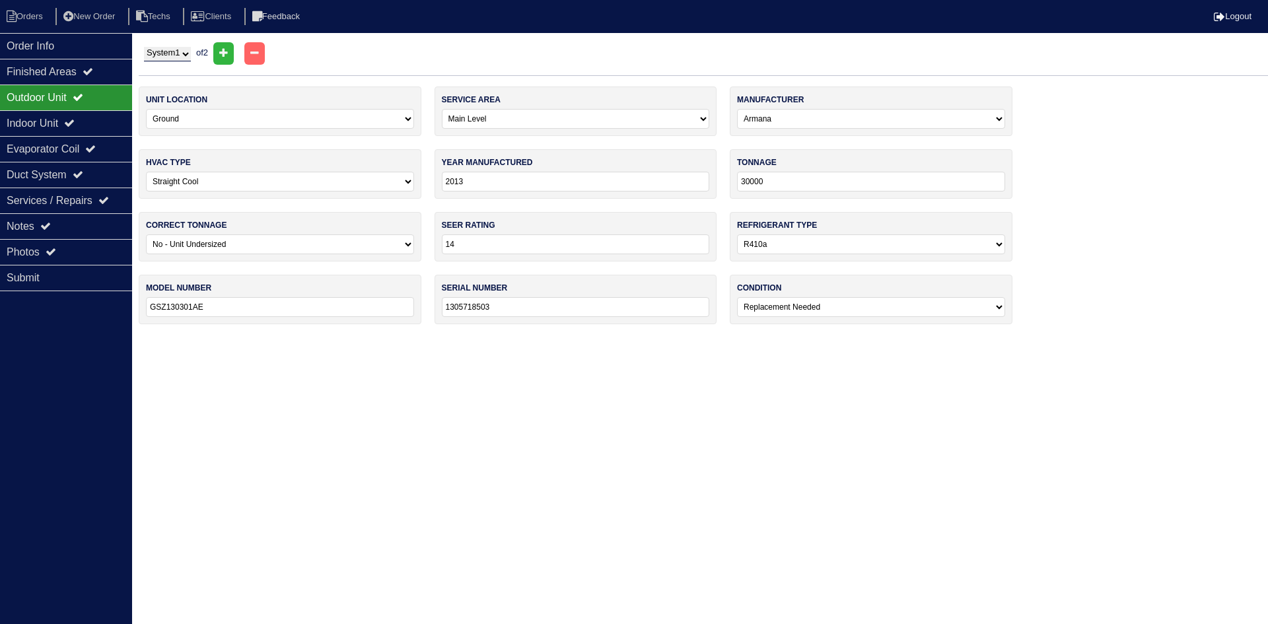
click at [164, 55] on select "System 1 System 2" at bounding box center [167, 54] width 47 height 15
select select "2"
click at [144, 47] on select "System 1 System 2" at bounding box center [167, 54] width 47 height 15
select select "2"
select select "[PERSON_NAME]"
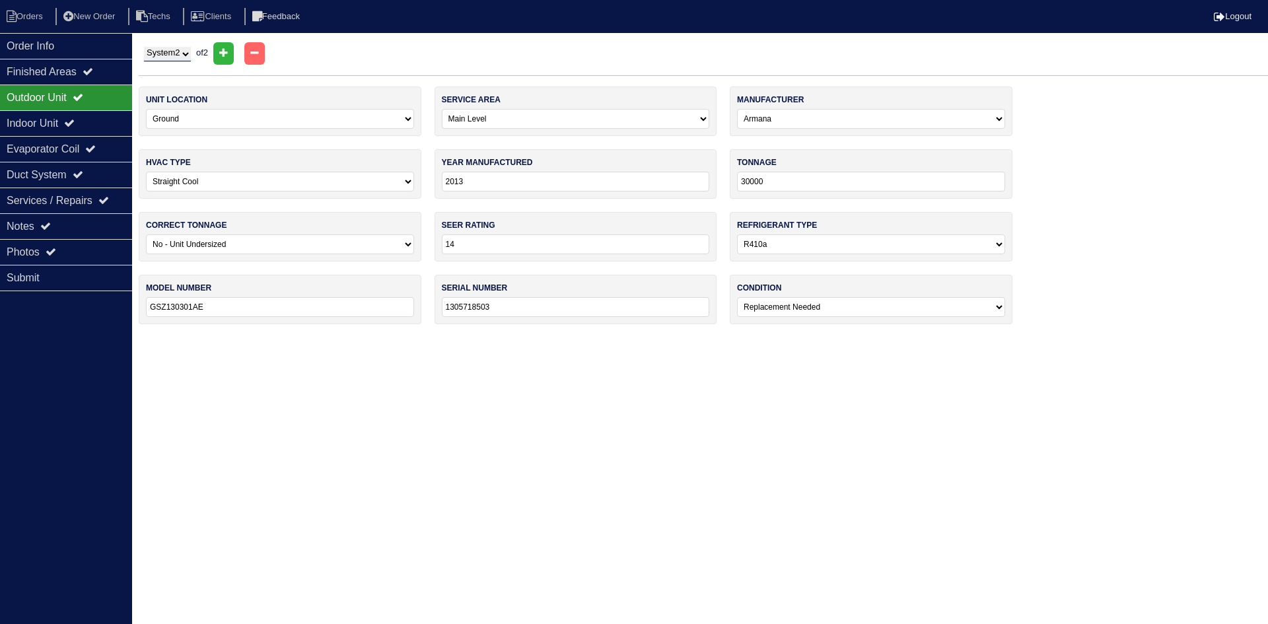
select select "1"
select select "0"
type input "GSZ1302418C"
type input "1306698484"
click at [75, 223] on div "Notes" at bounding box center [66, 226] width 132 height 26
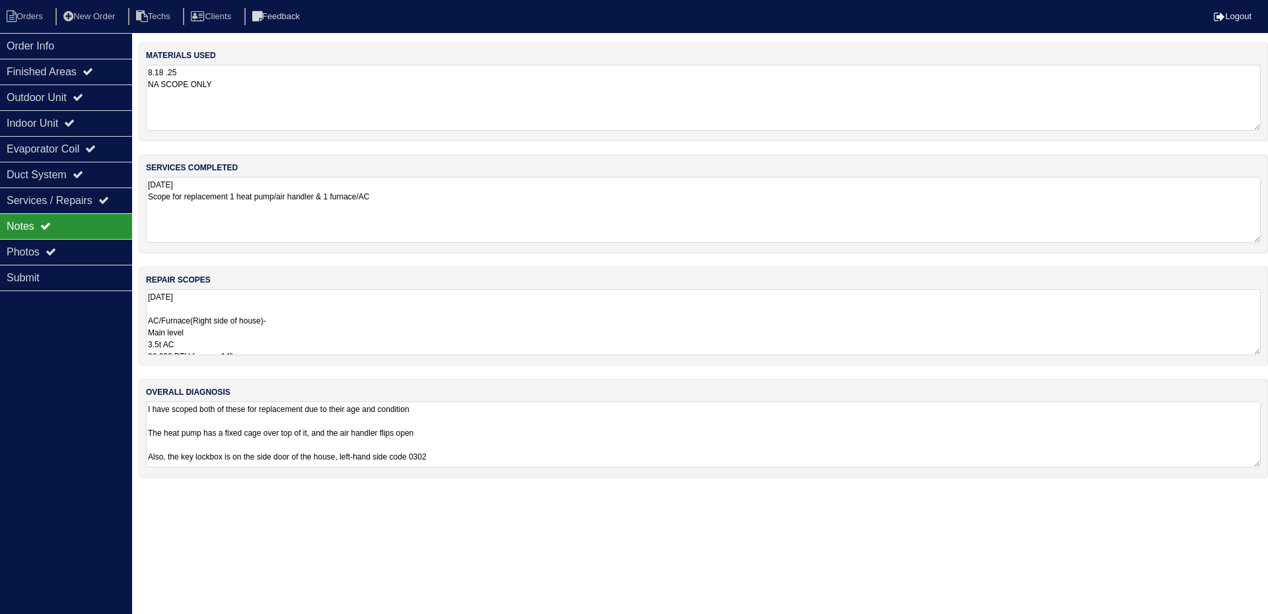
click at [363, 324] on textarea "8.18.25 AC/Furnace(Right side of house)- Main level 3.5t AC 80,000 BTU furnace …" at bounding box center [703, 322] width 1115 height 66
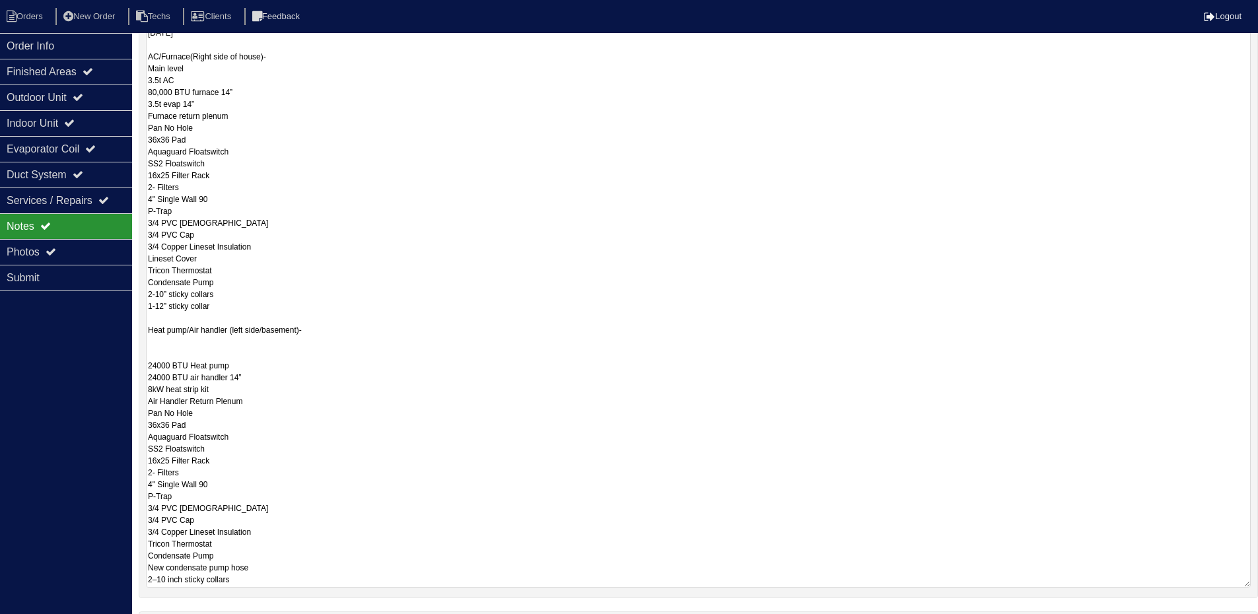
scroll to position [264, 0]
click at [149, 319] on textarea "8.18.25 AC/Furnace(Right side of house)- Main level 3.5t AC 80,000 BTU furnace …" at bounding box center [698, 305] width 1105 height 561
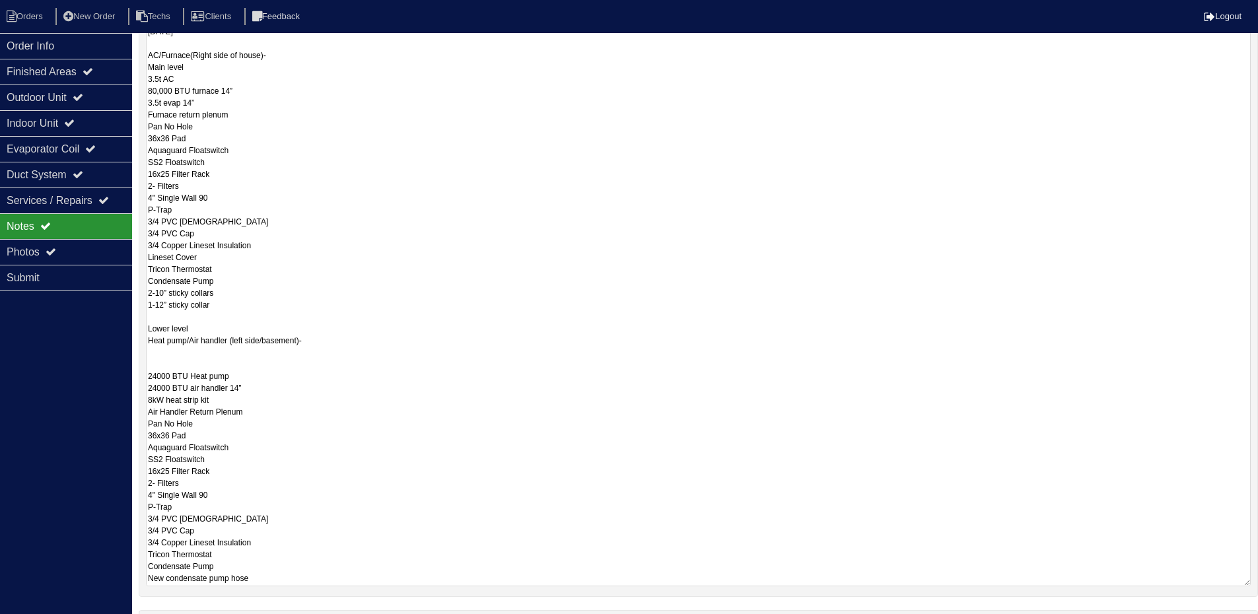
click at [179, 359] on textarea "8.18.25 AC/Furnace(Right side of house)- Main level 3.5t AC 80,000 BTU furnace …" at bounding box center [698, 305] width 1105 height 561
click at [147, 391] on textarea "8.18.25 AC/Furnace(Right side of house)- Main level 3.5t AC 80,000 BTU furnace …" at bounding box center [698, 305] width 1105 height 561
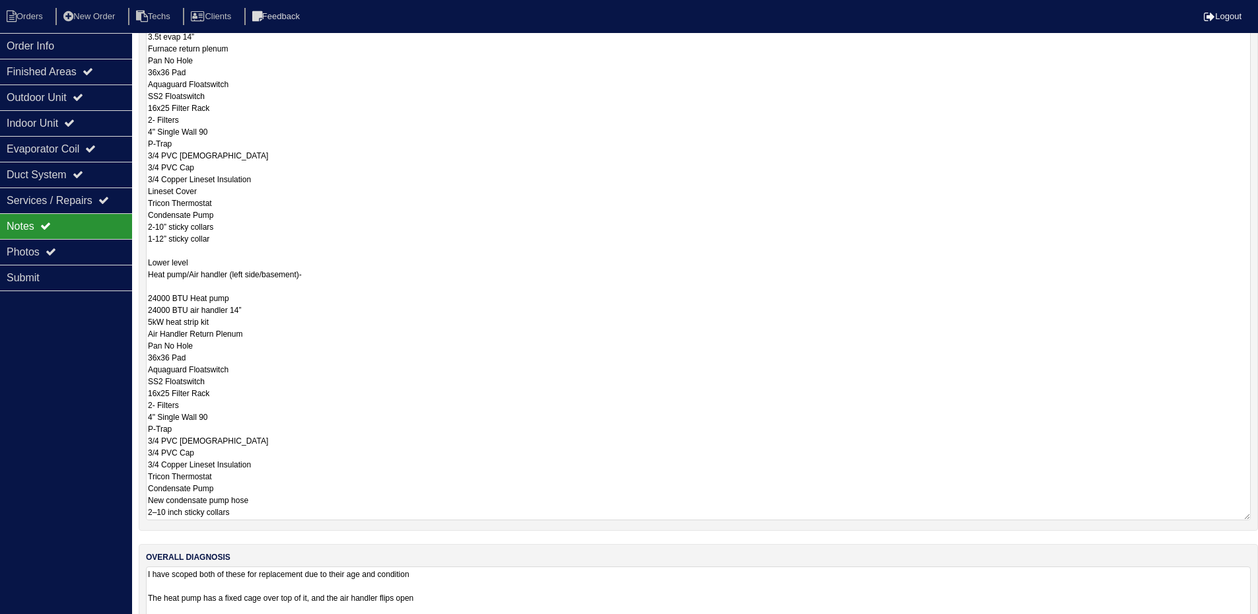
type textarea "8.18.25 AC/Furnace(Right side of house)- Main level 3.5t AC 80,000 BTU furnace …"
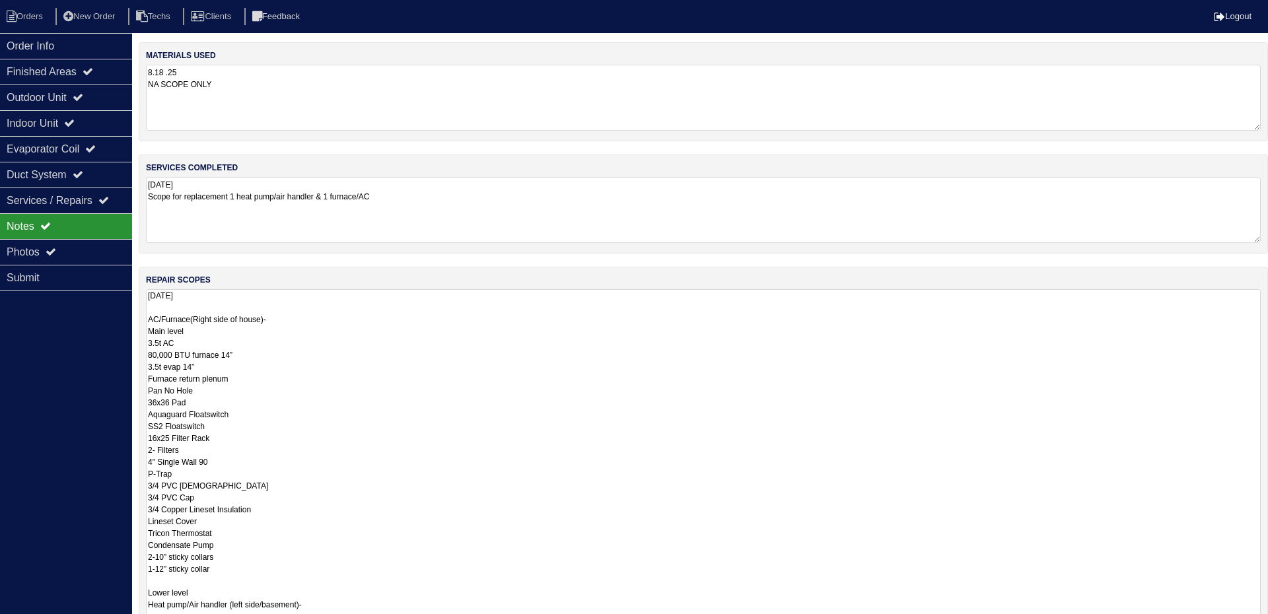
click at [63, 353] on div "Order Info Finished Areas Outdoor Unit Indoor Unit Evaporator Coil Duct System …" at bounding box center [66, 340] width 132 height 614
drag, startPoint x: 1256, startPoint y: 354, endPoint x: 1255, endPoint y: 644, distance: 289.9
click at [1255, 623] on html "Orders New Order Techs Clients Feedback Logout Orders New Order Users Clients M…" at bounding box center [629, 396] width 1258 height 792
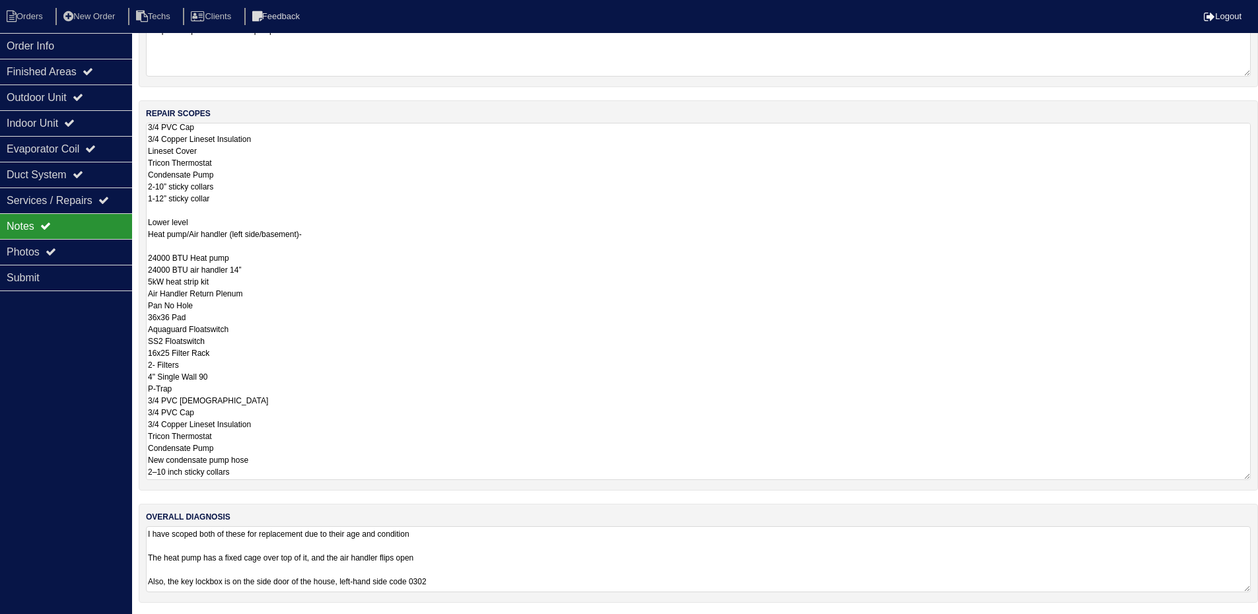
scroll to position [167, 0]
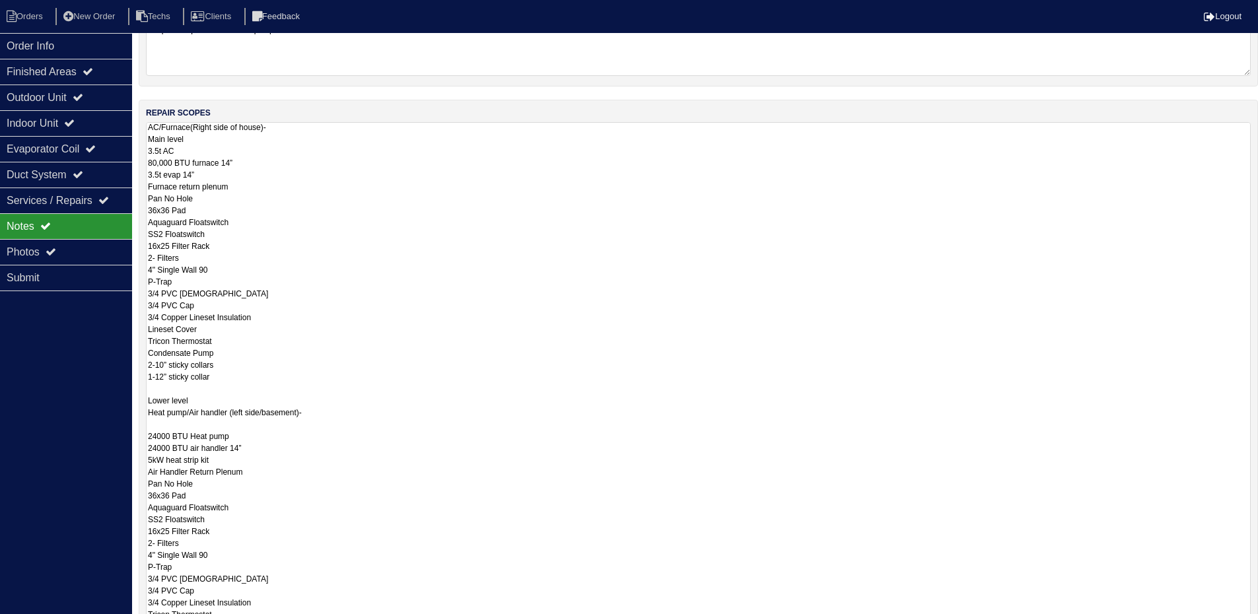
drag, startPoint x: 1246, startPoint y: 475, endPoint x: 1237, endPoint y: 645, distance: 170.0
click at [1237, 623] on html "Orders New Order Techs Clients Feedback Logout Orders New Order Users Clients M…" at bounding box center [629, 314] width 1258 height 962
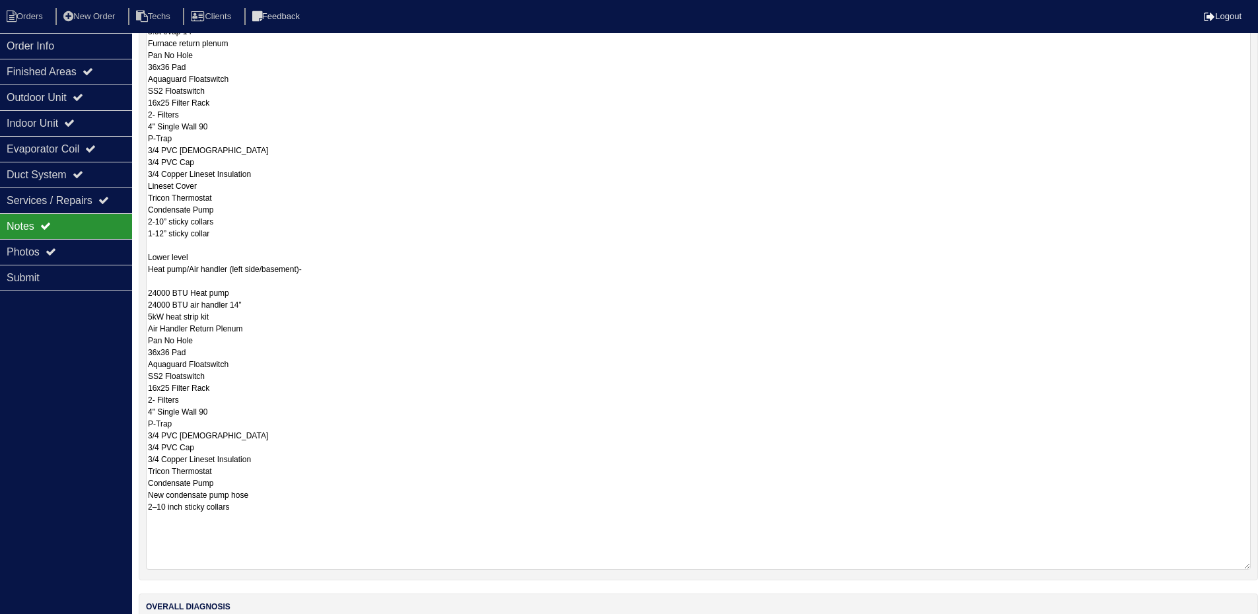
scroll to position [0, 0]
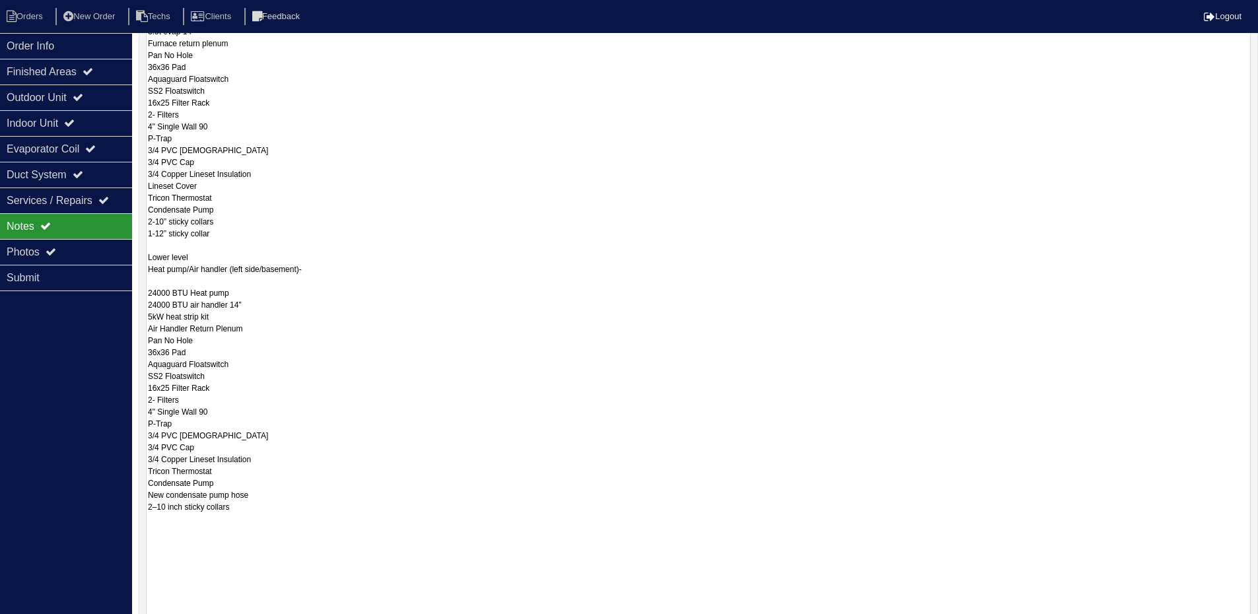
drag, startPoint x: 1246, startPoint y: 471, endPoint x: 1146, endPoint y: 579, distance: 146.3
click at [1246, 623] on html "Orders New Order Techs Clients Feedback Logout Orders New Order Users Clients M…" at bounding box center [629, 226] width 1258 height 1127
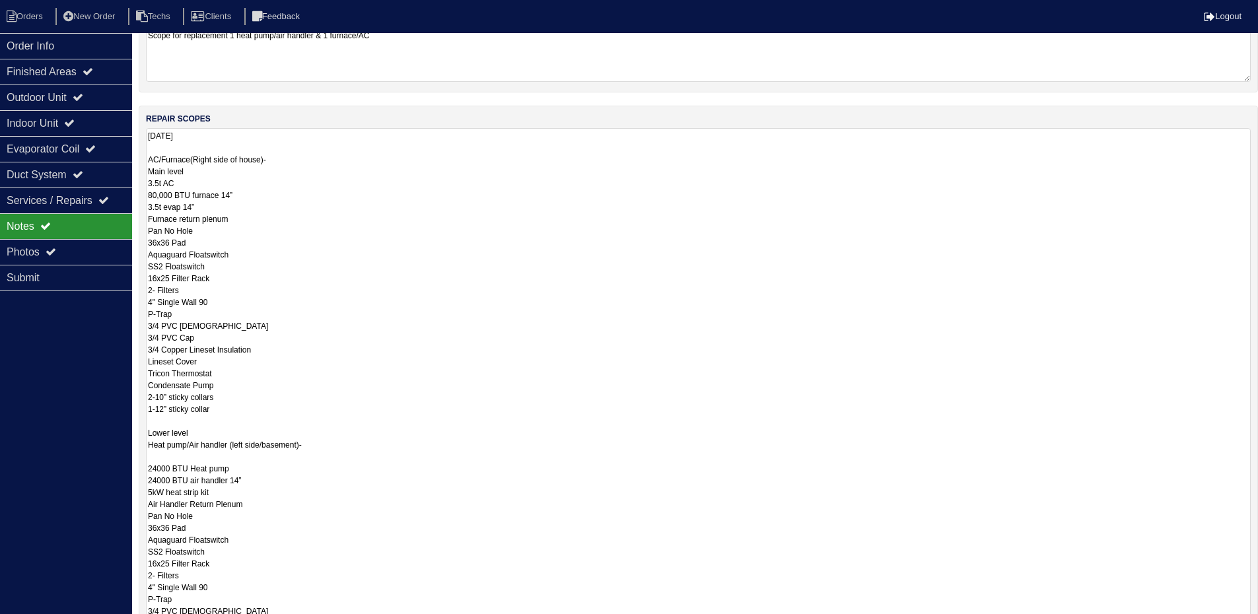
scroll to position [139, 0]
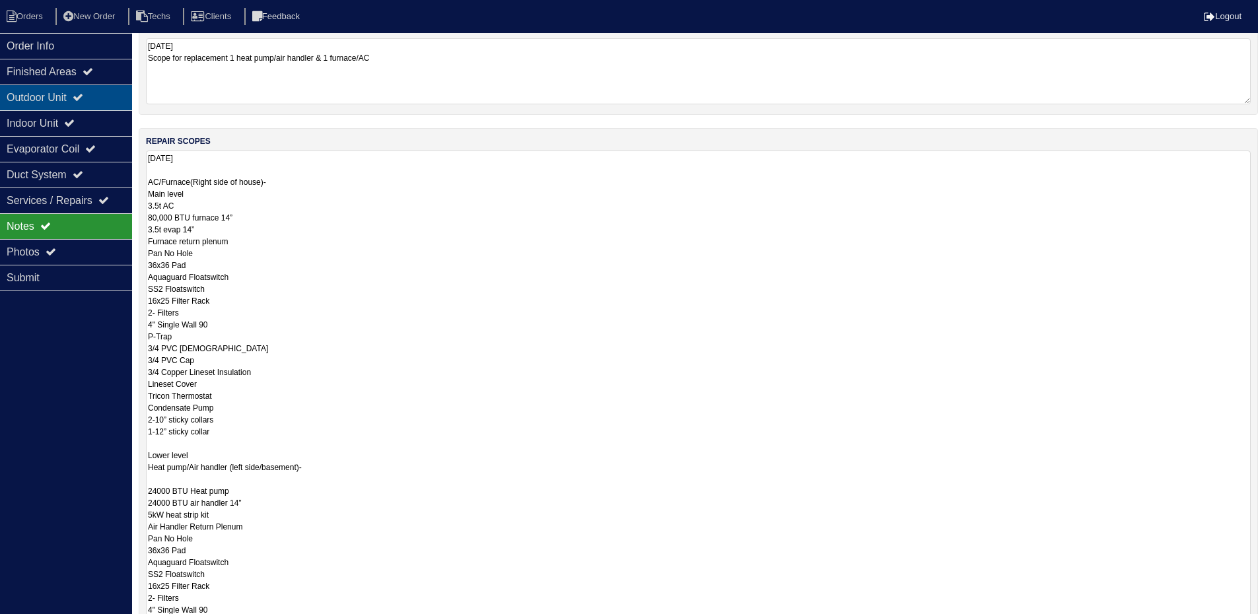
click at [102, 96] on div "Outdoor Unit" at bounding box center [66, 98] width 132 height 26
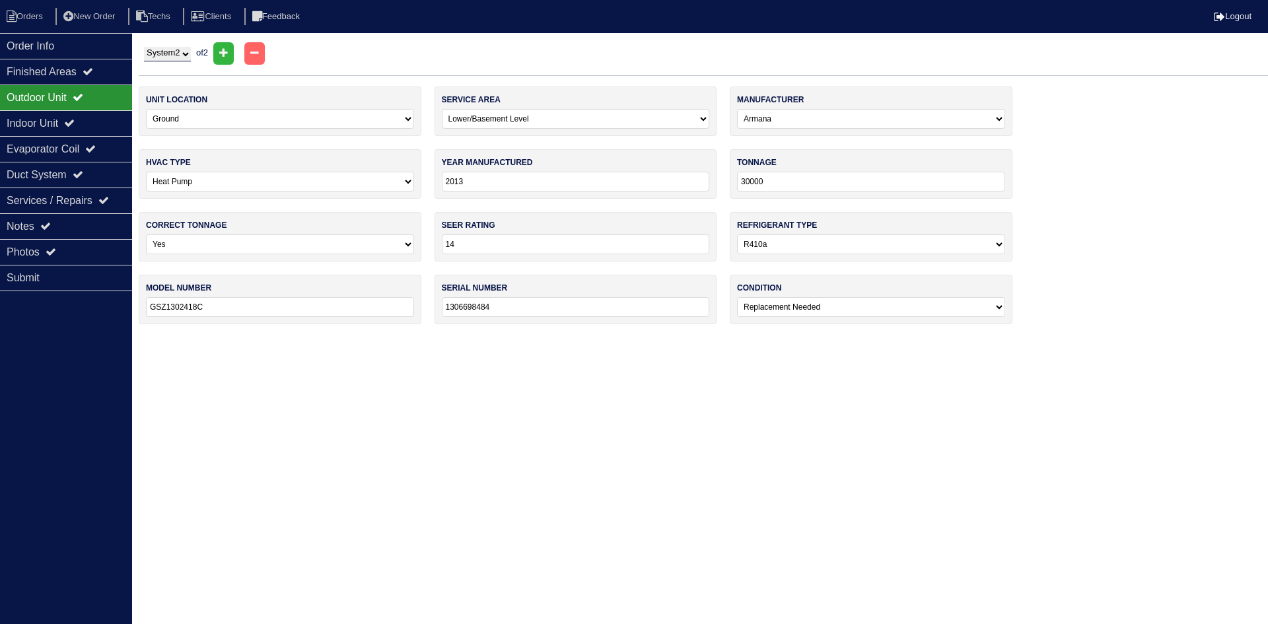
click at [159, 53] on select "System 1 System 2" at bounding box center [167, 54] width 47 height 15
select select "1"
click at [144, 47] on select "System 1 System 2" at bounding box center [167, 54] width 47 height 15
select select "0"
select select "Armana"
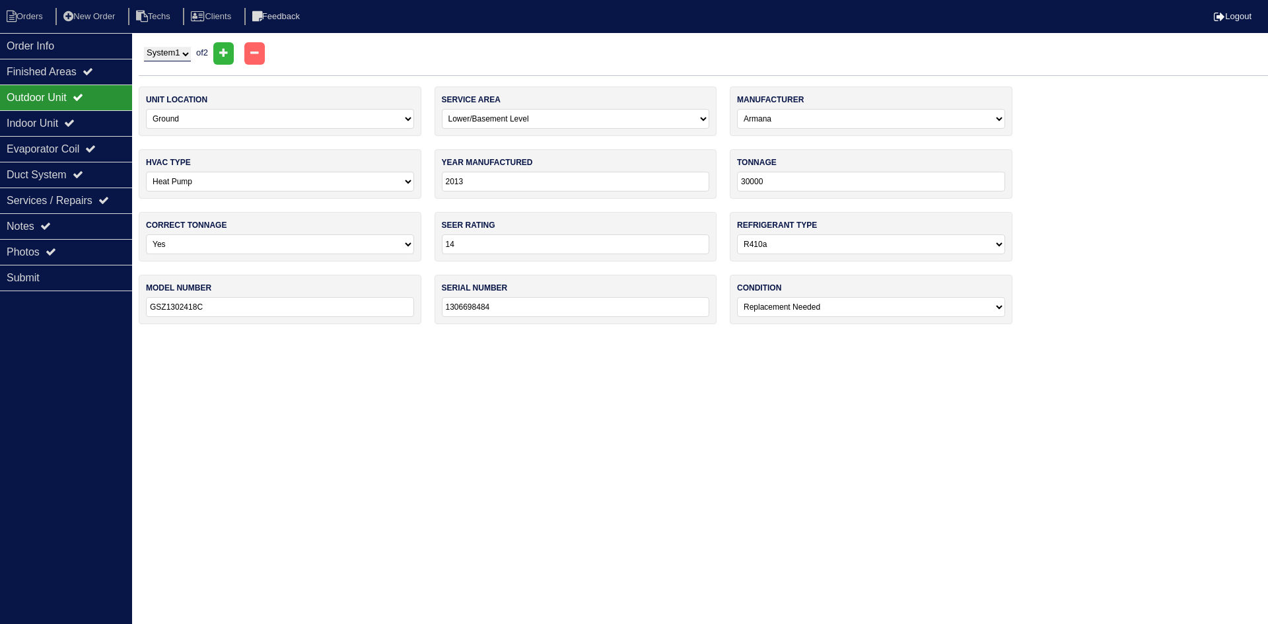
select select "0"
select select "1"
type input "GSZ130301AE"
type input "1305718503"
click at [116, 121] on div "Indoor Unit" at bounding box center [66, 123] width 132 height 26
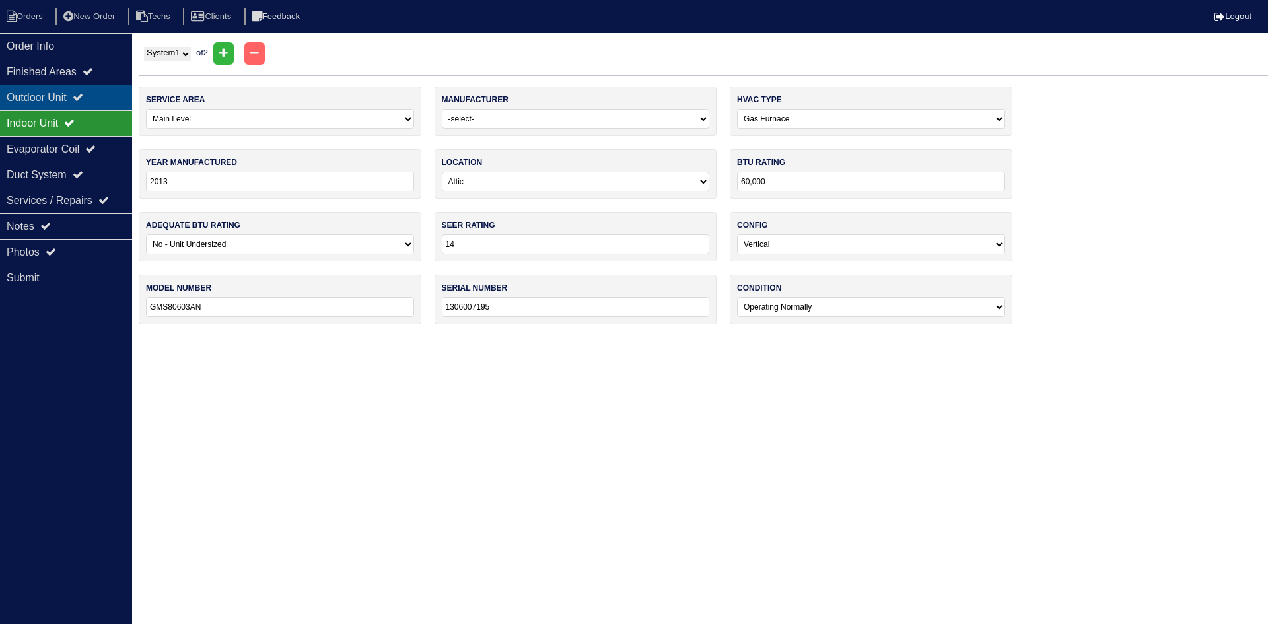
click at [104, 94] on div "Outdoor Unit" at bounding box center [66, 98] width 132 height 26
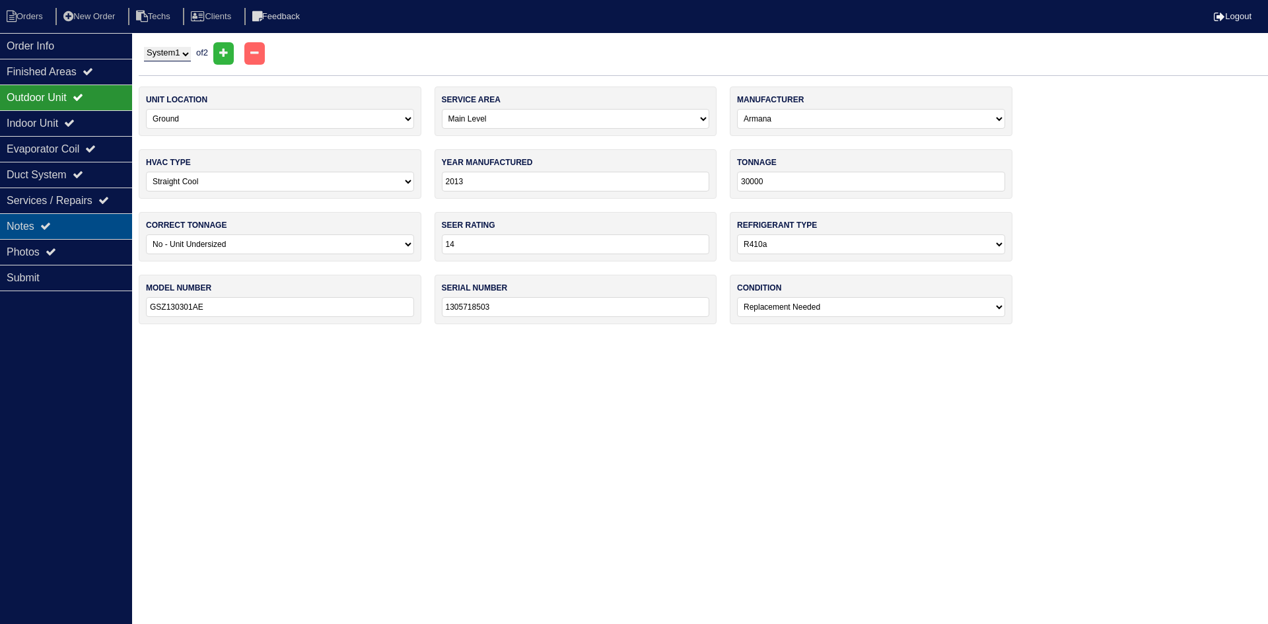
click at [43, 224] on div "Notes" at bounding box center [66, 226] width 132 height 26
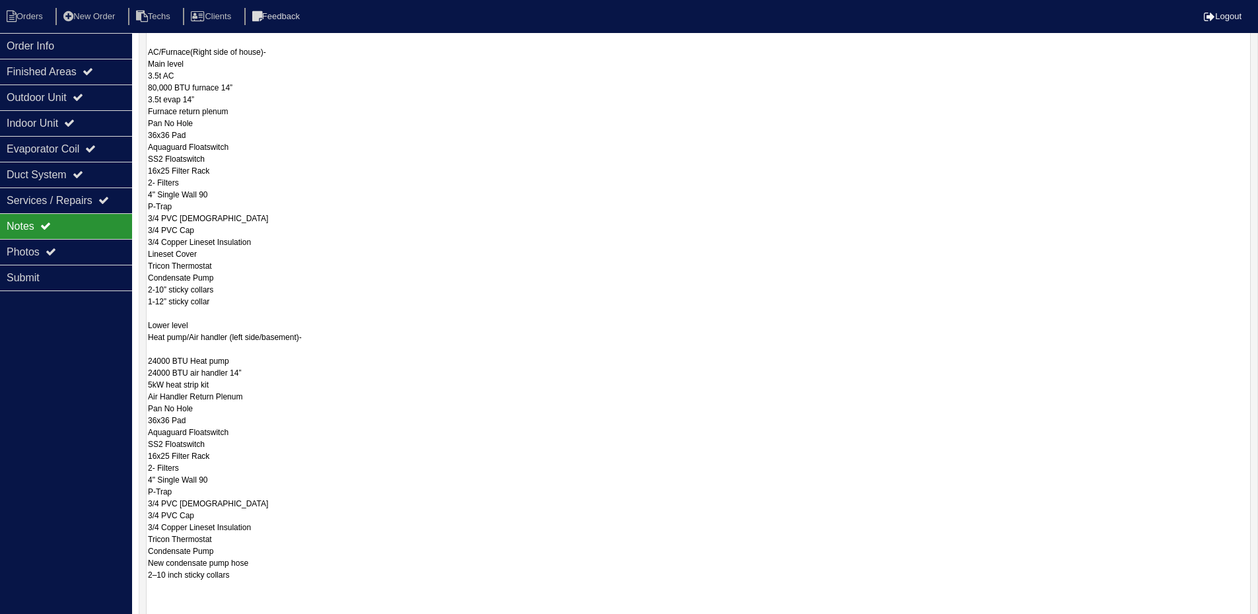
scroll to position [330, 0]
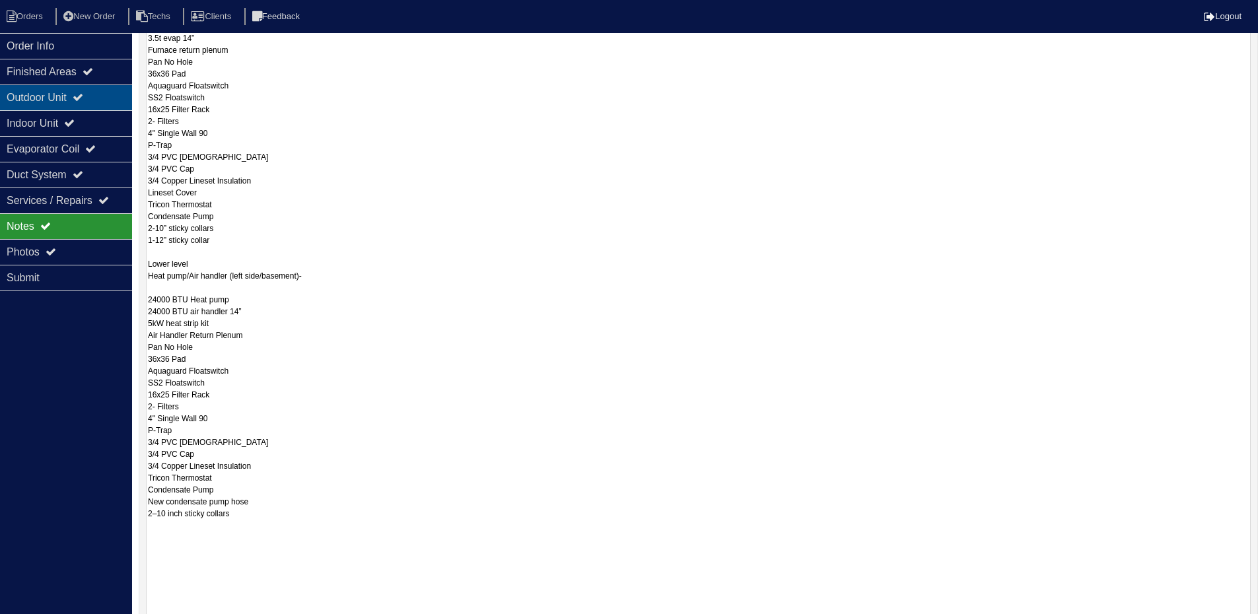
click at [54, 97] on div "Outdoor Unit" at bounding box center [66, 98] width 132 height 26
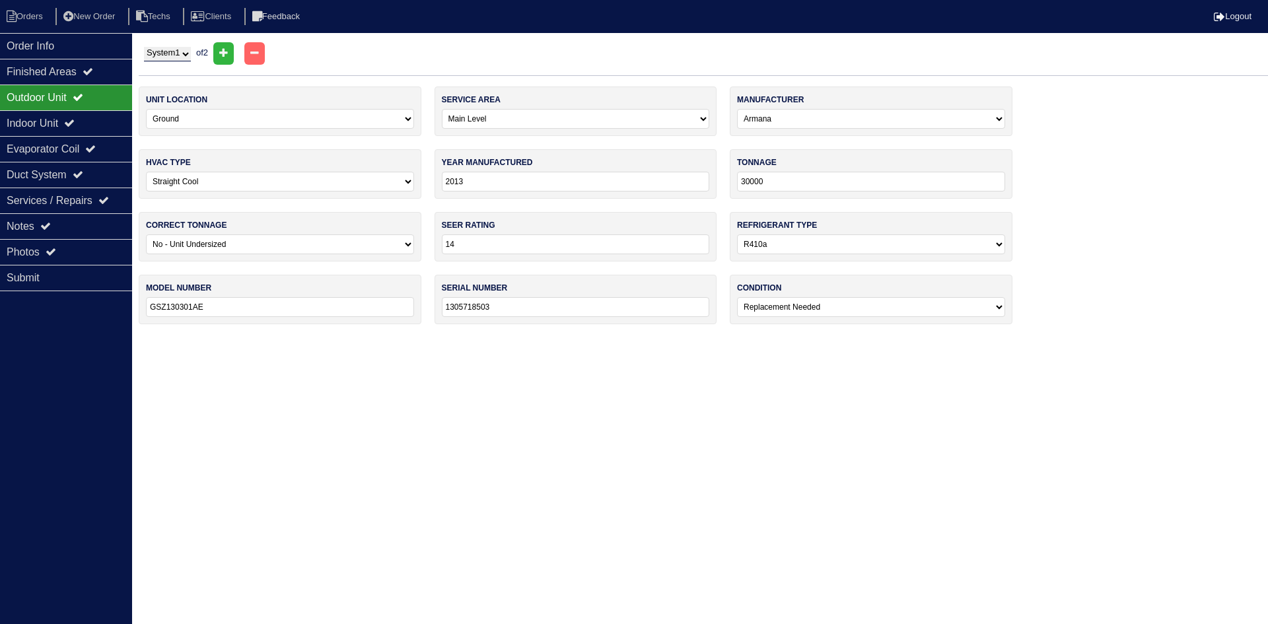
drag, startPoint x: 186, startPoint y: 52, endPoint x: 186, endPoint y: 59, distance: 7.9
click at [186, 52] on select "System 1 System 2" at bounding box center [167, 54] width 47 height 15
select select "2"
click at [144, 47] on select "System 1 System 2" at bounding box center [167, 54] width 47 height 15
select select "2"
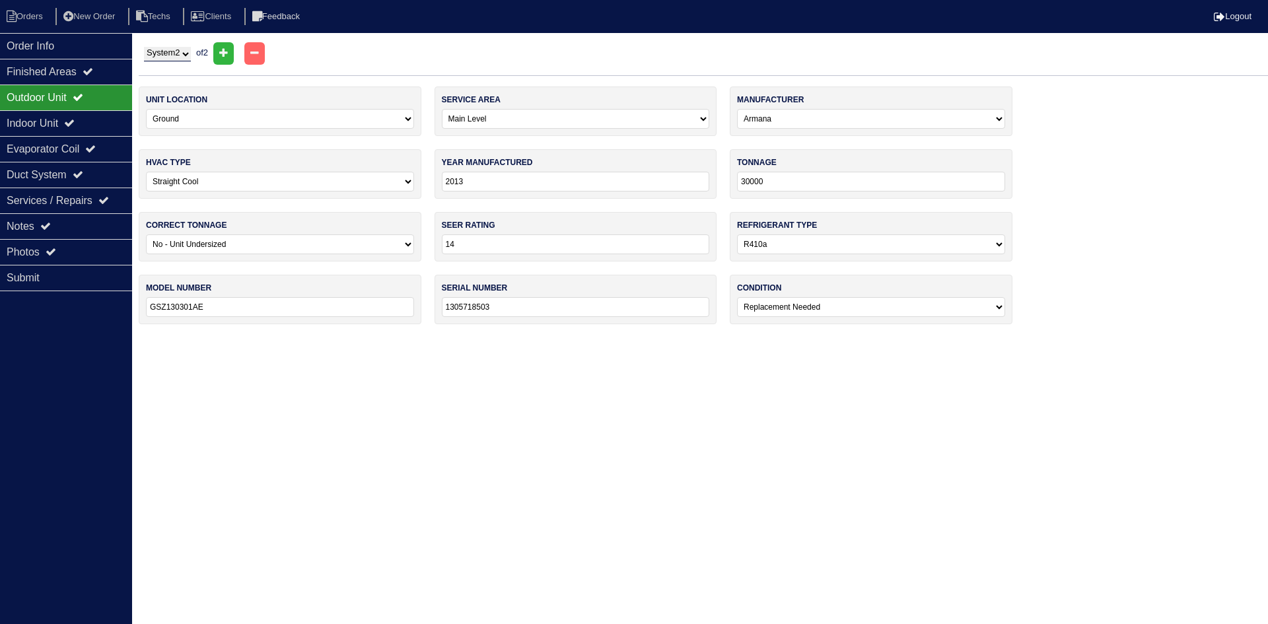
select select "[PERSON_NAME]"
select select "1"
select select "0"
type input "GSZ1302418C"
type input "1306698484"
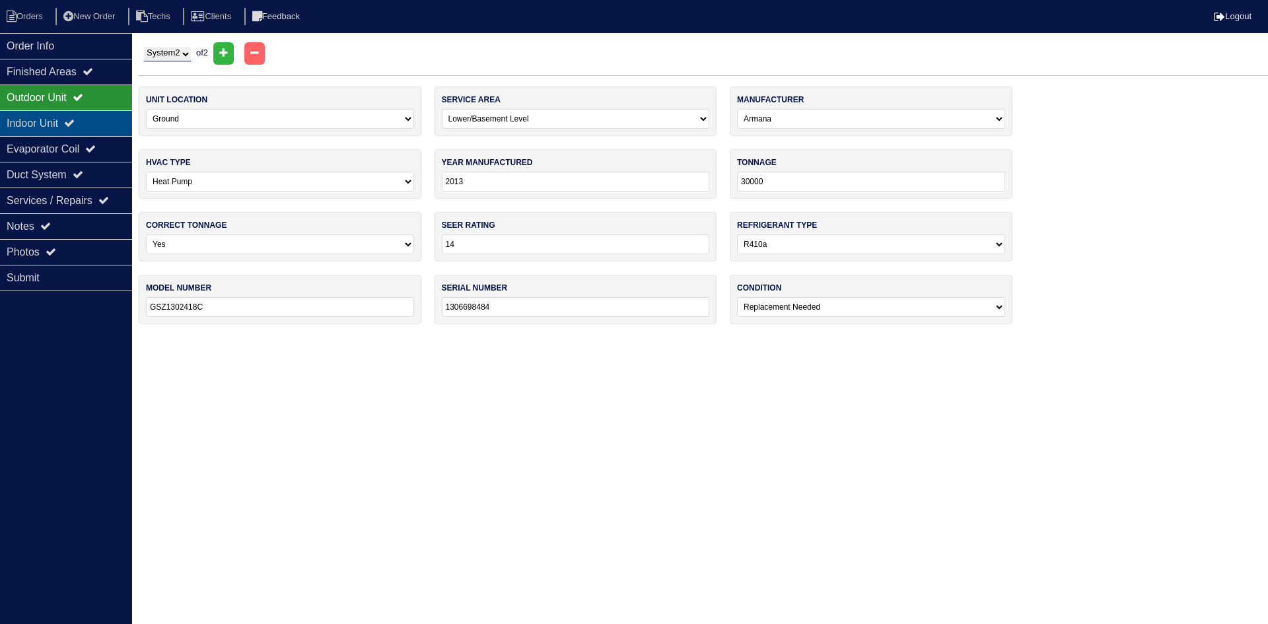
click at [75, 123] on icon at bounding box center [69, 123] width 11 height 11
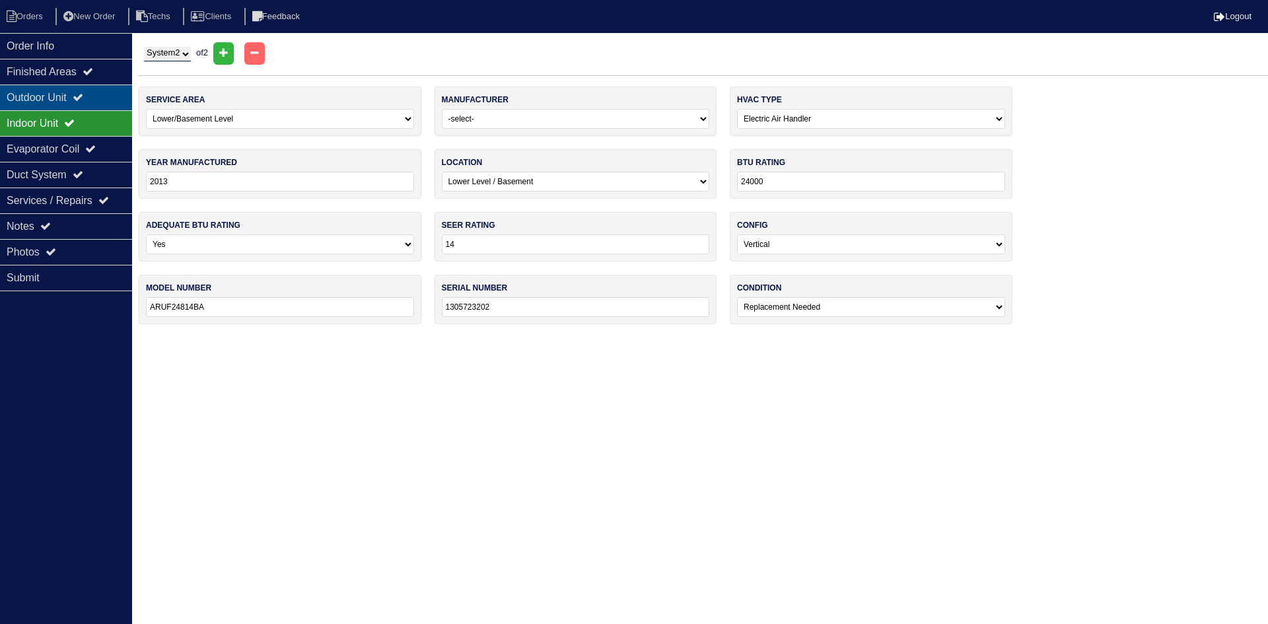
click at [77, 100] on div "Outdoor Unit" at bounding box center [66, 98] width 132 height 26
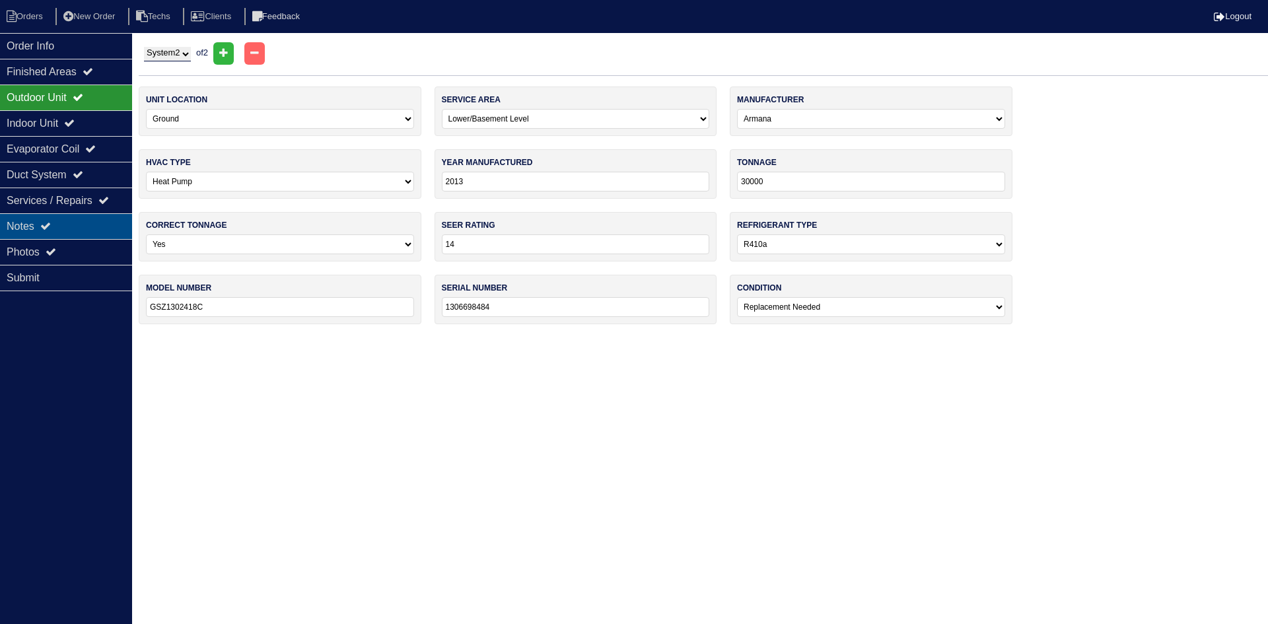
click at [96, 224] on div "Notes" at bounding box center [66, 226] width 132 height 26
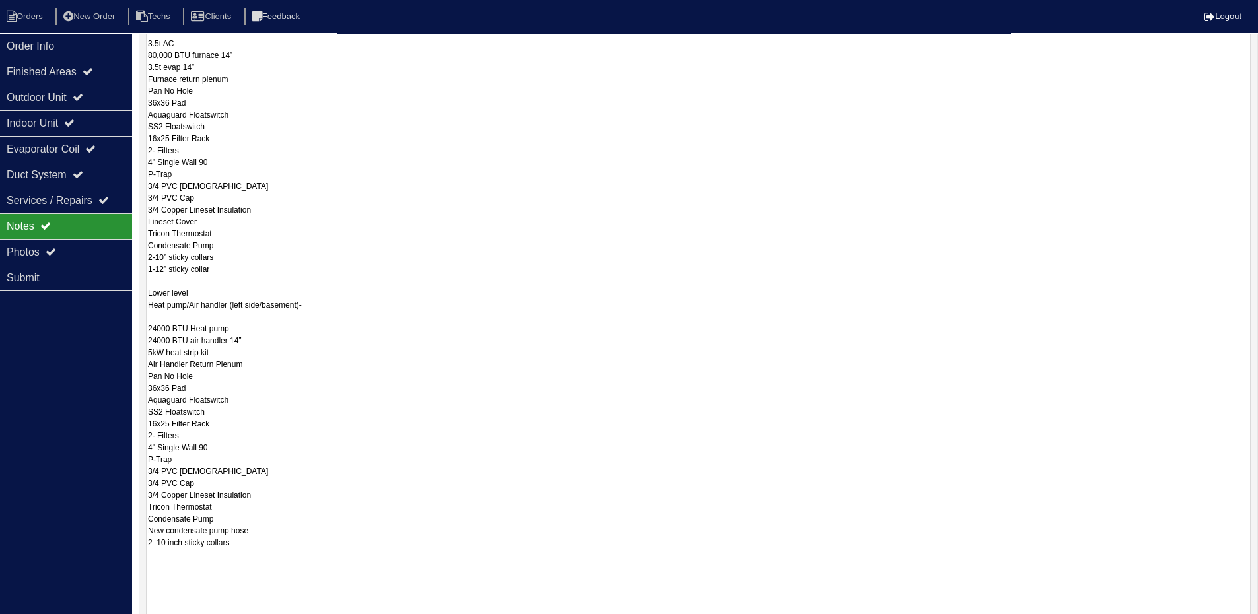
scroll to position [330, 0]
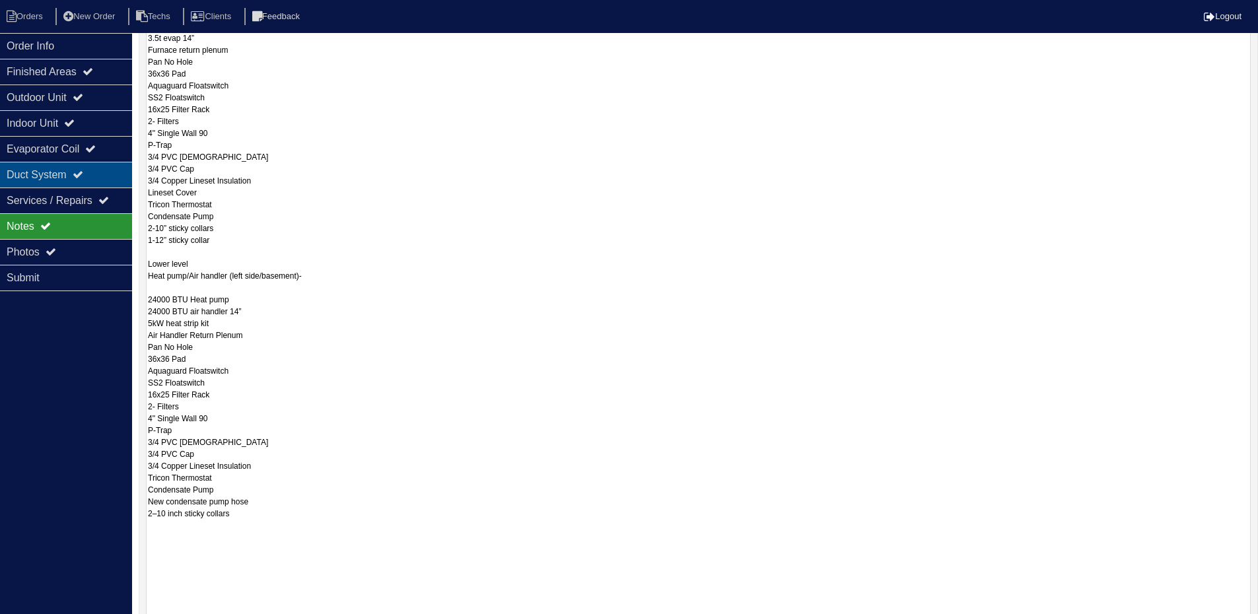
click at [93, 166] on div "Duct System" at bounding box center [66, 175] width 132 height 26
select select "2"
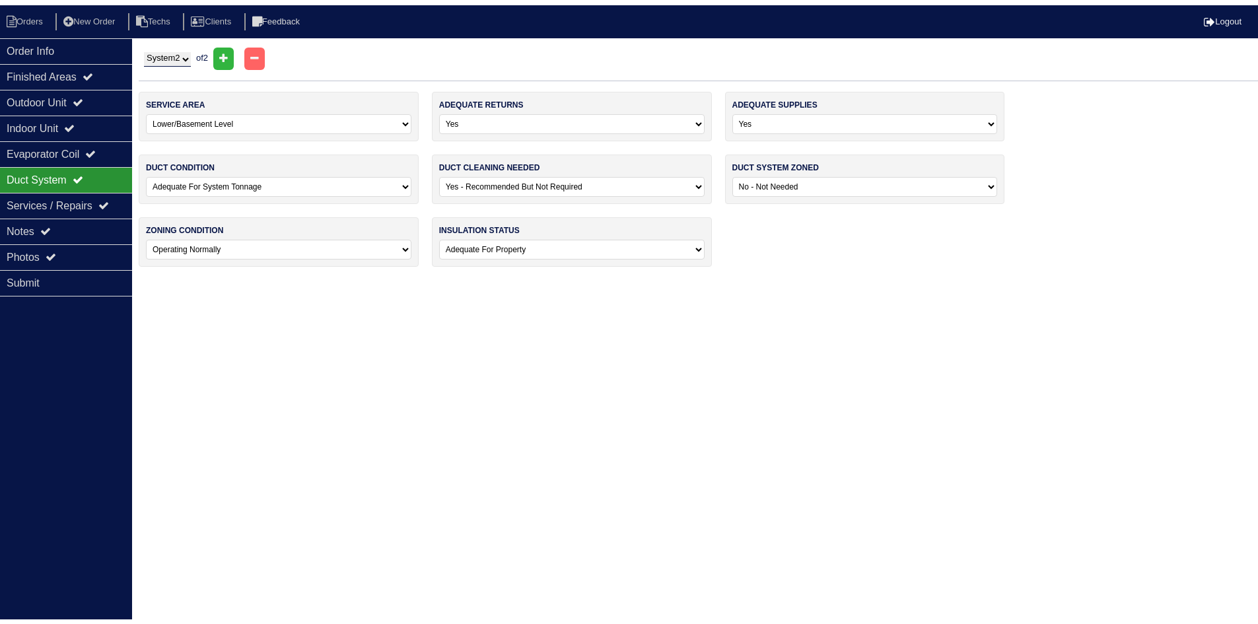
scroll to position [0, 0]
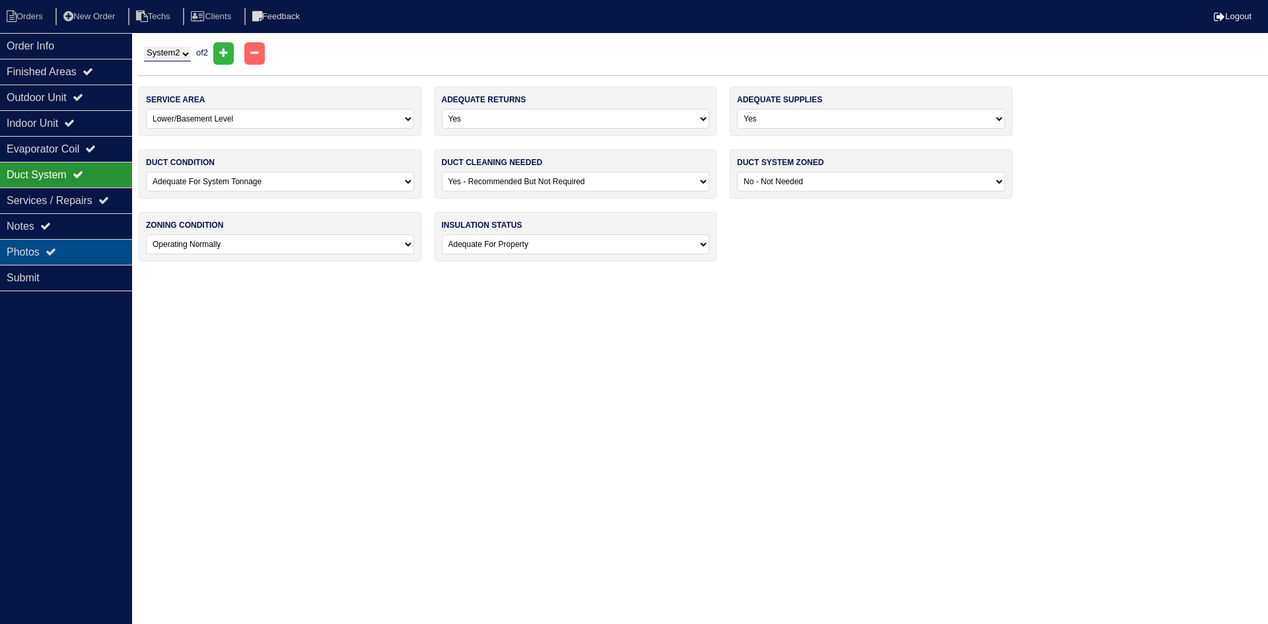
click at [61, 250] on div "Photos" at bounding box center [66, 252] width 132 height 26
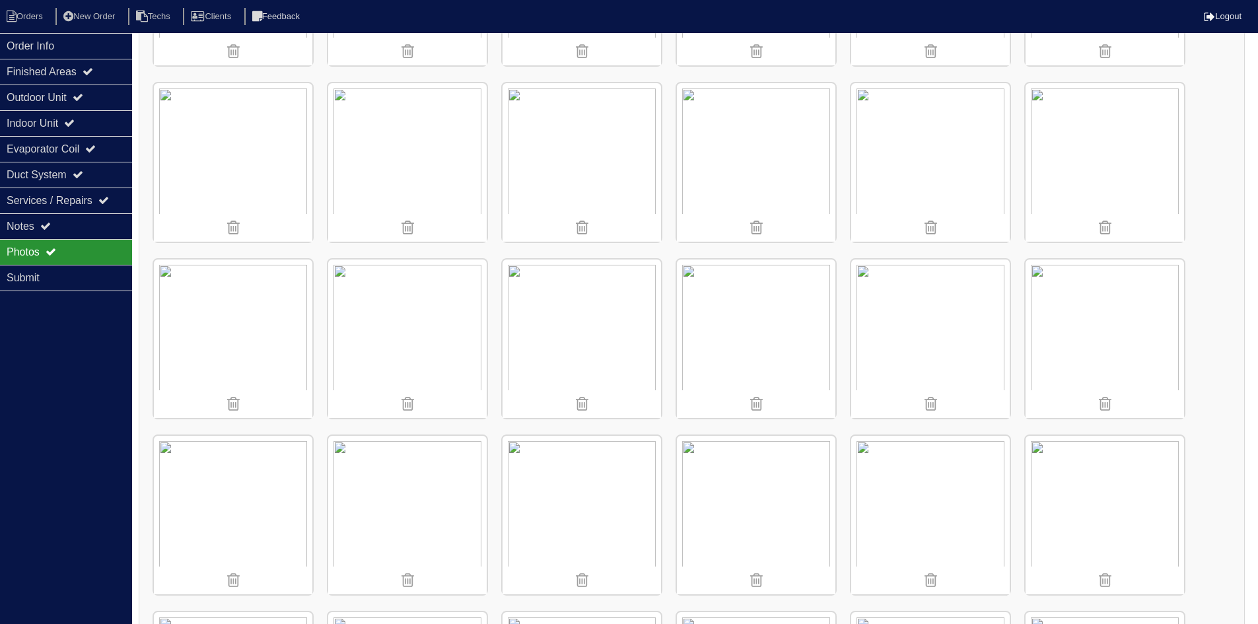
scroll to position [1057, 0]
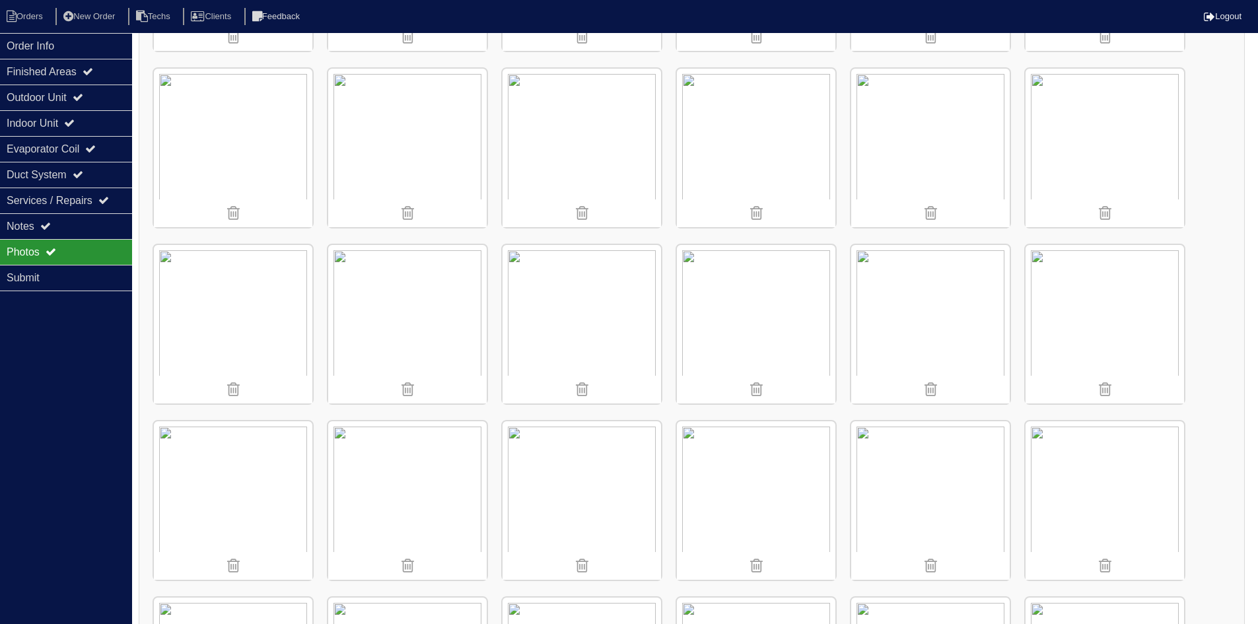
click at [931, 310] on img at bounding box center [930, 324] width 158 height 158
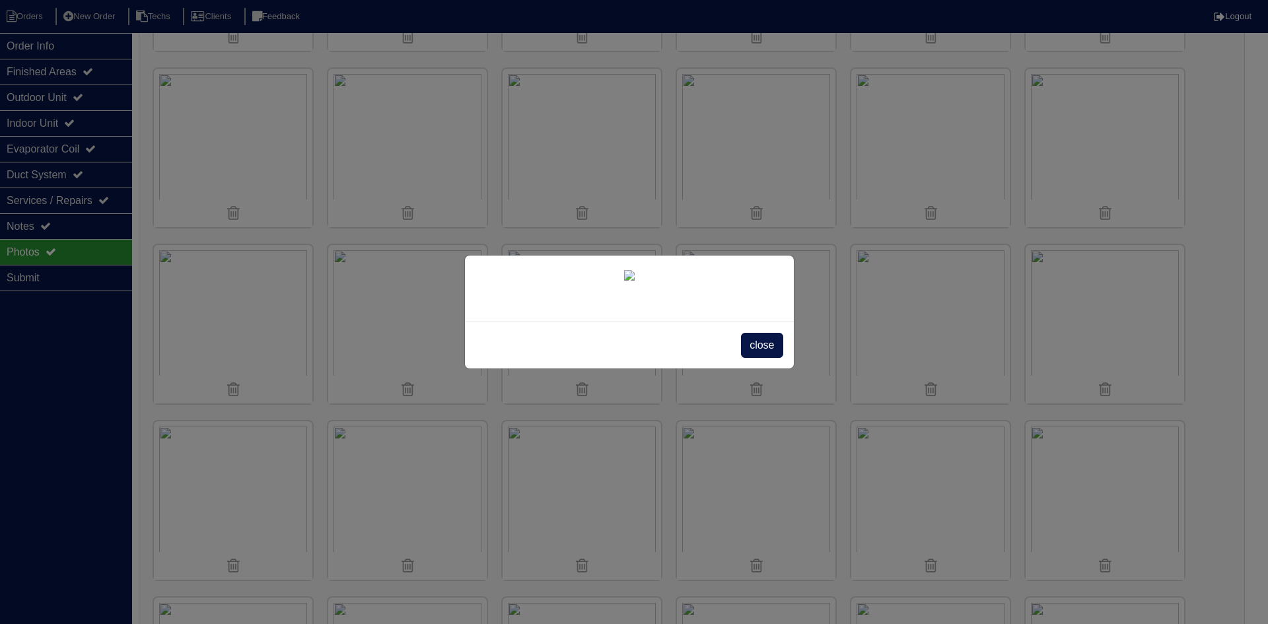
click at [761, 344] on span "close" at bounding box center [762, 345] width 42 height 25
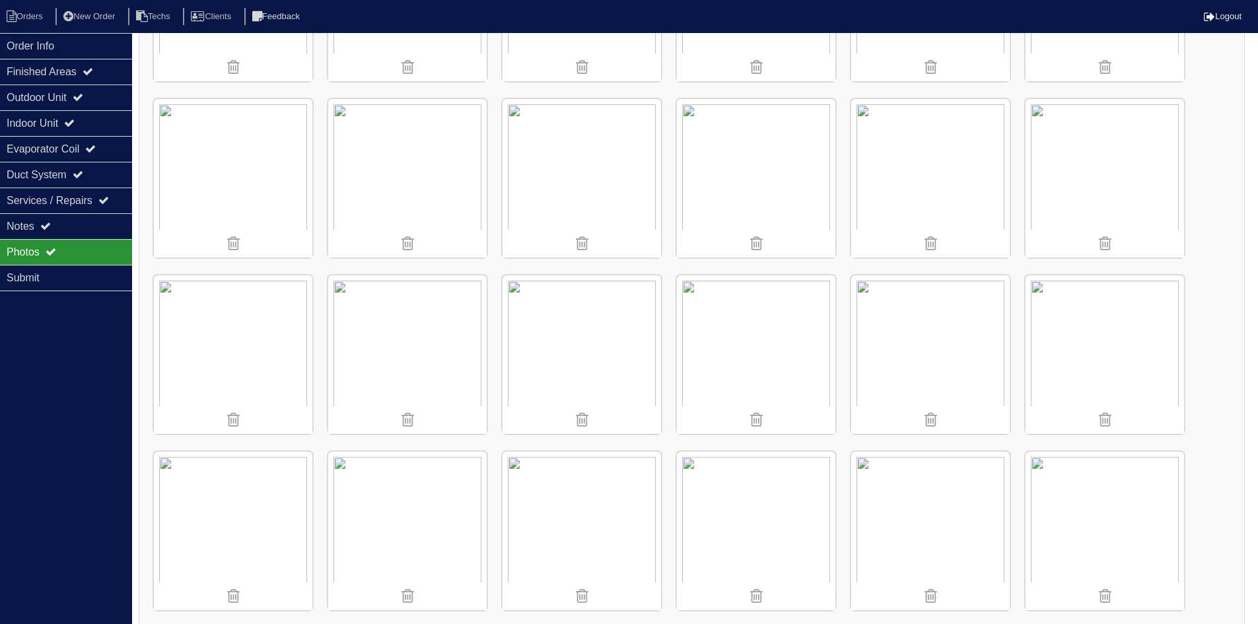
scroll to position [2794, 0]
click at [1132, 477] on img at bounding box center [1105, 526] width 158 height 158
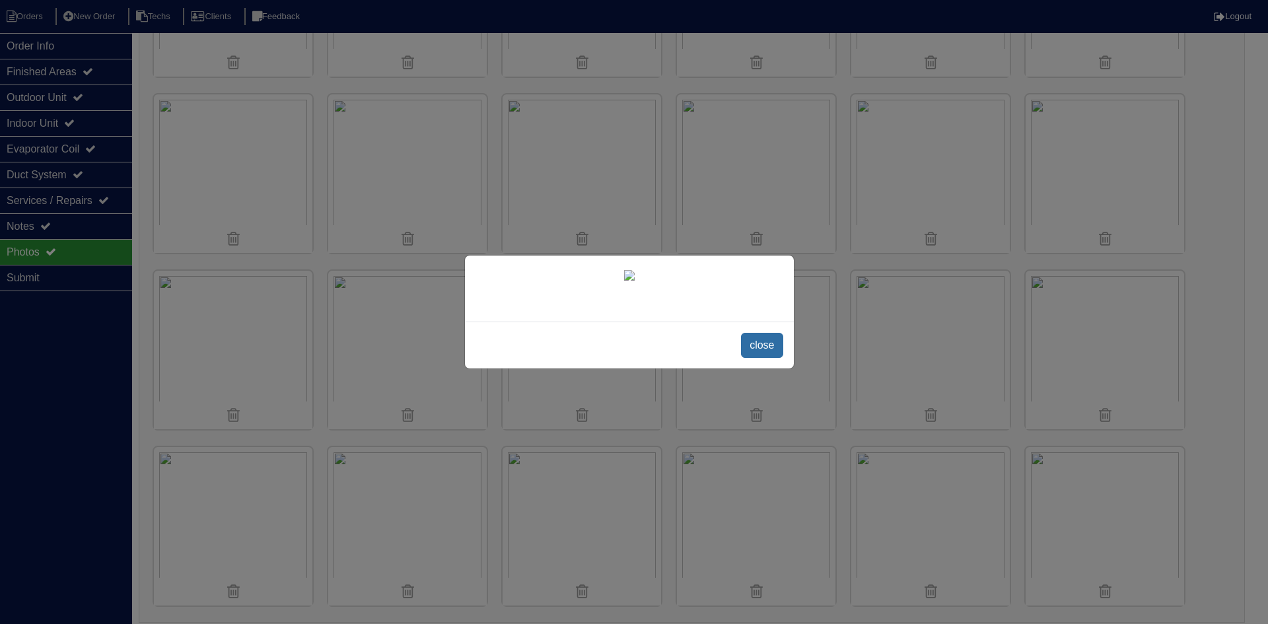
click at [759, 344] on span "close" at bounding box center [762, 345] width 42 height 25
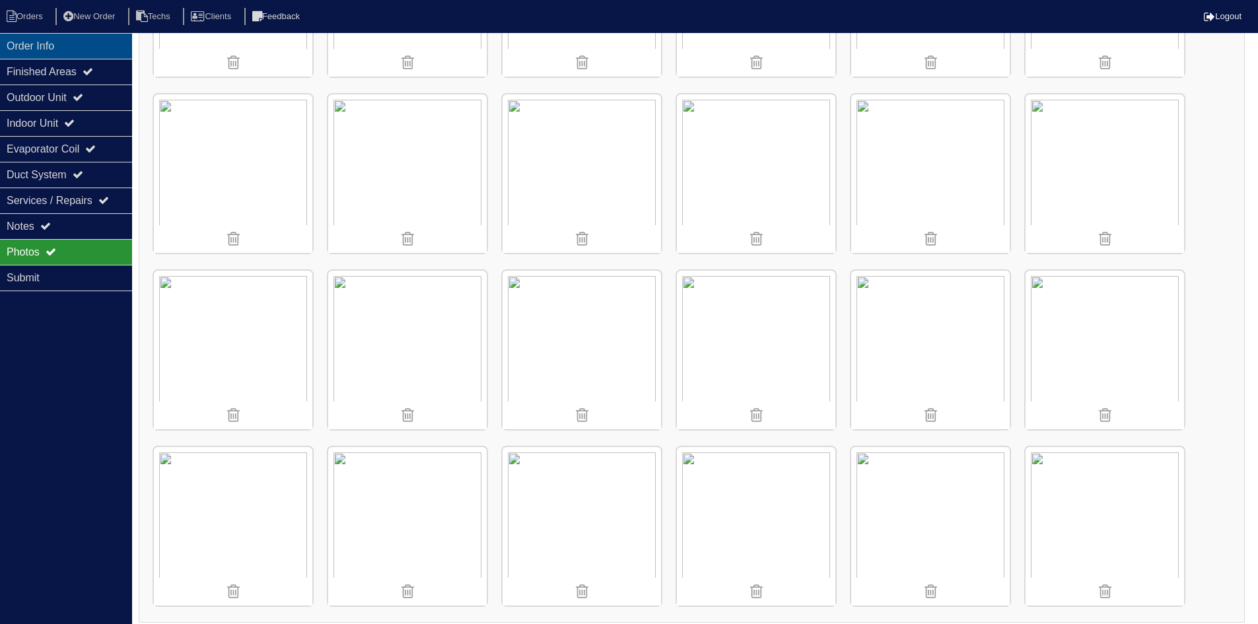
drag, startPoint x: 121, startPoint y: 42, endPoint x: 72, endPoint y: 42, distance: 48.9
click at [119, 42] on div "Order Info" at bounding box center [66, 46] width 132 height 26
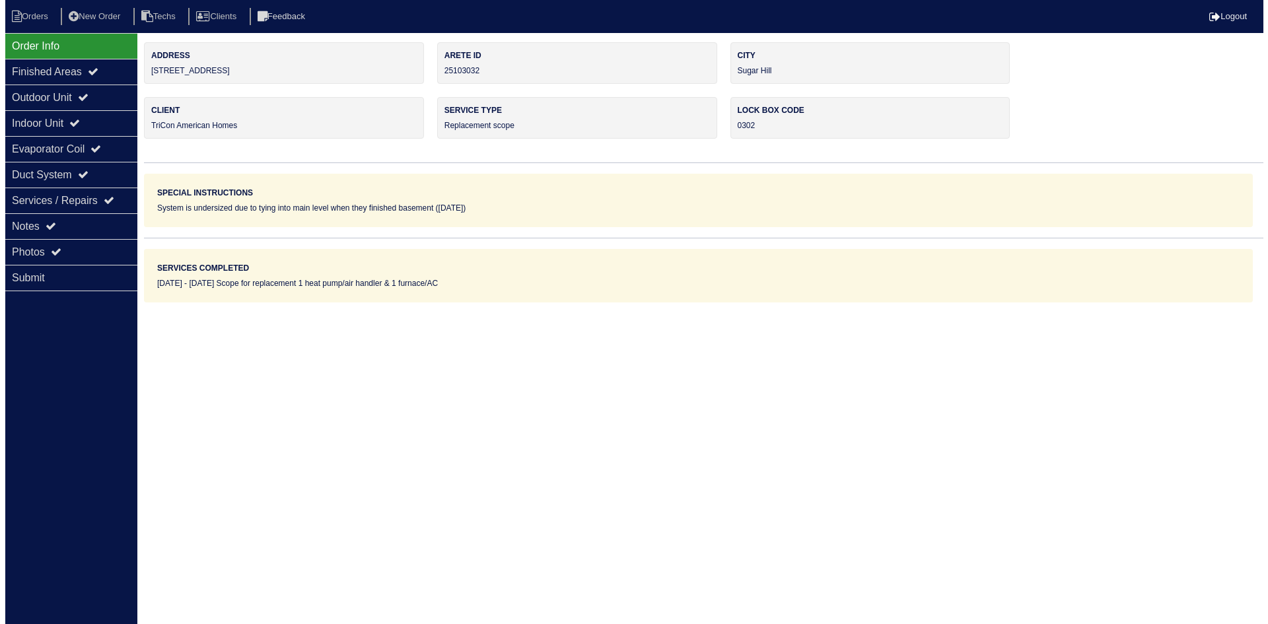
scroll to position [0, 0]
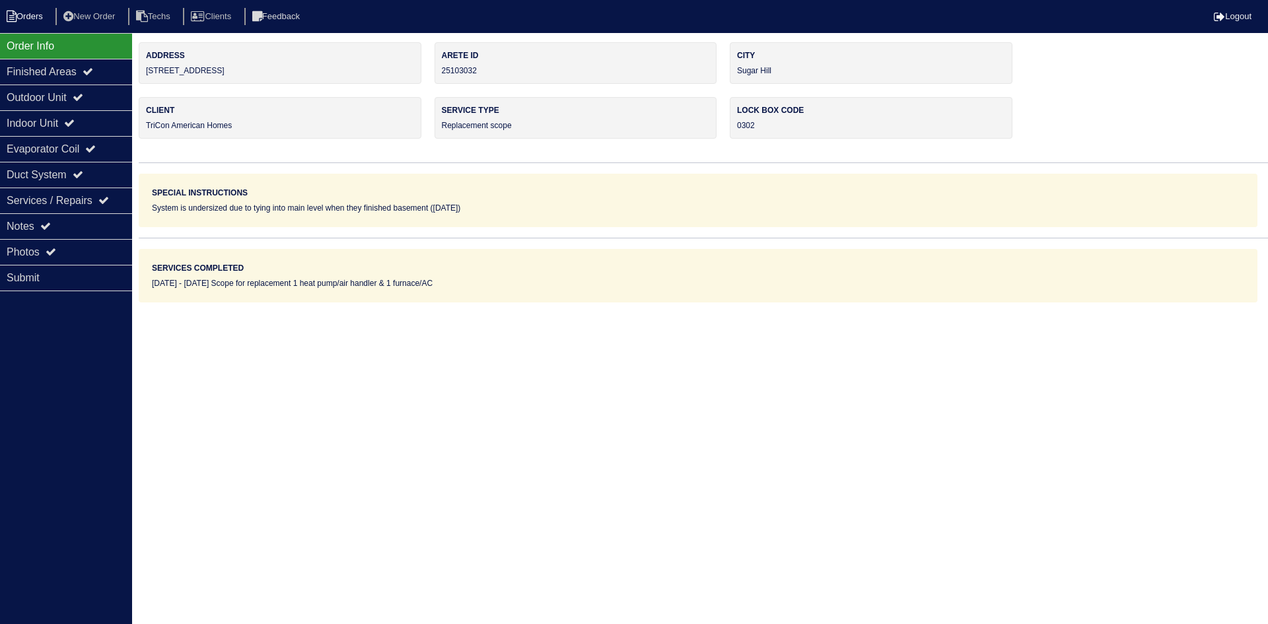
click at [32, 18] on li "Orders" at bounding box center [26, 17] width 53 height 18
select select "15"
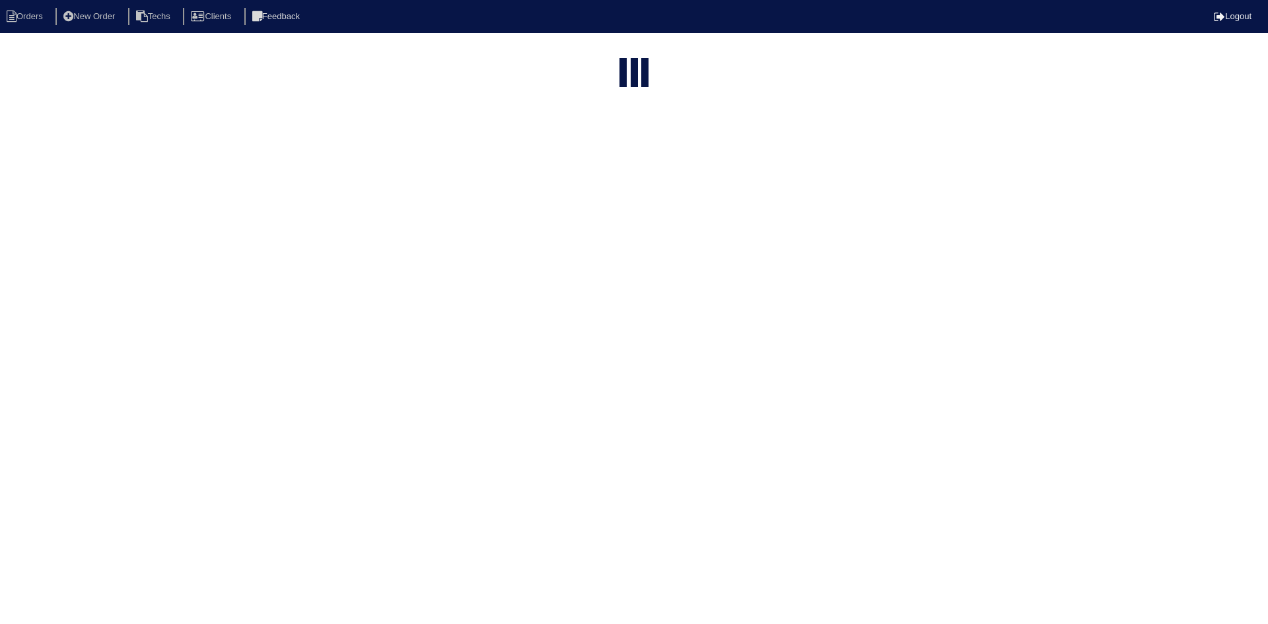
type input "1440"
select select "field complete"
select select "need to quote"
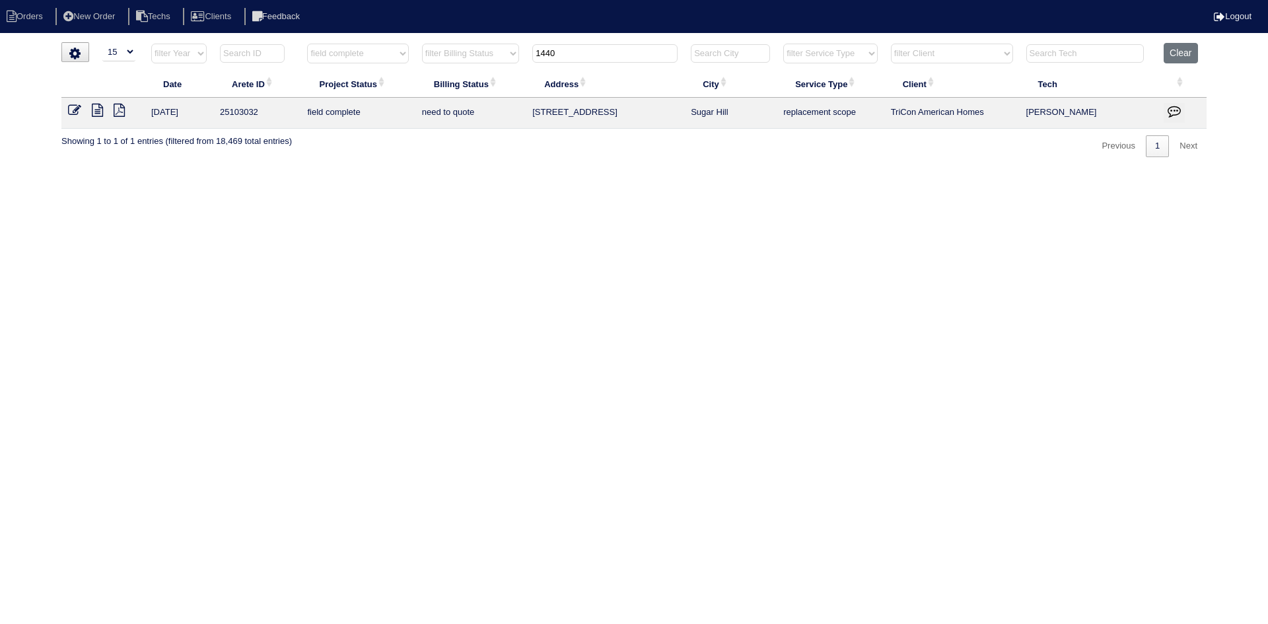
click at [564, 50] on input "1440" at bounding box center [604, 53] width 145 height 18
click at [563, 50] on input "1440" at bounding box center [604, 53] width 145 height 18
type input "6471"
select select "field complete"
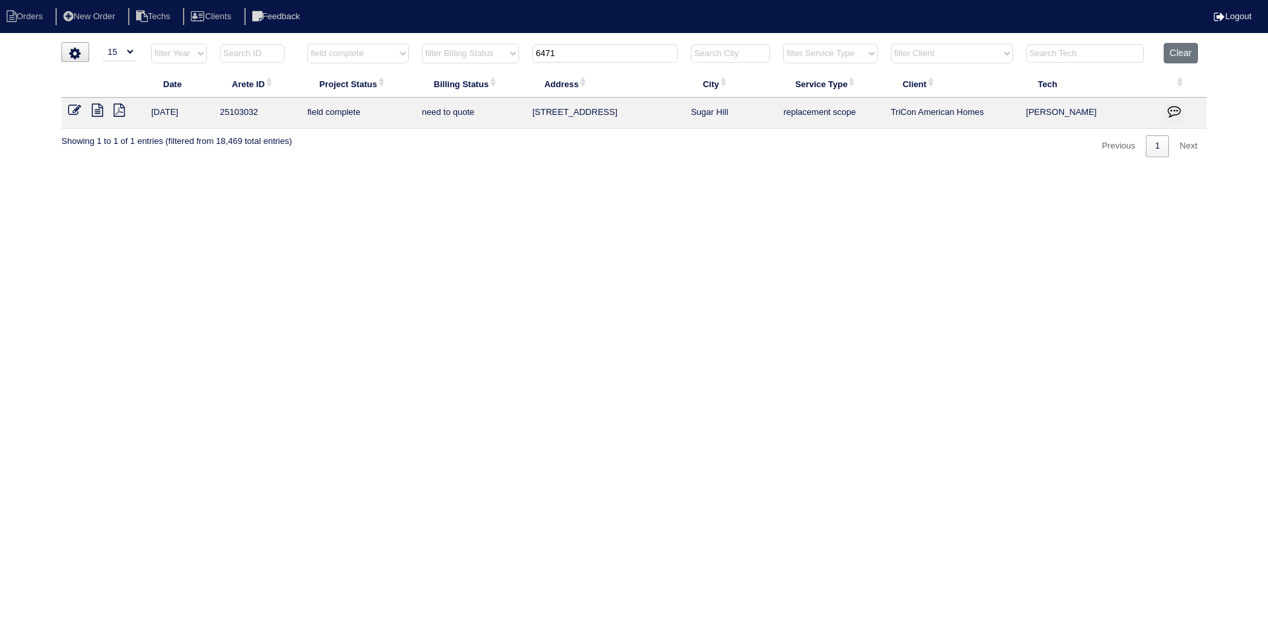
select select "need to quote"
type input "6471"
click at [95, 107] on icon at bounding box center [97, 110] width 11 height 13
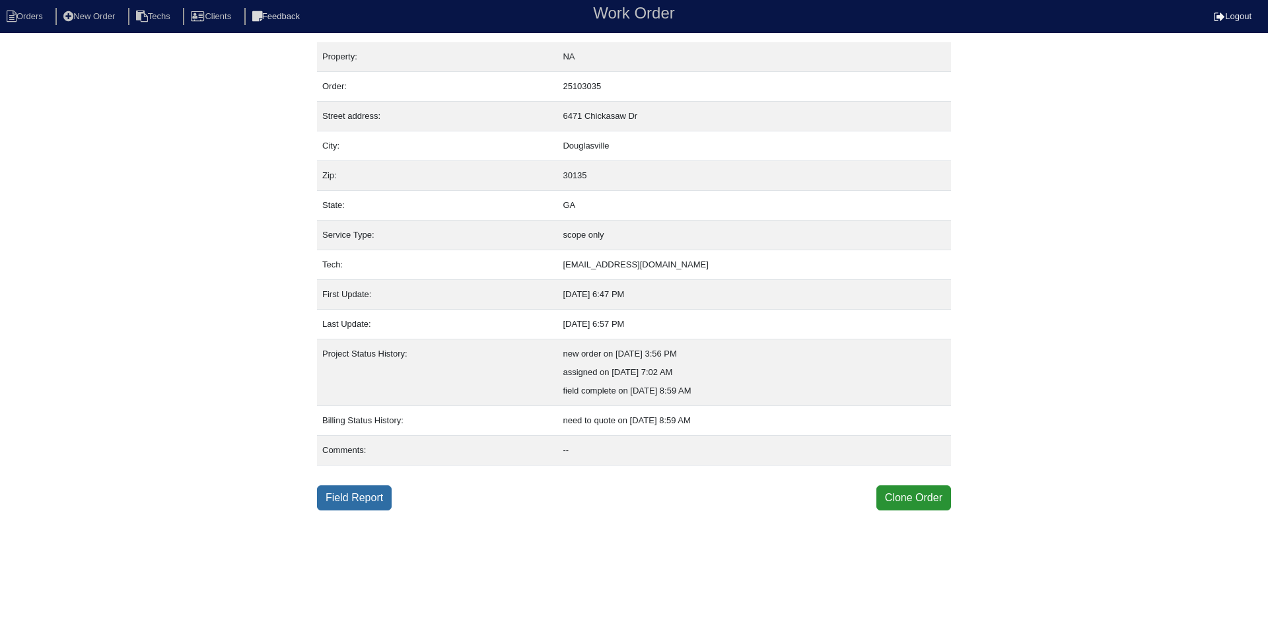
click at [374, 498] on link "Field Report" at bounding box center [354, 497] width 75 height 25
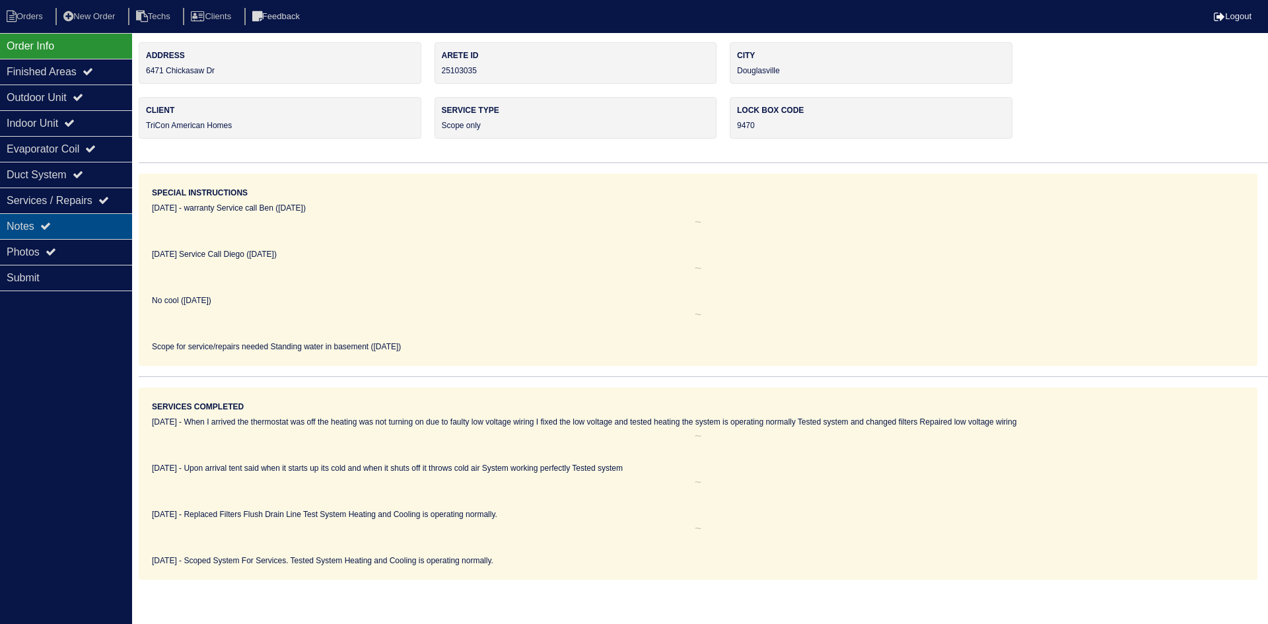
click at [37, 227] on div "Notes" at bounding box center [66, 226] width 132 height 26
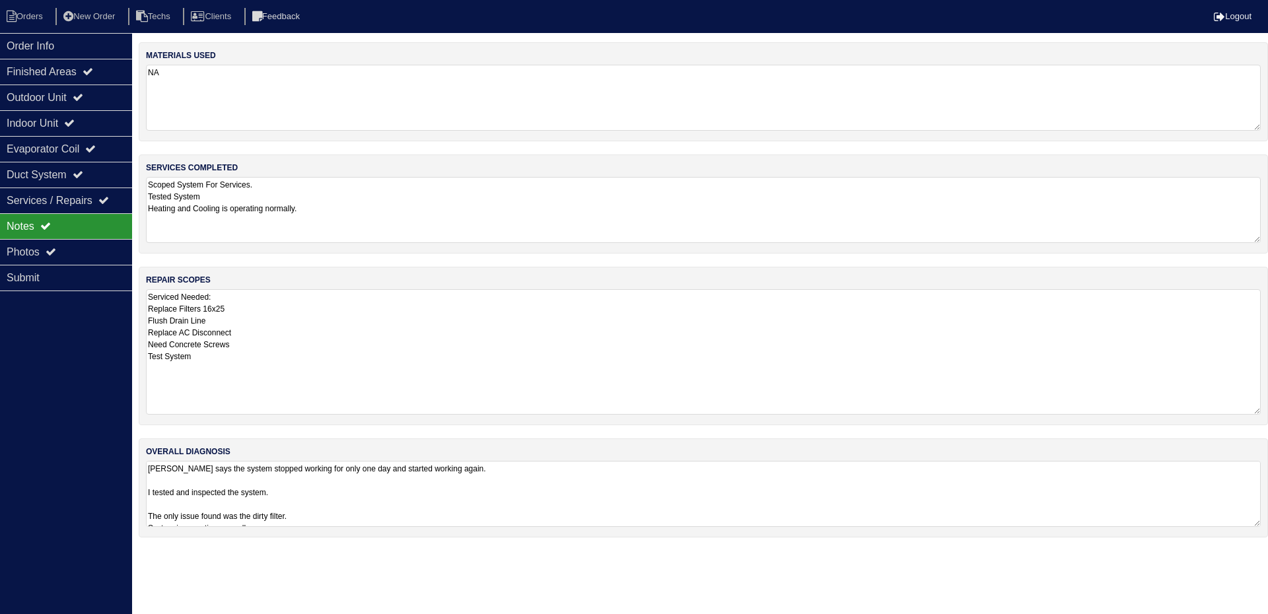
drag, startPoint x: 1254, startPoint y: 348, endPoint x: 1240, endPoint y: 407, distance: 61.0
click at [1240, 407] on textarea "Serviced Needed: Replace Filters 16x25 Flush Drain Line Replace AC Disconnect N…" at bounding box center [703, 351] width 1115 height 125
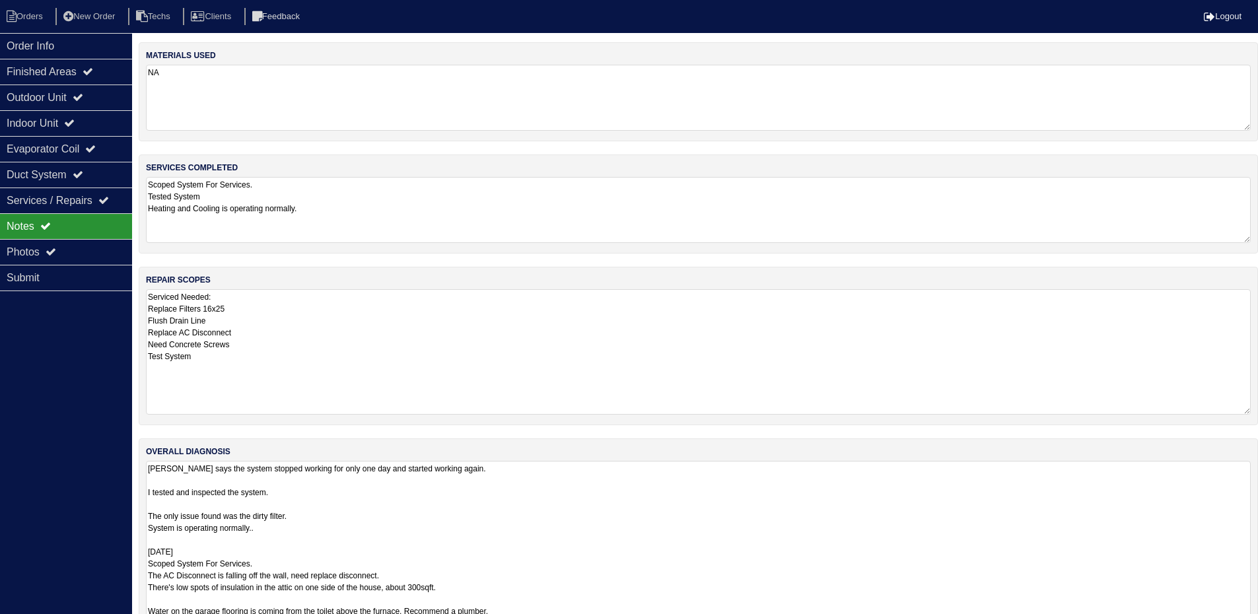
drag, startPoint x: 1254, startPoint y: 520, endPoint x: 1242, endPoint y: 634, distance: 114.2
click at [1242, 623] on html "Orders New Order Techs Clients Feedback Logout Orders New Order Users Clients M…" at bounding box center [629, 343] width 1258 height 686
click at [50, 95] on div "Outdoor Unit" at bounding box center [66, 98] width 132 height 26
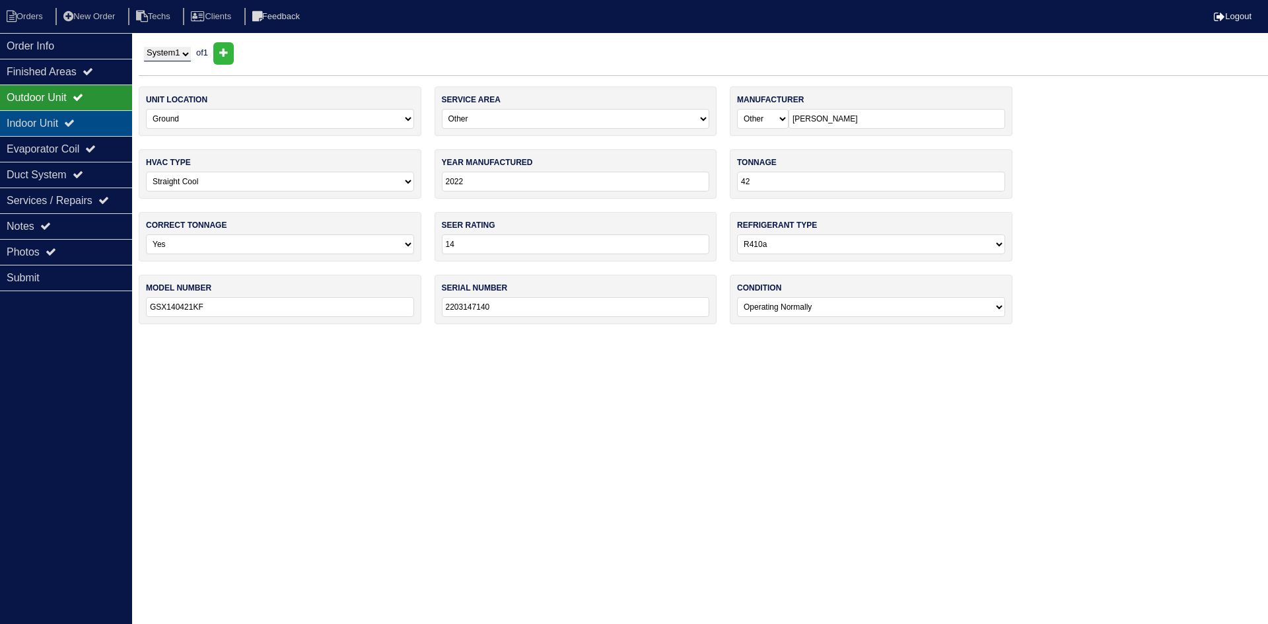
click at [57, 120] on div "Indoor Unit" at bounding box center [66, 123] width 132 height 26
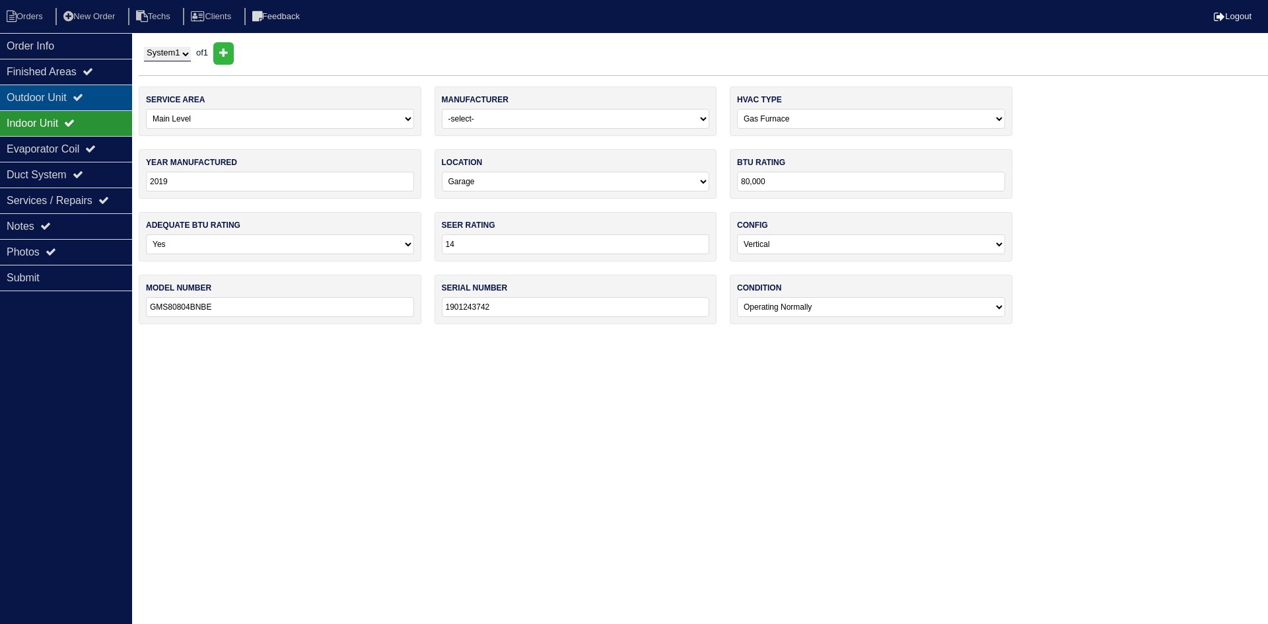
click at [53, 96] on div "Outdoor Unit" at bounding box center [66, 98] width 132 height 26
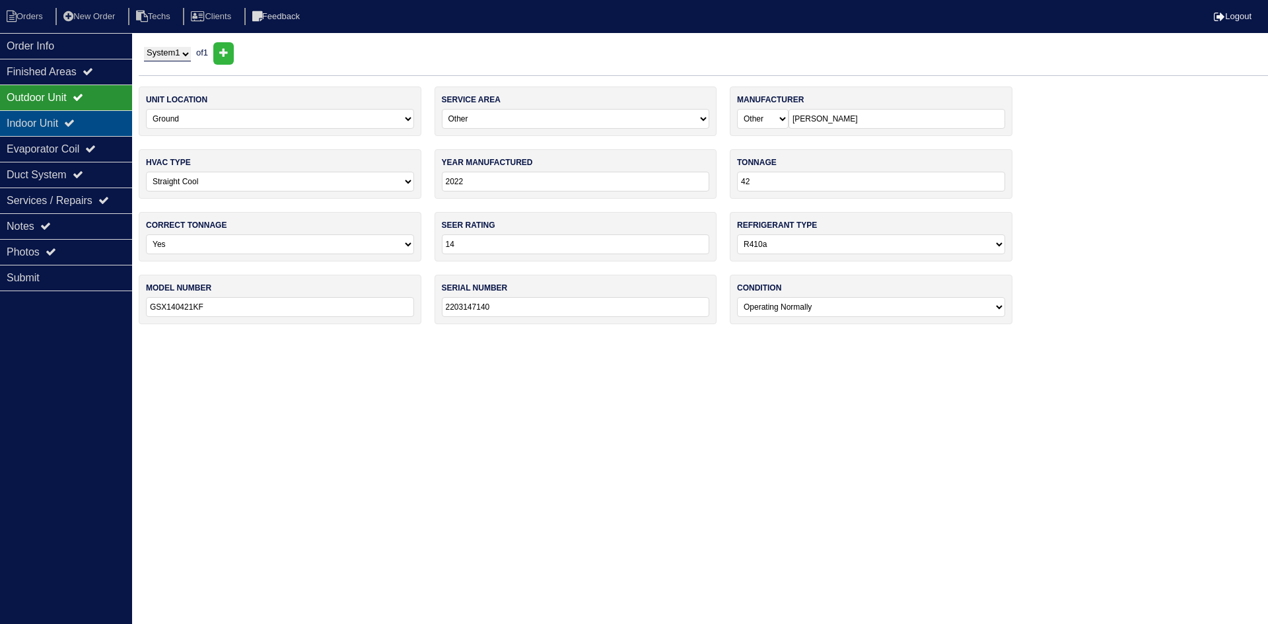
click at [68, 120] on div "Indoor Unit" at bounding box center [66, 123] width 132 height 26
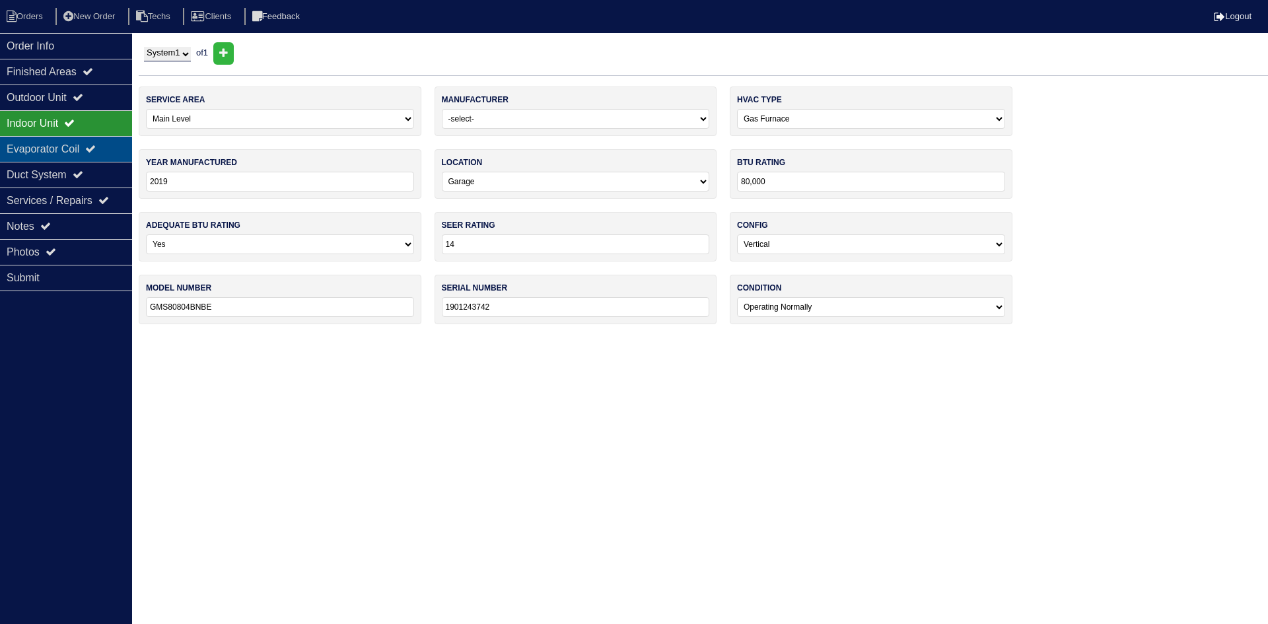
click at [60, 146] on div "Evaporator Coil" at bounding box center [66, 149] width 132 height 26
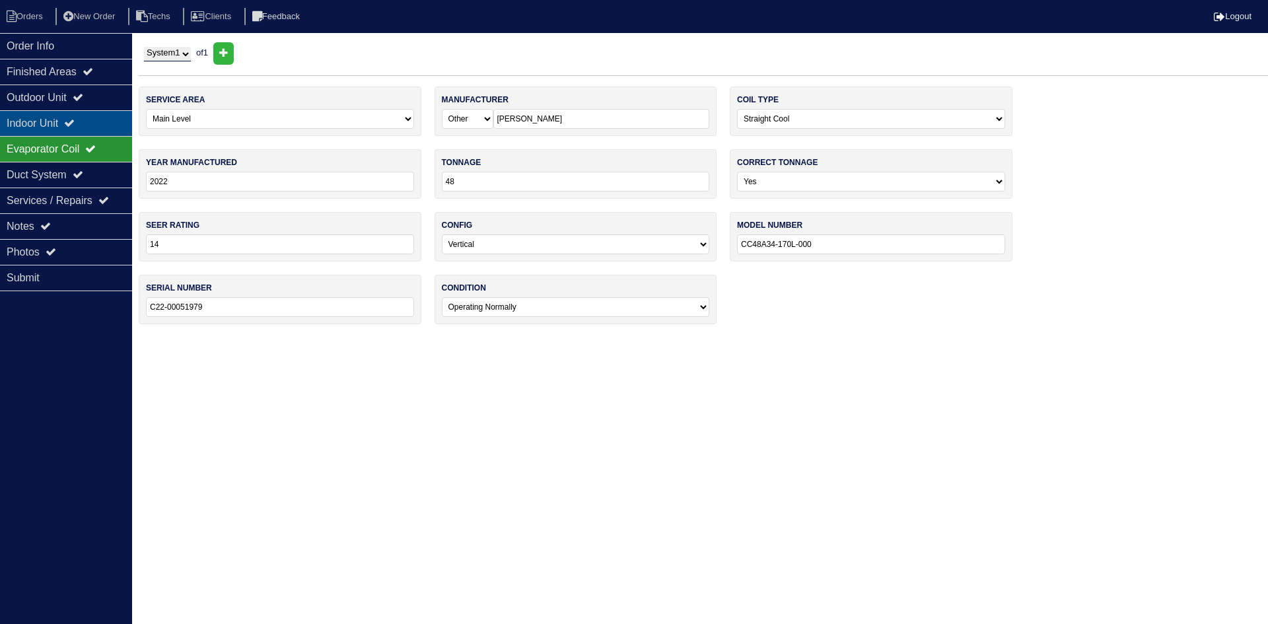
click at [61, 123] on div "Indoor Unit" at bounding box center [66, 123] width 132 height 26
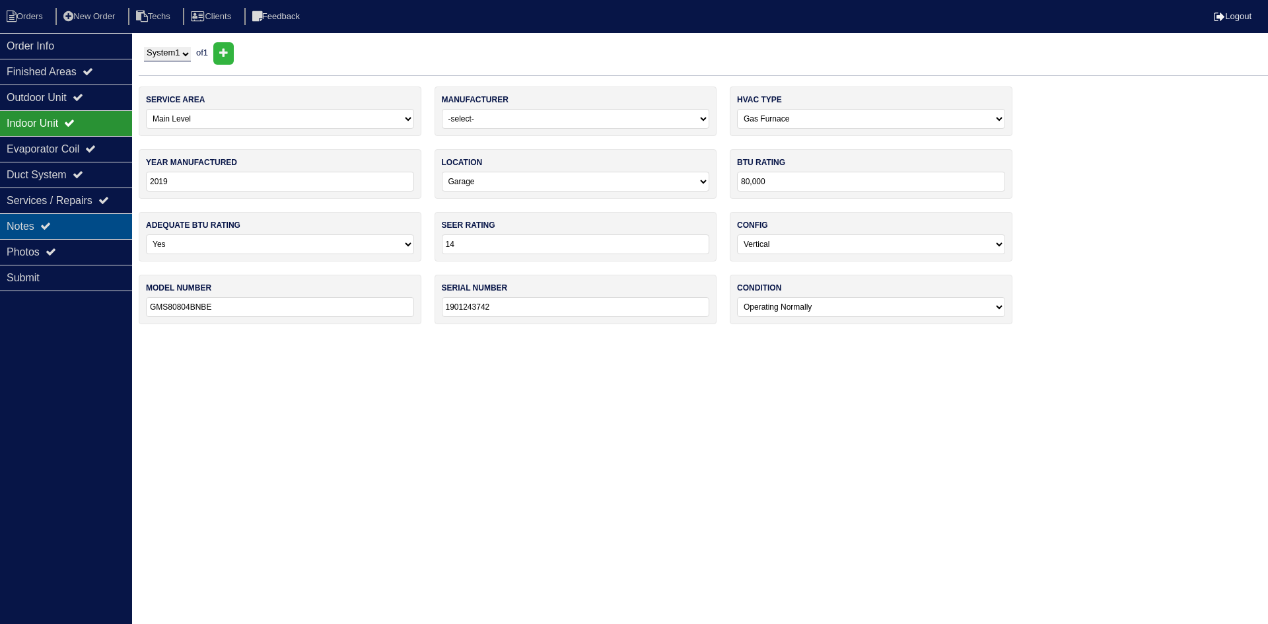
click at [74, 220] on div "Notes" at bounding box center [66, 226] width 132 height 26
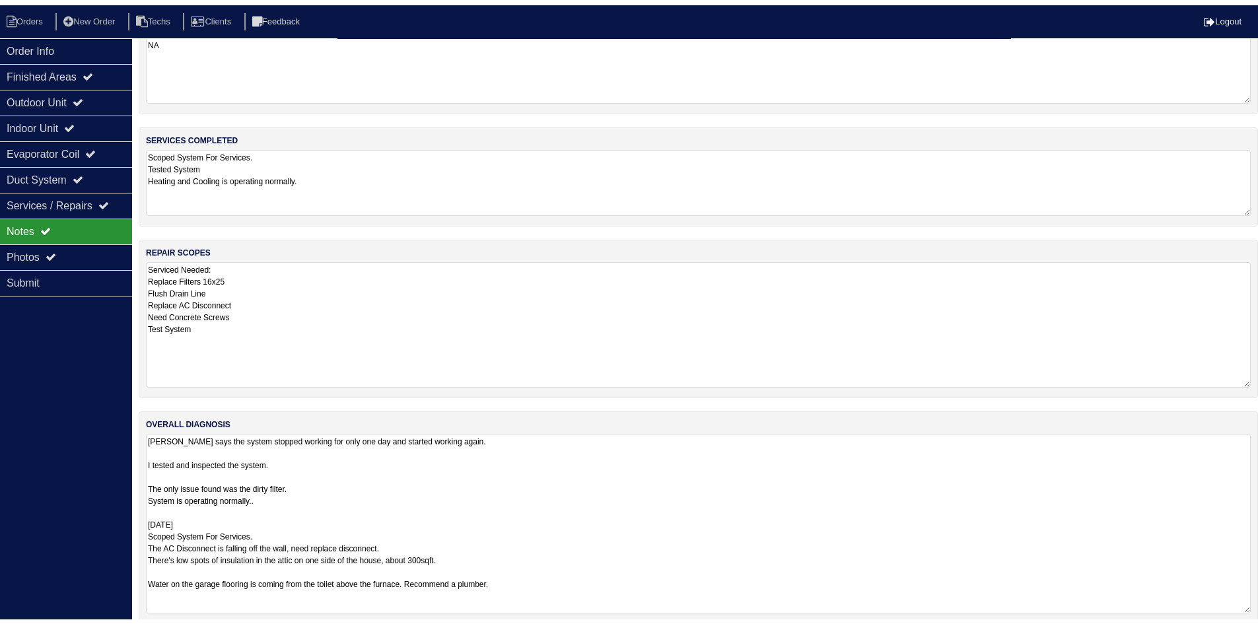
scroll to position [50, 0]
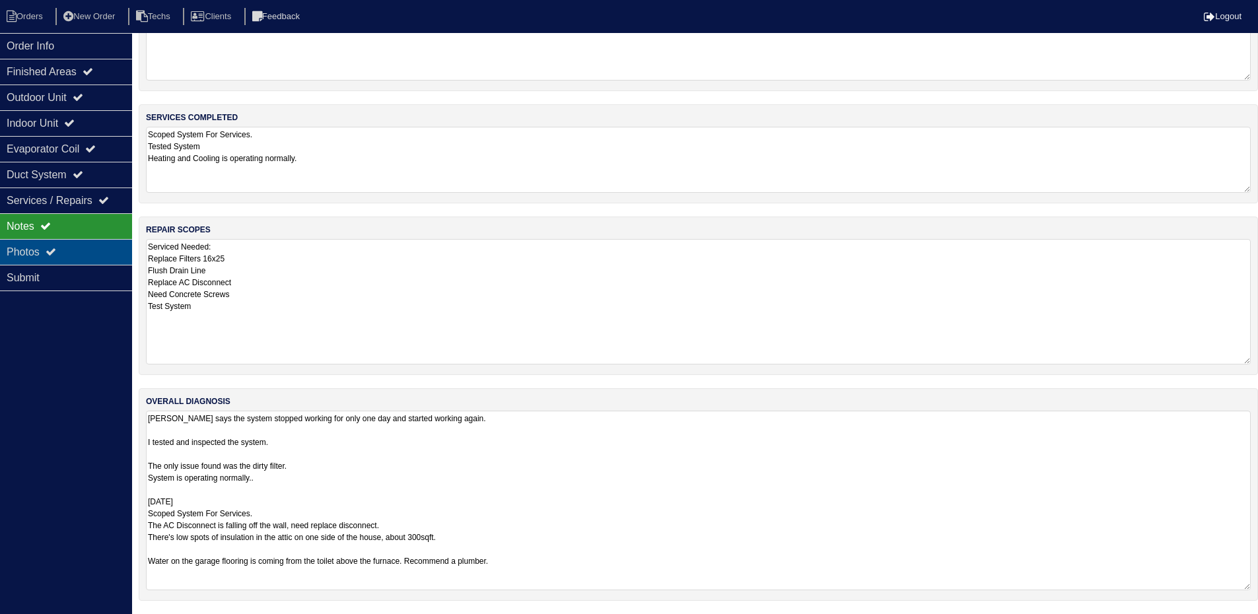
click at [75, 249] on div "Photos" at bounding box center [66, 252] width 132 height 26
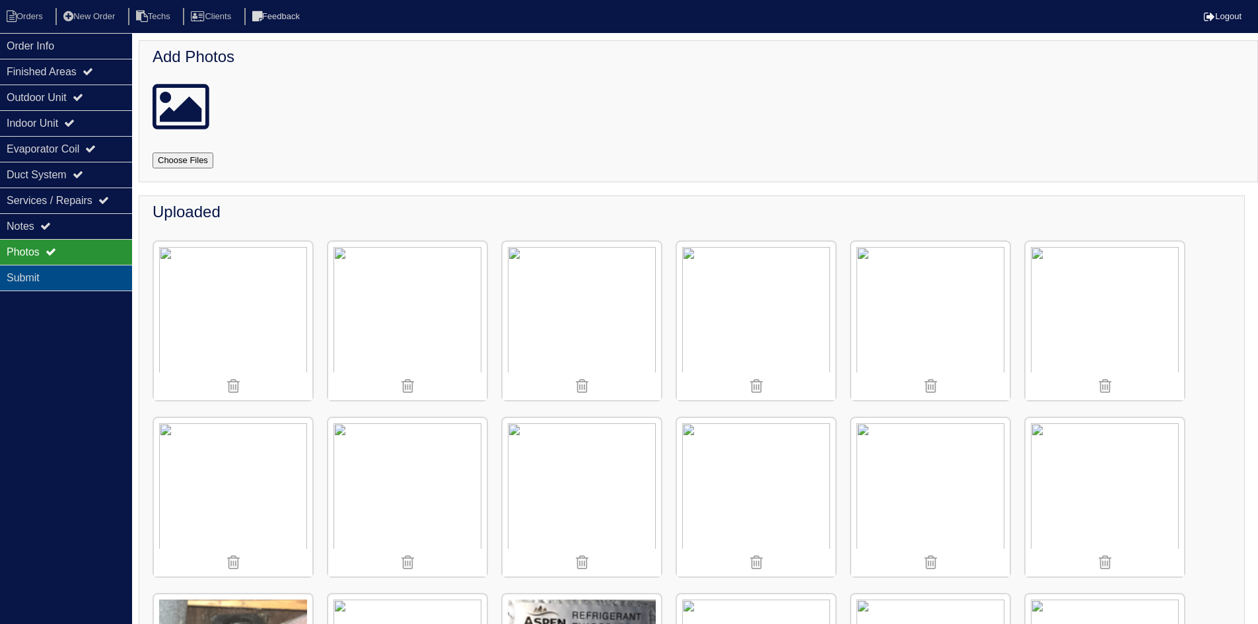
scroll to position [0, 0]
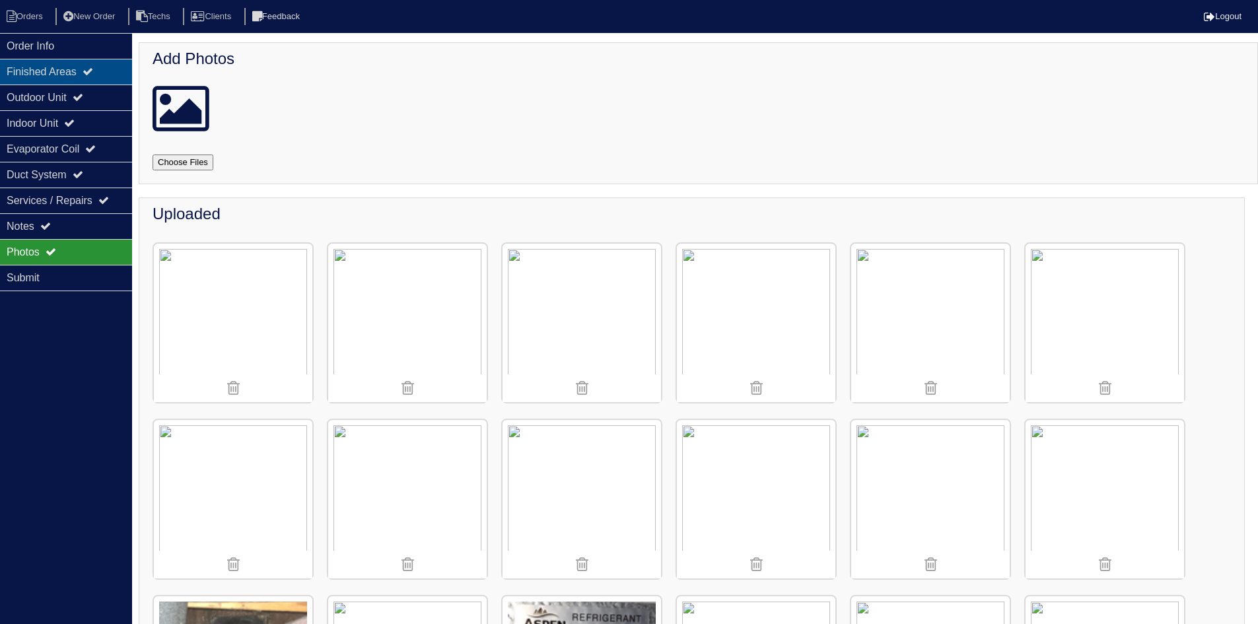
click at [90, 69] on div "Finished Areas" at bounding box center [66, 72] width 132 height 26
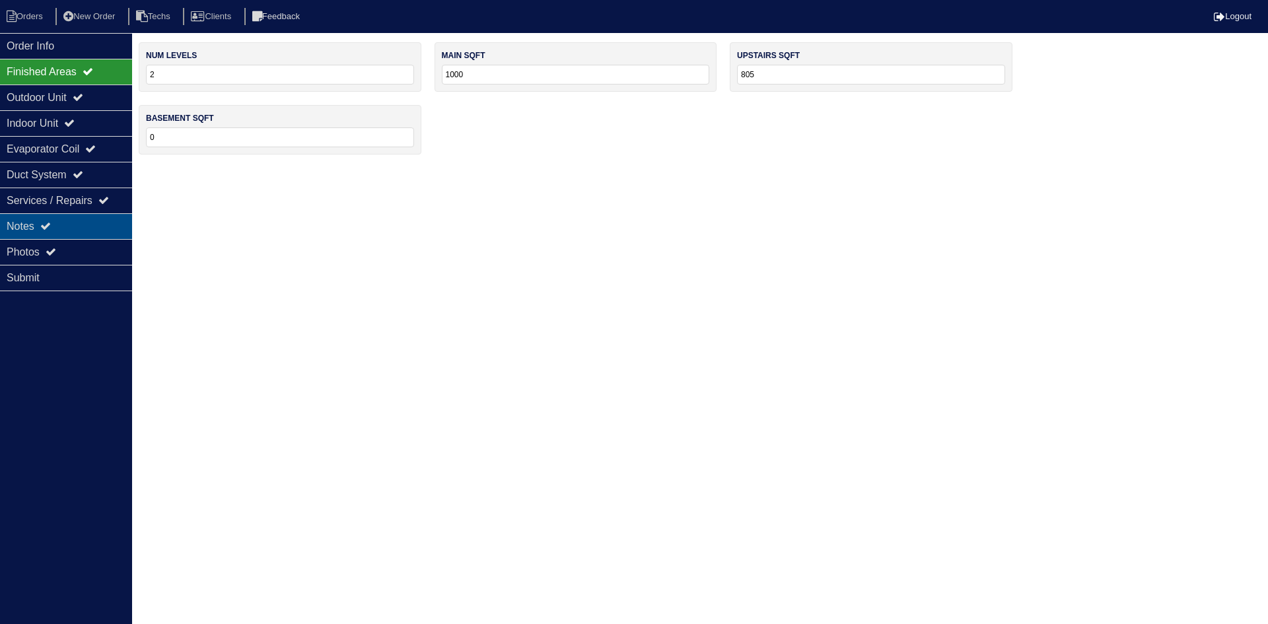
click at [81, 229] on div "Notes" at bounding box center [66, 226] width 132 height 26
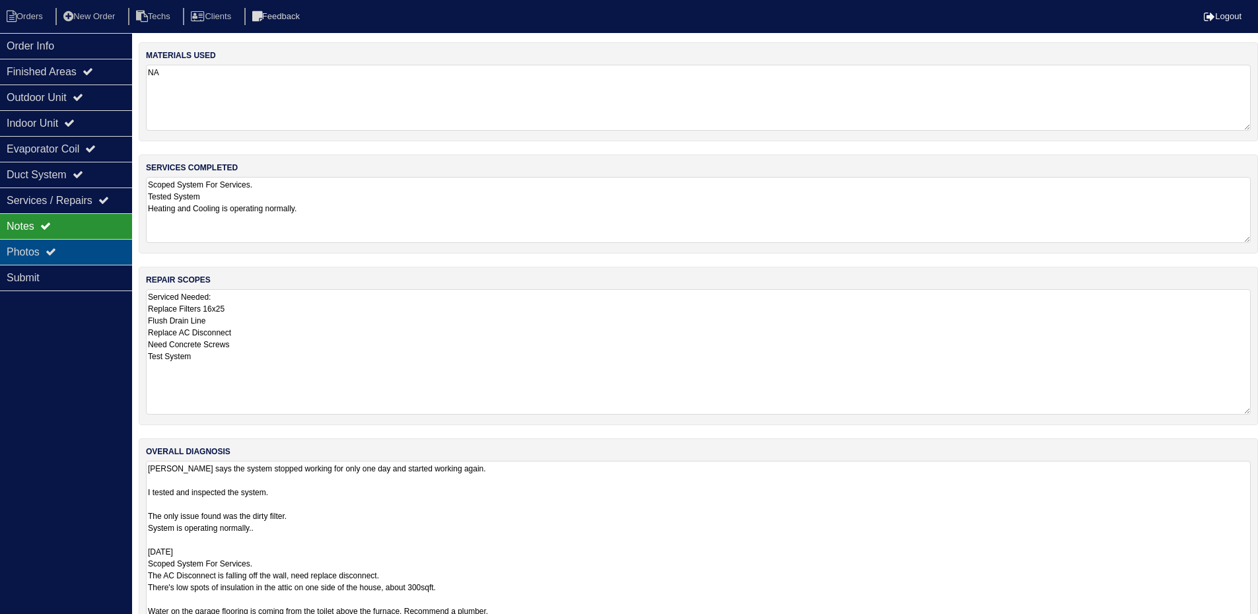
click at [80, 251] on div "Photos" at bounding box center [66, 252] width 132 height 26
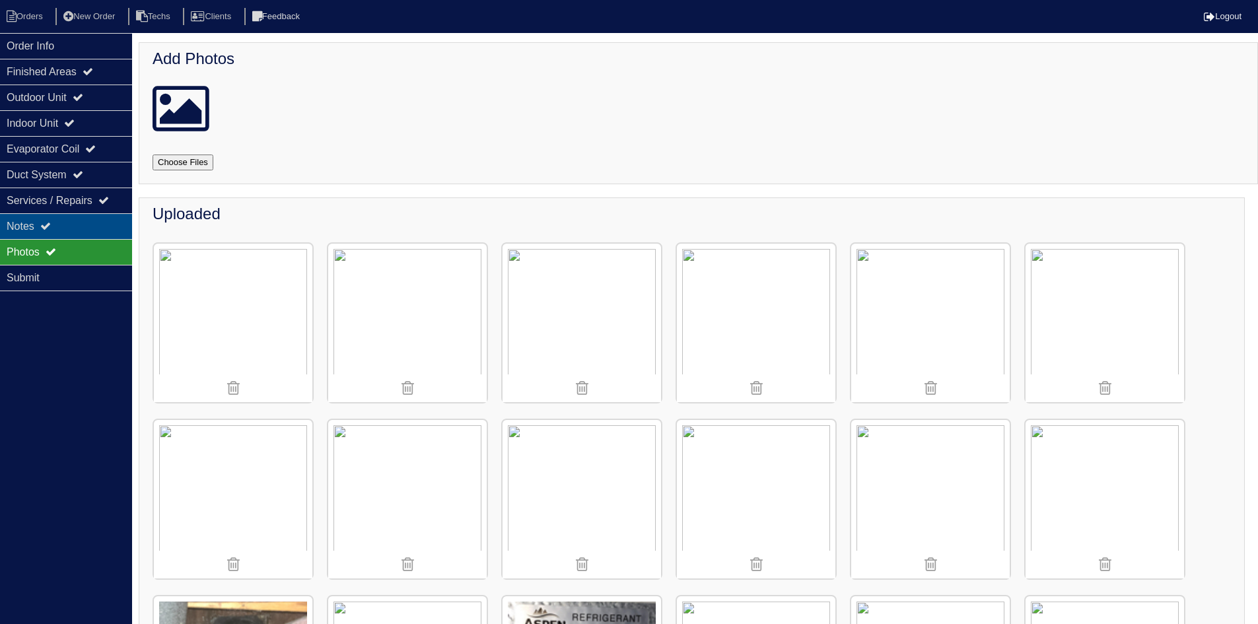
click at [81, 226] on div "Notes" at bounding box center [66, 226] width 132 height 26
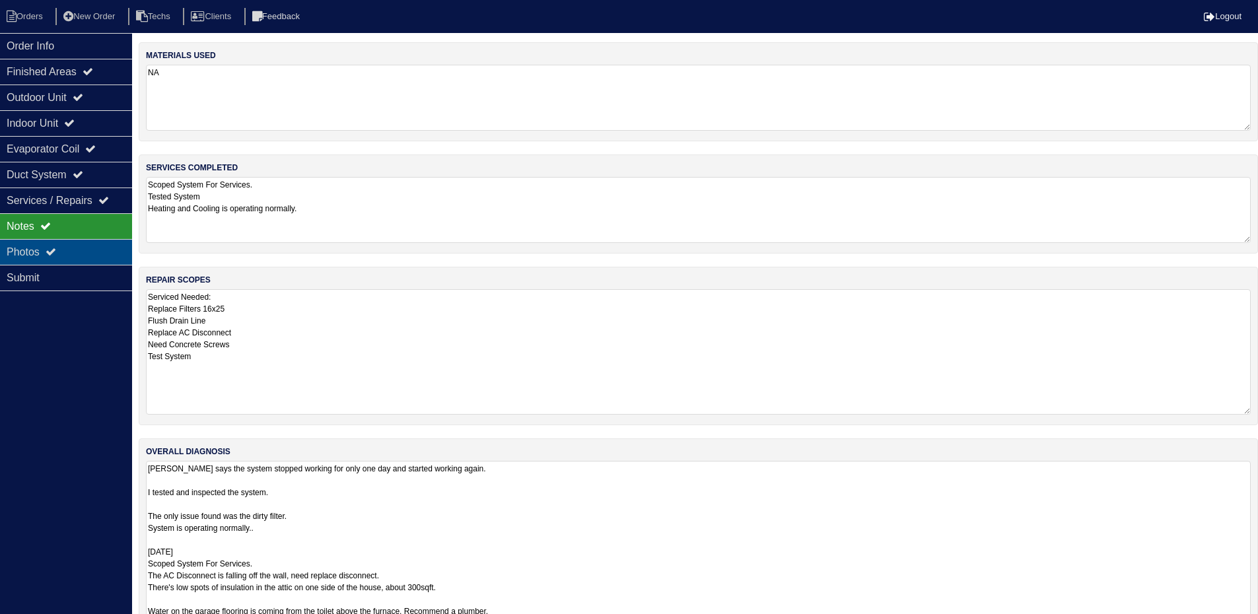
click at [26, 246] on div "Photos" at bounding box center [66, 252] width 132 height 26
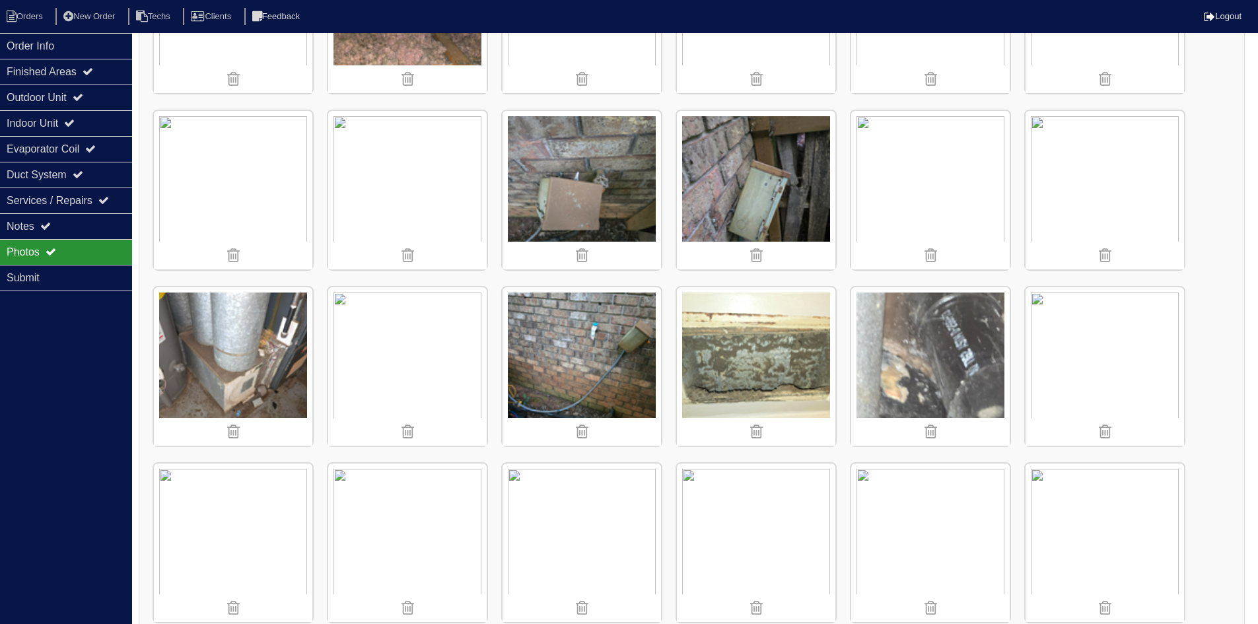
scroll to position [817, 0]
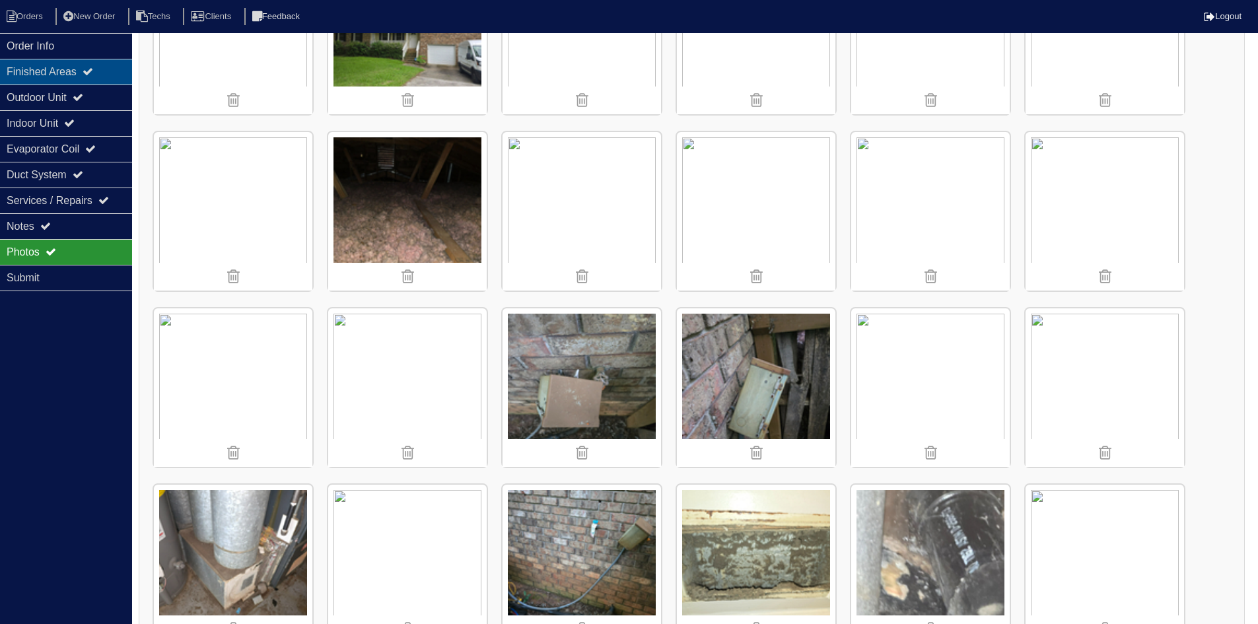
click at [55, 65] on div "Finished Areas" at bounding box center [66, 72] width 132 height 26
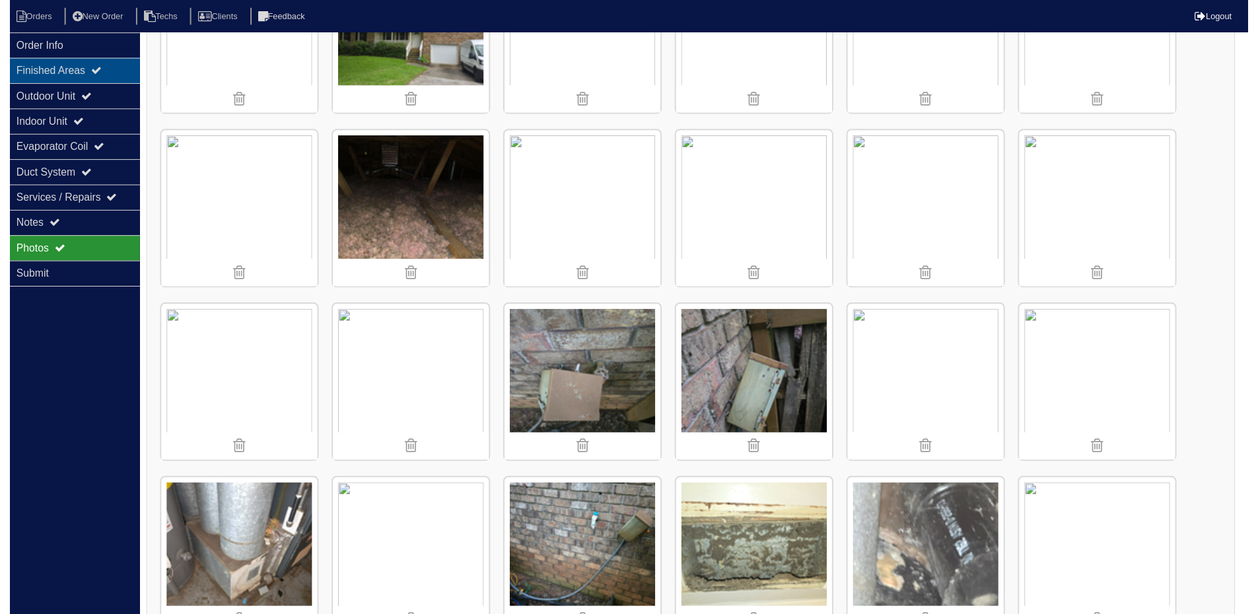
scroll to position [0, 0]
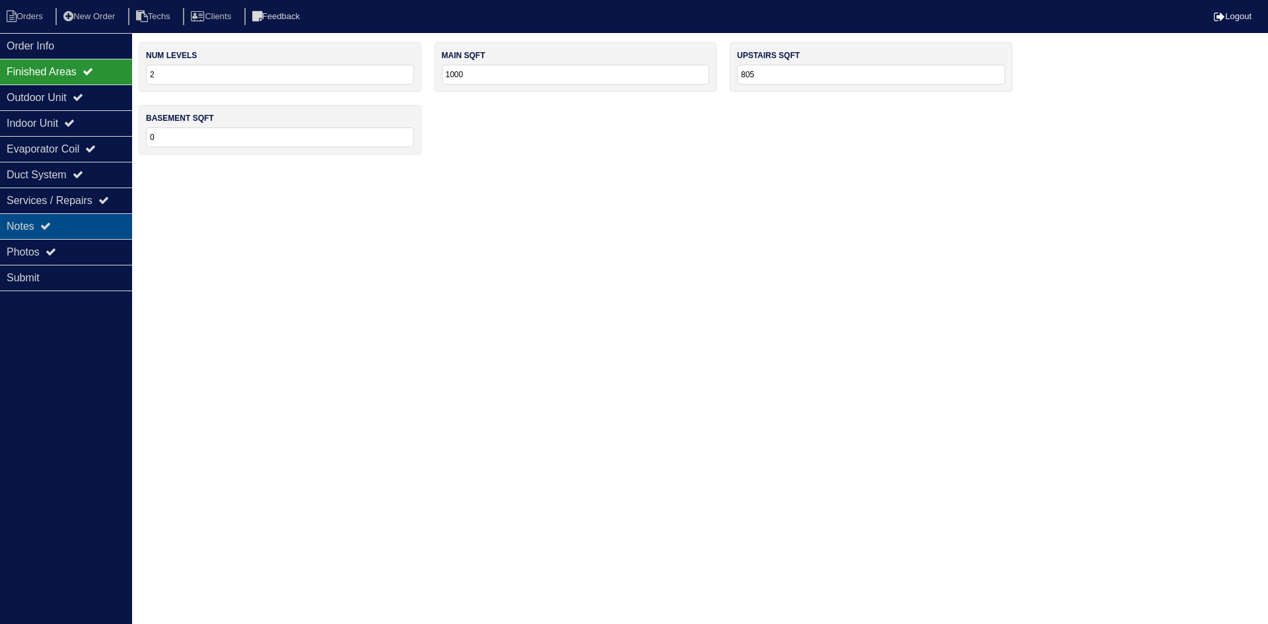
click at [49, 224] on icon at bounding box center [45, 226] width 11 height 11
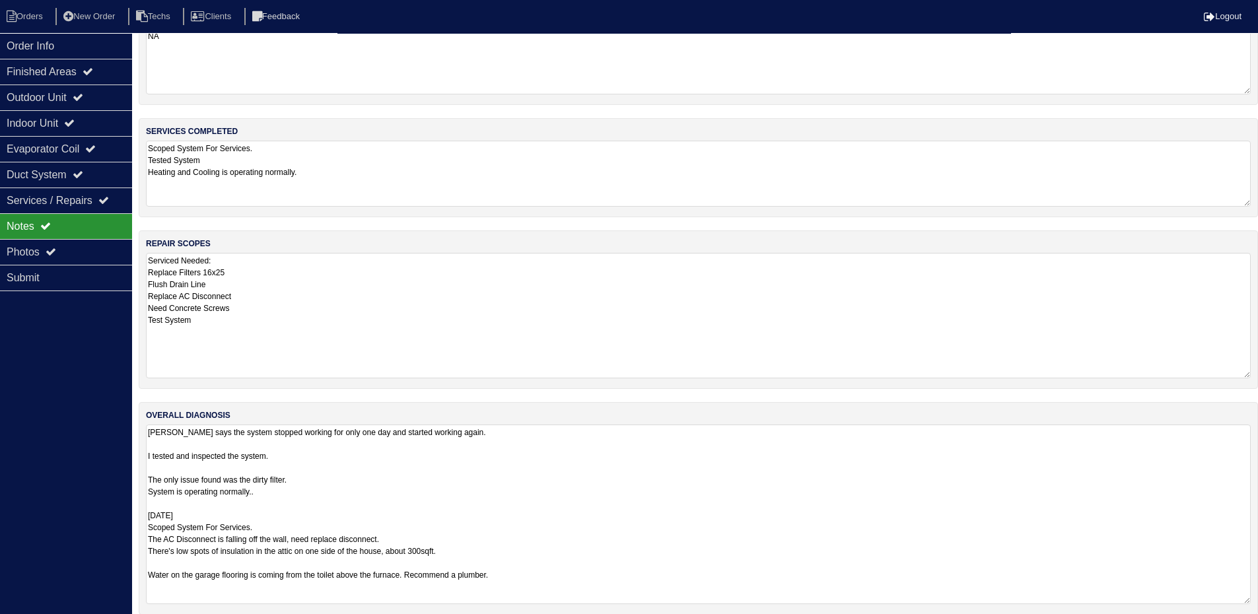
scroll to position [50, 0]
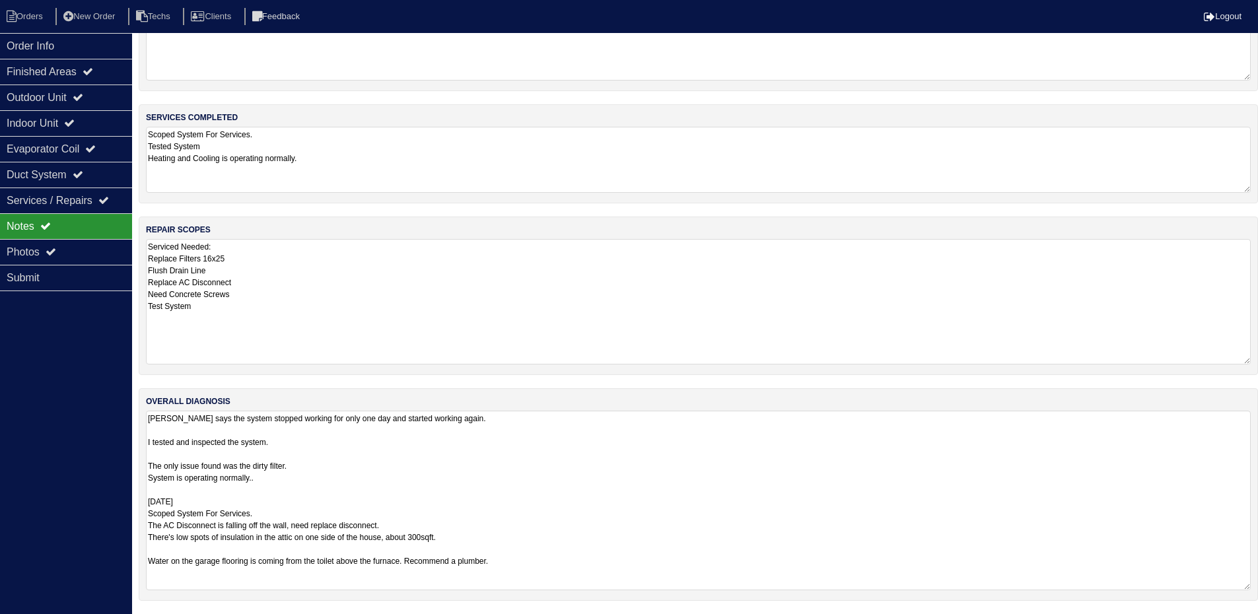
click at [740, 474] on textarea "Tenant says the system stopped working for only one day and started working aga…" at bounding box center [698, 501] width 1105 height 180
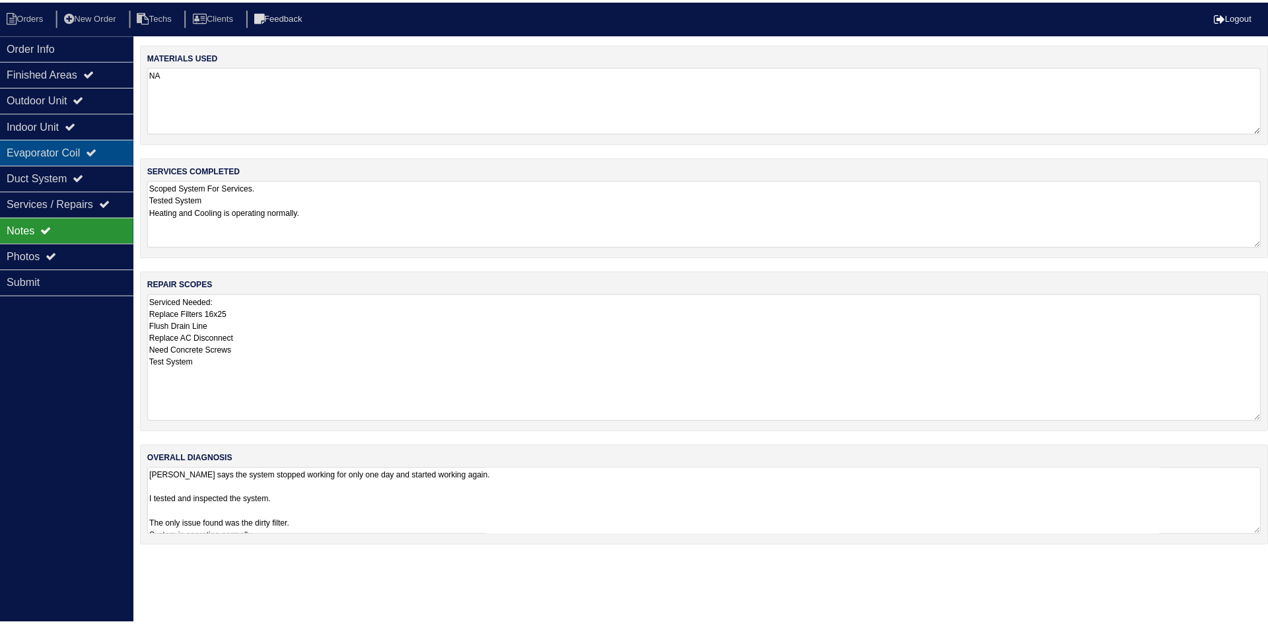
scroll to position [0, 0]
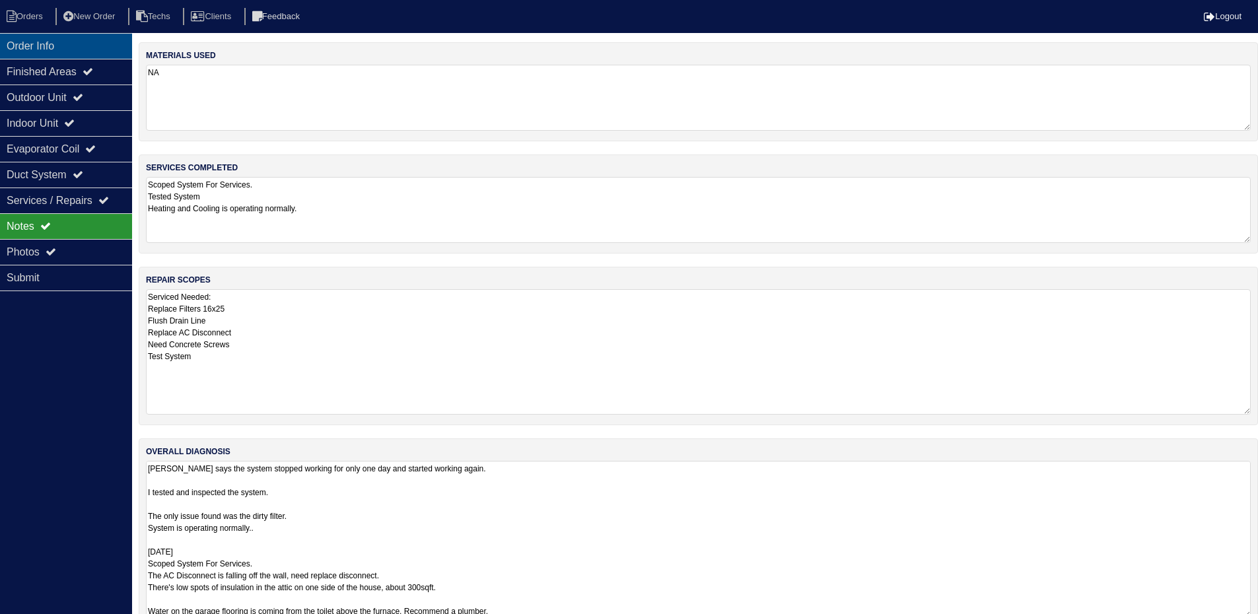
click at [31, 41] on div "Order Info" at bounding box center [66, 46] width 132 height 26
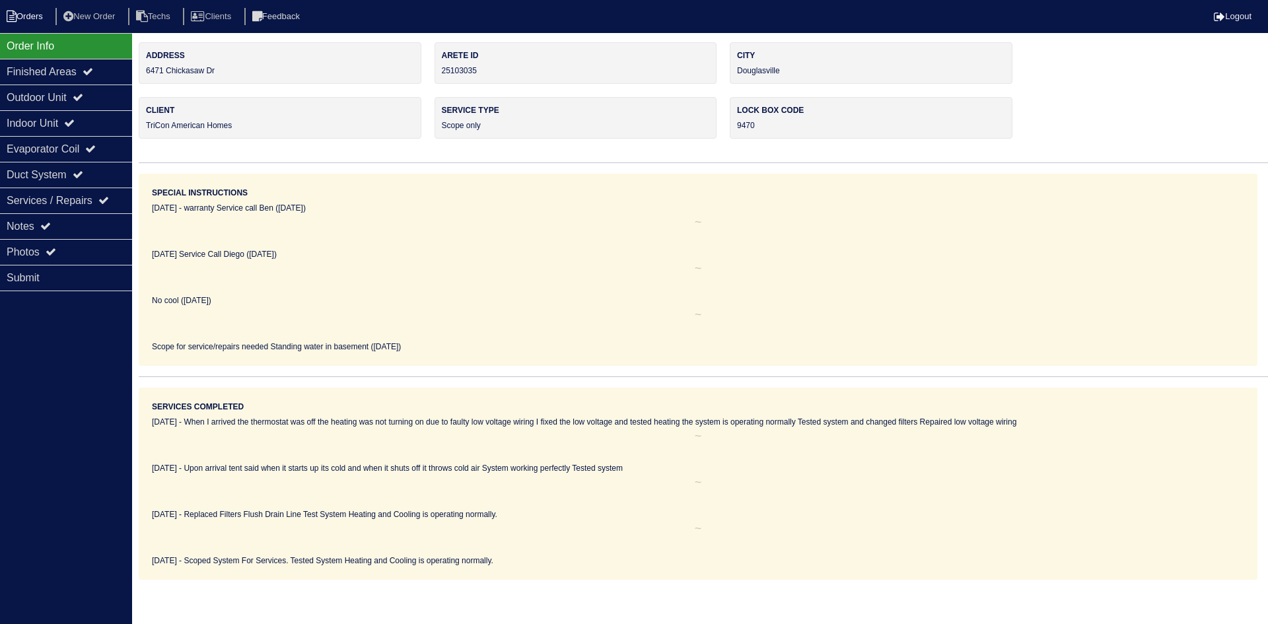
click at [30, 19] on li "Orders" at bounding box center [26, 17] width 53 height 18
select select "15"
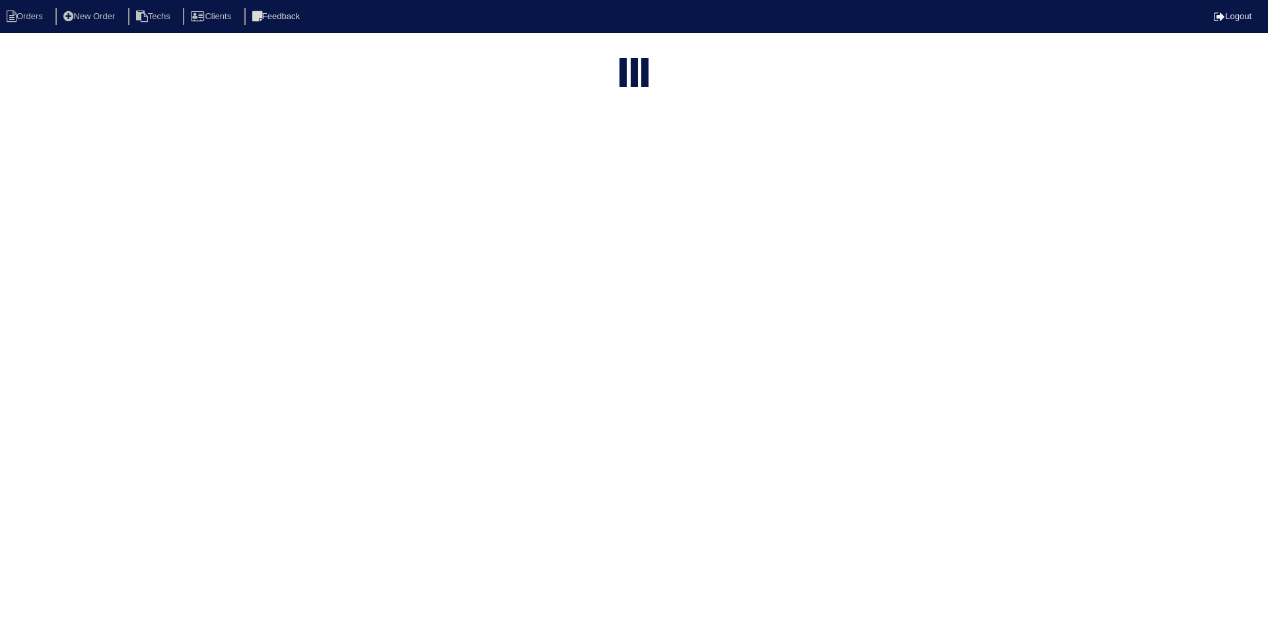
type input "1440"
select select "field complete"
select select "need to quote"
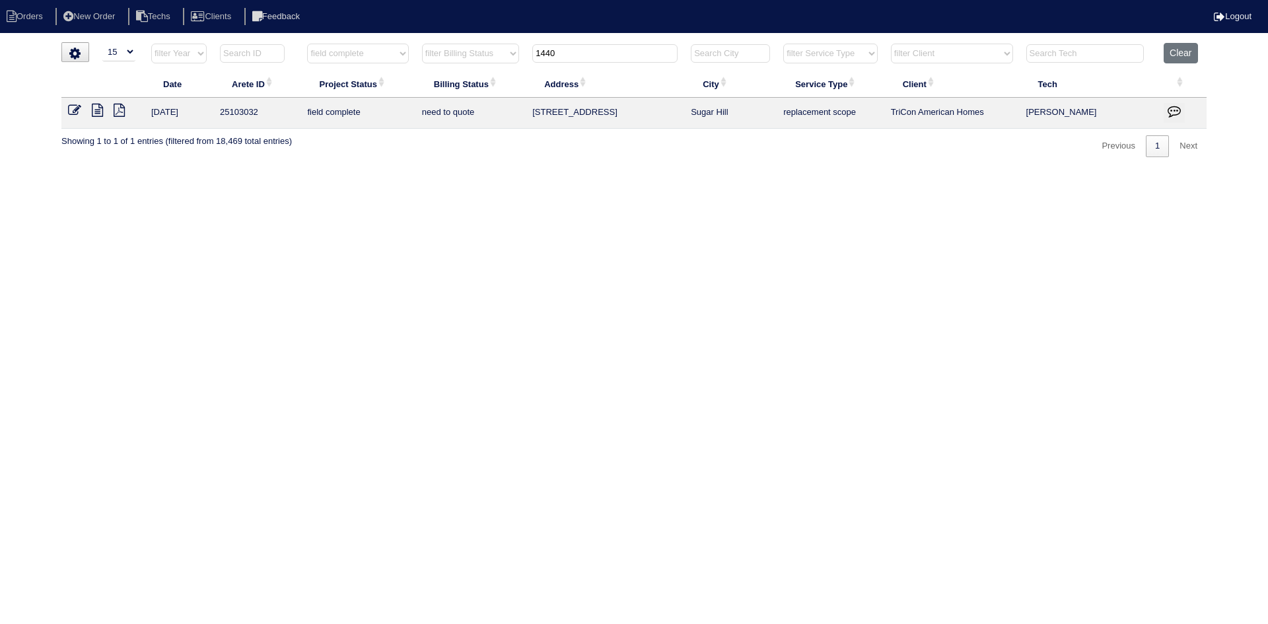
click at [561, 47] on input "1440" at bounding box center [604, 53] width 145 height 18
type input "701"
select select "field complete"
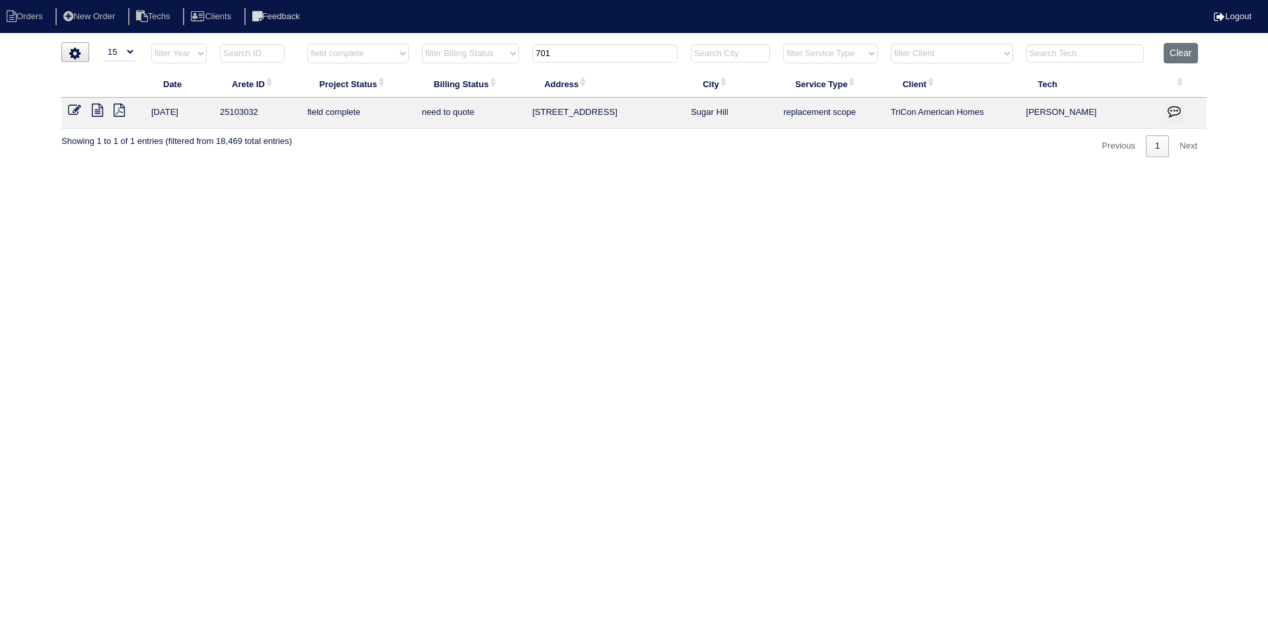
select select "need to quote"
click at [98, 108] on icon at bounding box center [97, 110] width 11 height 13
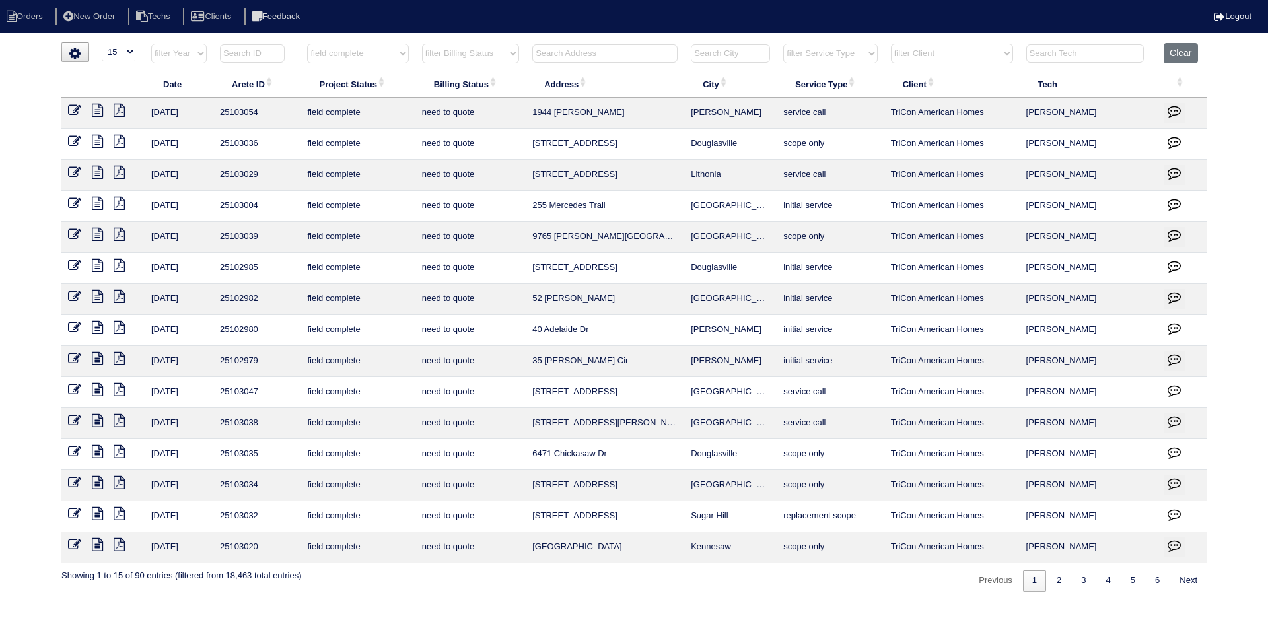
select select "15"
select select "field complete"
select select "need to quote"
click at [567, 50] on input "text" at bounding box center [604, 53] width 145 height 18
type input "1440"
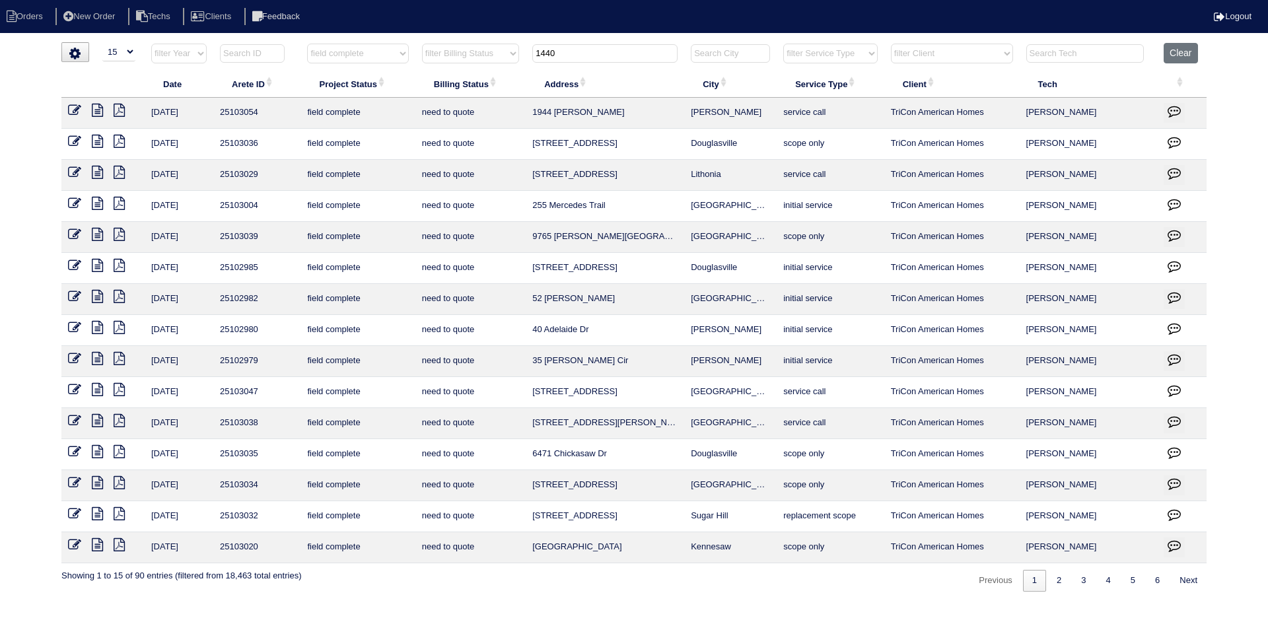
select select "field complete"
select select "need to quote"
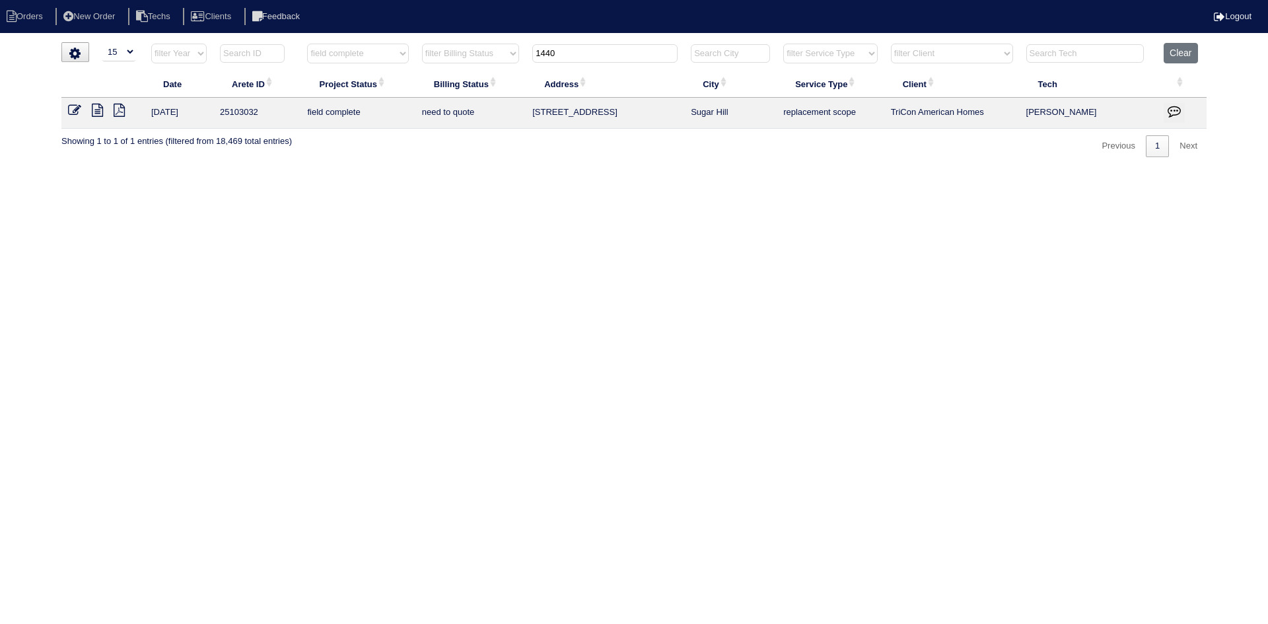
type input "1440"
click at [95, 111] on icon at bounding box center [97, 110] width 11 height 13
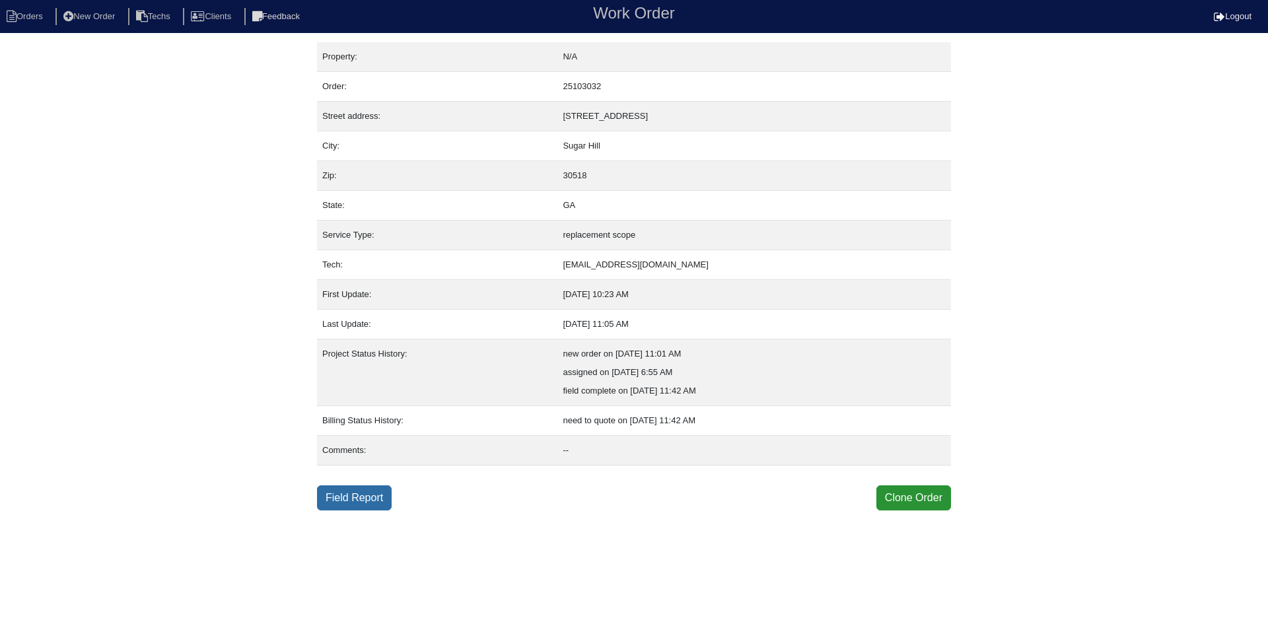
click at [361, 497] on link "Field Report" at bounding box center [354, 497] width 75 height 25
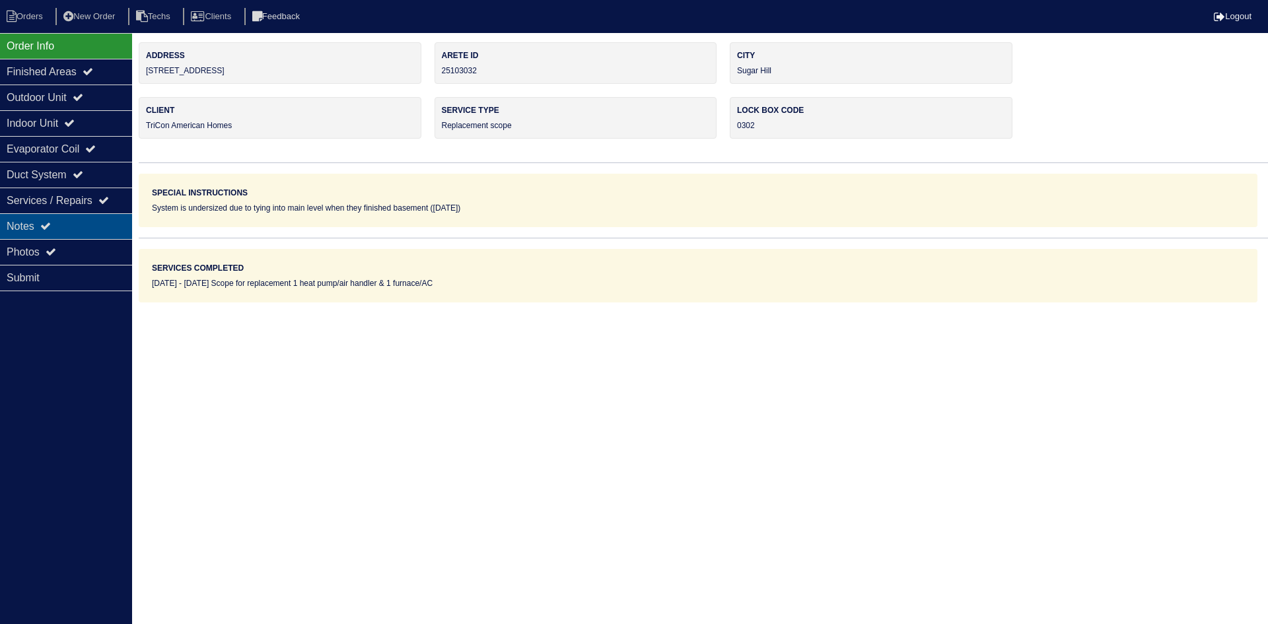
click at [50, 221] on div "Notes" at bounding box center [66, 226] width 132 height 26
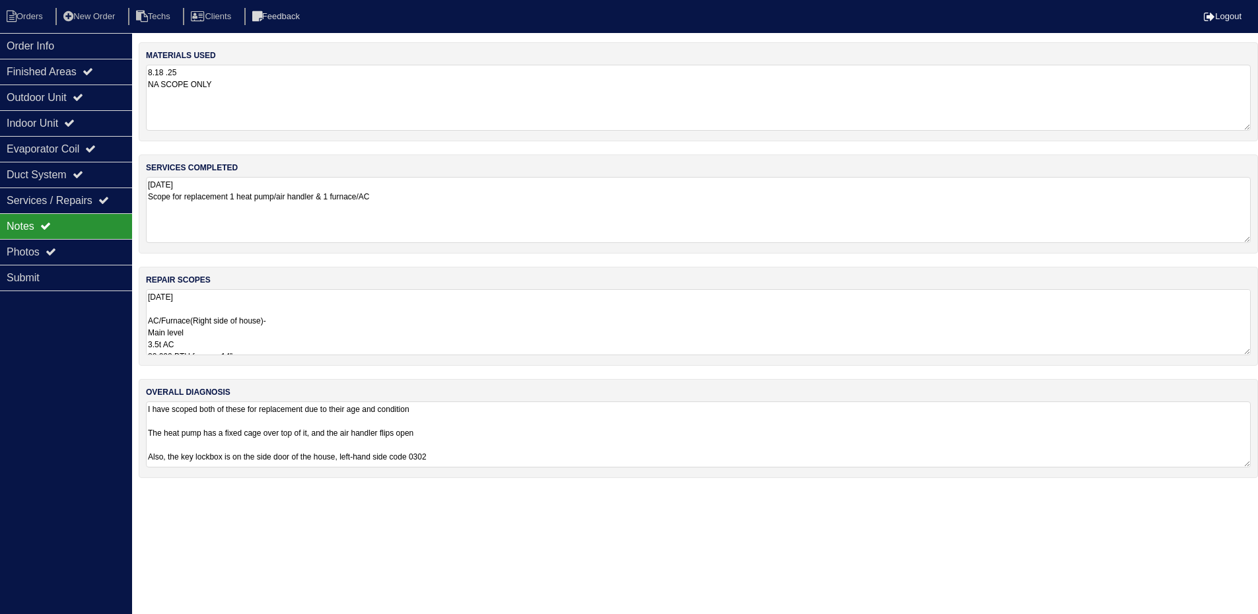
click at [427, 326] on textarea "8.18.25 AC/Furnace(Right side of house)- Main level 3.5t AC 80,000 BTU furnace …" at bounding box center [698, 322] width 1105 height 66
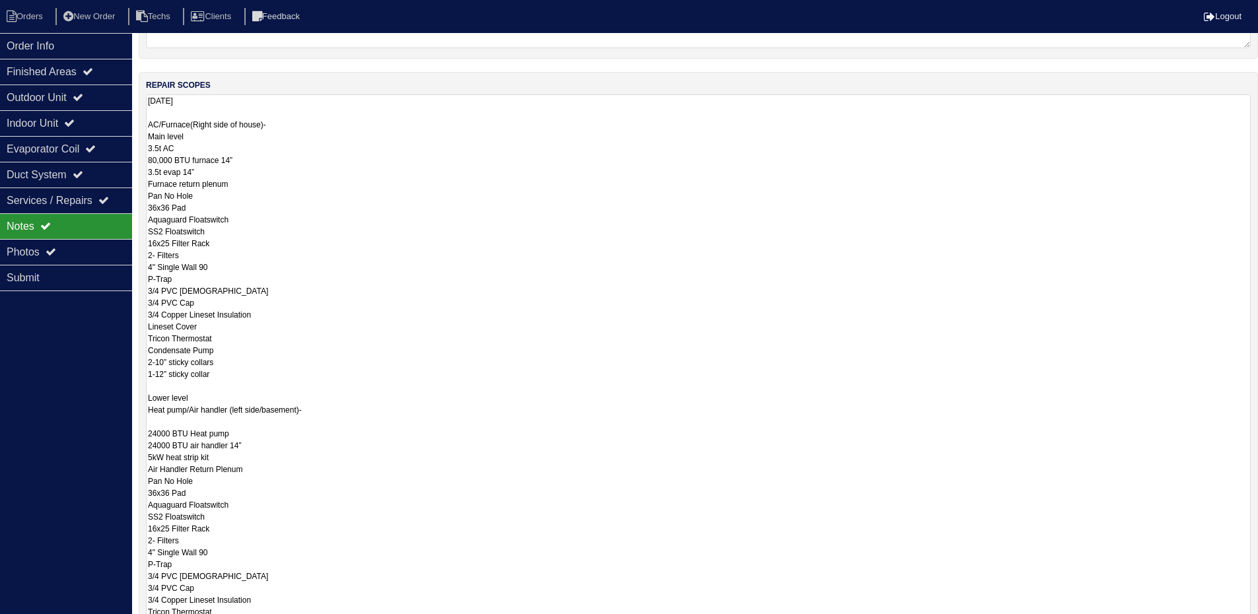
scroll to position [198, 0]
click at [65, 98] on div "Outdoor Unit" at bounding box center [66, 98] width 132 height 26
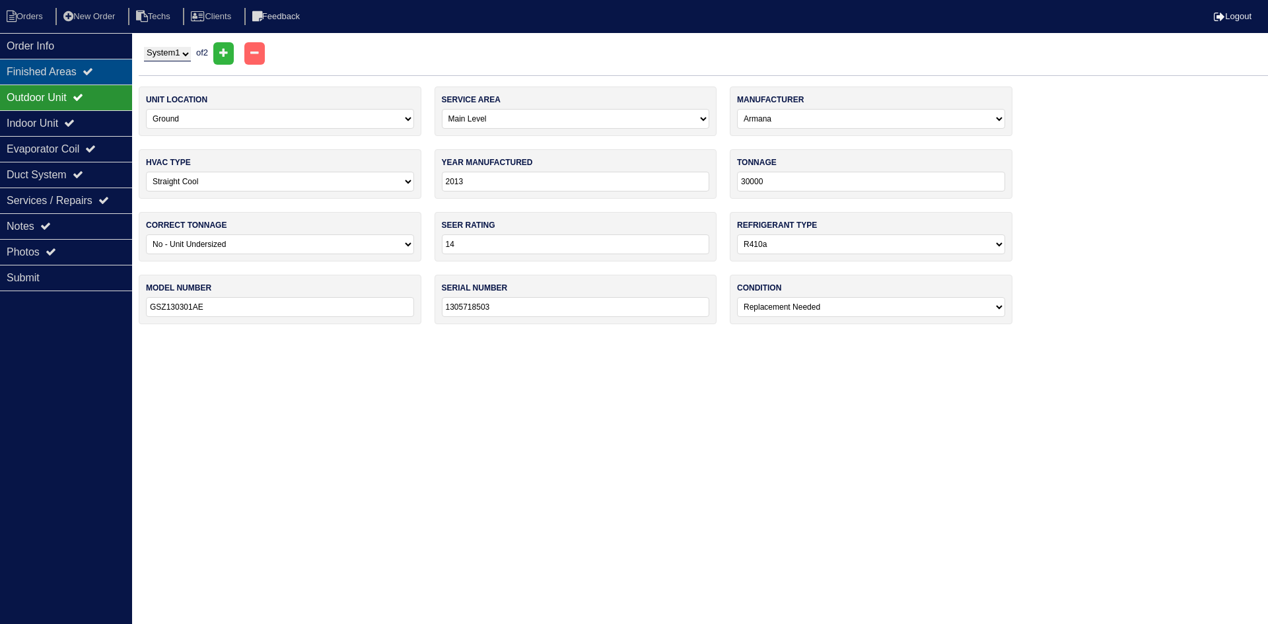
click at [76, 74] on div "Finished Areas" at bounding box center [66, 72] width 132 height 26
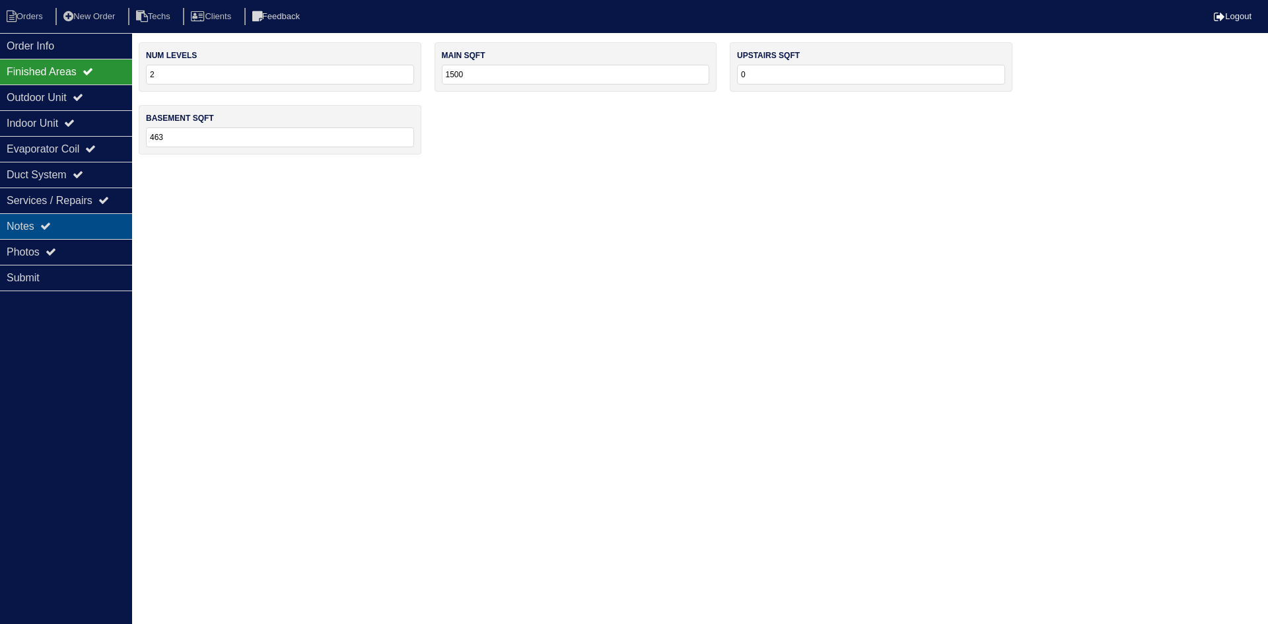
drag, startPoint x: 74, startPoint y: 221, endPoint x: 112, endPoint y: 232, distance: 40.1
click at [73, 220] on div "Notes" at bounding box center [66, 226] width 132 height 26
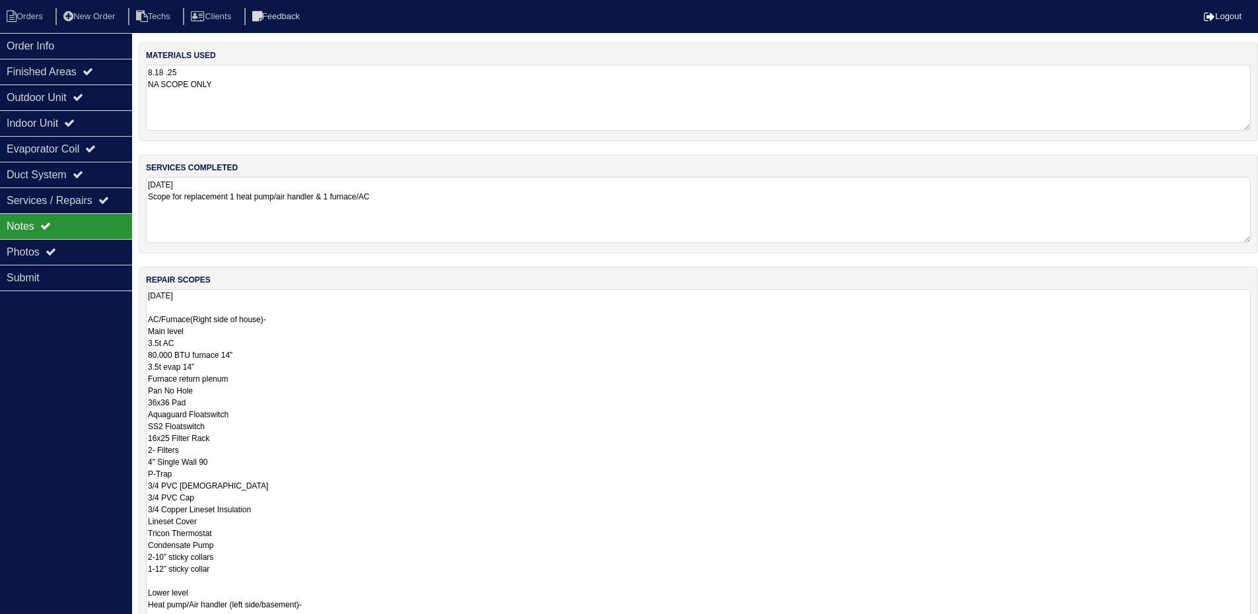
click at [304, 328] on textarea "8.18.25 AC/Furnace(Right side of house)- Main level 3.5t AC 80,000 BTU furnace …" at bounding box center [698, 569] width 1105 height 561
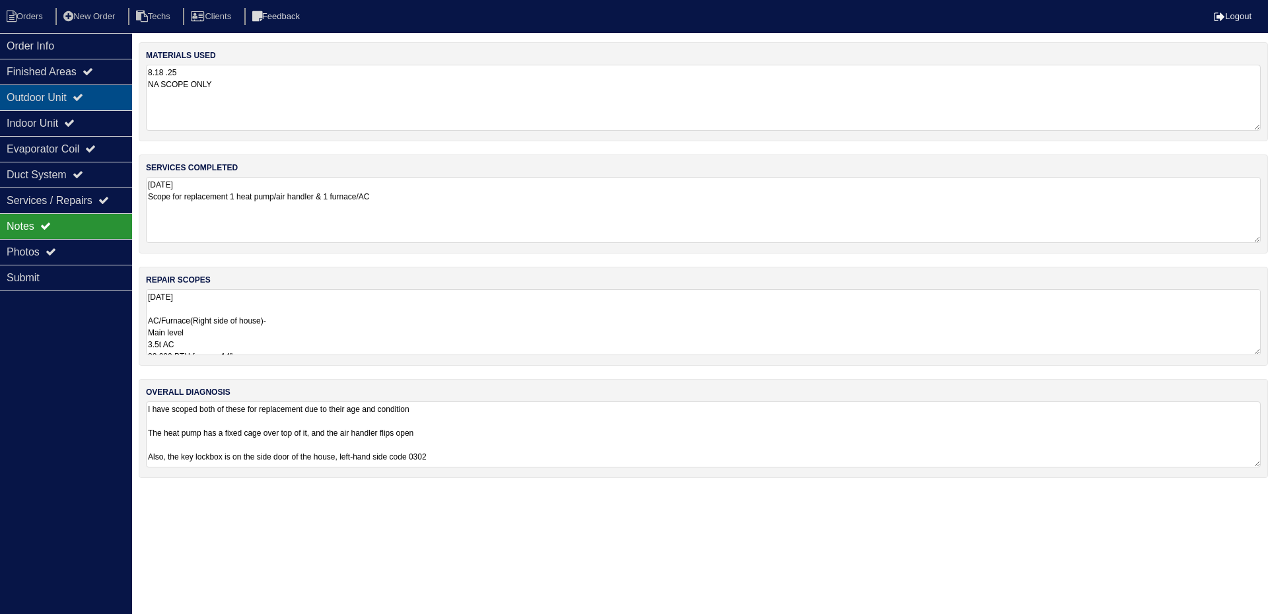
click at [38, 92] on div "Outdoor Unit" at bounding box center [66, 98] width 132 height 26
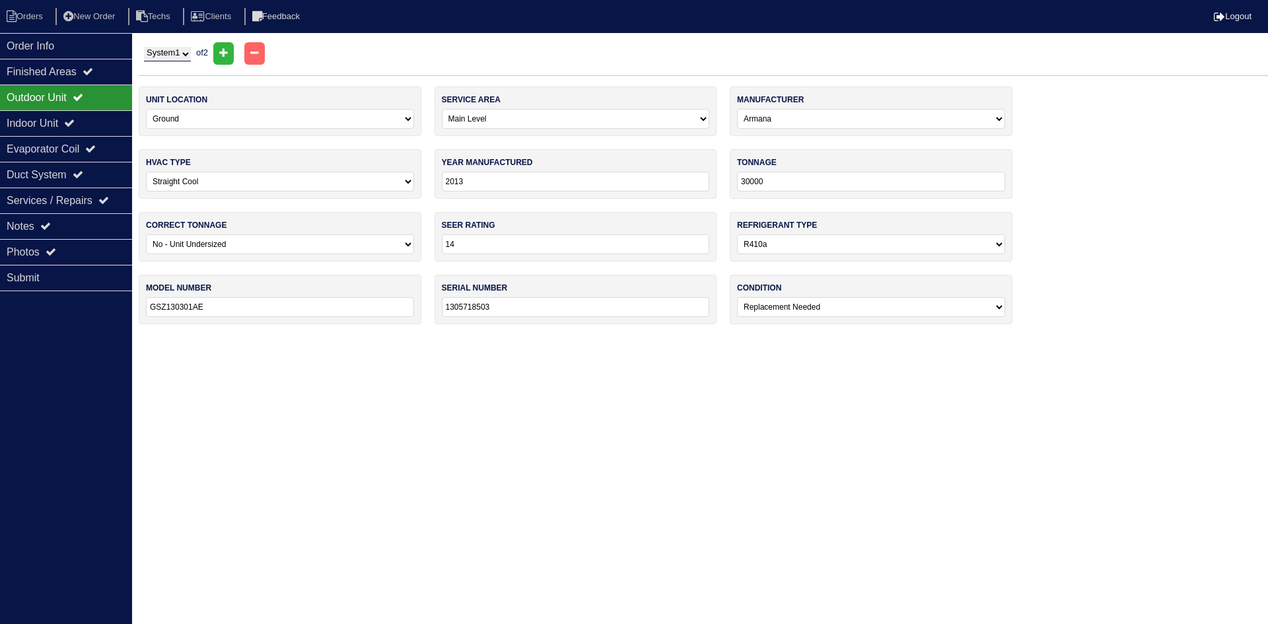
drag, startPoint x: 384, startPoint y: 184, endPoint x: 375, endPoint y: 190, distance: 10.1
click at [384, 184] on select "-select- Straight Cool Heat Pump Other" at bounding box center [280, 182] width 268 height 20
select select "1"
click at [146, 172] on select "-select- Straight Cool Heat Pump Other" at bounding box center [280, 182] width 268 height 20
click at [100, 130] on div "Indoor Unit" at bounding box center [66, 123] width 132 height 26
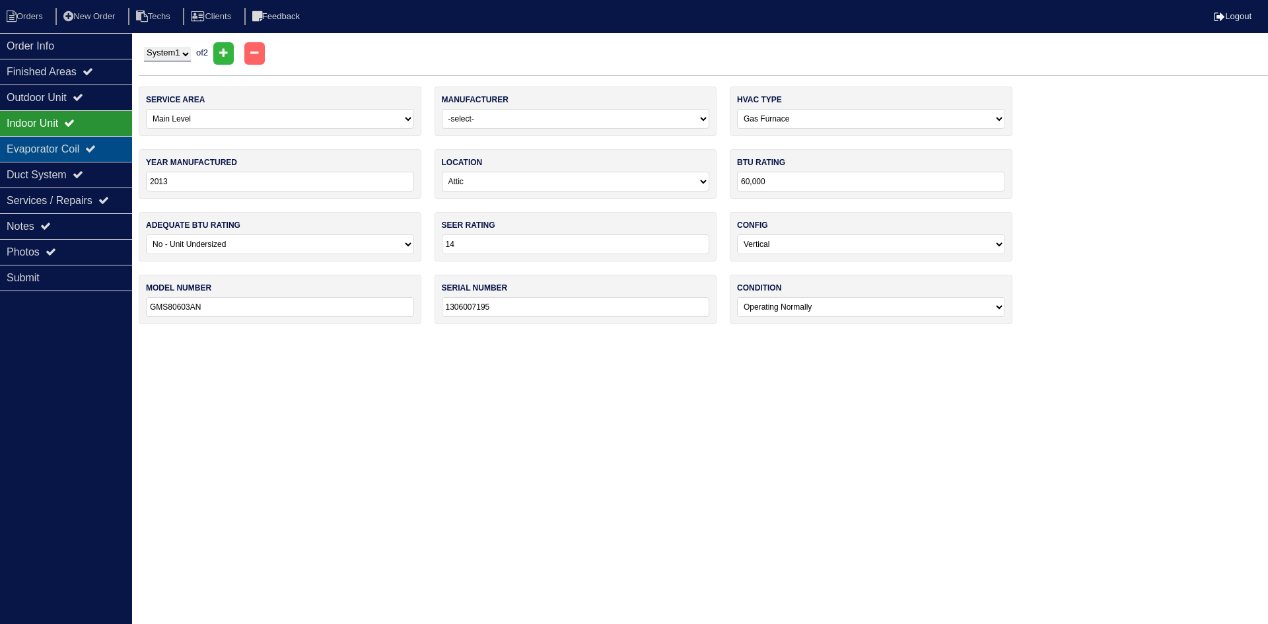
click at [96, 147] on icon at bounding box center [90, 148] width 11 height 11
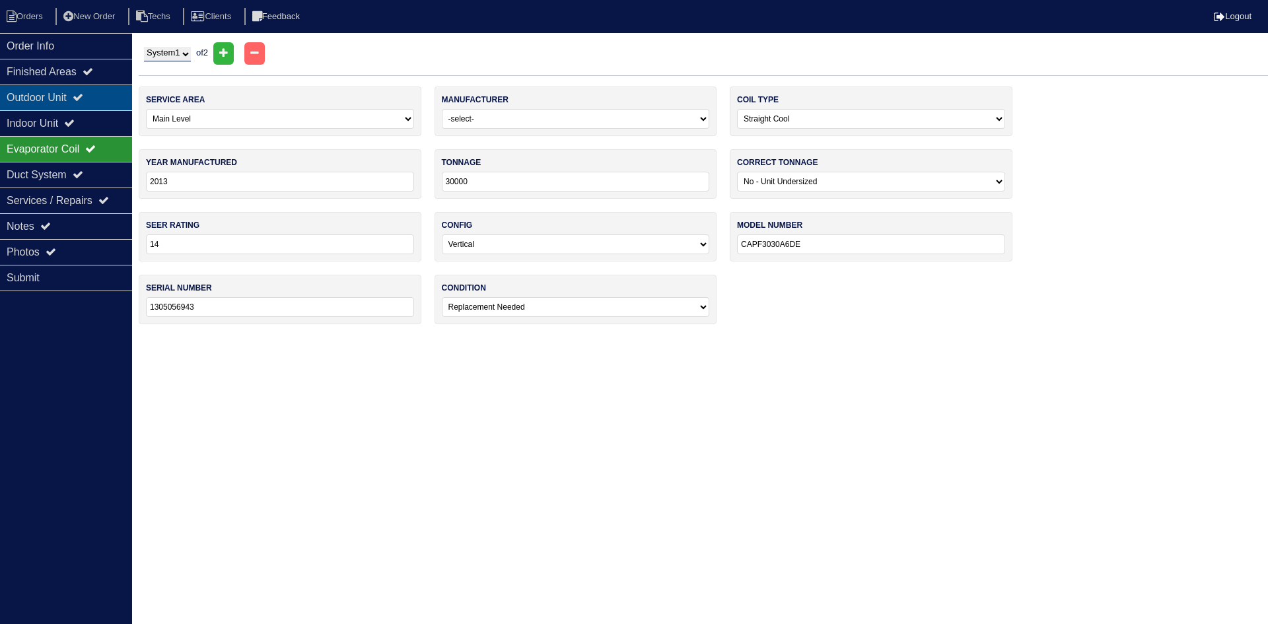
click at [92, 92] on div "Outdoor Unit" at bounding box center [66, 98] width 132 height 26
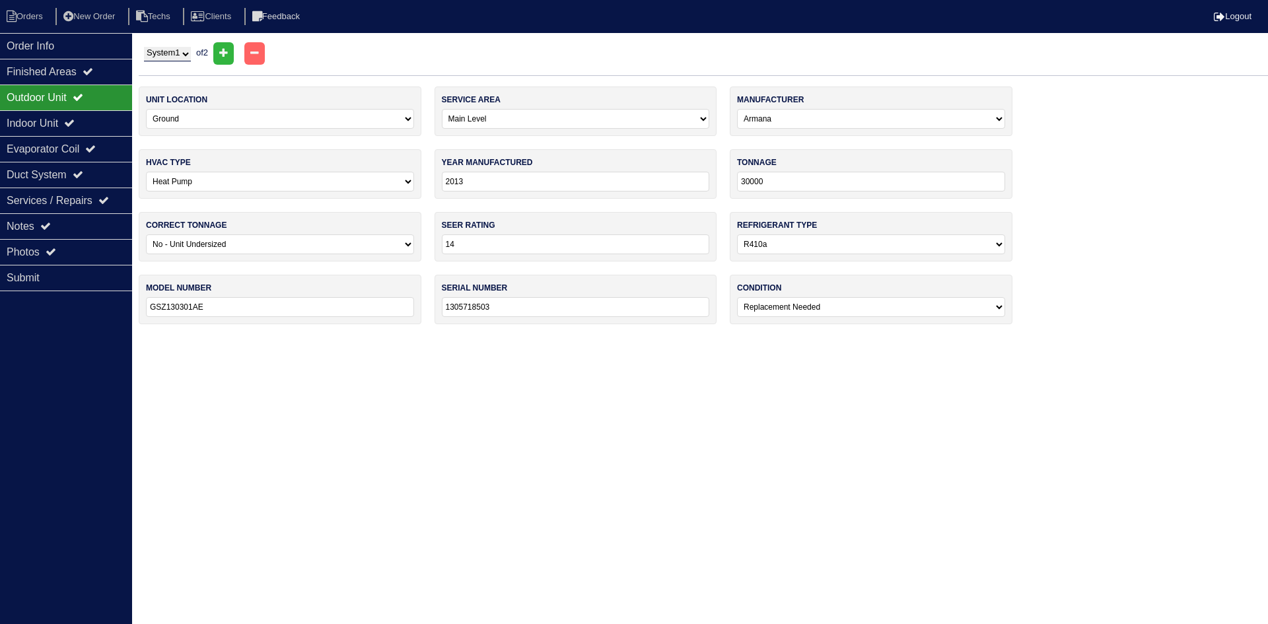
drag, startPoint x: 190, startPoint y: 53, endPoint x: 190, endPoint y: 61, distance: 8.6
click at [190, 53] on select "System 1 System 2" at bounding box center [167, 54] width 47 height 15
select select "2"
click at [144, 47] on select "System 1 System 2" at bounding box center [167, 54] width 47 height 15
select select "2"
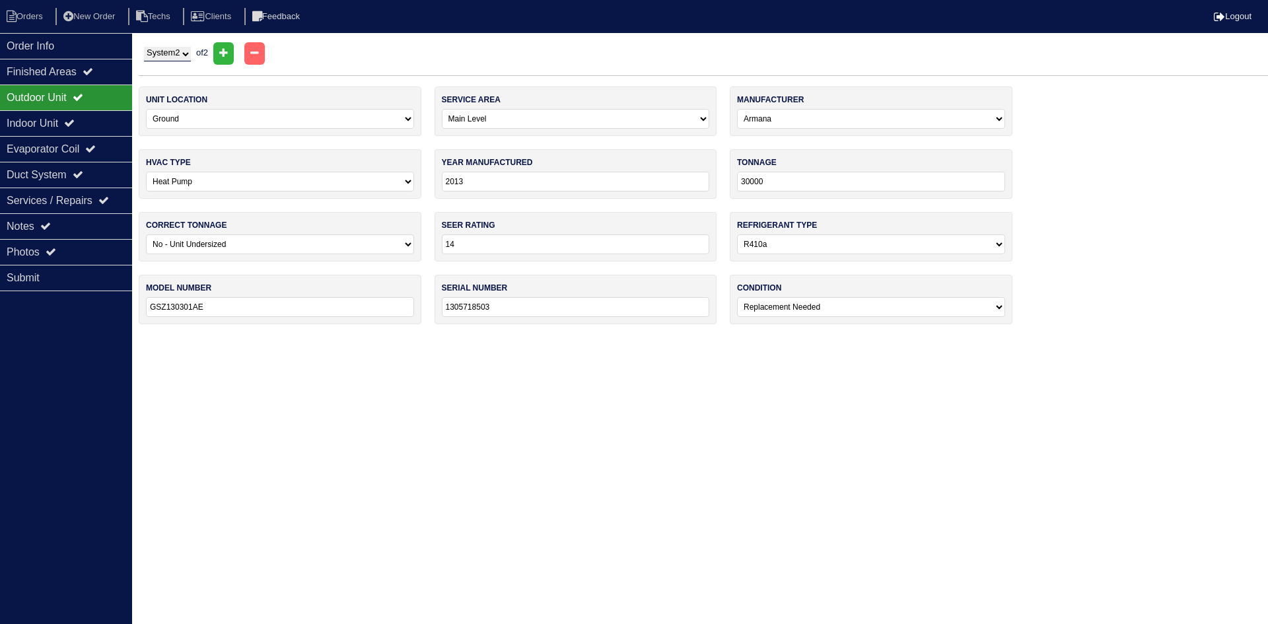
select select "[PERSON_NAME]"
select select "0"
type input "GSZ1302418C"
type input "1306698484"
drag, startPoint x: 764, startPoint y: 182, endPoint x: 775, endPoint y: 182, distance: 10.6
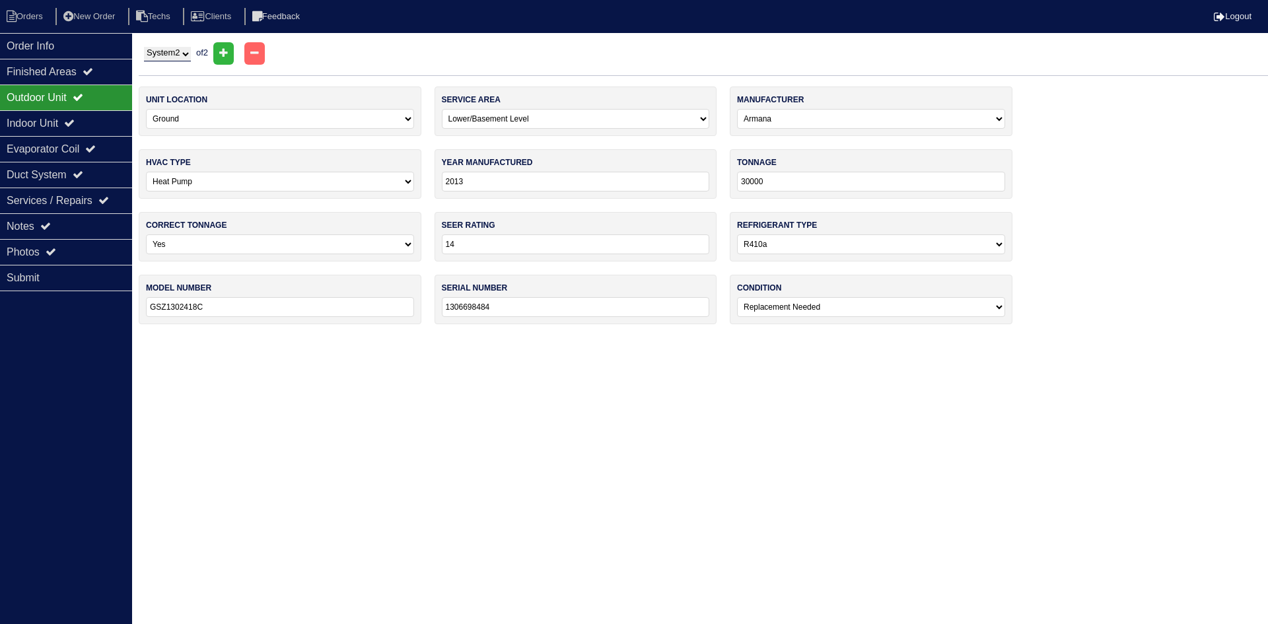
click at [775, 182] on input "30000" at bounding box center [871, 182] width 268 height 20
click at [409, 337] on html "Orders New Order Techs Clients Feedback Logout Orders New Order Users Clients M…" at bounding box center [634, 168] width 1268 height 337
click at [78, 228] on div "Notes" at bounding box center [66, 226] width 132 height 26
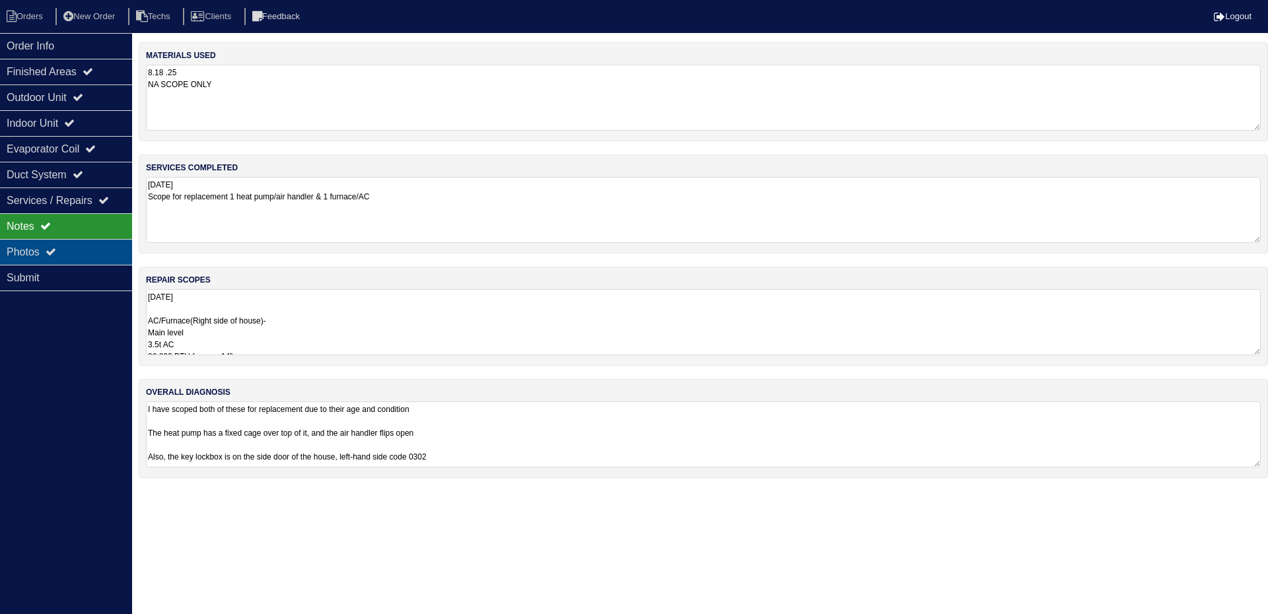
click at [68, 246] on div "Photos" at bounding box center [66, 252] width 132 height 26
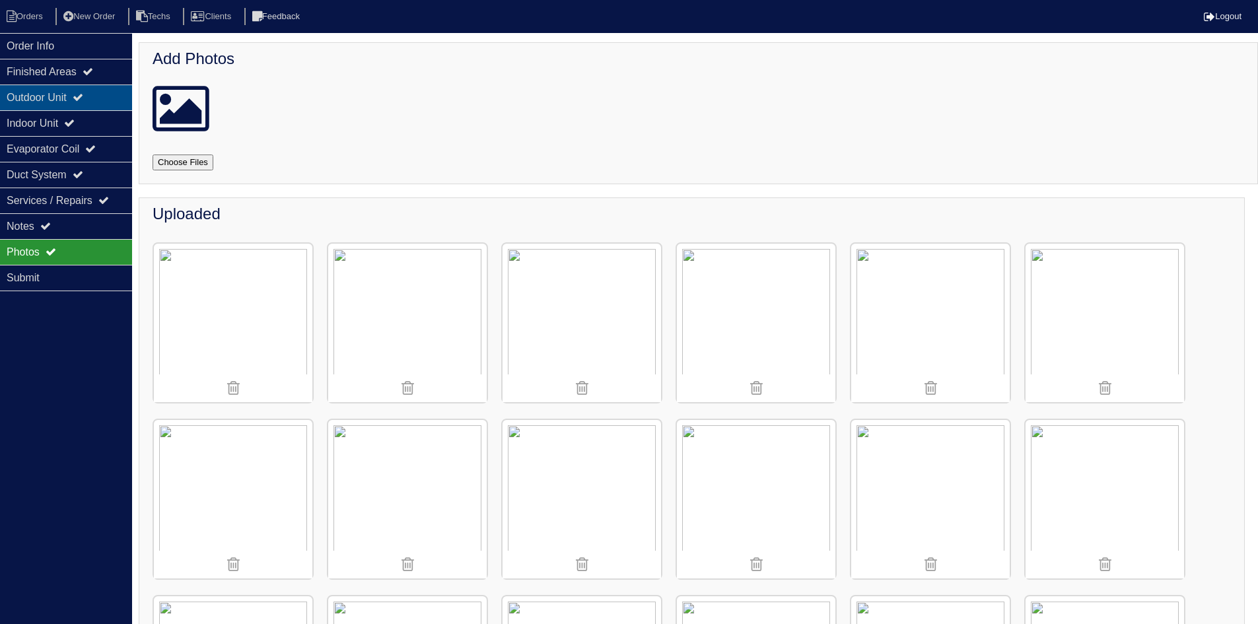
click at [70, 98] on div "Outdoor Unit" at bounding box center [66, 98] width 132 height 26
select select "2"
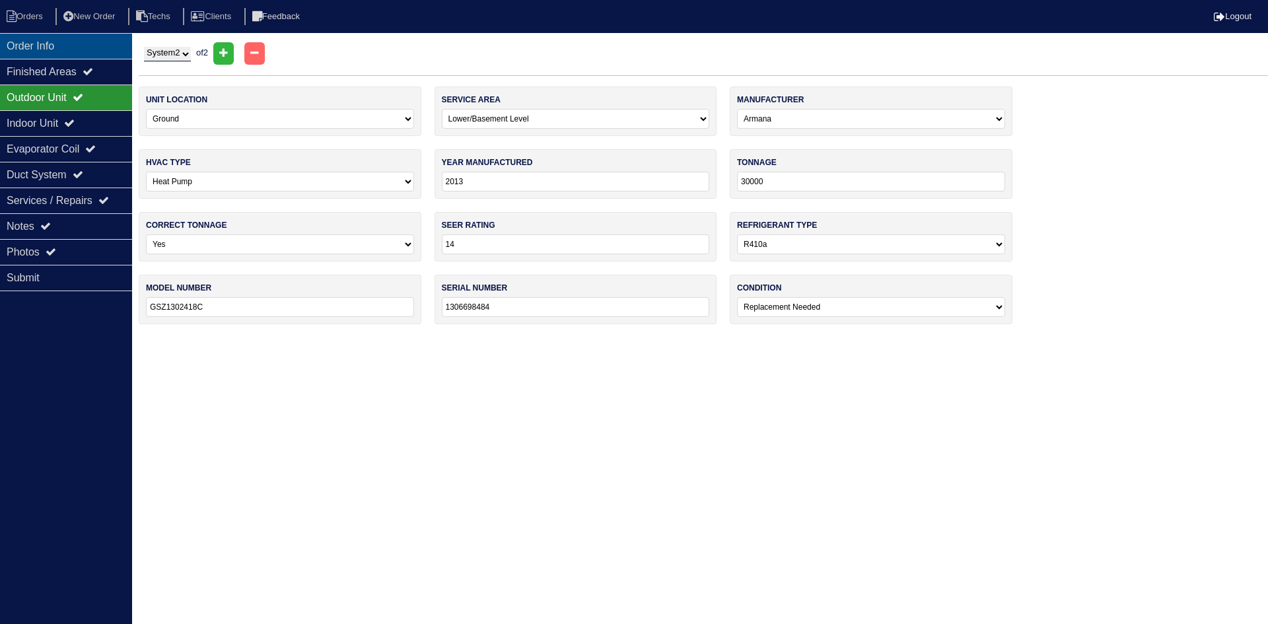
click at [66, 41] on div "Order Info" at bounding box center [66, 46] width 132 height 26
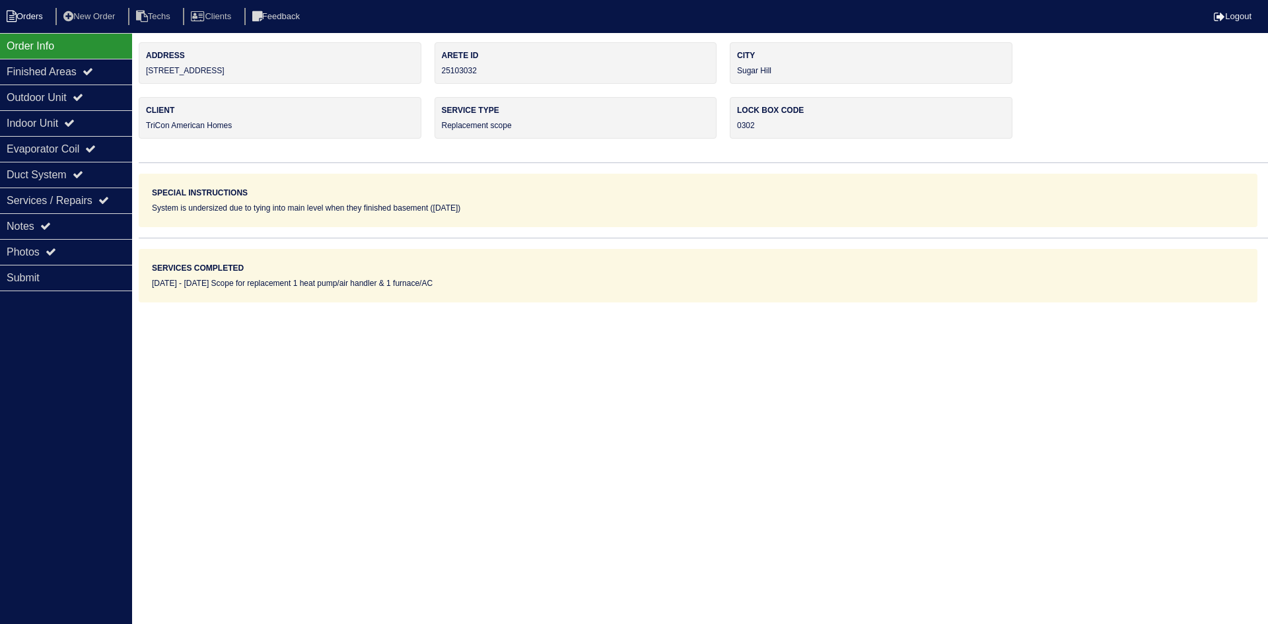
click at [17, 13] on li "Orders" at bounding box center [26, 17] width 53 height 18
select select "15"
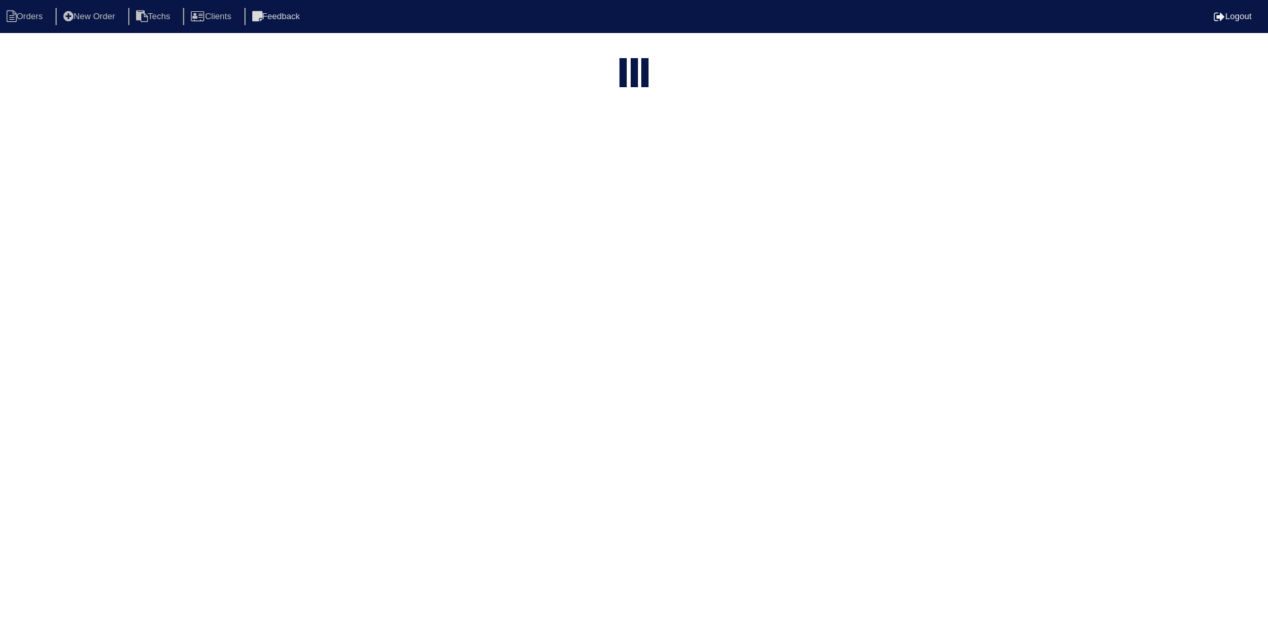
type input "1321"
select select "field complete"
select select "need to quote"
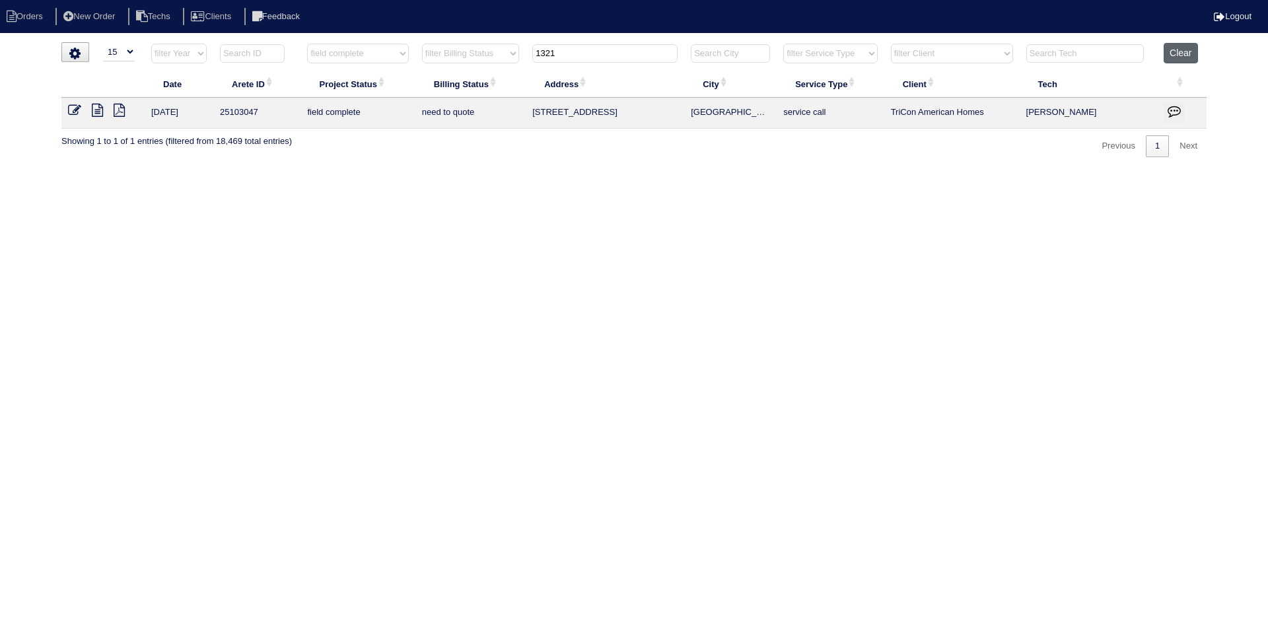
click at [1180, 52] on button "Clear" at bounding box center [1181, 53] width 34 height 20
select select
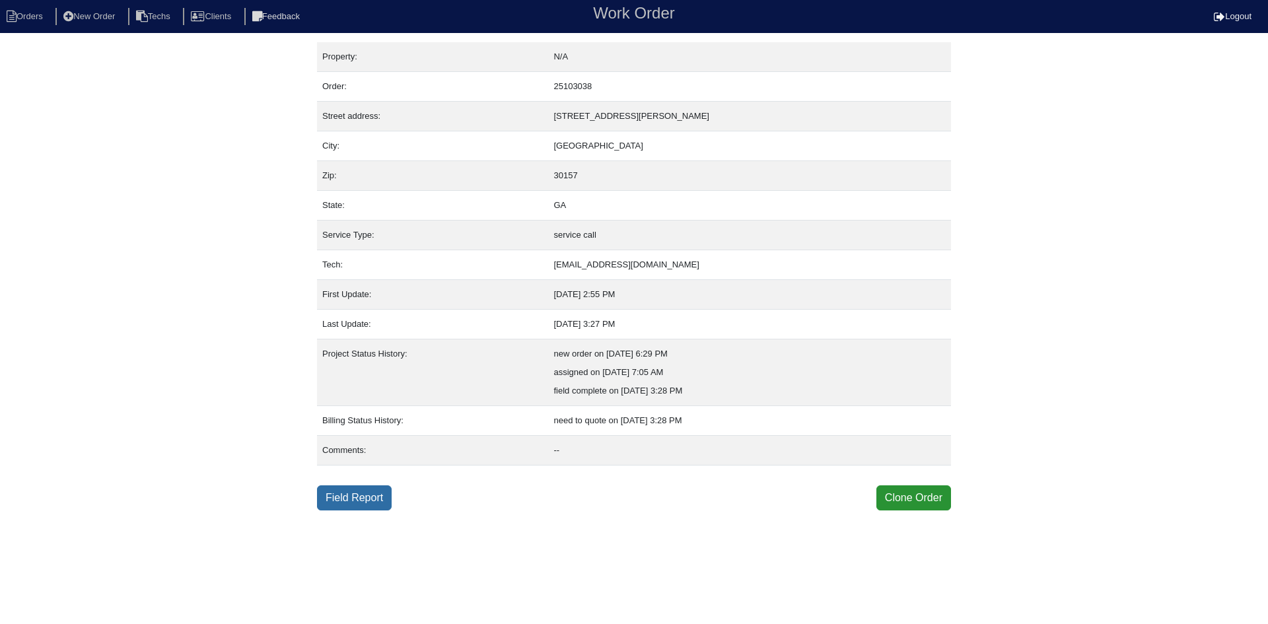
click at [376, 499] on link "Field Report" at bounding box center [354, 497] width 75 height 25
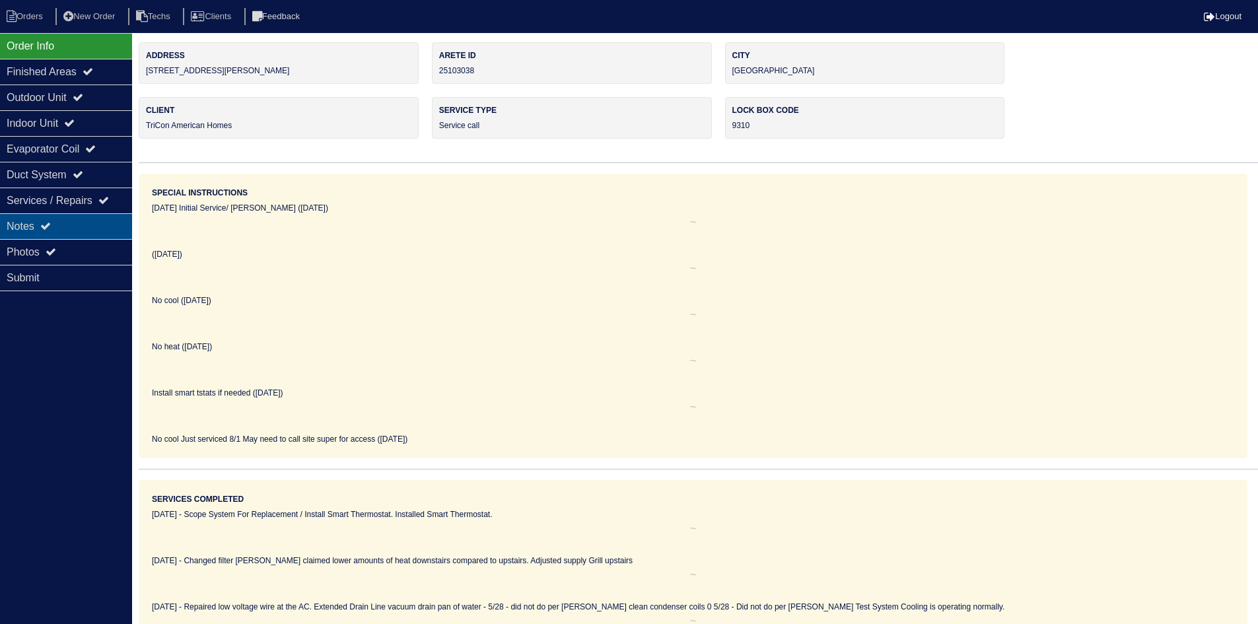
click at [23, 229] on div "Notes" at bounding box center [66, 226] width 132 height 26
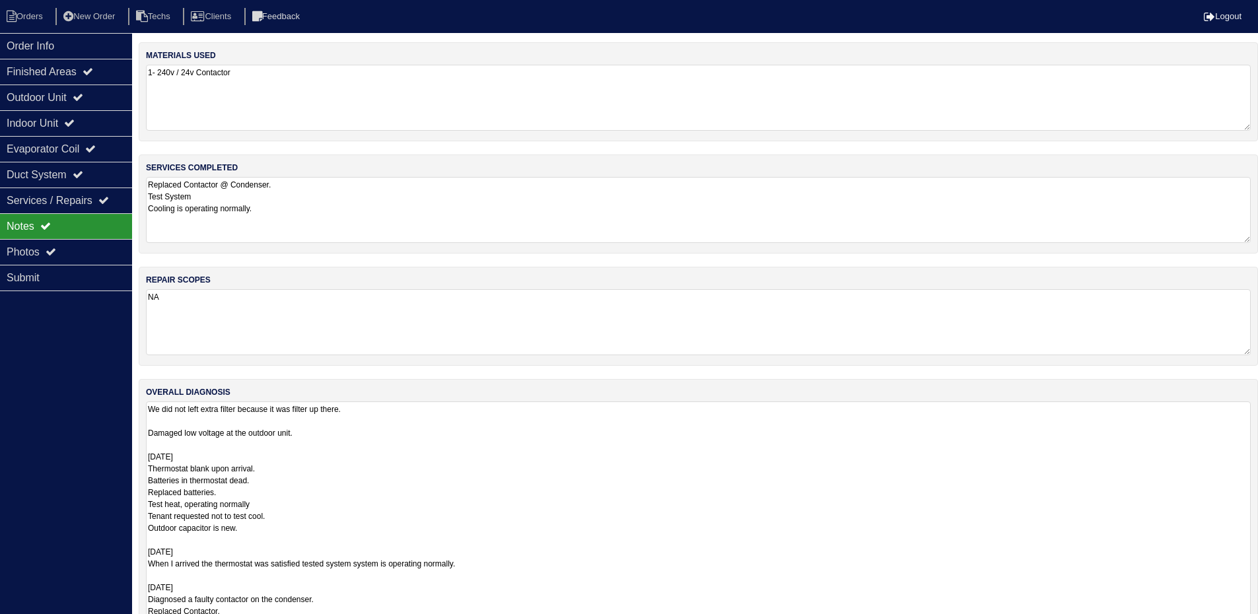
drag, startPoint x: 1255, startPoint y: 463, endPoint x: 927, endPoint y: 509, distance: 330.7
click at [1256, 623] on html "Orders New Order Techs Clients Feedback Logout Orders New Order Users Clients M…" at bounding box center [629, 342] width 1258 height 684
click at [78, 94] on div "Outdoor Unit" at bounding box center [66, 98] width 132 height 26
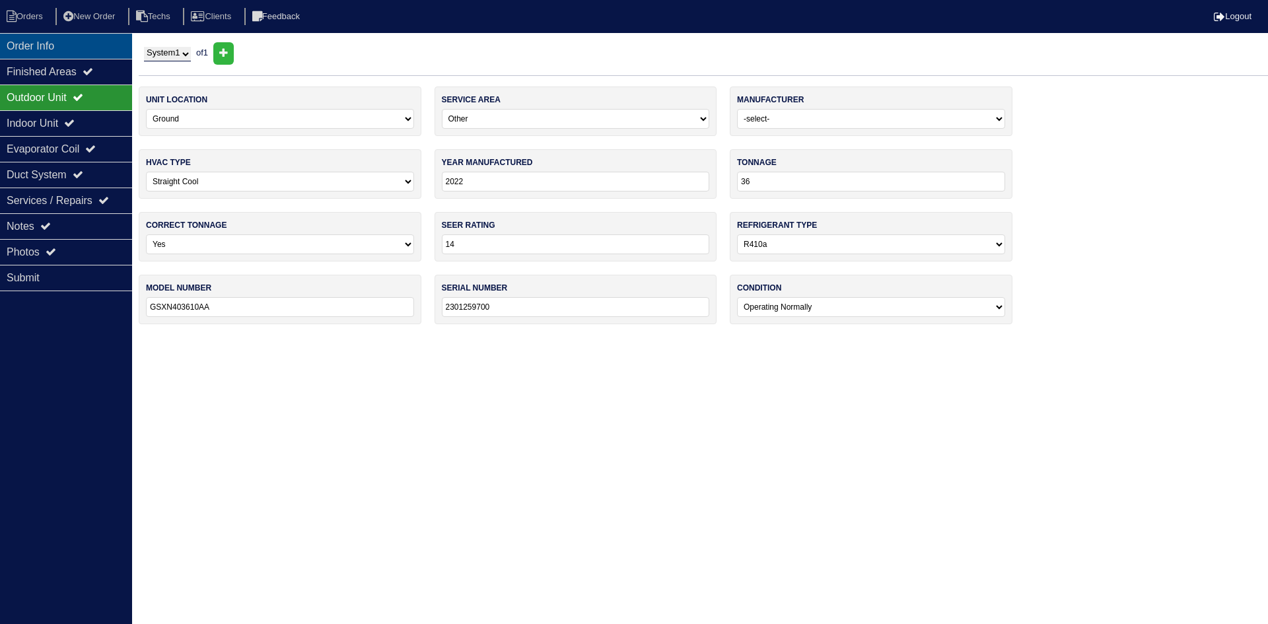
click at [83, 46] on div "Order Info" at bounding box center [66, 46] width 132 height 26
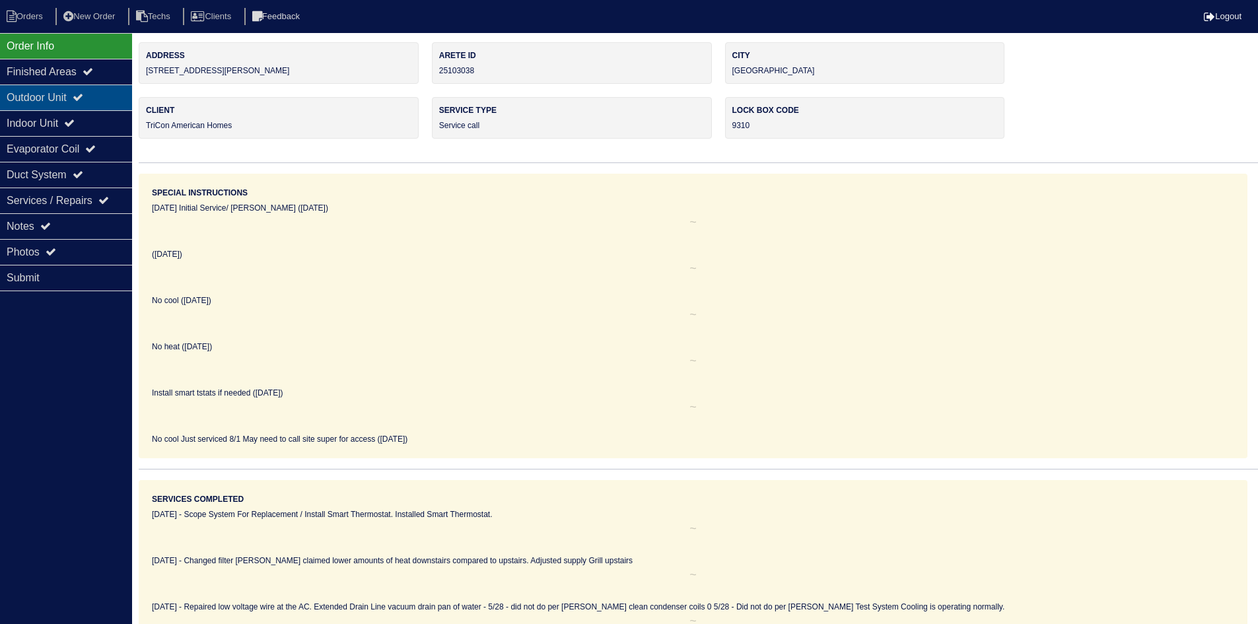
click at [61, 98] on div "Outdoor Unit" at bounding box center [66, 98] width 132 height 26
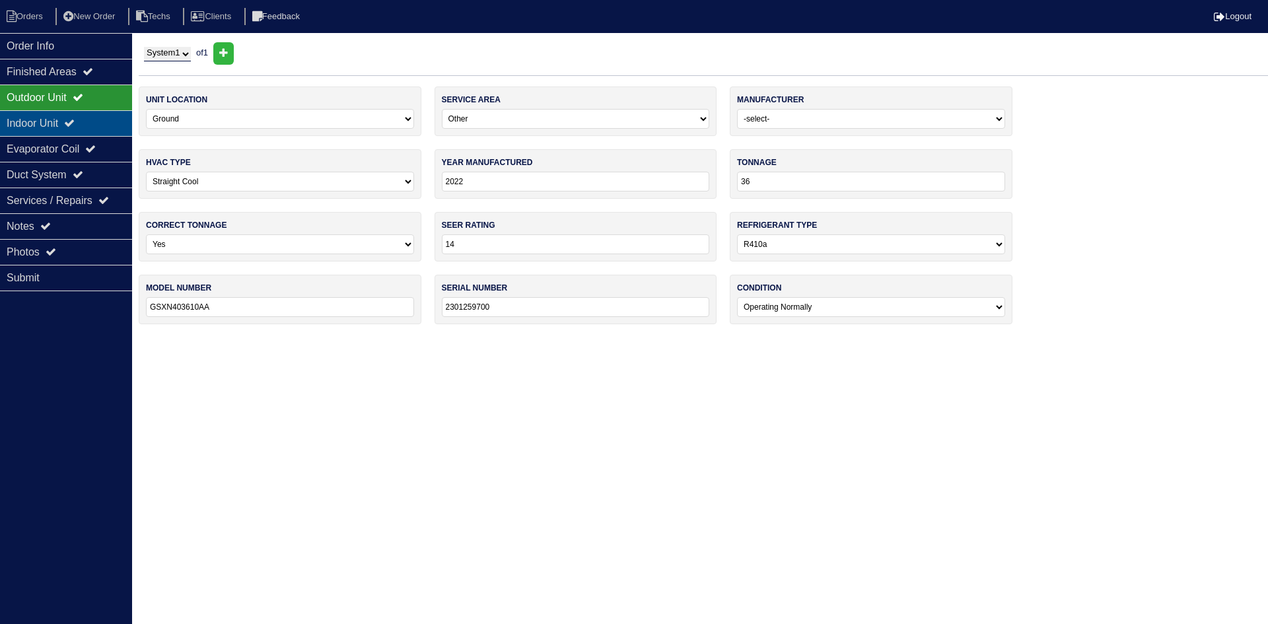
click at [64, 127] on div "Indoor Unit" at bounding box center [66, 123] width 132 height 26
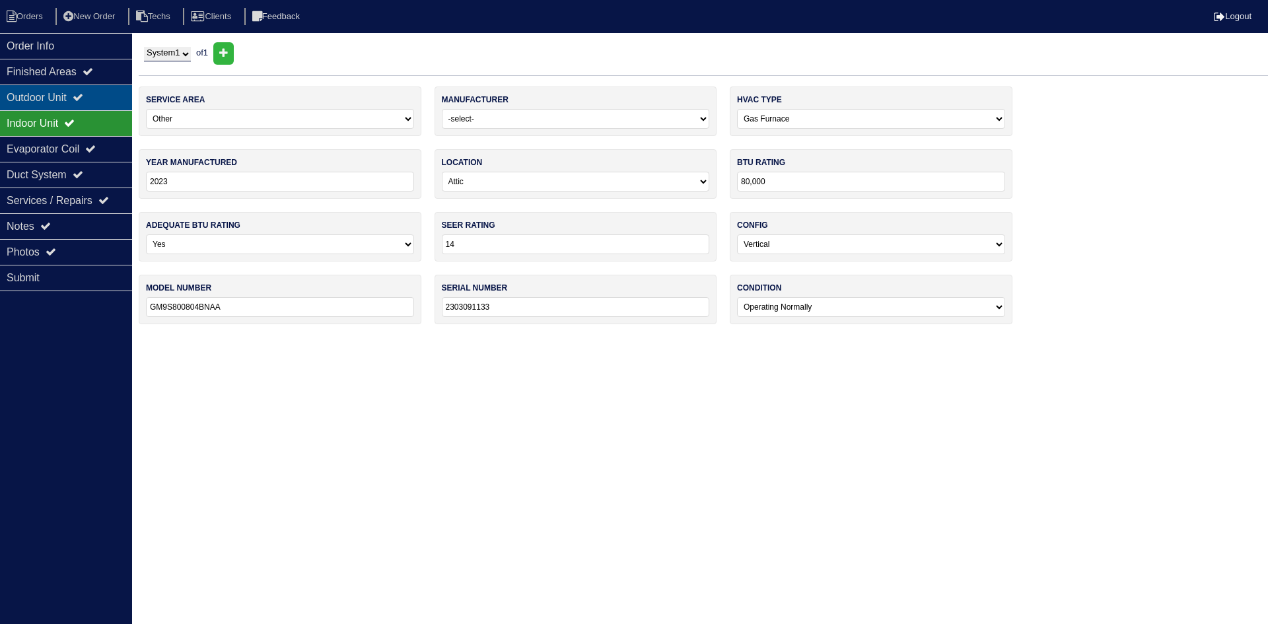
click at [65, 97] on div "Outdoor Unit" at bounding box center [66, 98] width 132 height 26
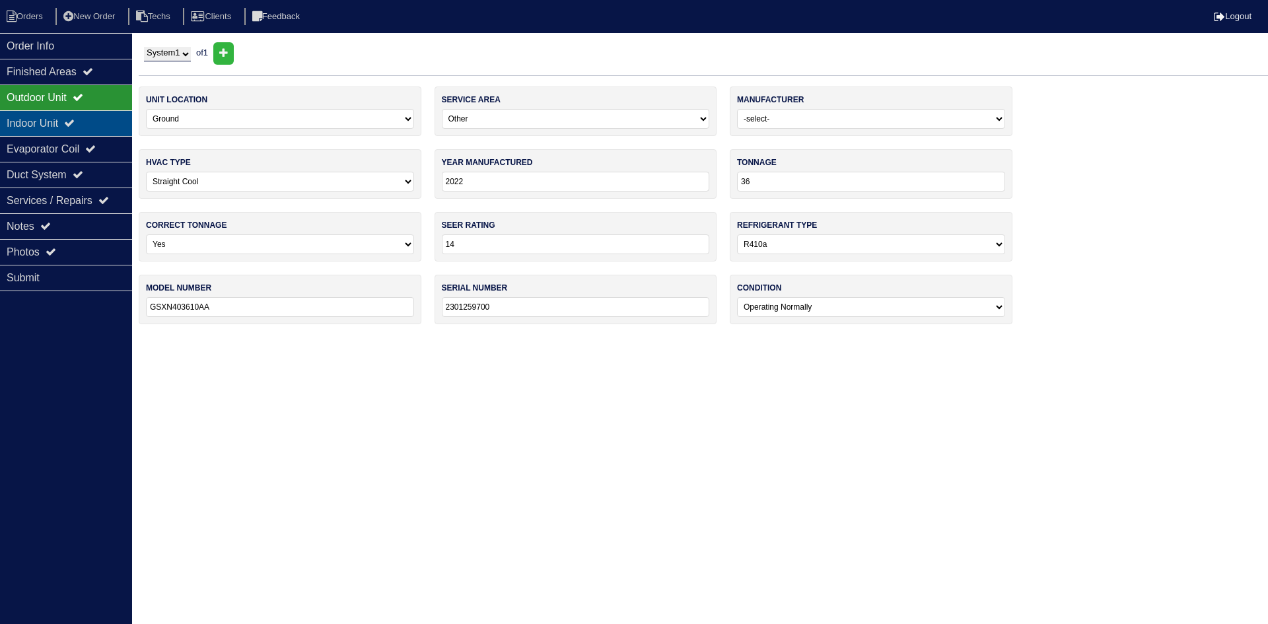
click at [103, 113] on div "Indoor Unit" at bounding box center [66, 123] width 132 height 26
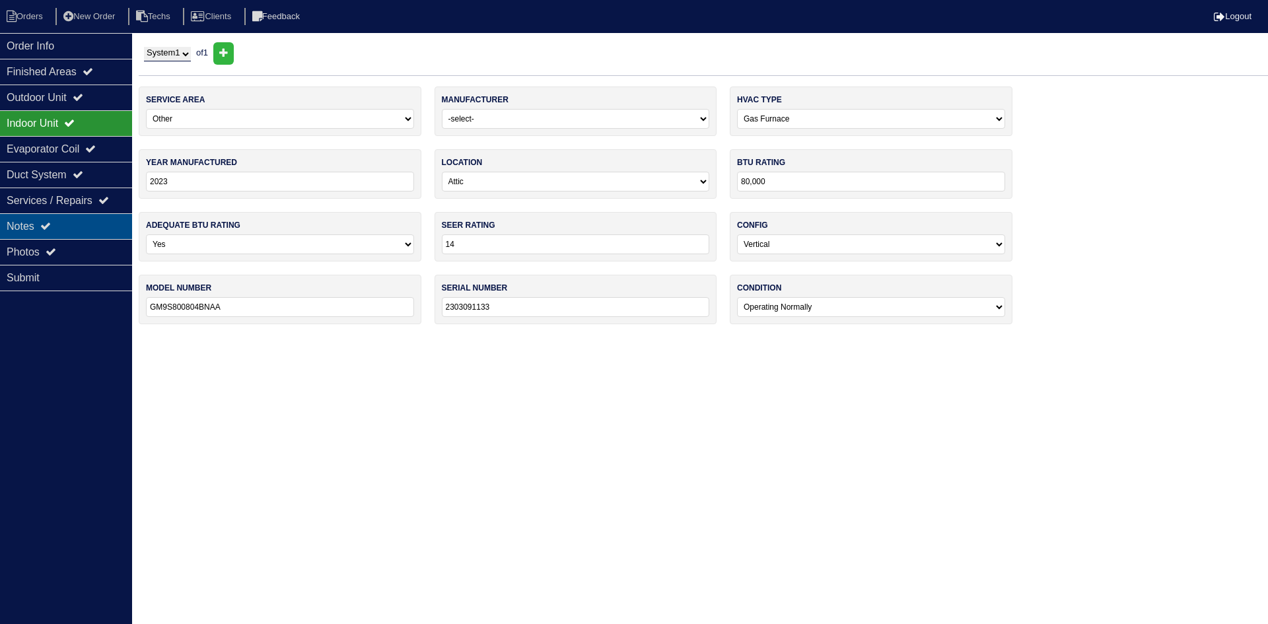
click at [97, 229] on div "Notes" at bounding box center [66, 226] width 132 height 26
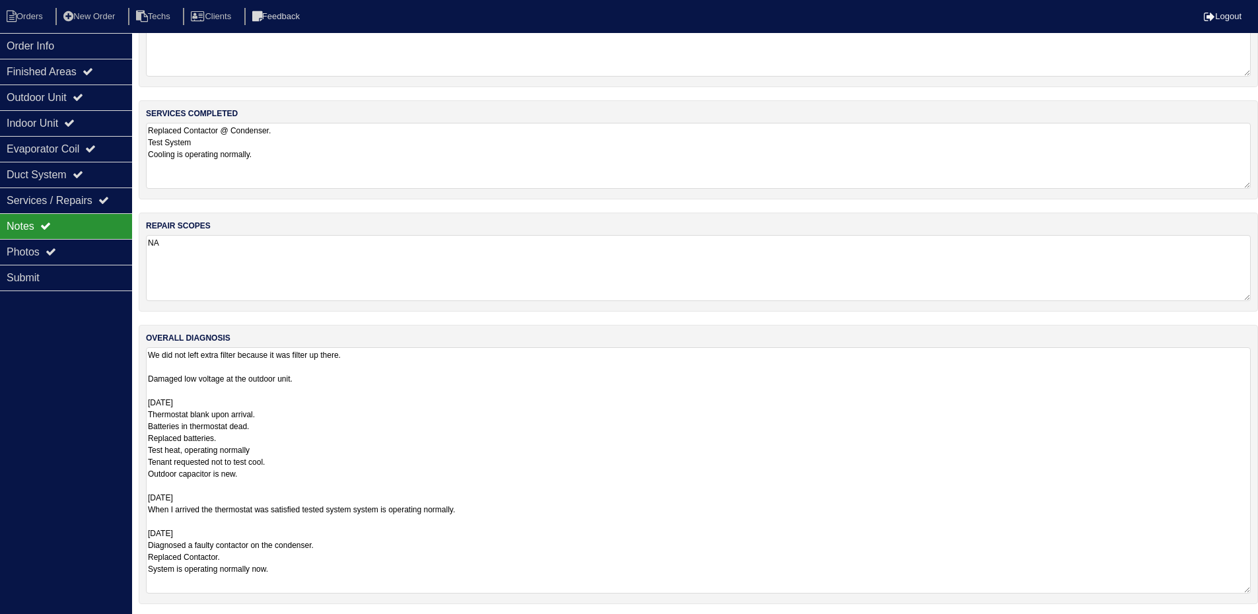
scroll to position [57, 0]
click at [20, 15] on li "Orders" at bounding box center [26, 17] width 53 height 18
select select "15"
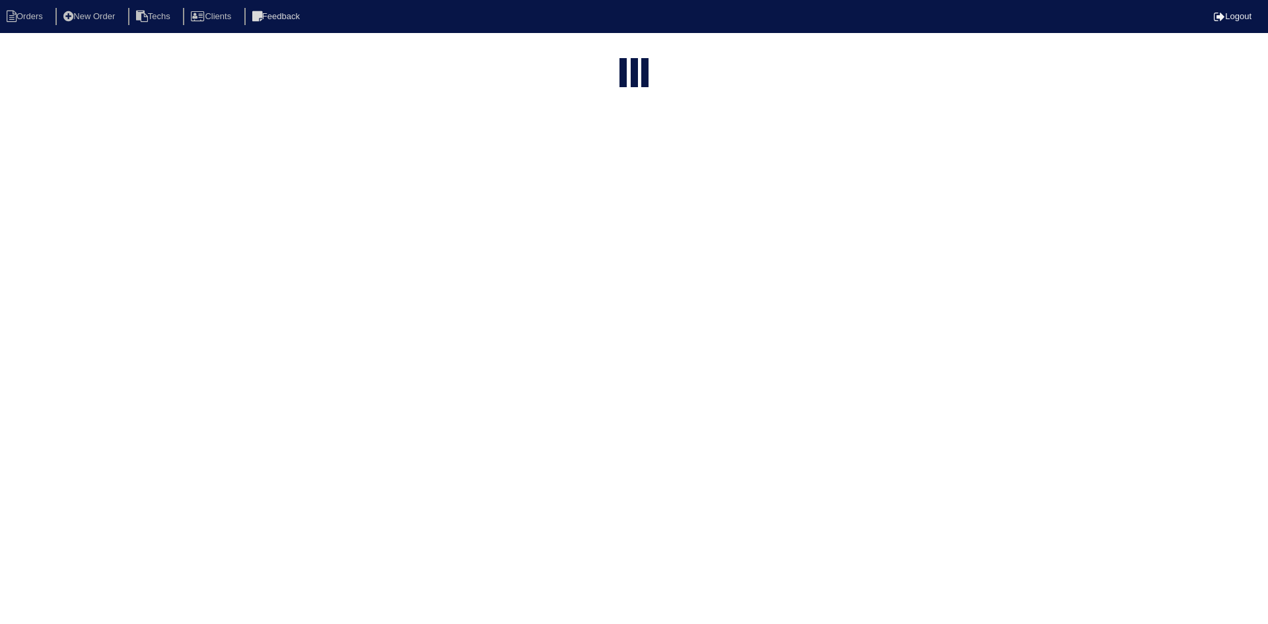
type input "701"
select select "field complete"
select select "need to quote"
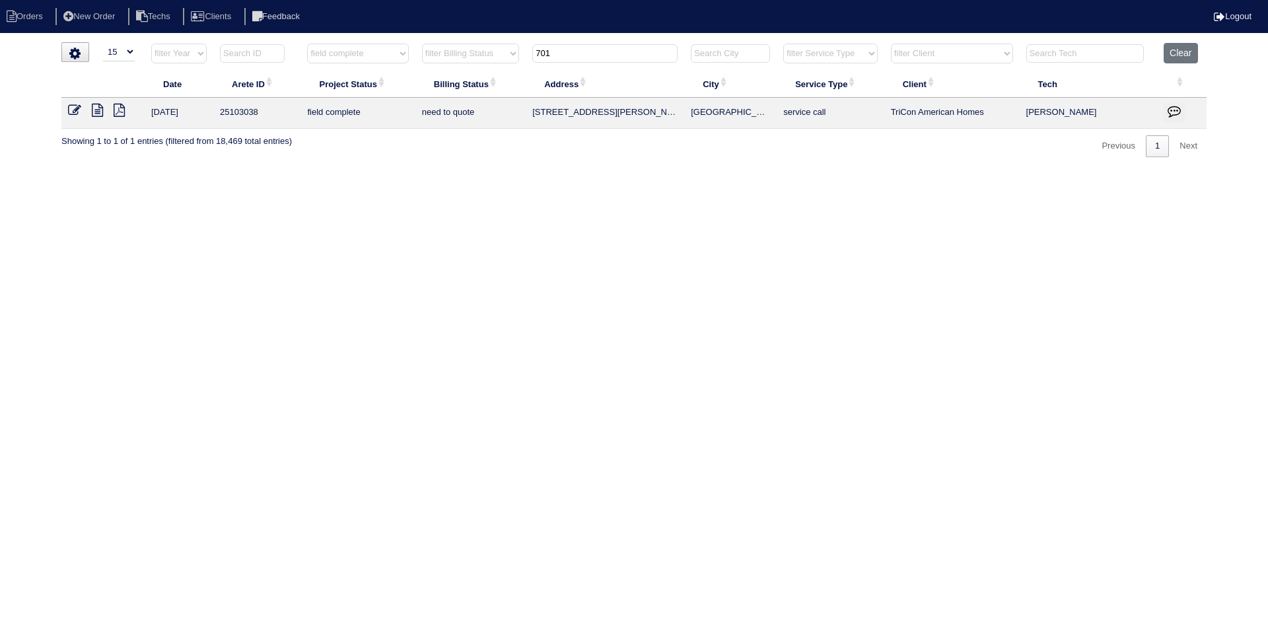
click at [548, 47] on input "701" at bounding box center [604, 53] width 145 height 18
type input "1321"
select select "field complete"
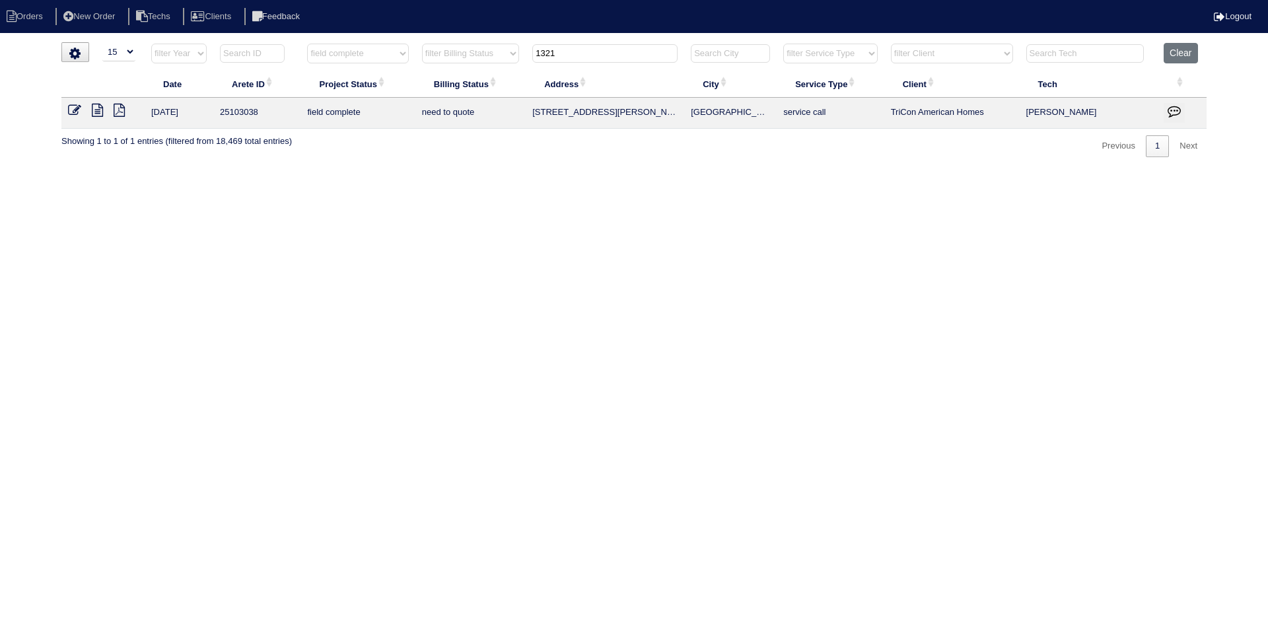
select select "need to quote"
click at [98, 115] on icon at bounding box center [97, 110] width 11 height 13
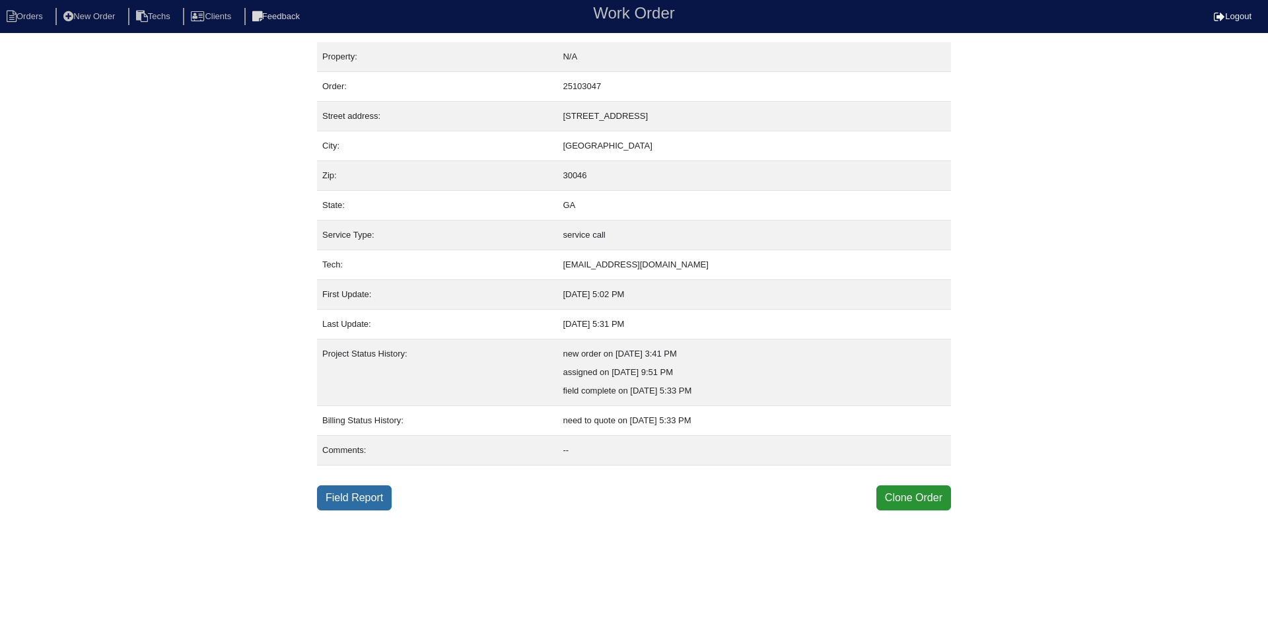
click at [345, 490] on link "Field Report" at bounding box center [354, 497] width 75 height 25
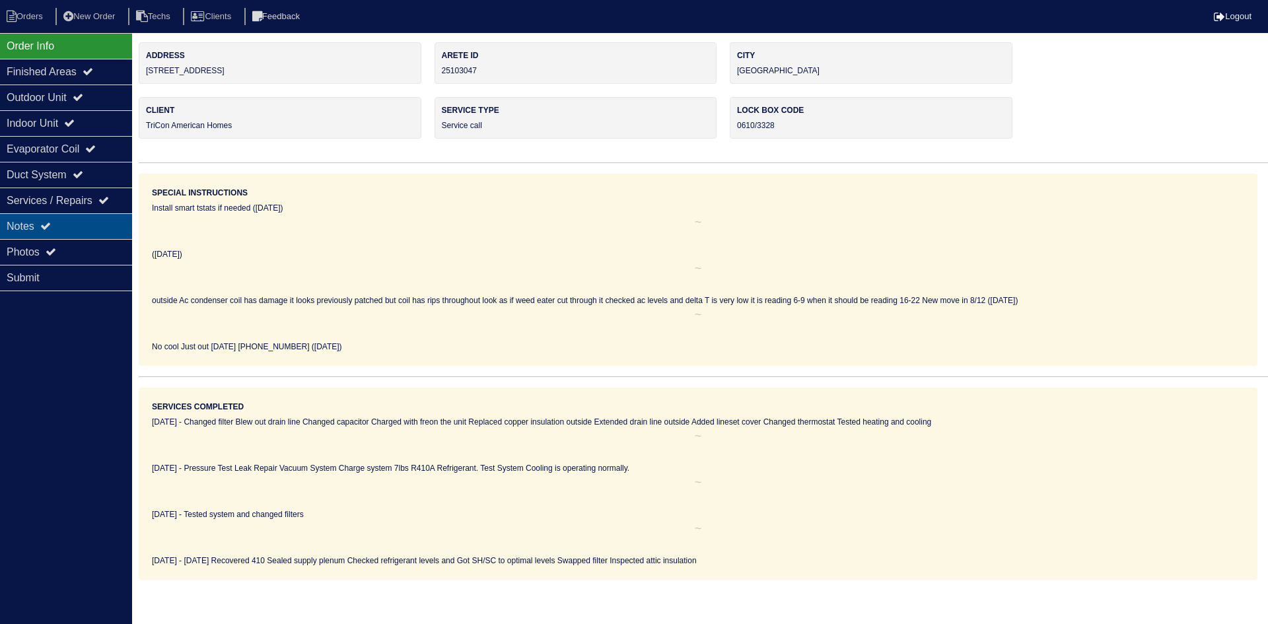
click at [51, 221] on icon at bounding box center [45, 226] width 11 height 11
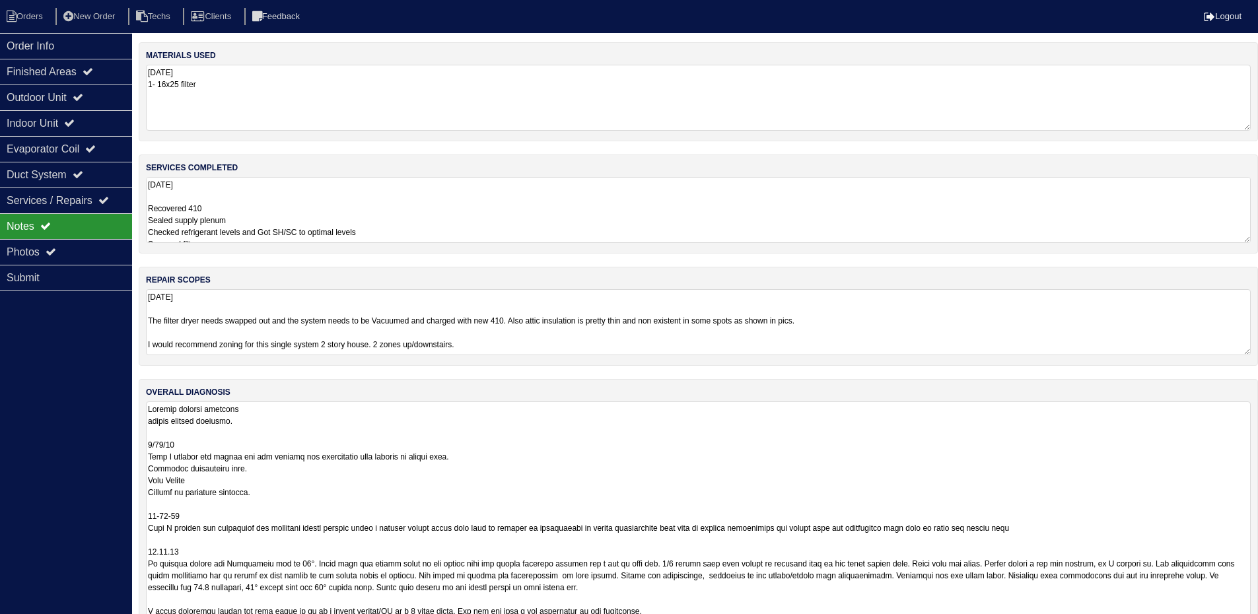
drag, startPoint x: 1257, startPoint y: 463, endPoint x: 1265, endPoint y: 646, distance: 183.1
click at [1258, 623] on html "Orders New Order Techs Clients Feedback Logout Orders New Order Users Clients M…" at bounding box center [629, 342] width 1258 height 684
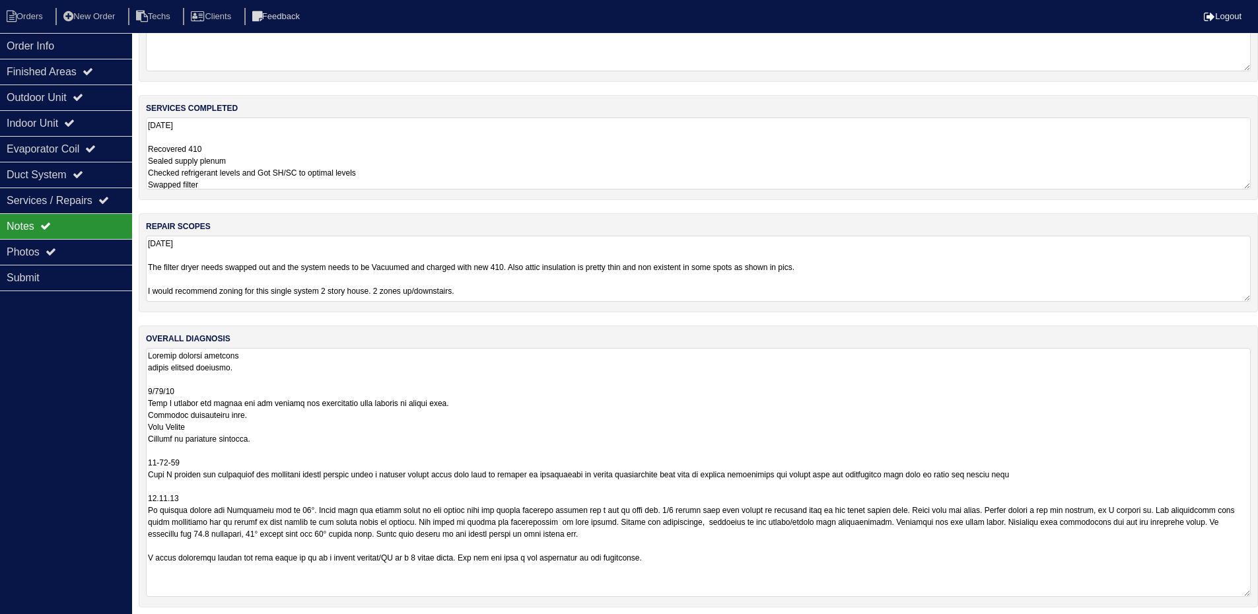
scroll to position [60, 0]
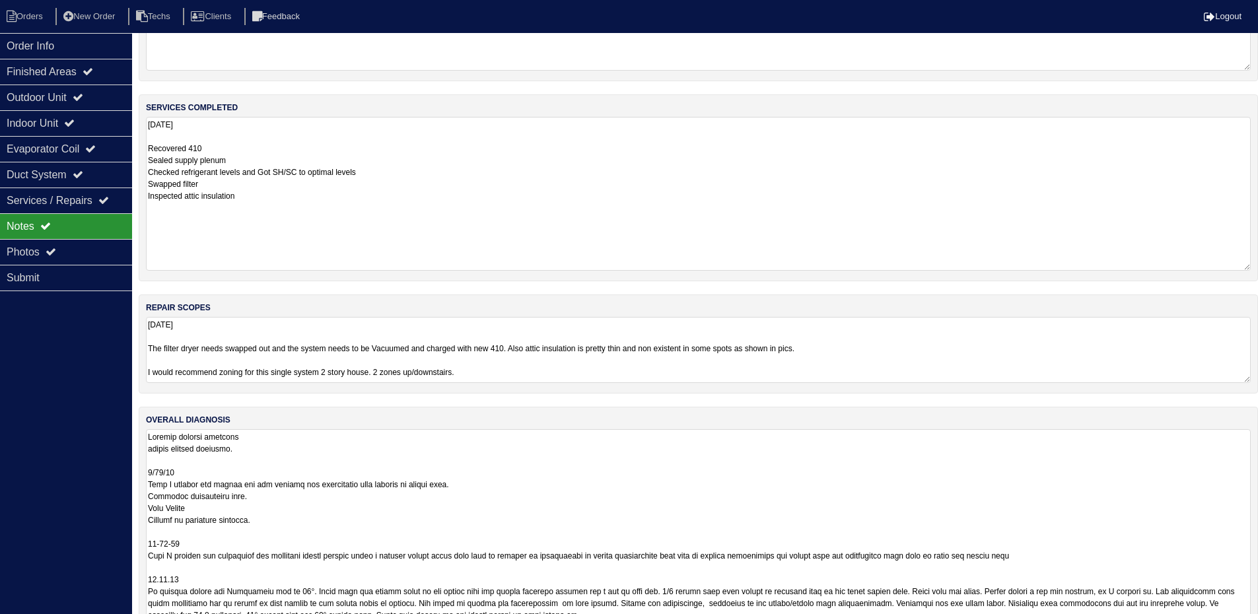
drag, startPoint x: 1245, startPoint y: 175, endPoint x: 1266, endPoint y: 263, distance: 90.3
click at [1258, 263] on html "Orders New Order Techs Clients Feedback Logout Orders New Order Users Clients M…" at bounding box center [629, 321] width 1258 height 762
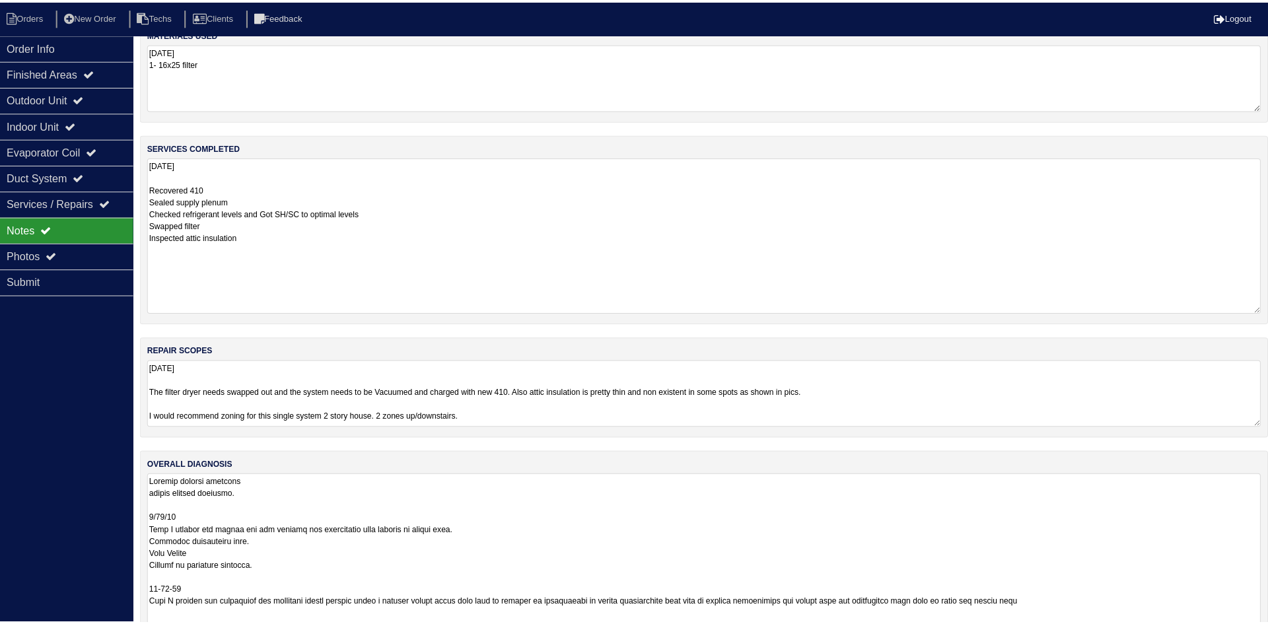
scroll to position [0, 0]
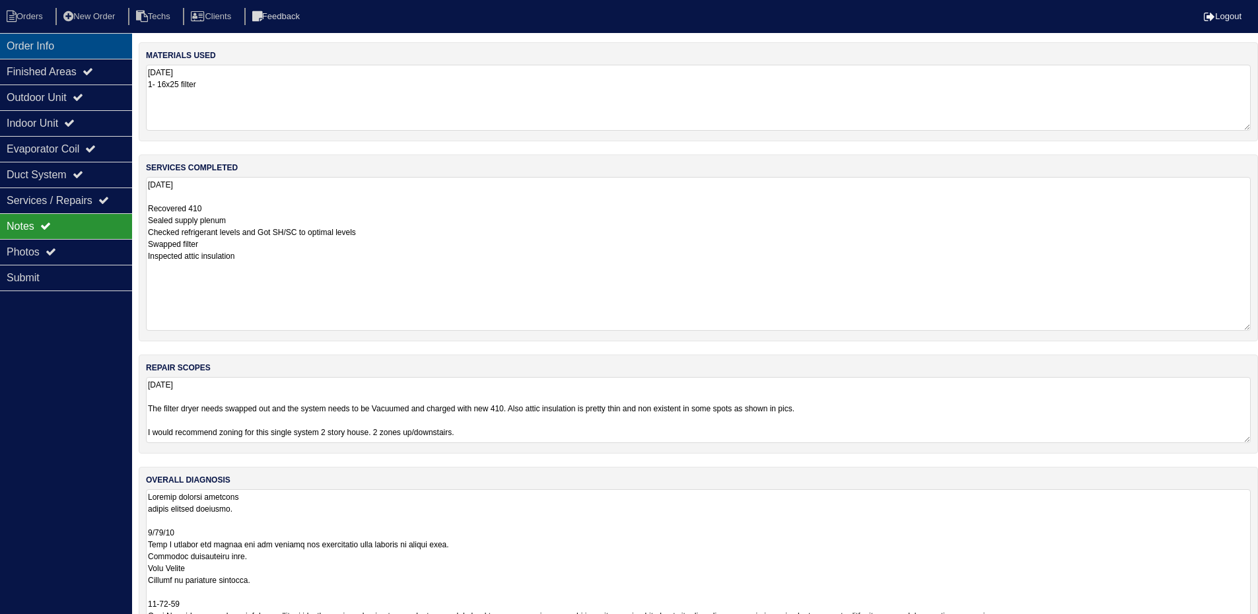
click at [93, 49] on div "Order Info" at bounding box center [66, 46] width 132 height 26
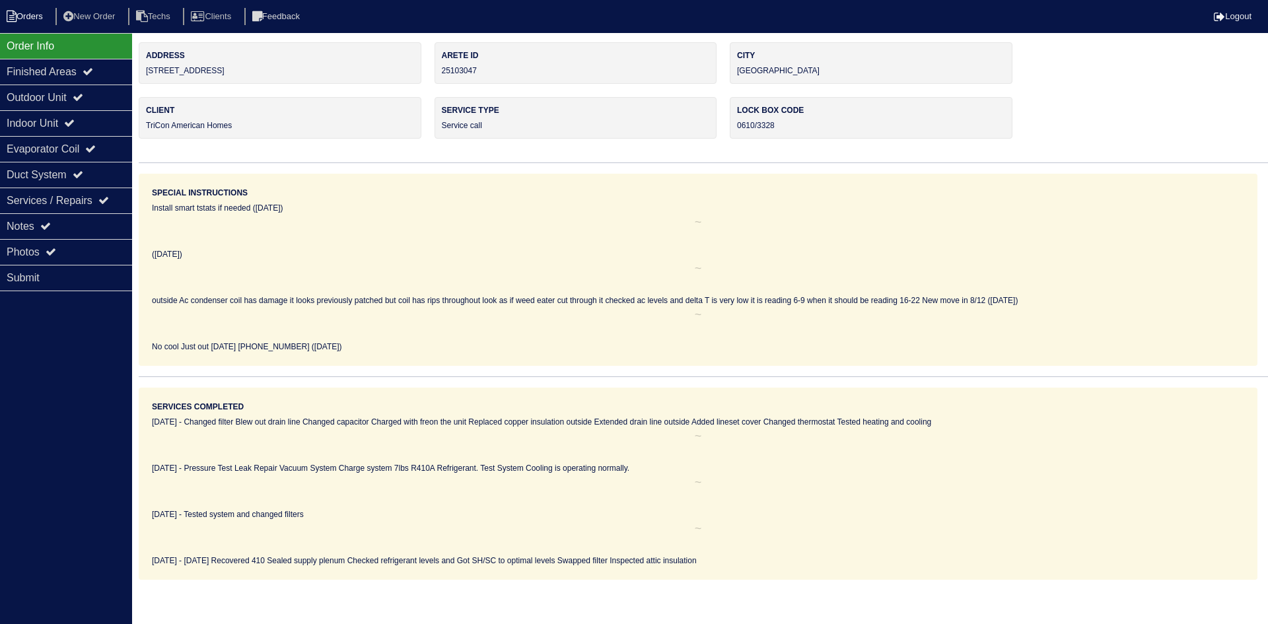
click at [42, 20] on li "Orders" at bounding box center [26, 17] width 53 height 18
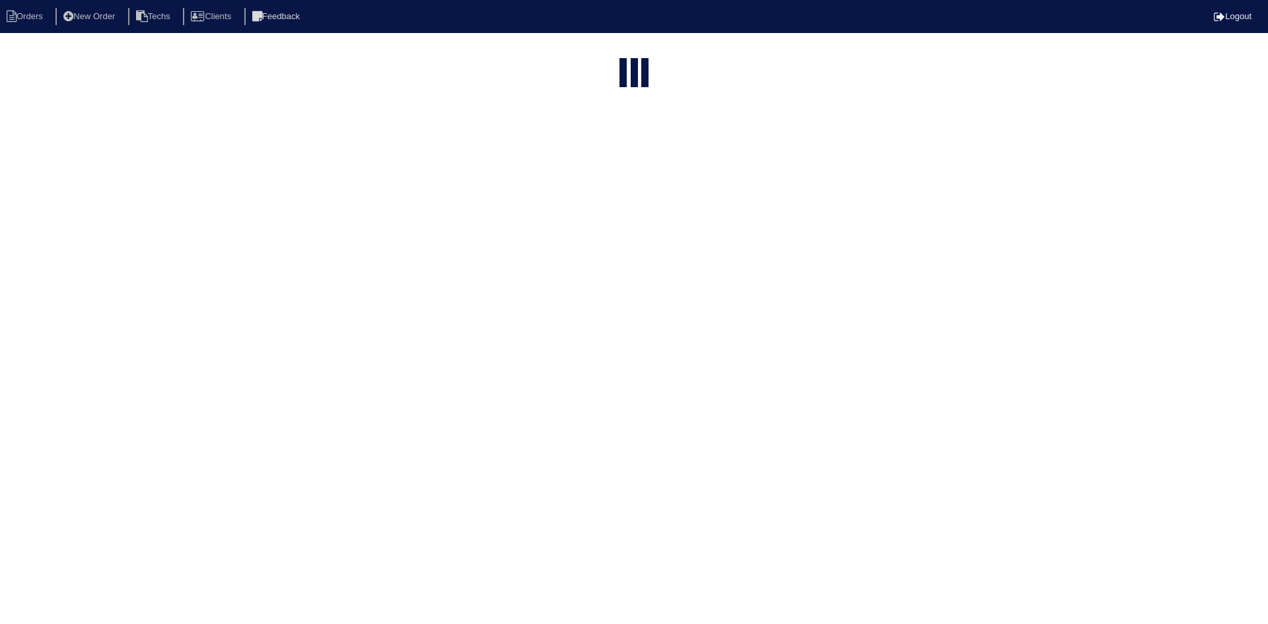
select select "15"
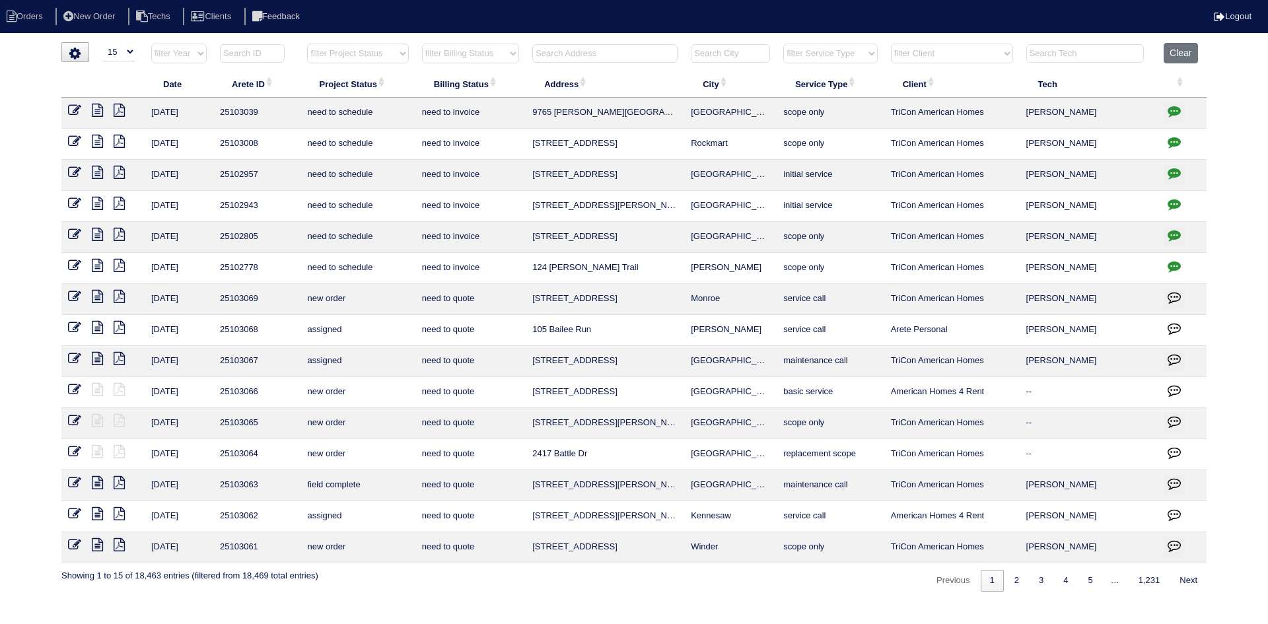
click at [611, 55] on input "text" at bounding box center [604, 53] width 145 height 18
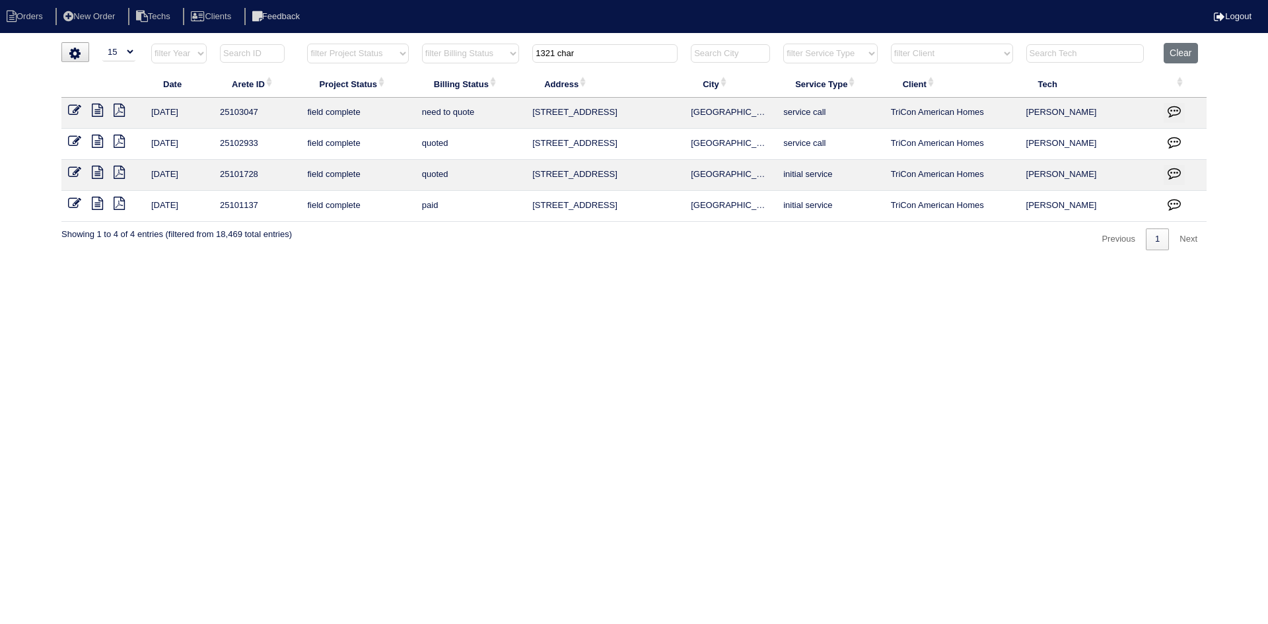
type input "1321 char"
click at [96, 137] on icon at bounding box center [97, 141] width 11 height 13
click at [93, 202] on icon at bounding box center [97, 203] width 11 height 13
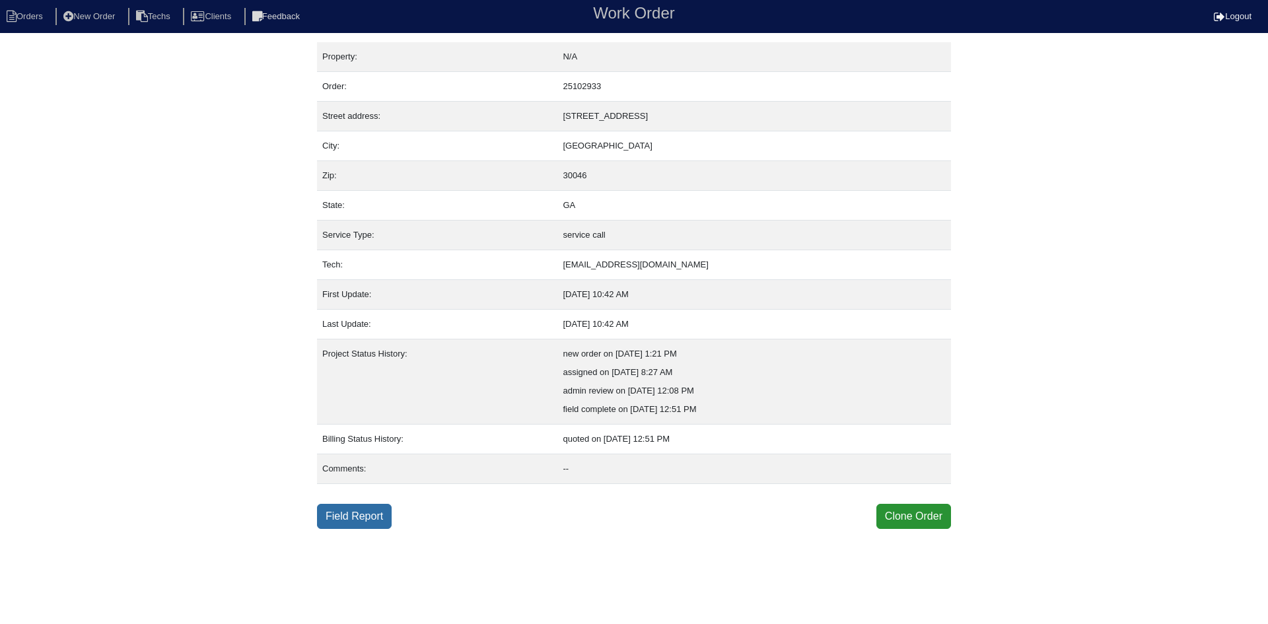
click at [359, 516] on link "Field Report" at bounding box center [354, 516] width 75 height 25
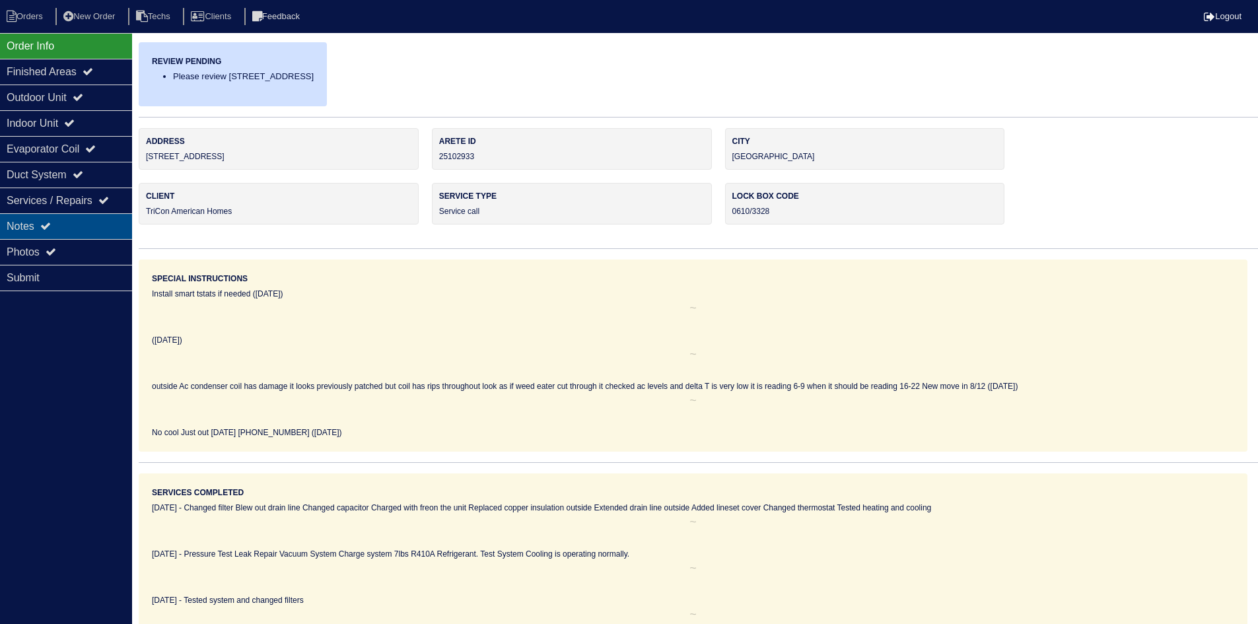
click at [82, 219] on div "Notes" at bounding box center [66, 226] width 132 height 26
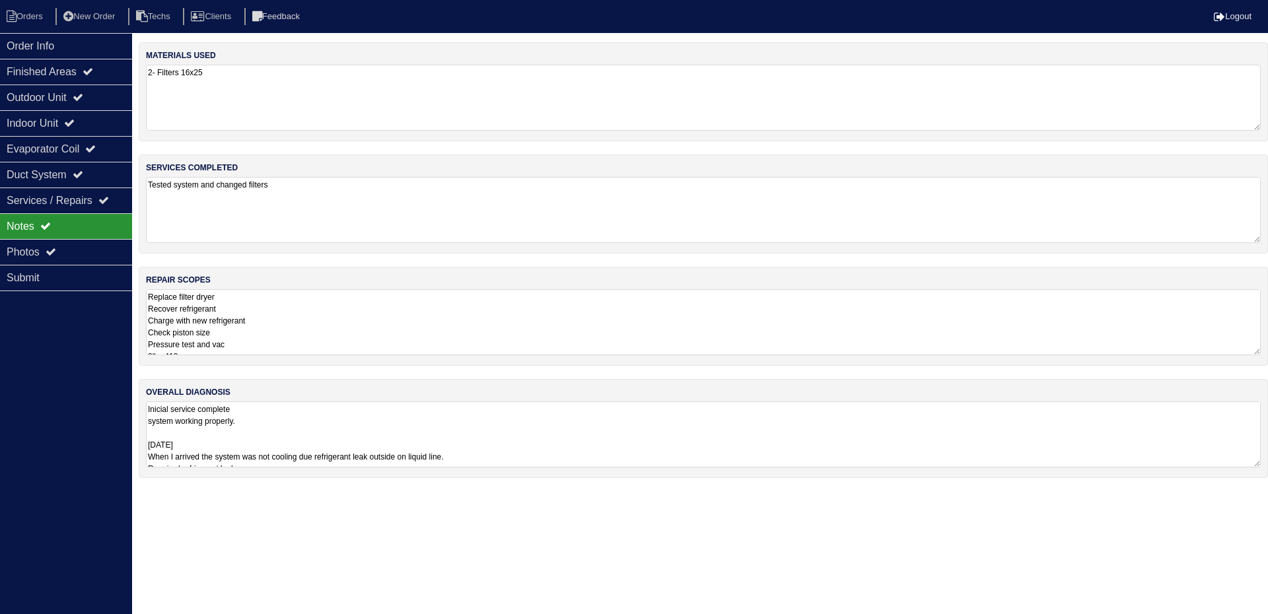
click at [370, 313] on textarea "Replace filter dryer Recover refrigerant Charge with new refrigerant Check pist…" at bounding box center [703, 322] width 1115 height 66
click at [563, 433] on textarea "Inicial service complete system working properly. 5/21/25 When I arrived the sy…" at bounding box center [703, 442] width 1115 height 66
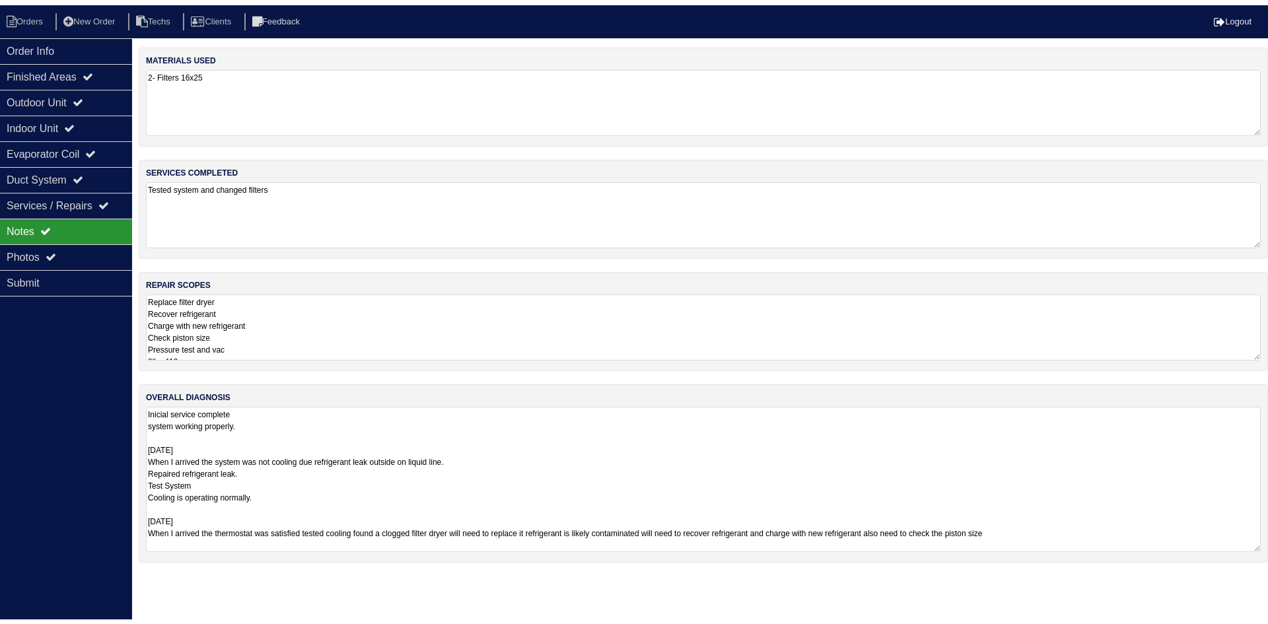
scroll to position [1, 0]
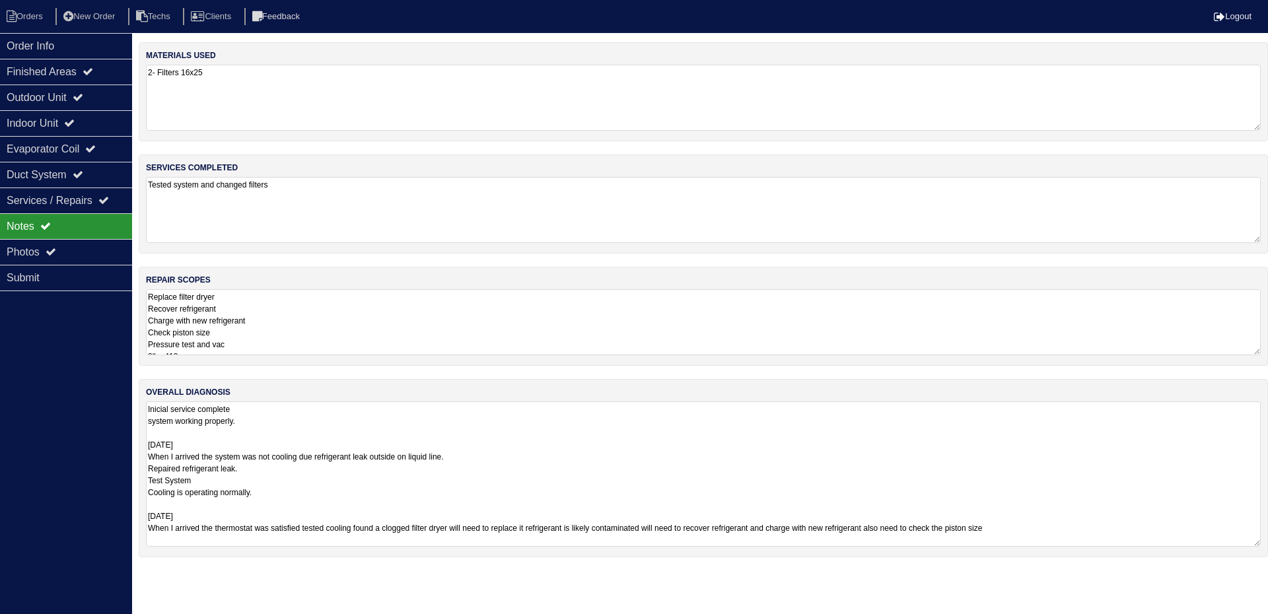
click at [402, 314] on textarea "Replace filter dryer Recover refrigerant Charge with new refrigerant Check pist…" at bounding box center [703, 322] width 1115 height 66
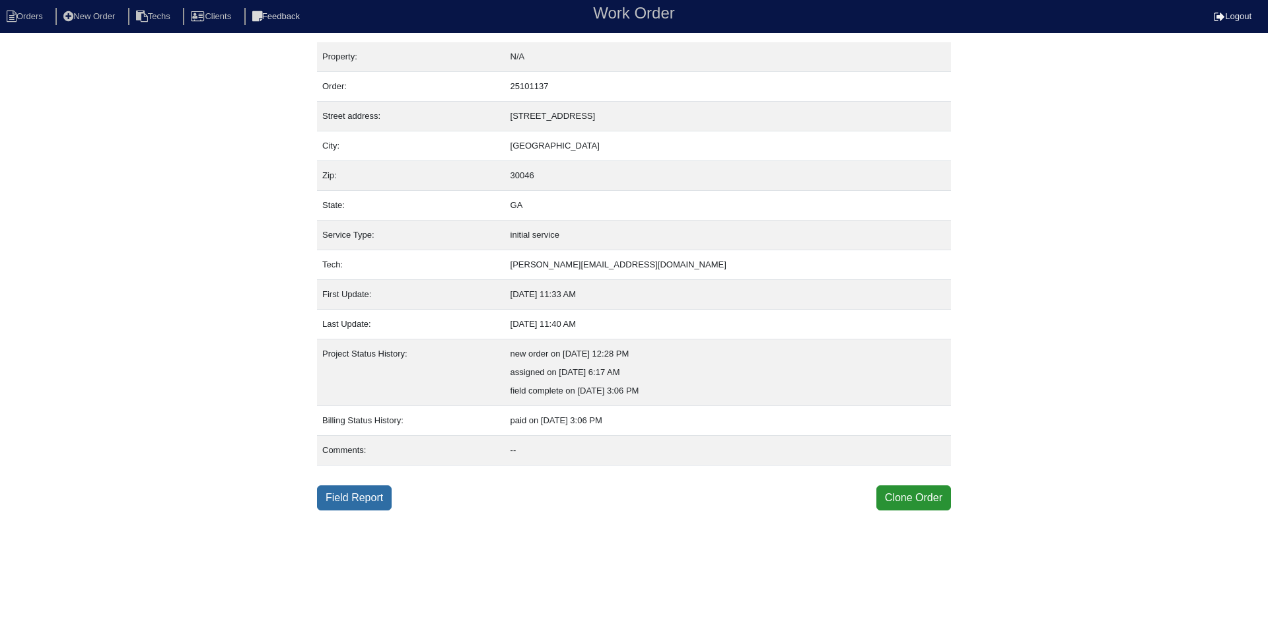
click at [385, 494] on link "Field Report" at bounding box center [354, 497] width 75 height 25
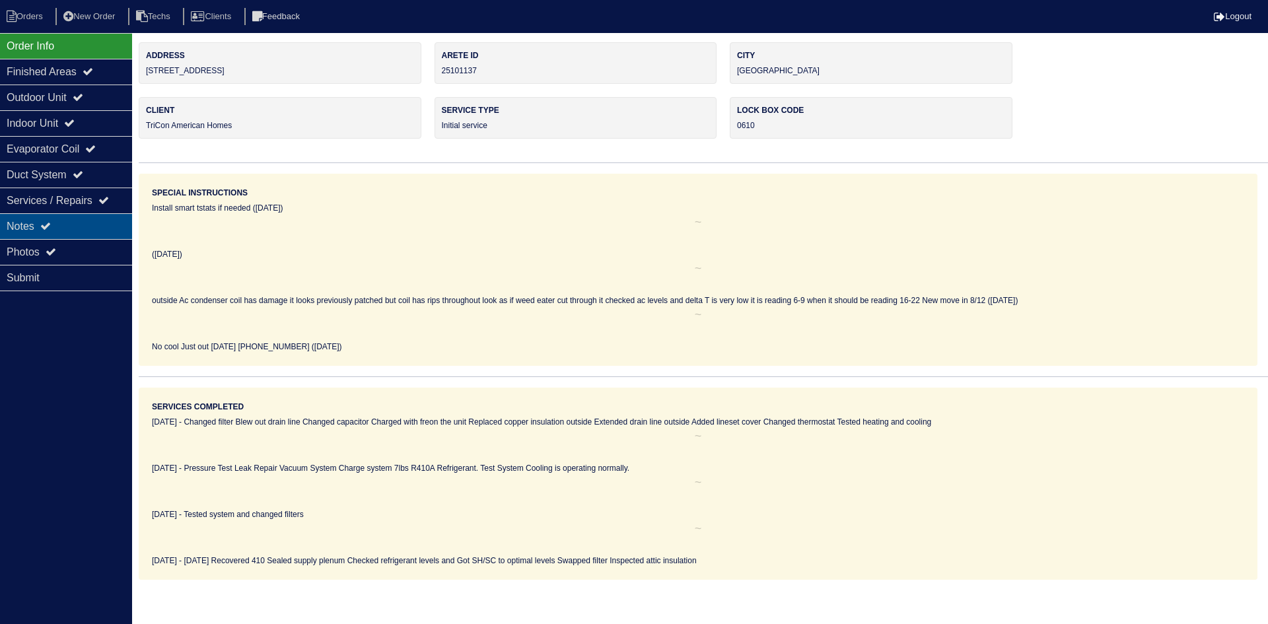
click at [59, 217] on div "Notes" at bounding box center [66, 226] width 132 height 26
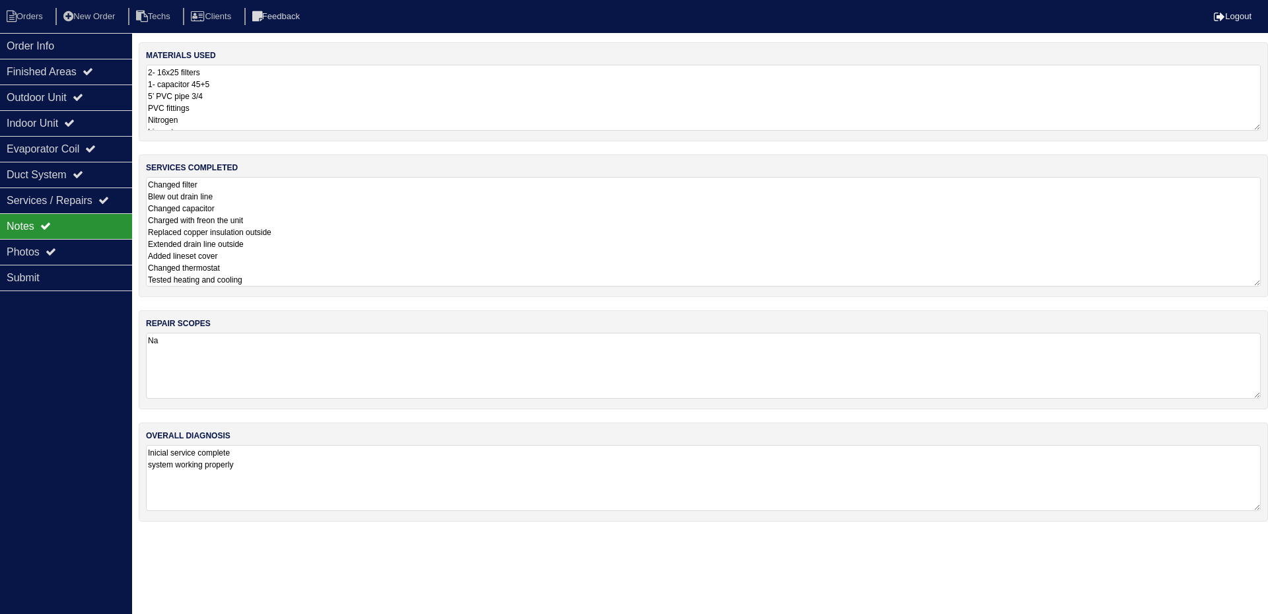
click at [386, 217] on textarea "Changed filter Blew out drain line Changed capacitor Charged with freon the uni…" at bounding box center [703, 232] width 1115 height 110
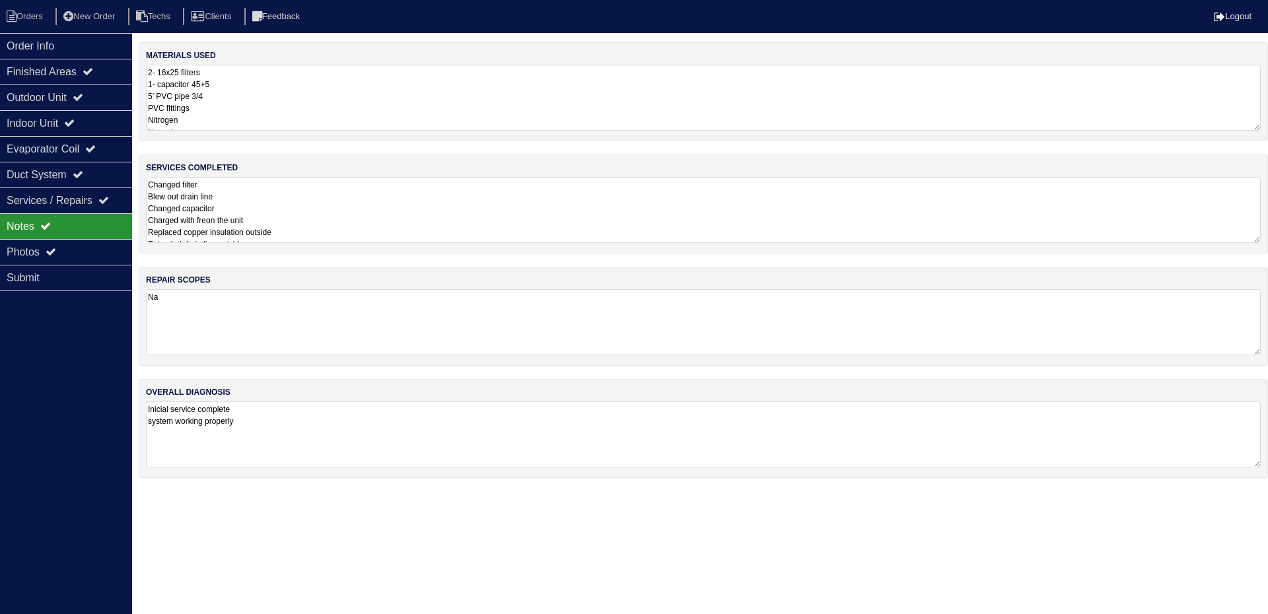
drag, startPoint x: 30, startPoint y: 15, endPoint x: 30, endPoint y: 3, distance: 11.9
click at [30, 15] on li "Orders" at bounding box center [26, 17] width 53 height 18
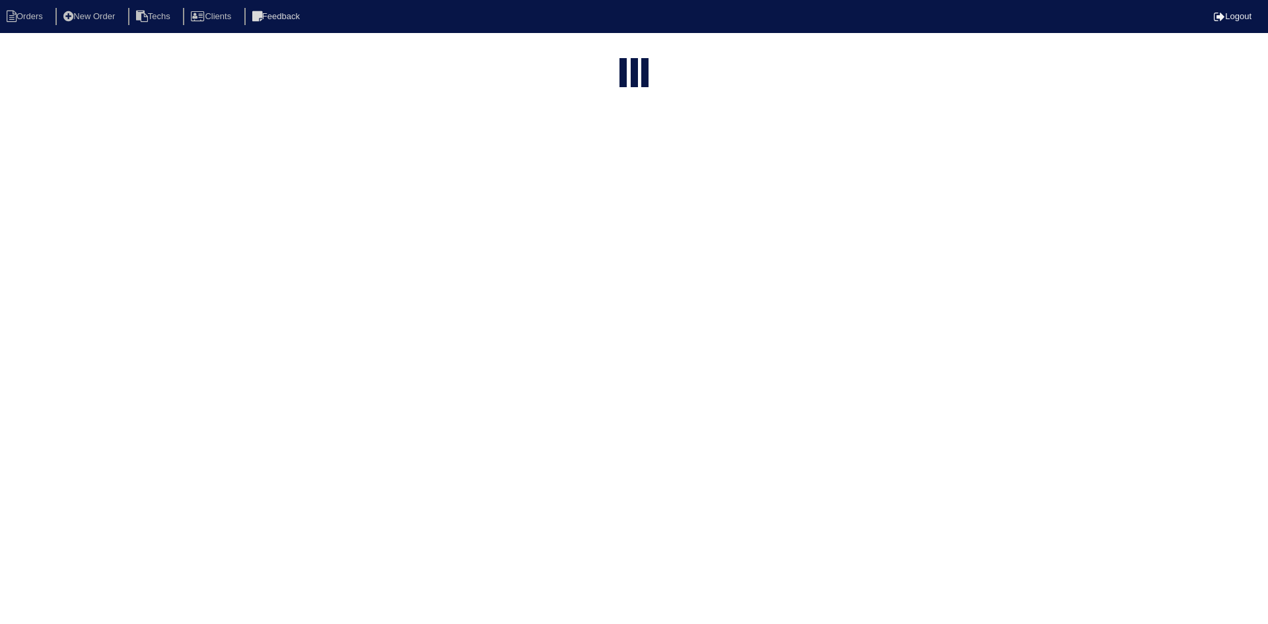
select select "15"
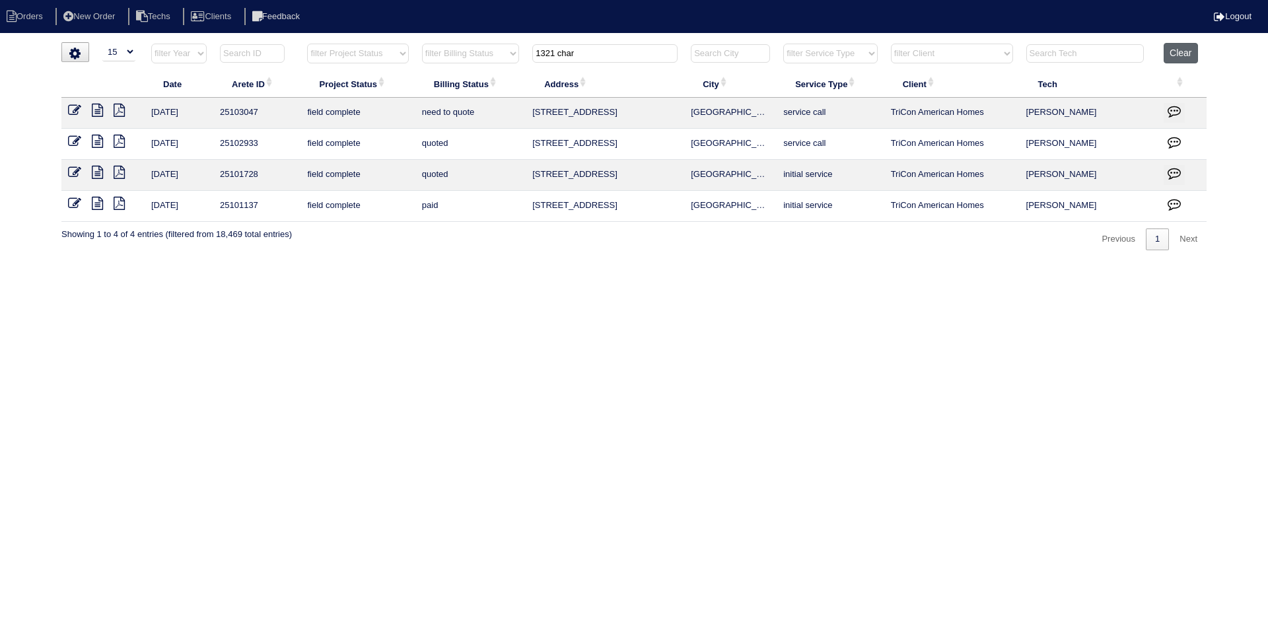
click at [1187, 55] on button "Clear" at bounding box center [1181, 53] width 34 height 20
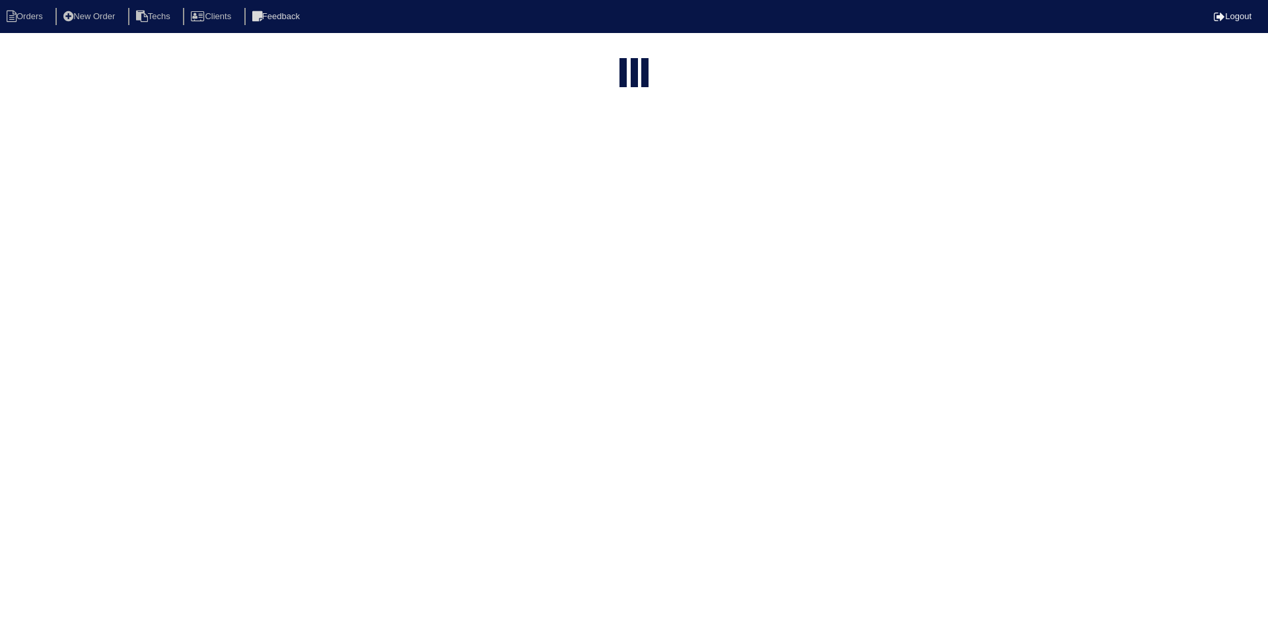
select select "15"
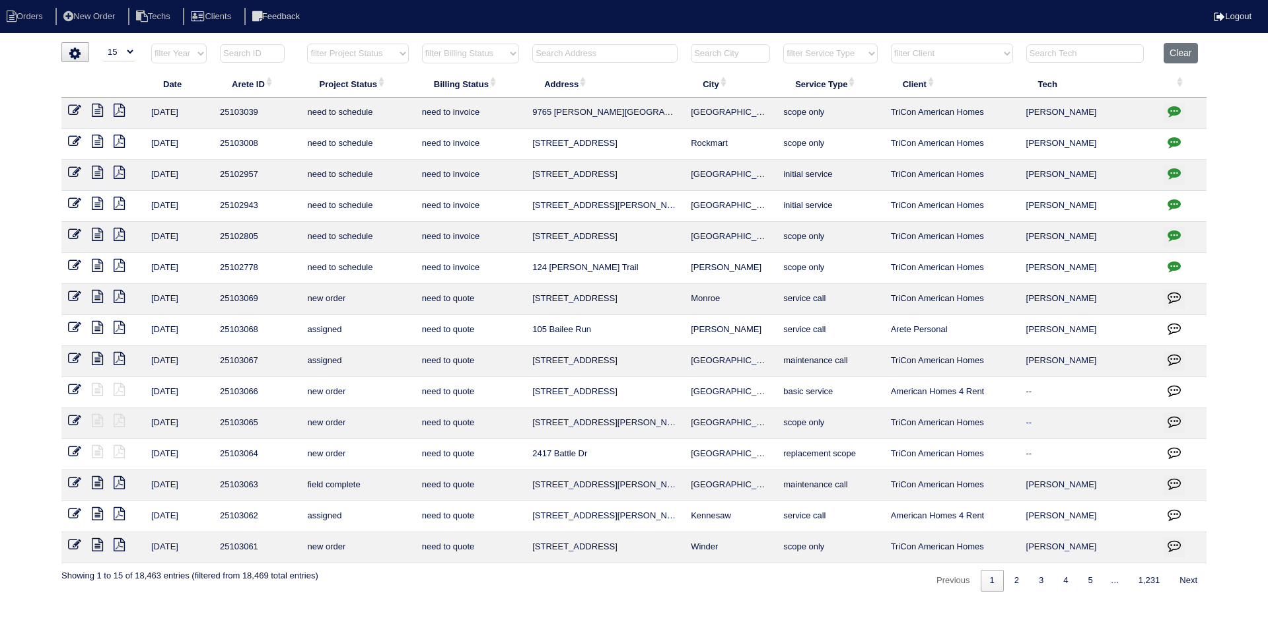
click at [402, 53] on select "filter Project Status -- Any Project Status -- new order assigned in progress f…" at bounding box center [357, 54] width 101 height 20
click at [307, 44] on select "filter Project Status -- Any Project Status -- new order assigned in progress f…" at bounding box center [357, 54] width 101 height 20
select select "field complete"
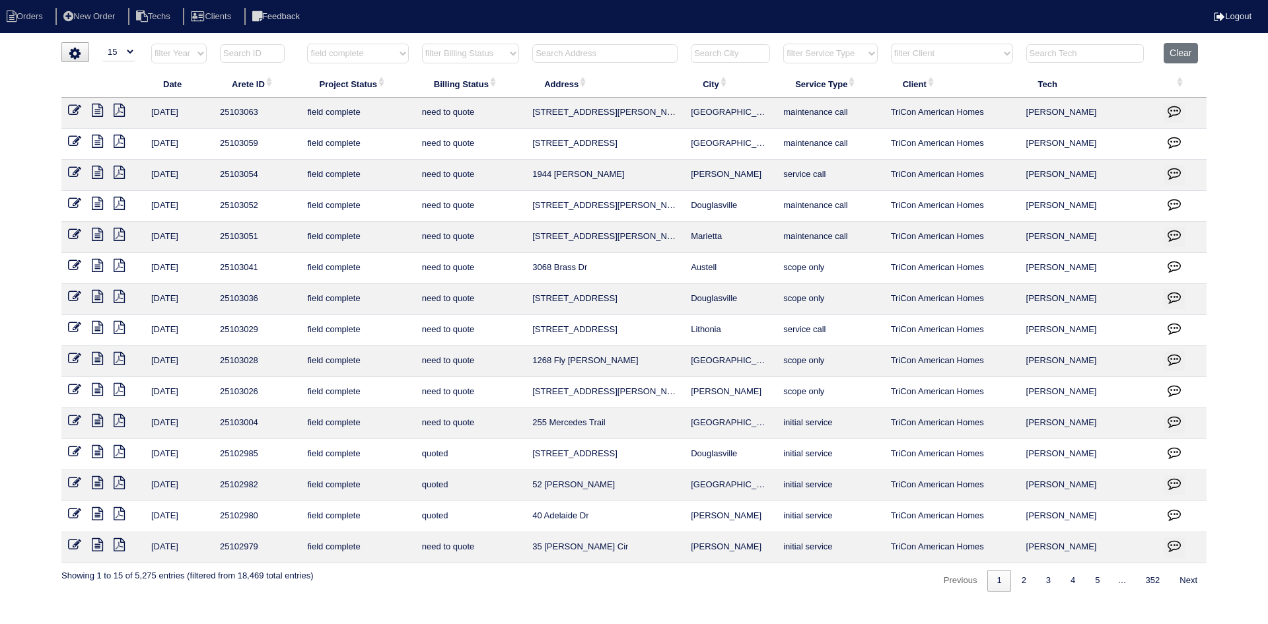
click at [464, 53] on select "filter Billing Status -- Any Billing Status -- need to quote quoted need to inv…" at bounding box center [470, 54] width 97 height 20
select select "need to quote"
click at [422, 44] on select "filter Billing Status -- Any Billing Status -- need to quote quoted need to inv…" at bounding box center [470, 54] width 97 height 20
select select "field complete"
select select "need to quote"
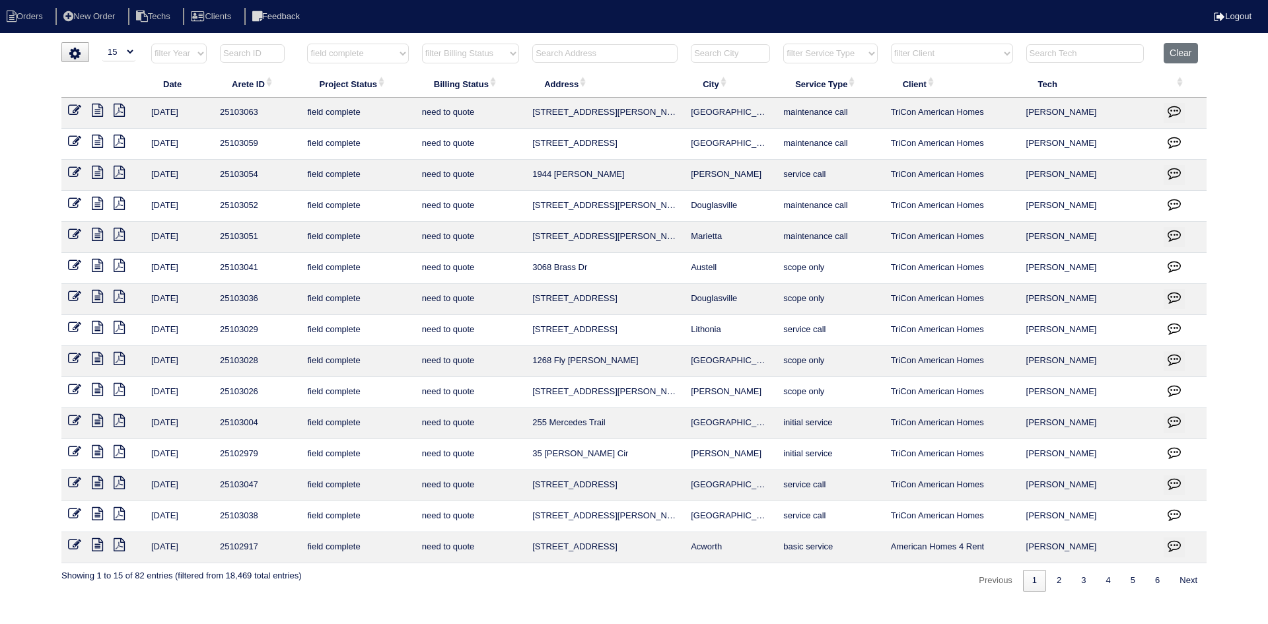
click at [98, 481] on icon at bounding box center [97, 482] width 11 height 13
click at [1176, 480] on icon "button" at bounding box center [1174, 483] width 13 height 13
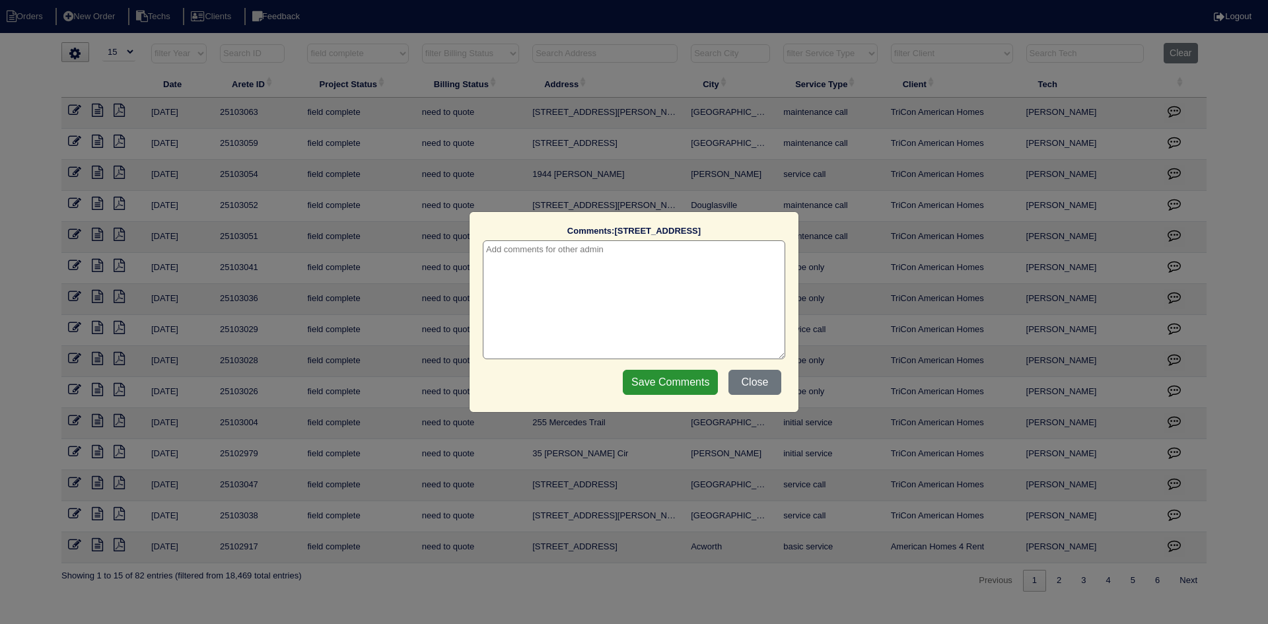
click at [598, 258] on textarea at bounding box center [634, 299] width 302 height 119
type textarea "8/18/25 - emailed Payton - how to quote - rk"
click at [662, 376] on input "Save Comments" at bounding box center [670, 382] width 95 height 25
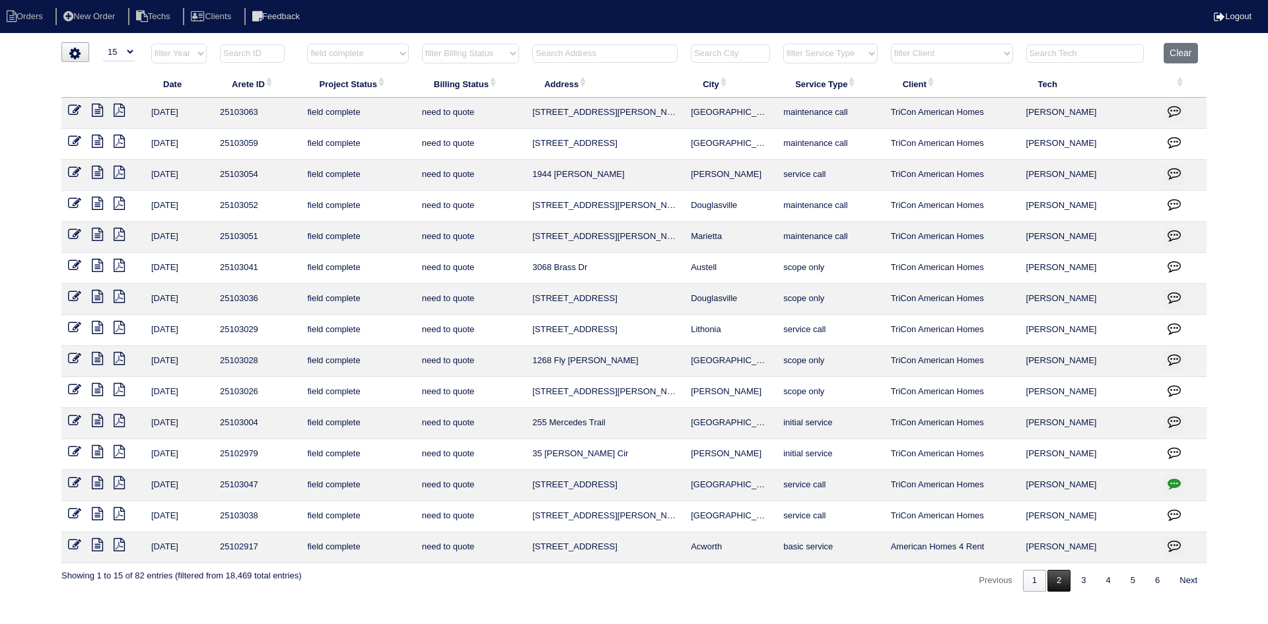
click at [1061, 582] on link "2" at bounding box center [1058, 581] width 23 height 22
select select "field complete"
select select "need to quote"
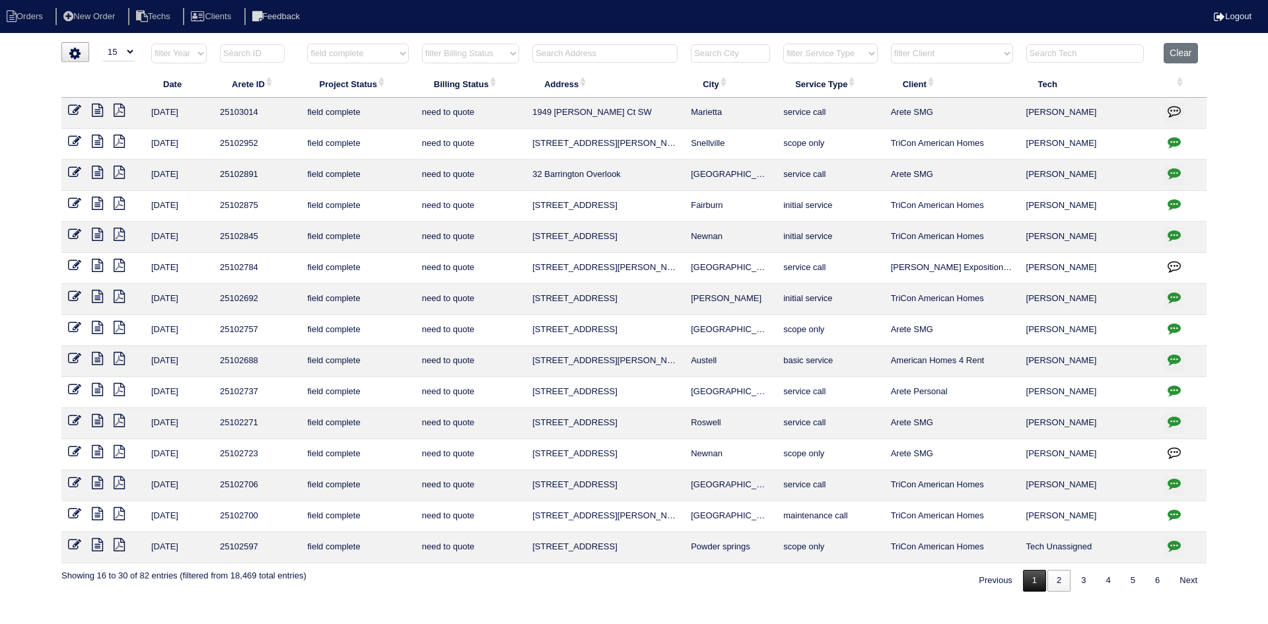
click at [1030, 586] on link "1" at bounding box center [1034, 581] width 23 height 22
select select "field complete"
select select "need to quote"
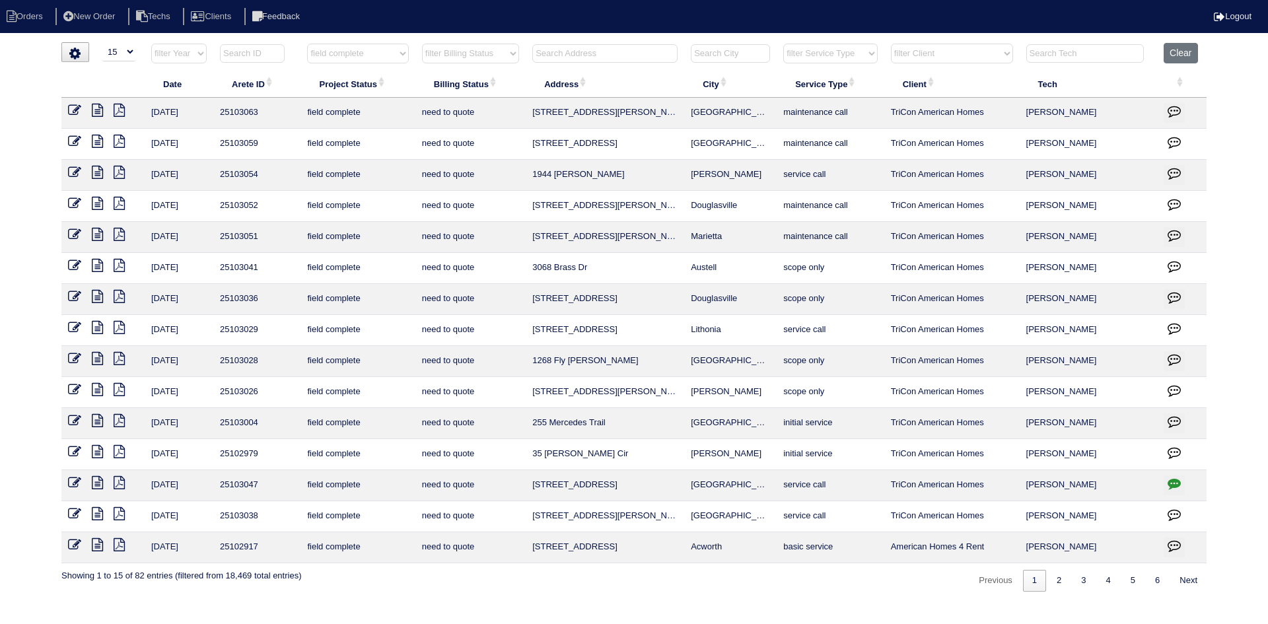
click at [98, 451] on icon at bounding box center [97, 451] width 11 height 13
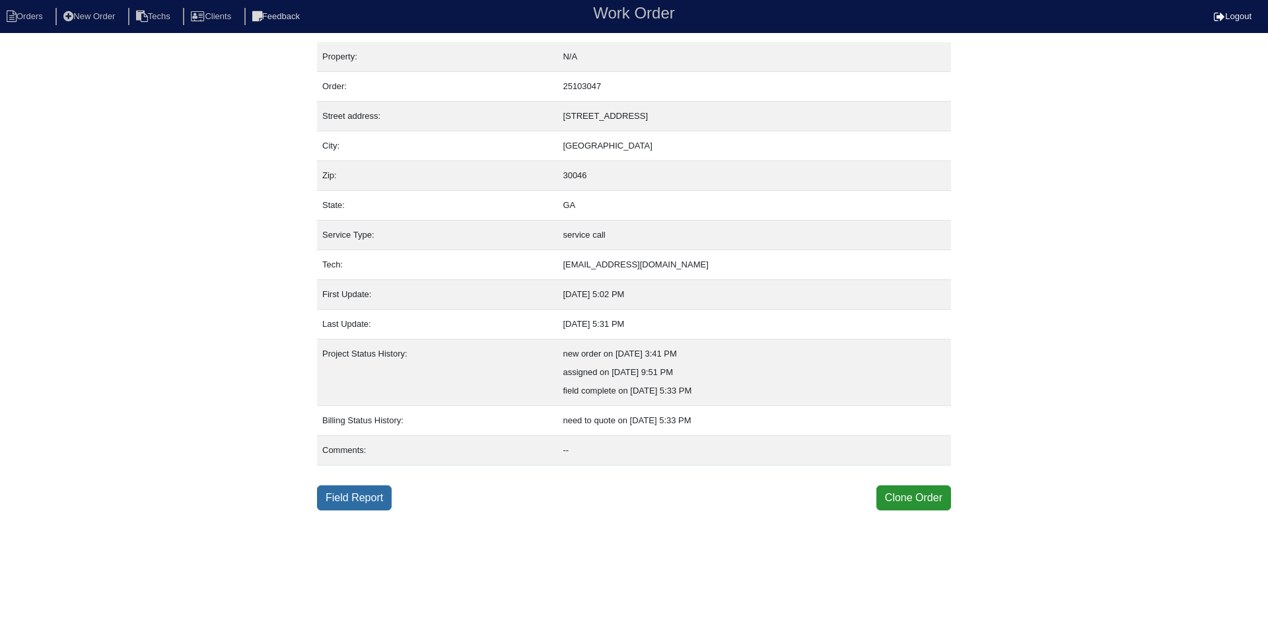
click at [346, 500] on link "Field Report" at bounding box center [354, 497] width 75 height 25
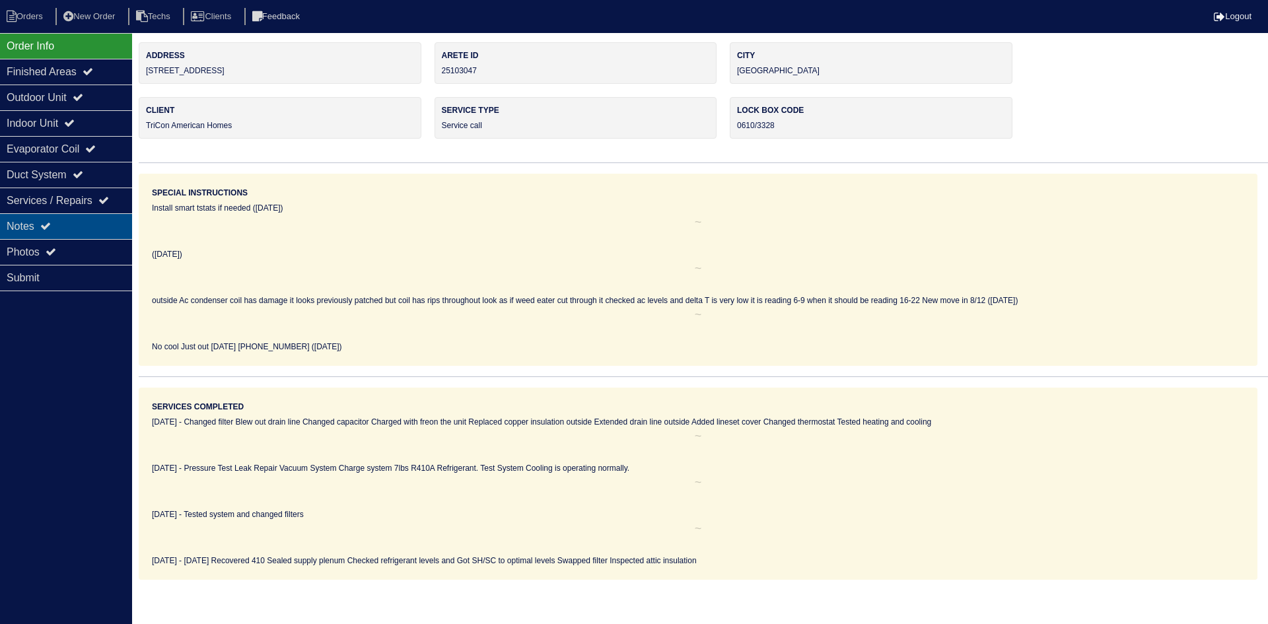
click at [87, 227] on div "Notes" at bounding box center [66, 226] width 132 height 26
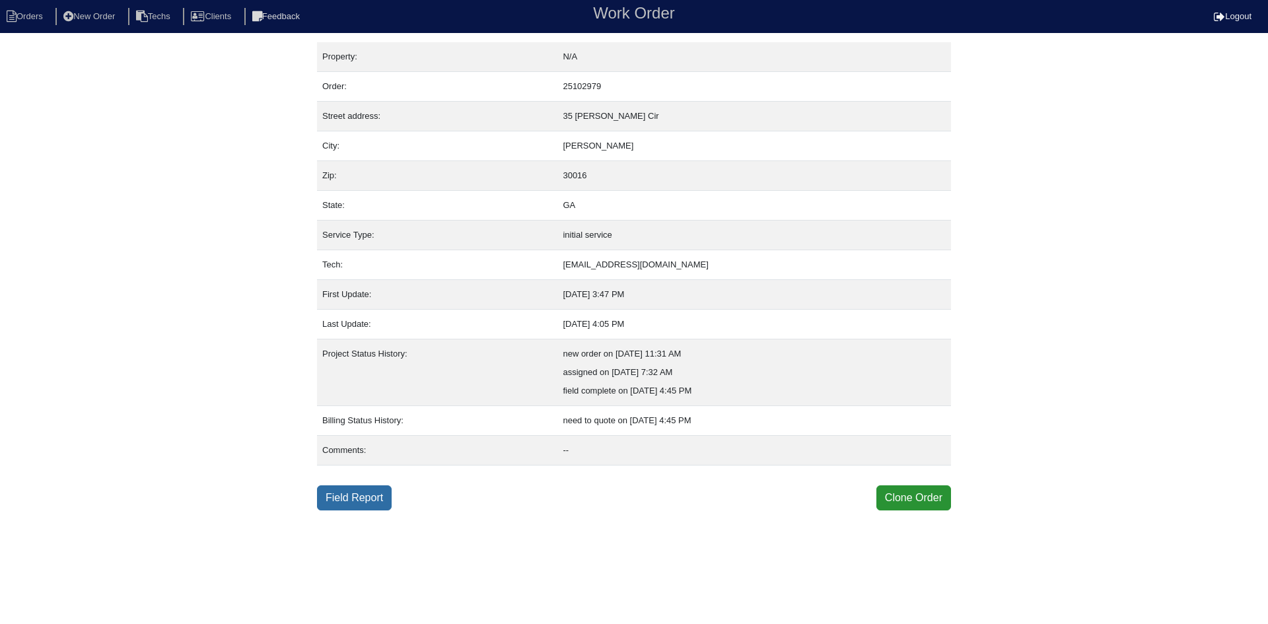
click at [360, 497] on link "Field Report" at bounding box center [354, 497] width 75 height 25
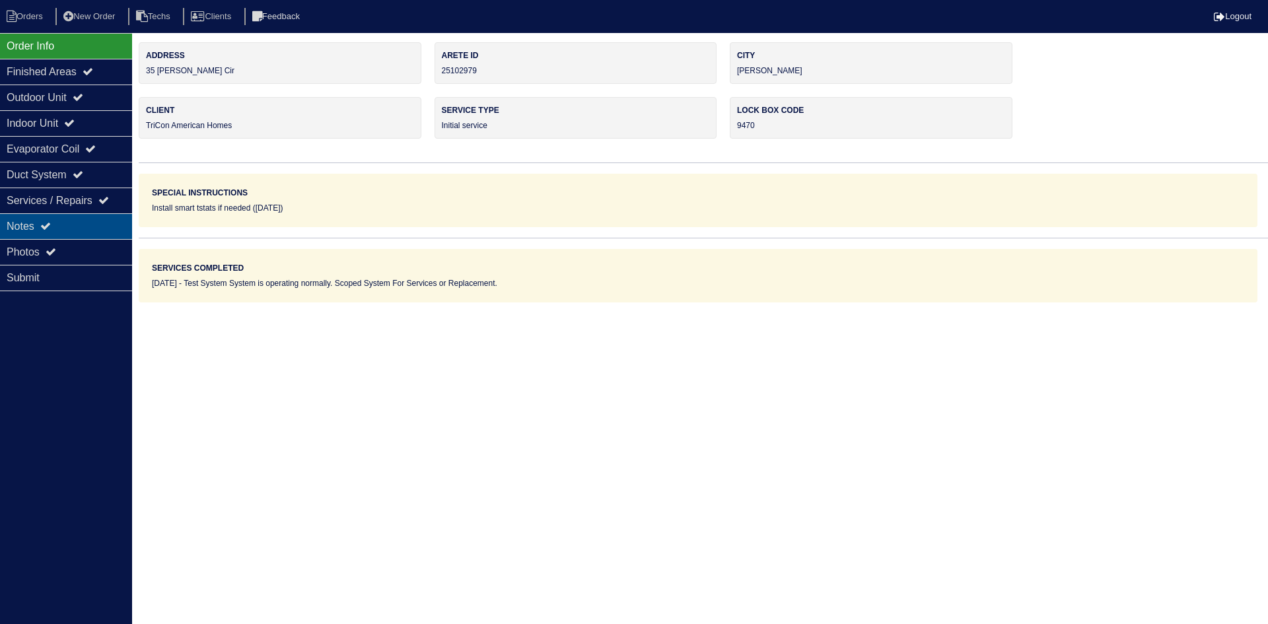
click at [70, 219] on div "Notes" at bounding box center [66, 226] width 132 height 26
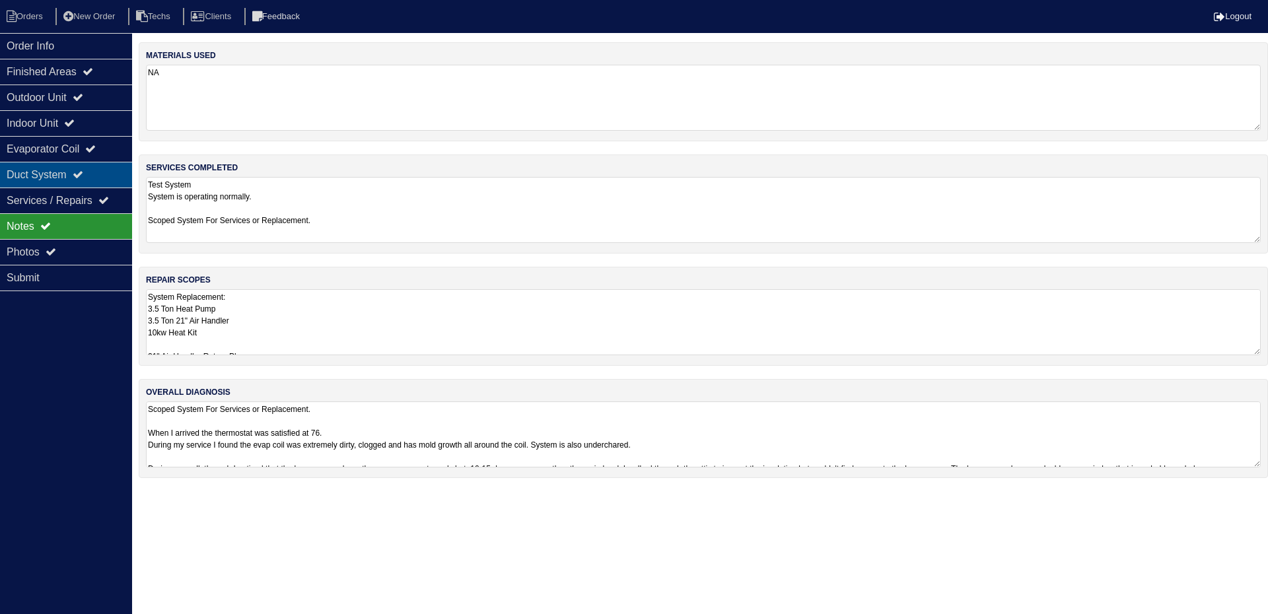
click at [92, 164] on div "Duct System" at bounding box center [66, 175] width 132 height 26
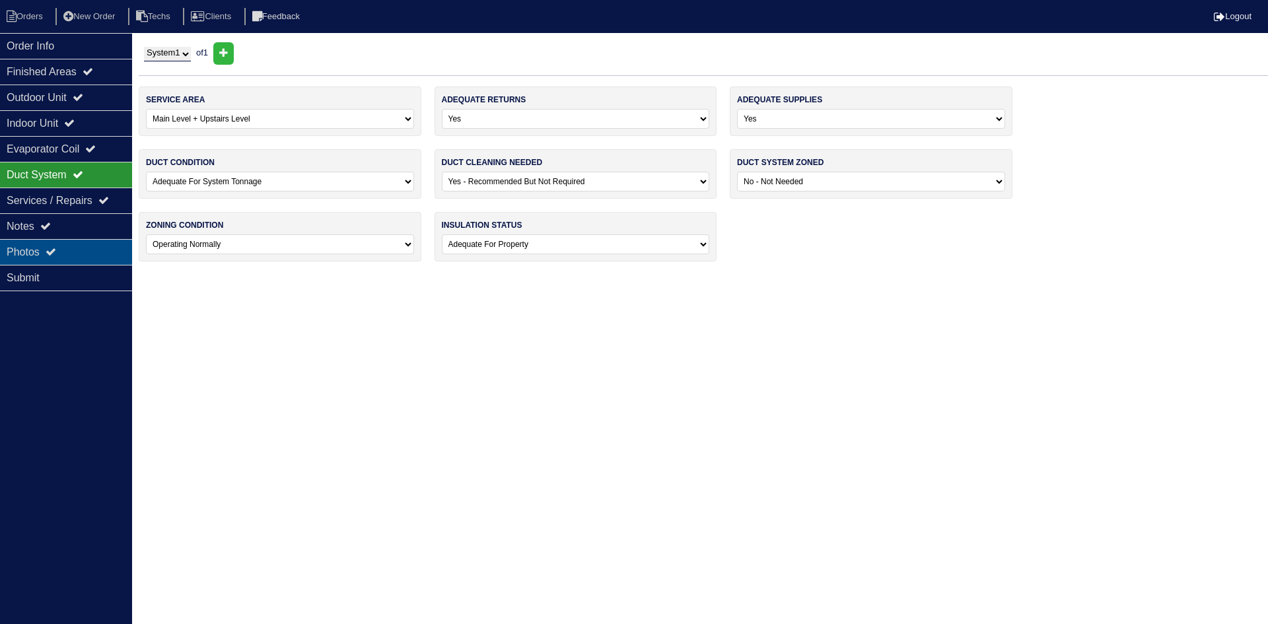
click at [101, 242] on div "Photos" at bounding box center [66, 252] width 132 height 26
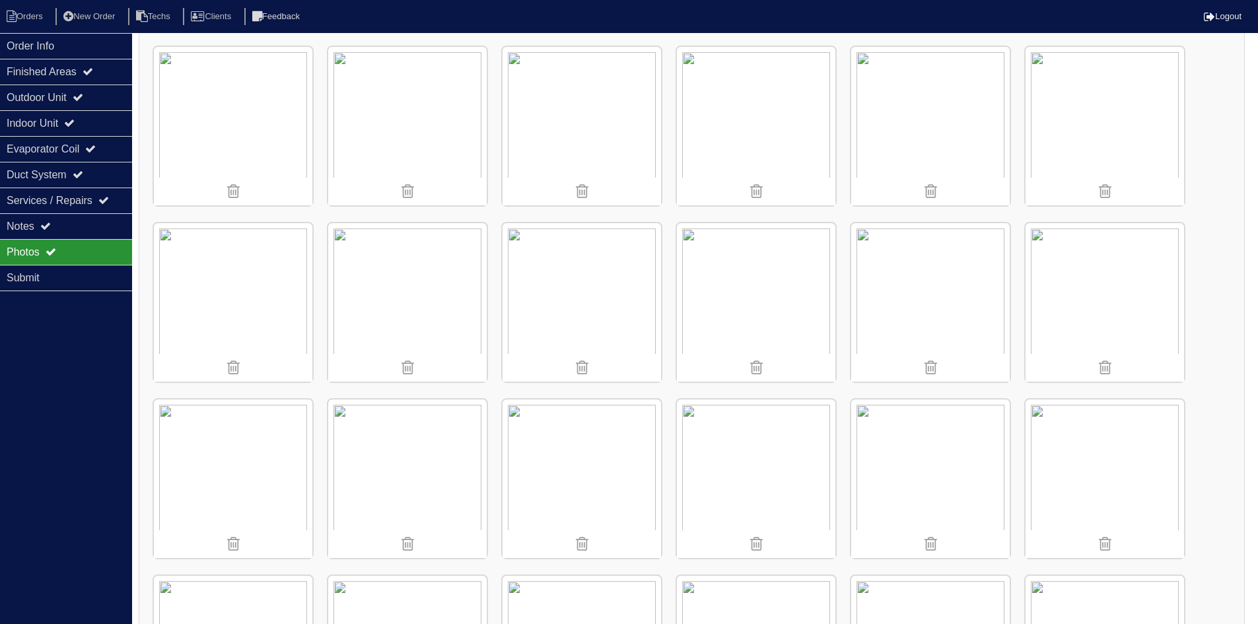
scroll to position [396, 0]
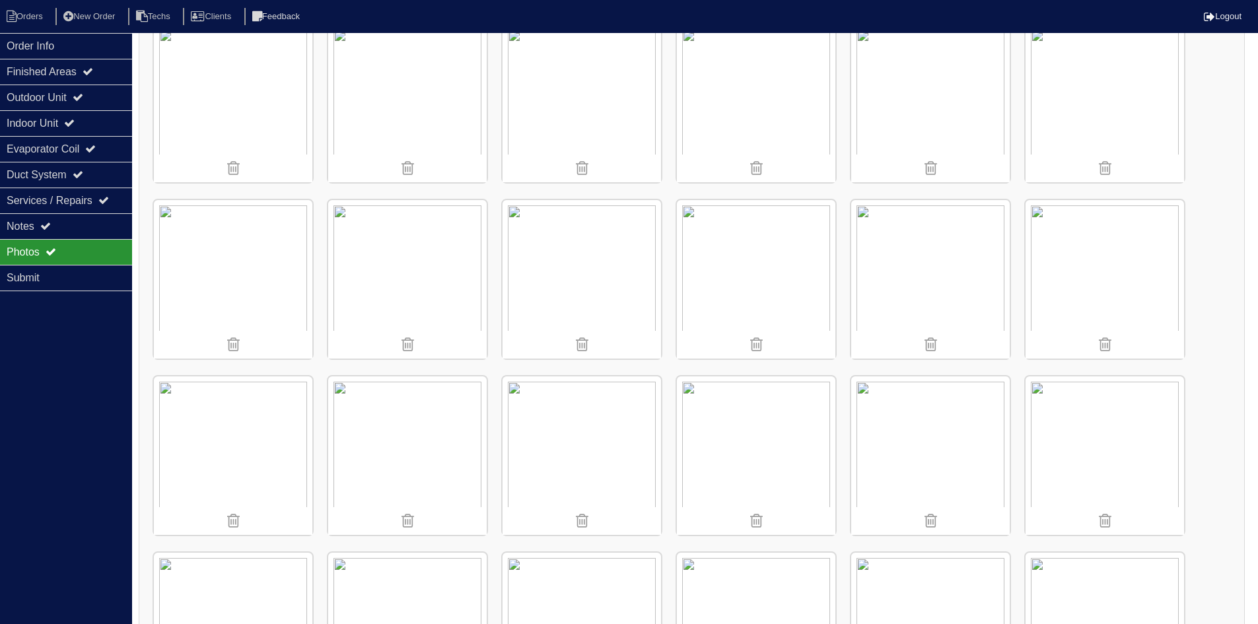
click at [1094, 280] on img at bounding box center [1105, 279] width 158 height 158
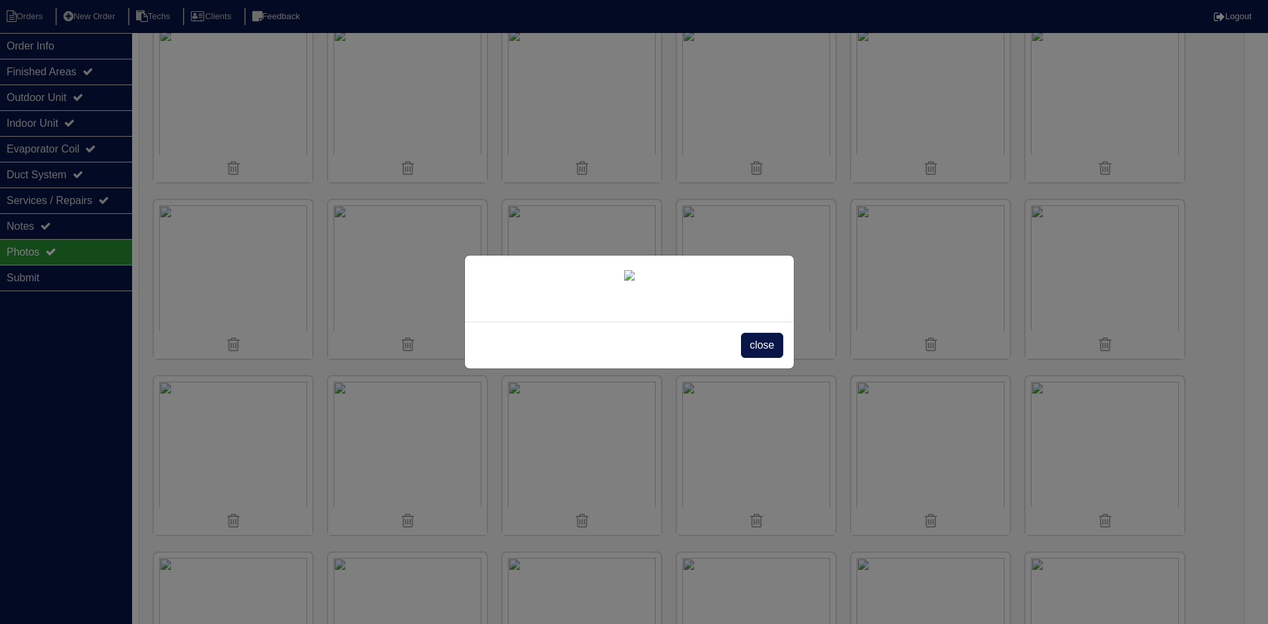
drag, startPoint x: 763, startPoint y: 525, endPoint x: 764, endPoint y: 514, distance: 11.3
click at [762, 358] on span "close" at bounding box center [762, 345] width 42 height 25
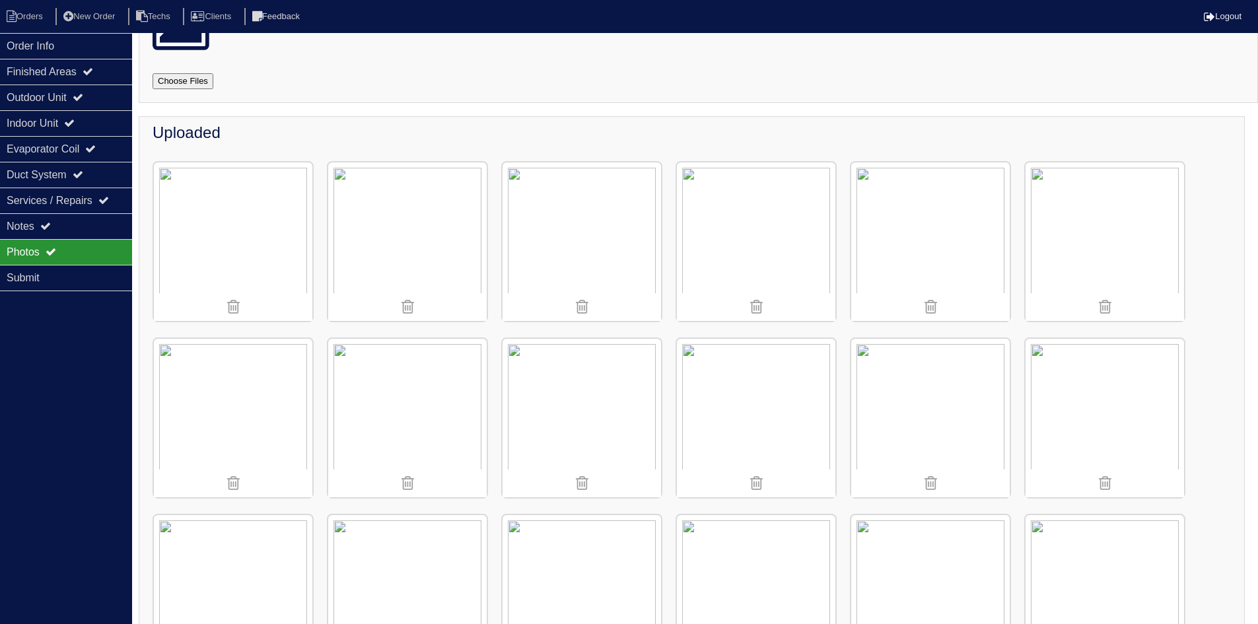
scroll to position [267, 0]
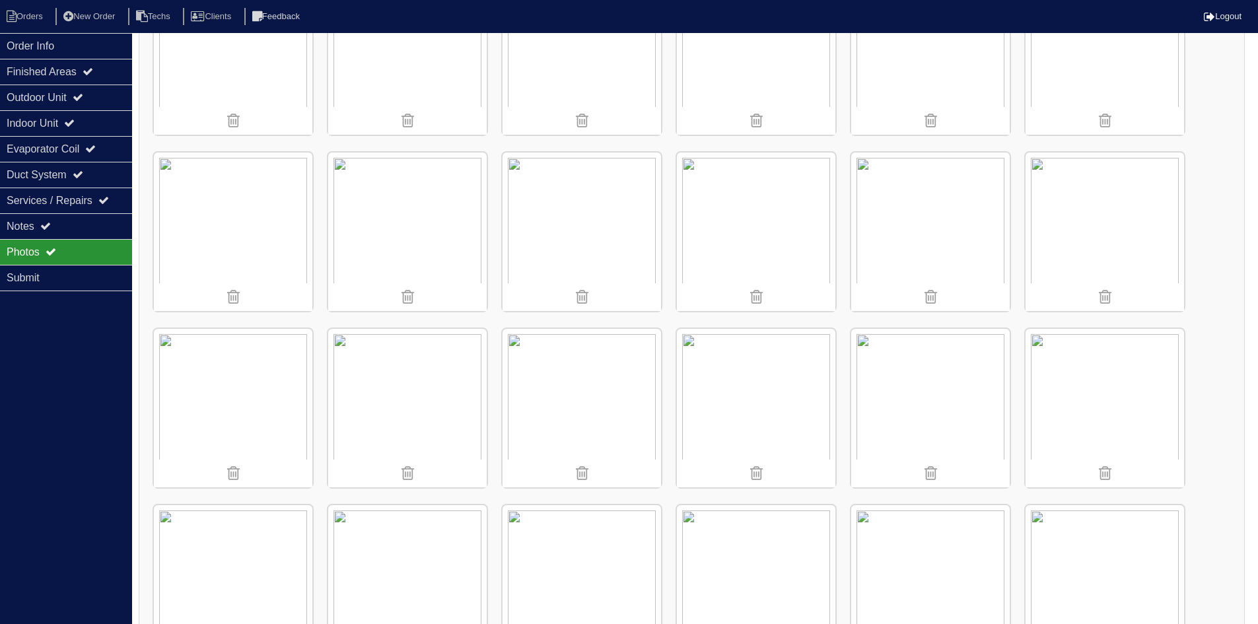
click at [922, 385] on img at bounding box center [930, 408] width 158 height 158
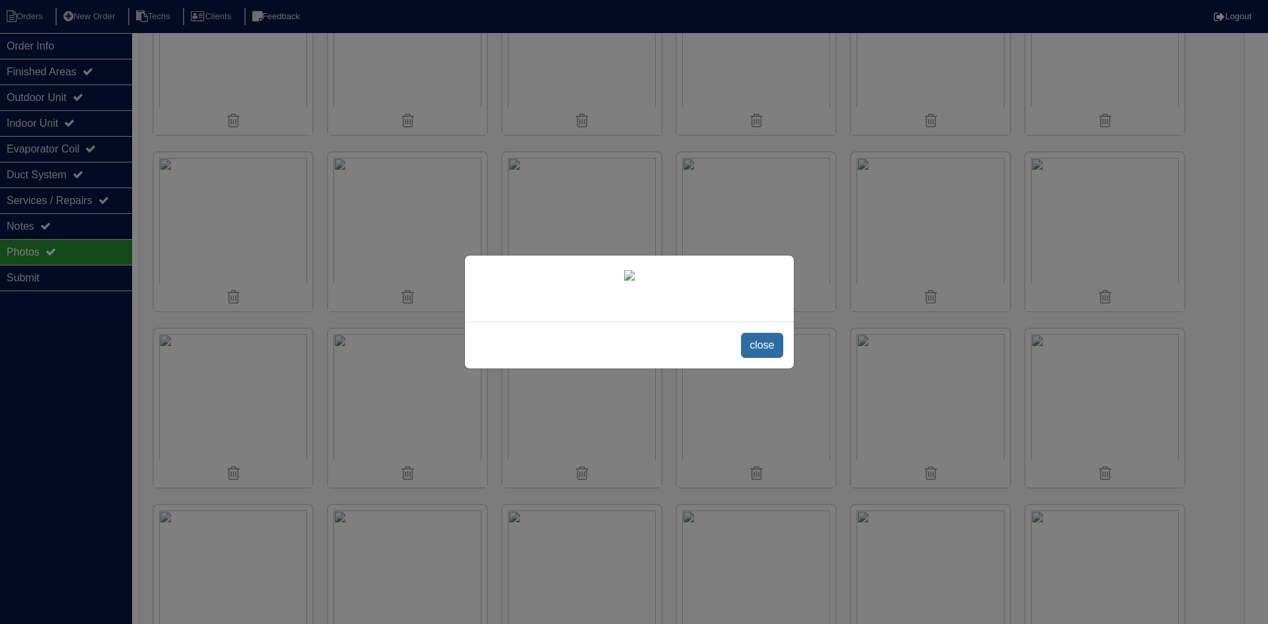
click at [757, 358] on span "close" at bounding box center [762, 345] width 42 height 25
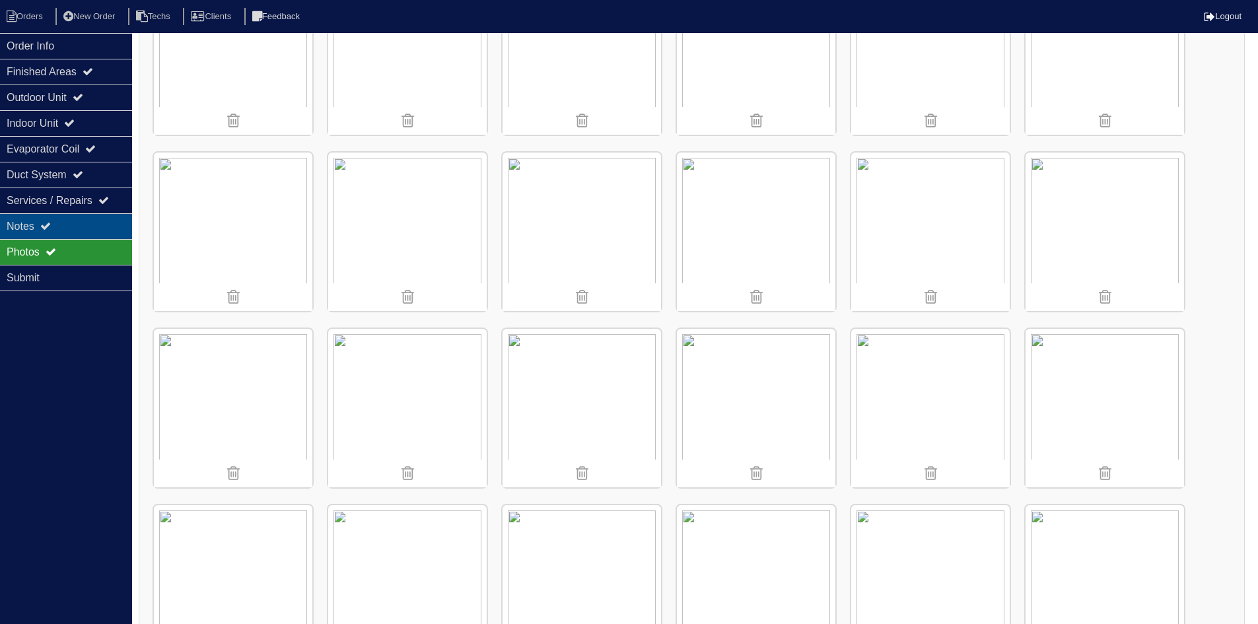
click at [59, 226] on div "Notes" at bounding box center [66, 226] width 132 height 26
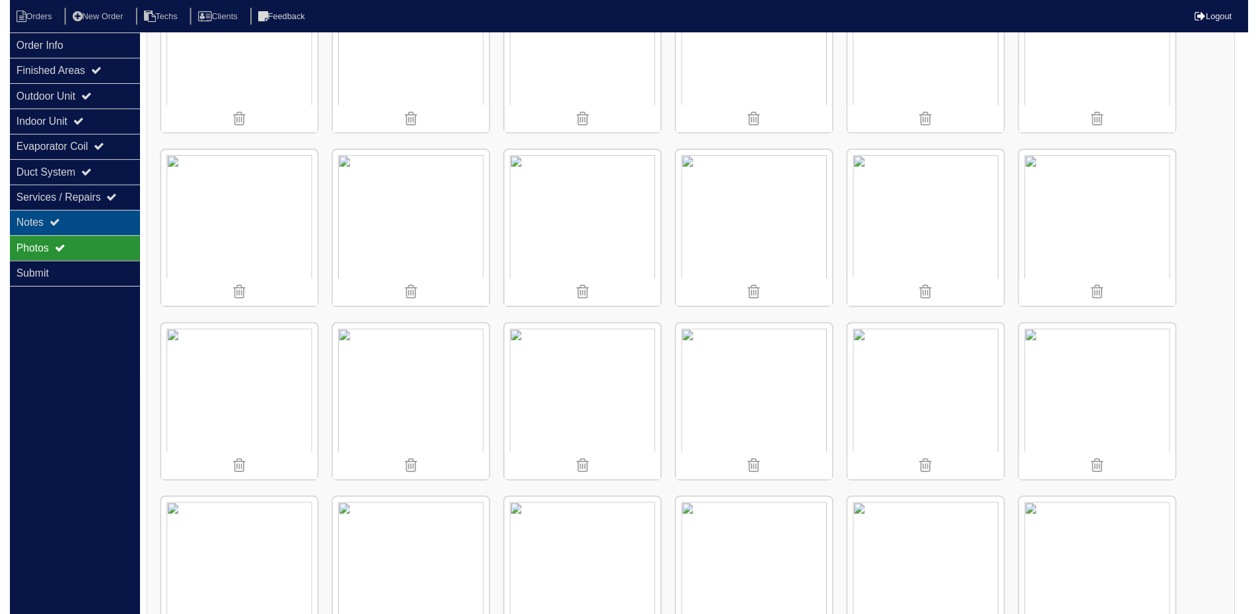
scroll to position [0, 0]
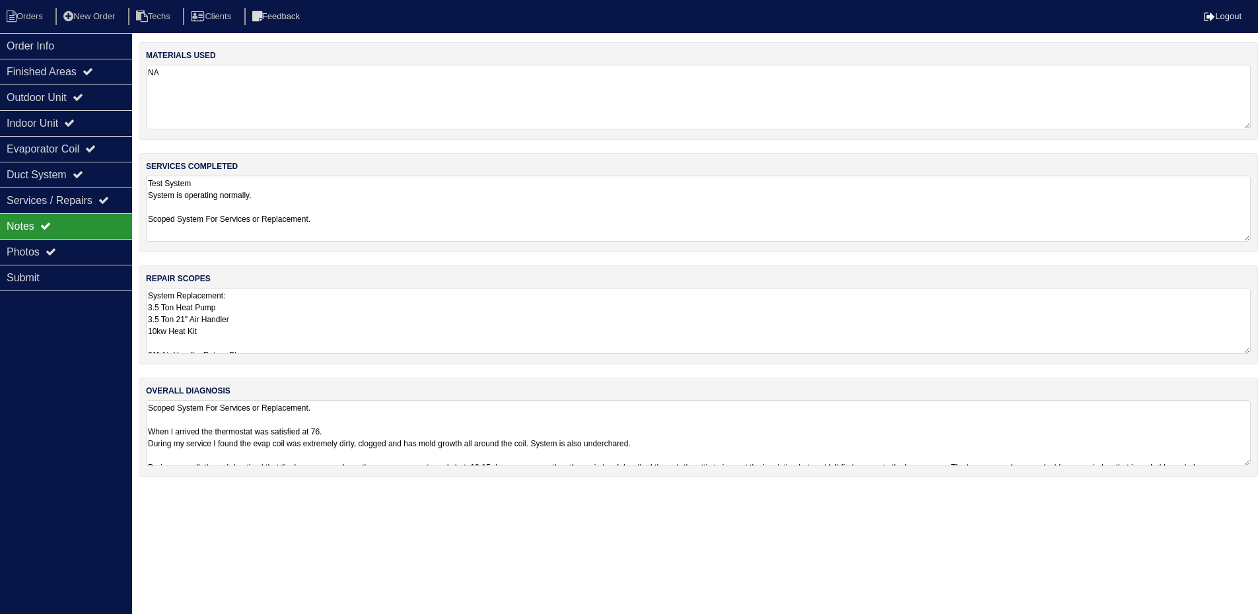
drag, startPoint x: 335, startPoint y: 324, endPoint x: 260, endPoint y: 315, distance: 76.5
click at [335, 325] on textarea "System Replacement: 3.5 Ton Heat Pump 3.5 Ton 21" Air Handler 10kw Heat Kit 21"…" at bounding box center [698, 321] width 1105 height 66
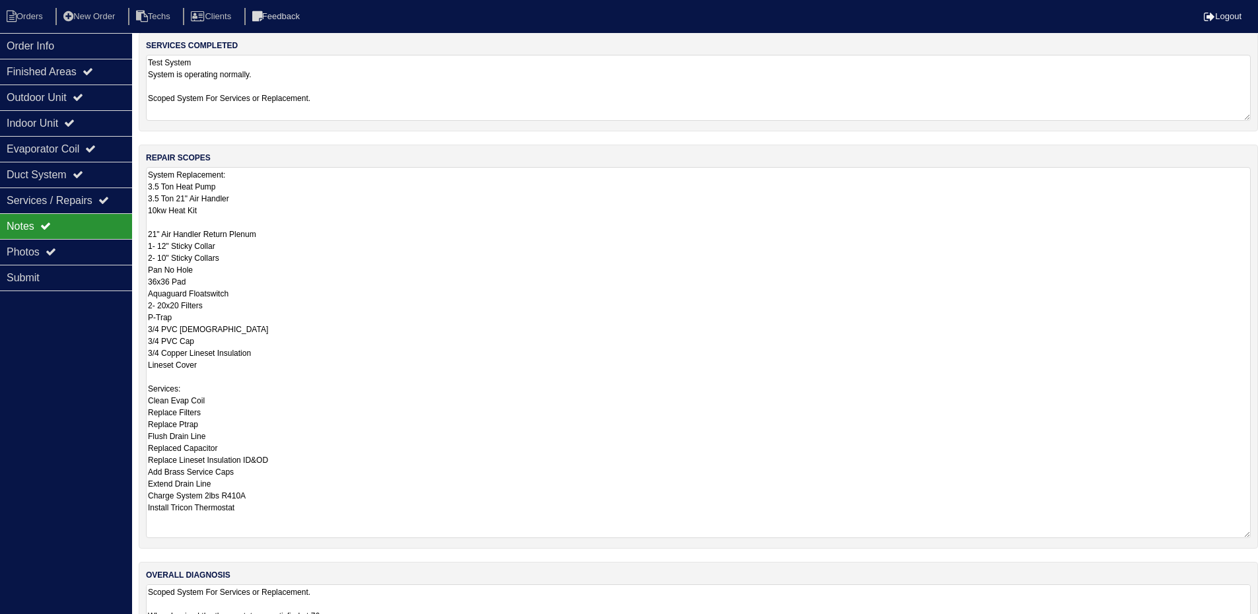
scroll to position [132, 0]
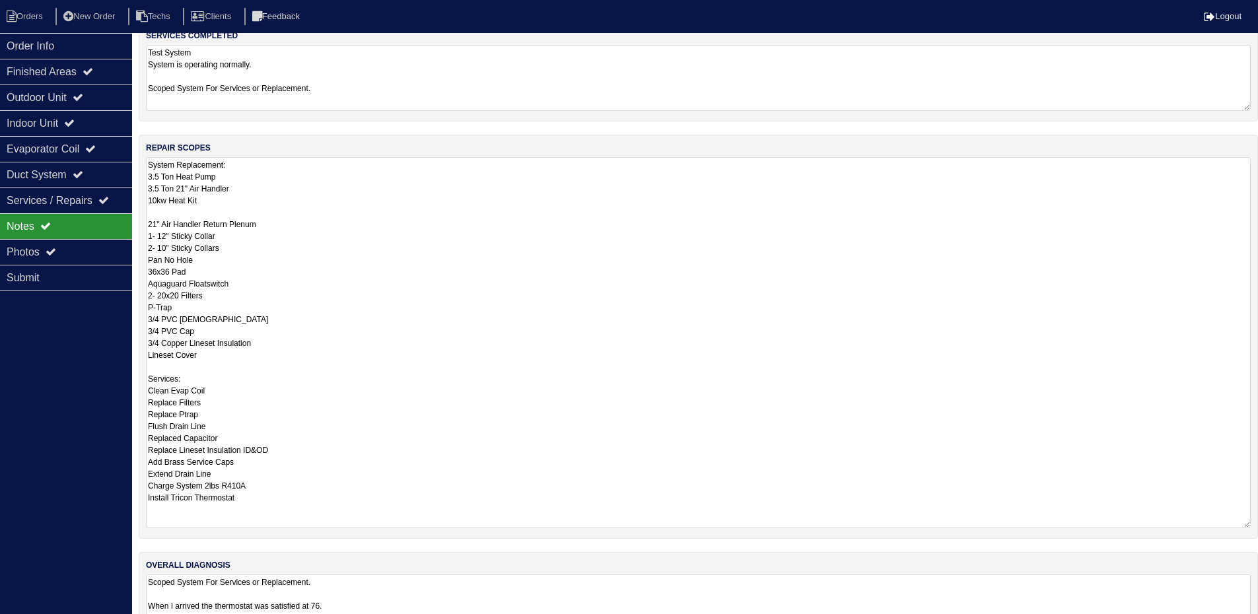
drag, startPoint x: 151, startPoint y: 368, endPoint x: 164, endPoint y: 530, distance: 162.4
click at [164, 530] on div "repair scopes System Replacement: 3.5 Ton Heat Pump 3.5 Ton 21" Air Handler 10k…" at bounding box center [698, 337] width 1119 height 404
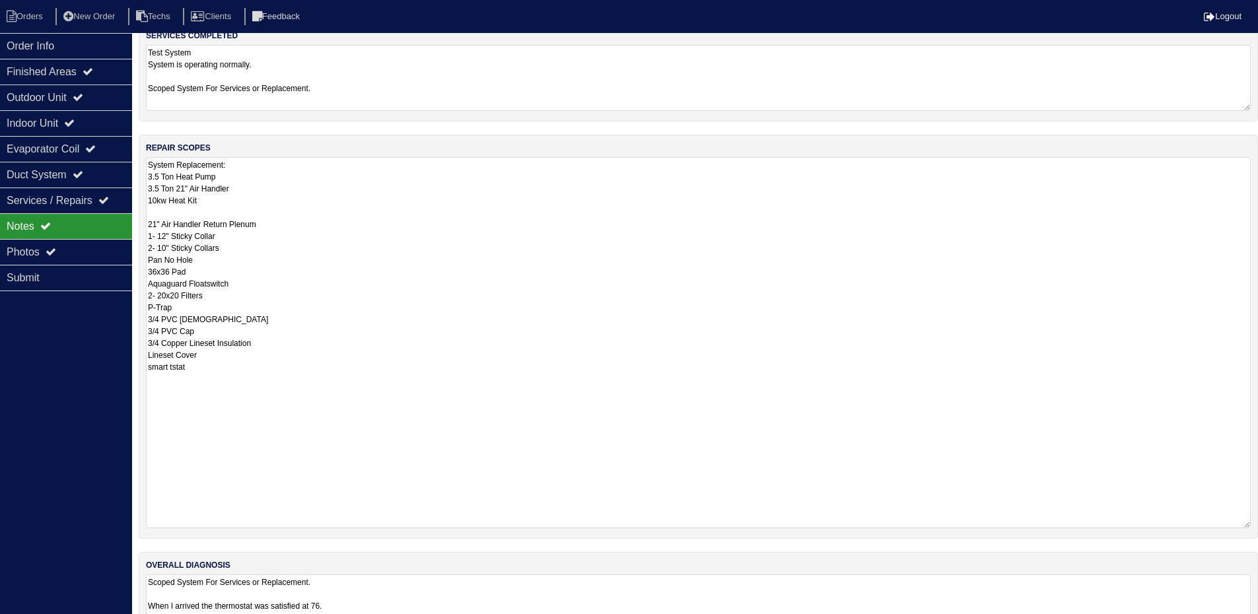
scroll to position [0, 0]
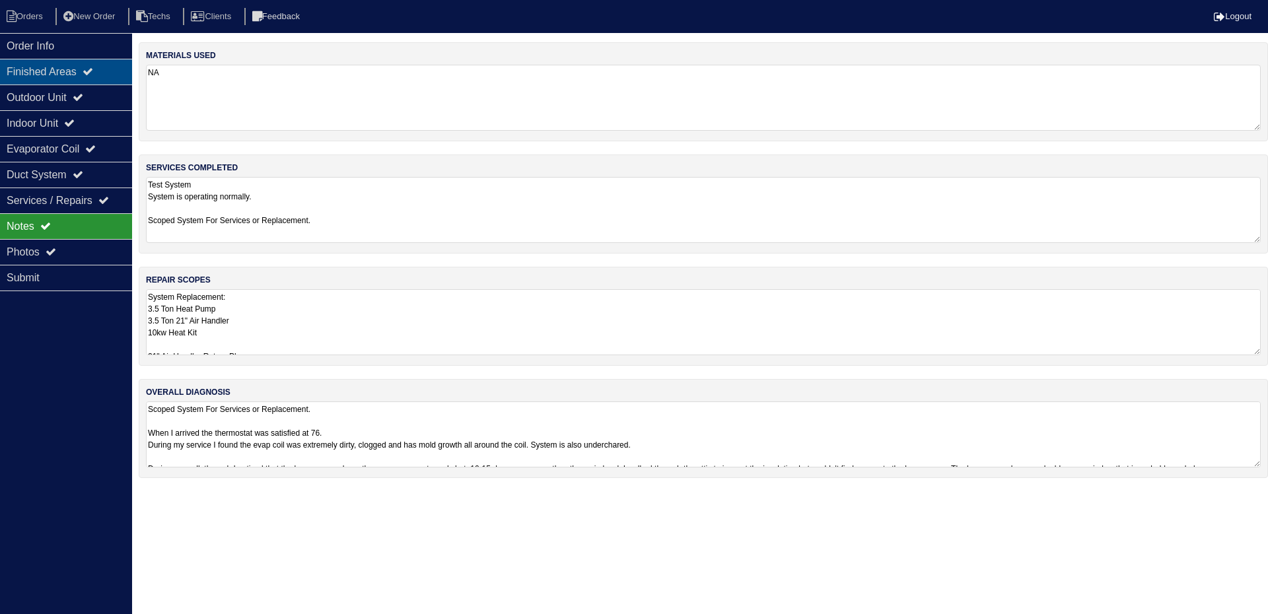
click at [110, 81] on div "Finished Areas" at bounding box center [66, 72] width 132 height 26
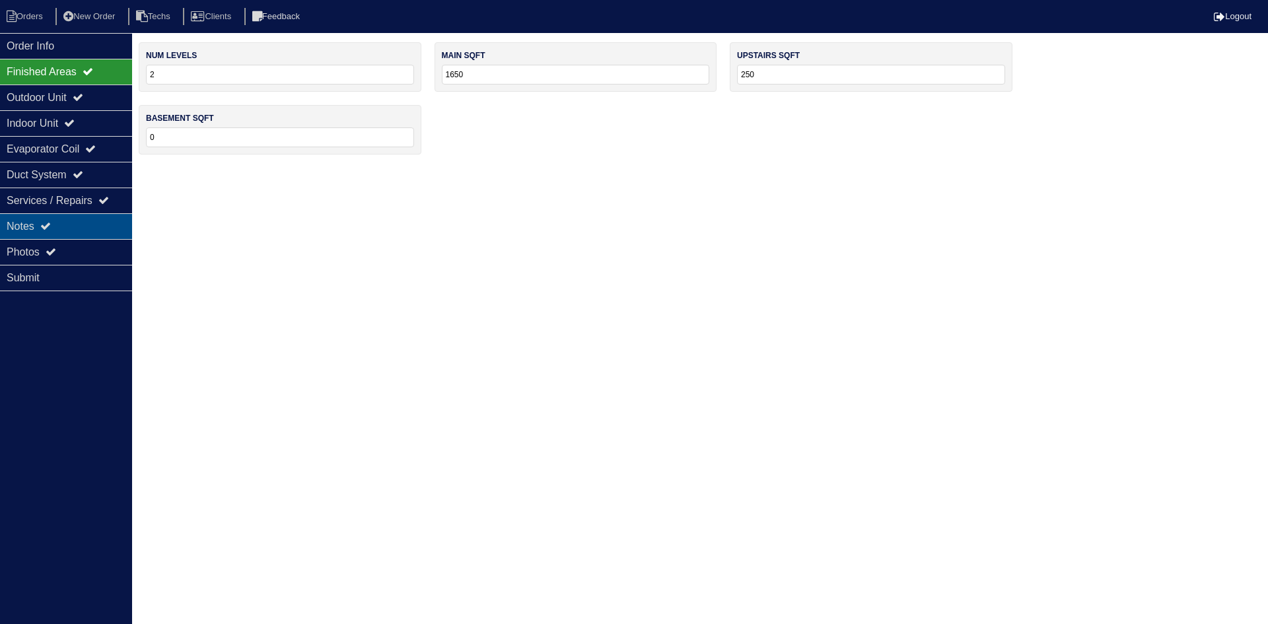
click at [69, 225] on div "Notes" at bounding box center [66, 226] width 132 height 26
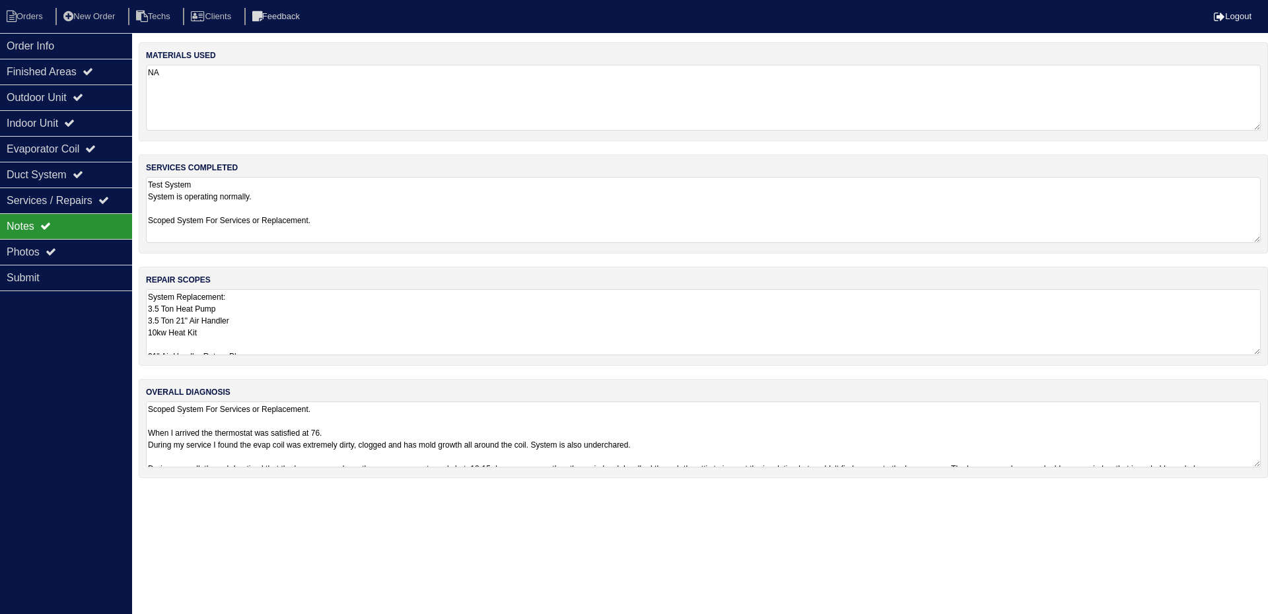
click at [357, 315] on textarea "System Replacement: 3.5 Ton Heat Pump 3.5 Ton 21" Air Handler 10kw Heat Kit 21"…" at bounding box center [703, 322] width 1115 height 66
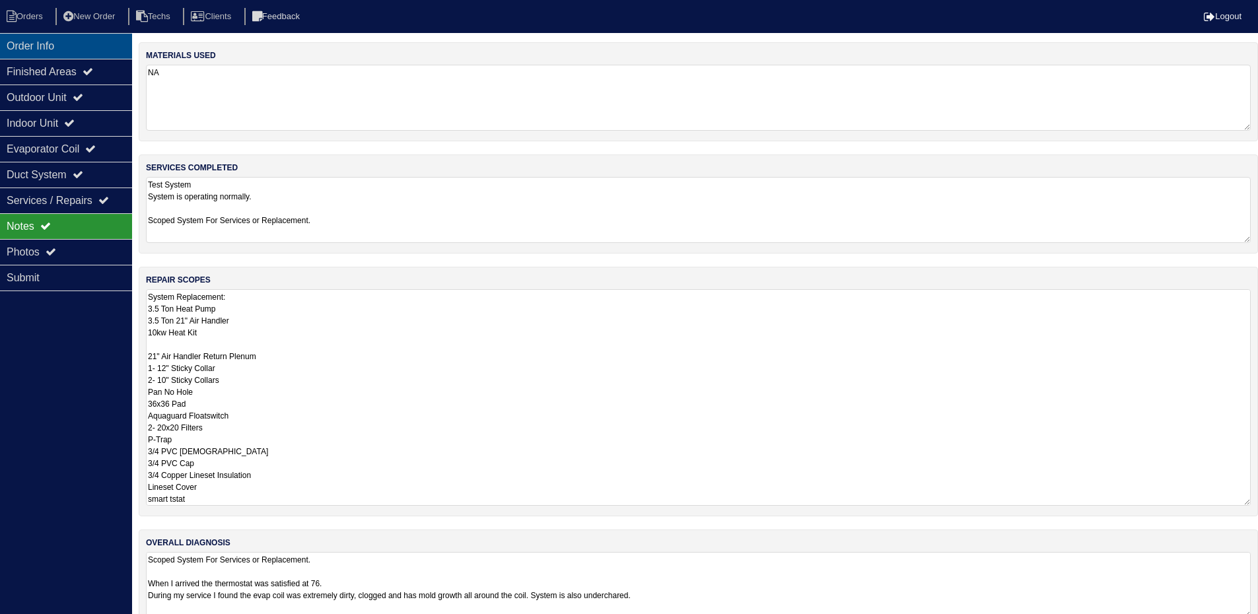
click at [55, 50] on div "Order Info" at bounding box center [66, 46] width 132 height 26
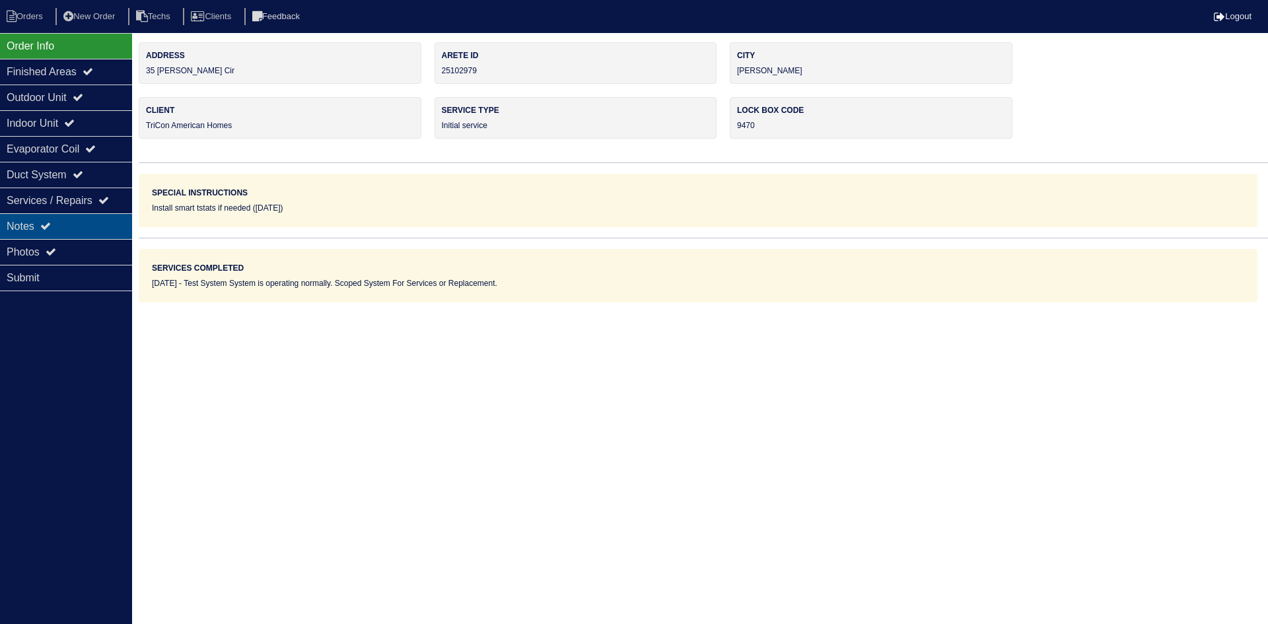
click at [67, 219] on div "Notes" at bounding box center [66, 226] width 132 height 26
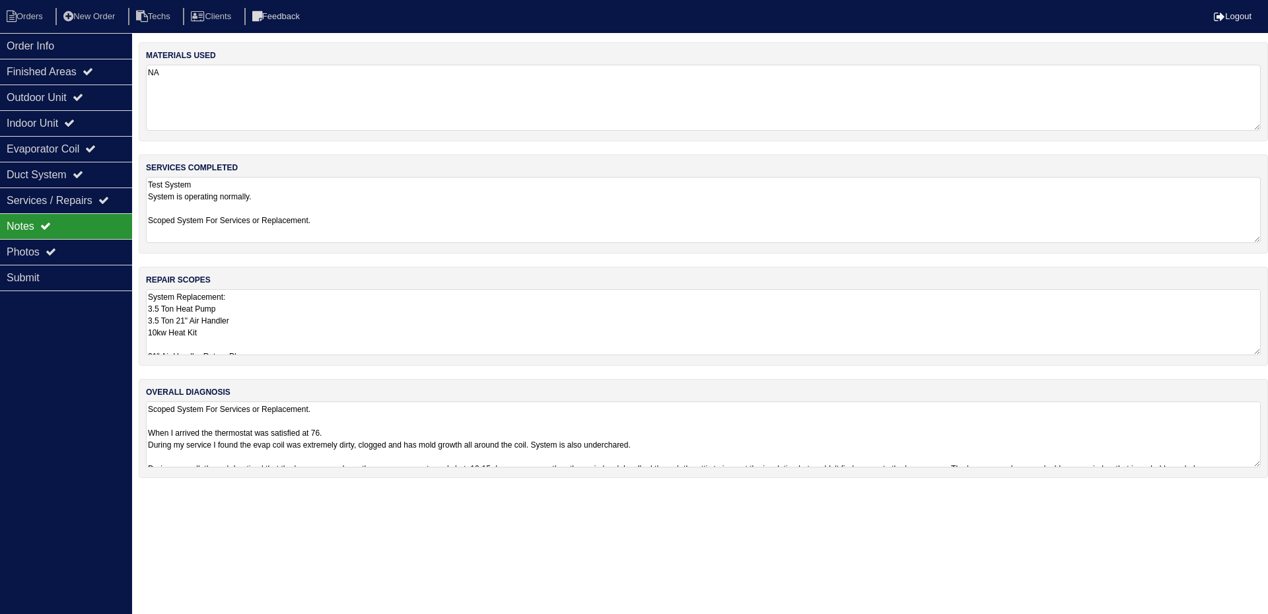
click at [396, 337] on textarea "System Replacement: 3.5 Ton Heat Pump 3.5 Ton 21" Air Handler 10kw Heat Kit 21"…" at bounding box center [703, 322] width 1115 height 66
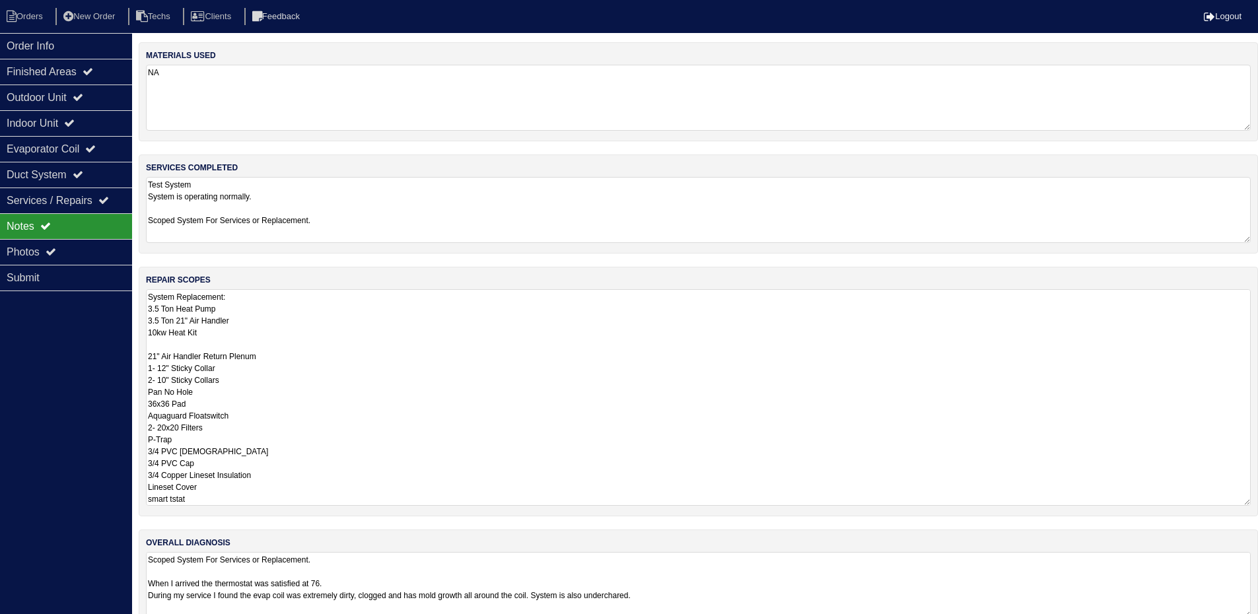
click at [262, 499] on textarea "System Replacement: 3.5 Ton Heat Pump 3.5 Ton 21" Air Handler 10kw Heat Kit 21"…" at bounding box center [698, 397] width 1105 height 217
click at [404, 368] on textarea "System Replacement: 3.5 Ton Heat Pump 3.5 Ton 21" Air Handler 10kw Heat Kit 21"…" at bounding box center [698, 397] width 1105 height 217
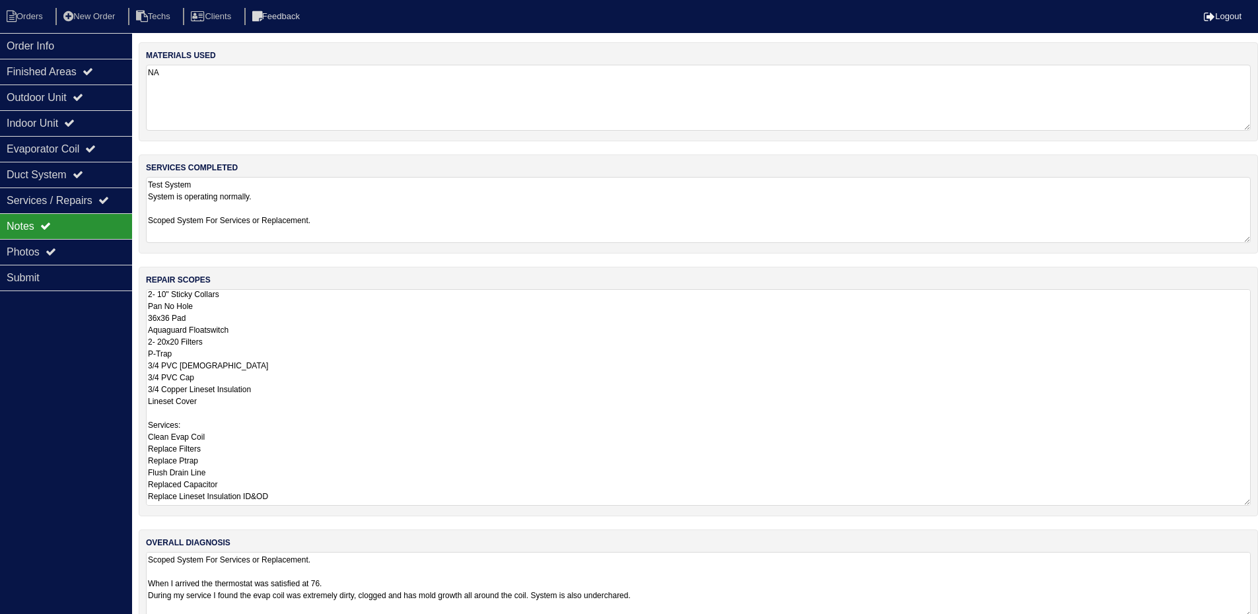
scroll to position [0, 0]
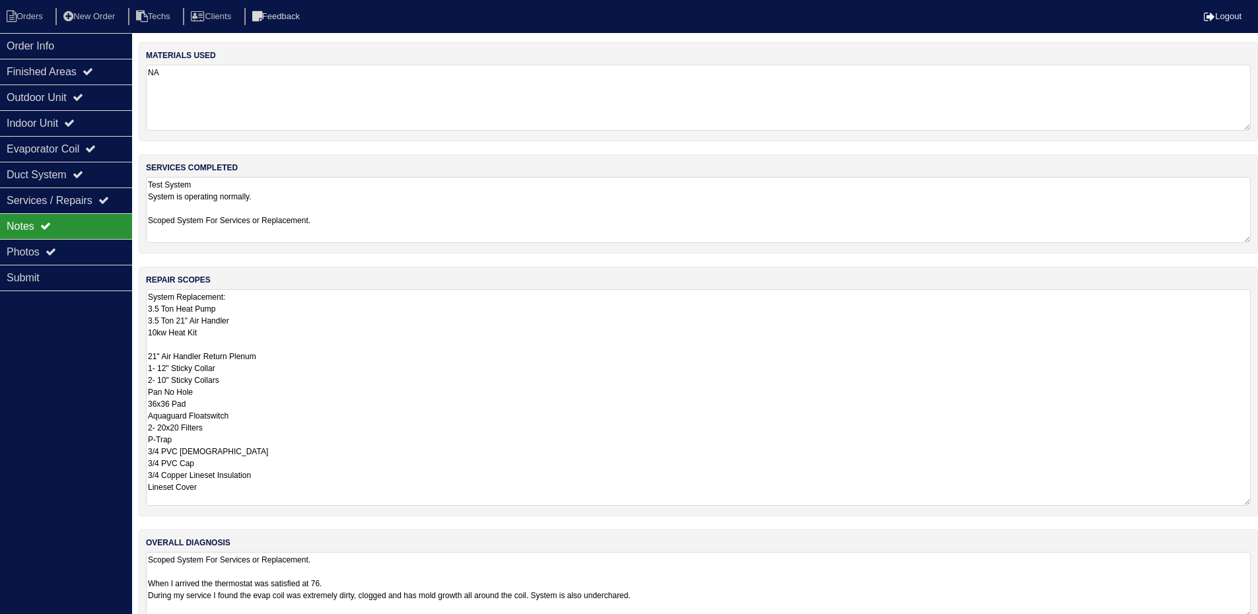
click at [318, 300] on textarea "System Replacement: 3.5 Ton Heat Pump 3.5 Ton 21" Air Handler 10kw Heat Kit 21"…" at bounding box center [698, 397] width 1105 height 217
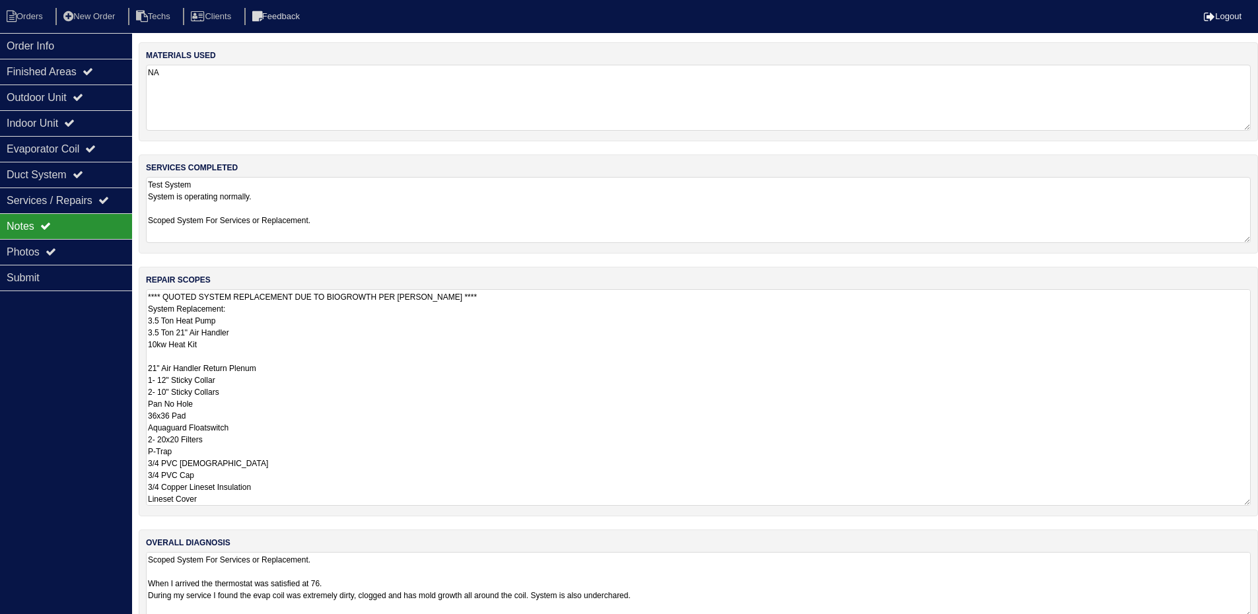
click at [521, 372] on textarea "**** QUOTED SYSTEM REPLACEMENT DUE TO BIOGROWTH PER [PERSON_NAME] **** System R…" at bounding box center [698, 397] width 1105 height 217
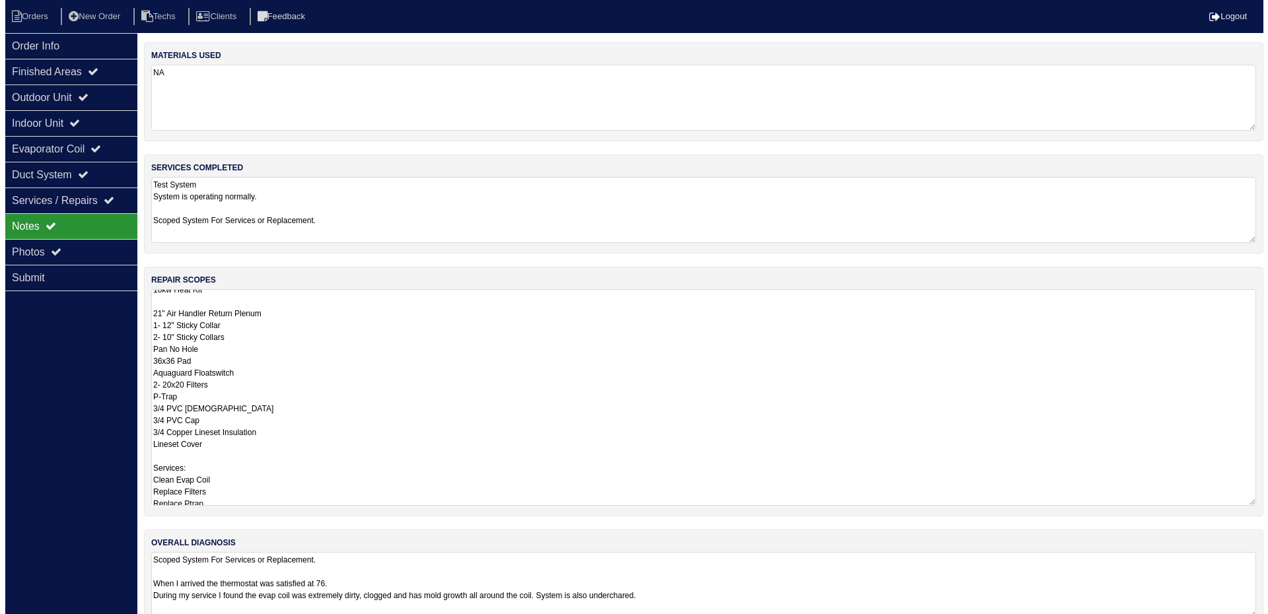
scroll to position [168, 0]
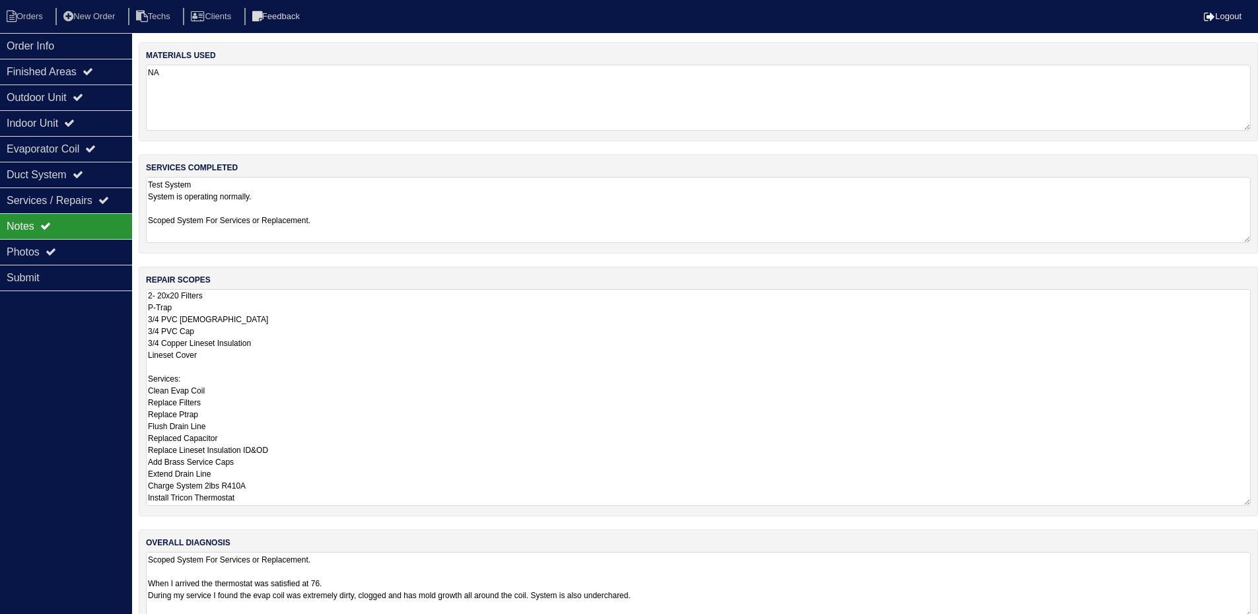
type textarea "**** QUOTED SYSTEM REPLACEMENT DUE TO BIOGROWTH PER [PERSON_NAME] **** System R…"
click at [41, 400] on div "Order Info Finished Areas Outdoor Unit Indoor Unit Evaporator Coil Duct System …" at bounding box center [66, 340] width 132 height 614
